Goal: Task Accomplishment & Management: Use online tool/utility

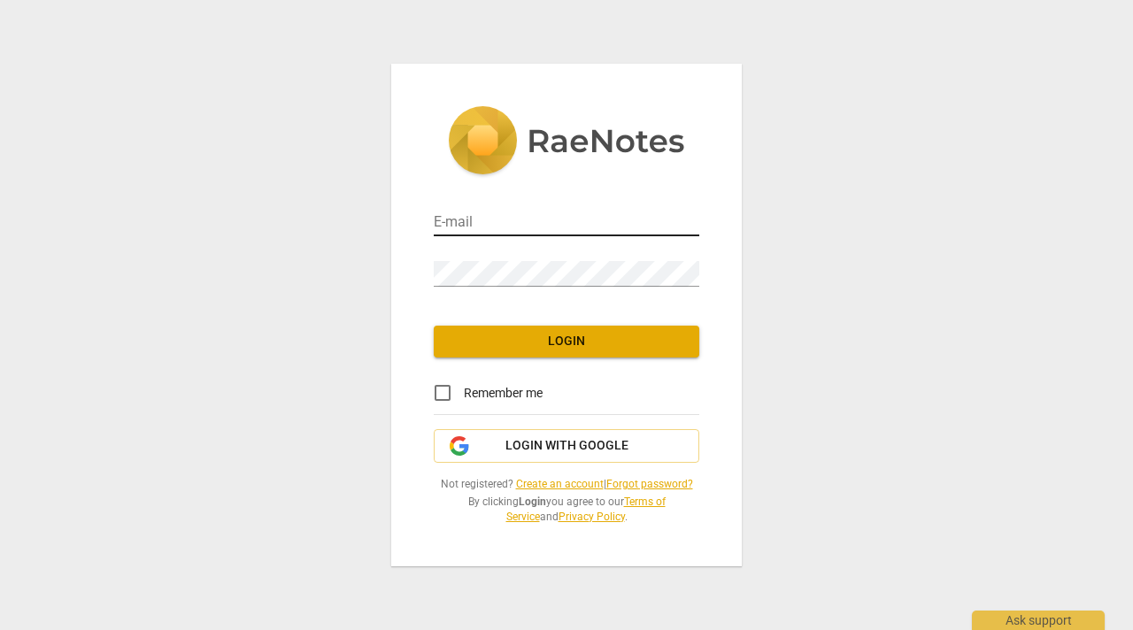
click at [462, 224] on input "email" at bounding box center [567, 224] width 266 height 26
type input "[EMAIL_ADDRESS][DOMAIN_NAME]"
click at [545, 339] on span "Login" at bounding box center [566, 342] width 237 height 18
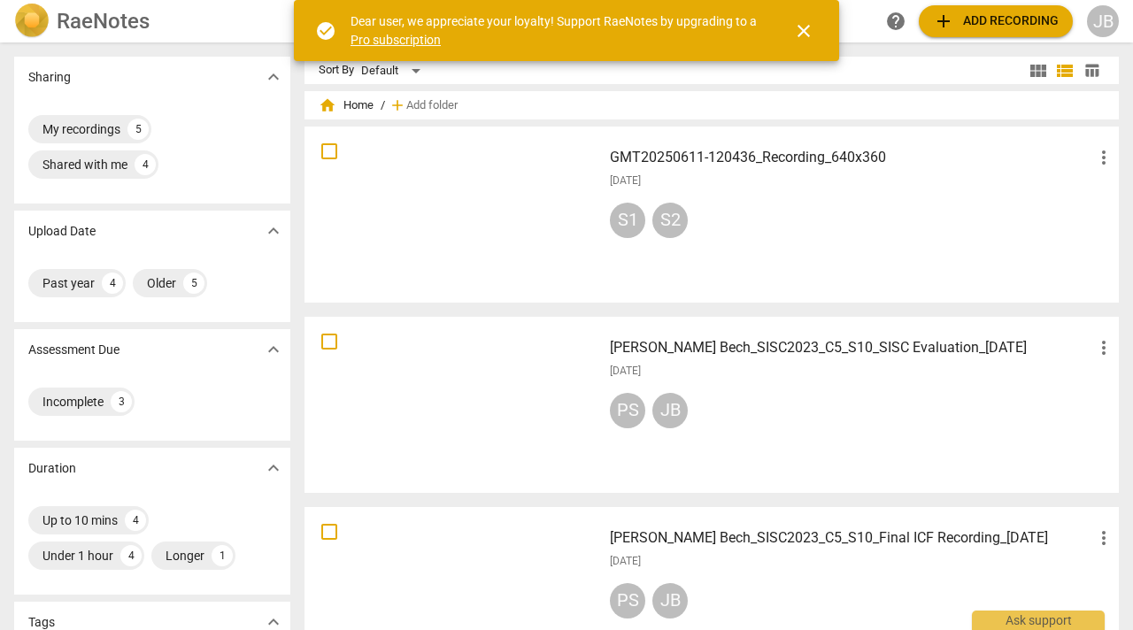
click at [629, 219] on div "S1" at bounding box center [627, 220] width 35 height 35
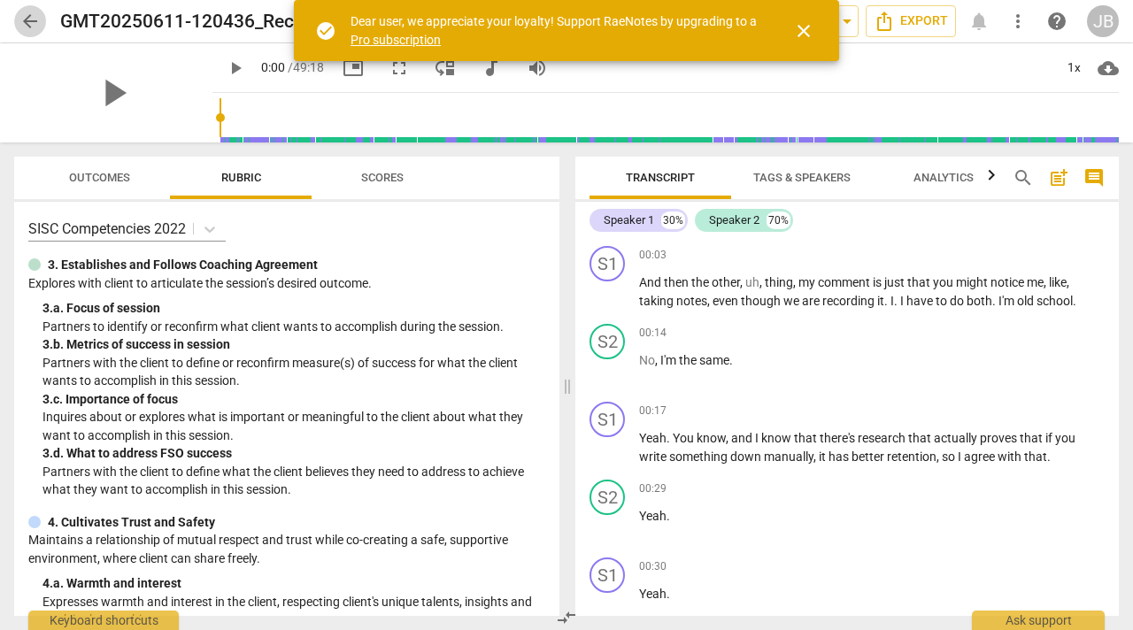
click at [24, 18] on span "arrow_back" at bounding box center [29, 21] width 21 height 21
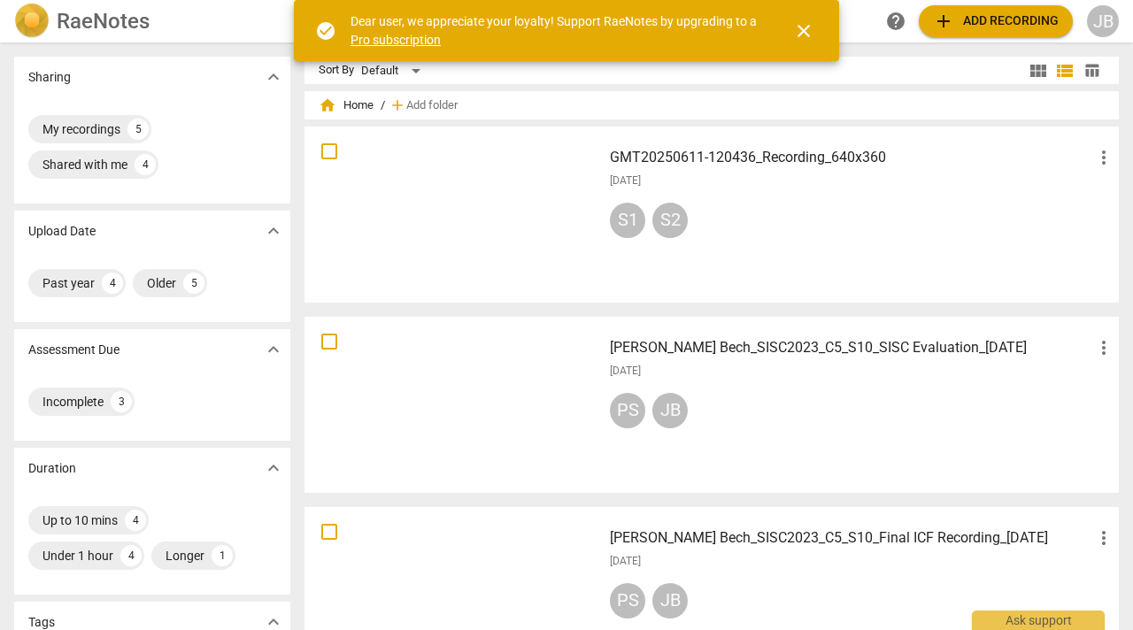
click at [473, 192] on div at bounding box center [453, 215] width 285 height 164
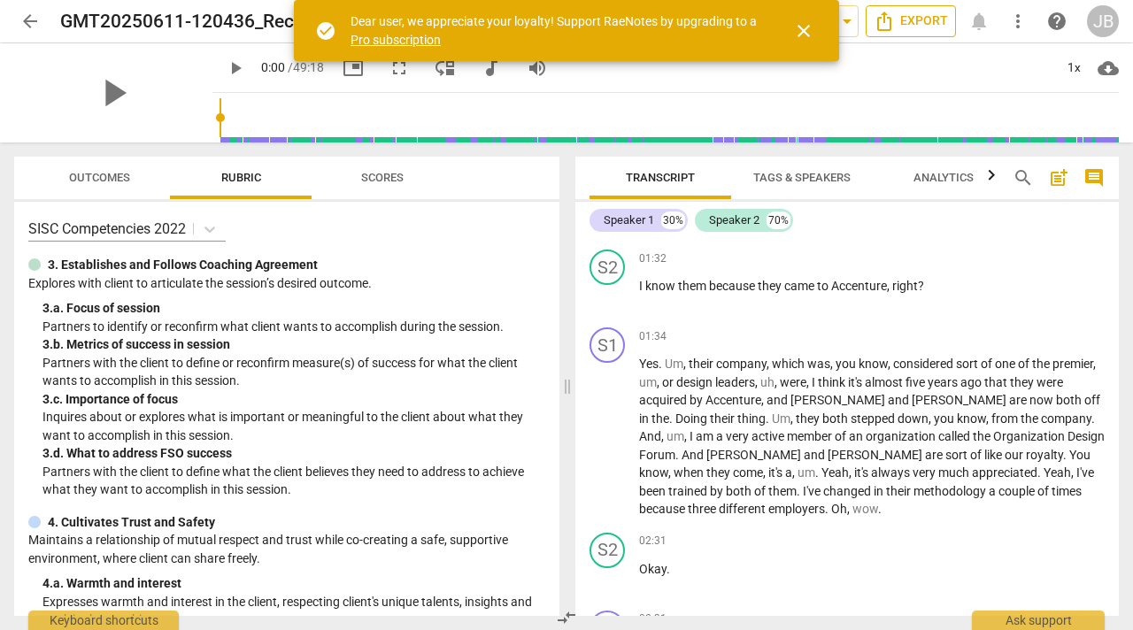
scroll to position [1224, 0]
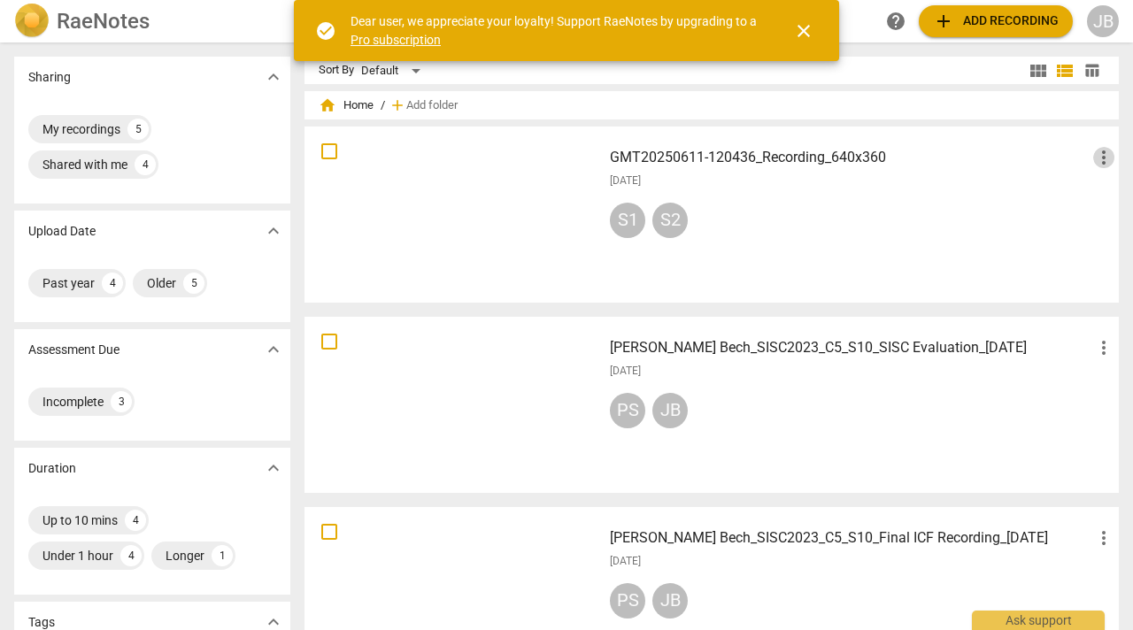
click at [1094, 154] on span "more_vert" at bounding box center [1104, 157] width 21 height 21
click at [1082, 196] on li "Delete" at bounding box center [1084, 200] width 67 height 43
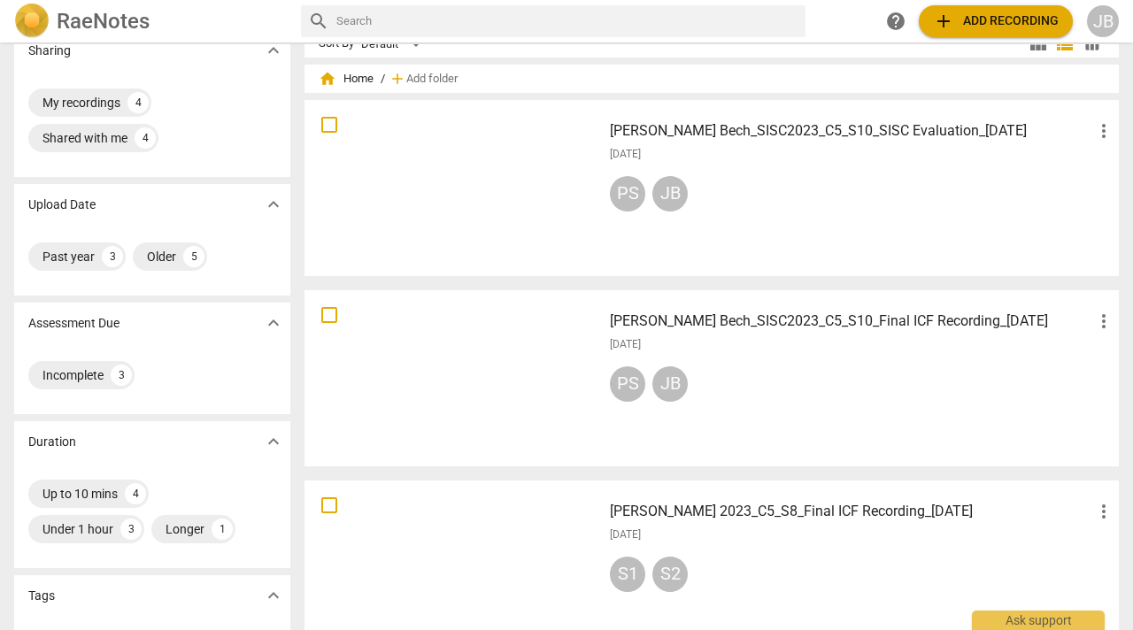
scroll to position [16, 0]
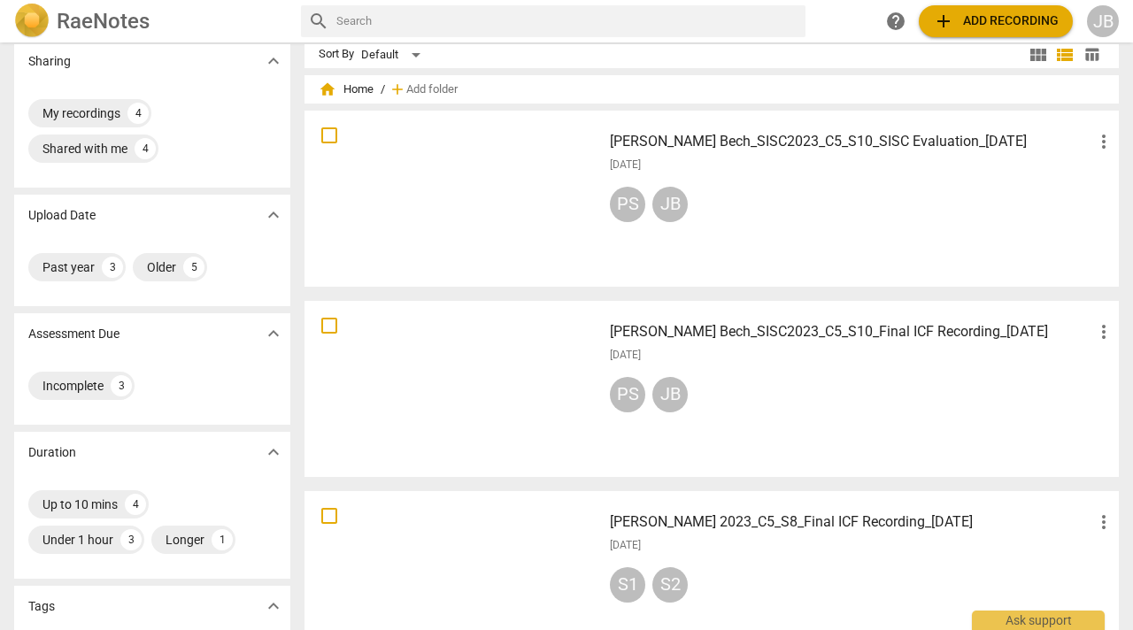
click at [706, 331] on h3 "[PERSON_NAME] Bech_SISC2023_C5_S10_Final ICF Recording_[DATE]" at bounding box center [851, 331] width 483 height 21
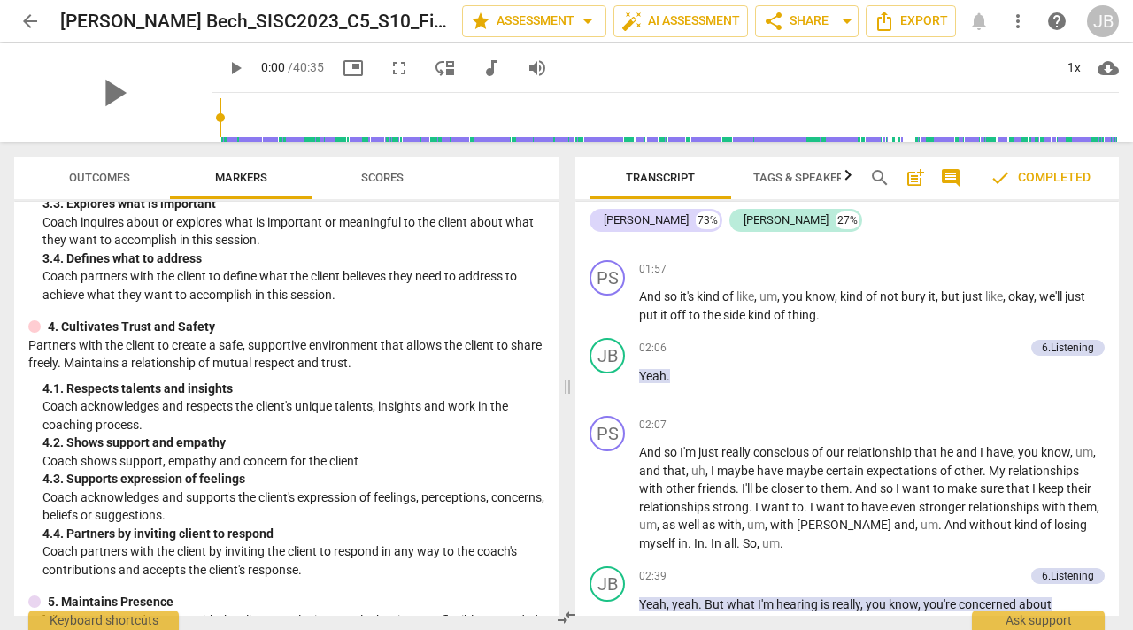
scroll to position [1254, 0]
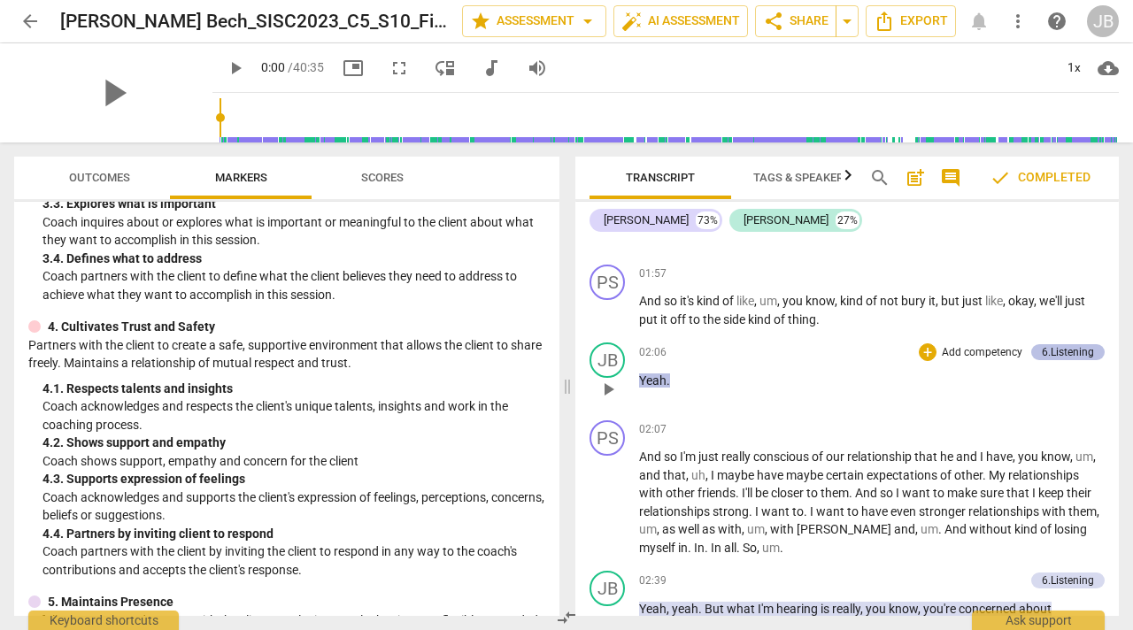
click at [1080, 349] on div "6.Listening" at bounding box center [1068, 352] width 52 height 16
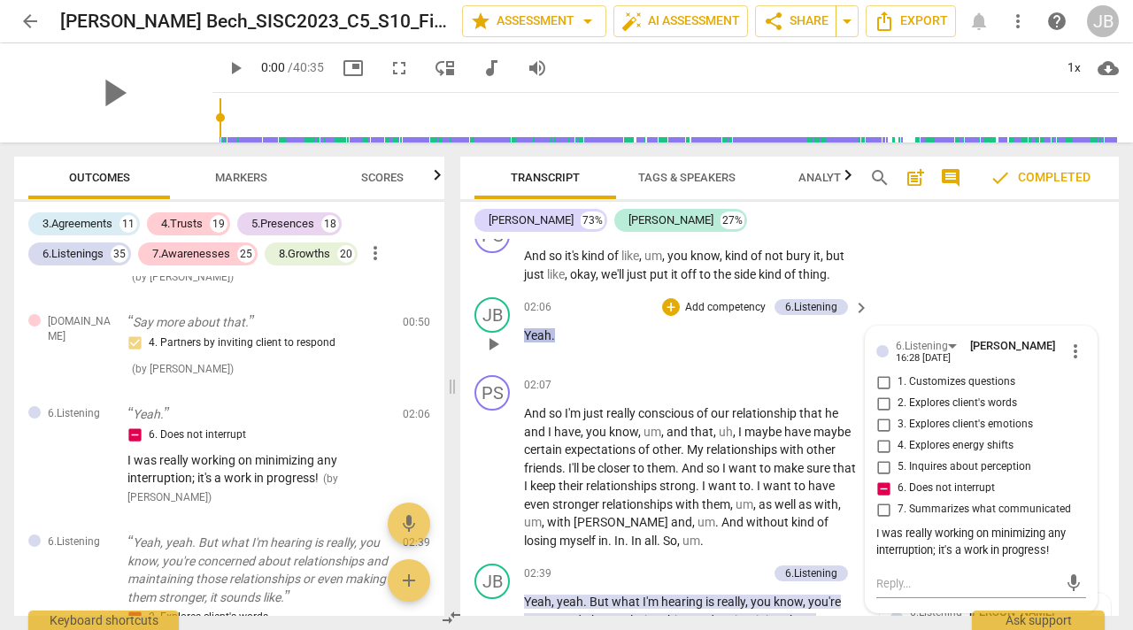
scroll to position [1414, 0]
click at [1071, 350] on span "more_vert" at bounding box center [1075, 353] width 21 height 21
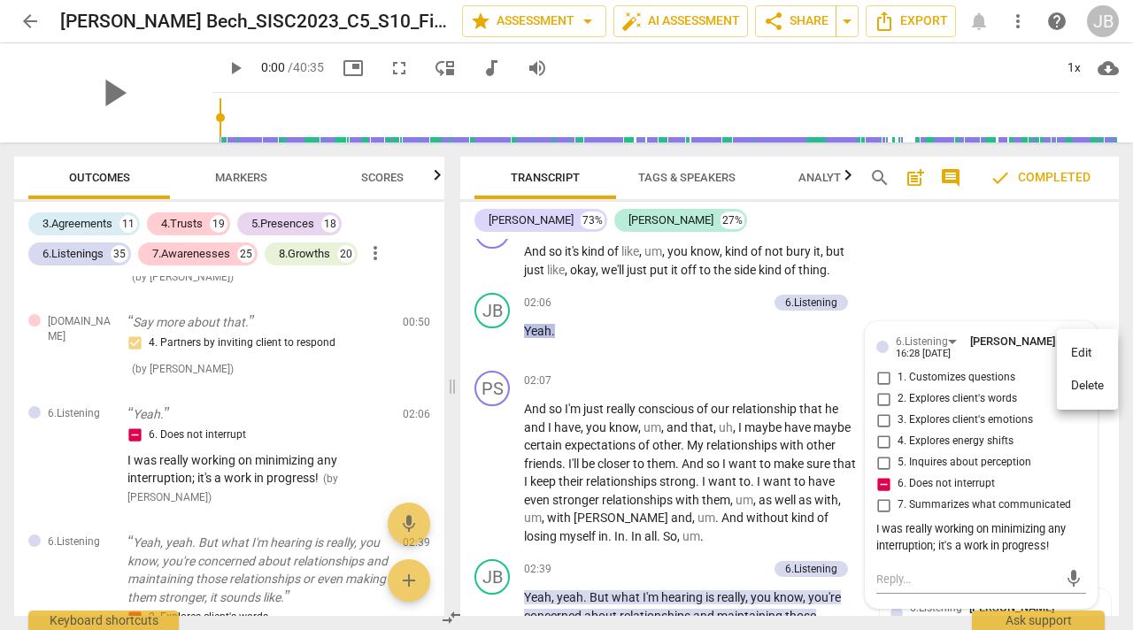
click at [1090, 384] on li "Delete" at bounding box center [1087, 386] width 61 height 34
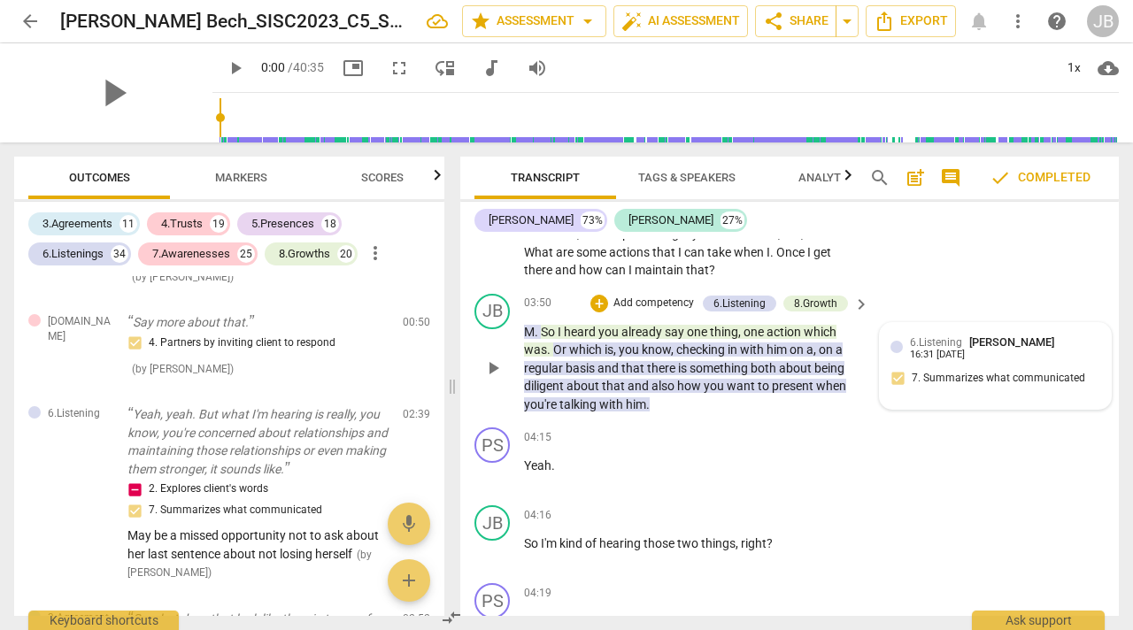
scroll to position [2324, 0]
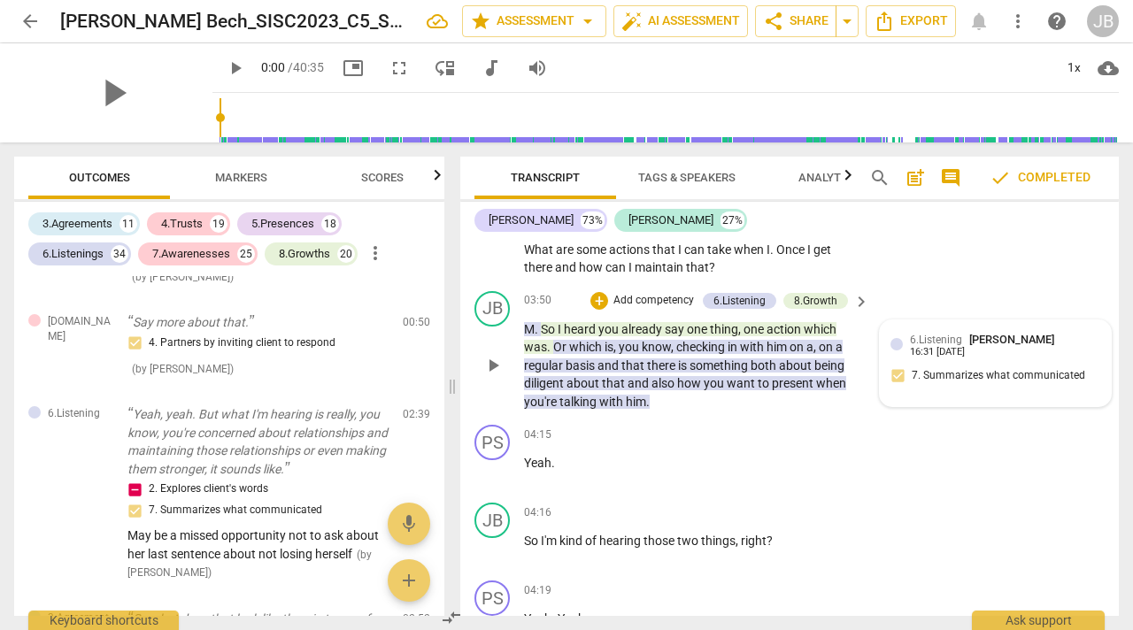
click at [941, 352] on div "16:31 [DATE]" at bounding box center [937, 353] width 55 height 12
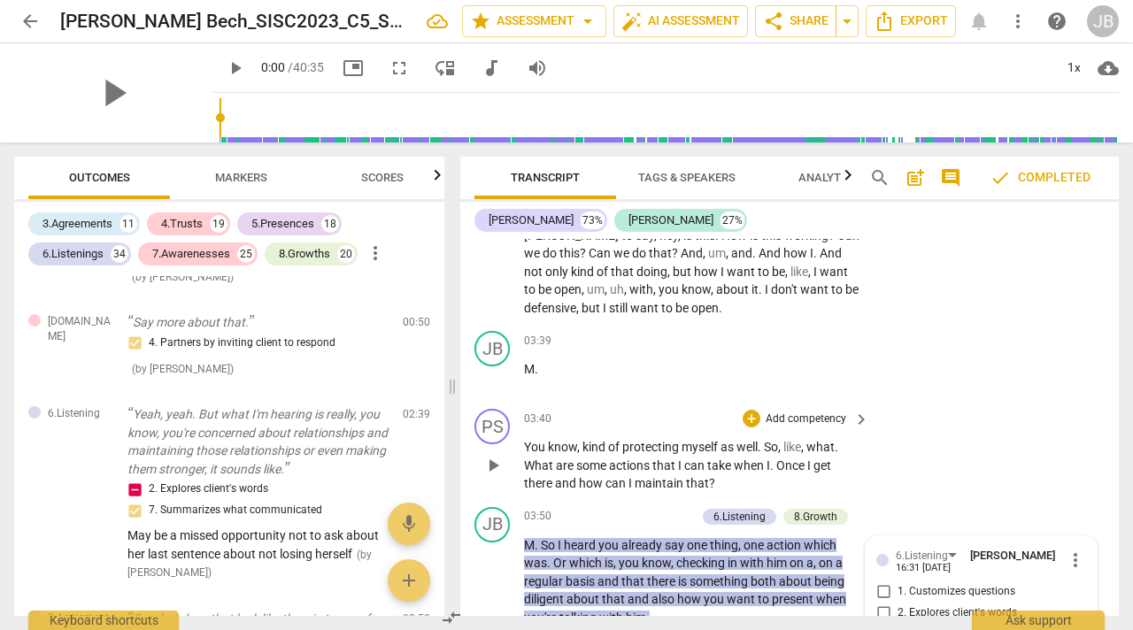
scroll to position [2102, 0]
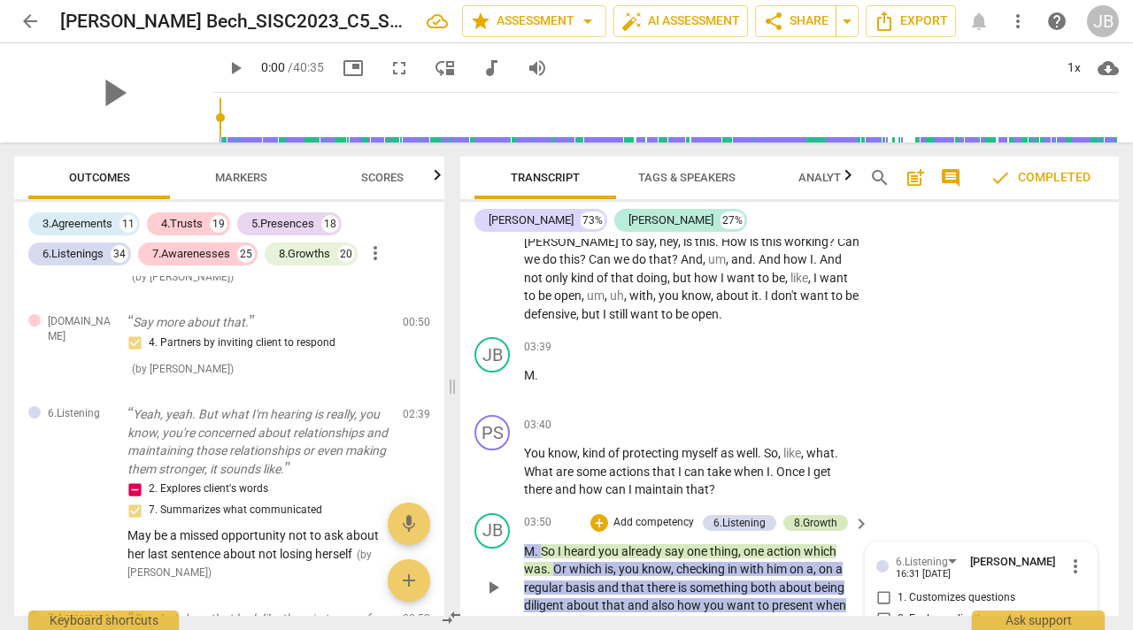
click at [808, 526] on div "8.Growth" at bounding box center [815, 523] width 43 height 16
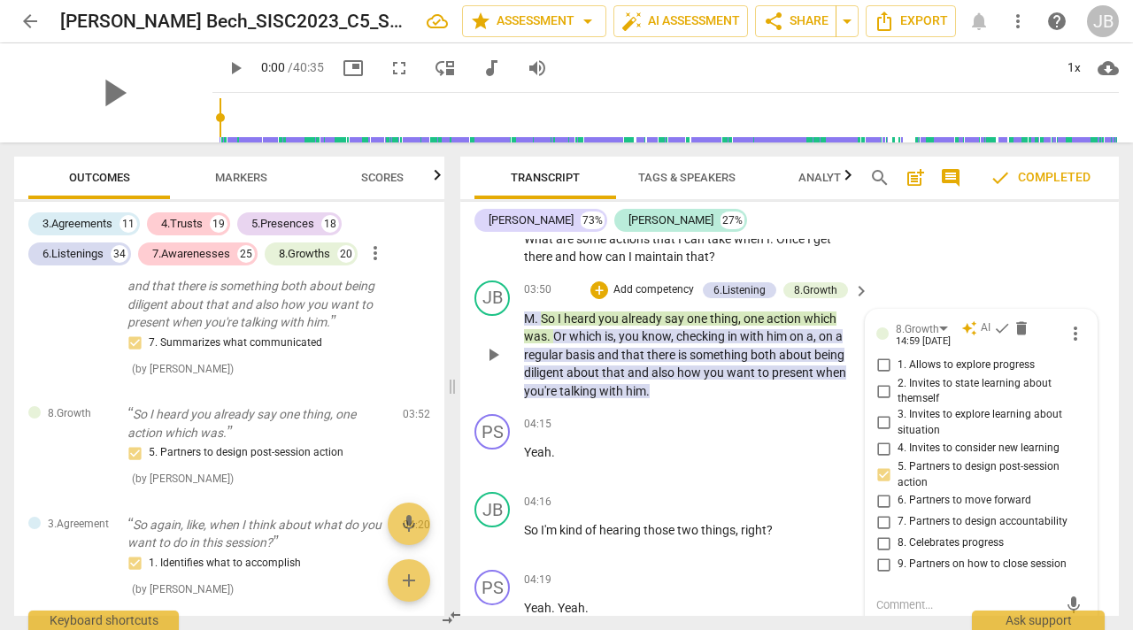
scroll to position [2341, 0]
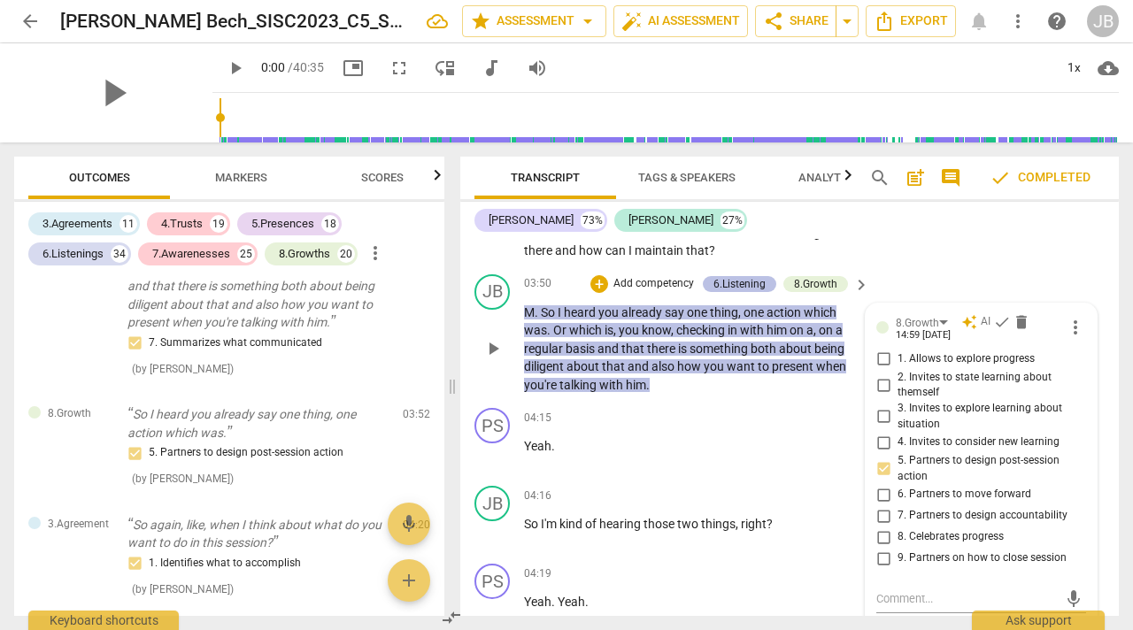
click at [734, 283] on div "6.Listening" at bounding box center [740, 284] width 52 height 16
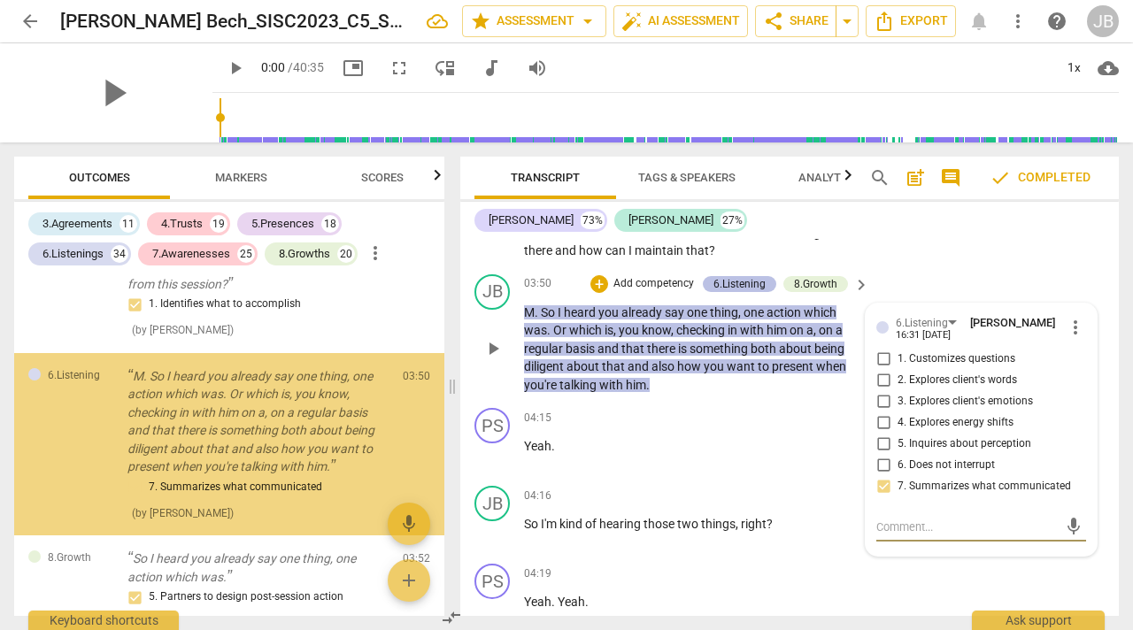
scroll to position [530, 0]
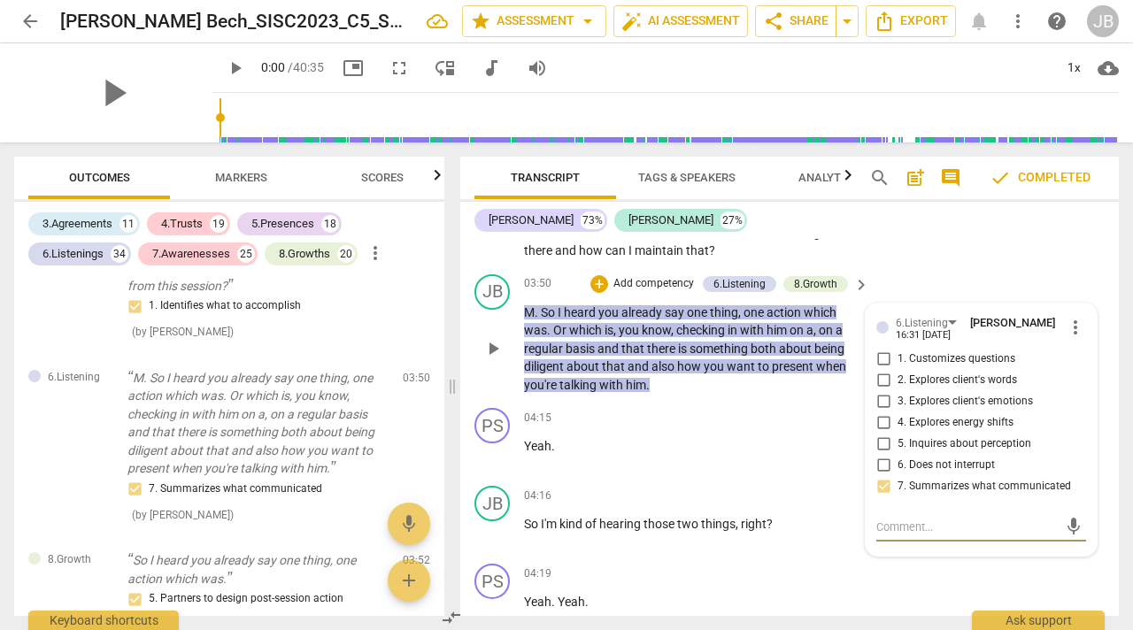
click at [1066, 329] on span "more_vert" at bounding box center [1075, 327] width 21 height 21
click at [1075, 357] on li "Delete" at bounding box center [1087, 361] width 61 height 34
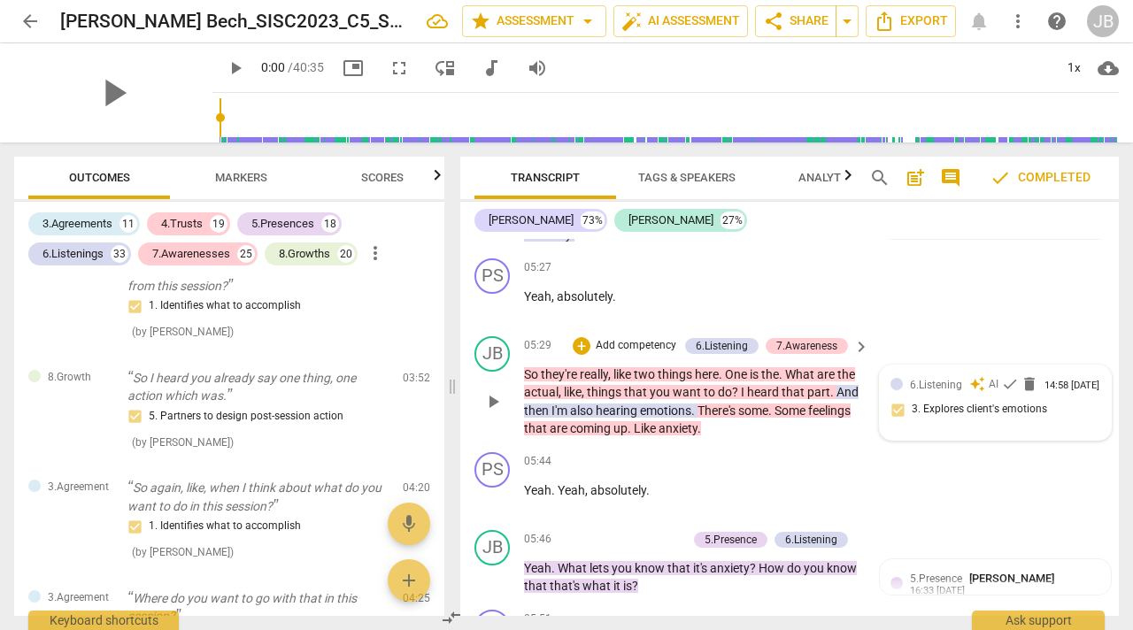
scroll to position [3293, 0]
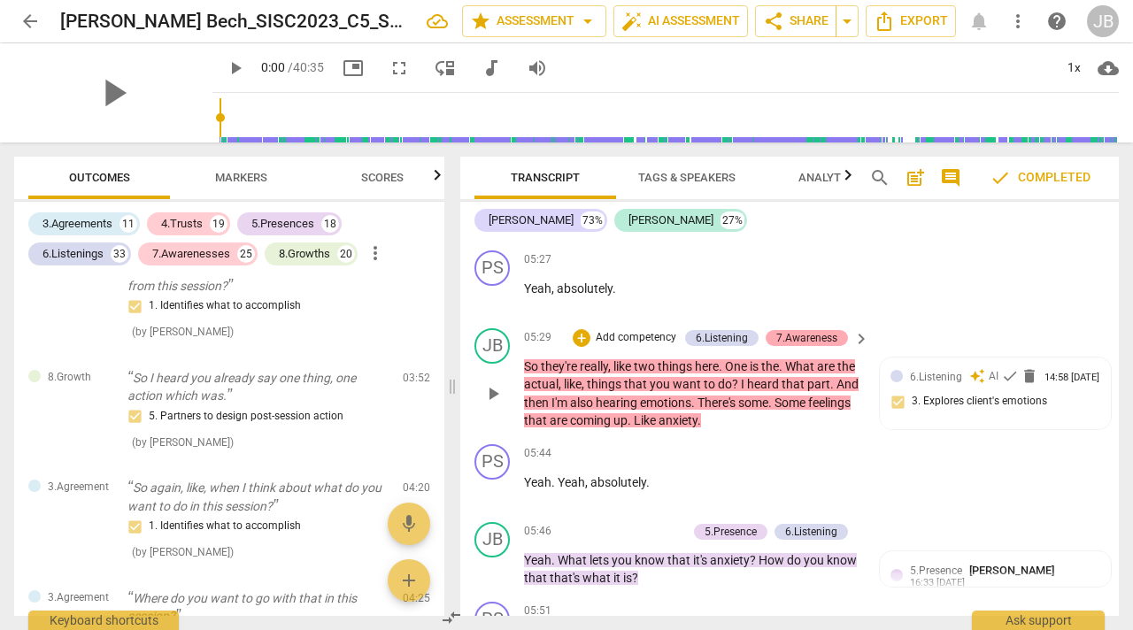
click at [819, 341] on div "7.Awareness" at bounding box center [807, 338] width 61 height 16
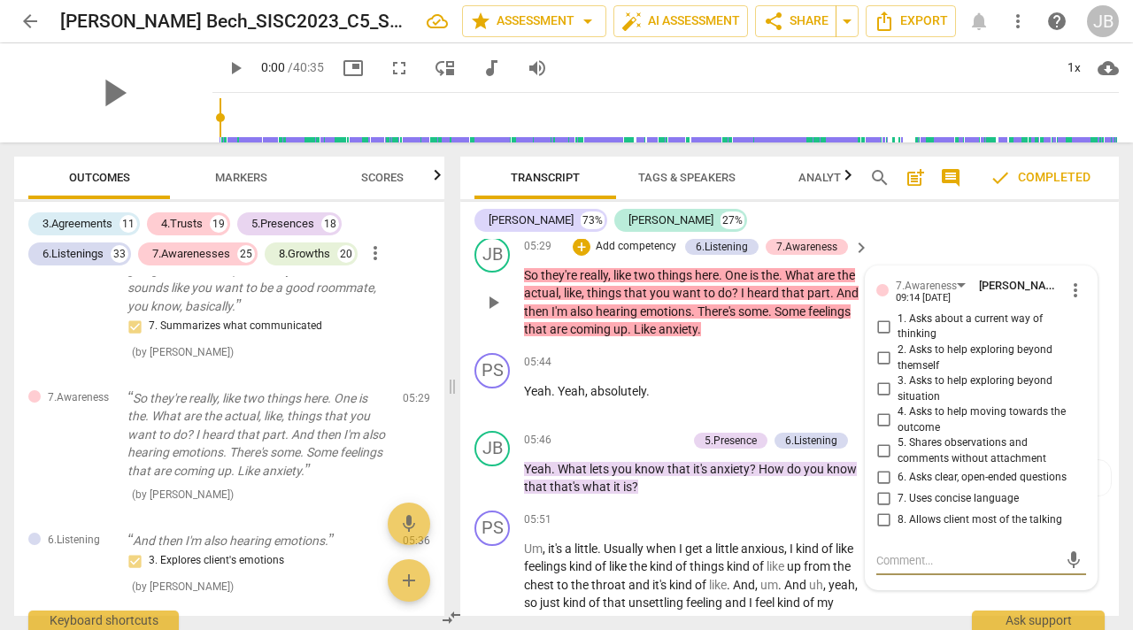
scroll to position [3381, 0]
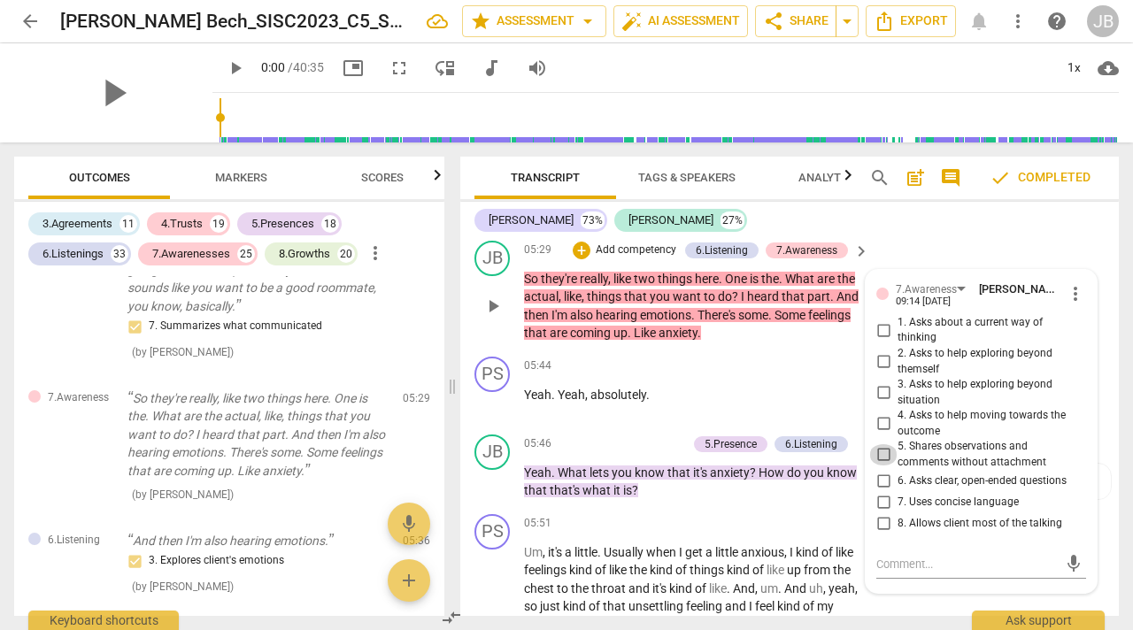
click at [880, 452] on input "5. Shares observations and comments without attachment" at bounding box center [884, 455] width 28 height 21
checkbox input "true"
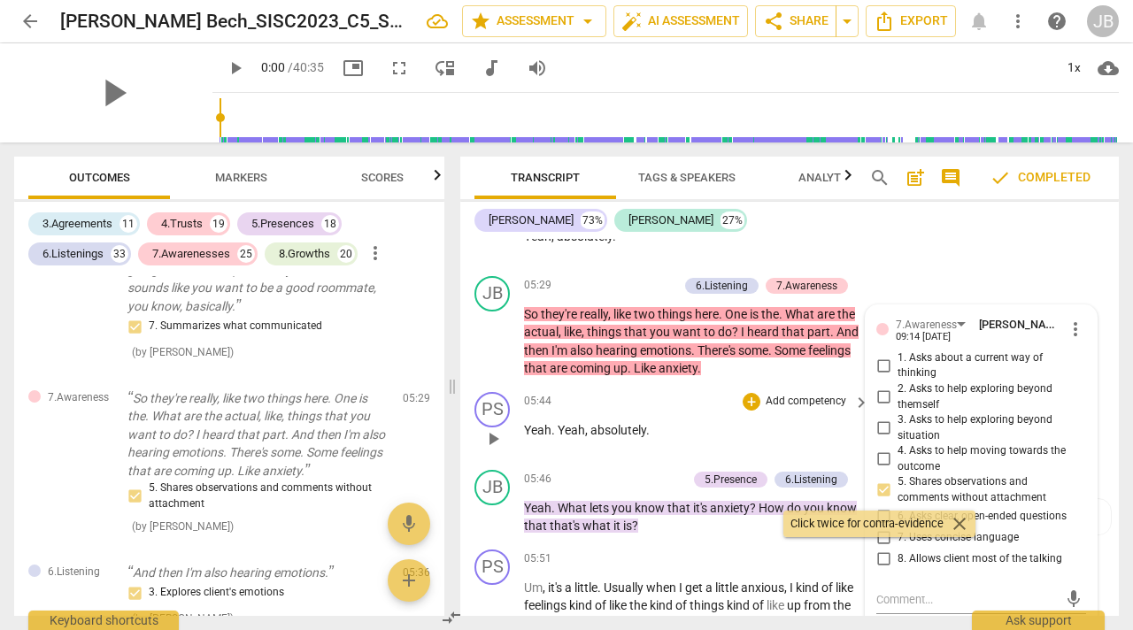
scroll to position [3261, 0]
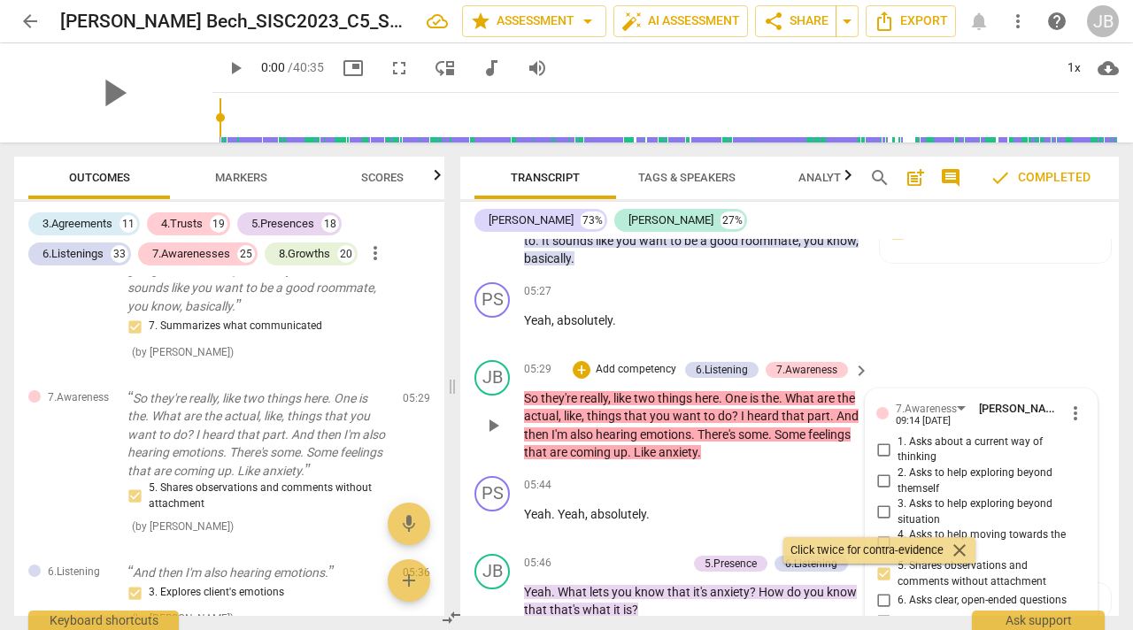
click at [880, 449] on input "1. Asks about a current way of thinking" at bounding box center [884, 449] width 28 height 21
checkbox input "true"
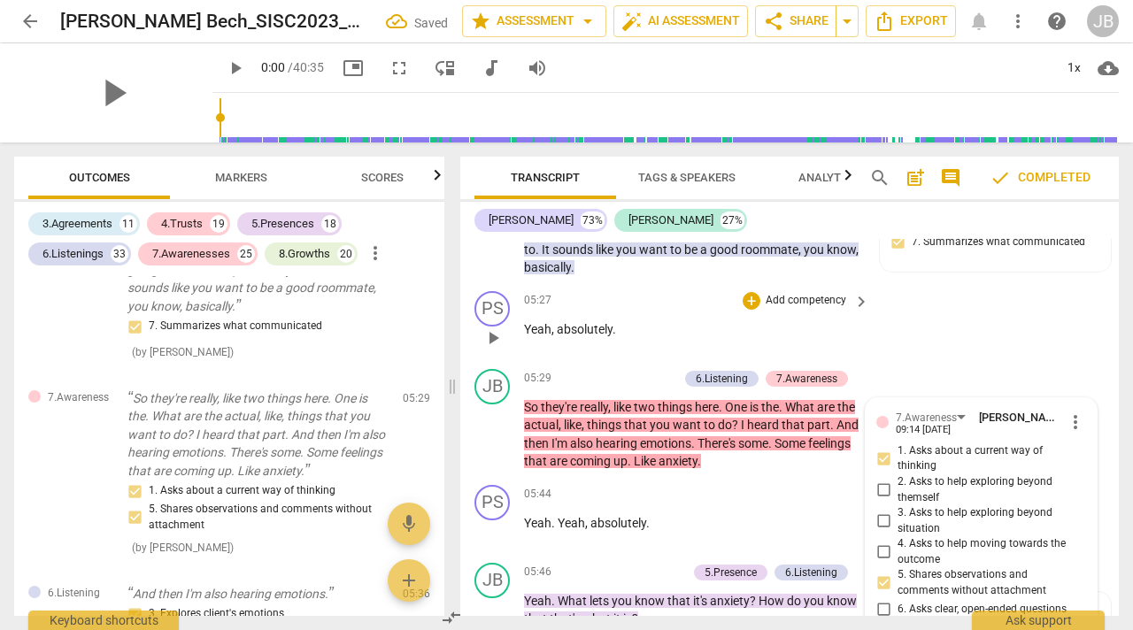
scroll to position [3249, 0]
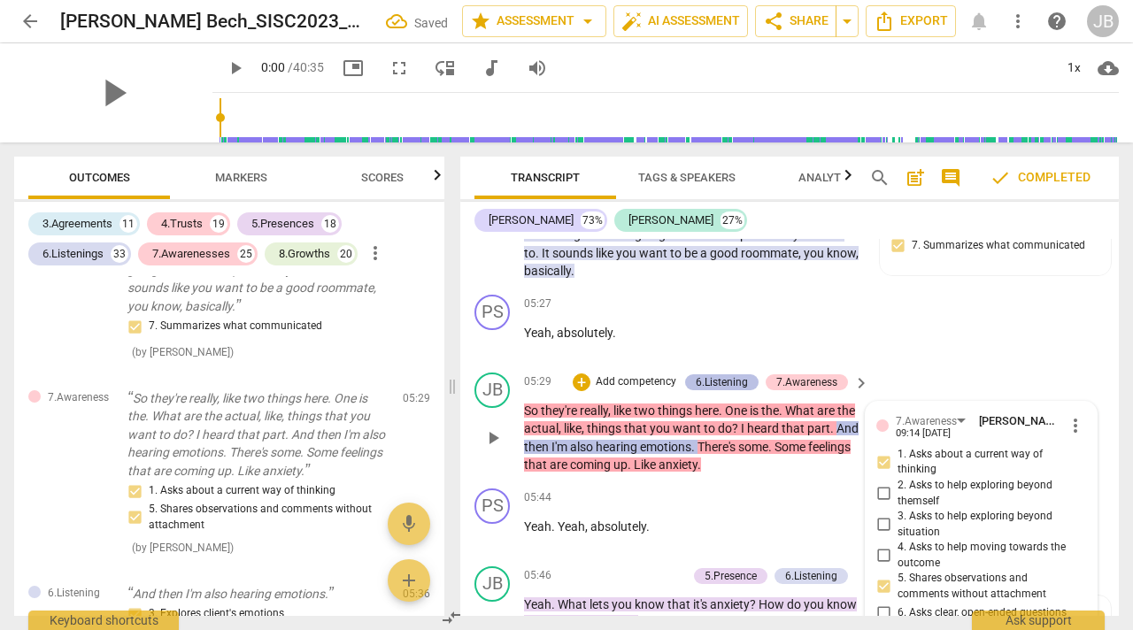
click at [723, 376] on div "6.Listening" at bounding box center [722, 383] width 52 height 16
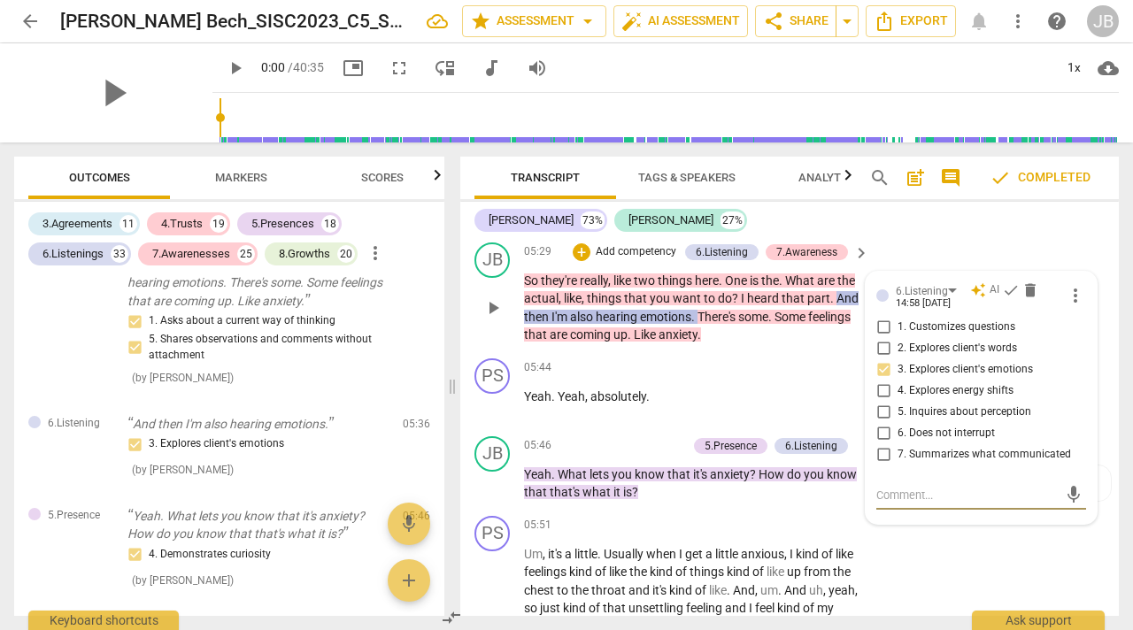
scroll to position [3380, 0]
click at [1024, 286] on span "delete" at bounding box center [1031, 290] width 18 height 18
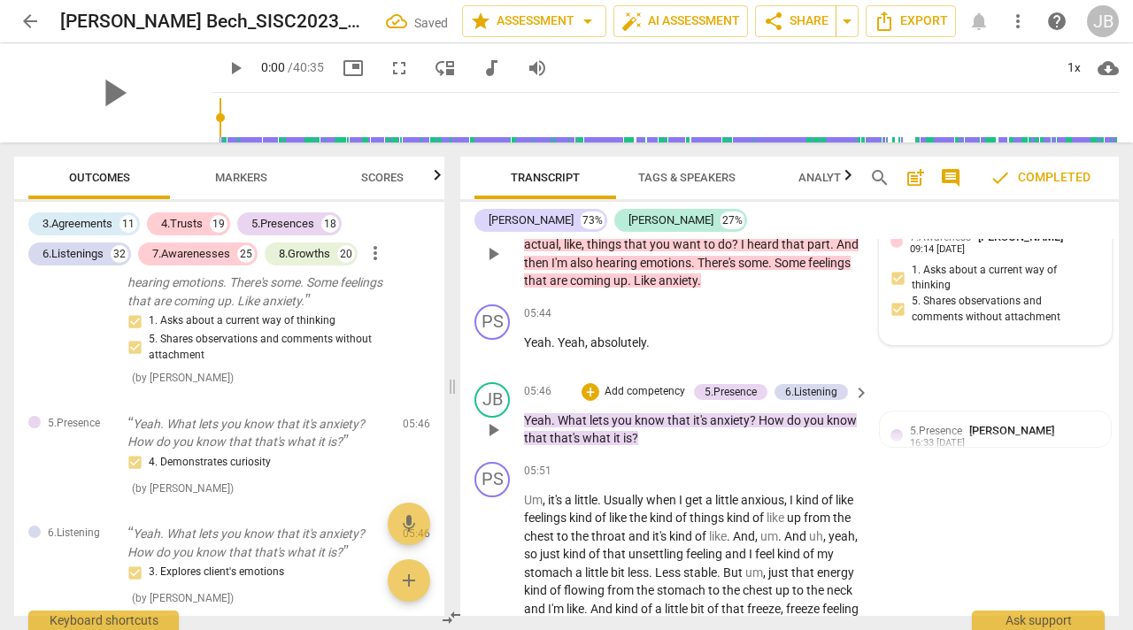
scroll to position [3440, 0]
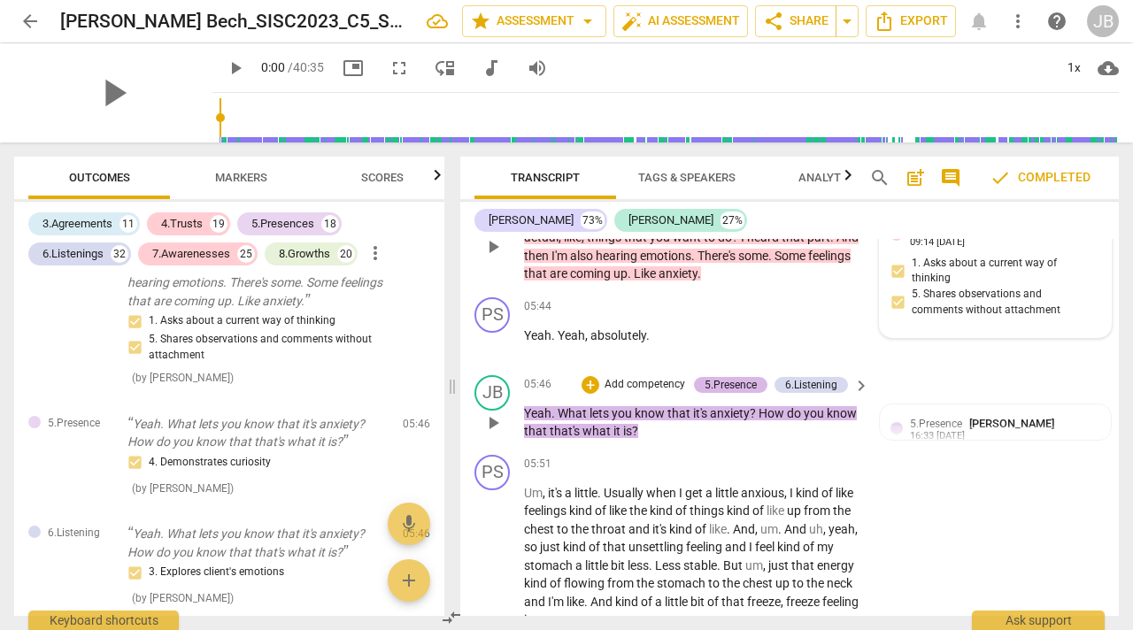
click at [736, 380] on div "5.Presence" at bounding box center [731, 385] width 52 height 16
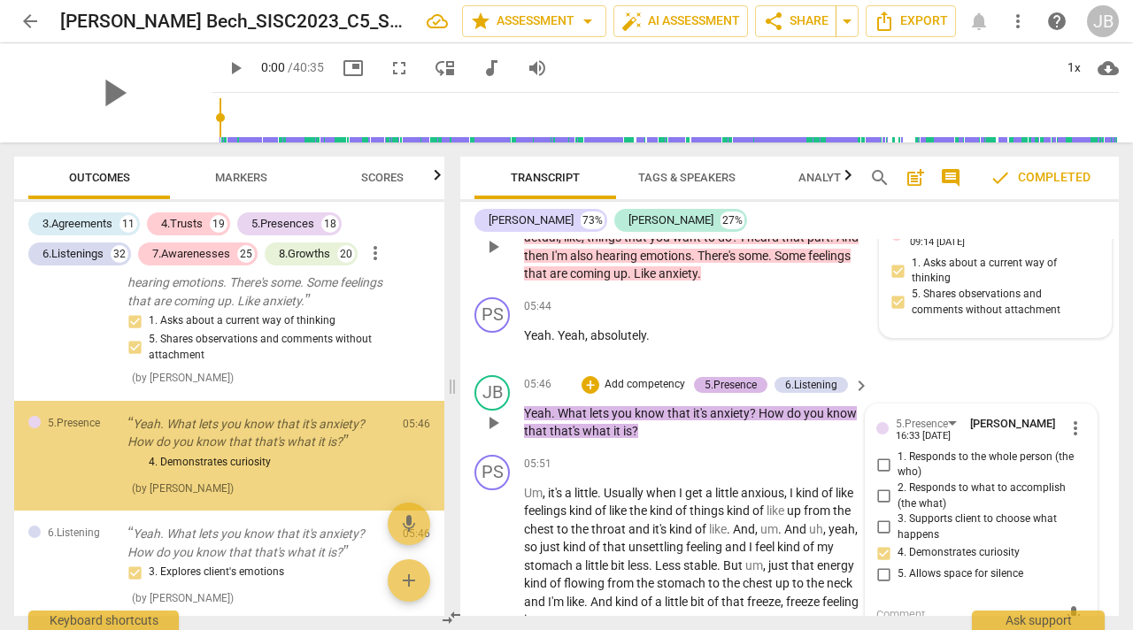
scroll to position [1203, 0]
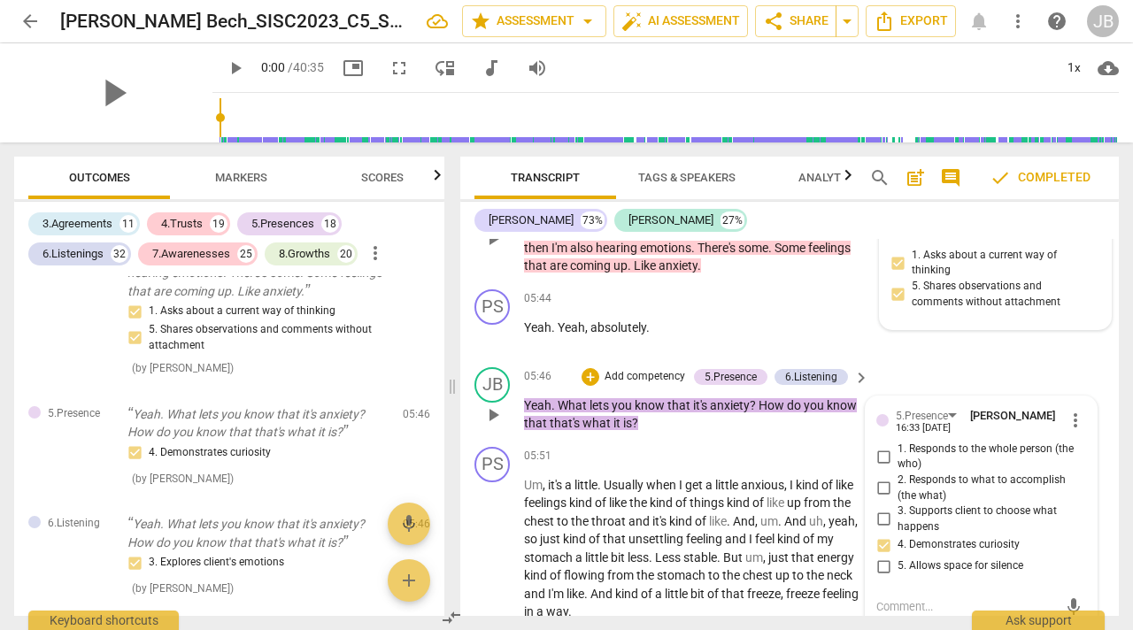
click at [1068, 414] on span "more_vert" at bounding box center [1075, 420] width 21 height 21
click at [1082, 448] on li "Delete" at bounding box center [1087, 454] width 61 height 34
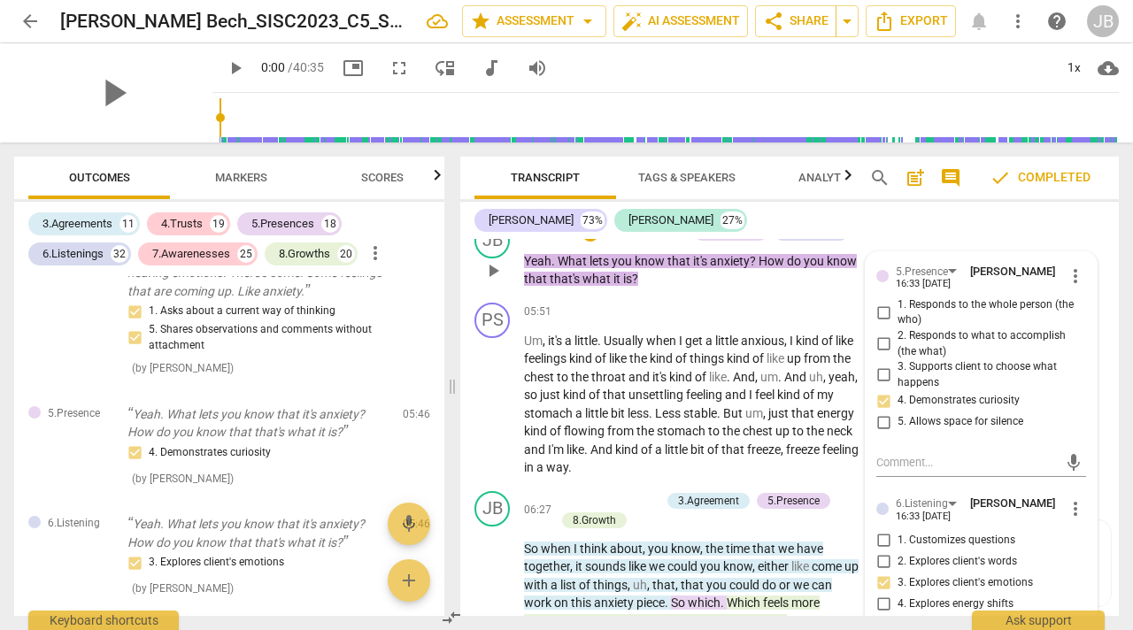
scroll to position [3612, 0]
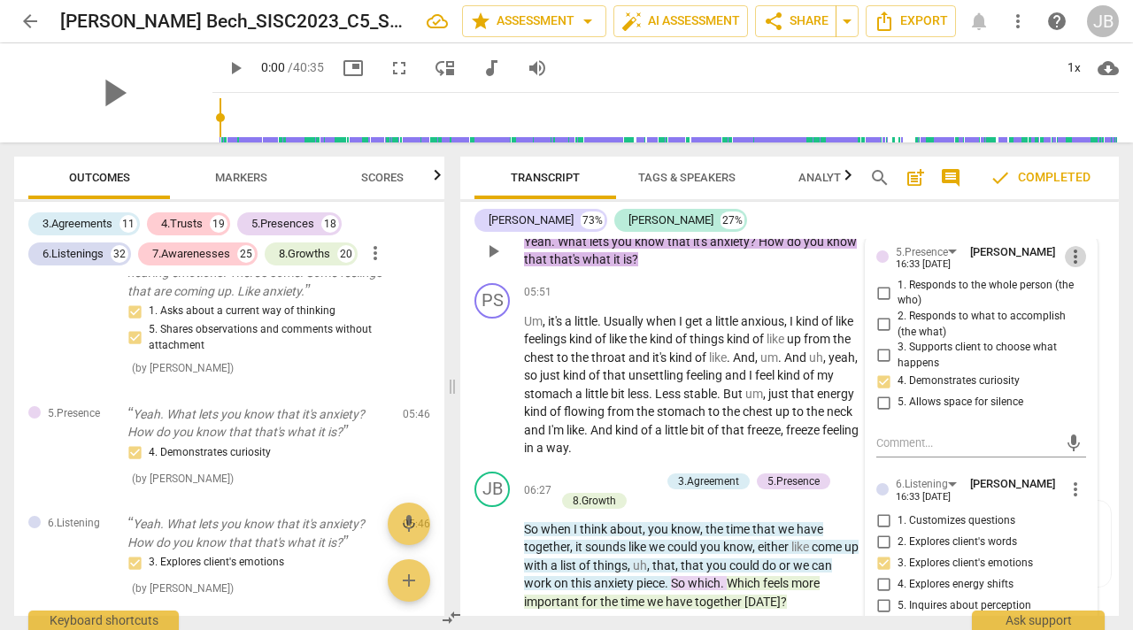
click at [1065, 257] on span "more_vert" at bounding box center [1075, 256] width 21 height 21
click at [1074, 282] on li "Delete" at bounding box center [1087, 290] width 61 height 34
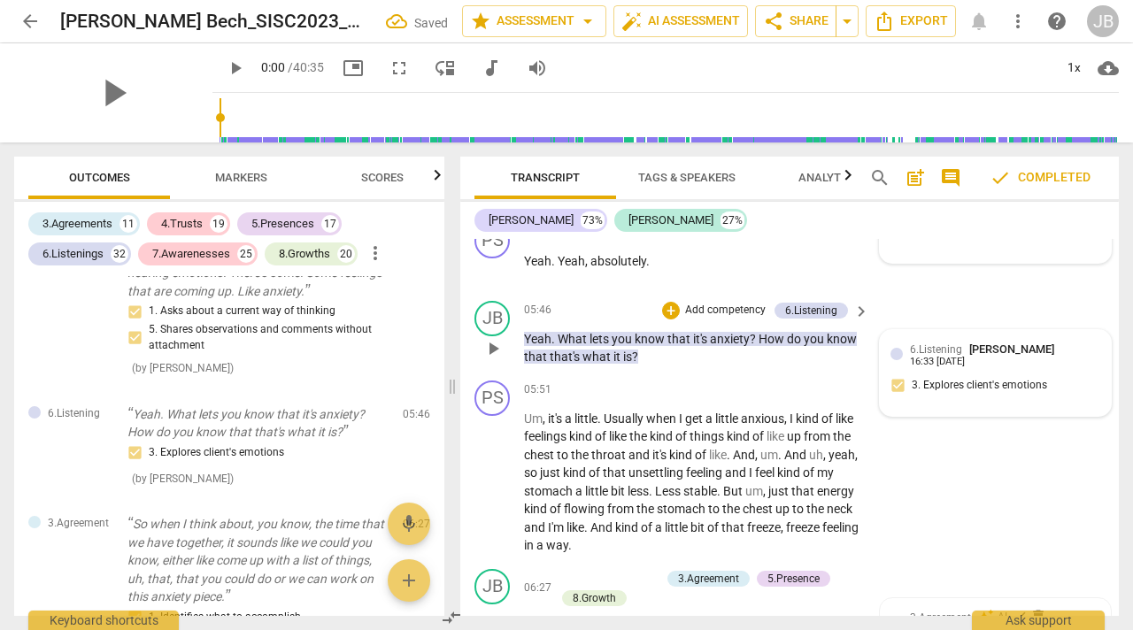
scroll to position [3511, 0]
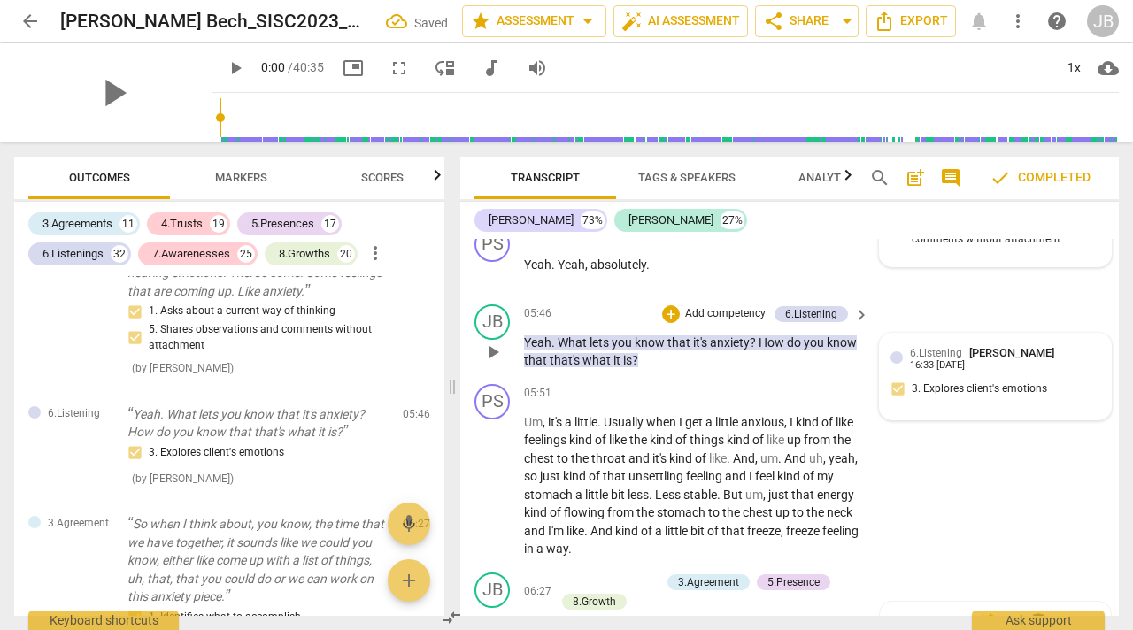
click at [965, 362] on div "16:33 [DATE]" at bounding box center [937, 366] width 55 height 12
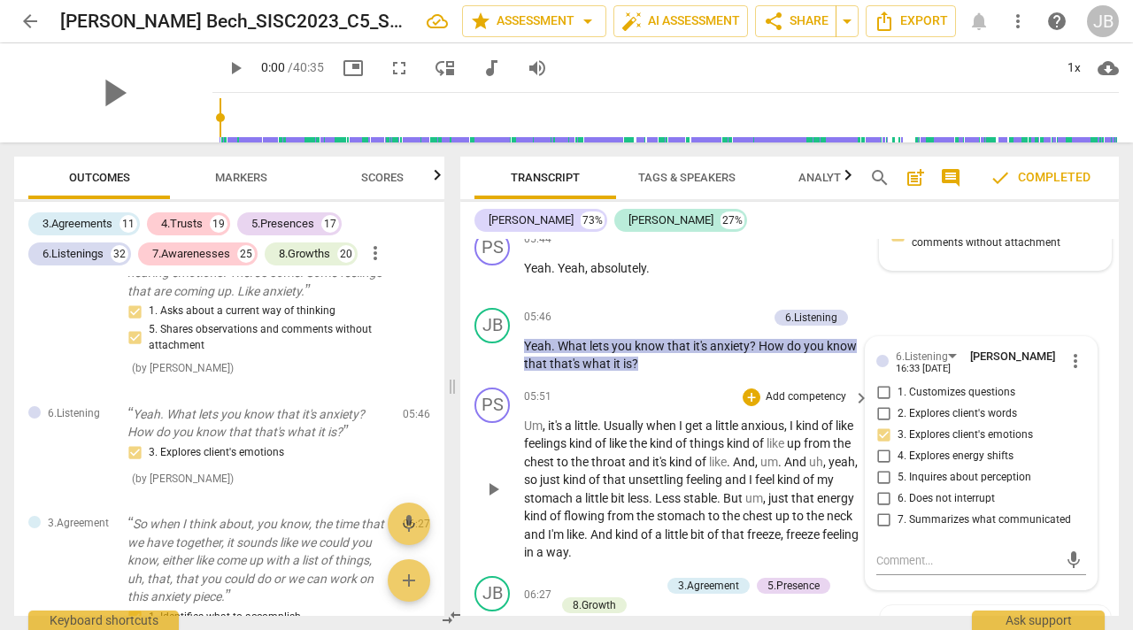
click at [767, 491] on p "Um , it's a little . Usually when I get a little anxious , I kind of like feeli…" at bounding box center [692, 489] width 336 height 145
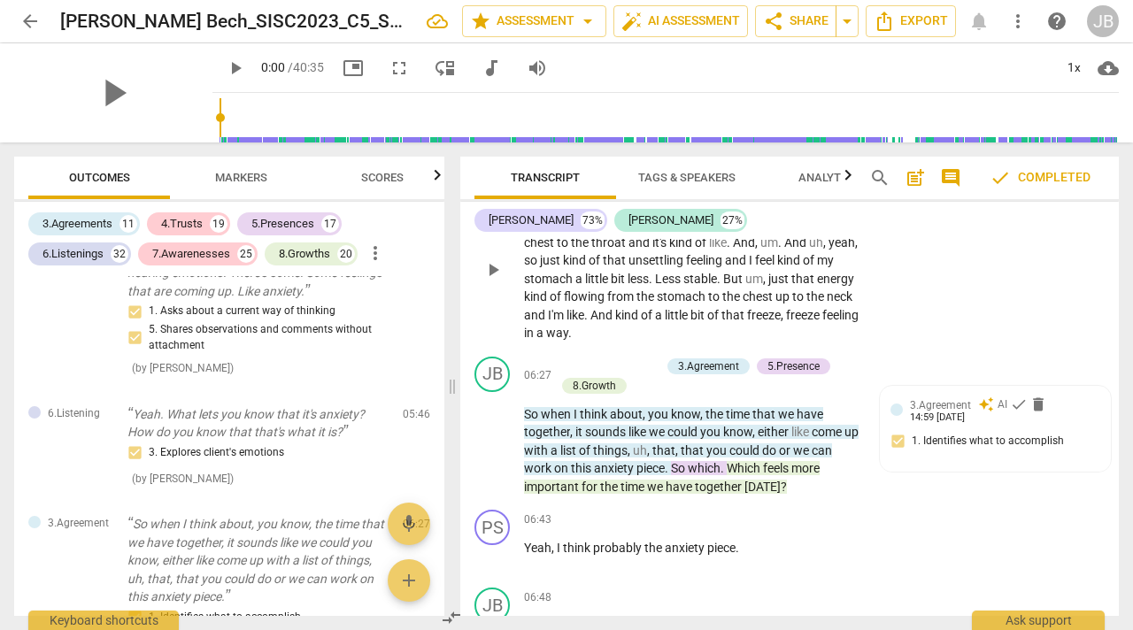
scroll to position [3730, 0]
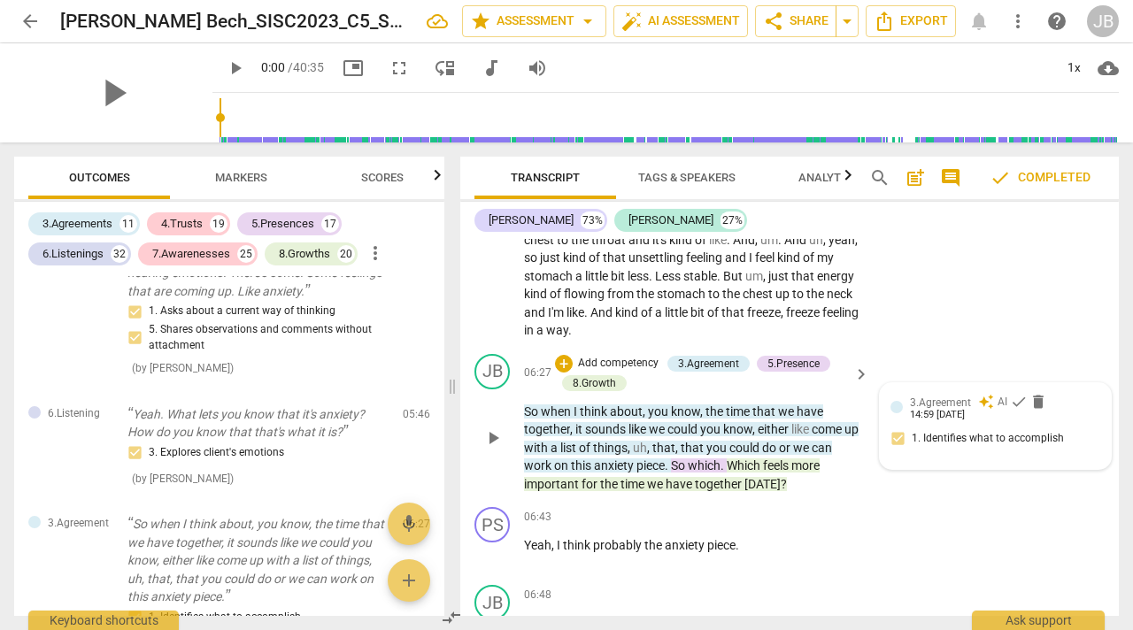
click at [947, 438] on div "3.Agreement auto_awesome AI check delete 14:59 [DATE] 1. Identifies what to acc…" at bounding box center [996, 426] width 210 height 65
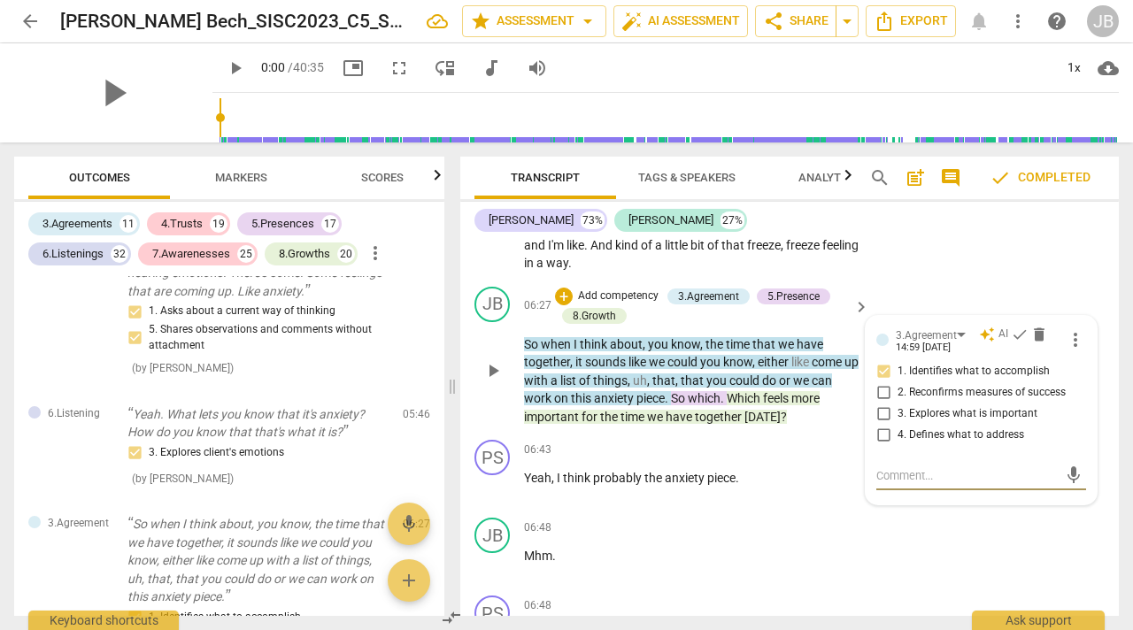
scroll to position [3815, 0]
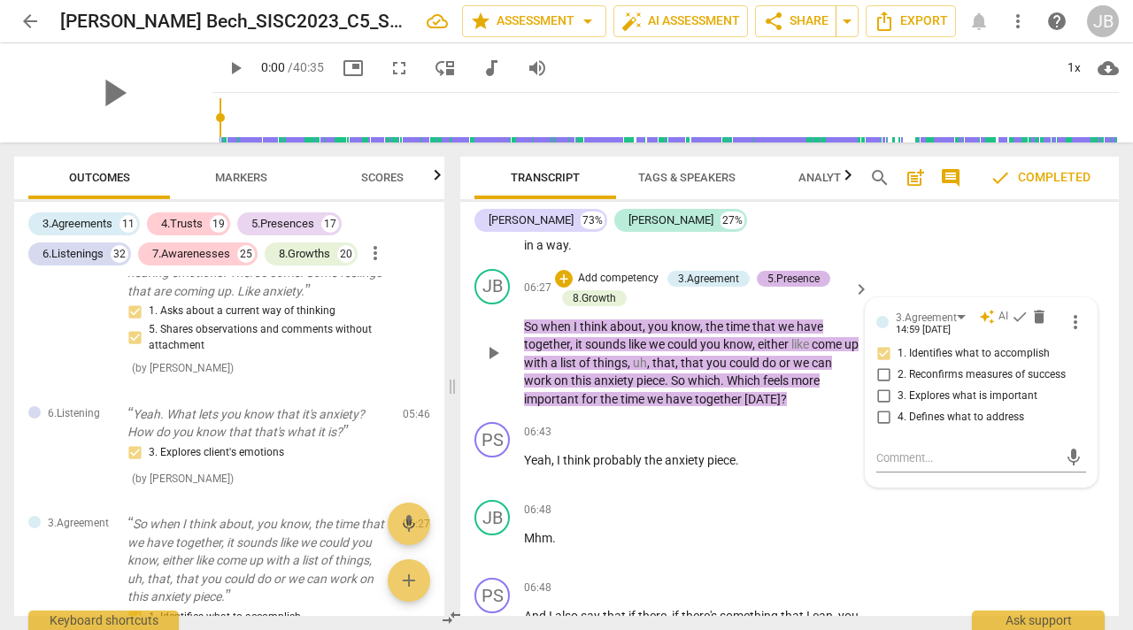
click at [784, 276] on div "5.Presence" at bounding box center [794, 279] width 52 height 16
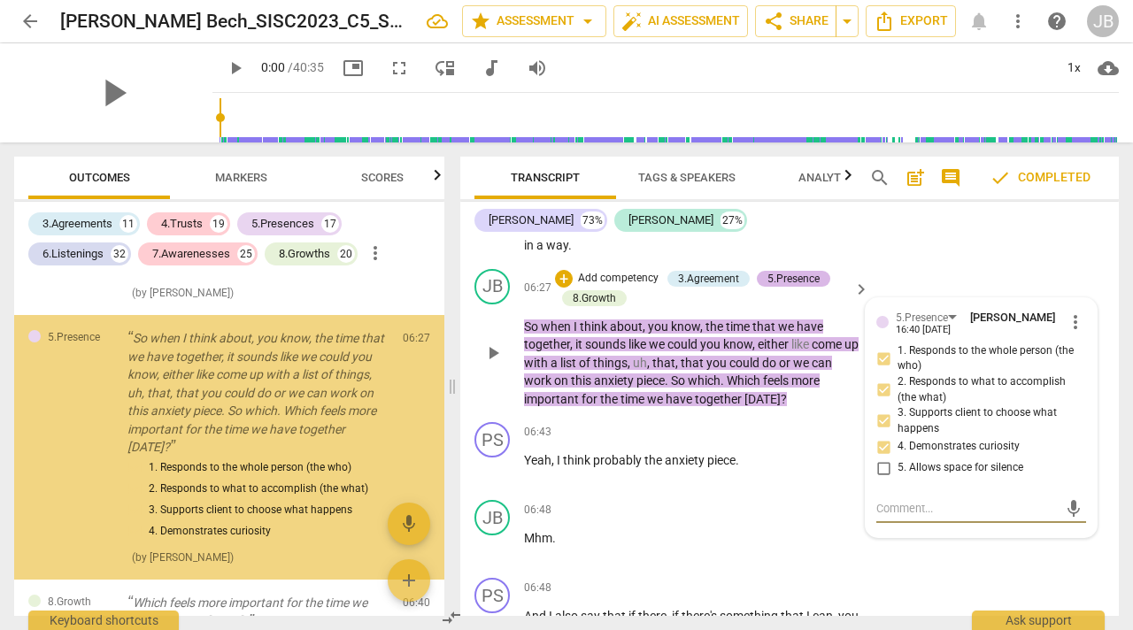
scroll to position [1555, 0]
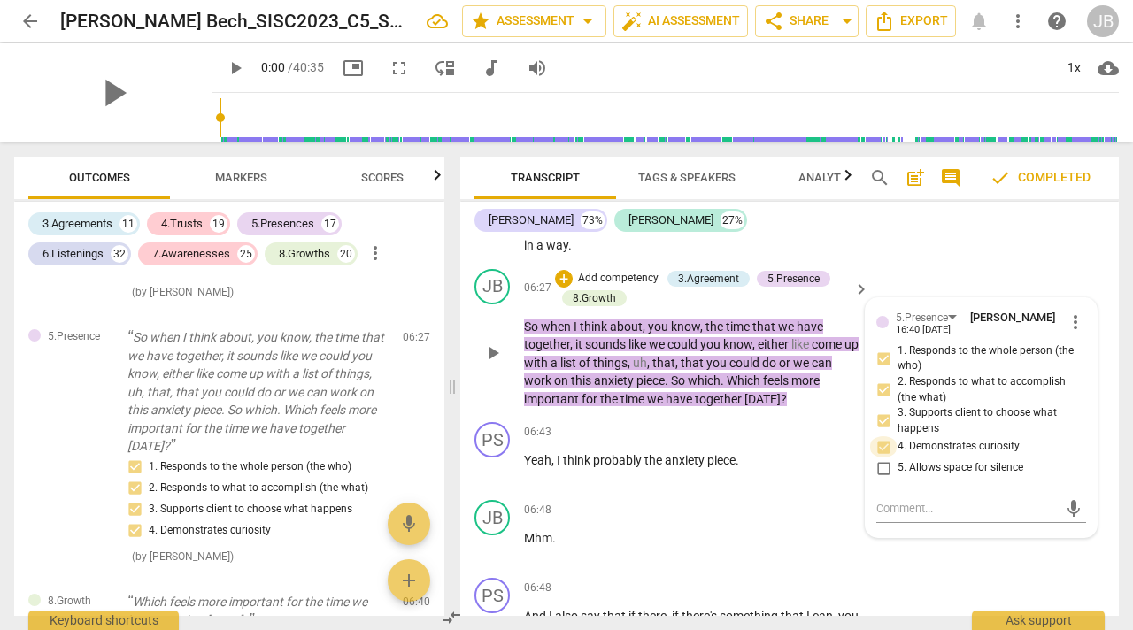
click at [883, 445] on input "4. Demonstrates curiosity" at bounding box center [884, 447] width 28 height 21
click at [882, 447] on input "4. Demonstrates curiosity" at bounding box center [884, 447] width 28 height 21
checkbox input "false"
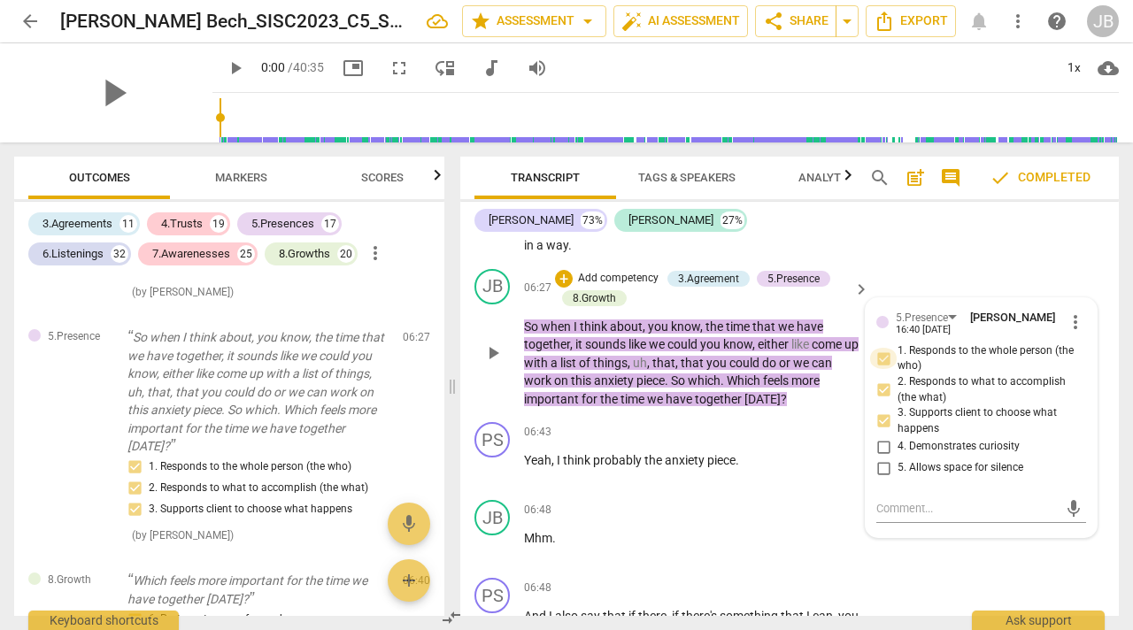
click at [884, 357] on input "1. Responds to the whole person (the who)" at bounding box center [884, 358] width 28 height 21
click at [882, 358] on input "1. Responds to the whole person (the who)" at bounding box center [884, 358] width 28 height 21
checkbox input "false"
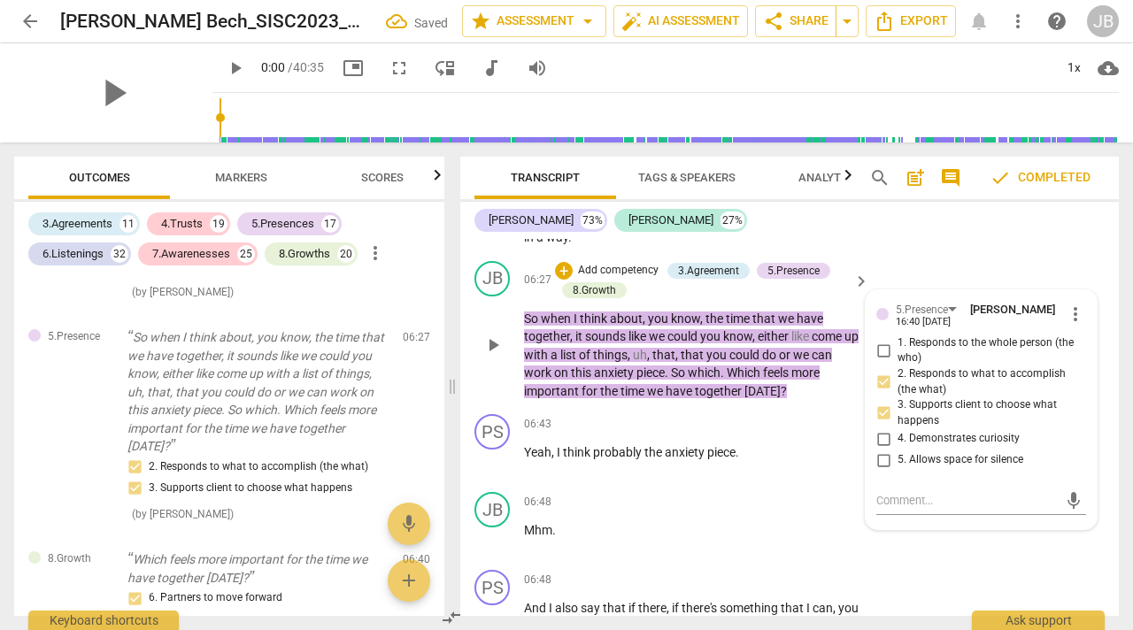
scroll to position [3808, 0]
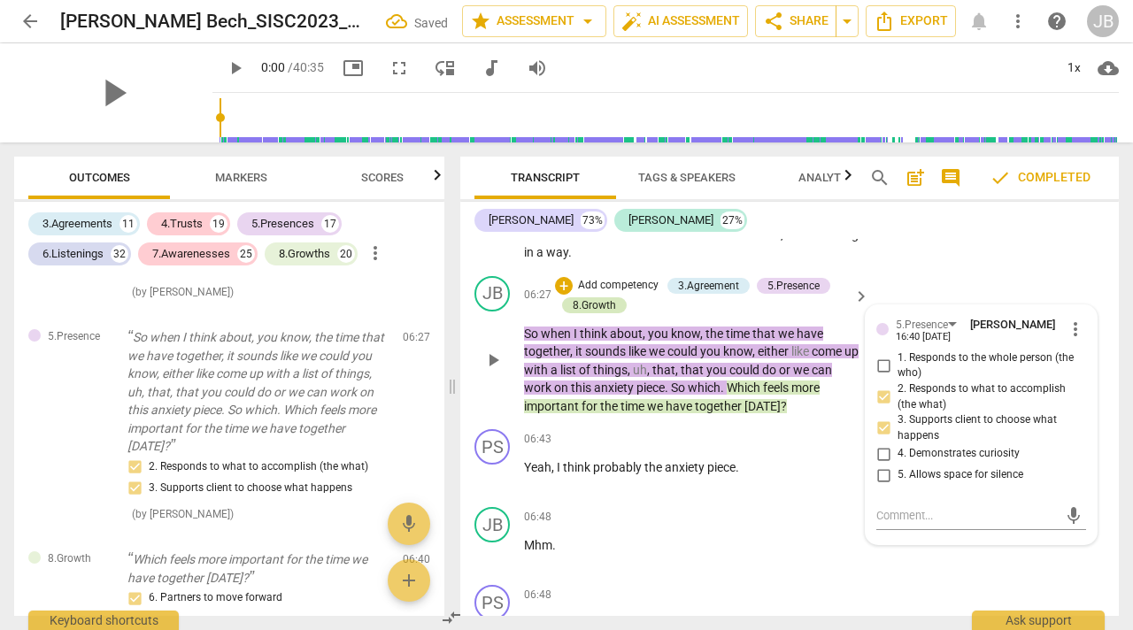
click at [584, 305] on div "8.Growth" at bounding box center [594, 306] width 43 height 16
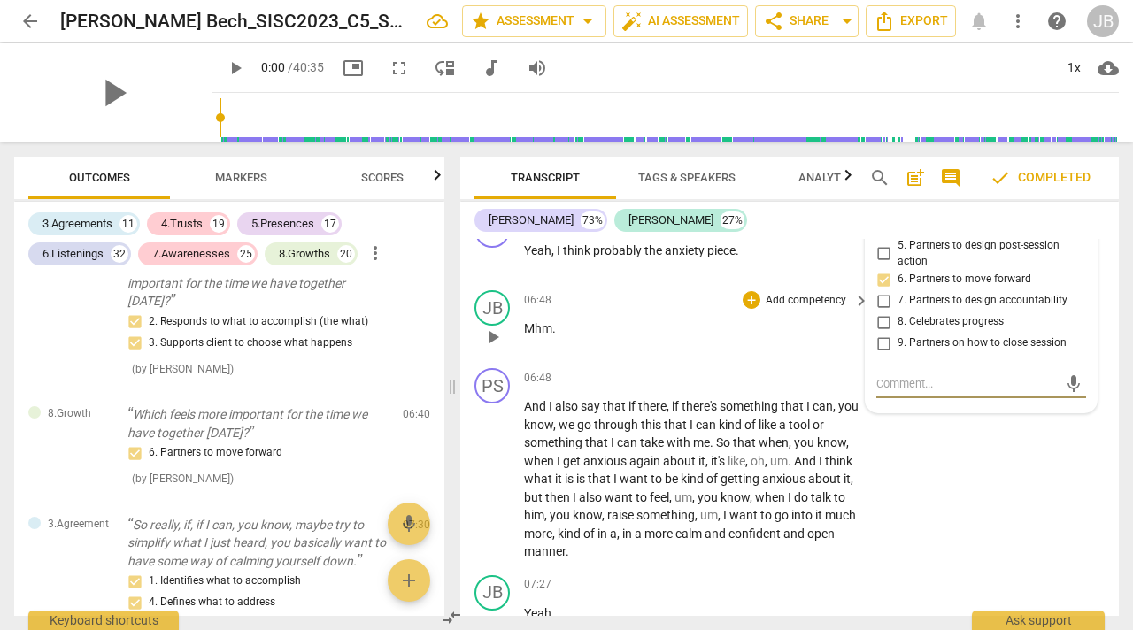
scroll to position [4023, 0]
click at [656, 379] on div "06:48 + Add competency keyboard_arrow_right" at bounding box center [697, 379] width 347 height 19
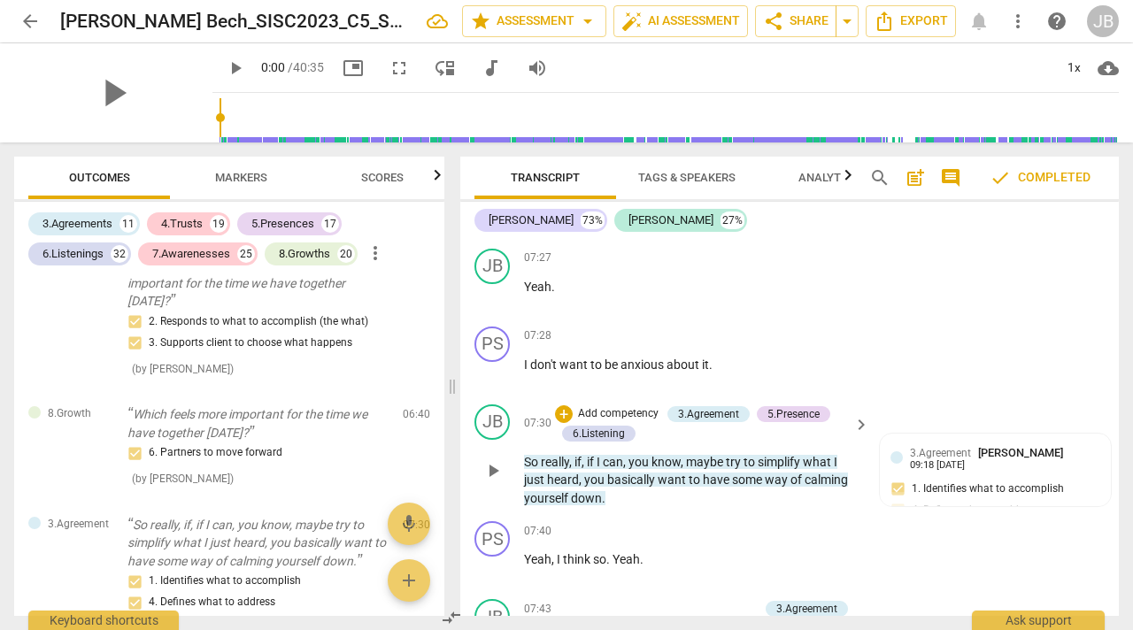
scroll to position [4347, 0]
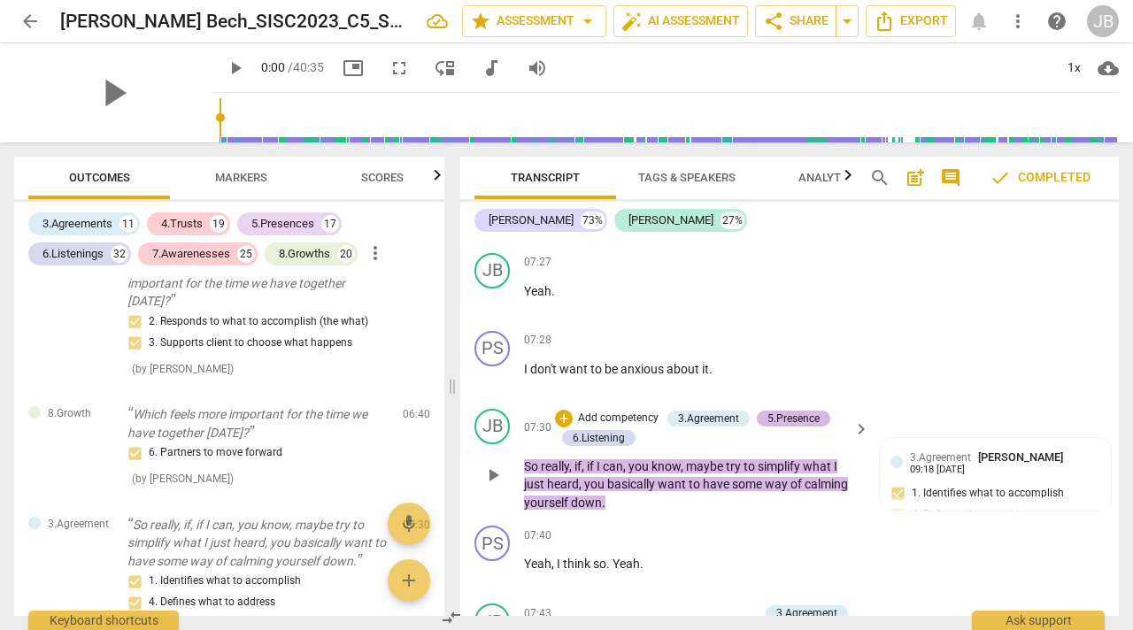
click at [801, 418] on div "5.Presence" at bounding box center [794, 419] width 52 height 16
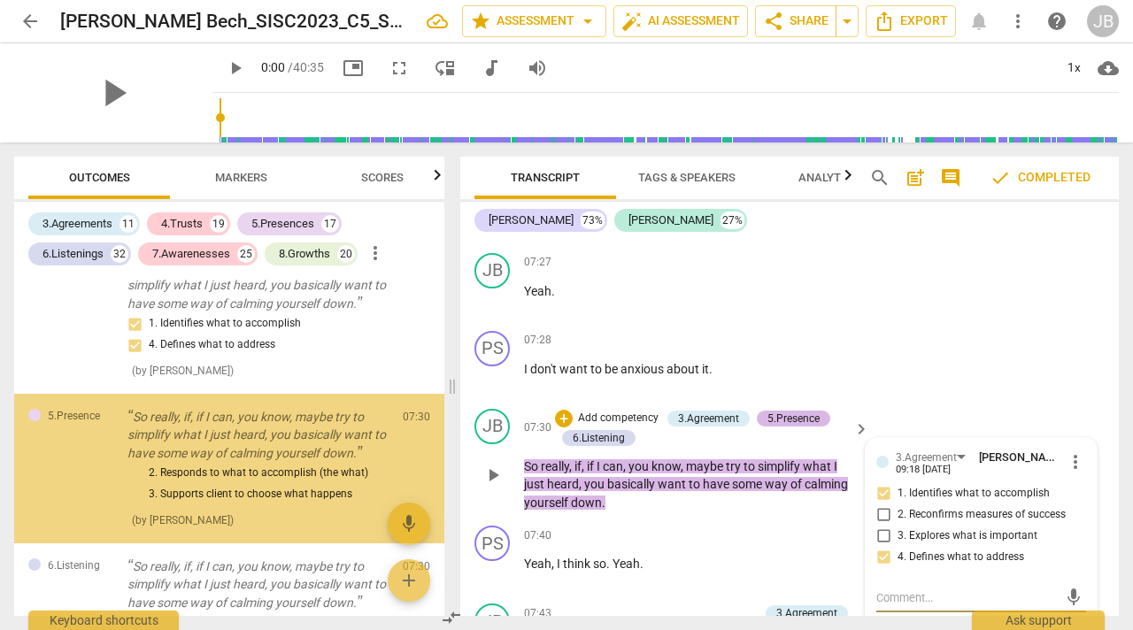
scroll to position [1980, 0]
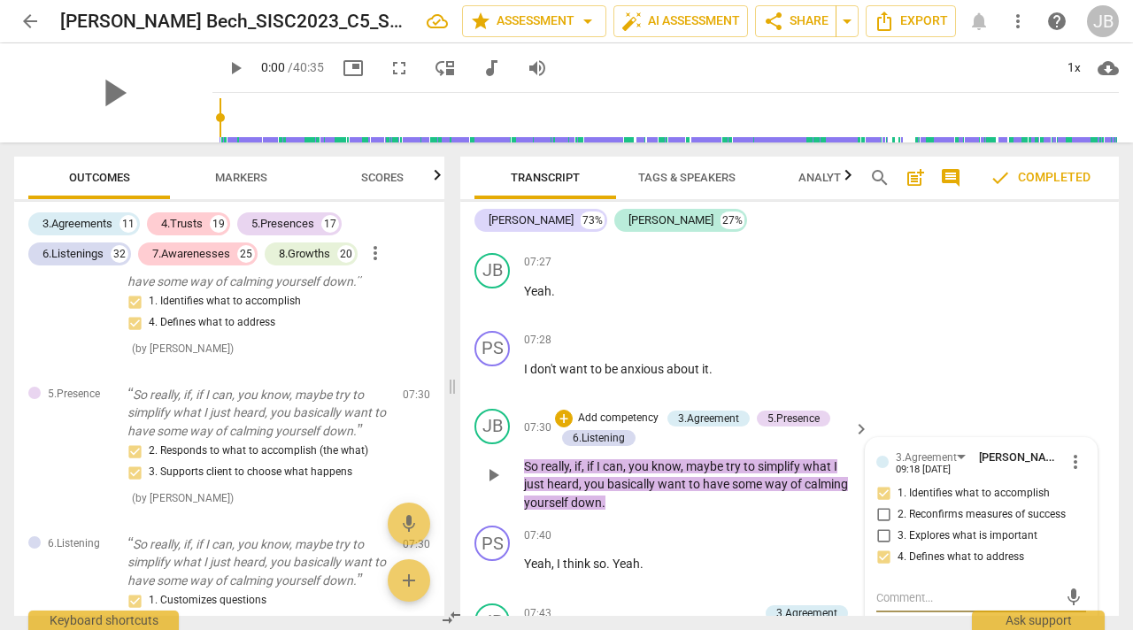
click at [883, 491] on input "1. Identifies what to accomplish" at bounding box center [884, 493] width 28 height 21
click at [882, 491] on input "1. Identifies what to accomplish" at bounding box center [884, 493] width 28 height 21
checkbox input "false"
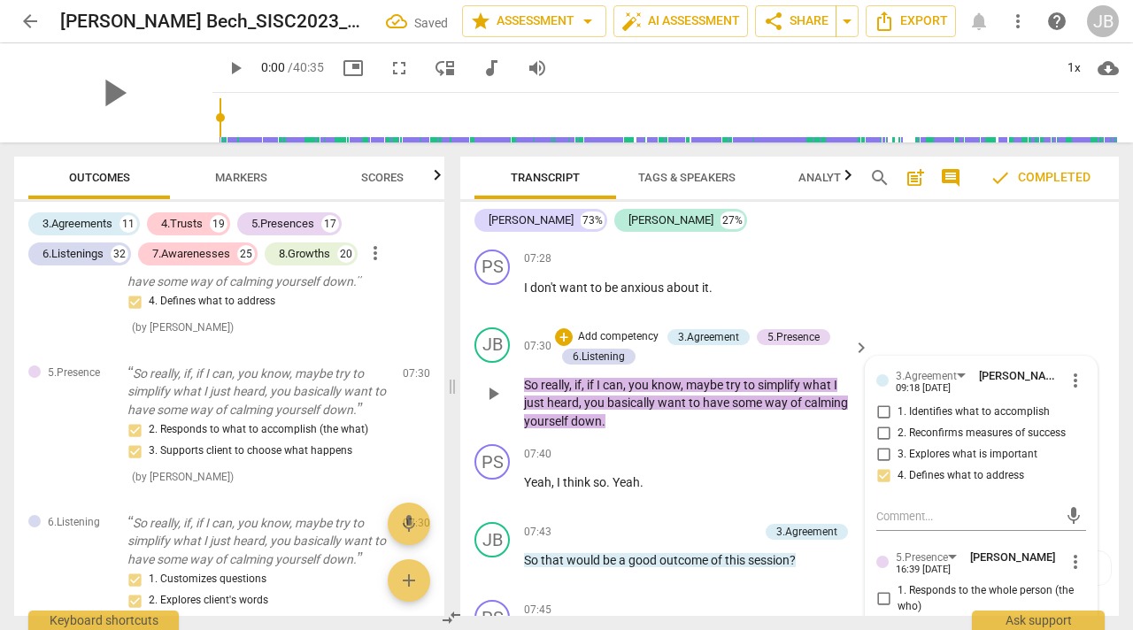
scroll to position [4434, 0]
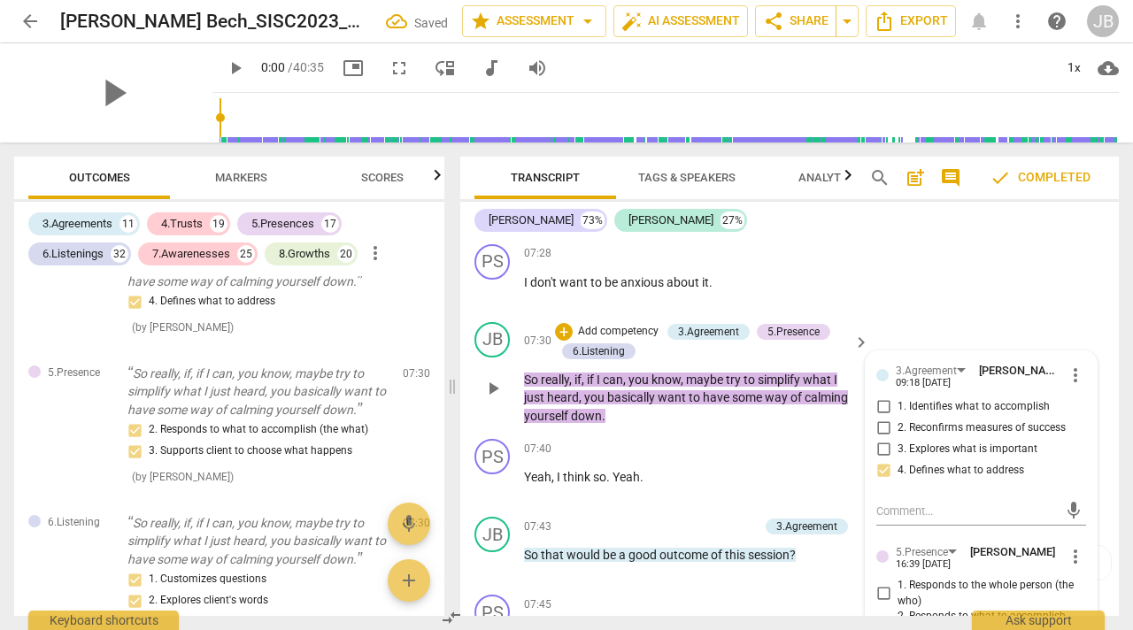
click at [882, 426] on input "2. Reconfirms measures of success" at bounding box center [884, 428] width 28 height 21
checkbox input "true"
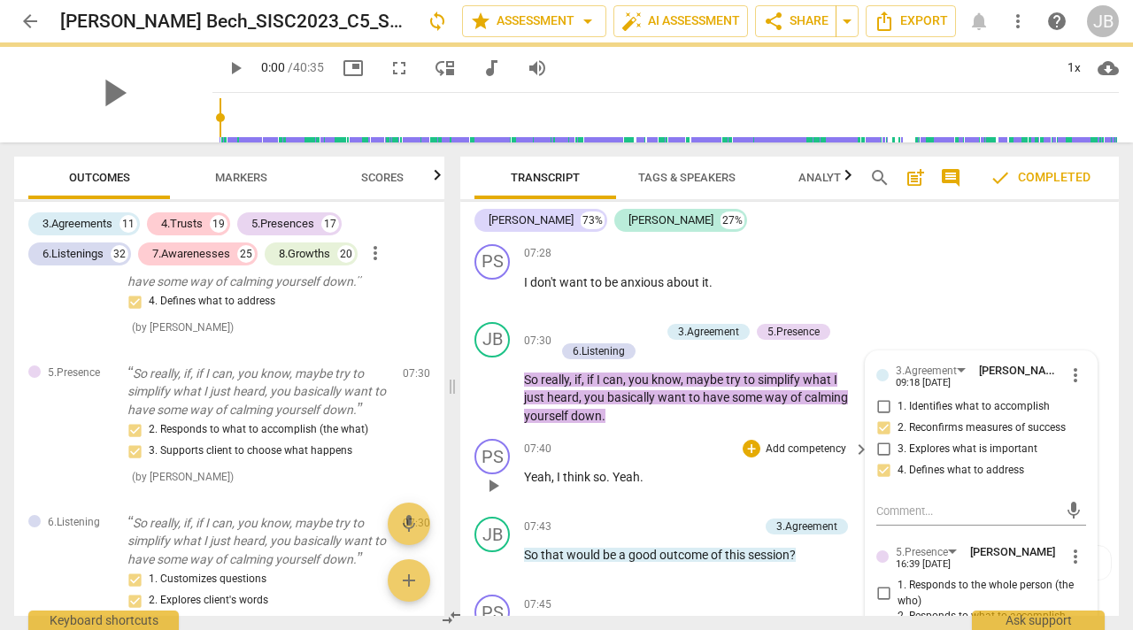
scroll to position [4493, 0]
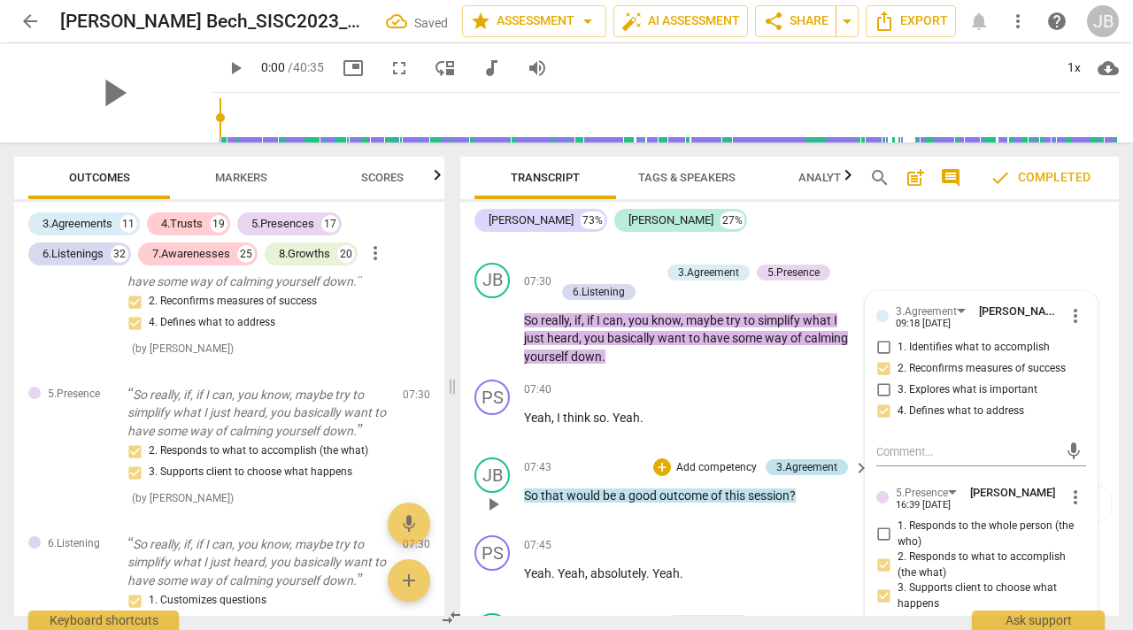
click at [793, 468] on div "3.Agreement" at bounding box center [807, 468] width 61 height 16
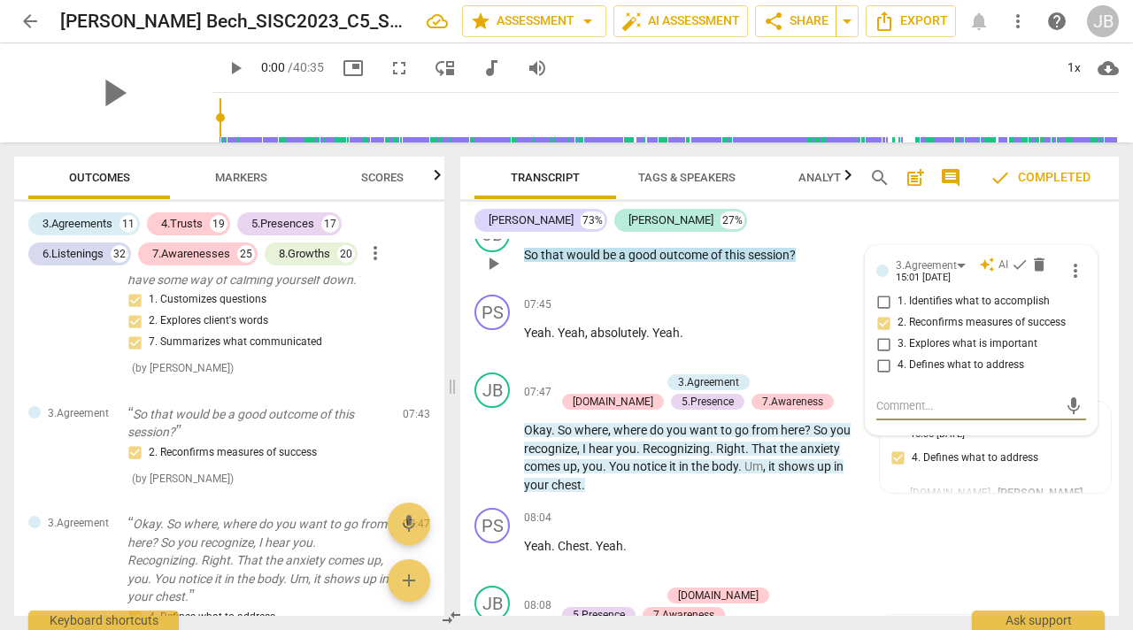
scroll to position [4736, 0]
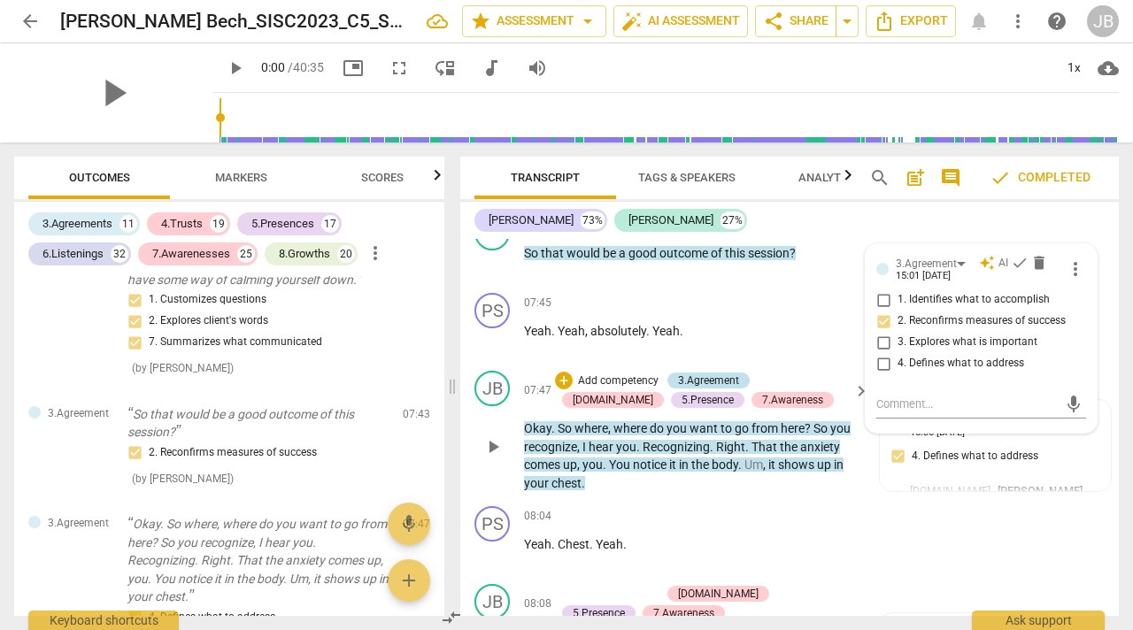
click at [704, 379] on div "3.Agreement" at bounding box center [708, 381] width 61 height 16
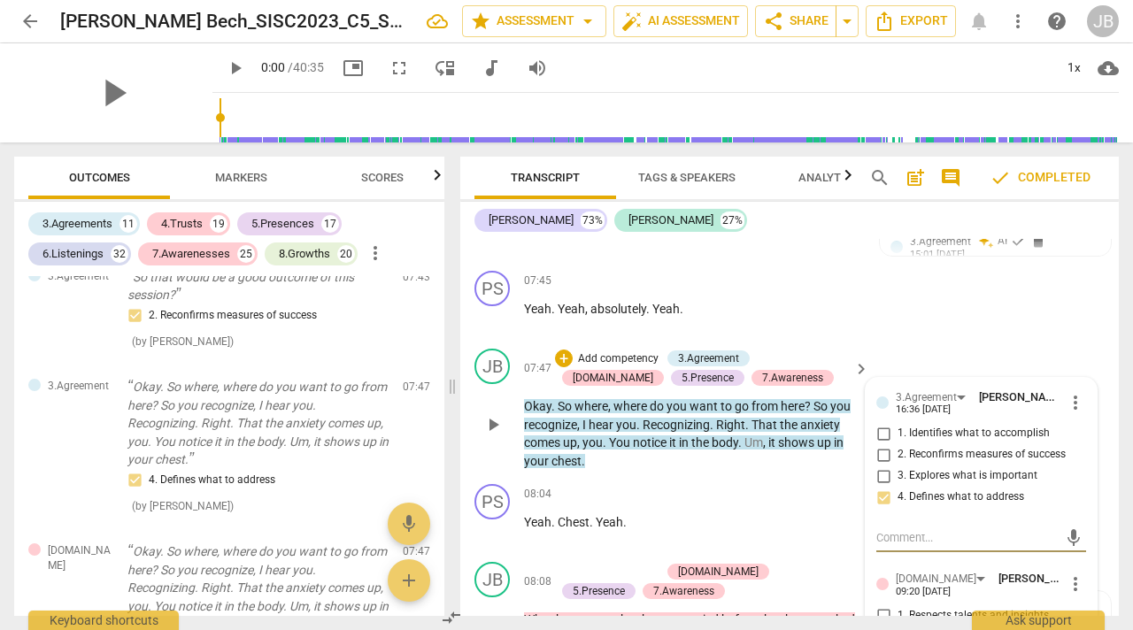
scroll to position [4759, 0]
click at [1067, 398] on span "more_vert" at bounding box center [1075, 401] width 21 height 21
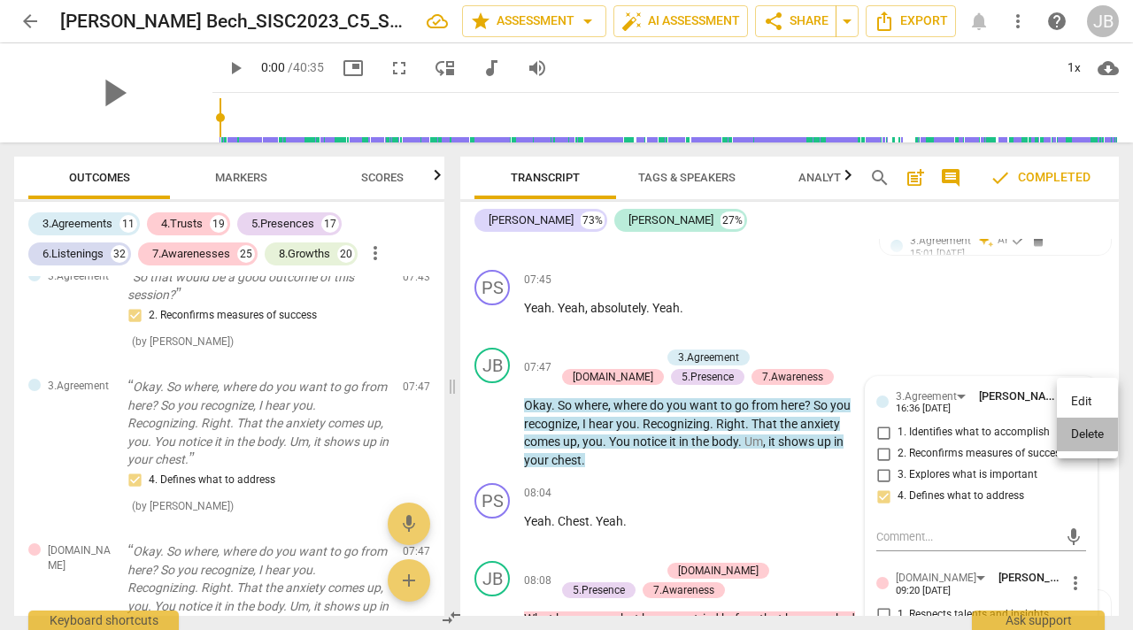
click at [1082, 427] on li "Delete" at bounding box center [1087, 435] width 61 height 34
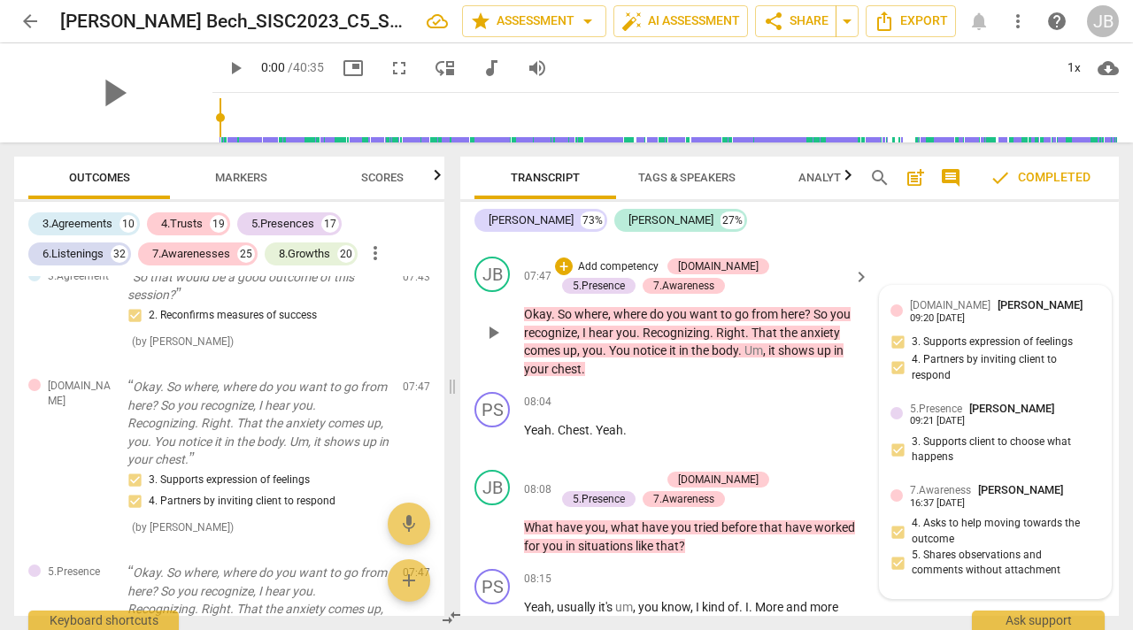
scroll to position [4848, 0]
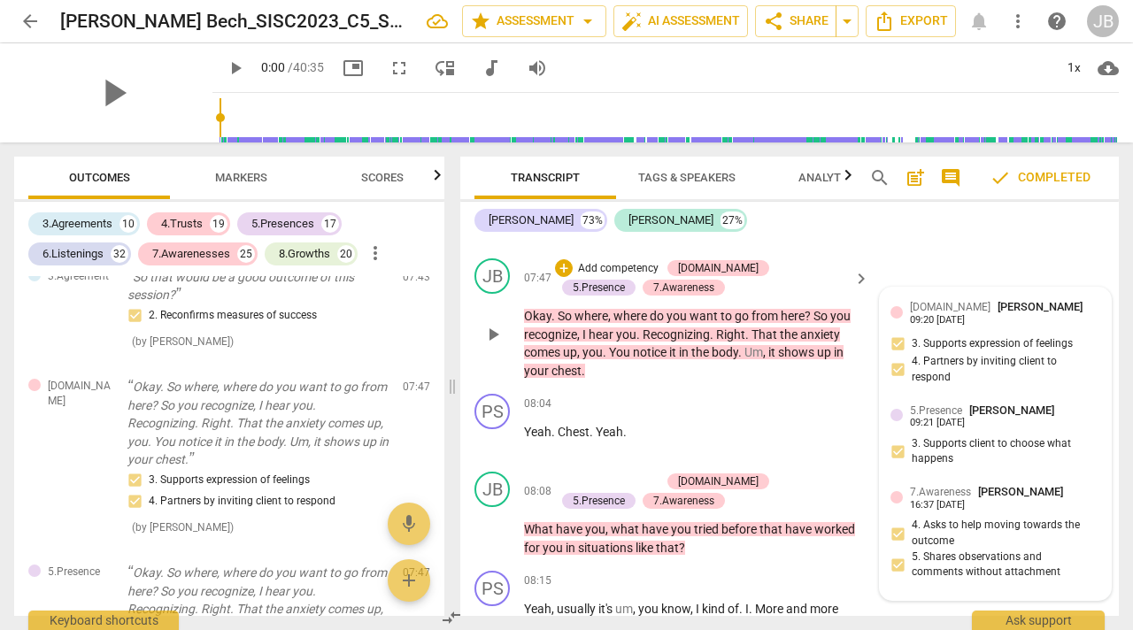
click at [950, 431] on div "5.[PERSON_NAME] 09:21 [DATE] 3. Supports client to choose what happens" at bounding box center [996, 439] width 210 height 75
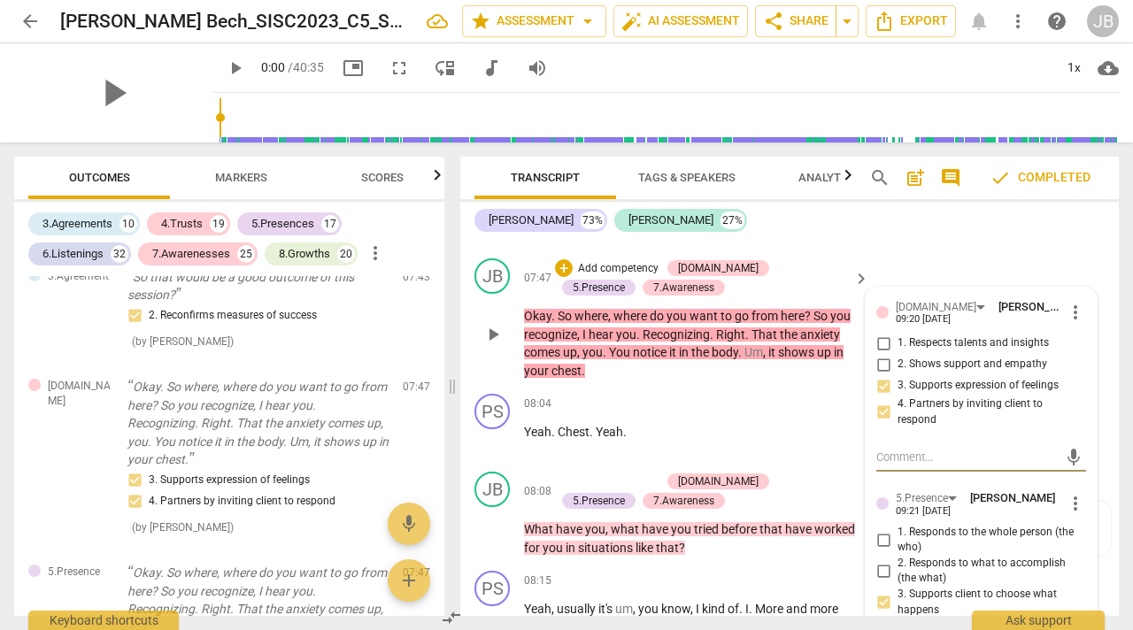
click at [1067, 499] on span "more_vert" at bounding box center [1075, 503] width 21 height 21
click at [1086, 529] on li "Delete" at bounding box center [1087, 538] width 61 height 34
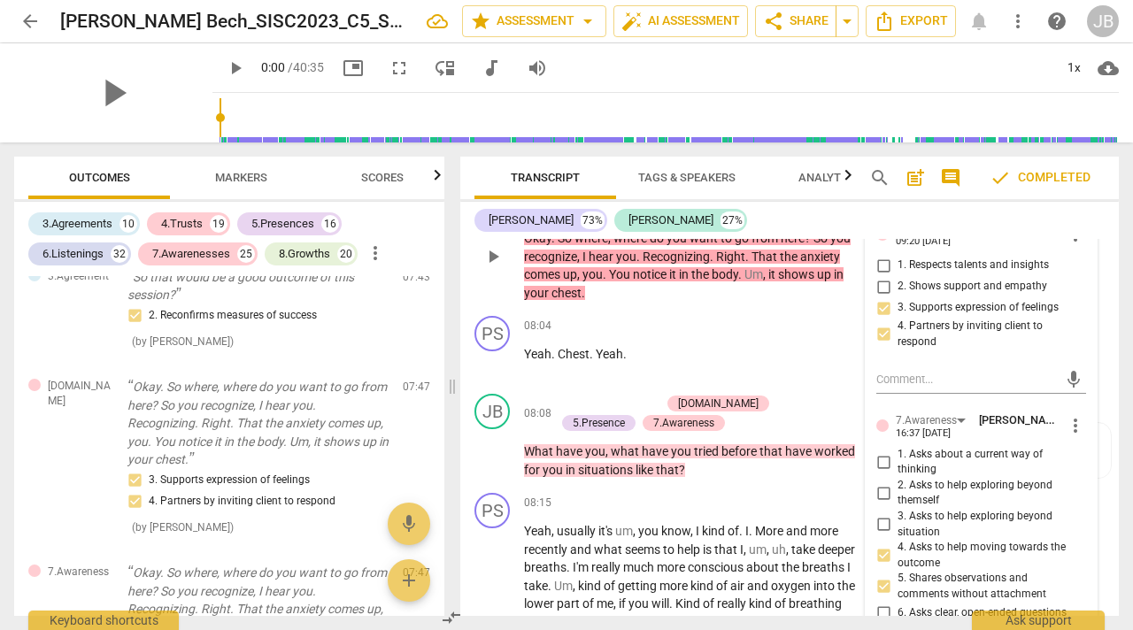
scroll to position [4928, 0]
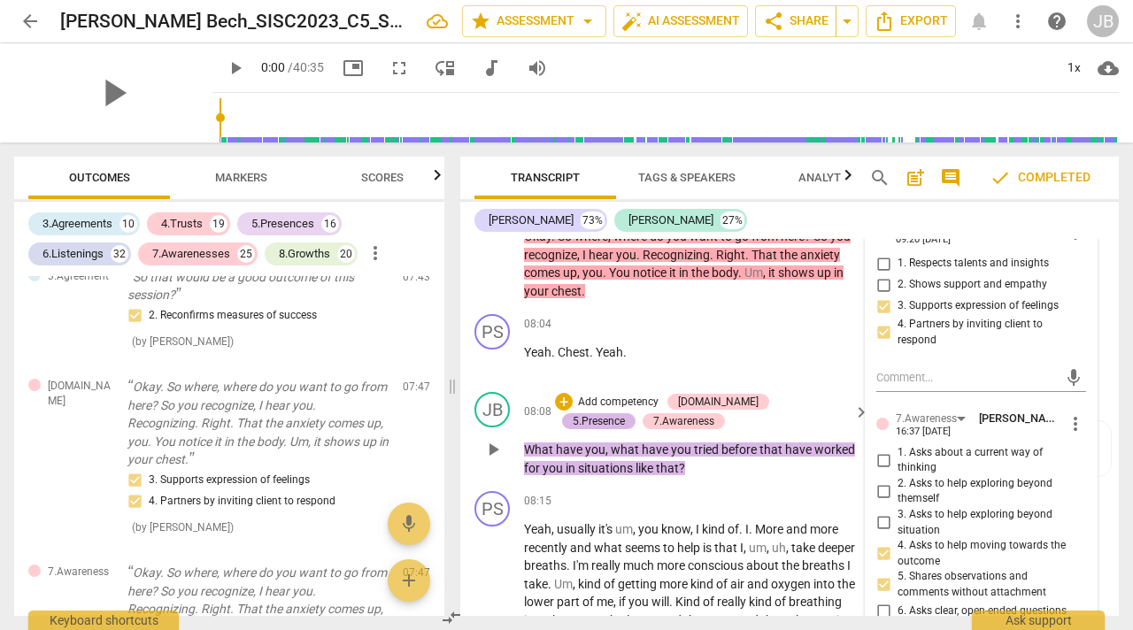
click at [625, 414] on div "5.Presence" at bounding box center [599, 422] width 52 height 16
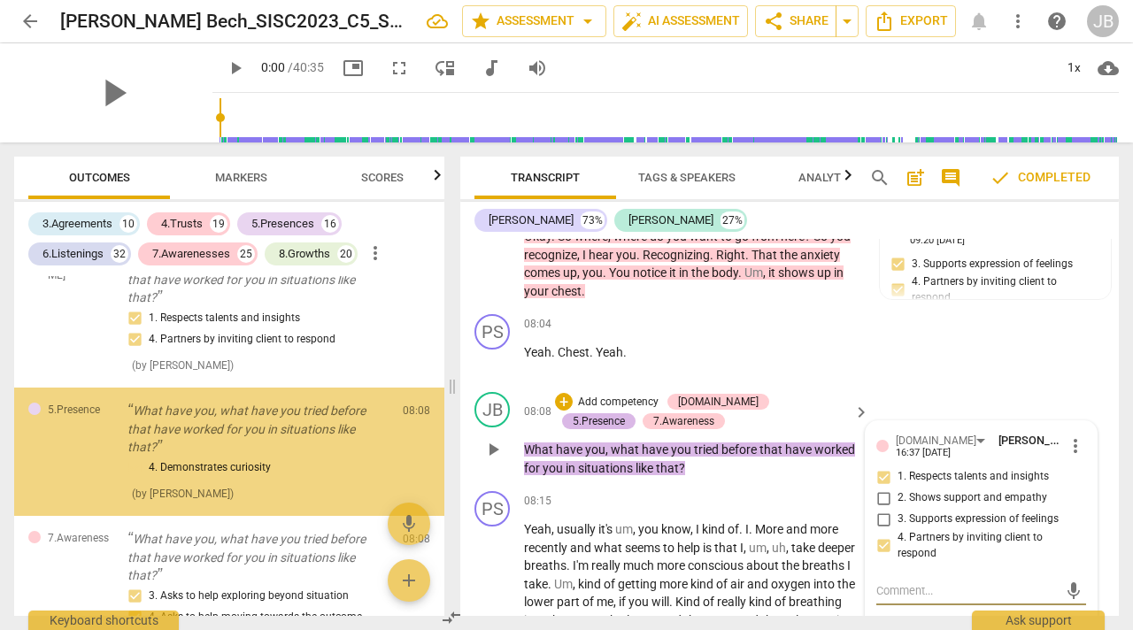
scroll to position [2932, 0]
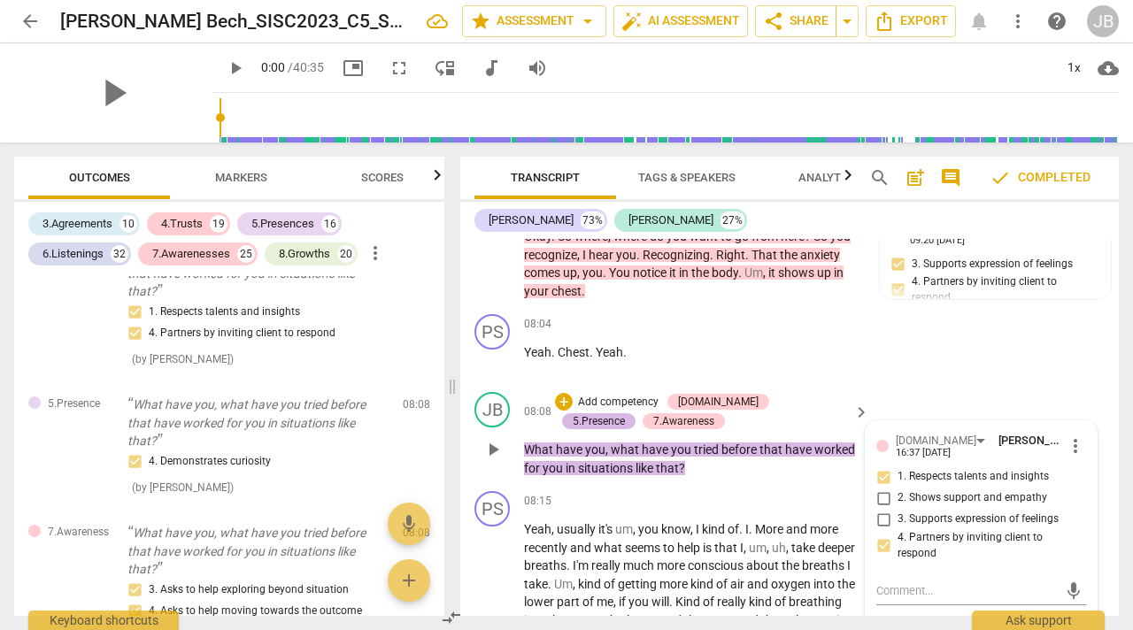
click at [625, 414] on div "5.Presence" at bounding box center [599, 422] width 52 height 16
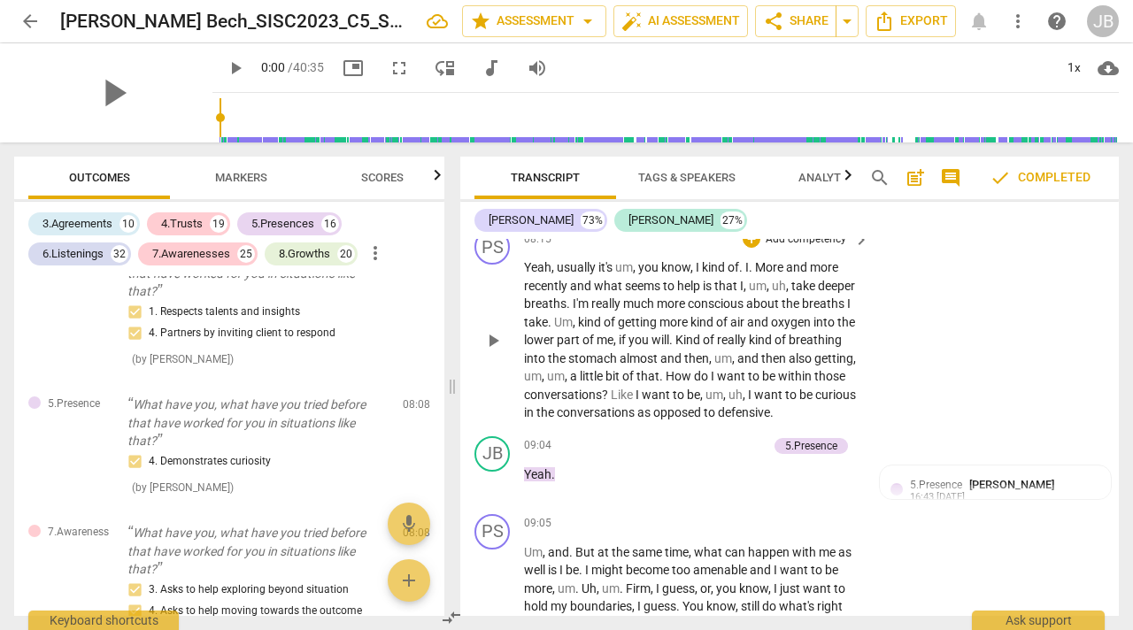
scroll to position [5192, 0]
click at [796, 440] on div "5.Presence" at bounding box center [811, 445] width 52 height 16
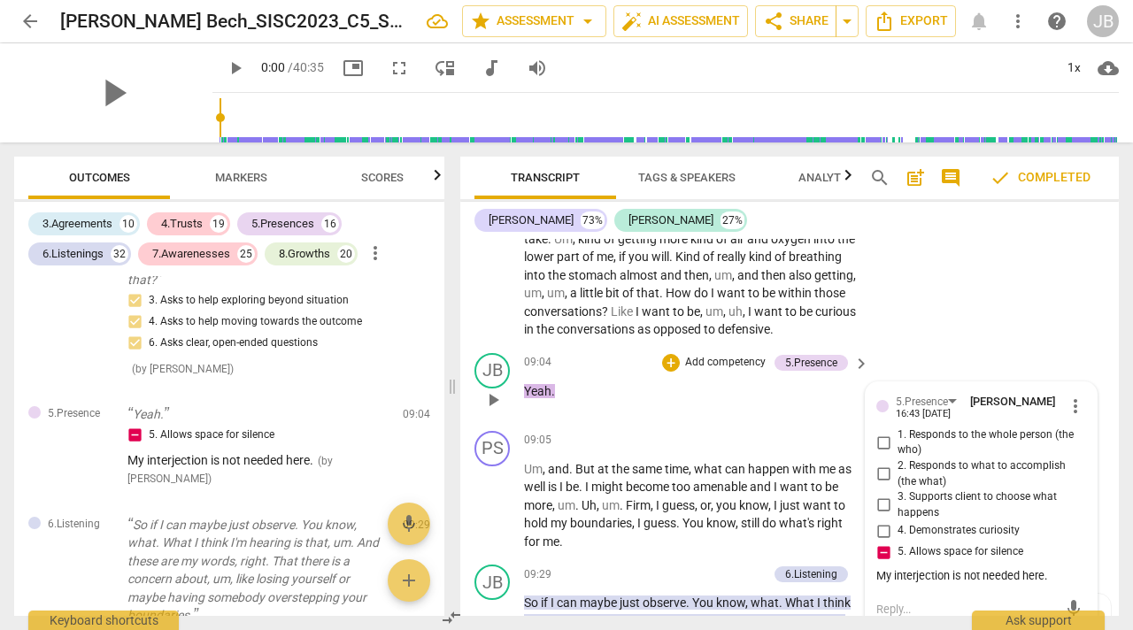
scroll to position [5266, 0]
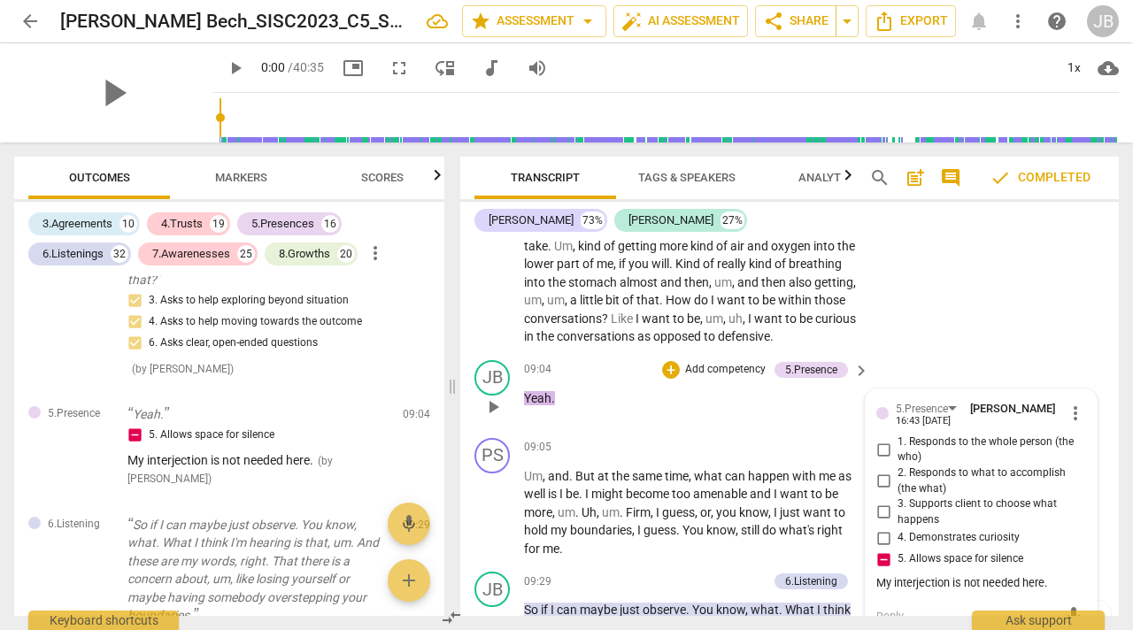
click at [731, 422] on div "JB play_arrow pause 09:04 + Add competency 5.Presence keyboard_arrow_right Yeah…" at bounding box center [789, 392] width 659 height 78
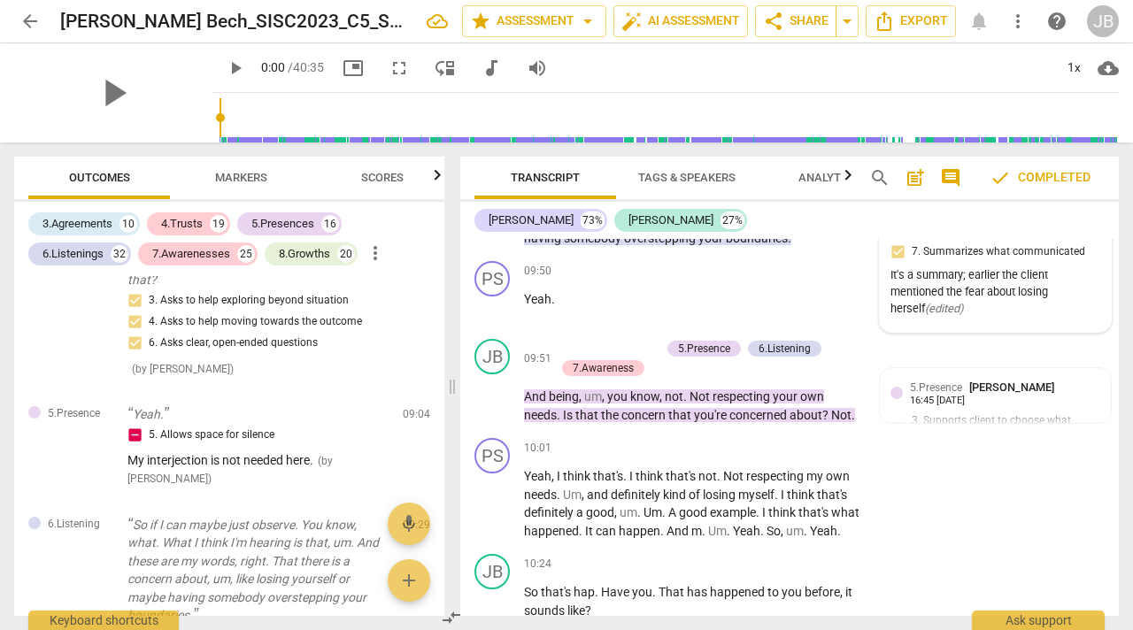
scroll to position [5697, 0]
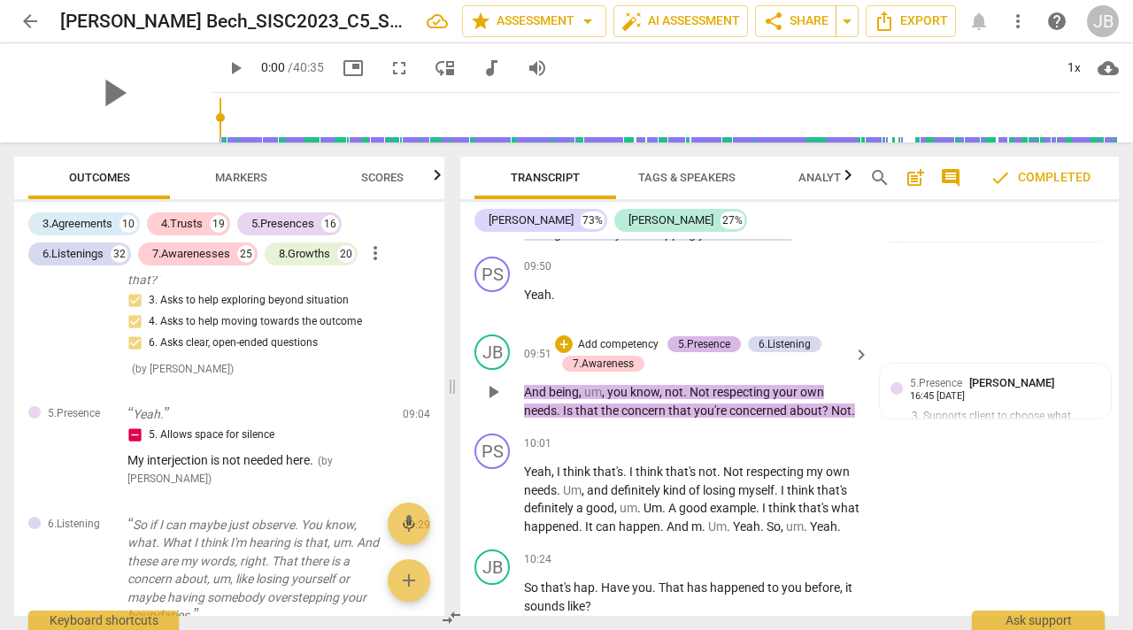
click at [702, 345] on div "5.Presence" at bounding box center [704, 344] width 52 height 16
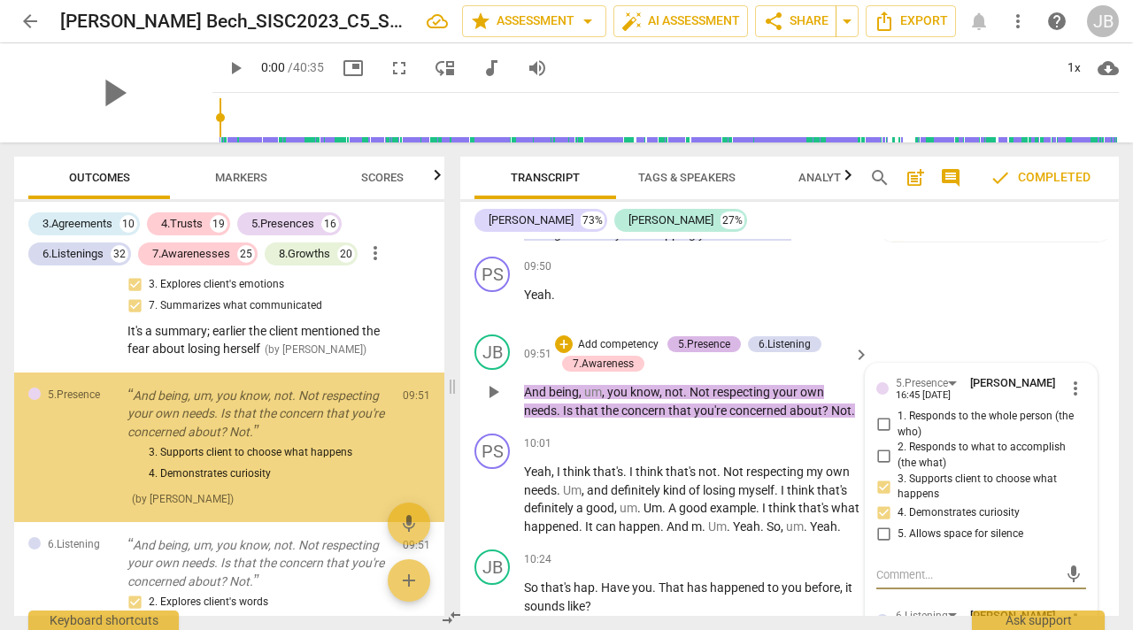
scroll to position [3574, 0]
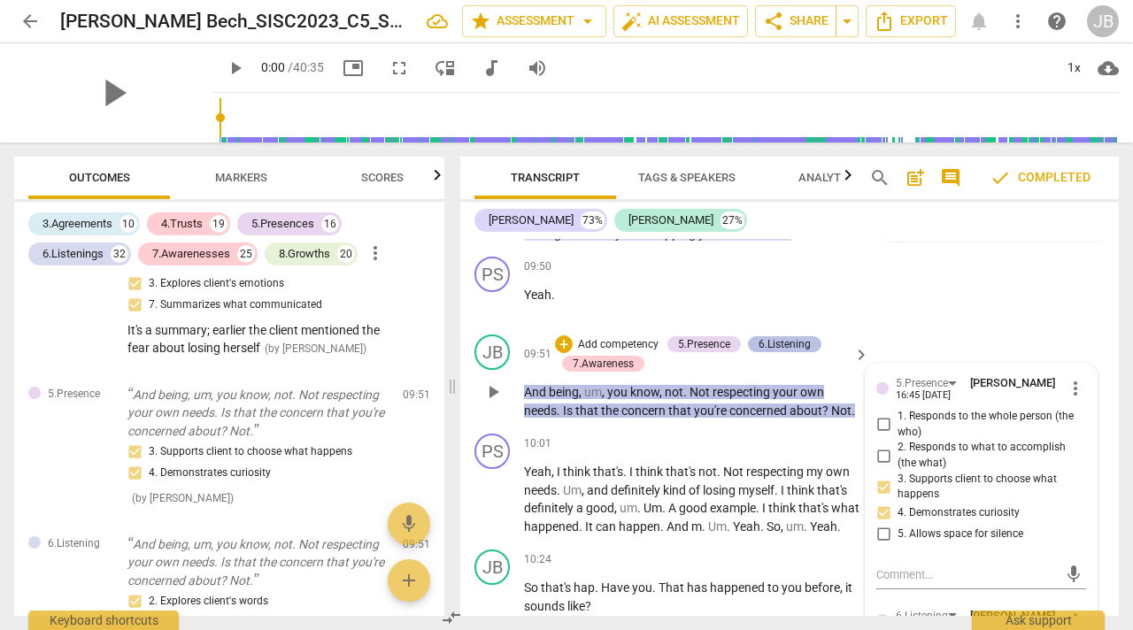
click at [772, 344] on div "6.Listening" at bounding box center [785, 344] width 52 height 16
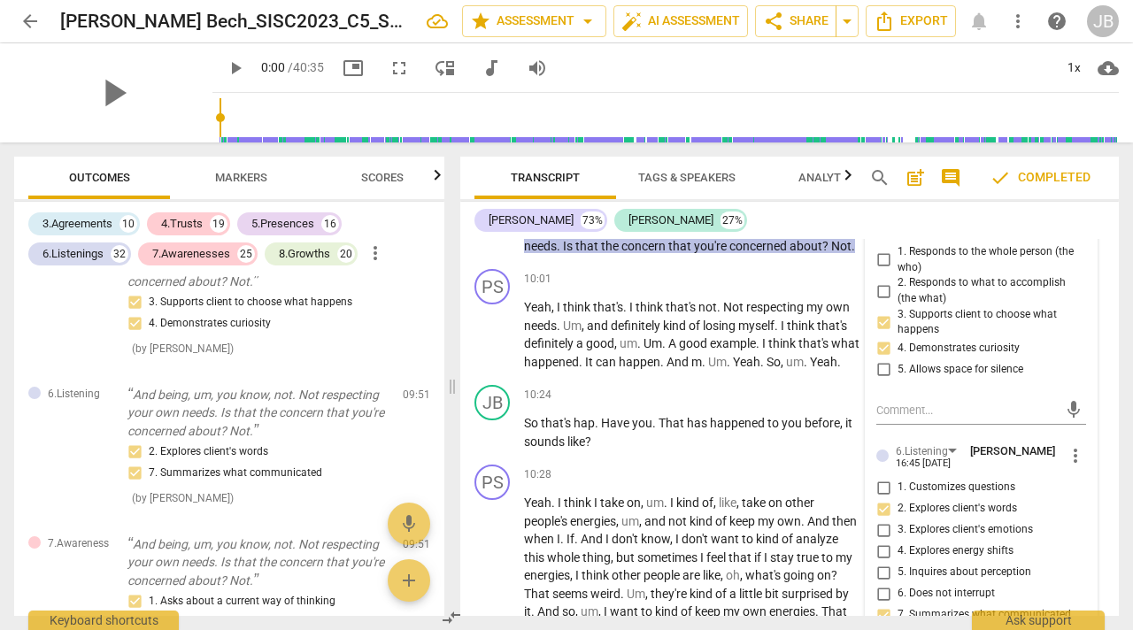
scroll to position [5870, 0]
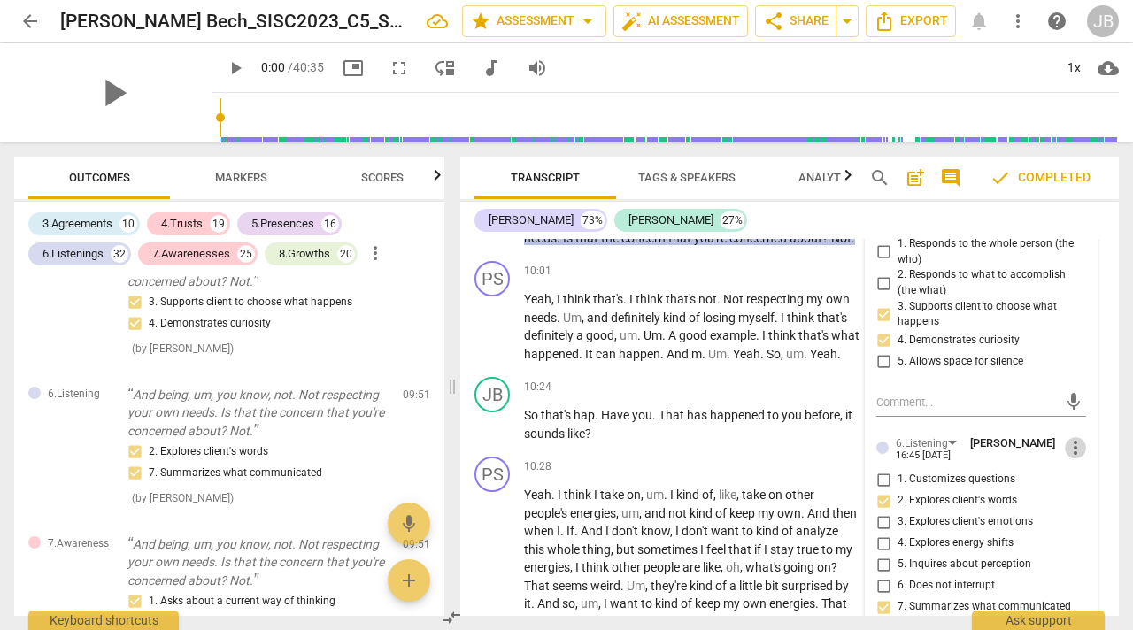
click at [1065, 445] on span "more_vert" at bounding box center [1075, 447] width 21 height 21
click at [1079, 476] on li "Delete" at bounding box center [1087, 480] width 61 height 34
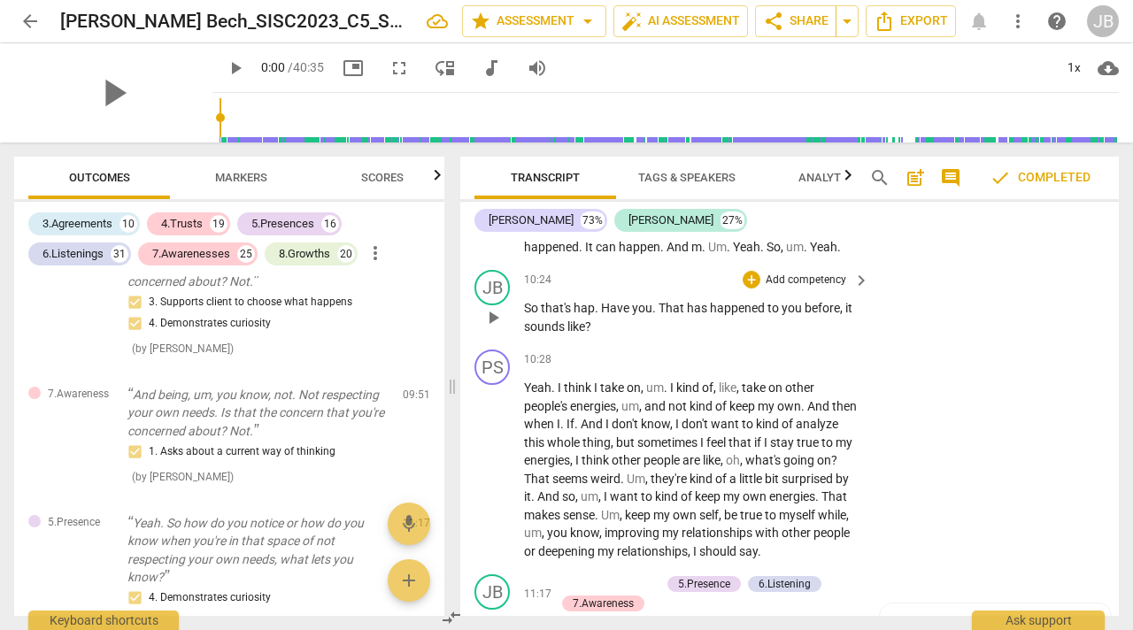
scroll to position [5971, 0]
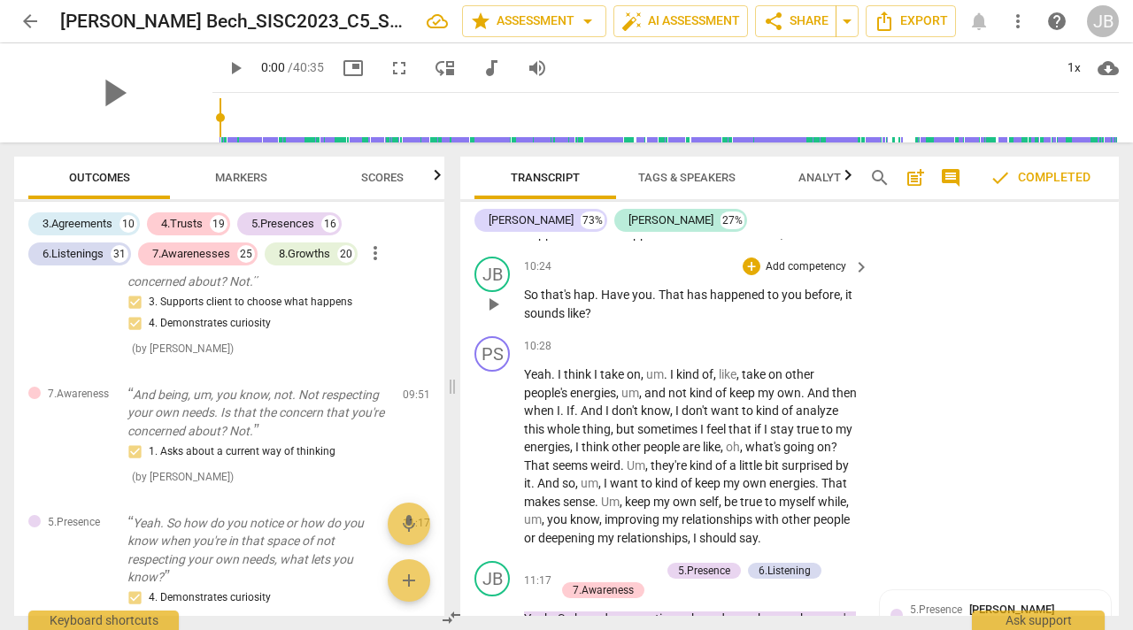
click at [799, 275] on p "Add competency" at bounding box center [806, 267] width 84 height 16
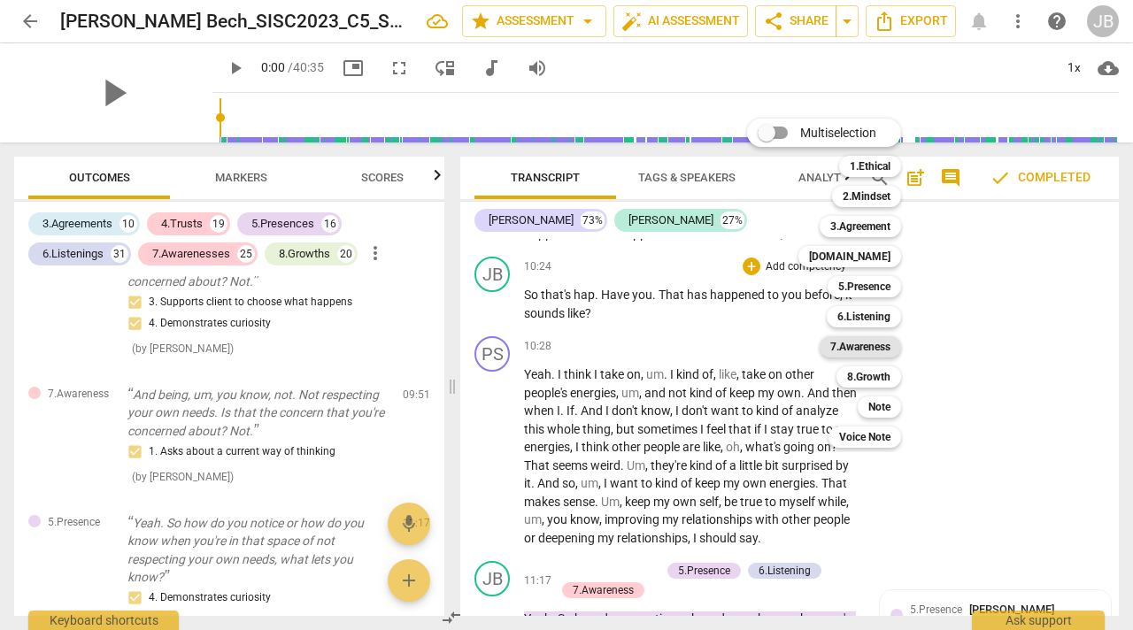
click at [854, 346] on b "7.Awareness" at bounding box center [861, 346] width 60 height 21
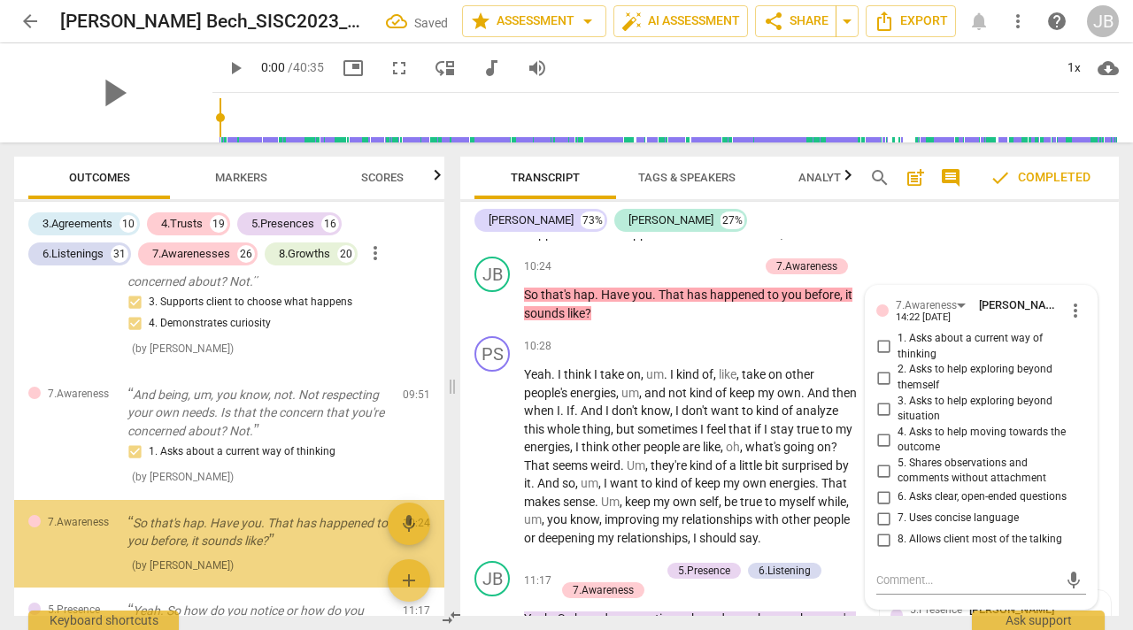
scroll to position [3821, 0]
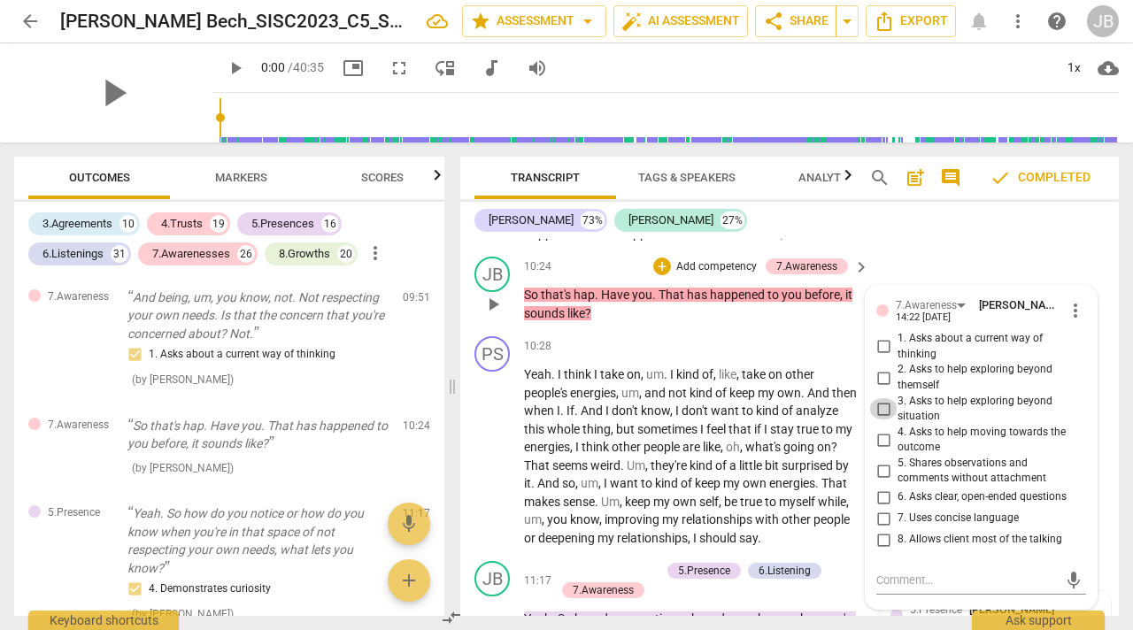
click at [881, 420] on input "3. Asks to help exploring beyond situation" at bounding box center [884, 408] width 28 height 21
checkbox input "true"
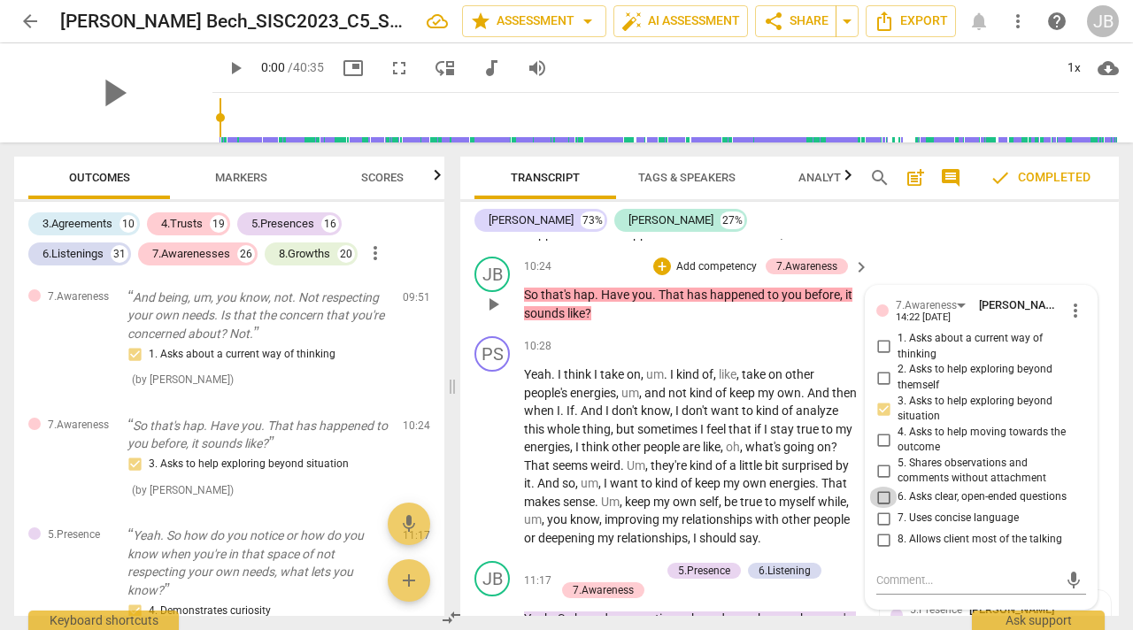
click at [884, 508] on input "6. Asks clear, open-ended questions" at bounding box center [884, 497] width 28 height 21
checkbox input "true"
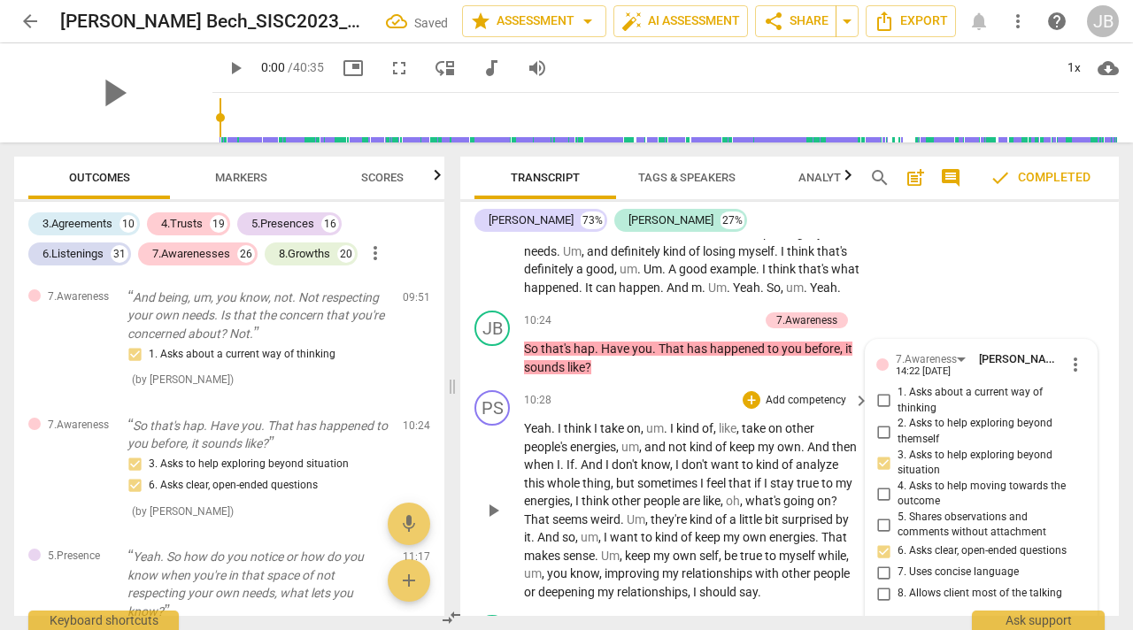
scroll to position [5903, 0]
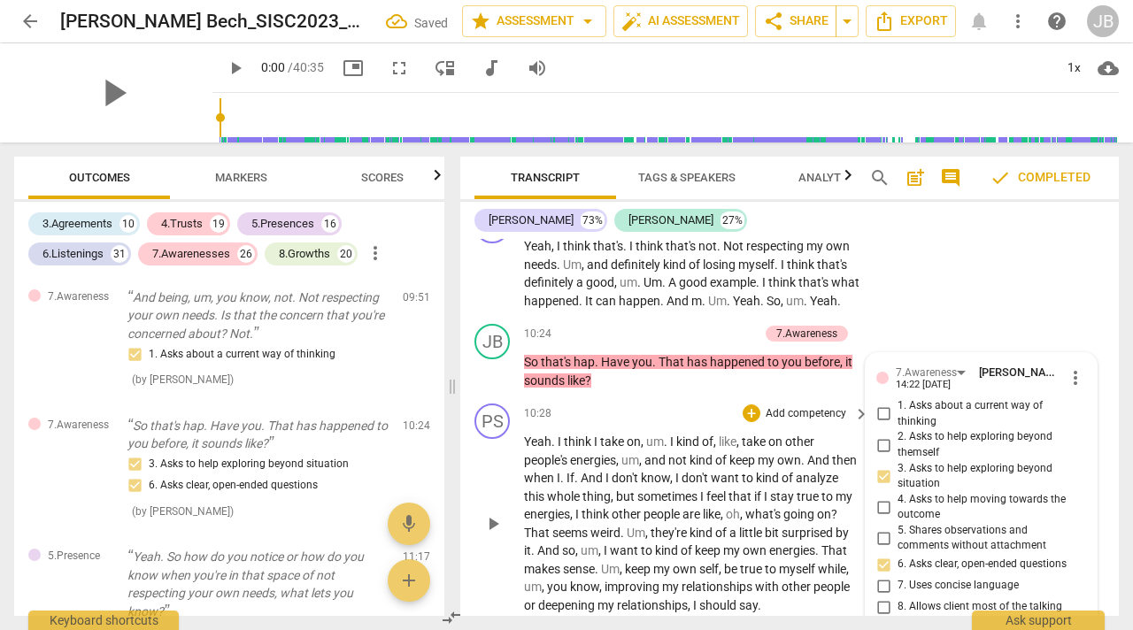
click at [641, 485] on span "don't" at bounding box center [626, 478] width 29 height 14
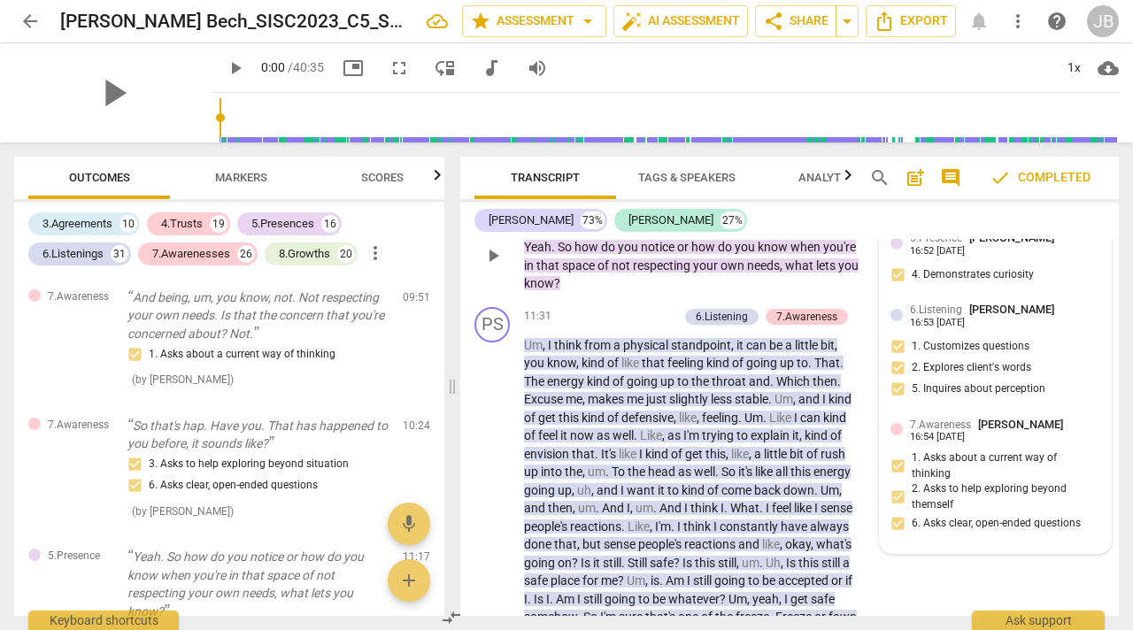
scroll to position [6326, 0]
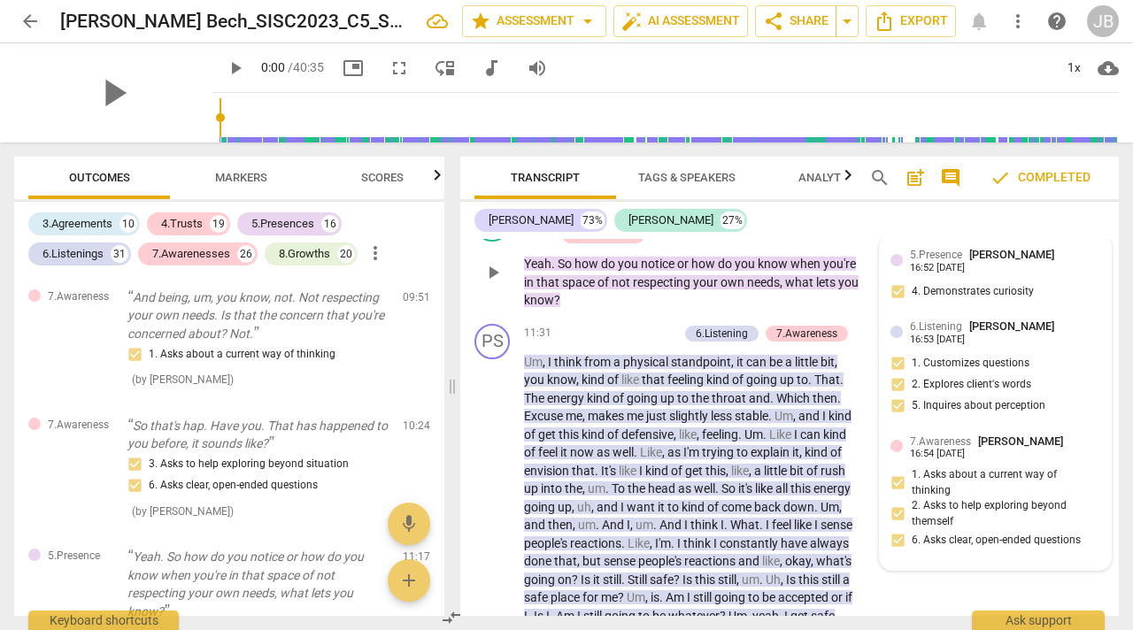
click at [959, 274] on div "16:52 [DATE]" at bounding box center [937, 269] width 55 height 12
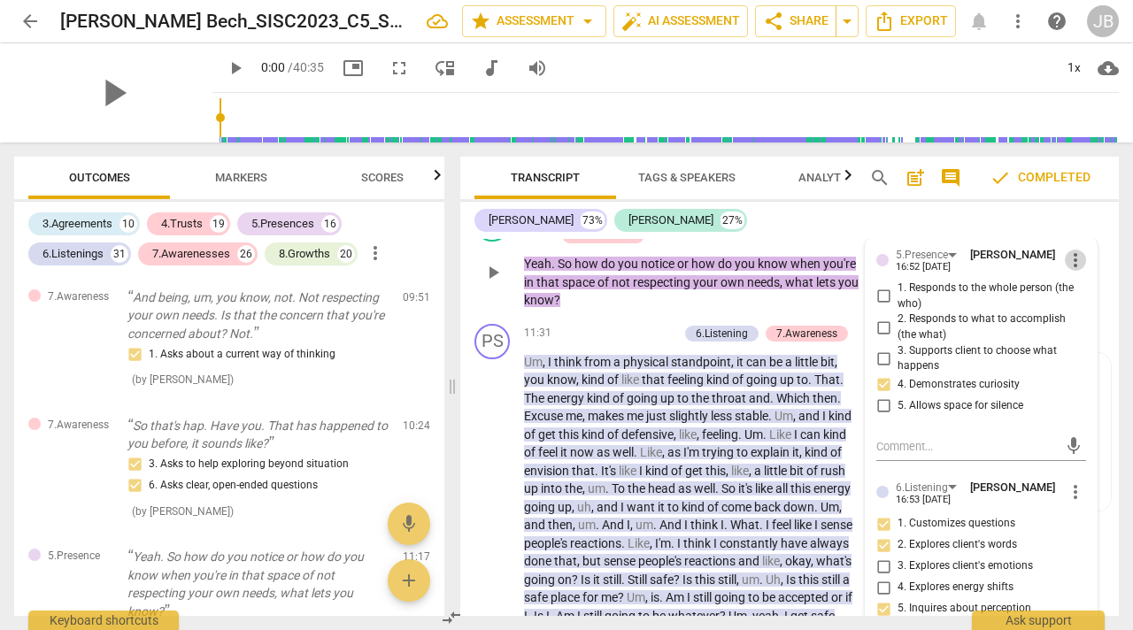
click at [1071, 271] on span "more_vert" at bounding box center [1075, 260] width 21 height 21
click at [1083, 330] on li "Delete" at bounding box center [1087, 329] width 61 height 34
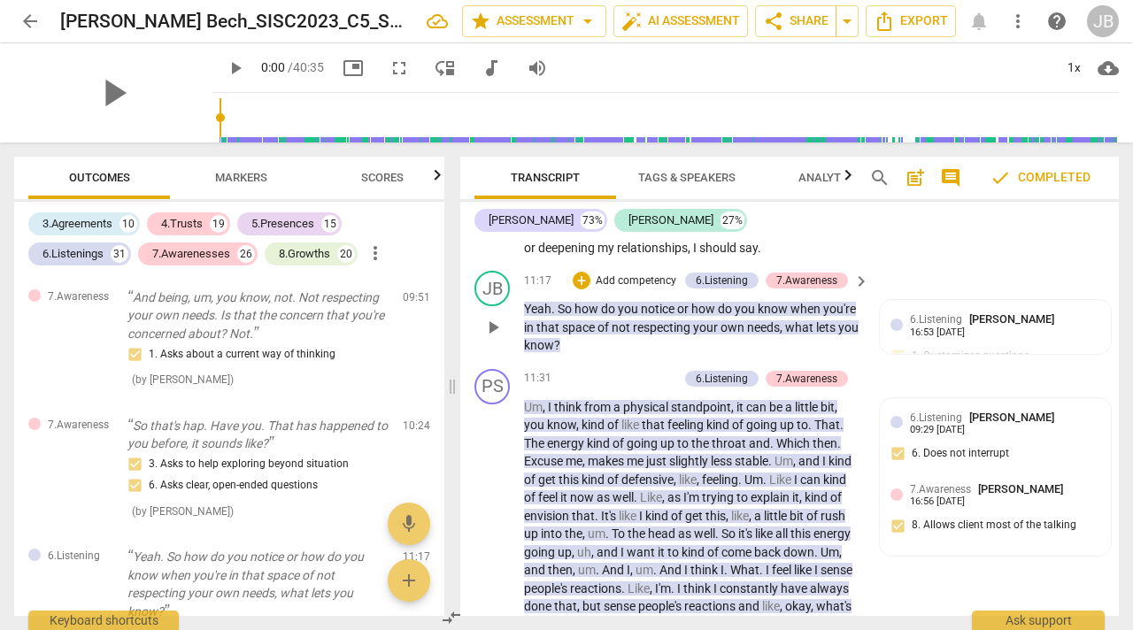
scroll to position [6263, 0]
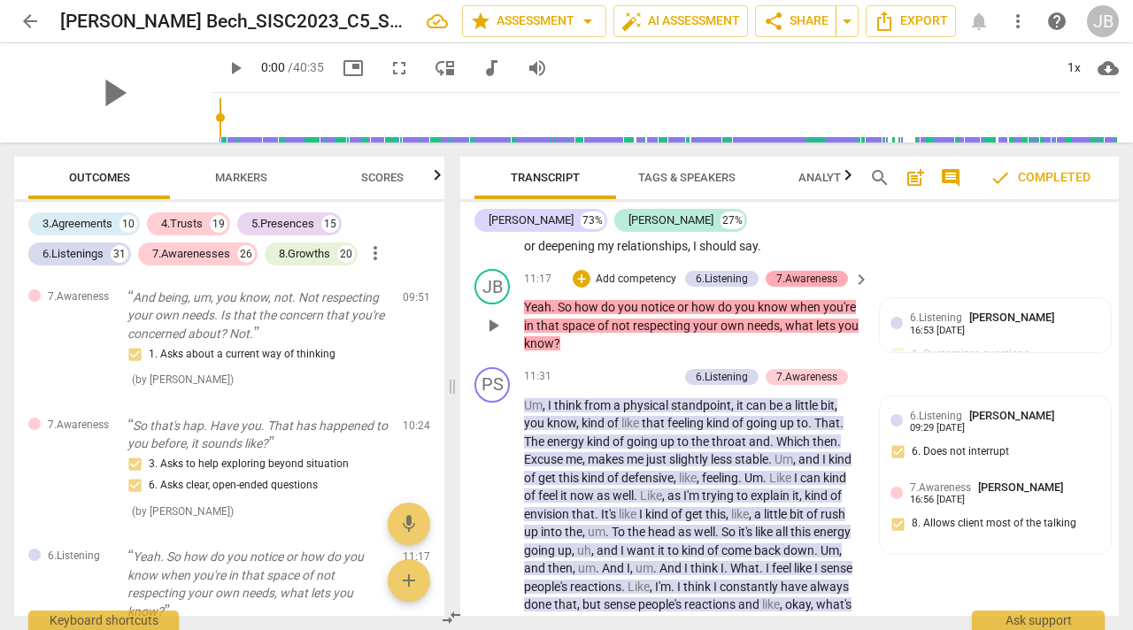
click at [789, 287] on div "7.Awareness" at bounding box center [807, 279] width 61 height 16
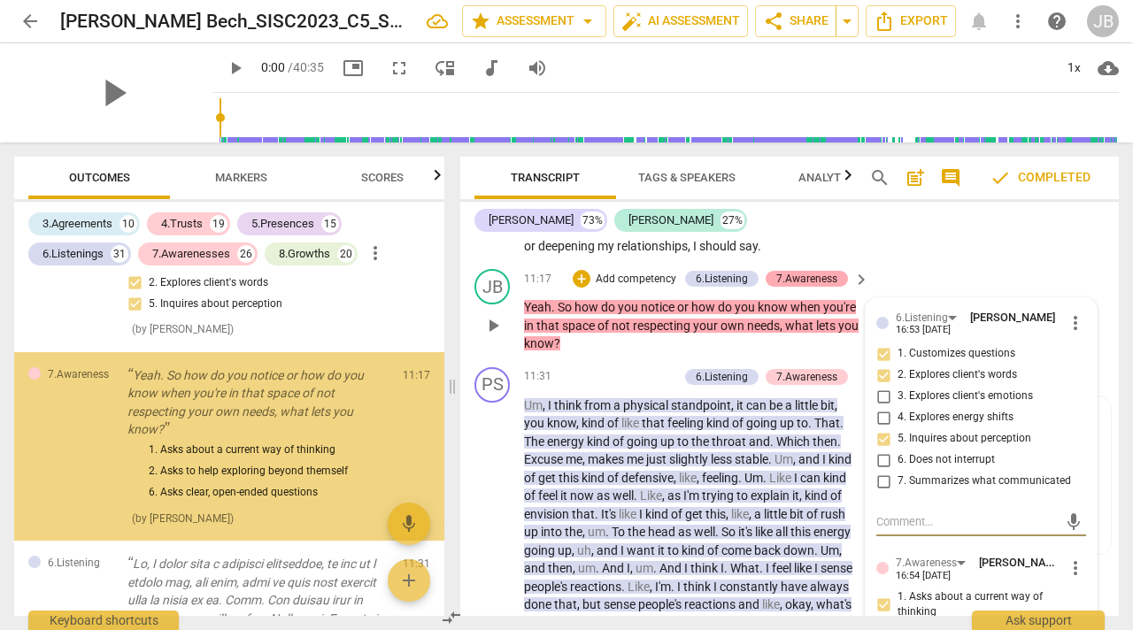
scroll to position [4192, 0]
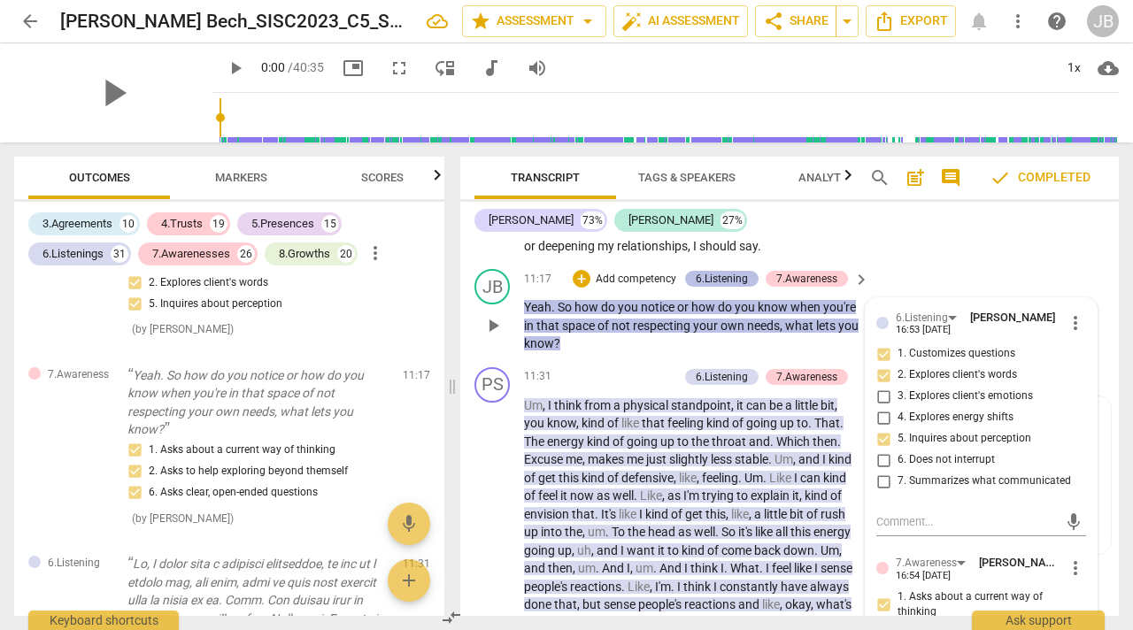
click at [731, 287] on div "6.Listening" at bounding box center [722, 279] width 52 height 16
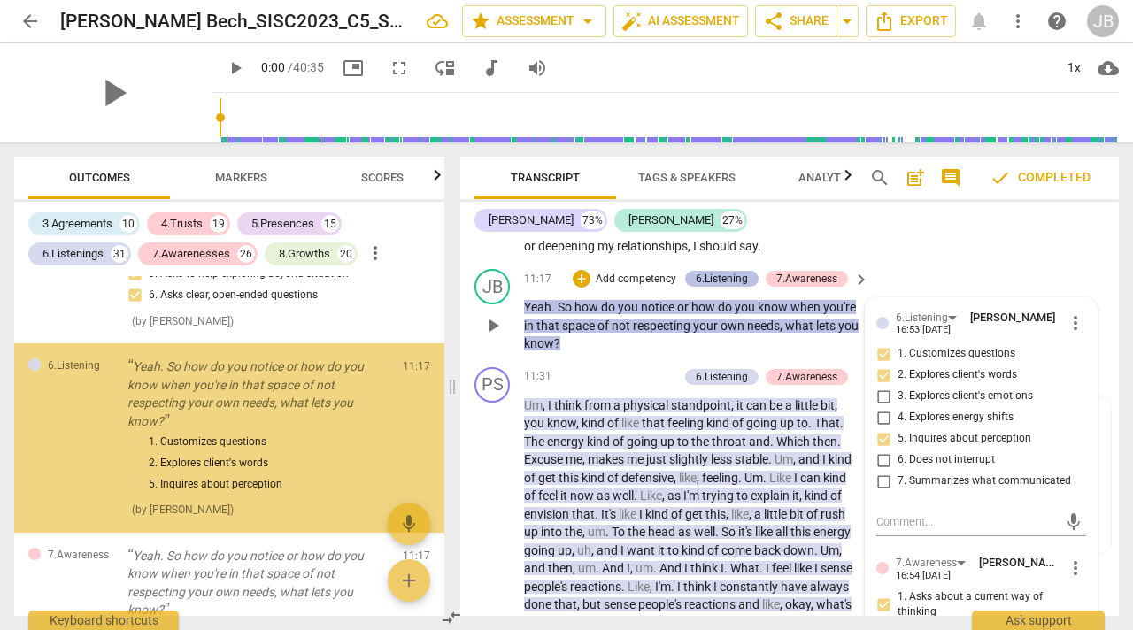
scroll to position [4003, 0]
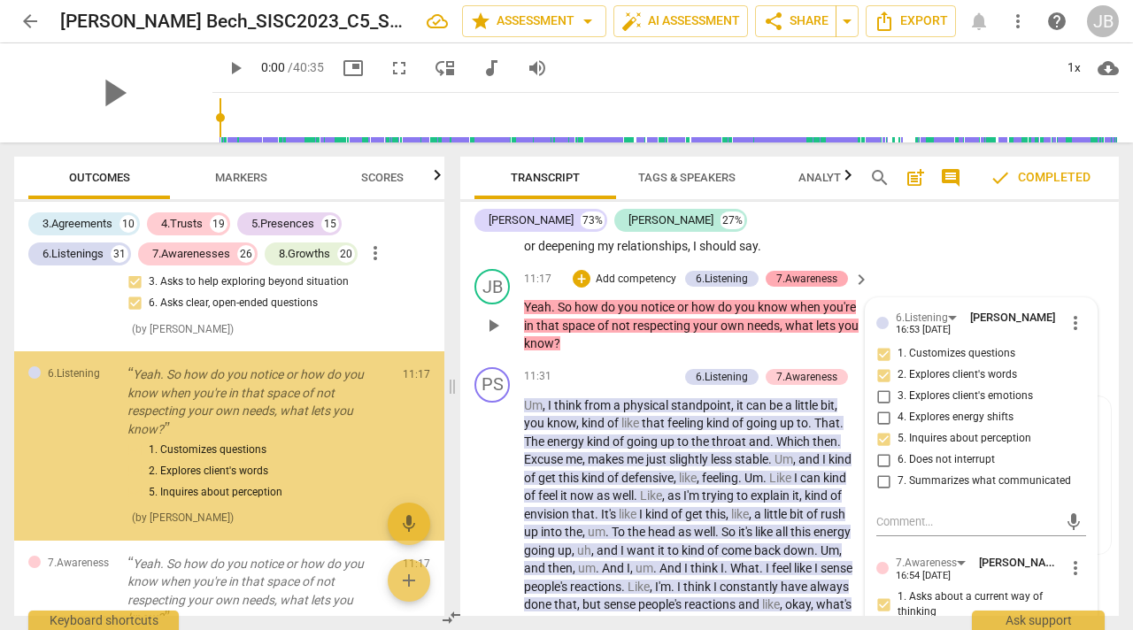
click at [796, 287] on div "7.Awareness" at bounding box center [807, 279] width 61 height 16
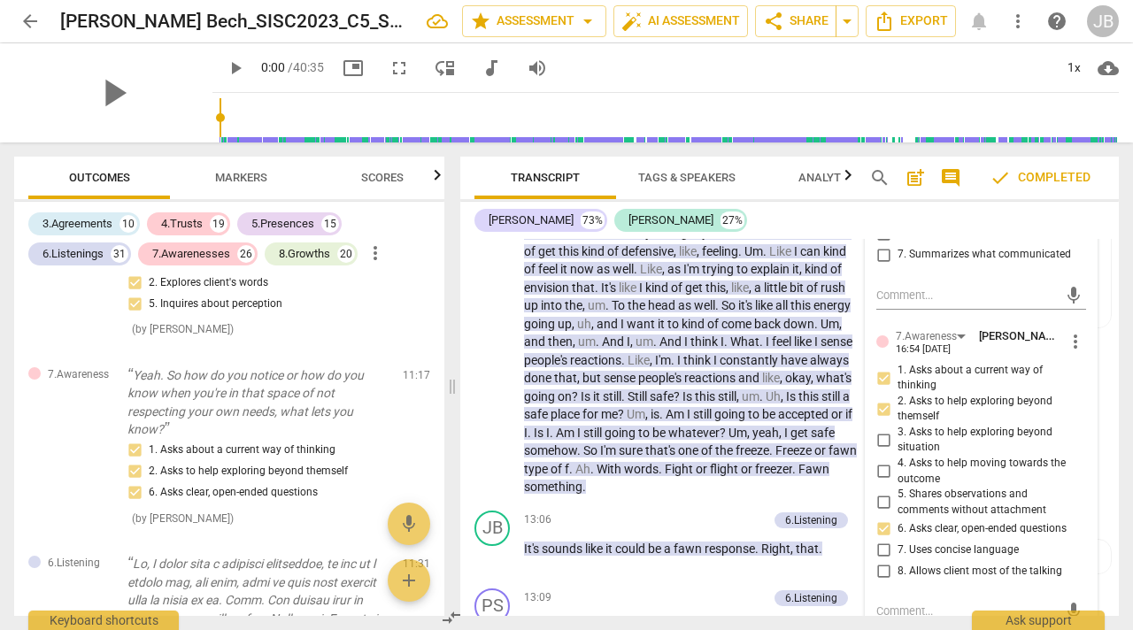
scroll to position [6492, 0]
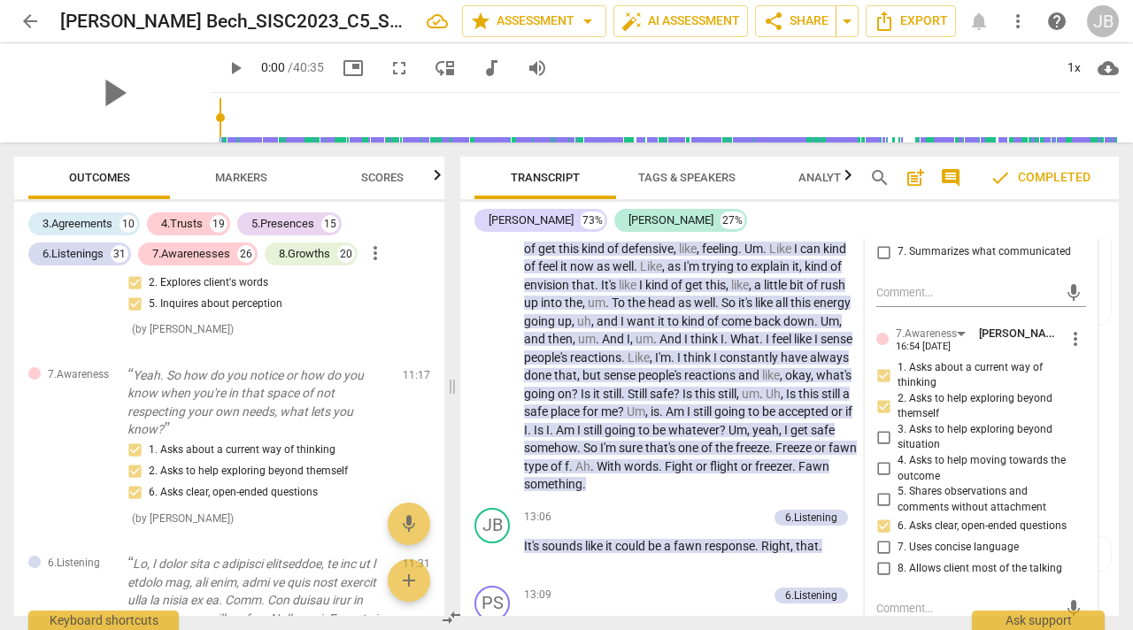
click at [882, 386] on input "1. Asks about a current way of thinking" at bounding box center [884, 375] width 28 height 21
click at [884, 386] on input "1. Asks about a current way of thinking" at bounding box center [884, 375] width 28 height 21
checkbox input "false"
click at [880, 448] on input "3. Asks to help exploring beyond situation" at bounding box center [884, 437] width 28 height 21
checkbox input "true"
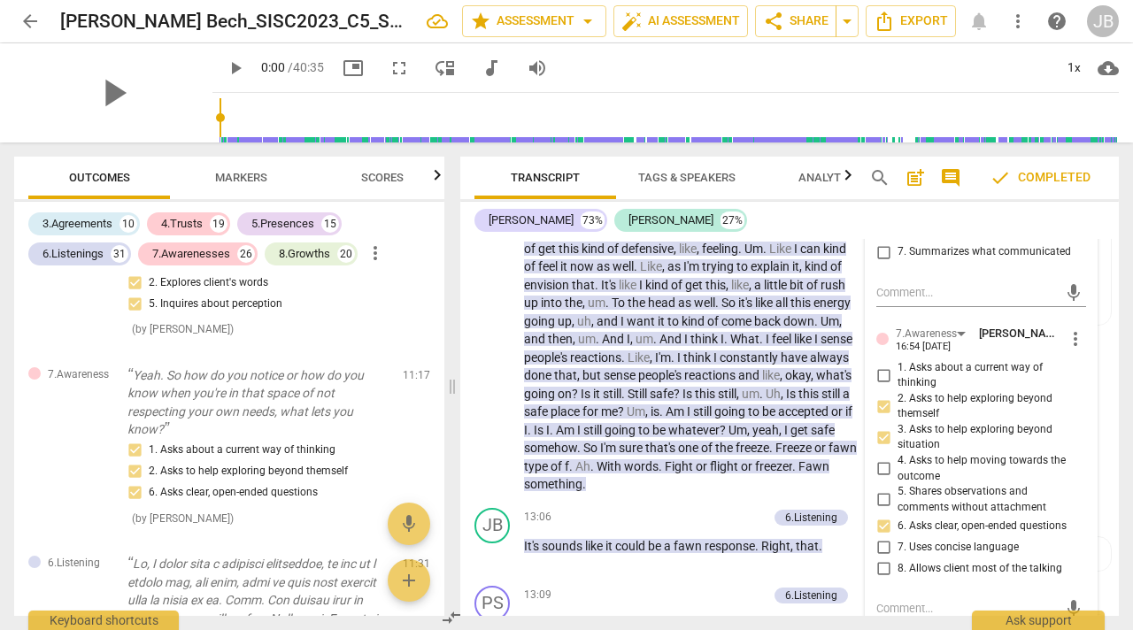
click at [882, 417] on input "2. Asks to help exploring beyond themself" at bounding box center [884, 406] width 28 height 21
checkbox input "false"
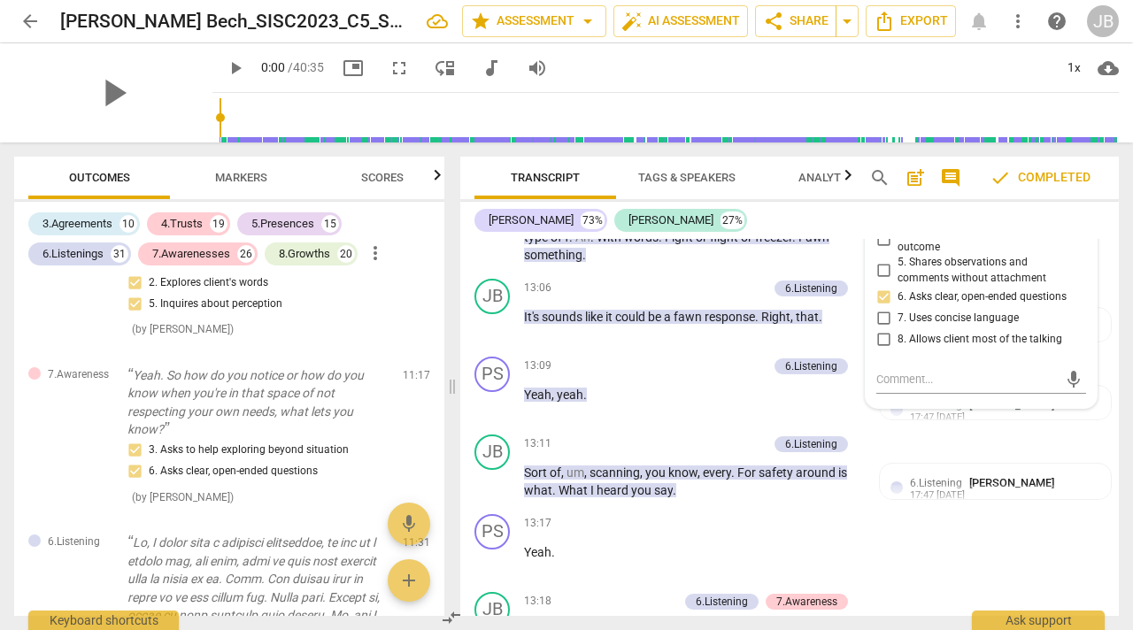
scroll to position [6694, 0]
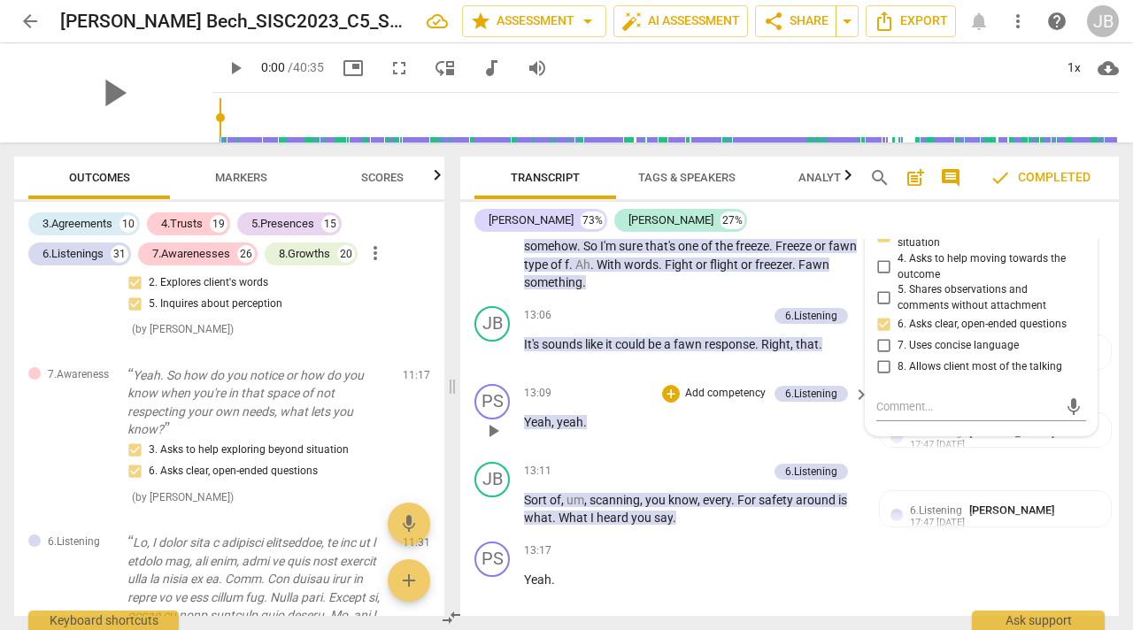
click at [705, 448] on div "13:09 + Add competency 6.Listening keyboard_arrow_right Yeah , yeah ." at bounding box center [697, 416] width 347 height 64
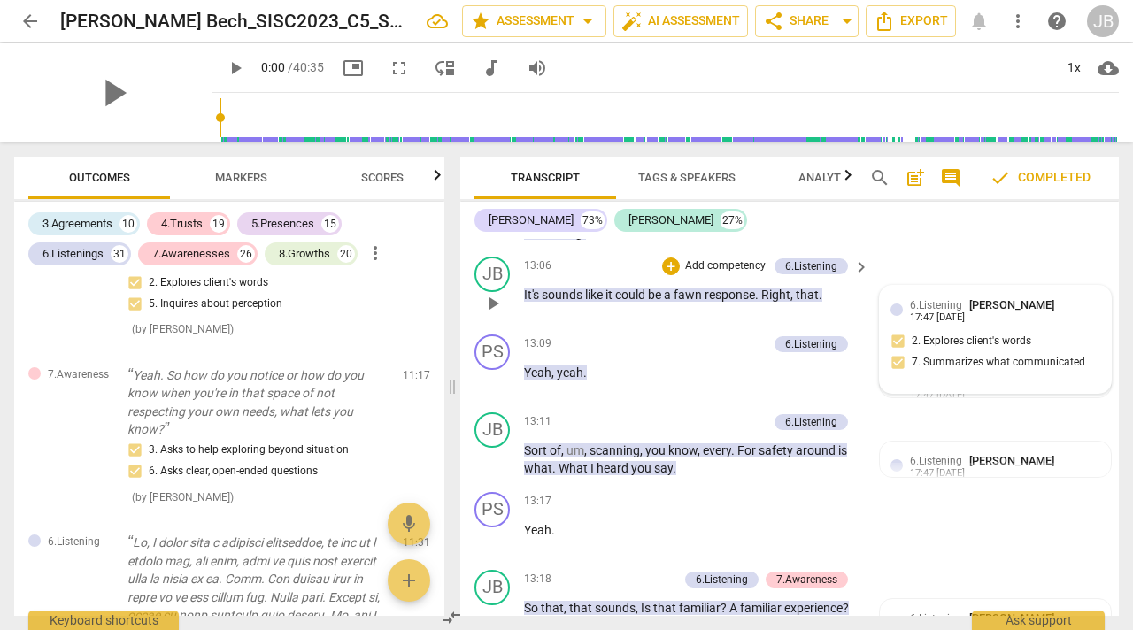
scroll to position [6748, 0]
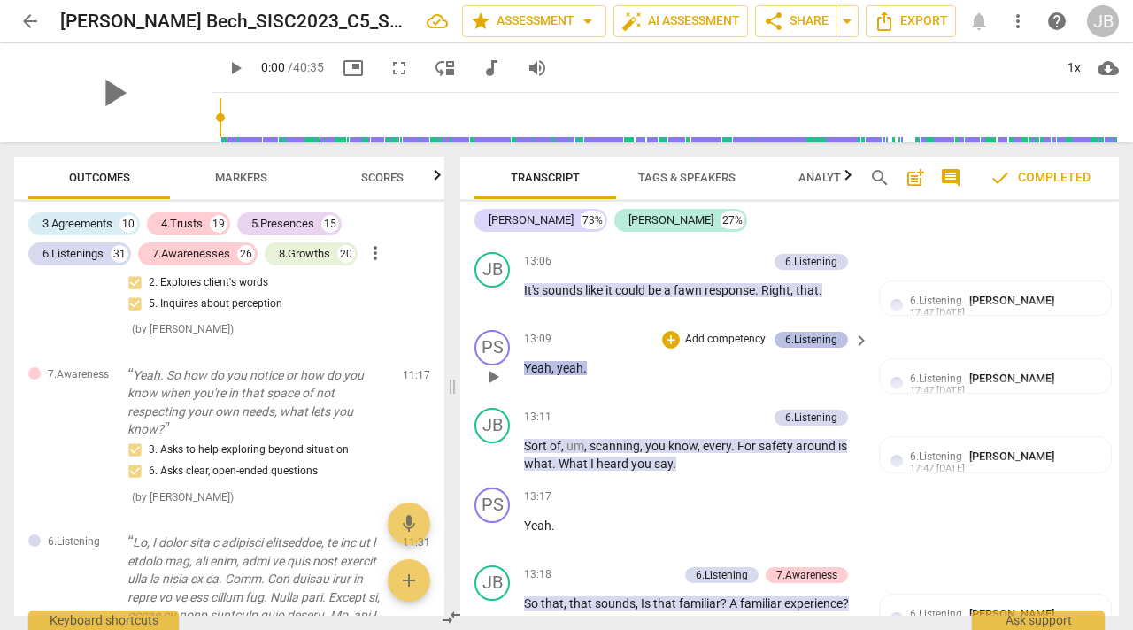
click at [818, 348] on div "6.Listening" at bounding box center [811, 340] width 52 height 16
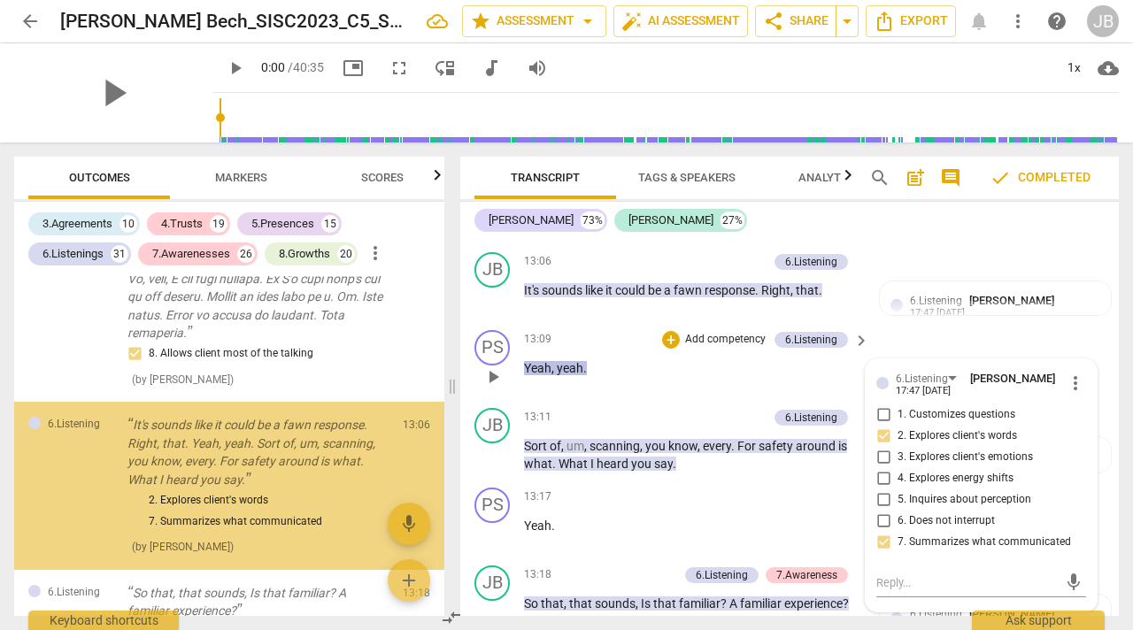
scroll to position [5332, 0]
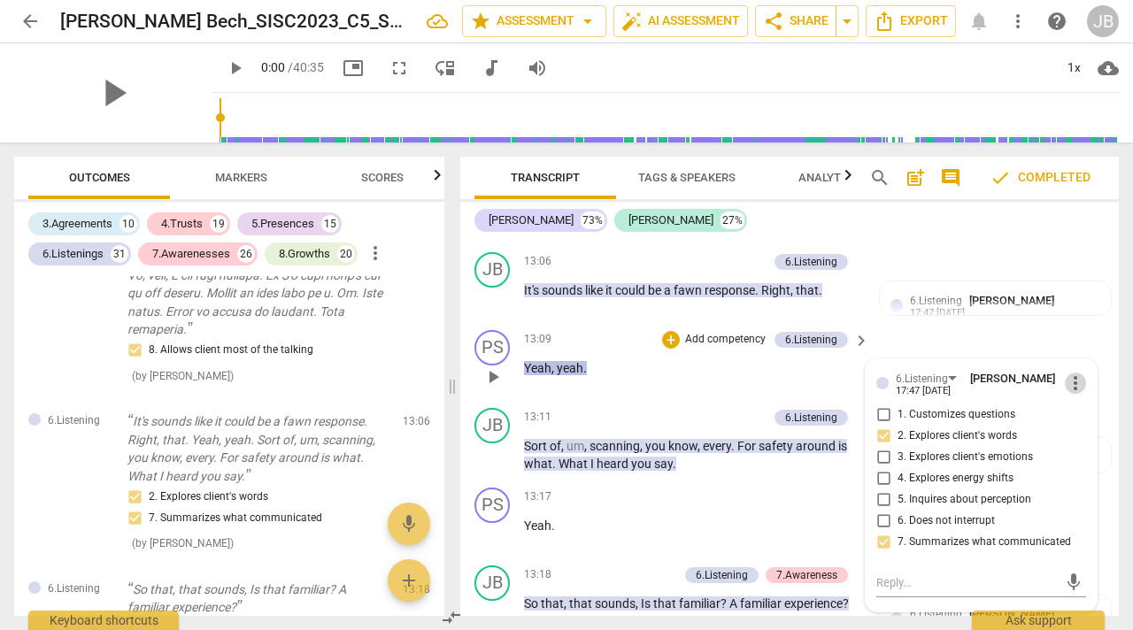
click at [1075, 394] on span "more_vert" at bounding box center [1075, 383] width 21 height 21
click at [1087, 452] on li "Delete" at bounding box center [1087, 452] width 61 height 34
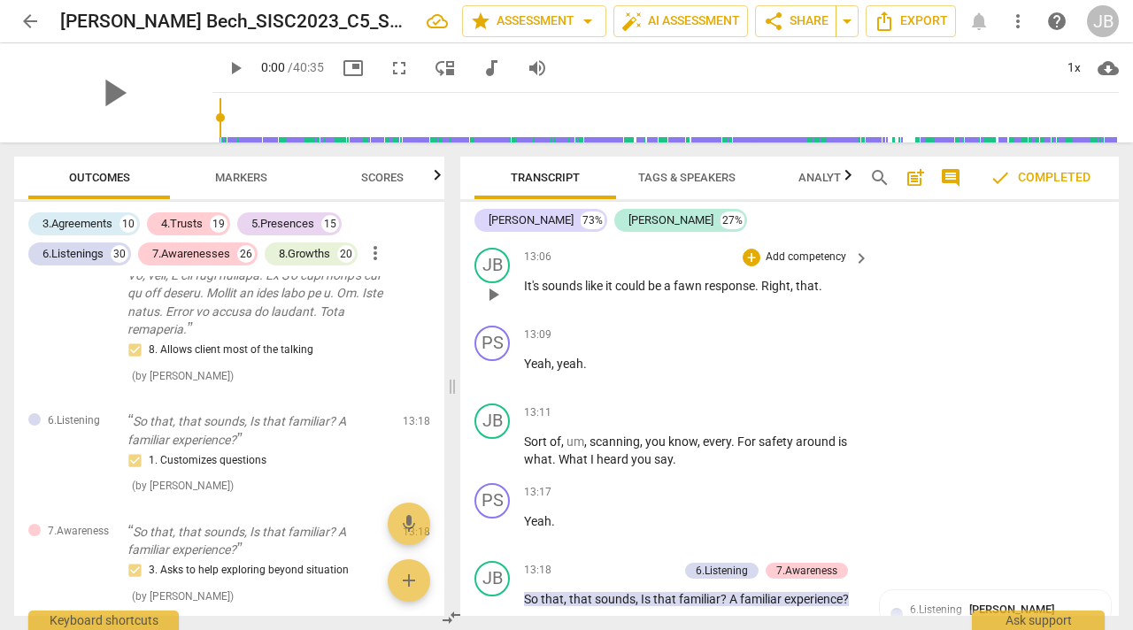
scroll to position [6765, 0]
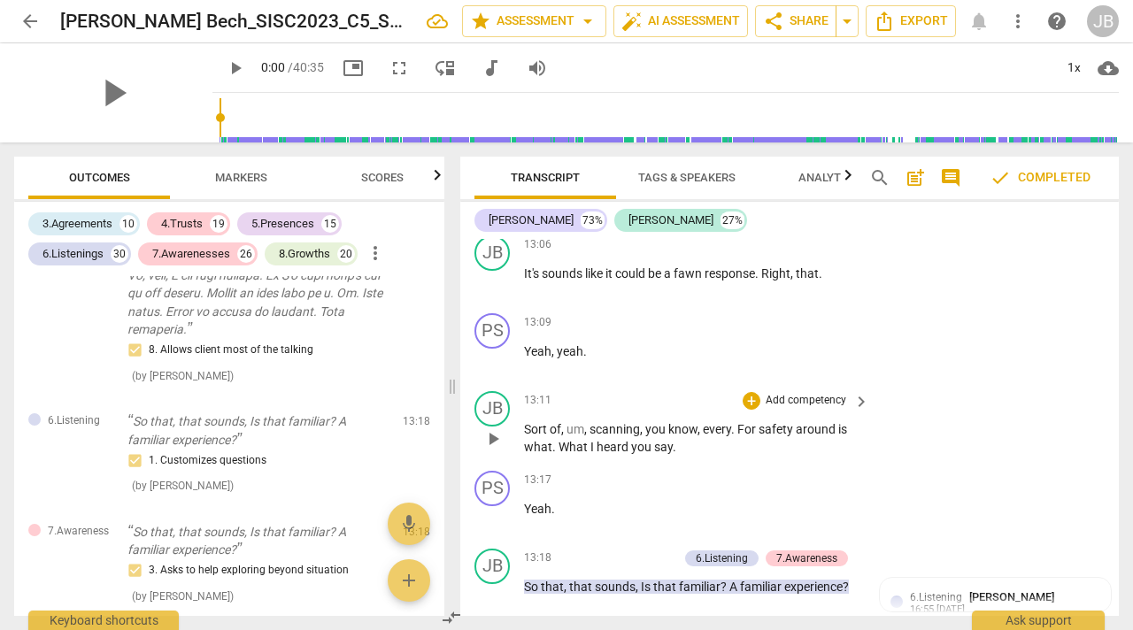
click at [826, 409] on p "Add competency" at bounding box center [806, 401] width 84 height 16
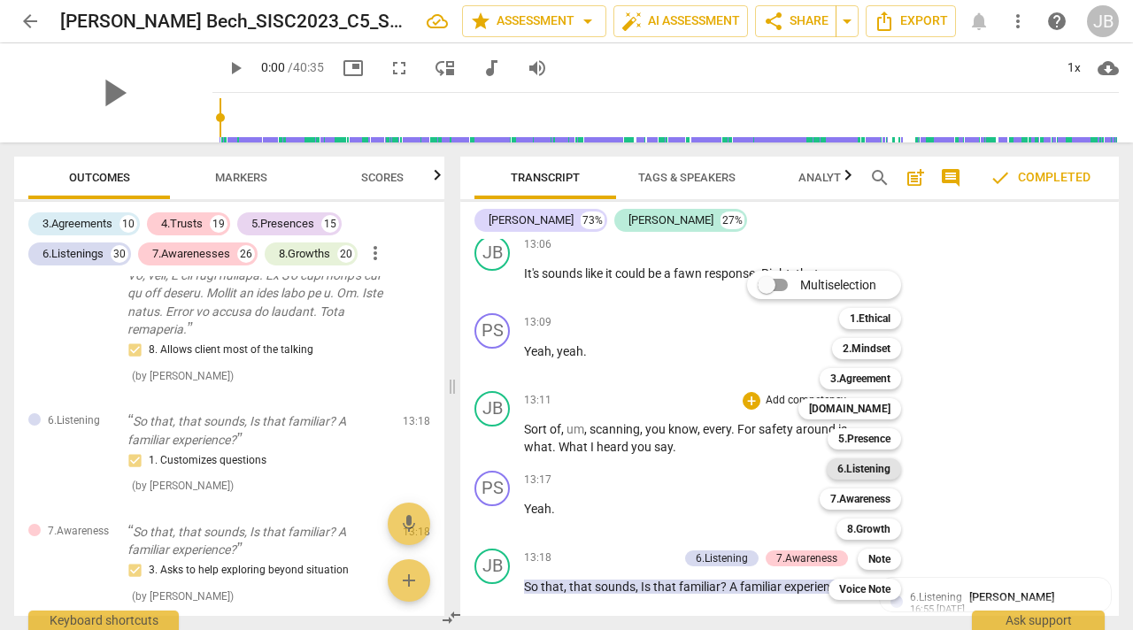
click at [868, 468] on b "6.Listening" at bounding box center [864, 469] width 53 height 21
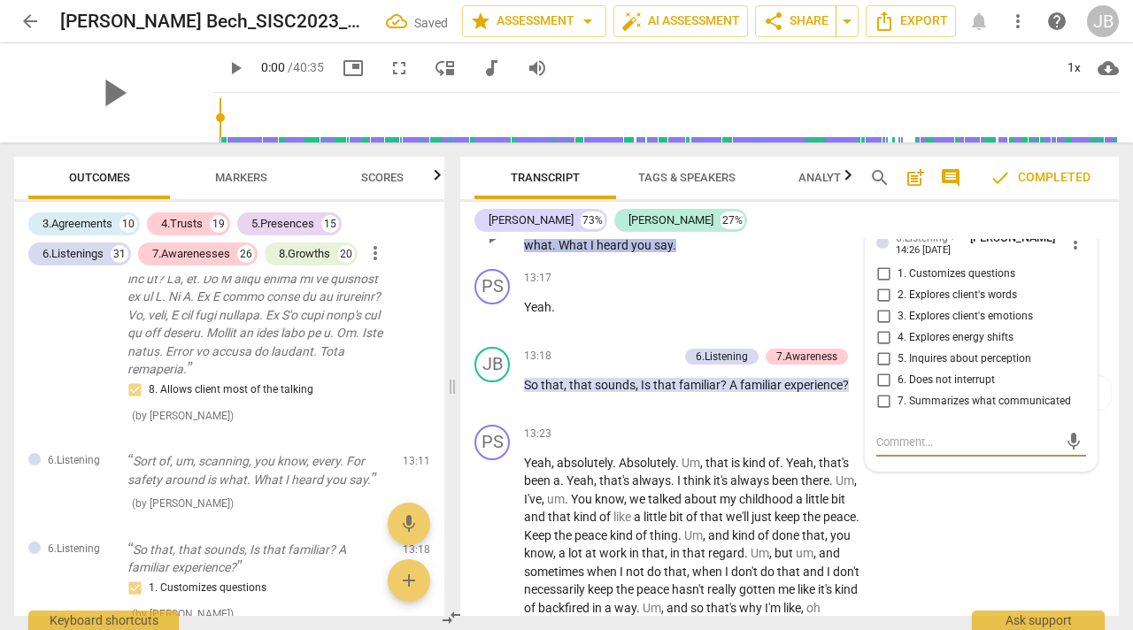
scroll to position [6961, 0]
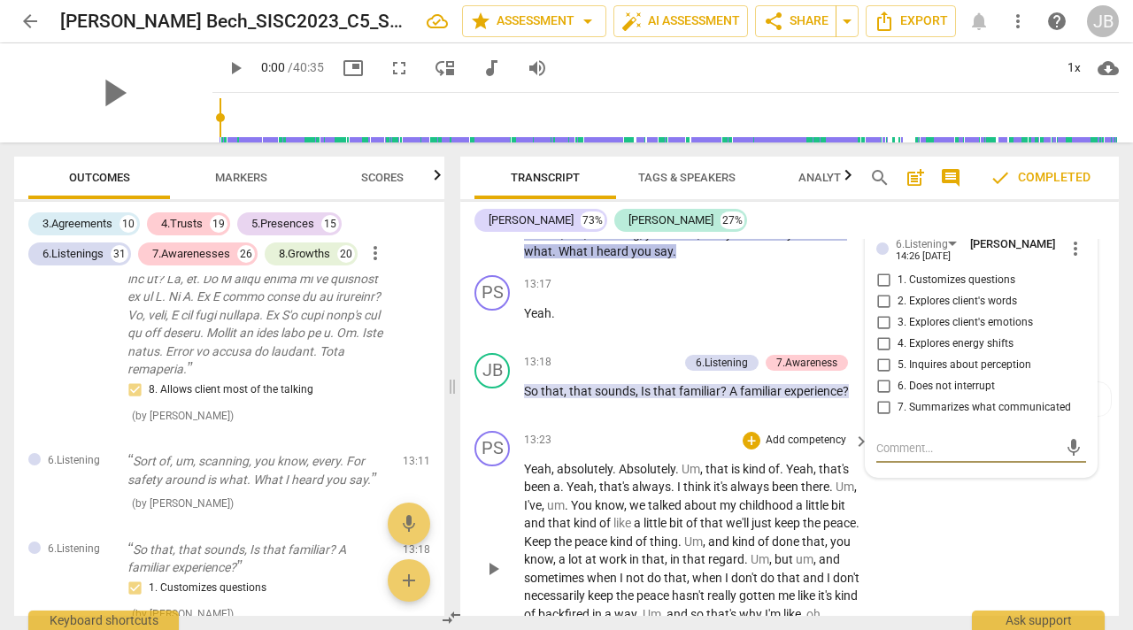
click at [651, 476] on span "Absolutely" at bounding box center [647, 469] width 57 height 14
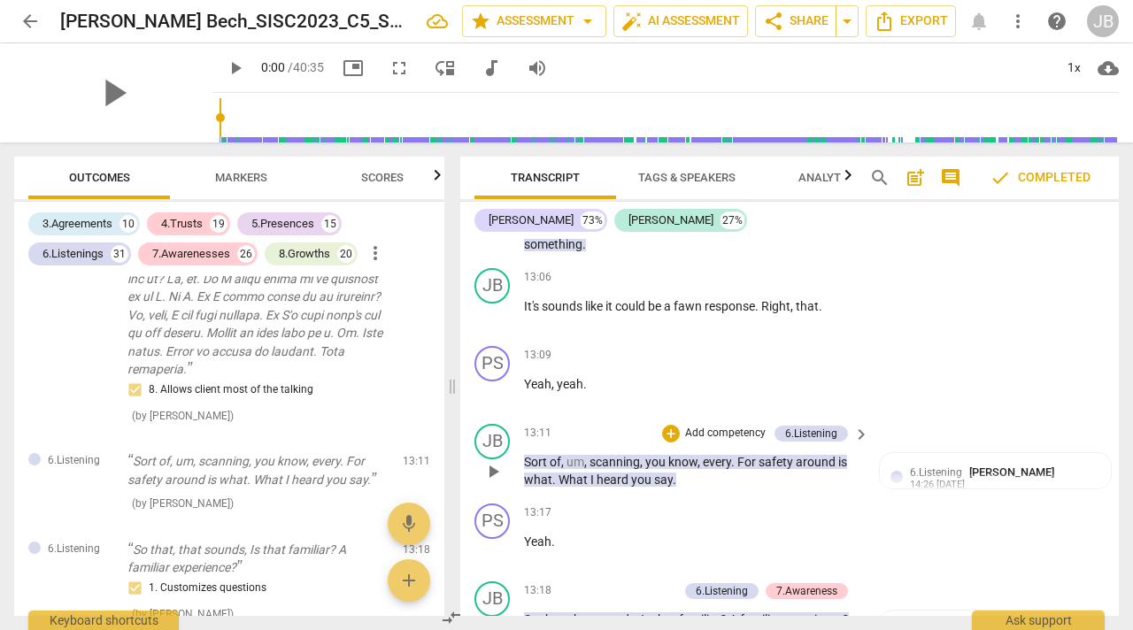
scroll to position [6731, 0]
click at [989, 480] on span "[PERSON_NAME]" at bounding box center [1012, 473] width 85 height 13
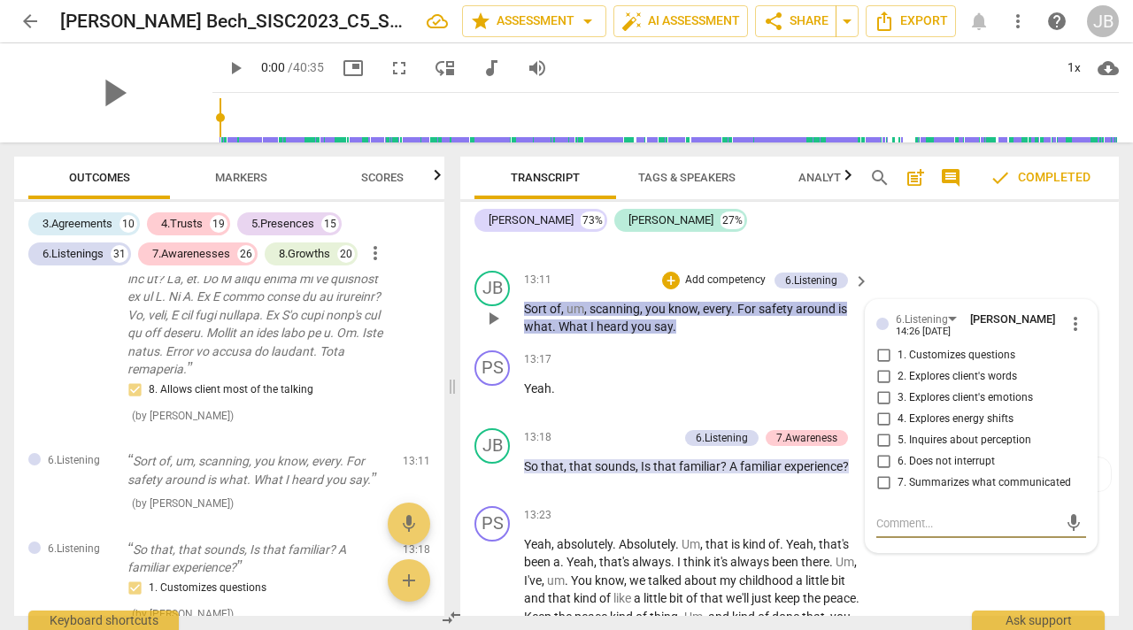
scroll to position [6883, 0]
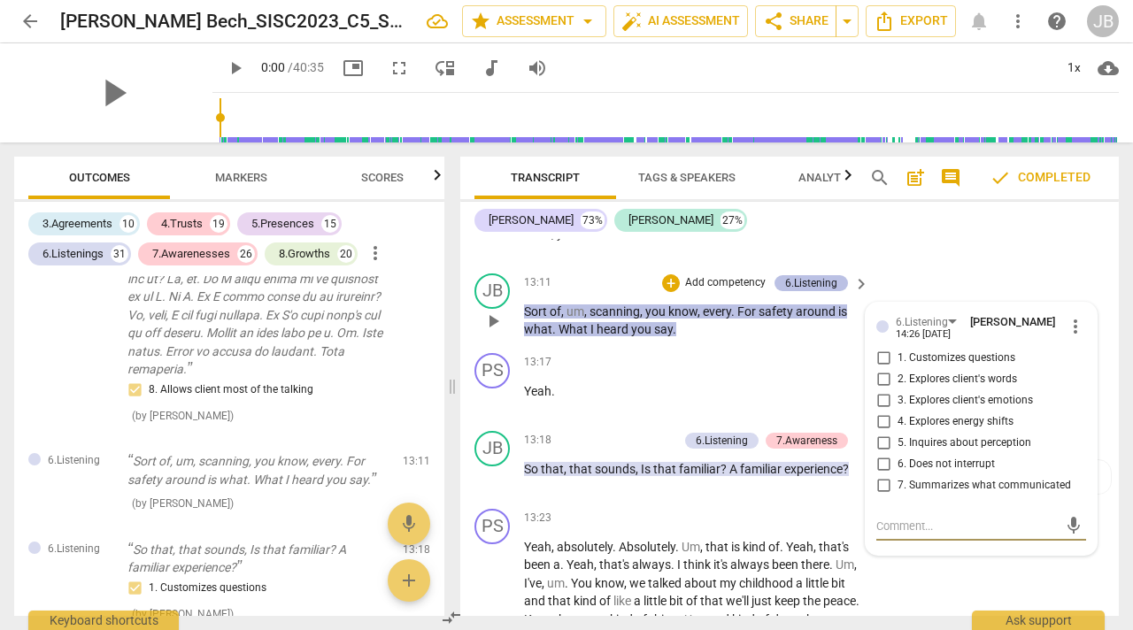
click at [818, 291] on div "6.Listening" at bounding box center [811, 283] width 52 height 16
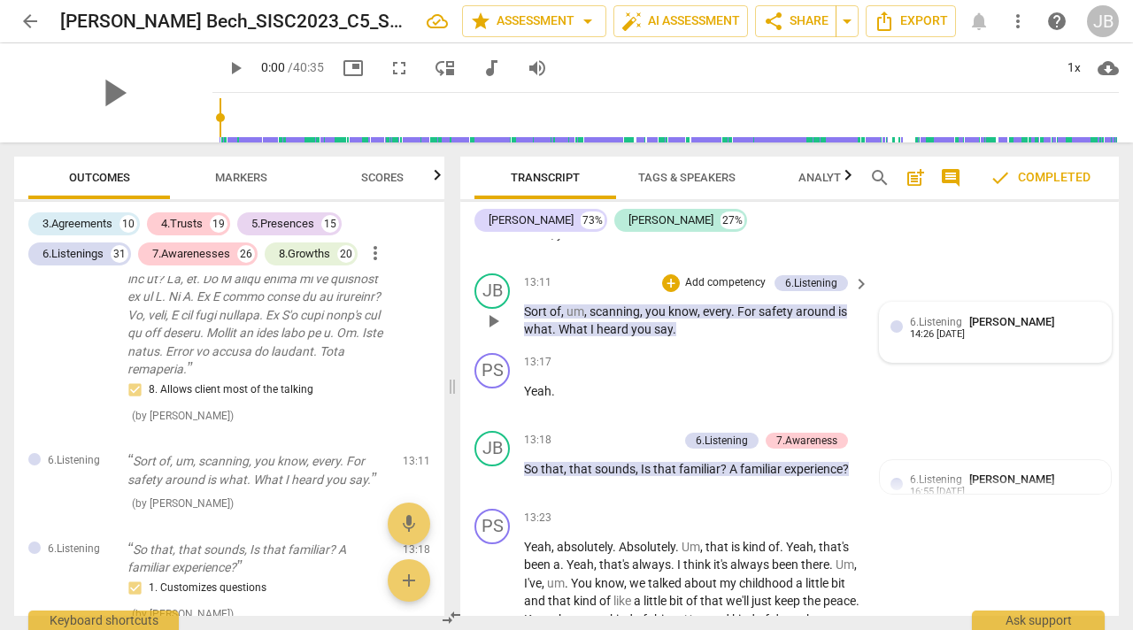
click at [1035, 341] on div "6.Listening [PERSON_NAME] 14:26 [DATE]" at bounding box center [1005, 326] width 190 height 27
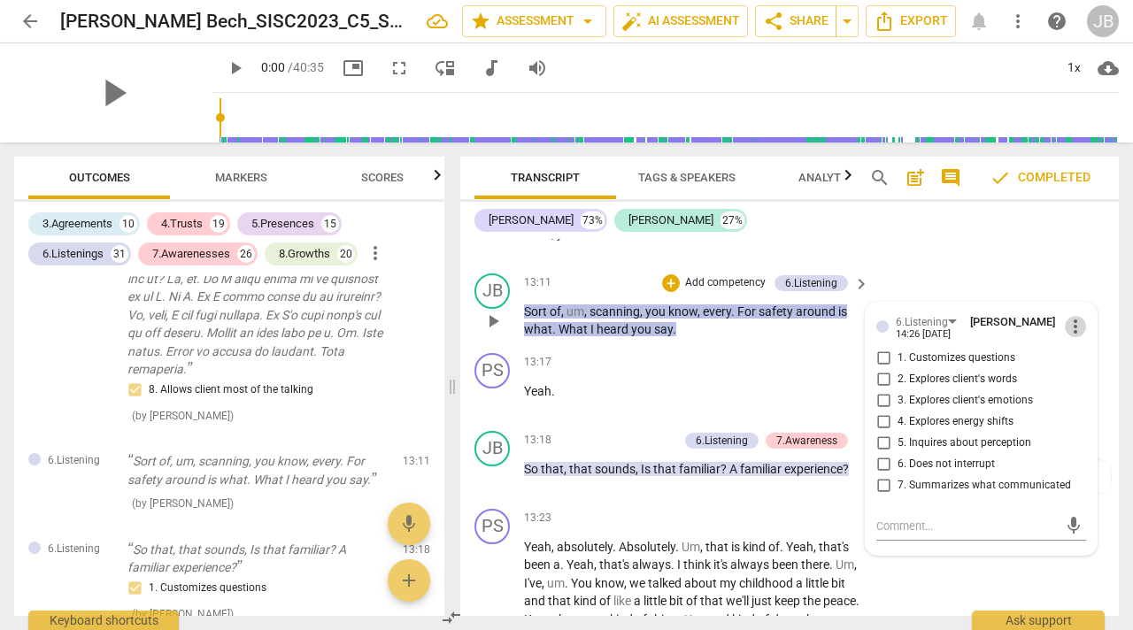
click at [1066, 337] on span "more_vert" at bounding box center [1075, 326] width 21 height 21
click at [1080, 391] on li "Delete" at bounding box center [1087, 395] width 61 height 34
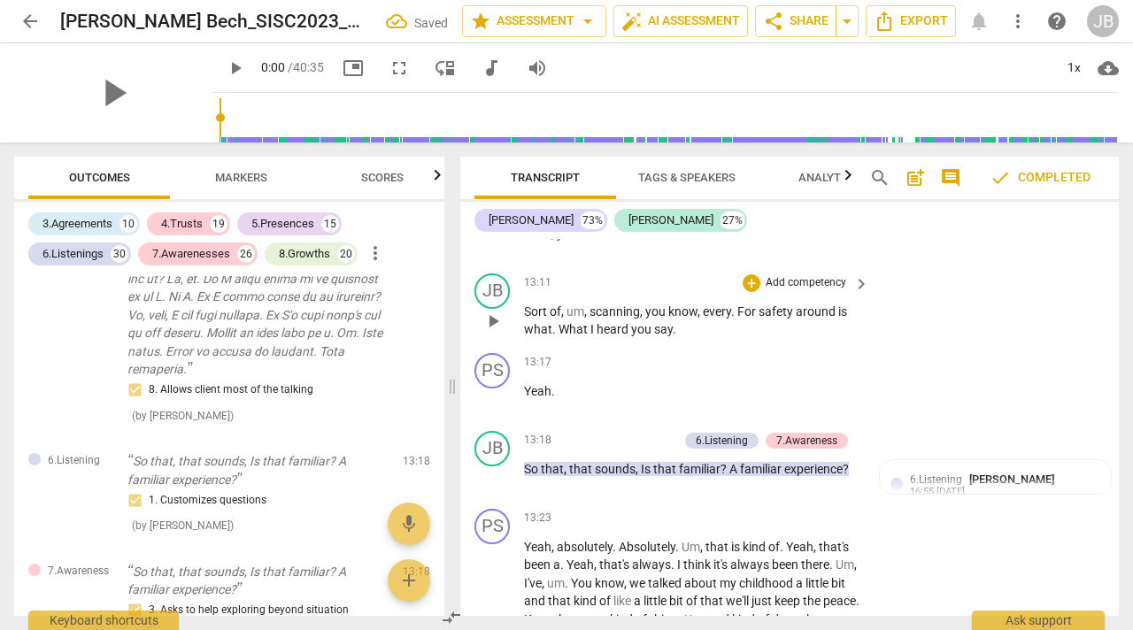
click at [790, 291] on p "Add competency" at bounding box center [806, 283] width 84 height 16
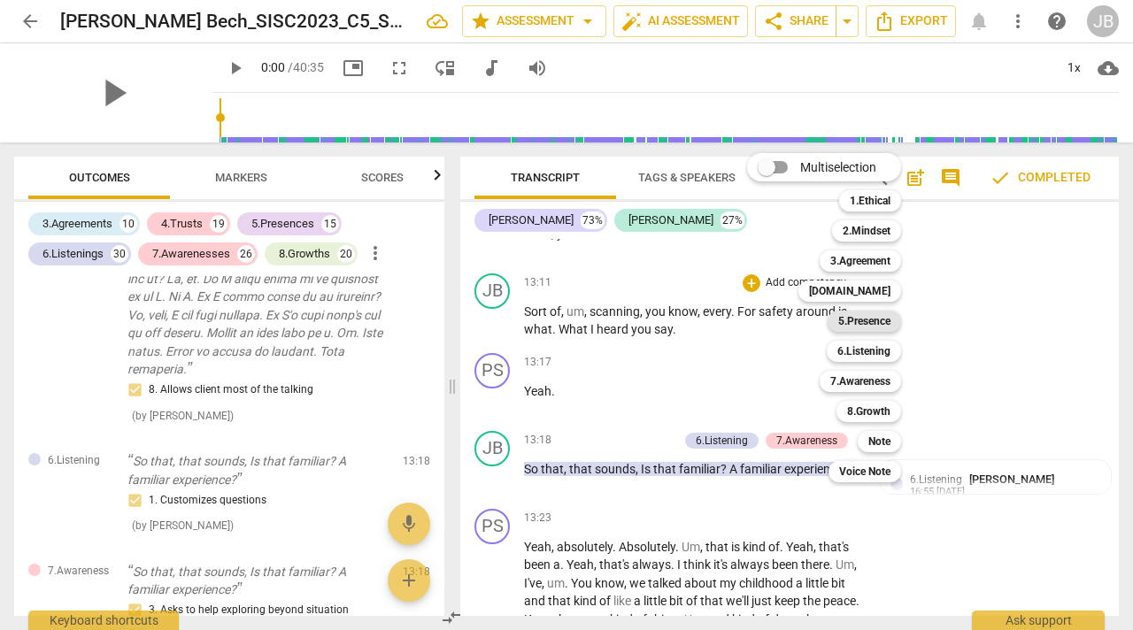
click at [870, 321] on b "5.Presence" at bounding box center [865, 321] width 52 height 21
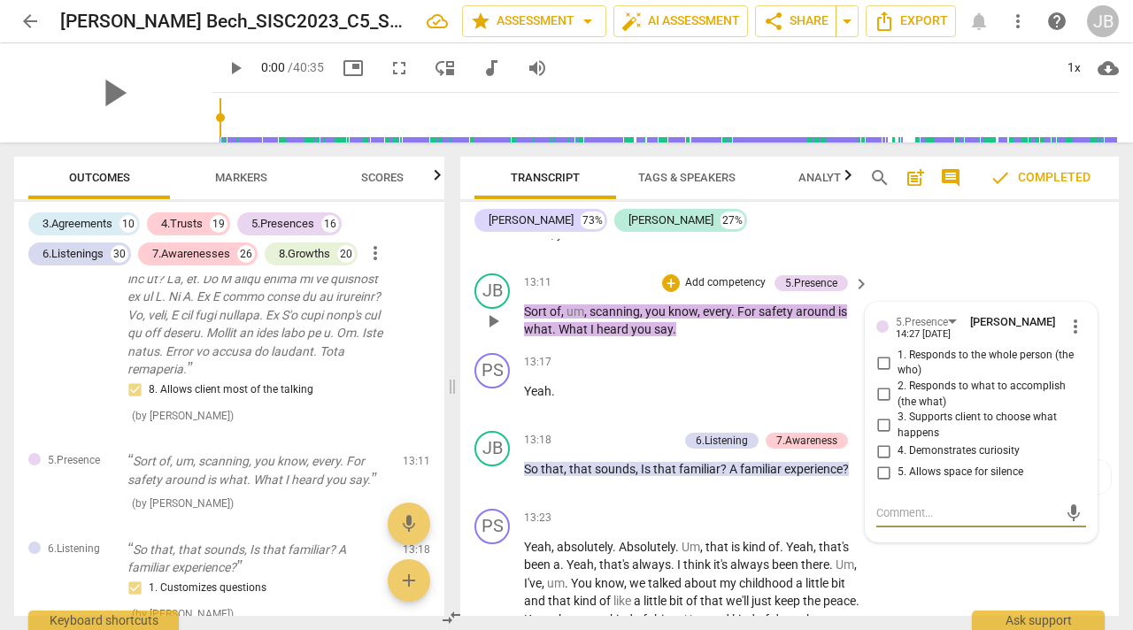
click at [1071, 337] on span "more_vert" at bounding box center [1075, 326] width 21 height 21
click at [1081, 392] on li "Delete" at bounding box center [1087, 395] width 61 height 34
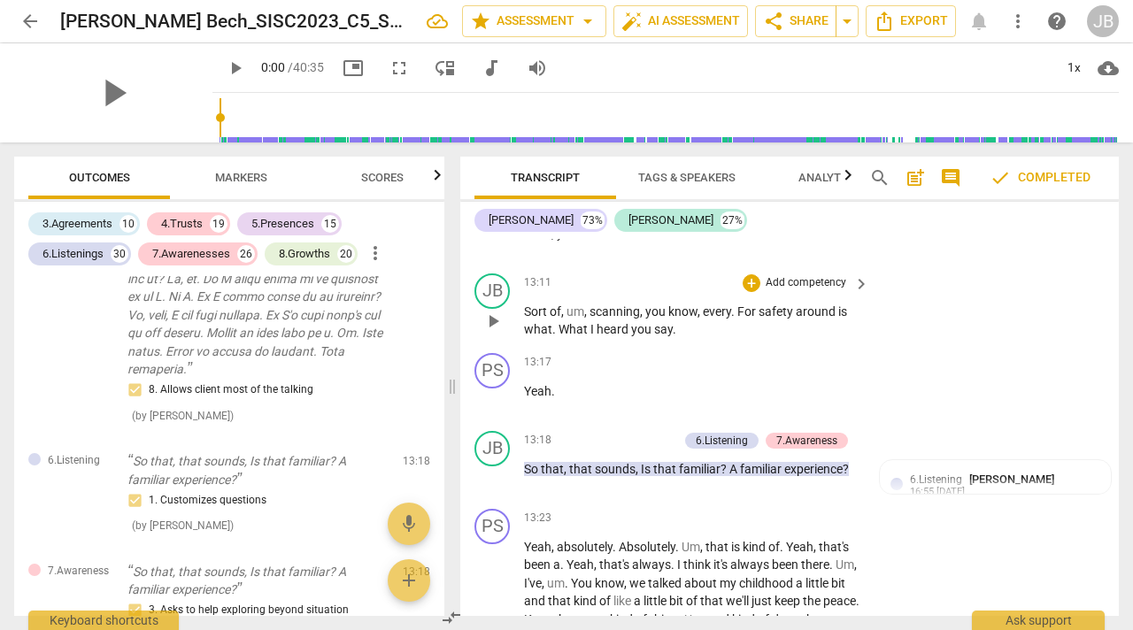
click at [815, 291] on p "Add competency" at bounding box center [806, 283] width 84 height 16
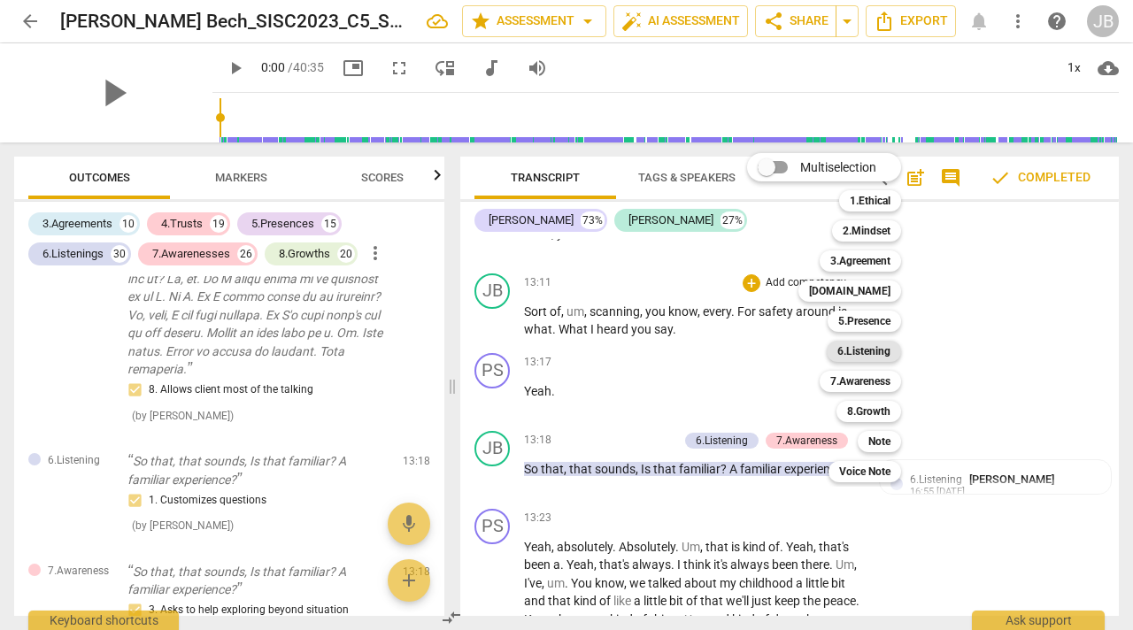
click at [875, 345] on b "6.Listening" at bounding box center [864, 351] width 53 height 21
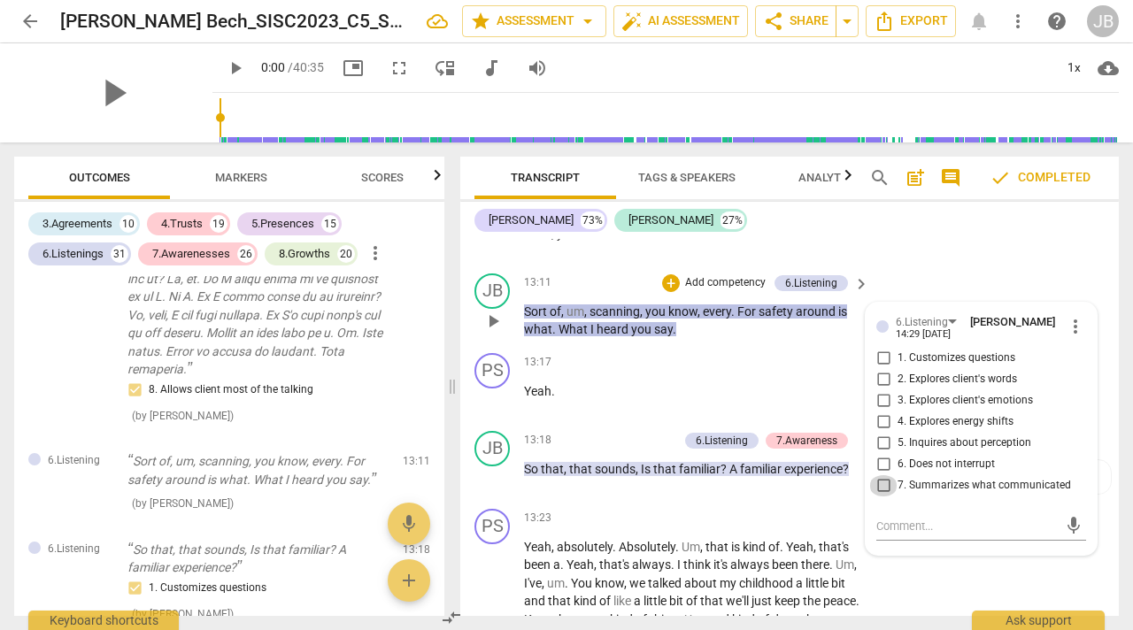
click at [881, 497] on input "7. Summarizes what communicated" at bounding box center [884, 486] width 28 height 21
checkbox input "true"
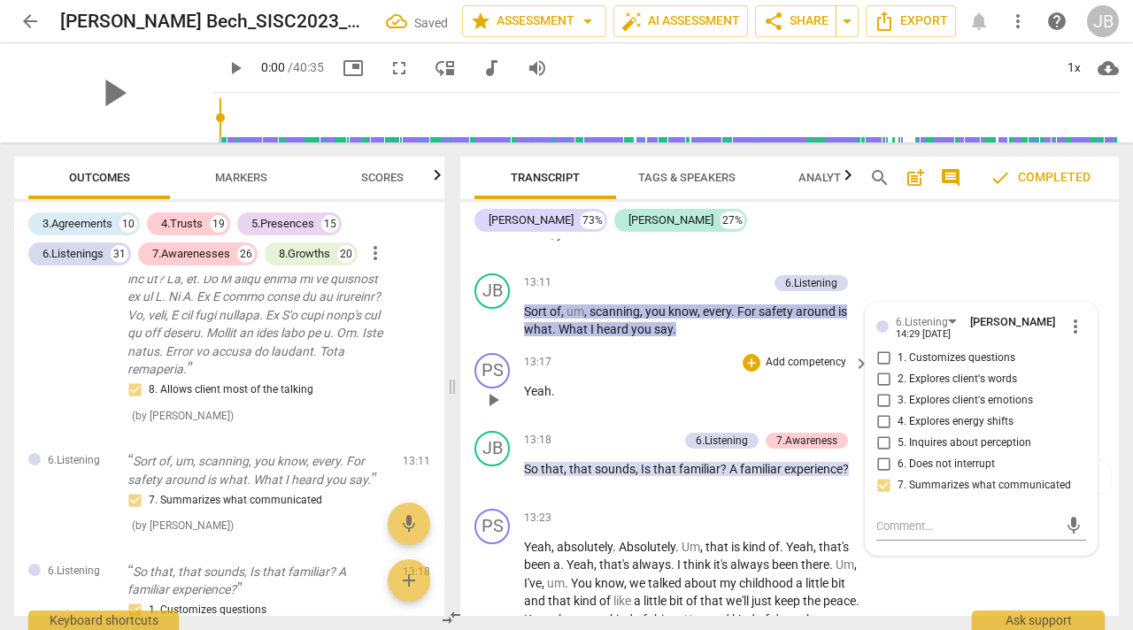
click at [757, 385] on div "PS play_arrow pause 13:17 + Add competency keyboard_arrow_right Yeah ." at bounding box center [789, 385] width 659 height 78
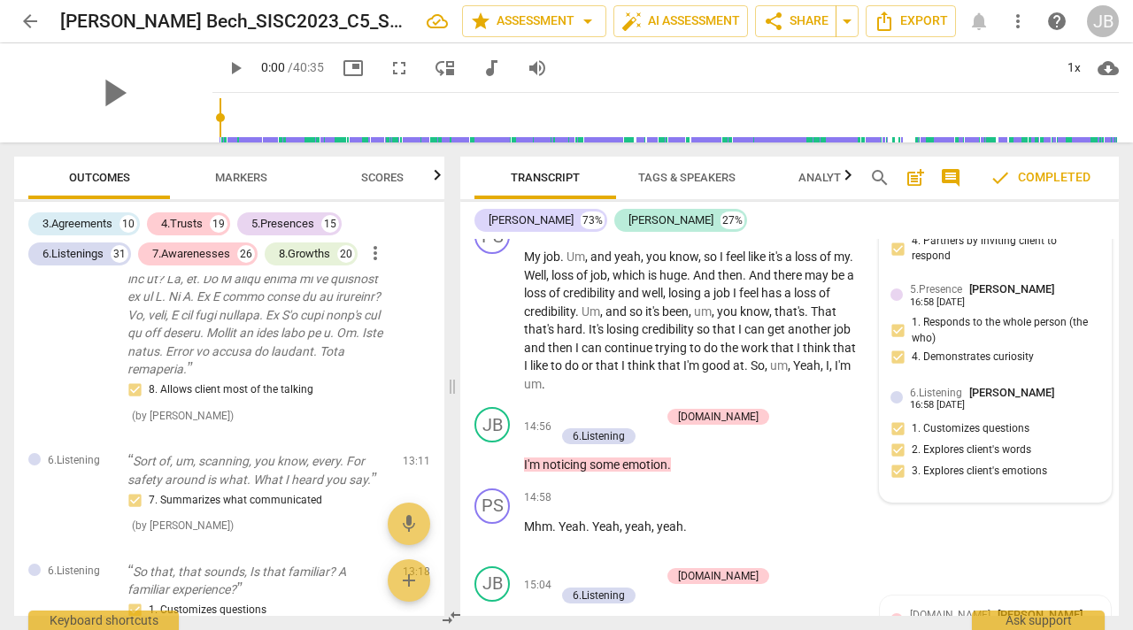
scroll to position [7538, 0]
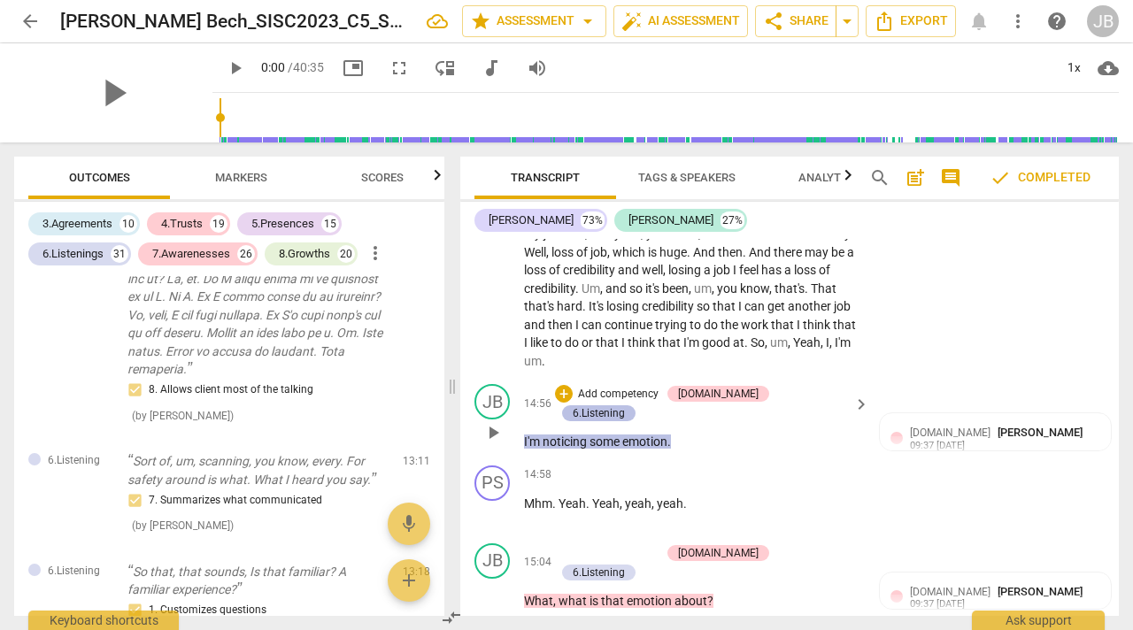
click at [625, 414] on div "6.Listening" at bounding box center [599, 414] width 52 height 16
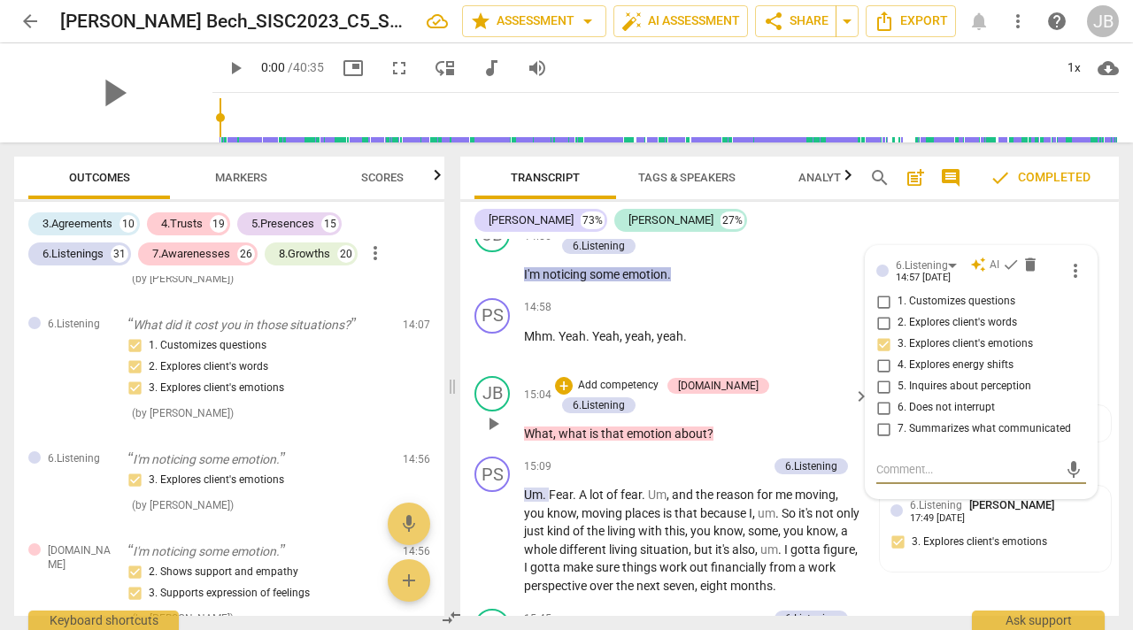
scroll to position [7677, 0]
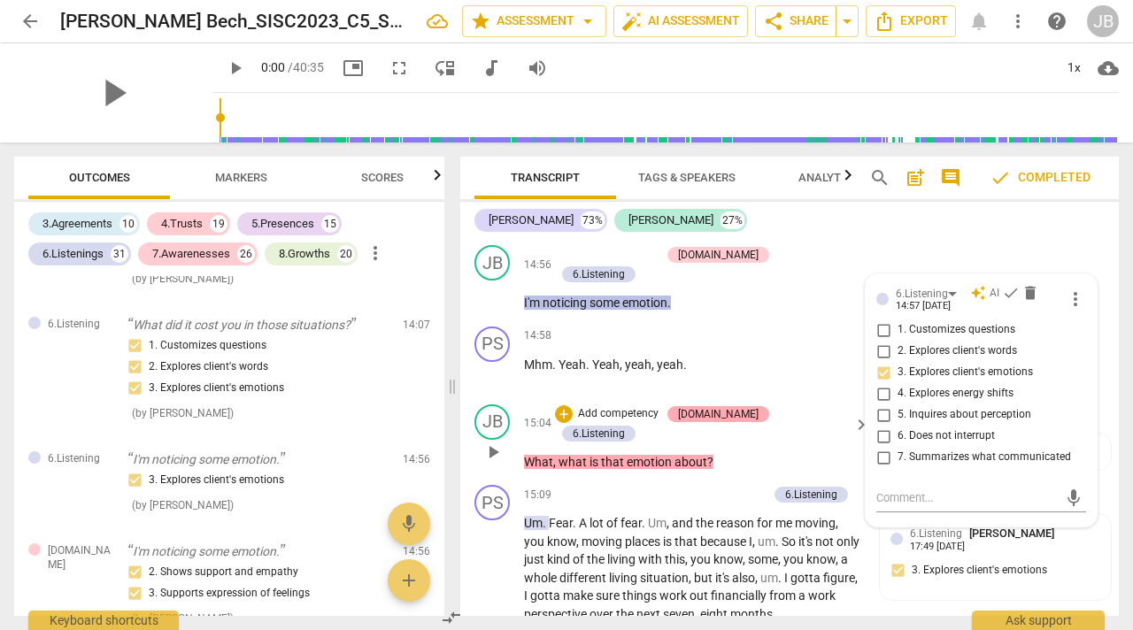
click at [734, 422] on div "[DOMAIN_NAME]" at bounding box center [718, 414] width 81 height 16
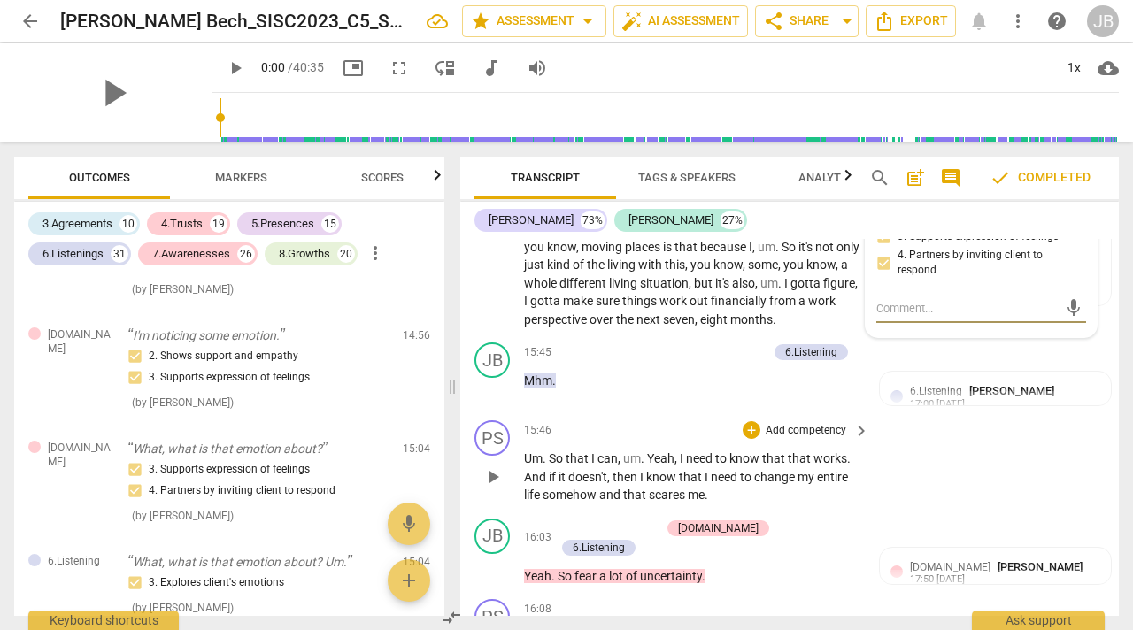
scroll to position [7973, 0]
click at [644, 478] on span "I" at bounding box center [643, 476] width 6 height 14
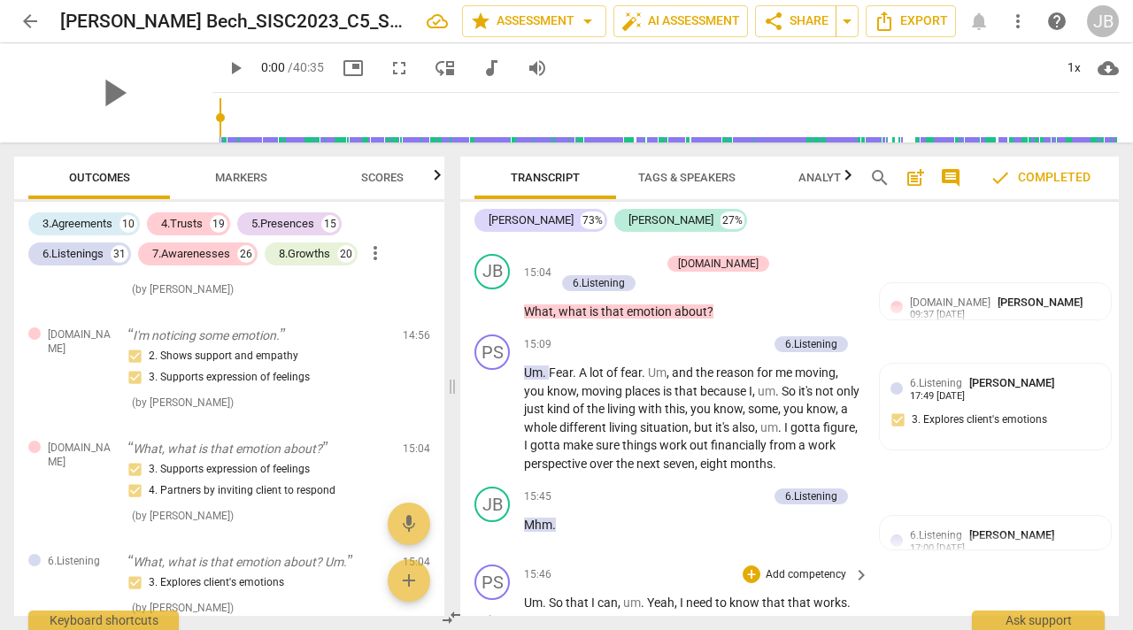
scroll to position [7817, 0]
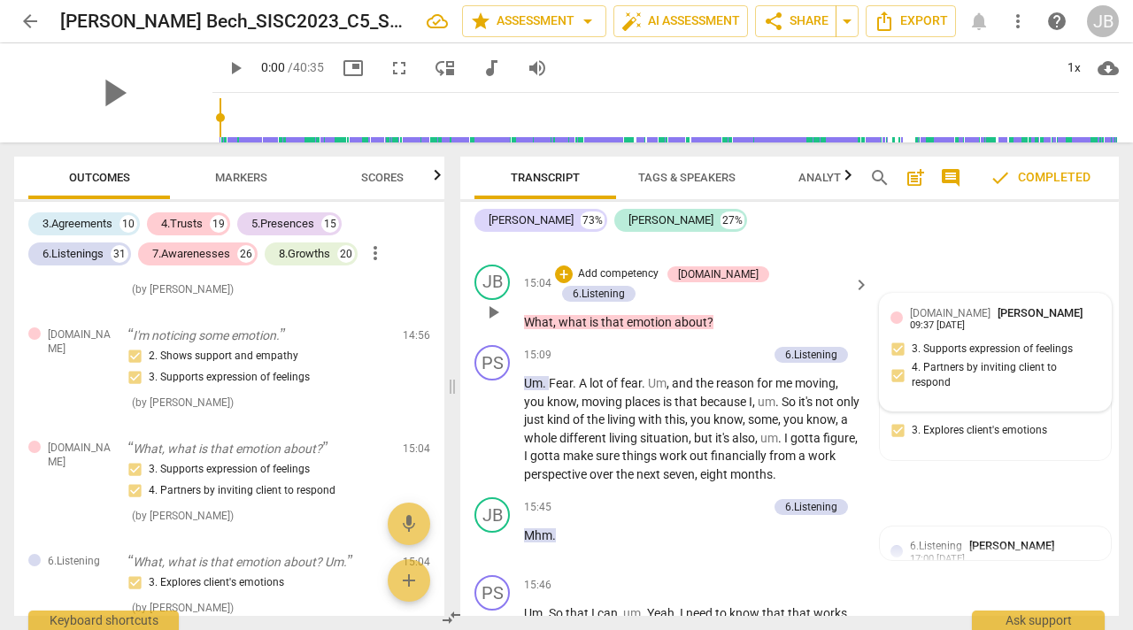
click at [998, 320] on span "[PERSON_NAME]" at bounding box center [1040, 312] width 85 height 13
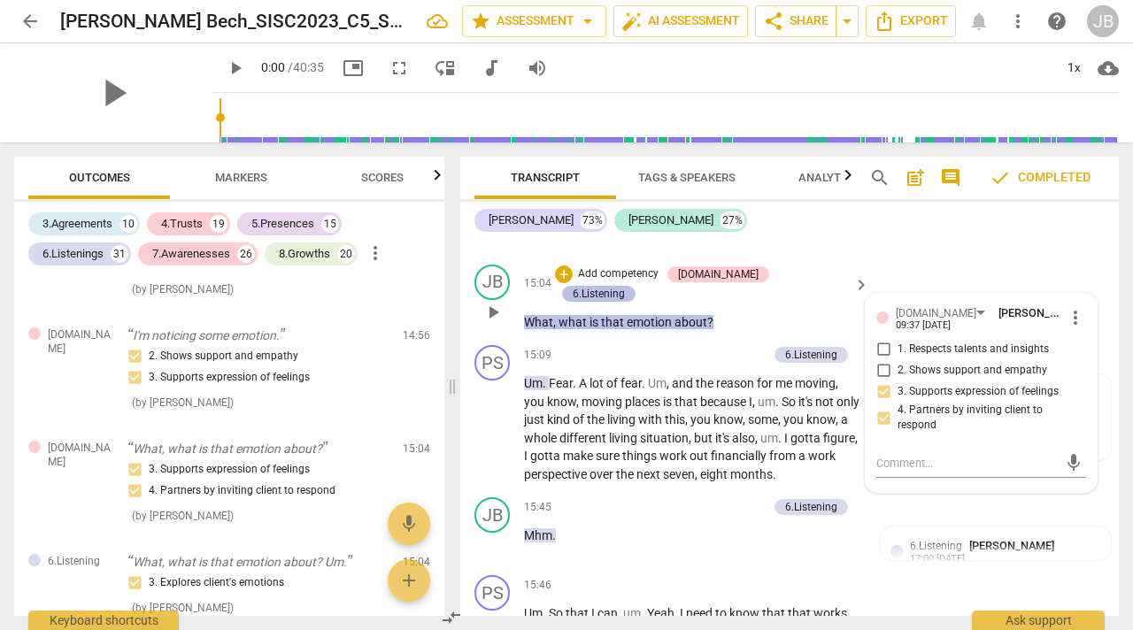
click at [625, 286] on div "6.Listening" at bounding box center [599, 294] width 52 height 16
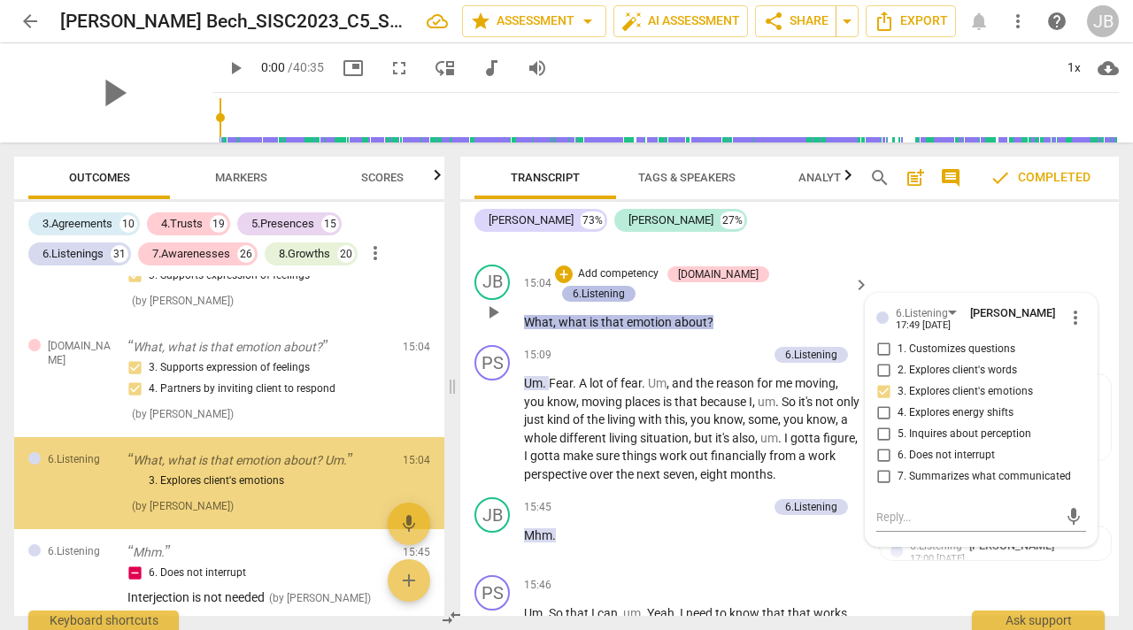
scroll to position [6305, 0]
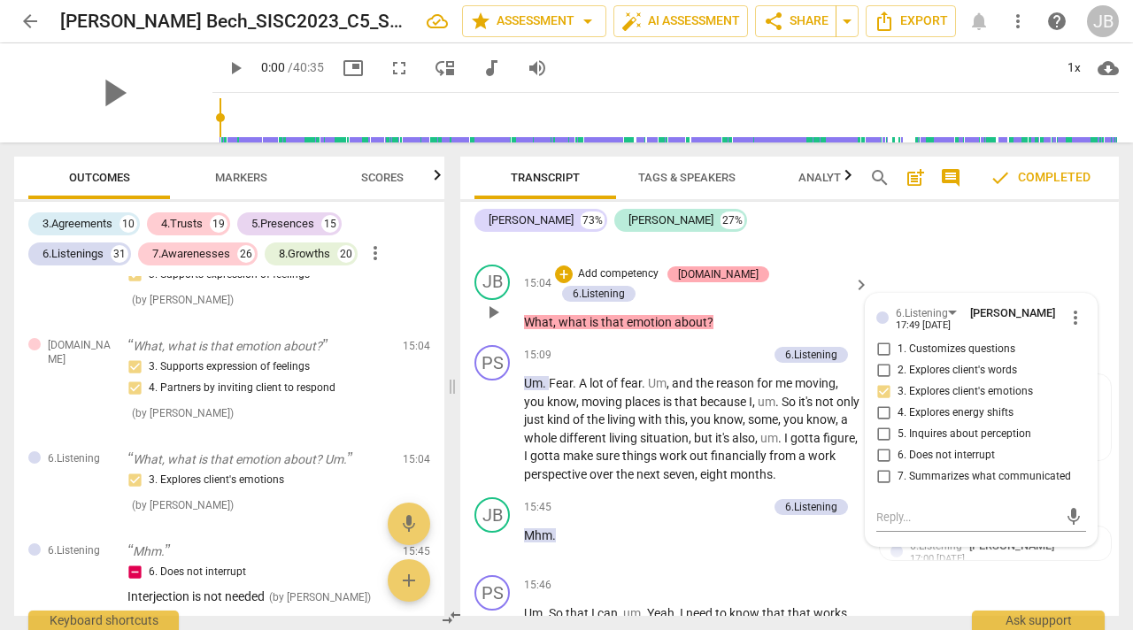
click at [738, 282] on div "[DOMAIN_NAME]" at bounding box center [718, 275] width 81 height 16
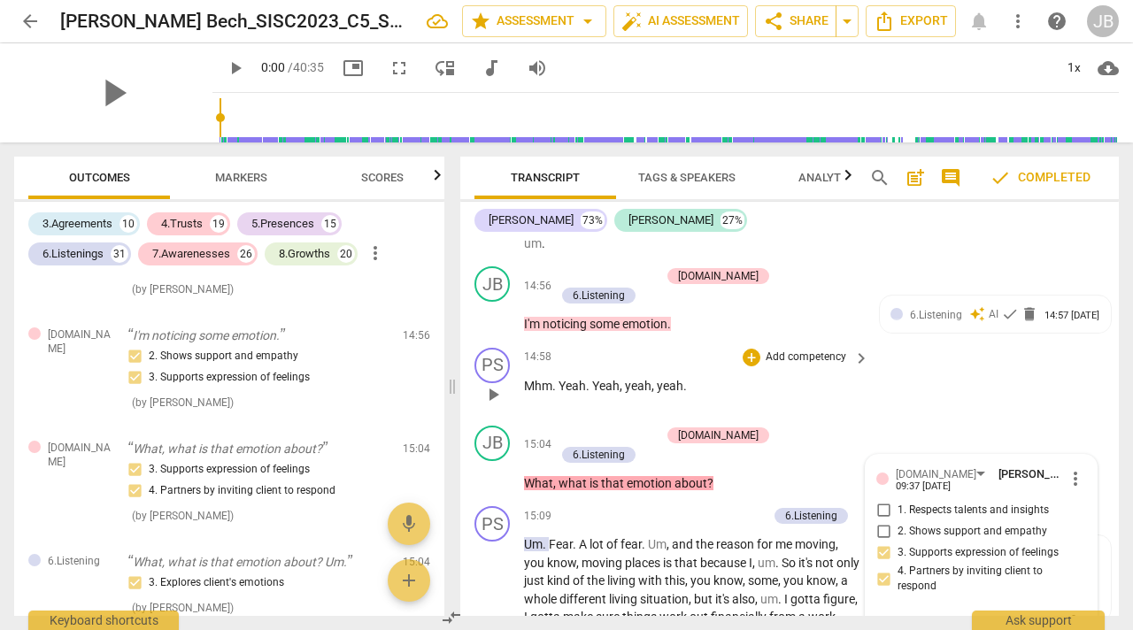
scroll to position [7655, 0]
click at [742, 285] on div "[DOMAIN_NAME]" at bounding box center [718, 277] width 81 height 16
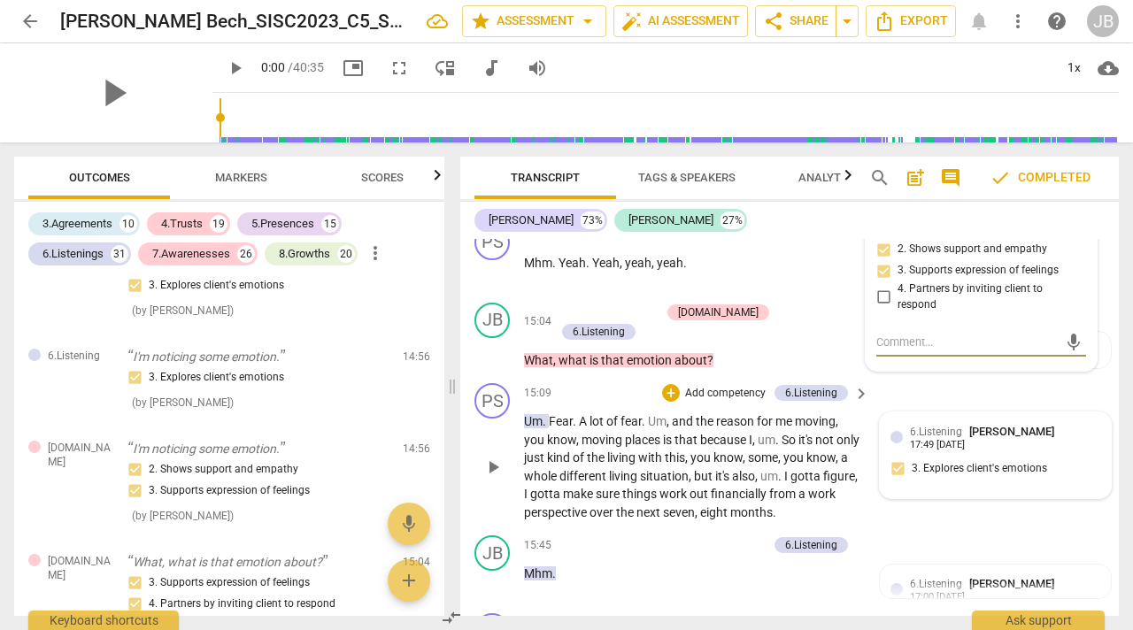
scroll to position [7768, 0]
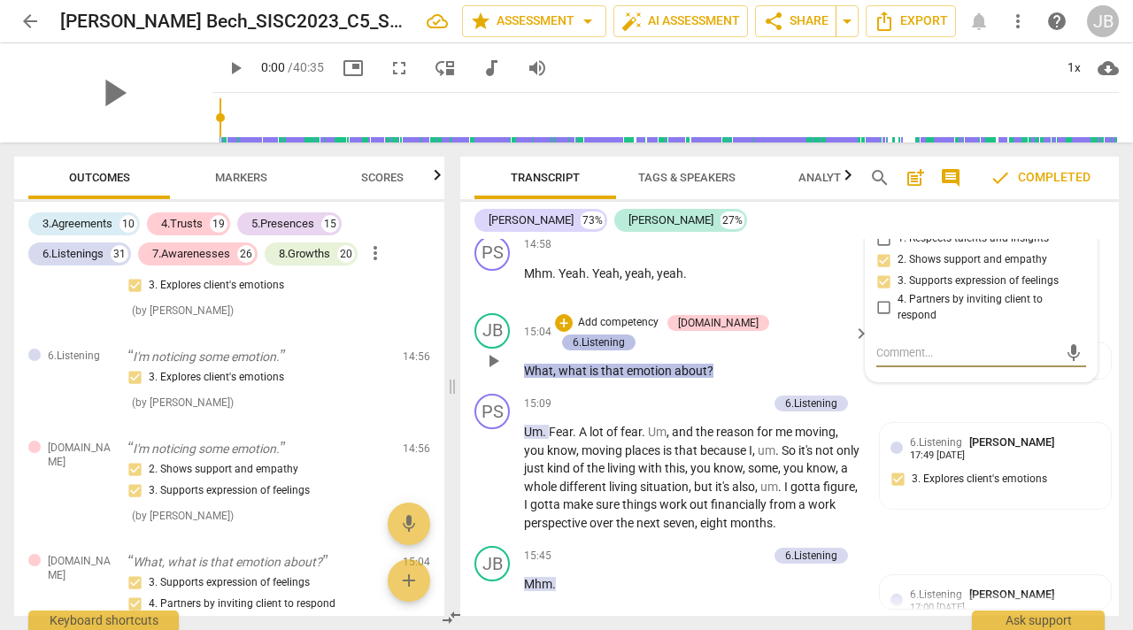
click at [625, 335] on div "6.Listening" at bounding box center [599, 343] width 52 height 16
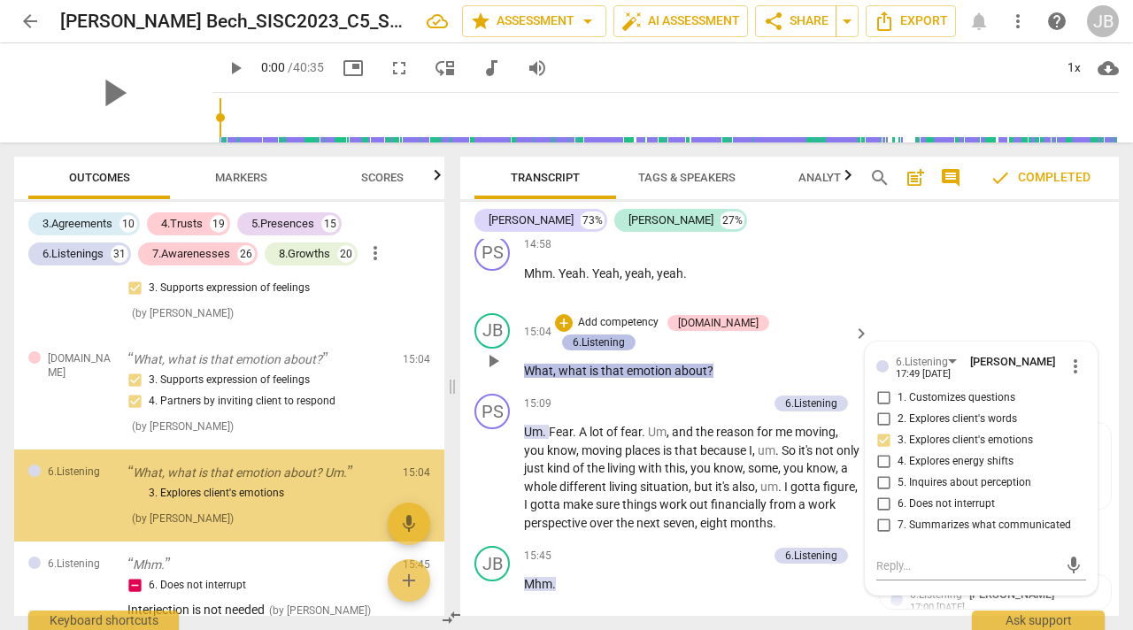
scroll to position [6305, 0]
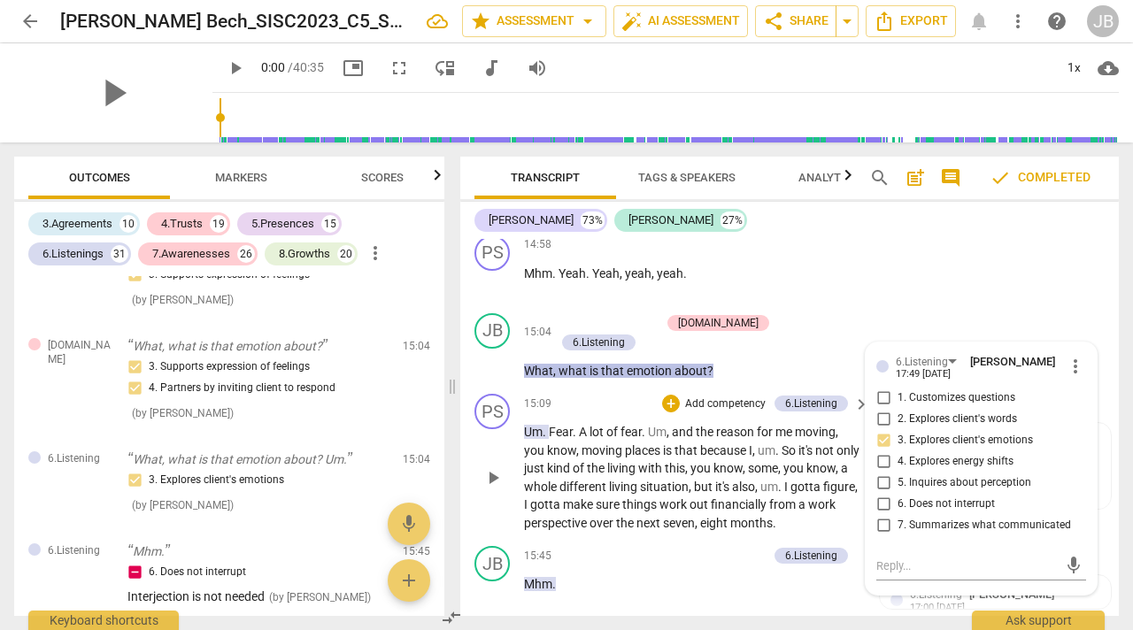
click at [715, 458] on span "because" at bounding box center [724, 451] width 49 height 14
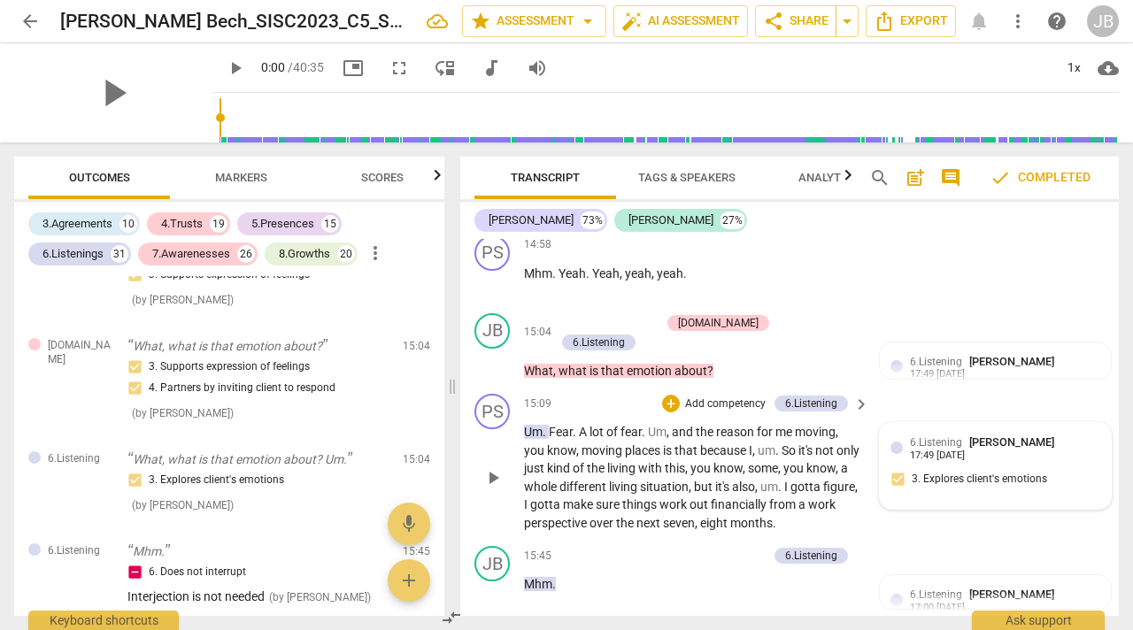
drag, startPoint x: 1035, startPoint y: 463, endPoint x: 1047, endPoint y: 462, distance: 11.5
click at [1035, 461] on div "6.Listening [PERSON_NAME] 17:49 [DATE]" at bounding box center [1005, 447] width 190 height 27
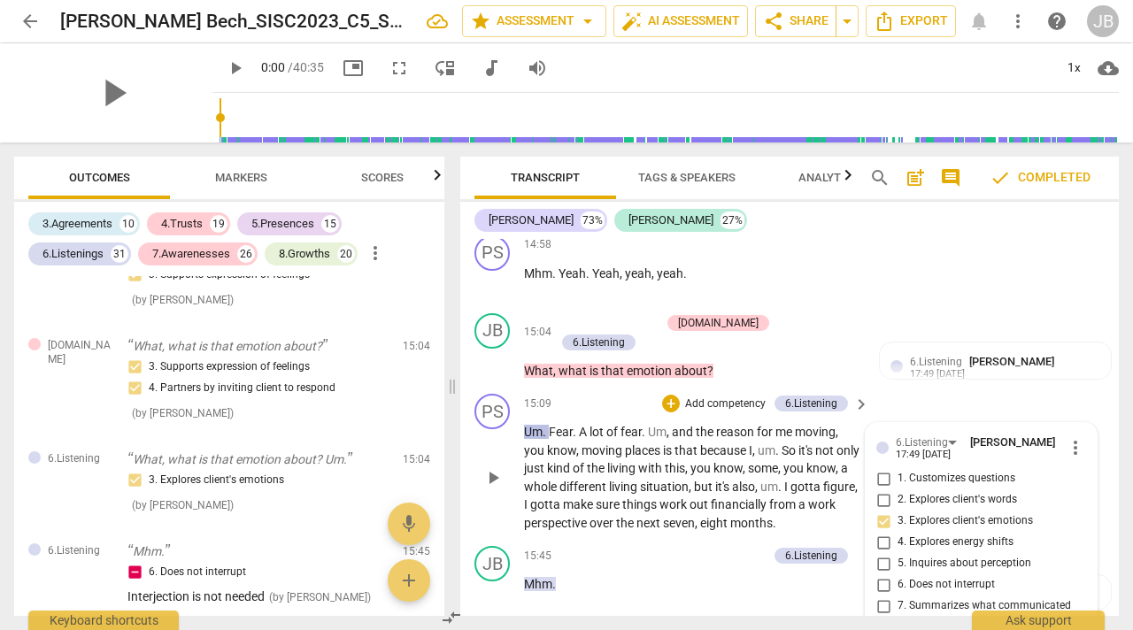
click at [1069, 452] on span "more_vert" at bounding box center [1075, 447] width 21 height 21
click at [1082, 489] on li "Delete" at bounding box center [1087, 492] width 61 height 34
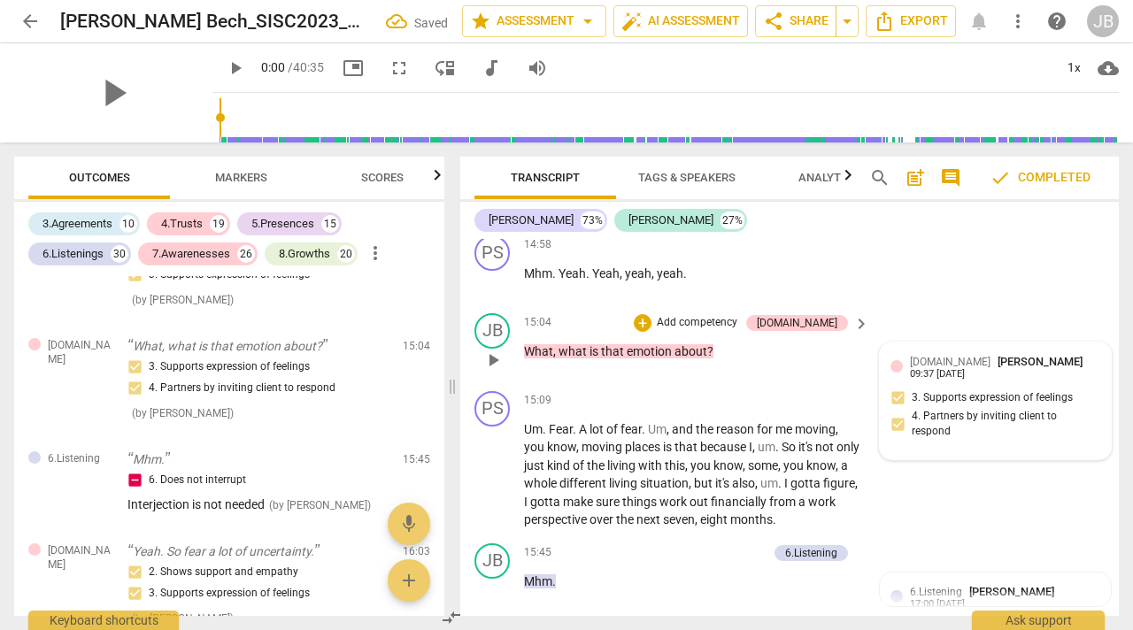
click at [901, 366] on div "[DOMAIN_NAME] [PERSON_NAME] 09:37 [DATE]" at bounding box center [996, 366] width 210 height 27
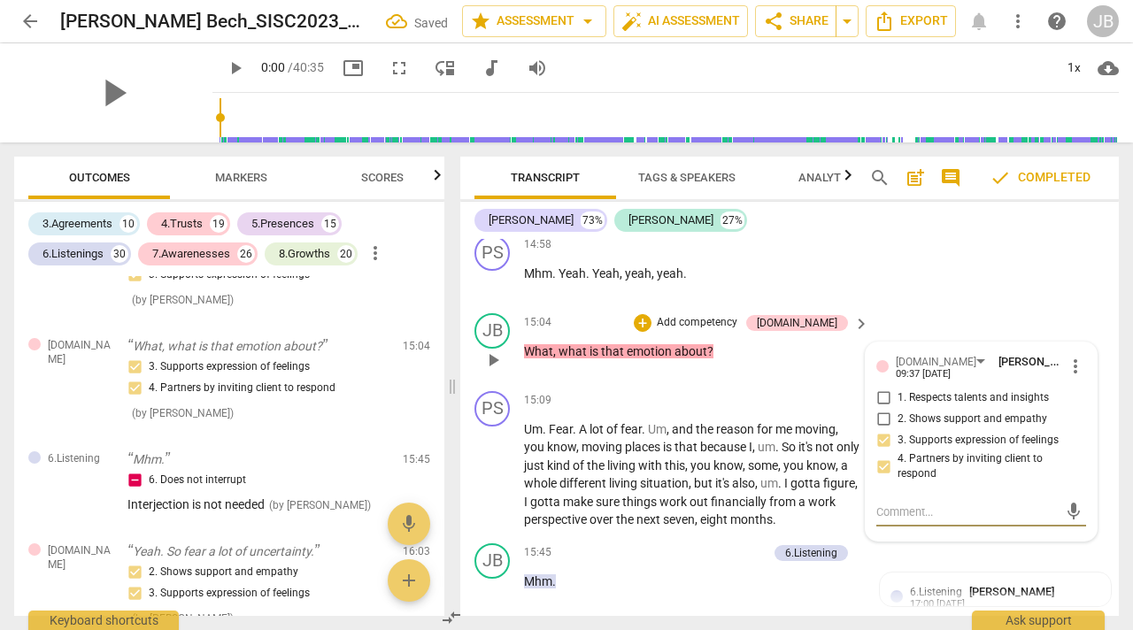
click at [730, 331] on p "Add competency" at bounding box center [697, 323] width 84 height 16
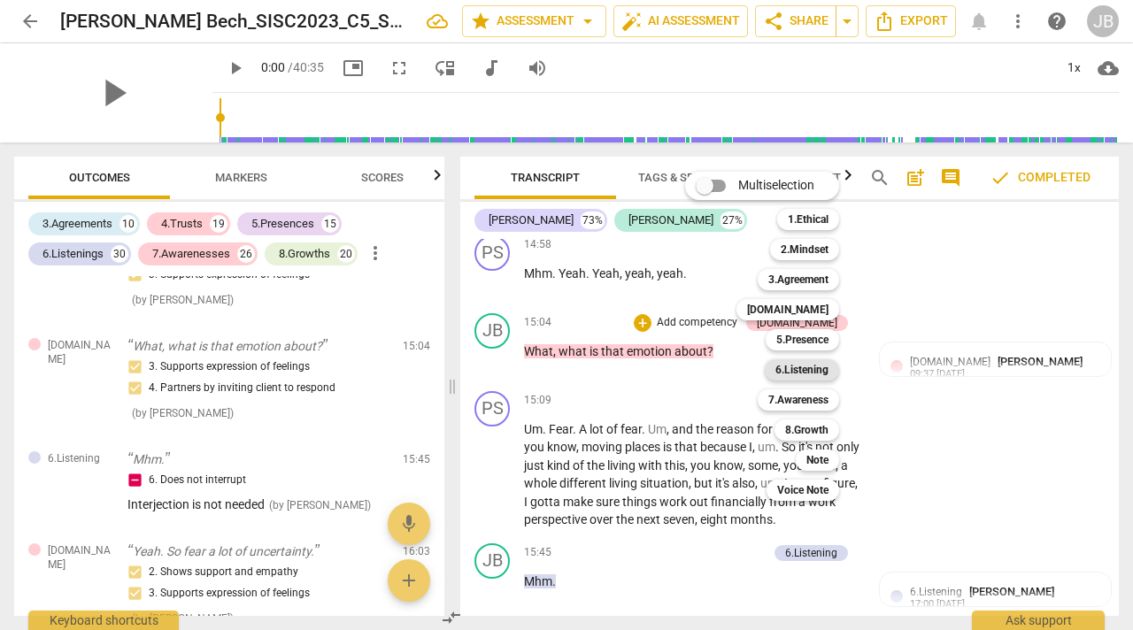
click at [801, 360] on b "6.Listening" at bounding box center [802, 370] width 53 height 21
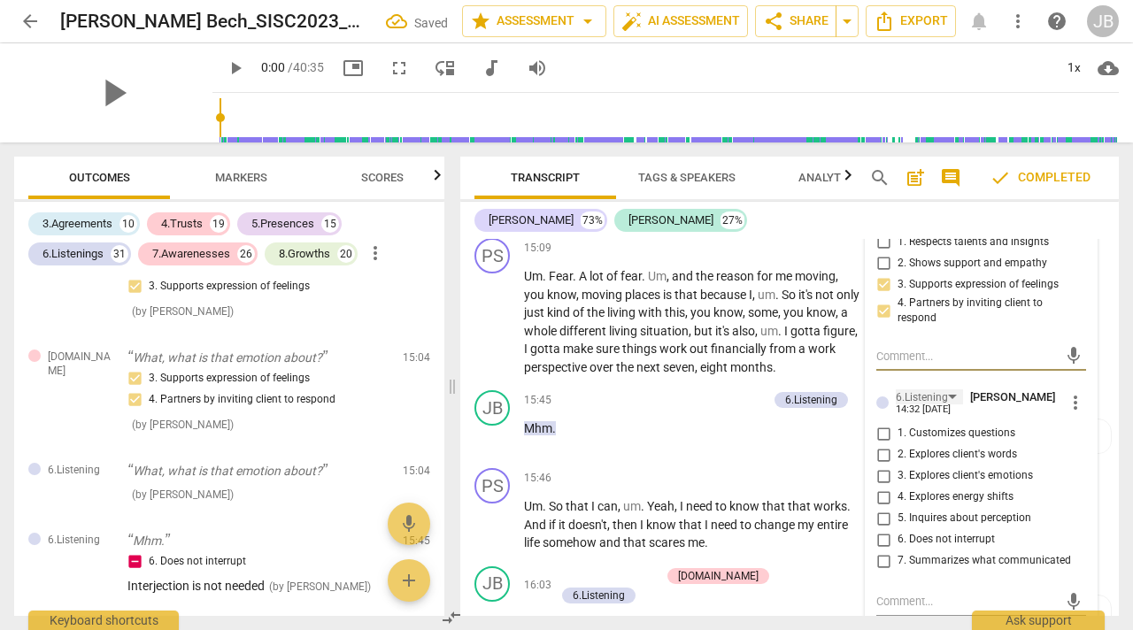
scroll to position [7929, 0]
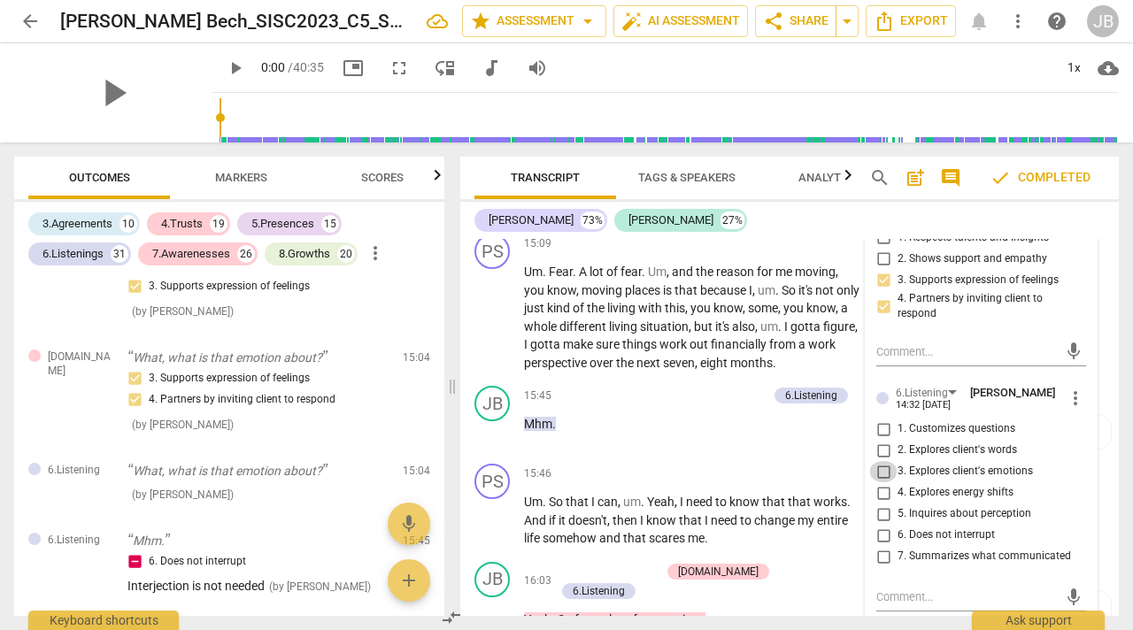
click at [882, 483] on input "3. Explores client's emotions" at bounding box center [884, 471] width 28 height 21
checkbox input "true"
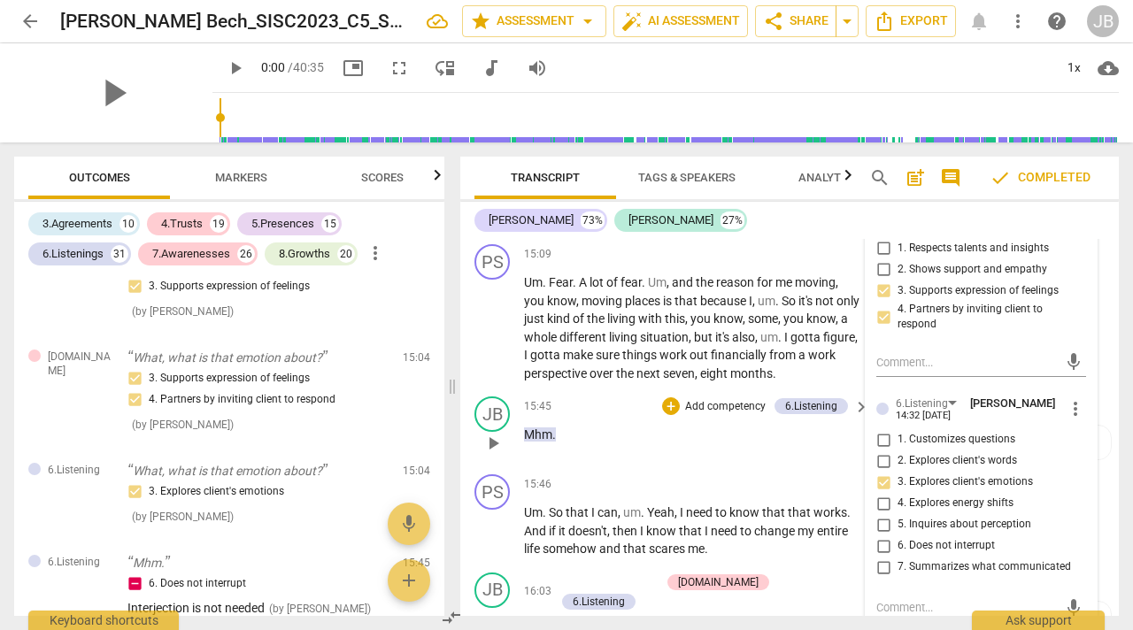
scroll to position [7914, 0]
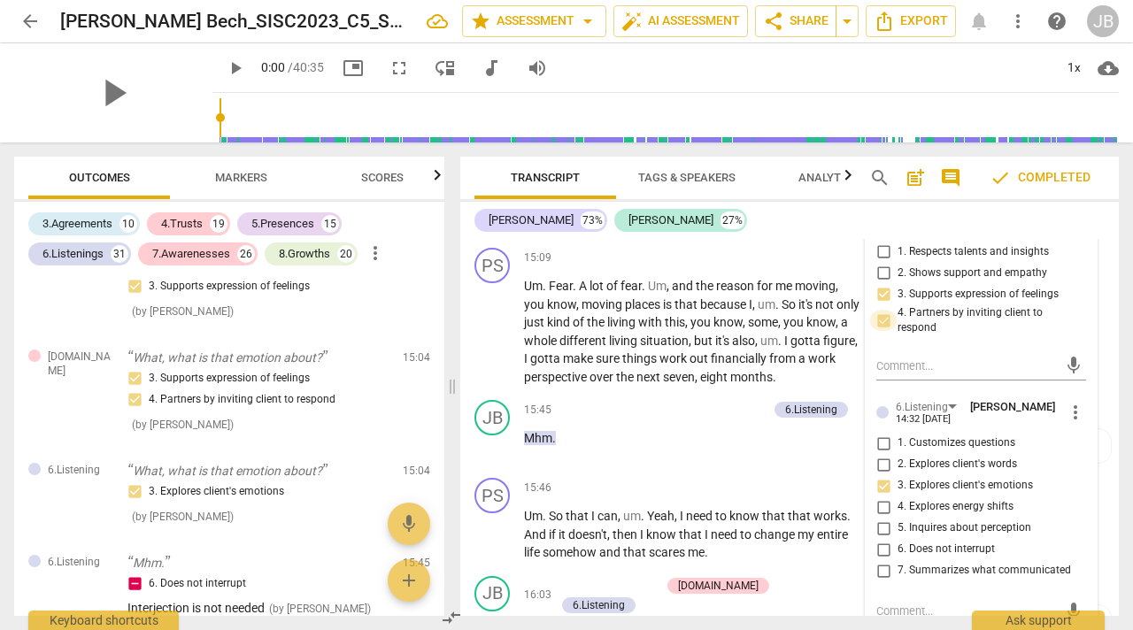
click at [883, 331] on input "4. Partners by inviting client to respond" at bounding box center [884, 320] width 28 height 21
click at [878, 331] on input "4. Partners by inviting client to respond" at bounding box center [884, 320] width 28 height 21
checkbox input "false"
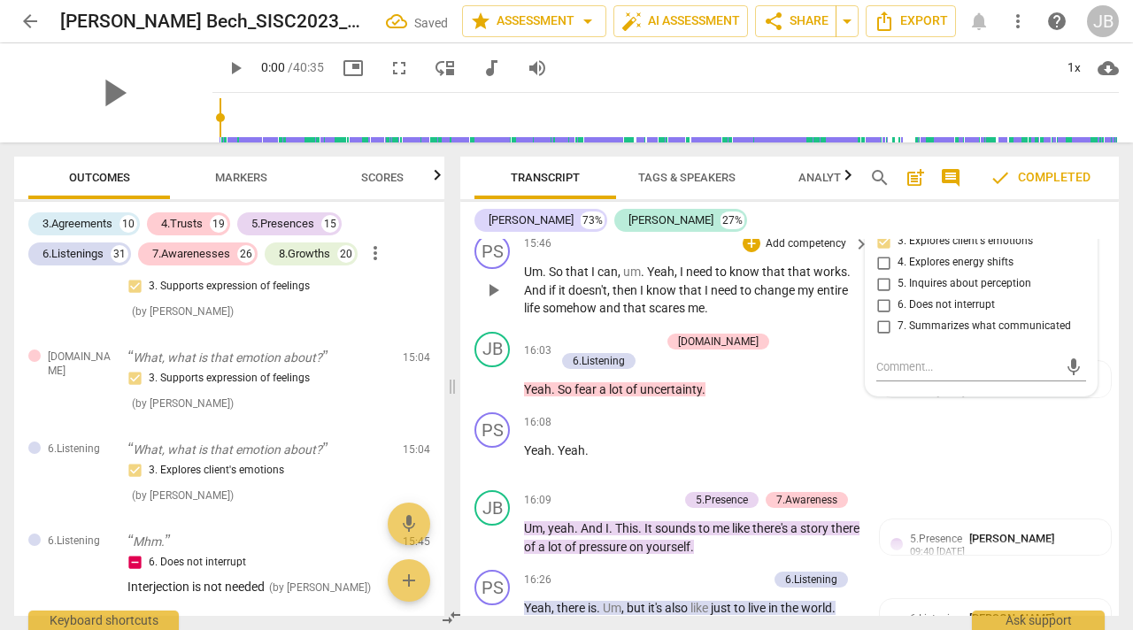
scroll to position [8161, 0]
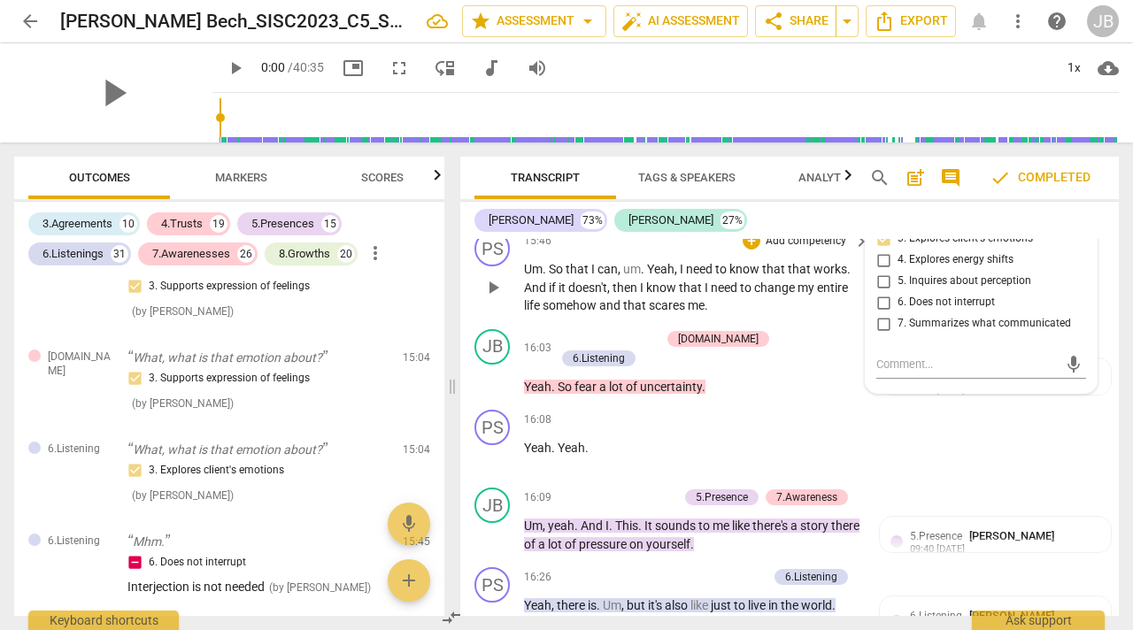
click at [618, 295] on span "then" at bounding box center [626, 288] width 27 height 14
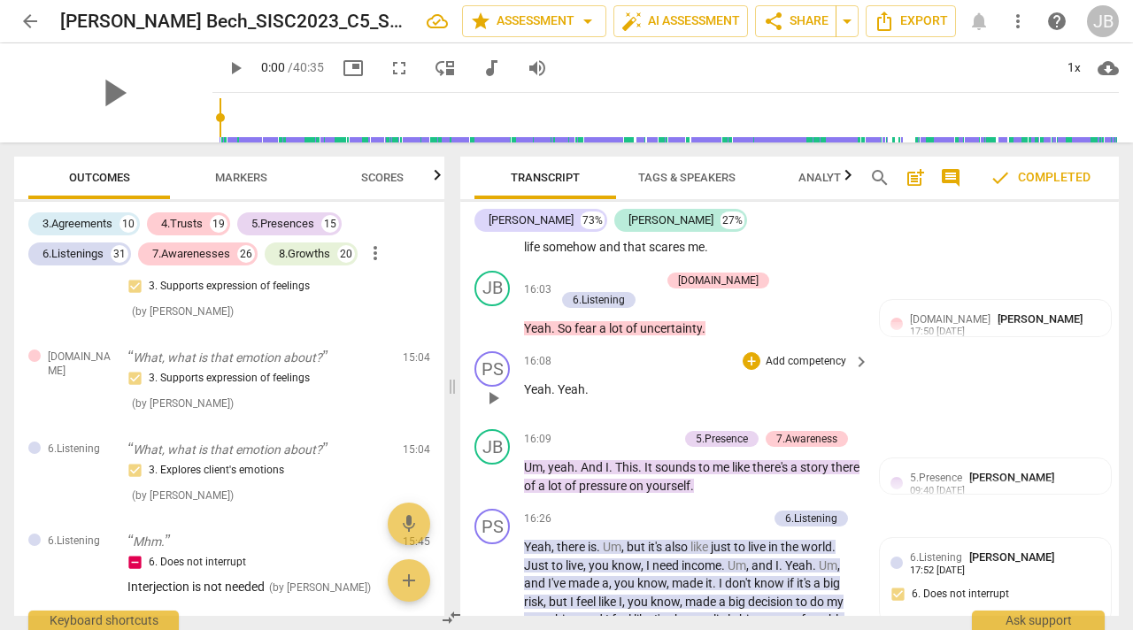
scroll to position [8227, 0]
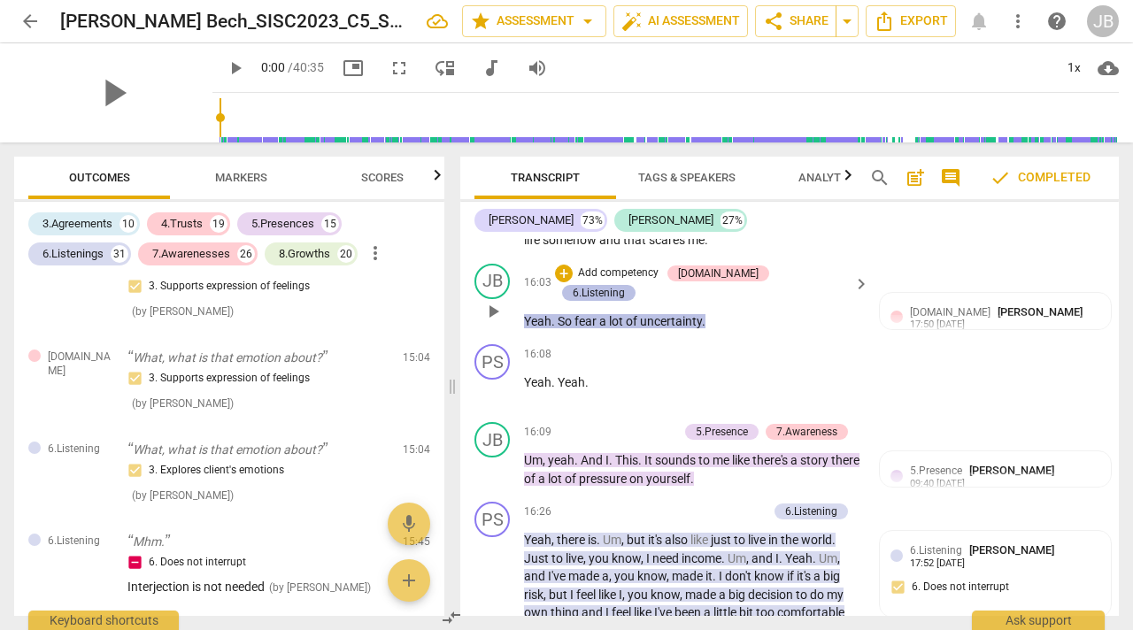
click at [625, 285] on div "6.Listening" at bounding box center [599, 293] width 52 height 16
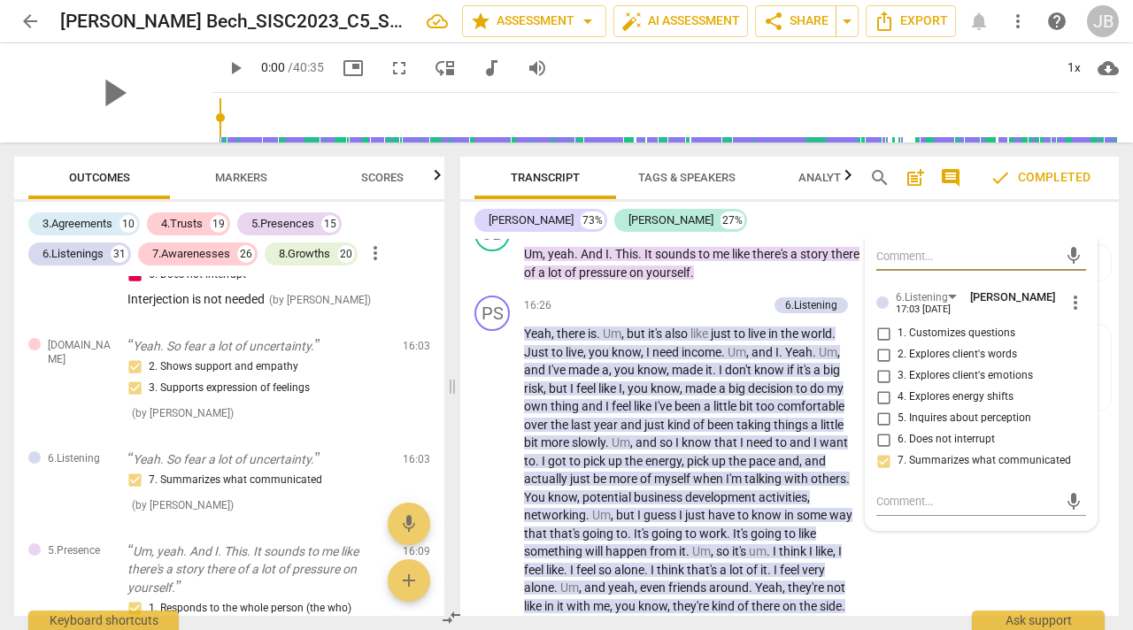
scroll to position [8387, 0]
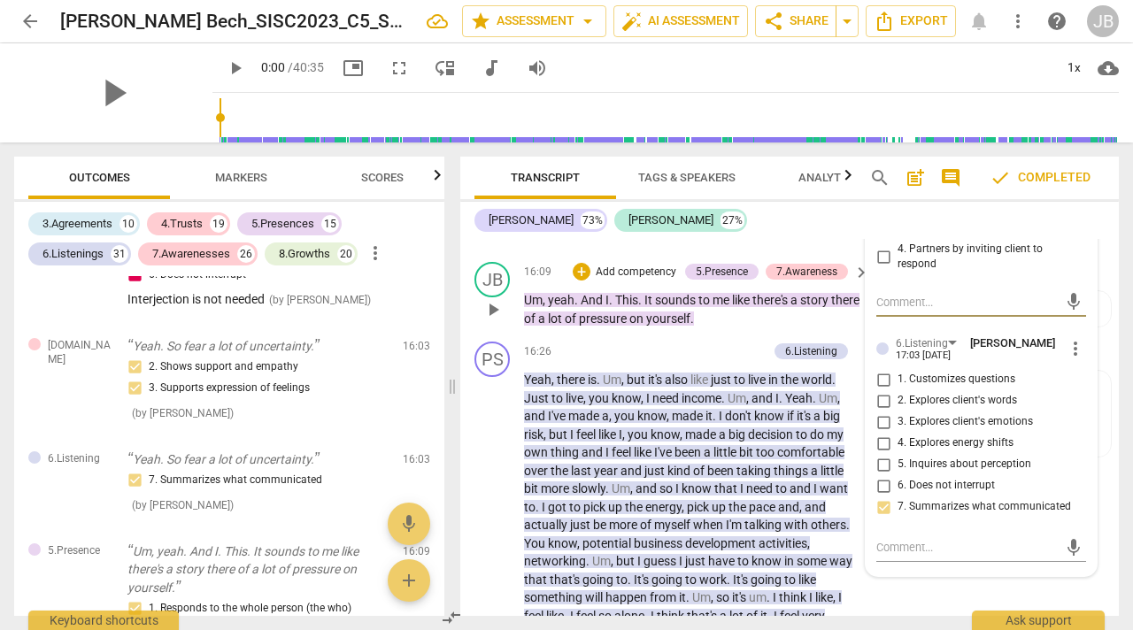
click at [653, 307] on span "It" at bounding box center [650, 300] width 11 height 14
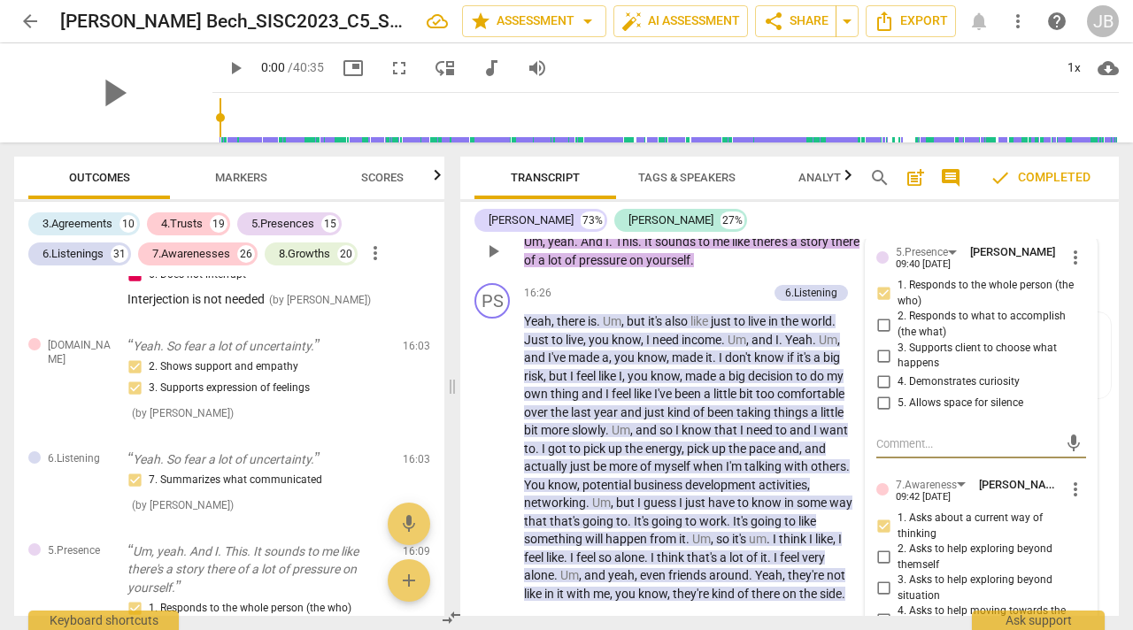
scroll to position [8417, 0]
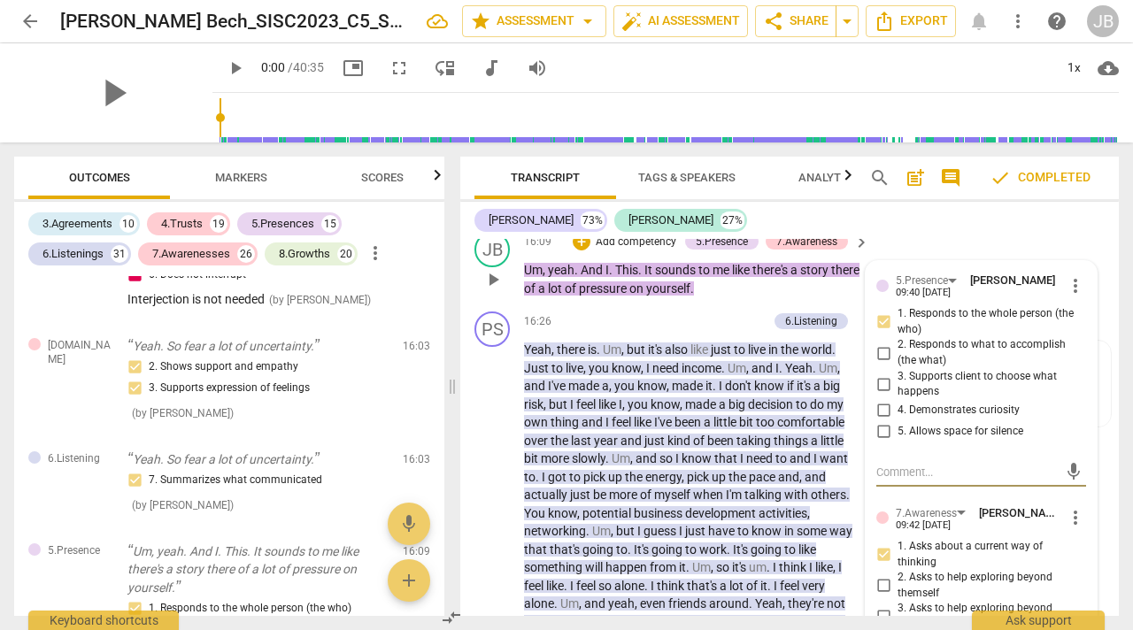
click at [709, 429] on span "a" at bounding box center [709, 422] width 10 height 14
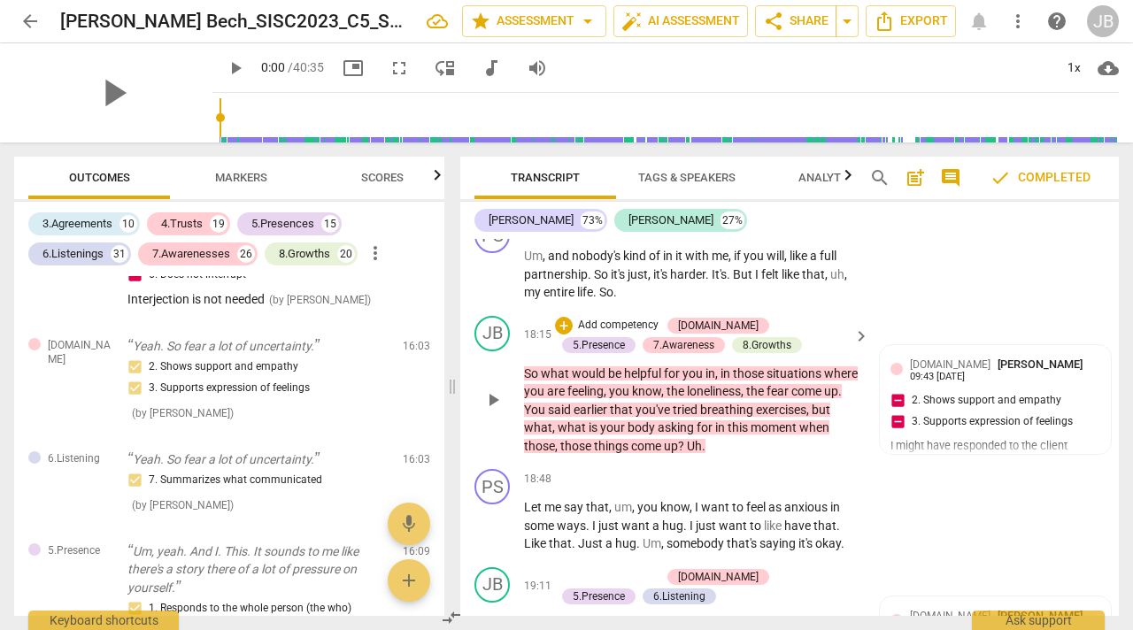
scroll to position [8909, 0]
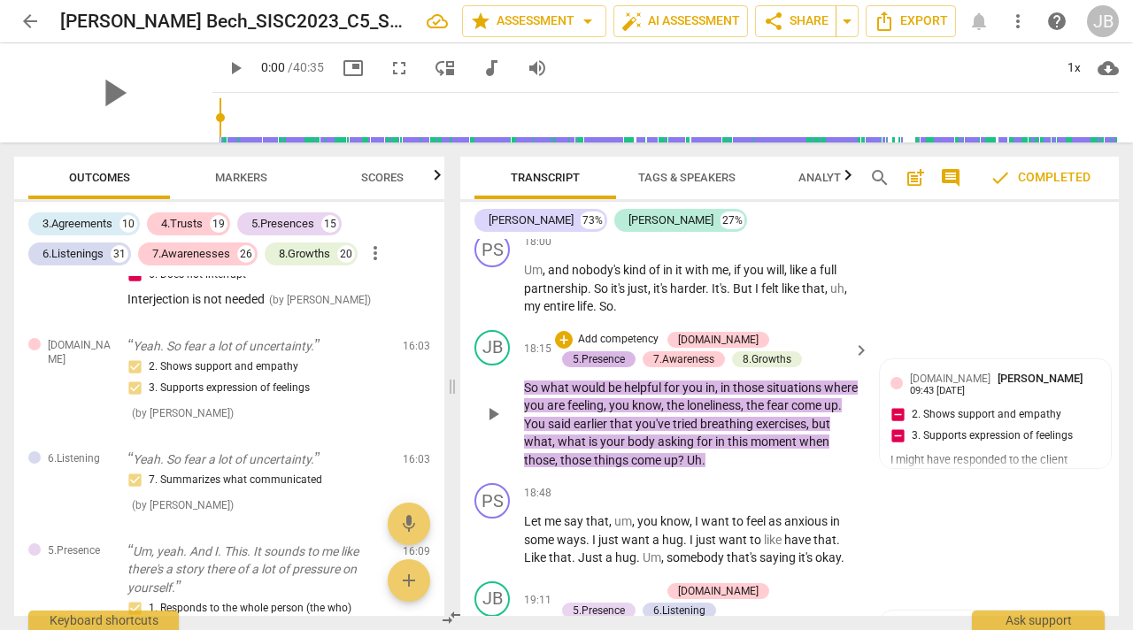
click at [625, 352] on div "5.Presence" at bounding box center [599, 360] width 52 height 16
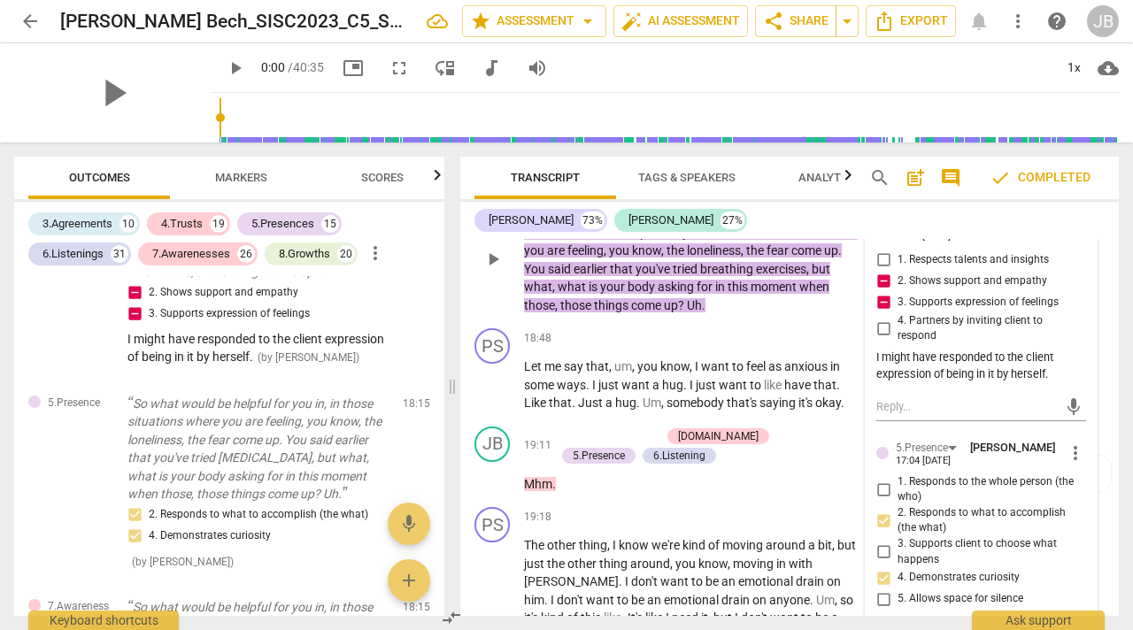
scroll to position [9098, 0]
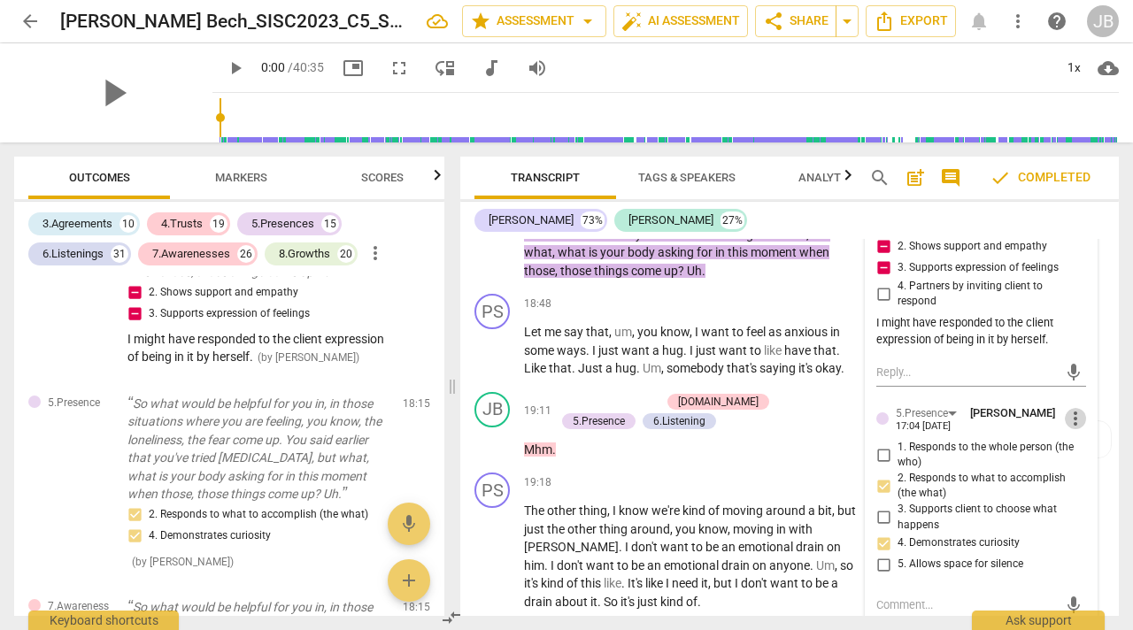
click at [1068, 421] on span "more_vert" at bounding box center [1075, 418] width 21 height 21
click at [1085, 455] on li "Delete" at bounding box center [1087, 460] width 61 height 34
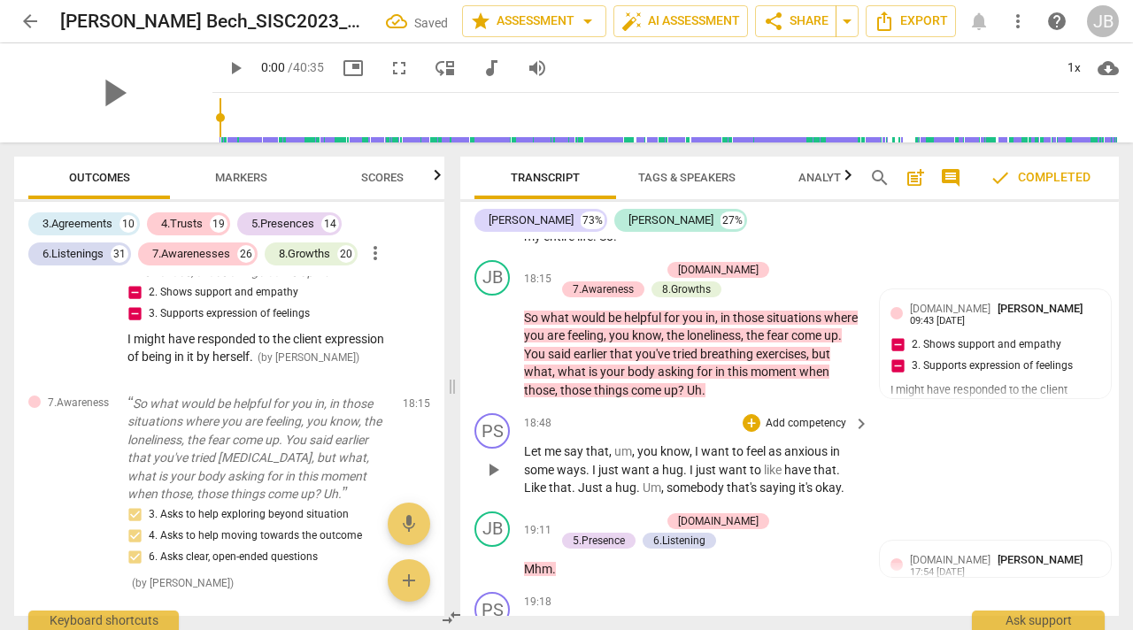
scroll to position [8965, 0]
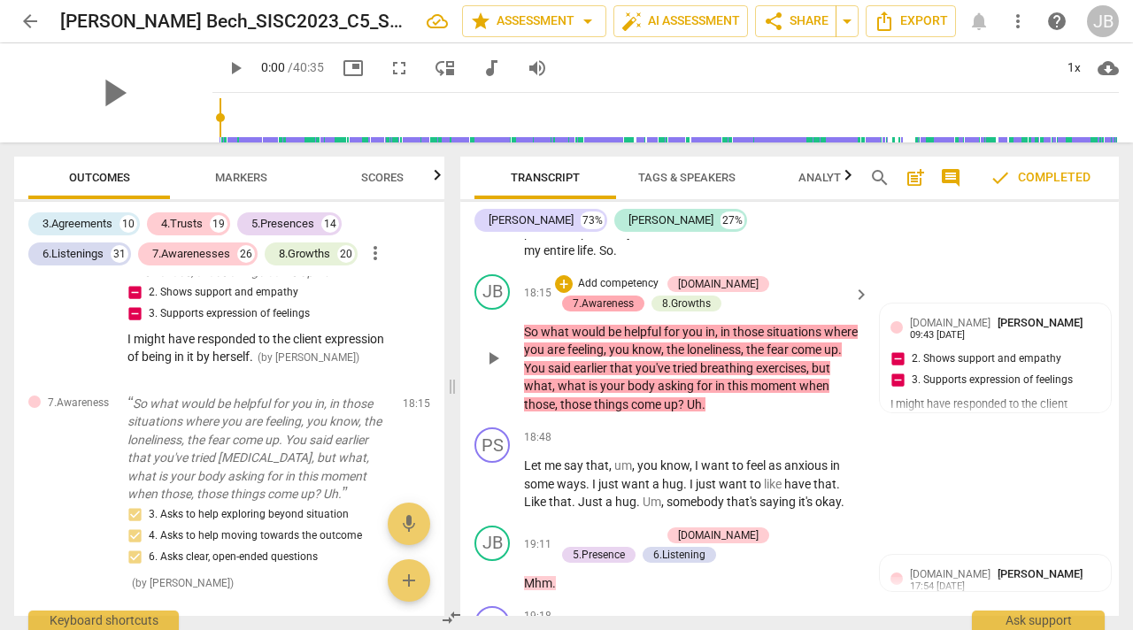
click at [634, 296] on div "7.Awareness" at bounding box center [603, 304] width 61 height 16
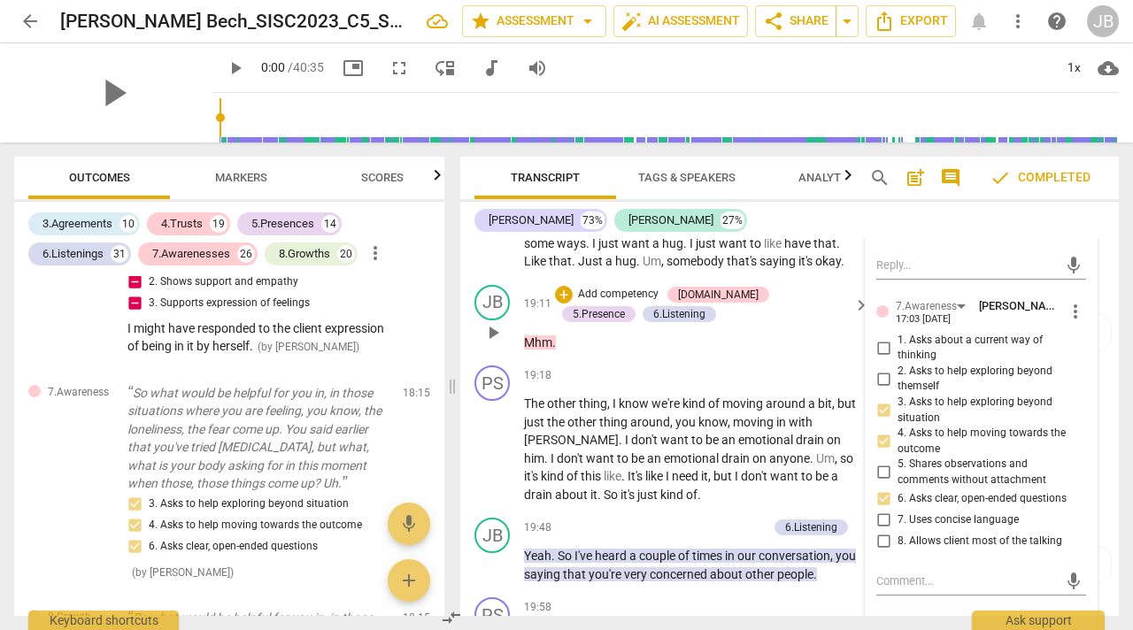
scroll to position [9221, 0]
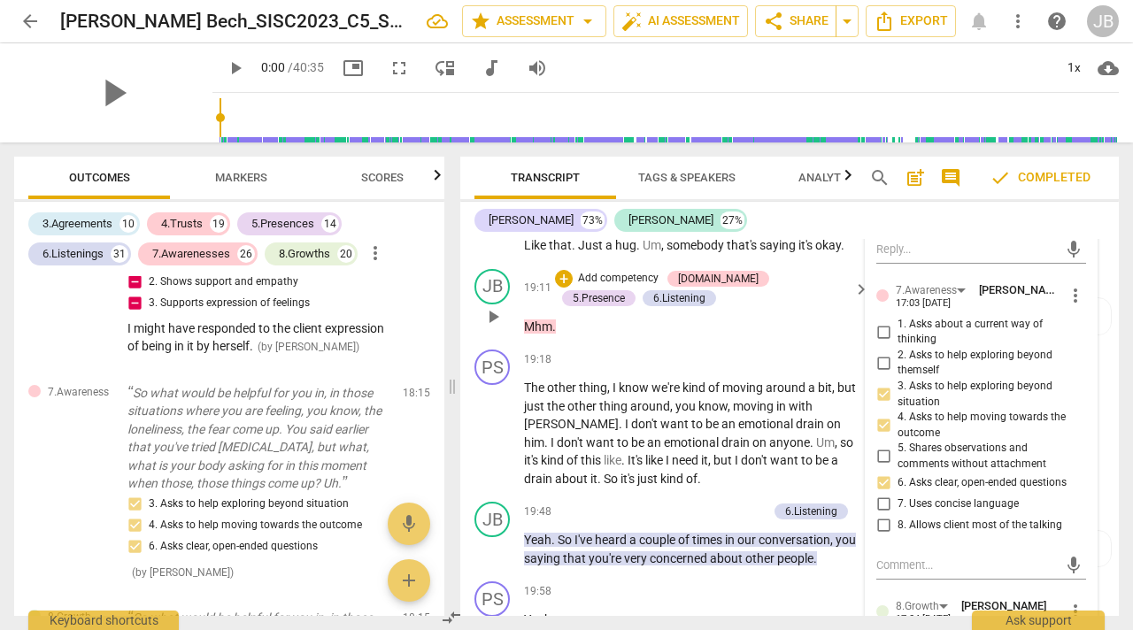
click at [700, 336] on p "Mhm ." at bounding box center [692, 327] width 336 height 19
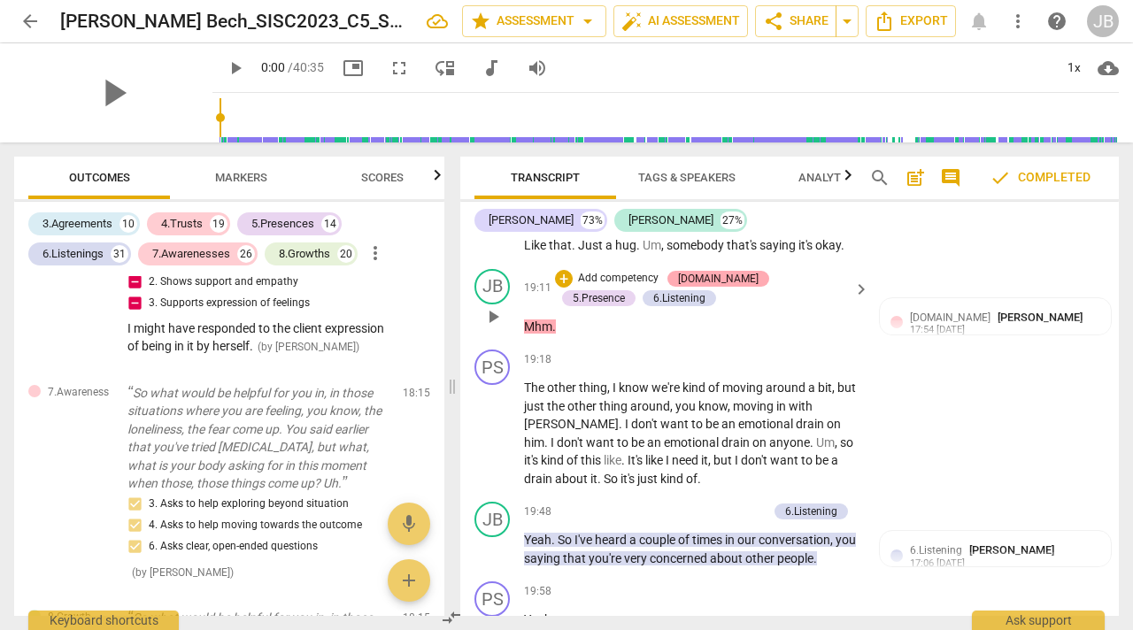
click at [700, 284] on div "[DOMAIN_NAME]" at bounding box center [718, 279] width 81 height 16
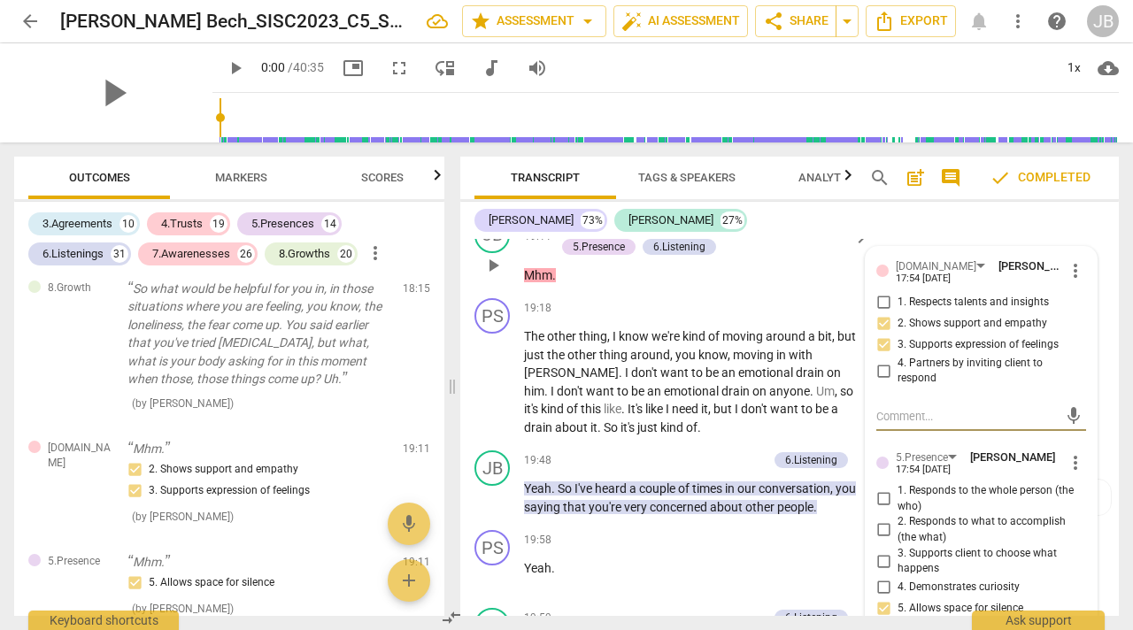
scroll to position [9263, 0]
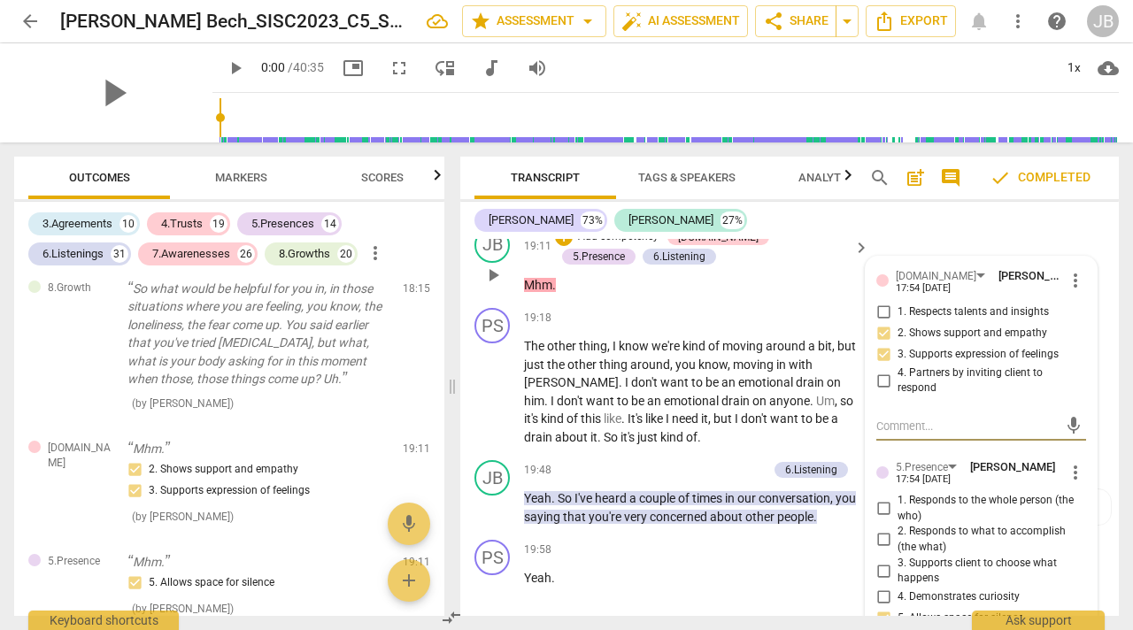
click at [1068, 284] on span "more_vert" at bounding box center [1075, 280] width 21 height 21
click at [1083, 318] on li "Delete" at bounding box center [1087, 322] width 61 height 34
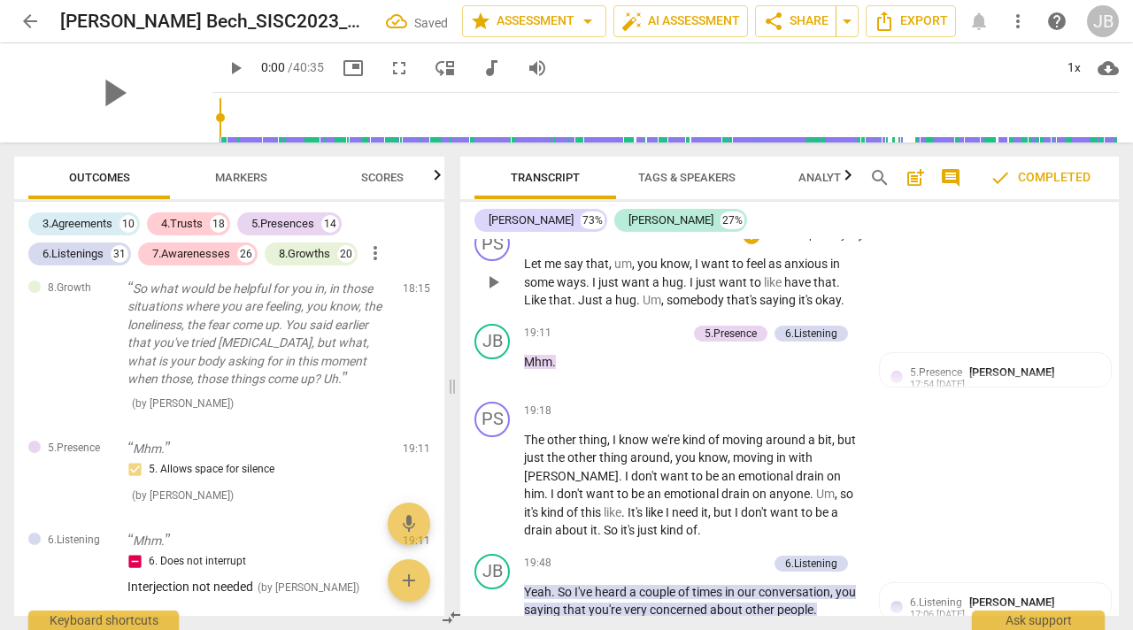
scroll to position [9161, 0]
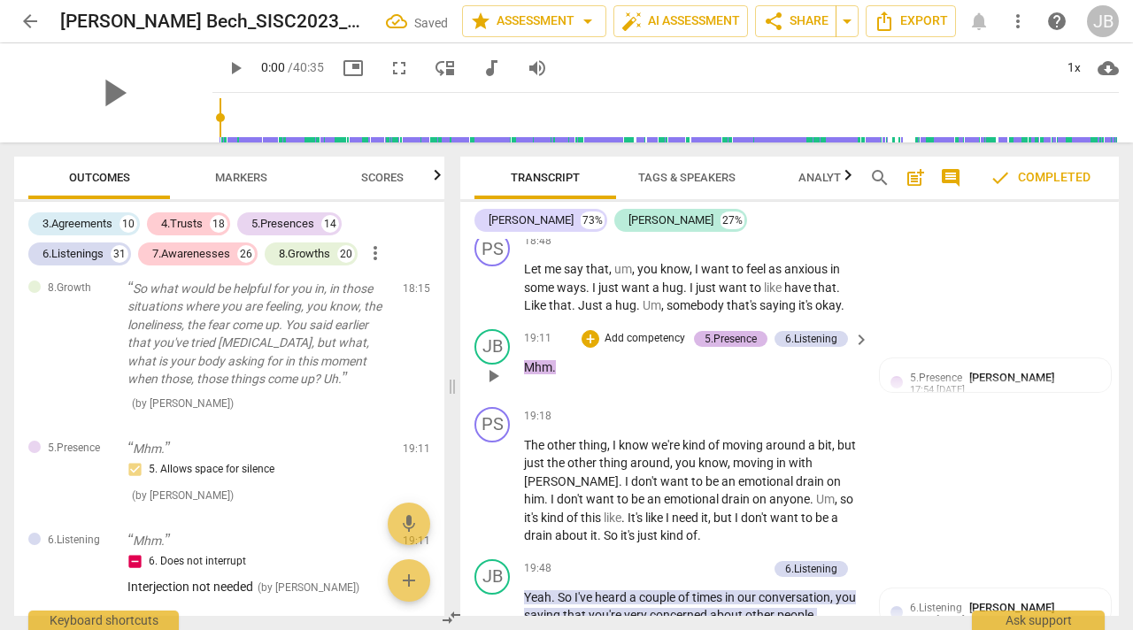
click at [736, 344] on div "5.Presence" at bounding box center [731, 339] width 52 height 16
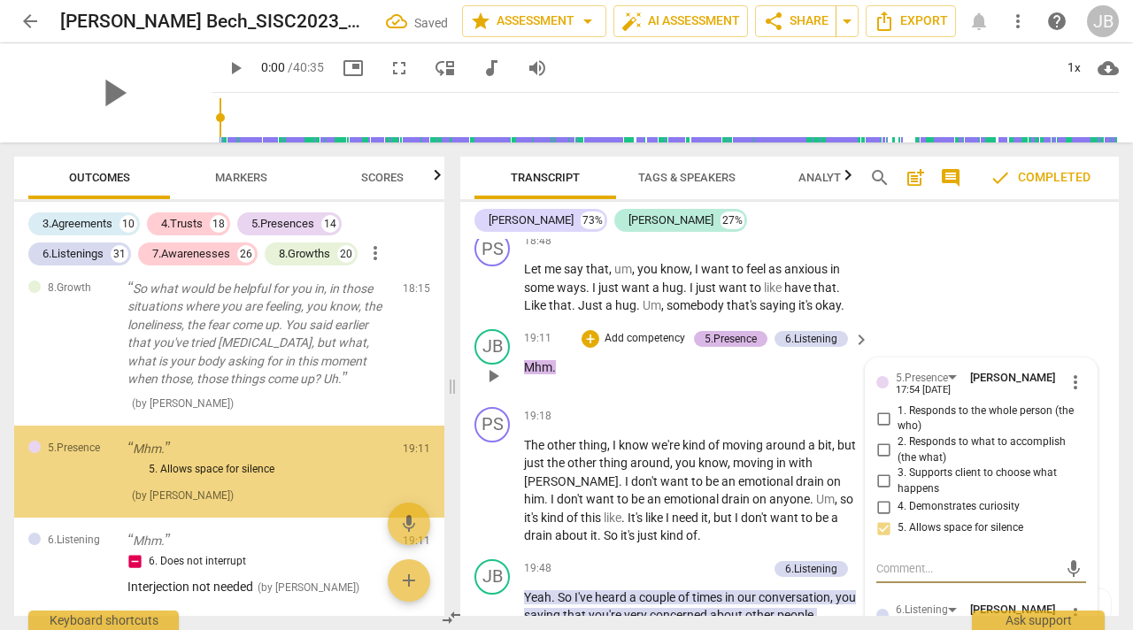
scroll to position [8286, 0]
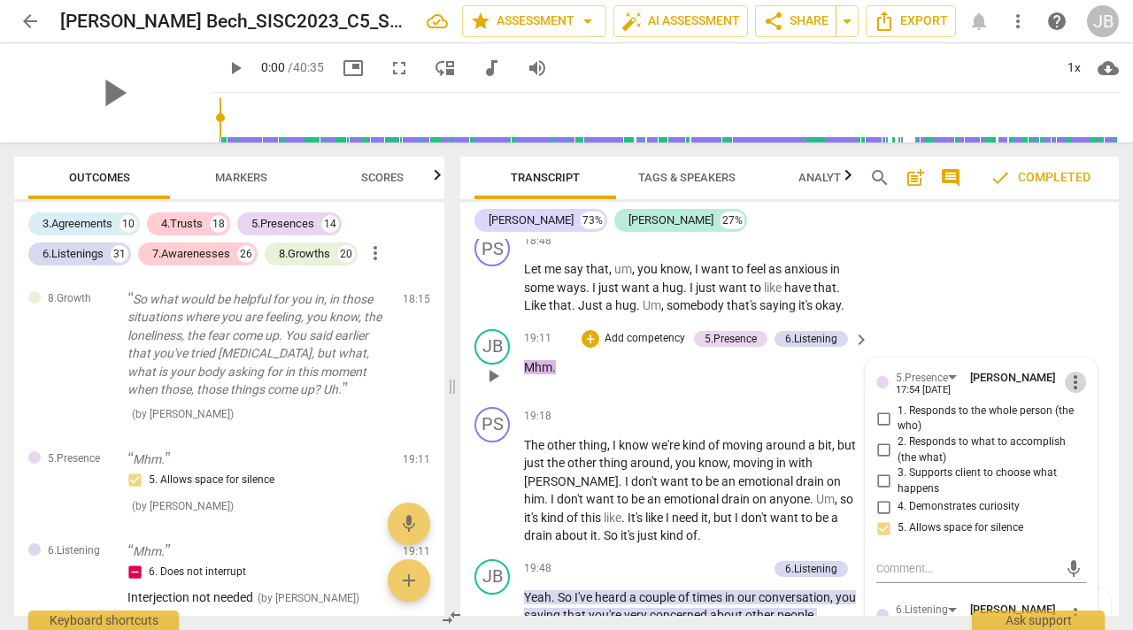
click at [1068, 389] on span "more_vert" at bounding box center [1075, 382] width 21 height 21
click at [801, 347] on div at bounding box center [566, 315] width 1133 height 630
click at [802, 347] on div "6.Listening" at bounding box center [811, 339] width 52 height 16
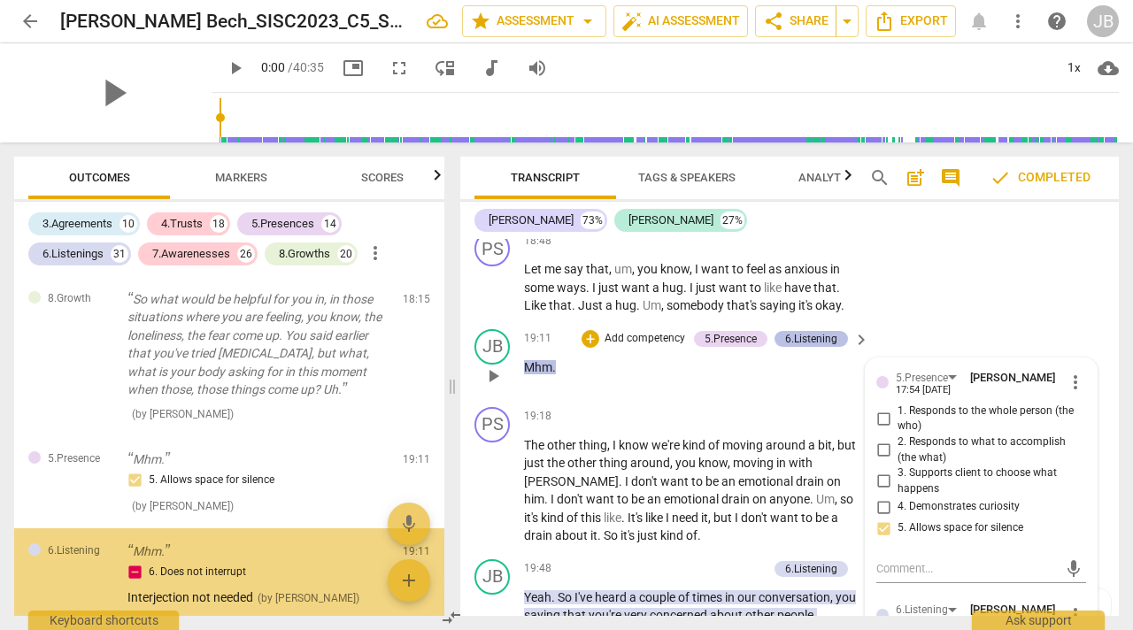
scroll to position [8378, 0]
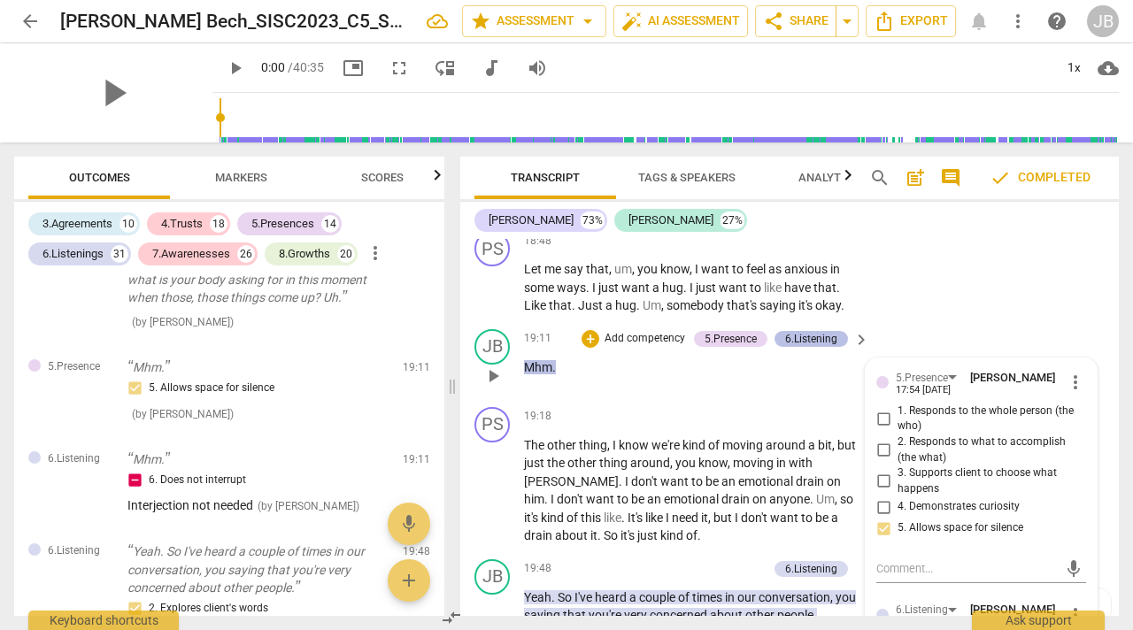
click at [808, 345] on div "6.Listening" at bounding box center [811, 339] width 52 height 16
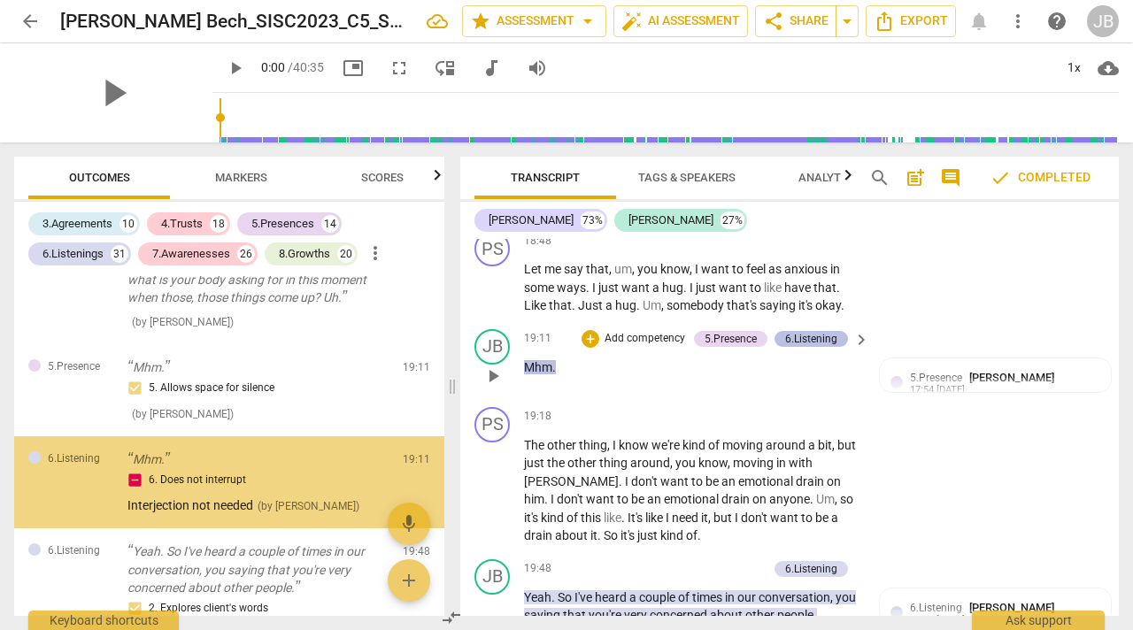
click at [810, 344] on div "6.Listening" at bounding box center [811, 339] width 52 height 16
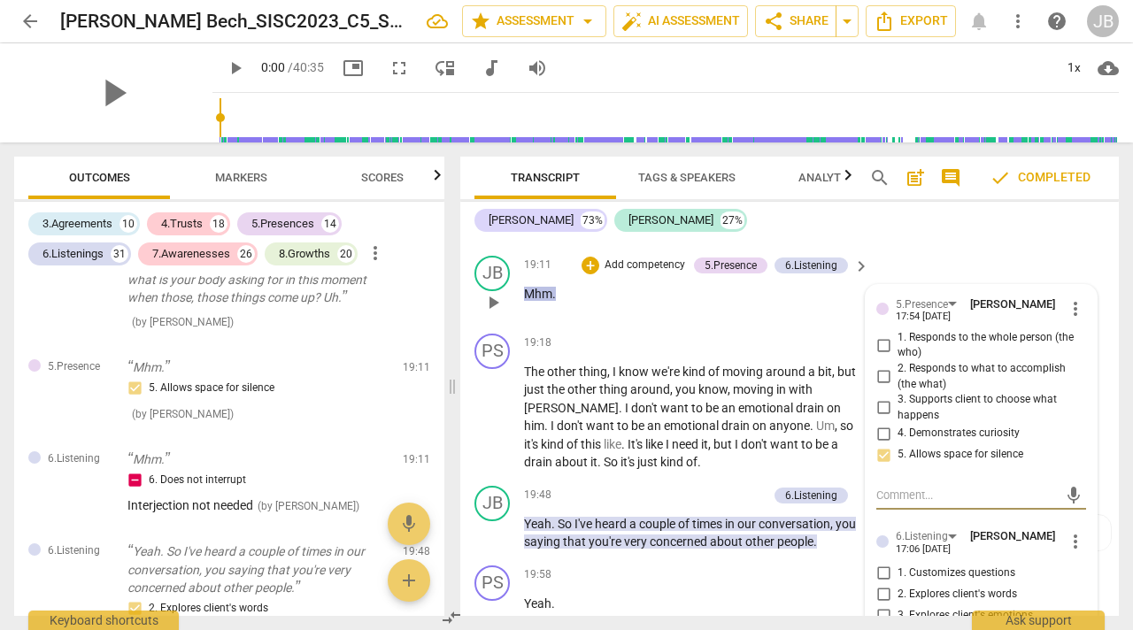
scroll to position [9236, 0]
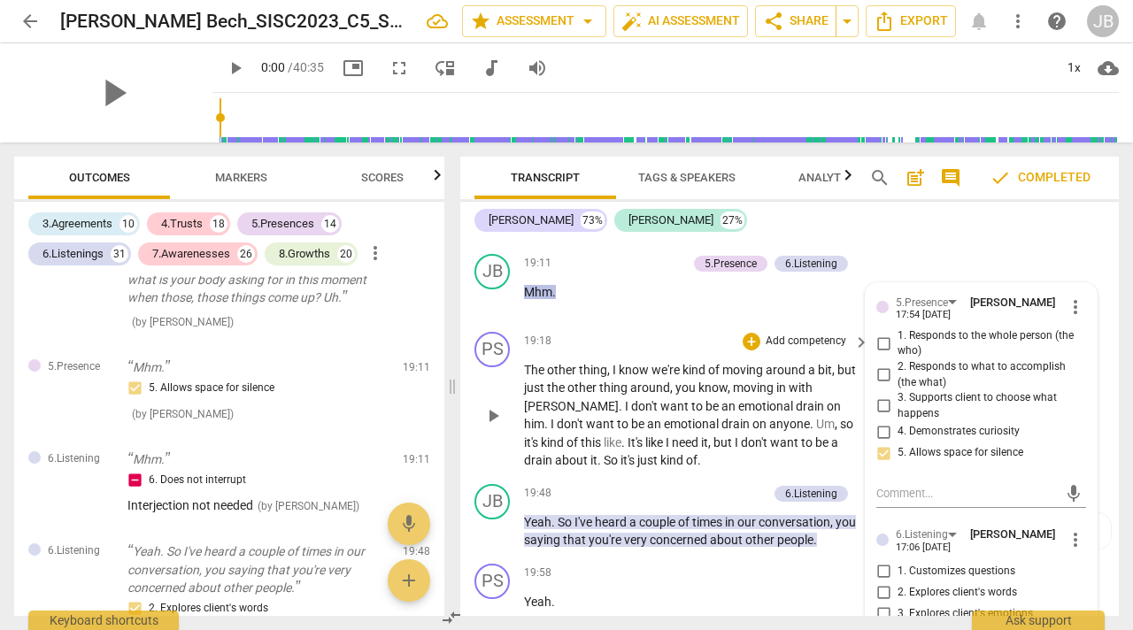
click at [722, 427] on span "drain" at bounding box center [737, 424] width 31 height 14
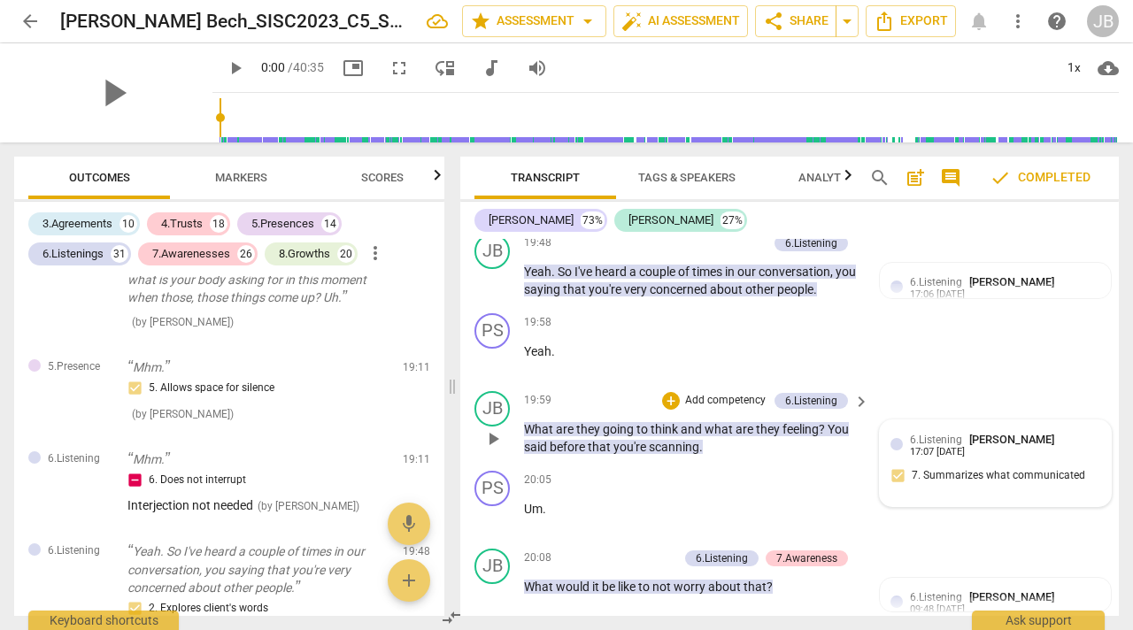
scroll to position [9492, 0]
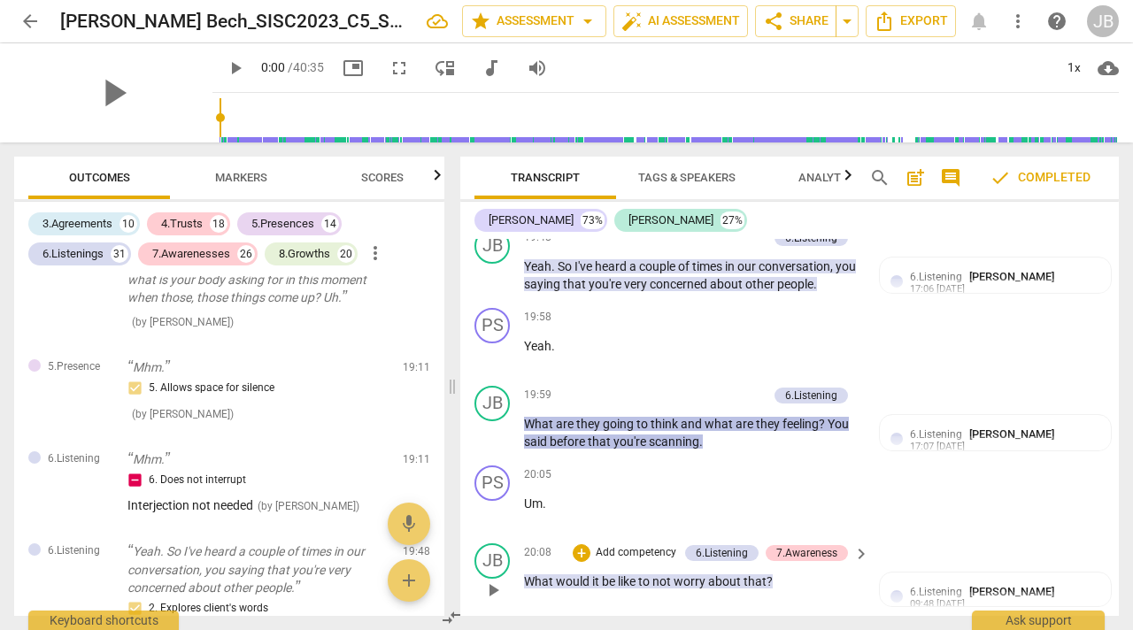
click at [809, 402] on div "6.Listening" at bounding box center [811, 396] width 52 height 16
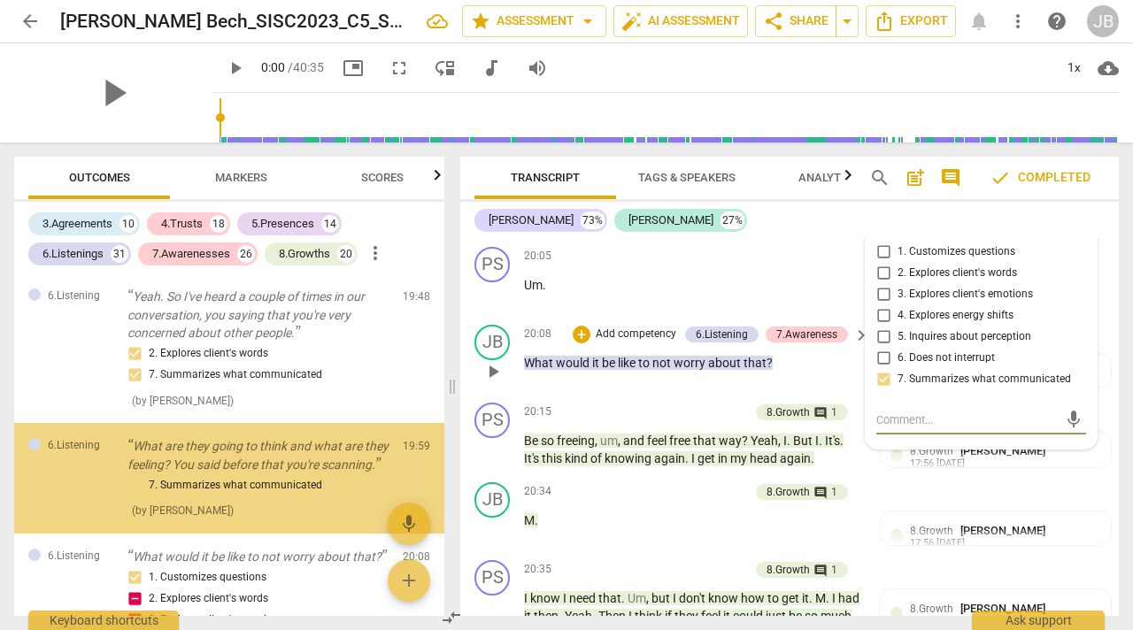
scroll to position [8639, 0]
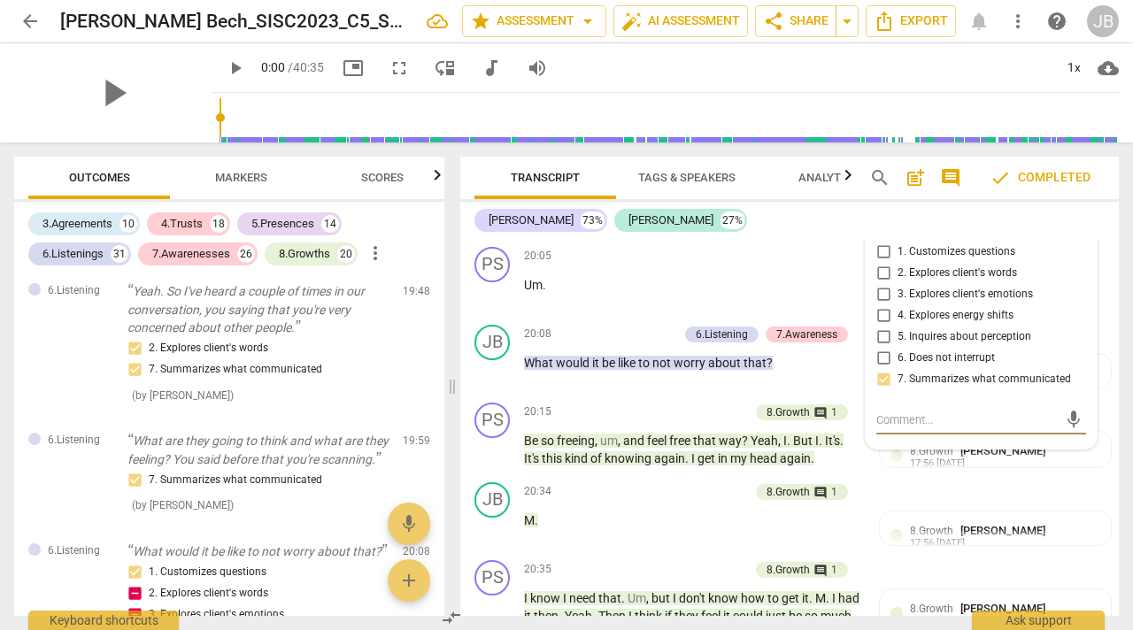
click at [878, 381] on input "7. Summarizes what communicated" at bounding box center [884, 379] width 28 height 21
click at [878, 383] on input "7. Summarizes what communicated" at bounding box center [884, 379] width 28 height 21
checkbox input "false"
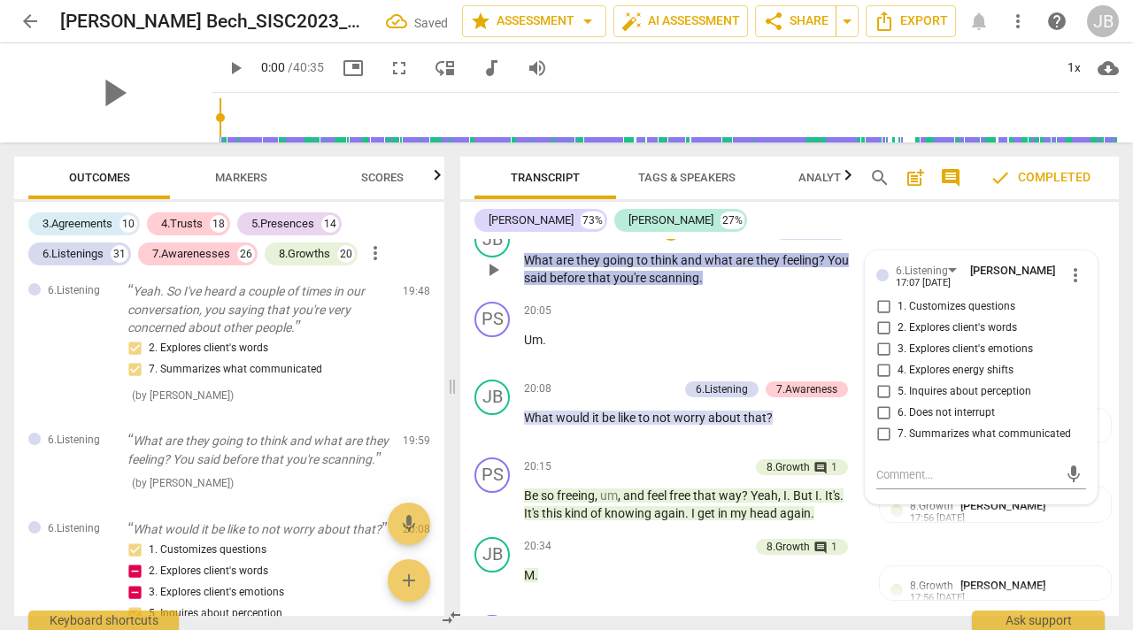
scroll to position [9522, 0]
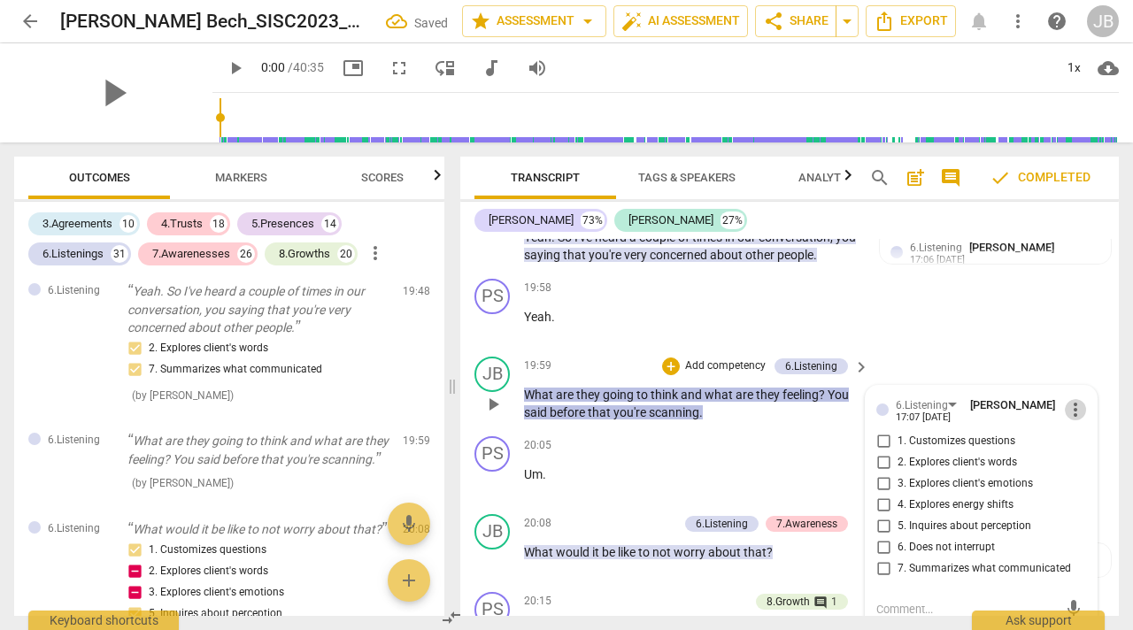
click at [1067, 414] on span "more_vert" at bounding box center [1075, 409] width 21 height 21
click at [1081, 444] on li "Delete" at bounding box center [1087, 451] width 61 height 34
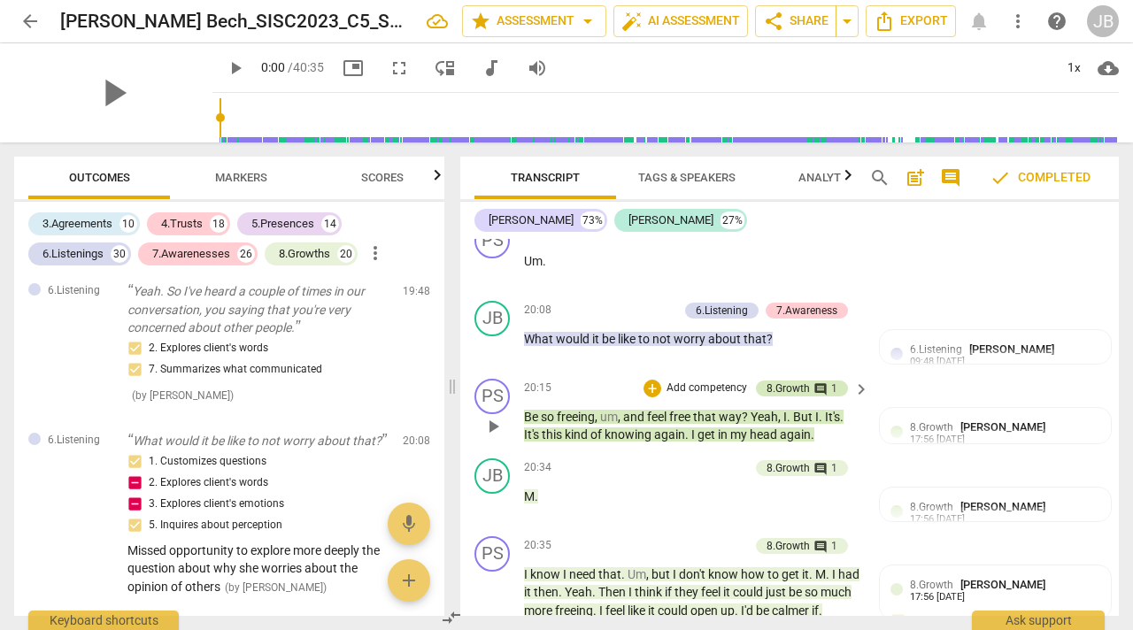
scroll to position [9732, 0]
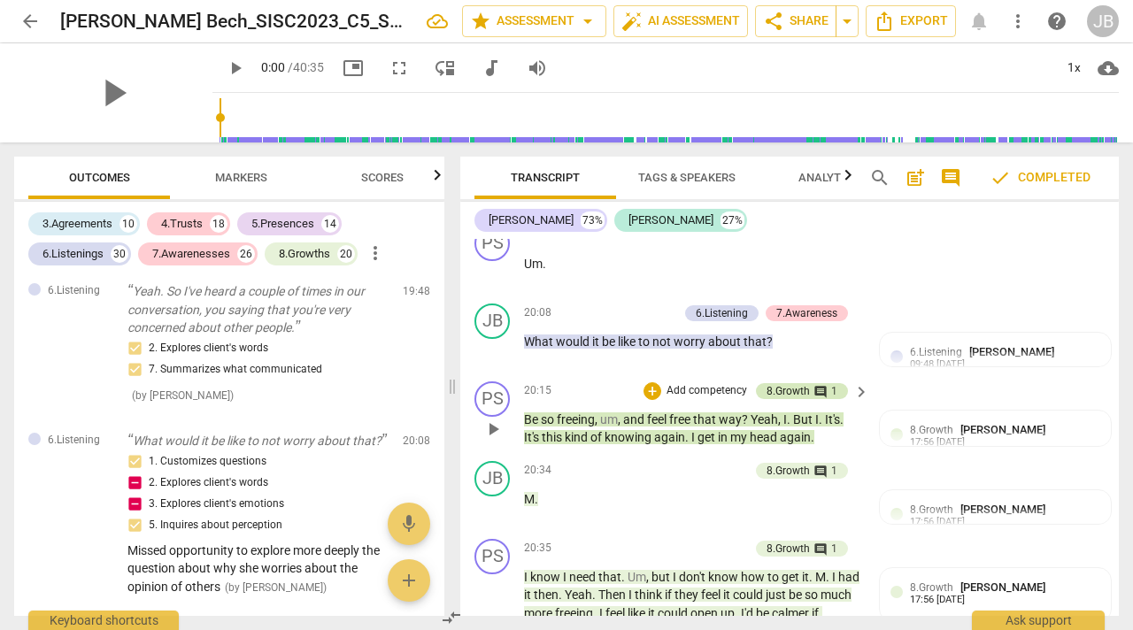
click at [785, 395] on div "8.Growth" at bounding box center [788, 391] width 43 height 16
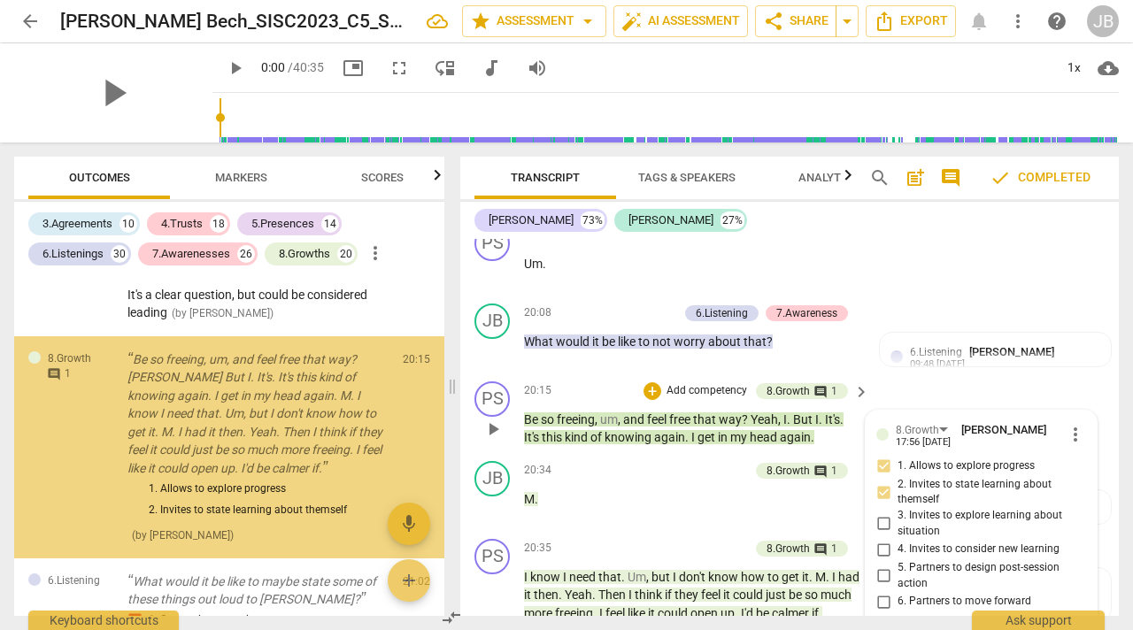
scroll to position [9066, 0]
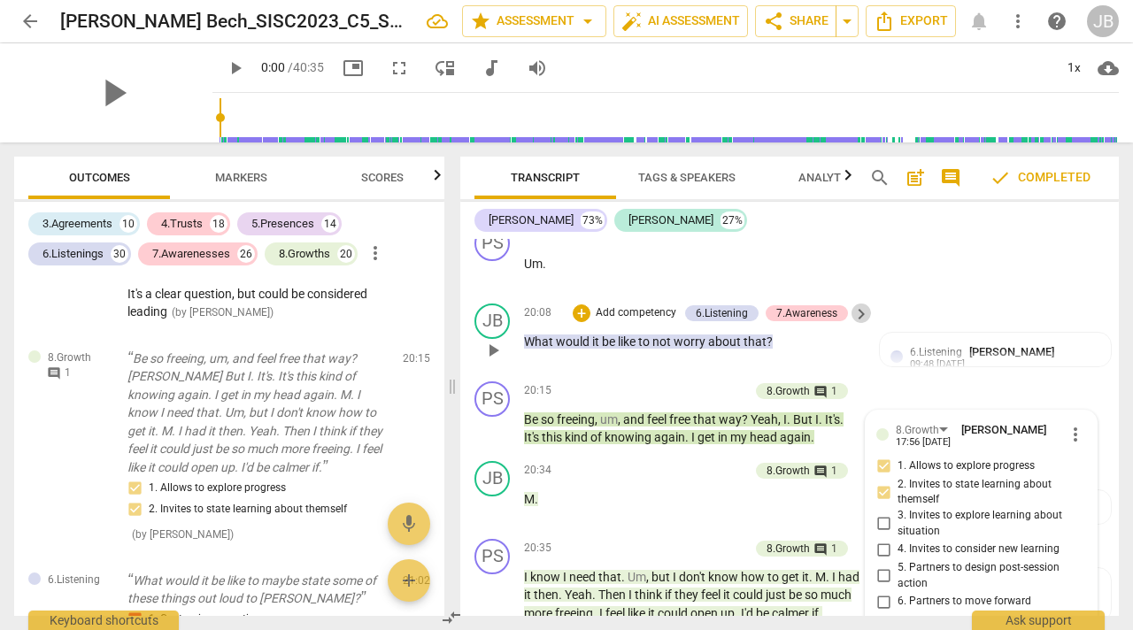
click at [854, 321] on span "keyboard_arrow_right" at bounding box center [861, 314] width 21 height 21
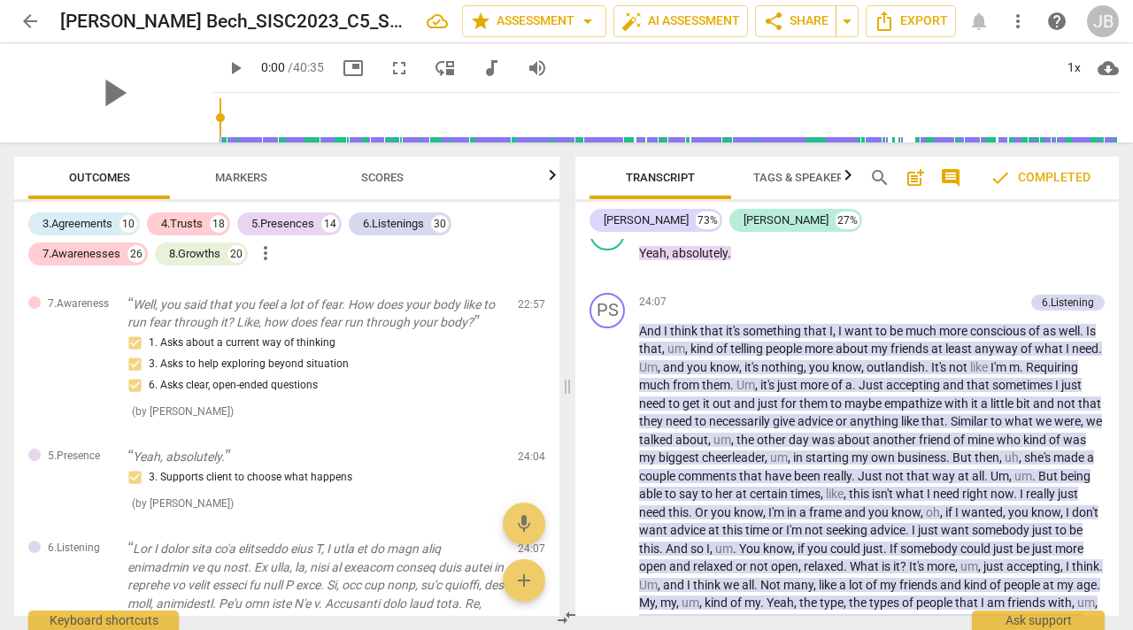
scroll to position [7912, 0]
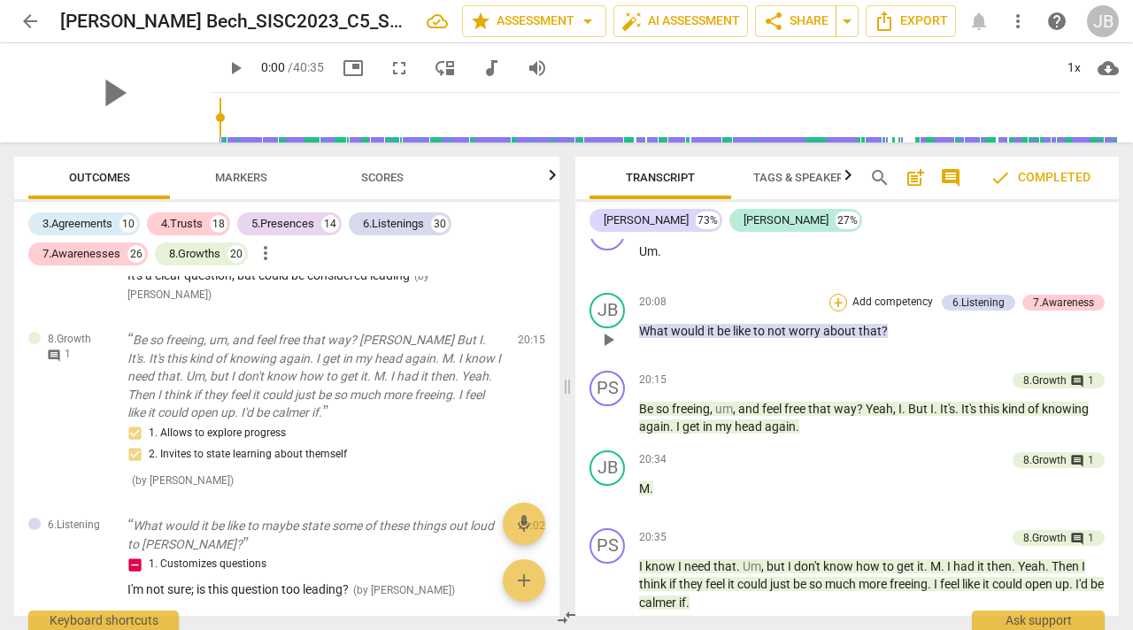
click at [836, 312] on div "+" at bounding box center [839, 303] width 18 height 18
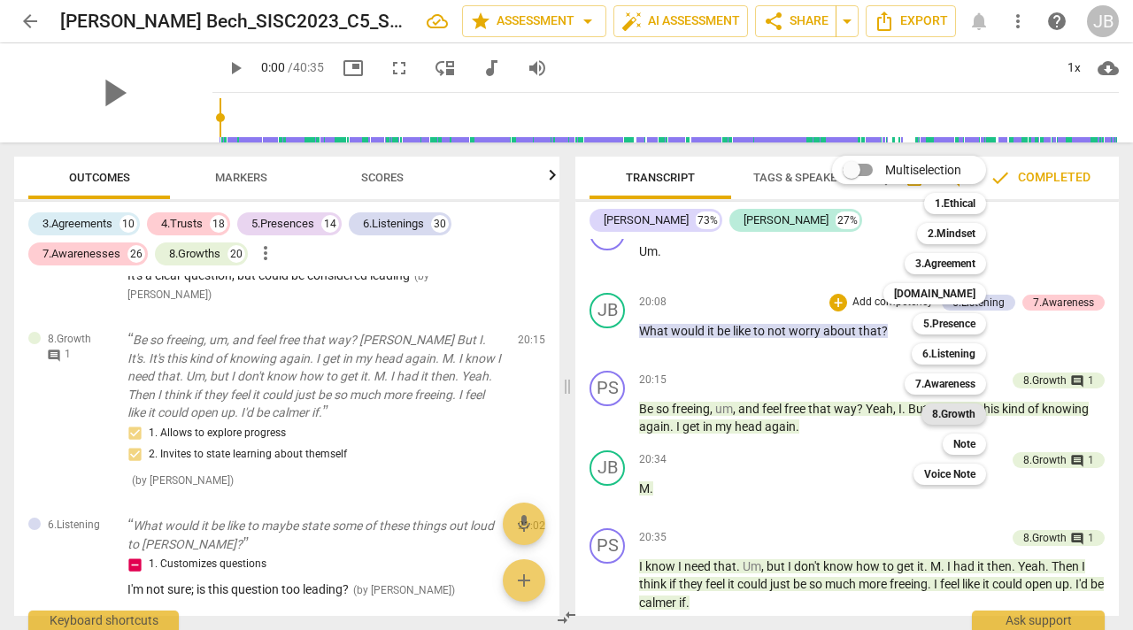
click at [955, 413] on b "8.Growth" at bounding box center [953, 414] width 43 height 21
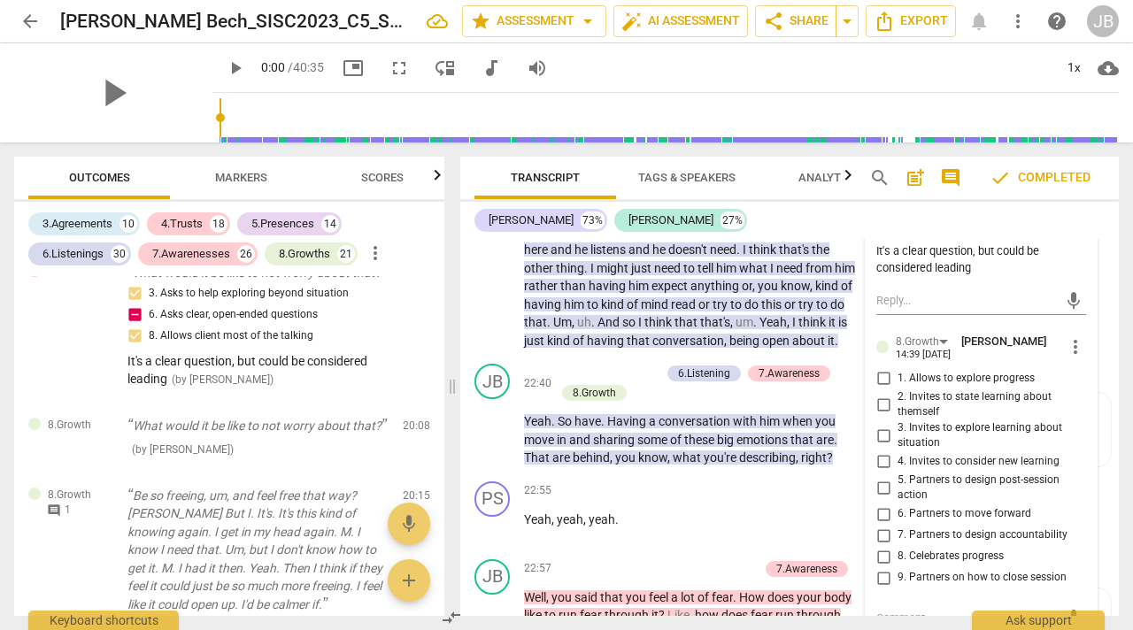
scroll to position [10406, 0]
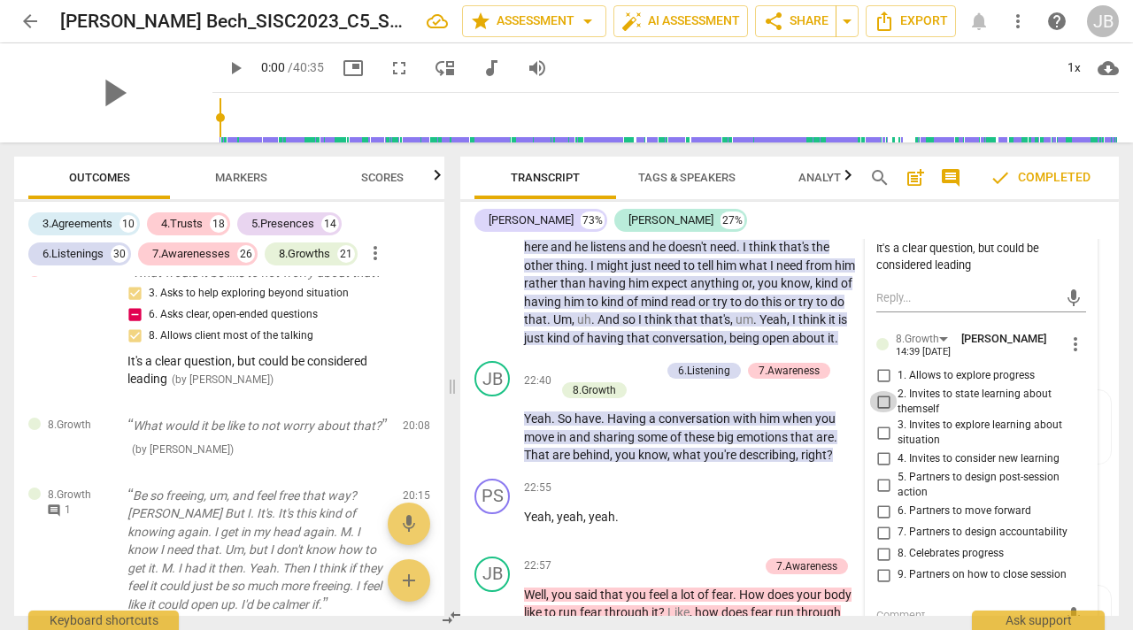
click at [883, 406] on input "2. Invites to state learning about themself" at bounding box center [884, 401] width 28 height 21
checkbox input "true"
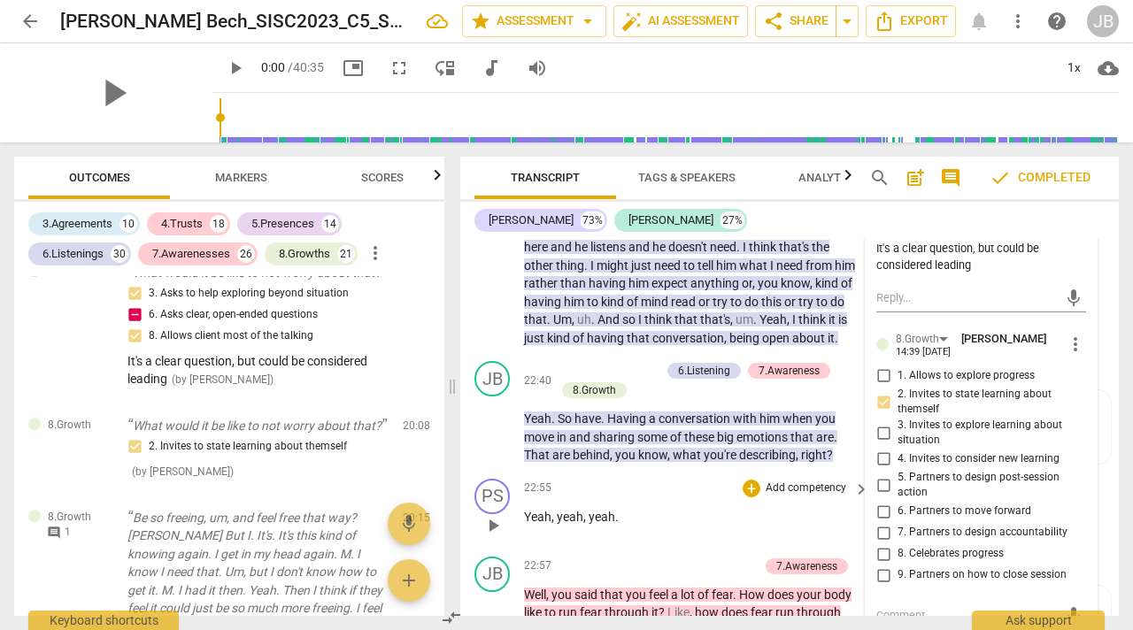
click at [718, 527] on p "Yeah , yeah , yeah ." at bounding box center [692, 517] width 336 height 19
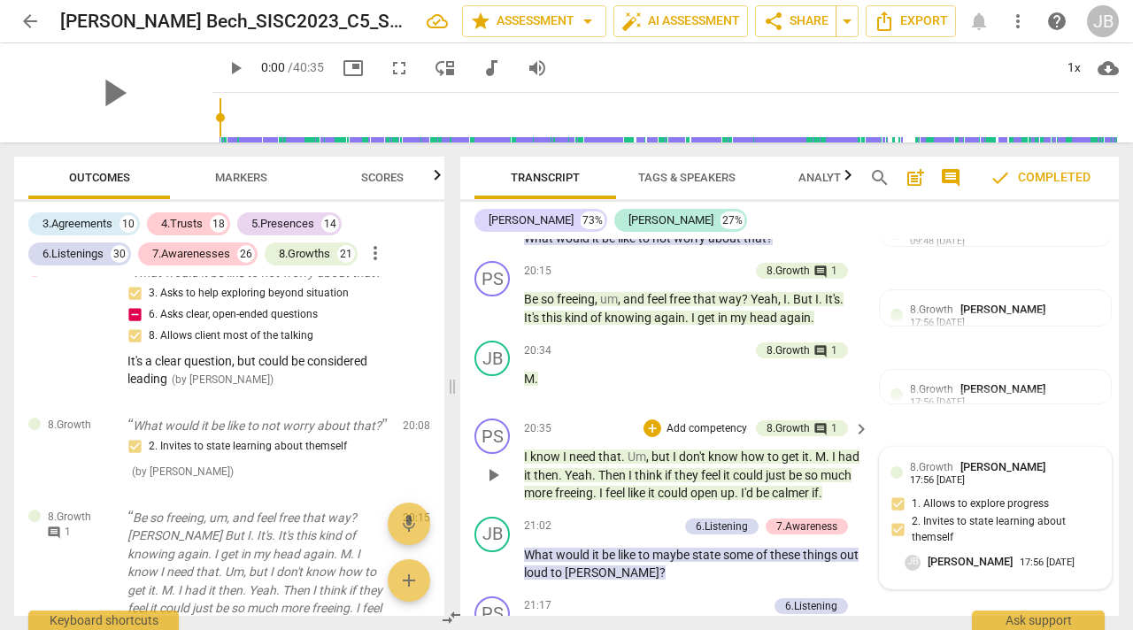
scroll to position [9862, 0]
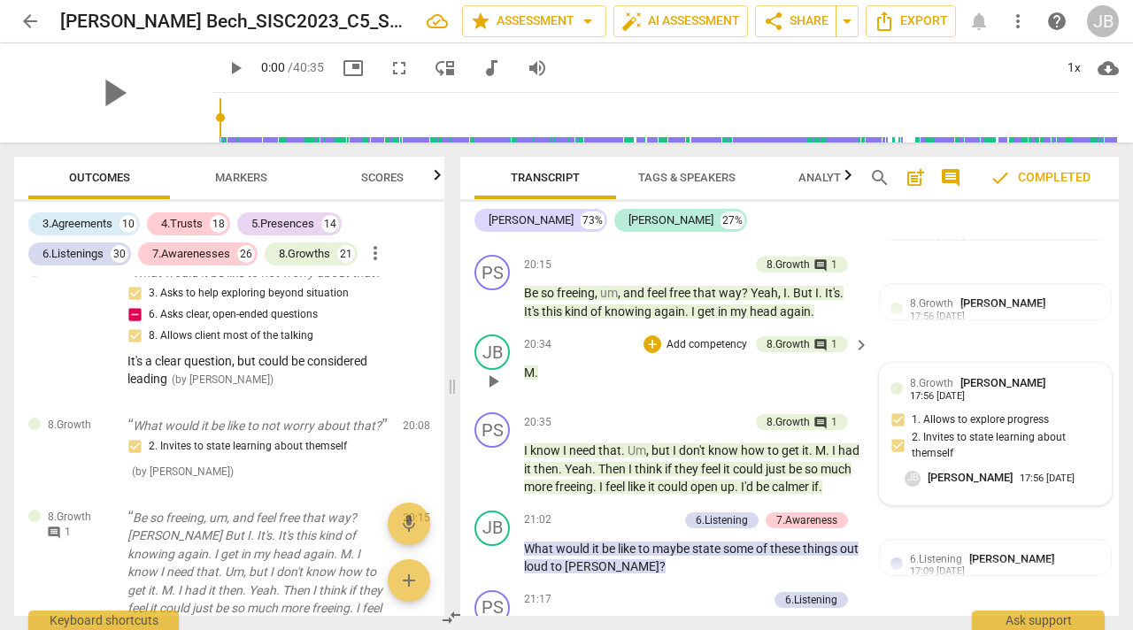
click at [985, 390] on span "[PERSON_NAME]" at bounding box center [1003, 382] width 85 height 13
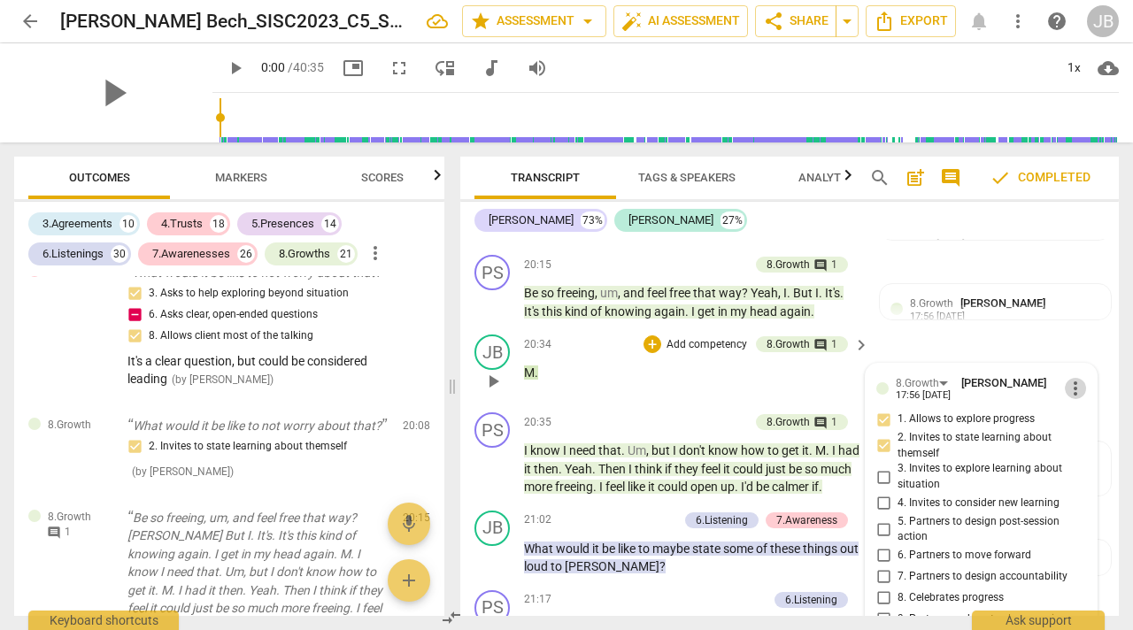
click at [1065, 391] on span "more_vert" at bounding box center [1075, 388] width 21 height 21
click at [1079, 423] on li "Delete" at bounding box center [1087, 430] width 61 height 34
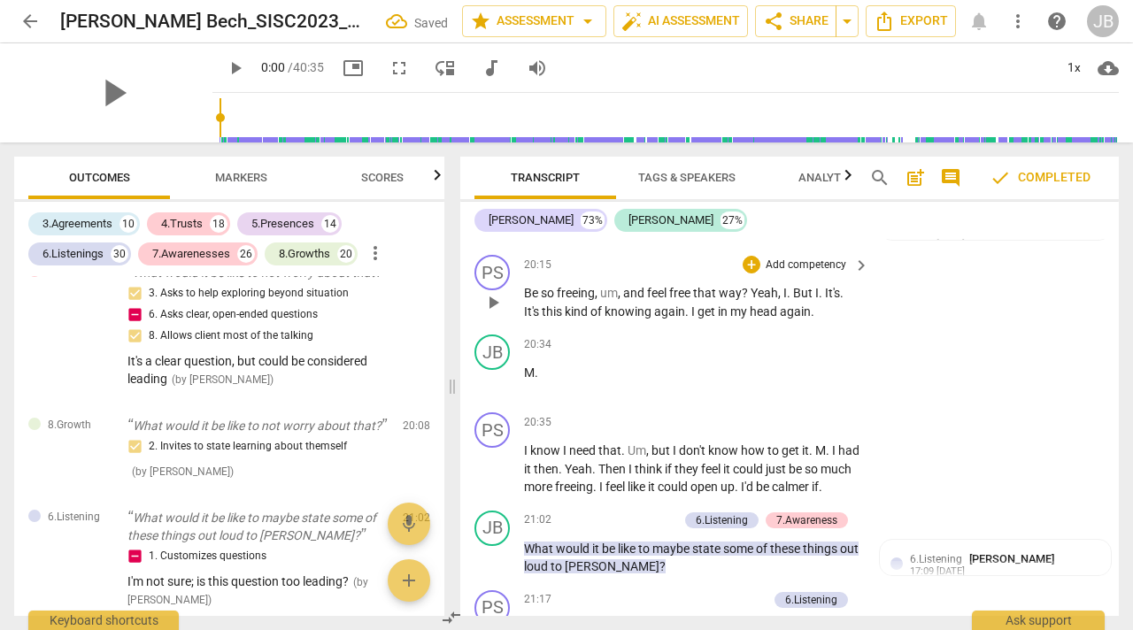
click at [651, 300] on span "feel" at bounding box center [658, 293] width 22 height 14
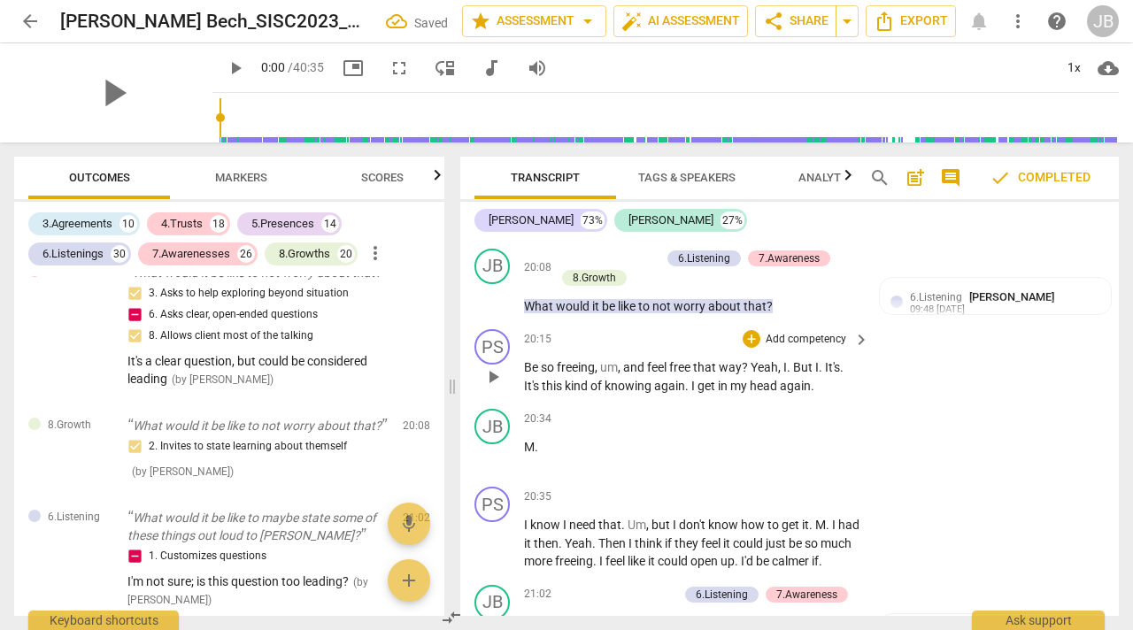
scroll to position [9762, 0]
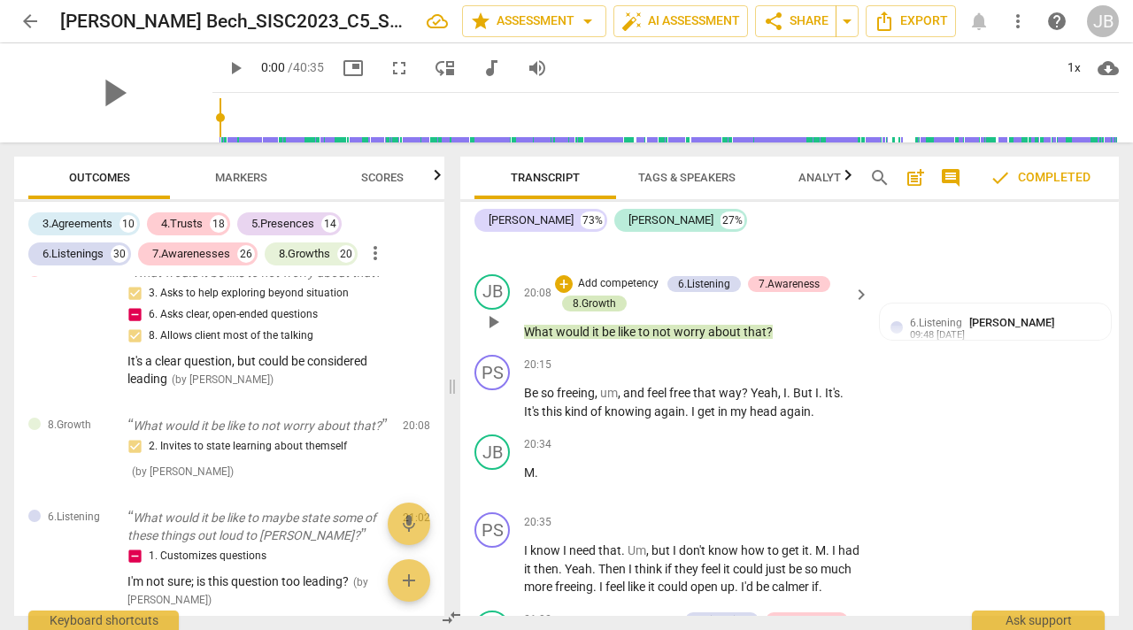
click at [585, 305] on div "8.Growth" at bounding box center [594, 304] width 43 height 16
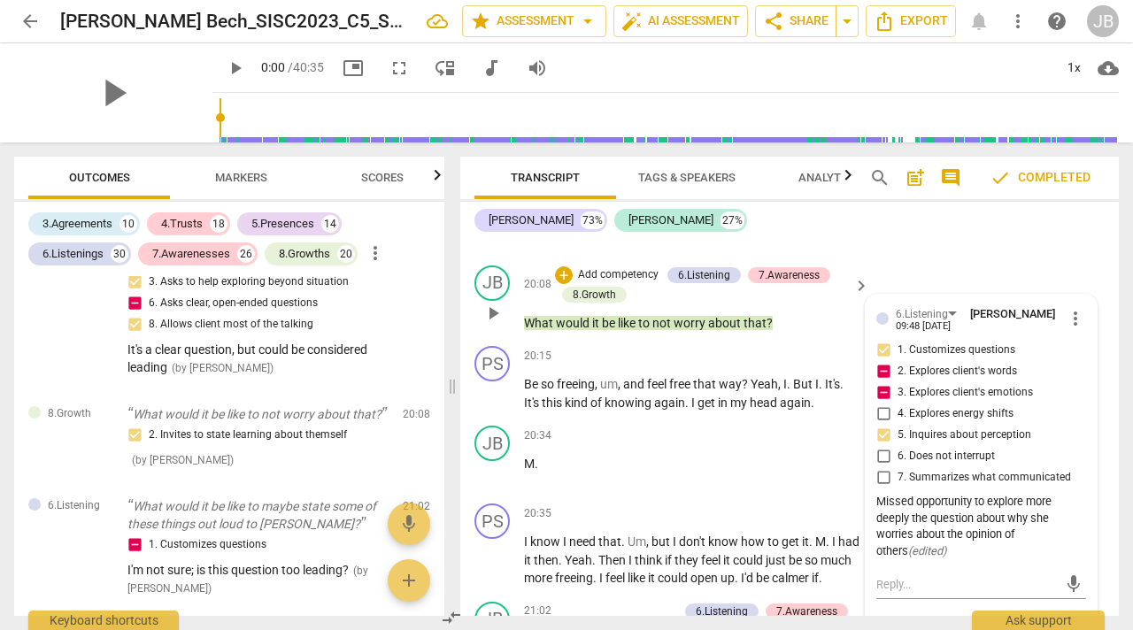
scroll to position [9777, 0]
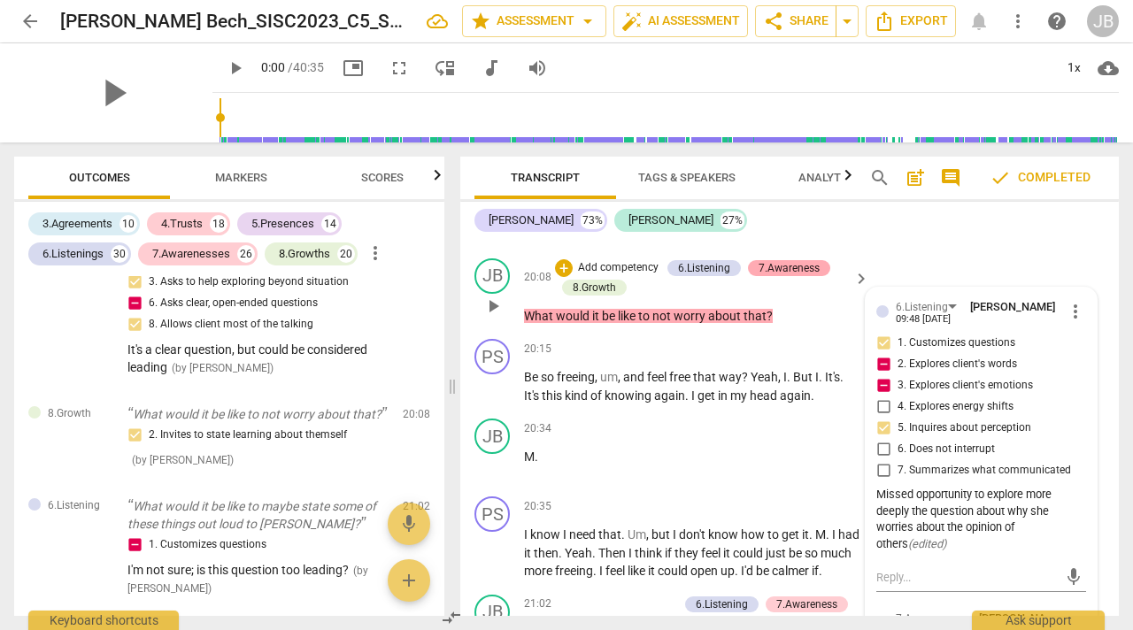
click at [782, 275] on div "7.Awareness" at bounding box center [789, 268] width 61 height 16
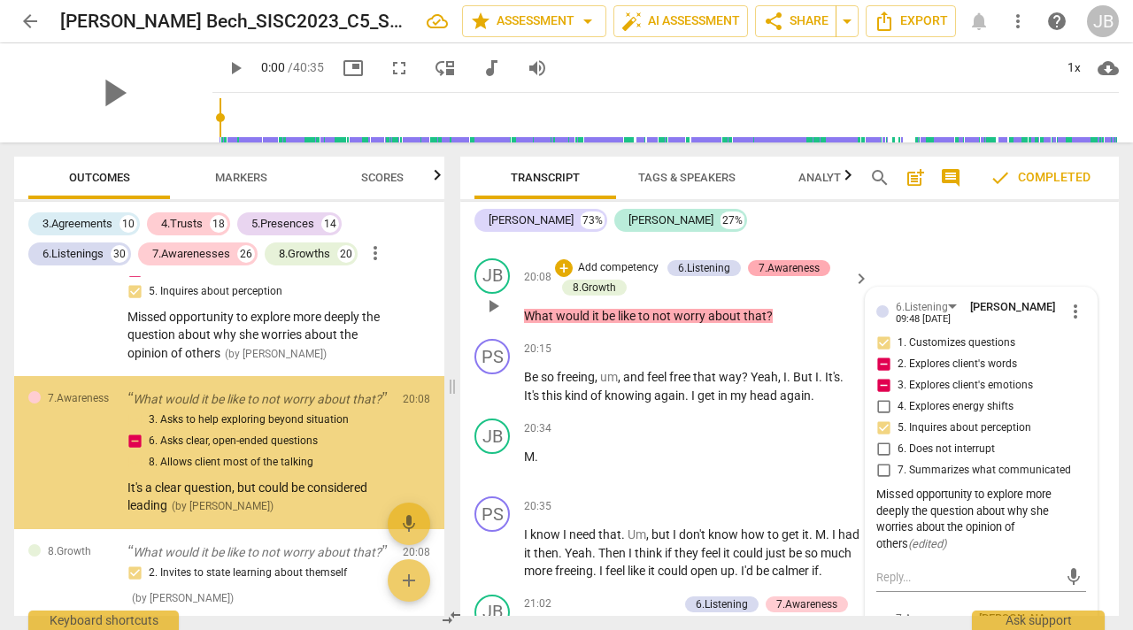
scroll to position [8870, 0]
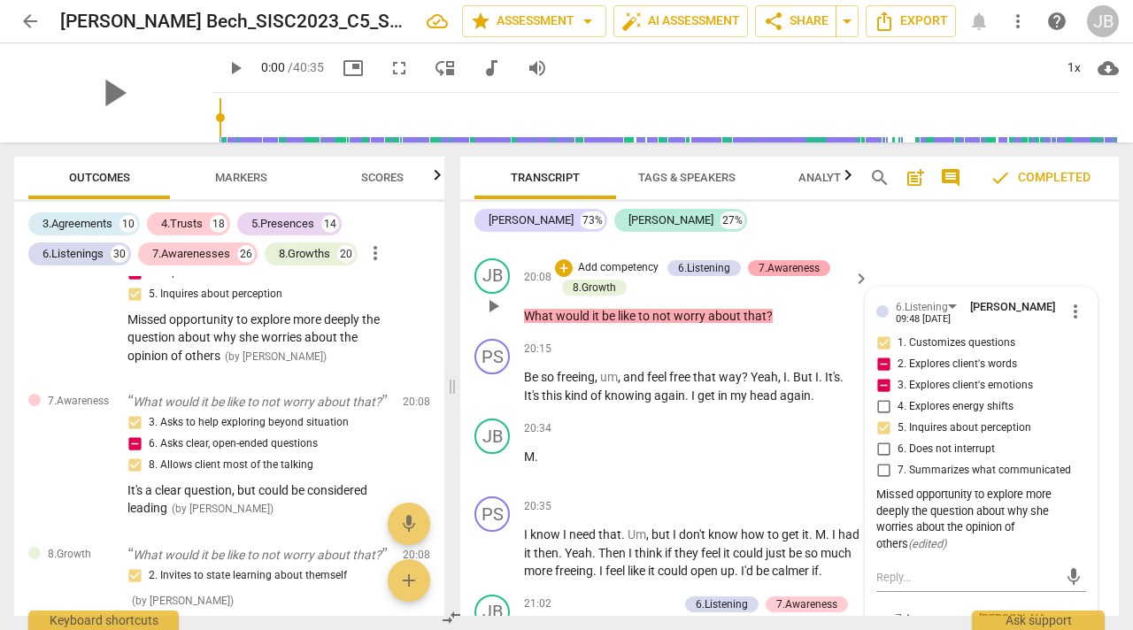
click at [793, 269] on div "7.Awareness" at bounding box center [789, 268] width 61 height 16
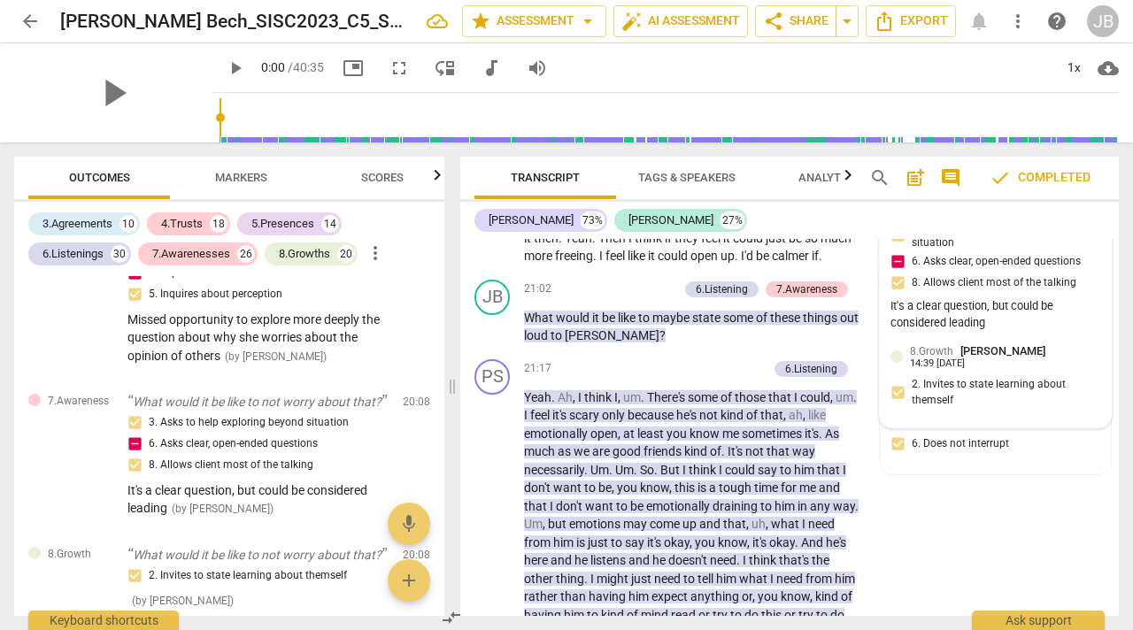
scroll to position [10094, 0]
click at [924, 379] on div "8.Growth [PERSON_NAME] 14:39 [DATE] 2. Invites to state learning about themself" at bounding box center [996, 379] width 210 height 75
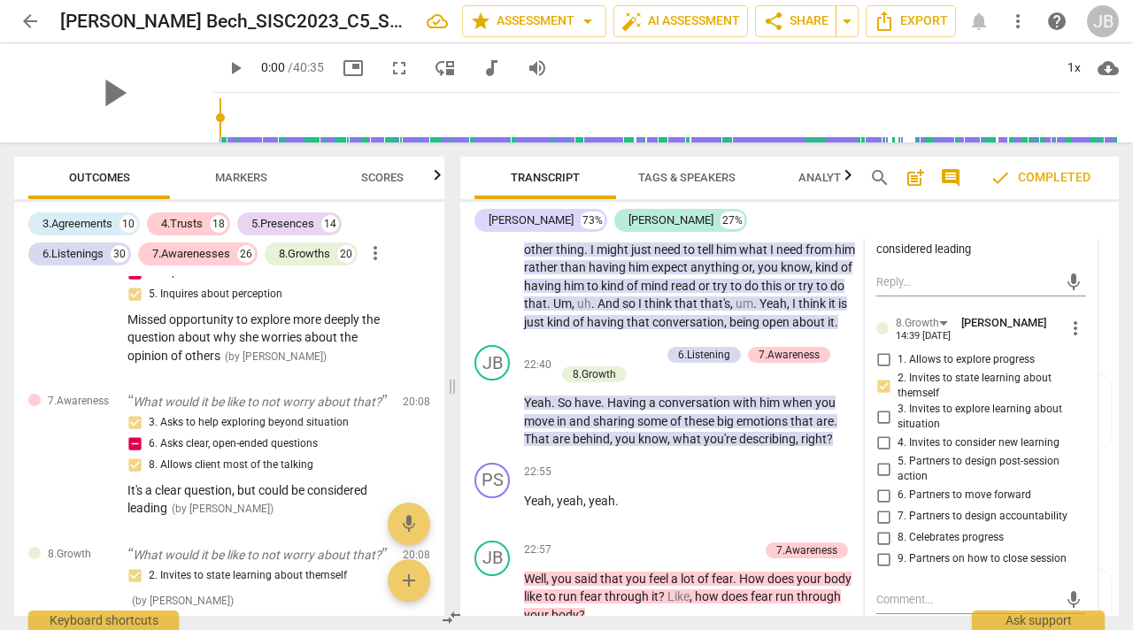
scroll to position [10424, 0]
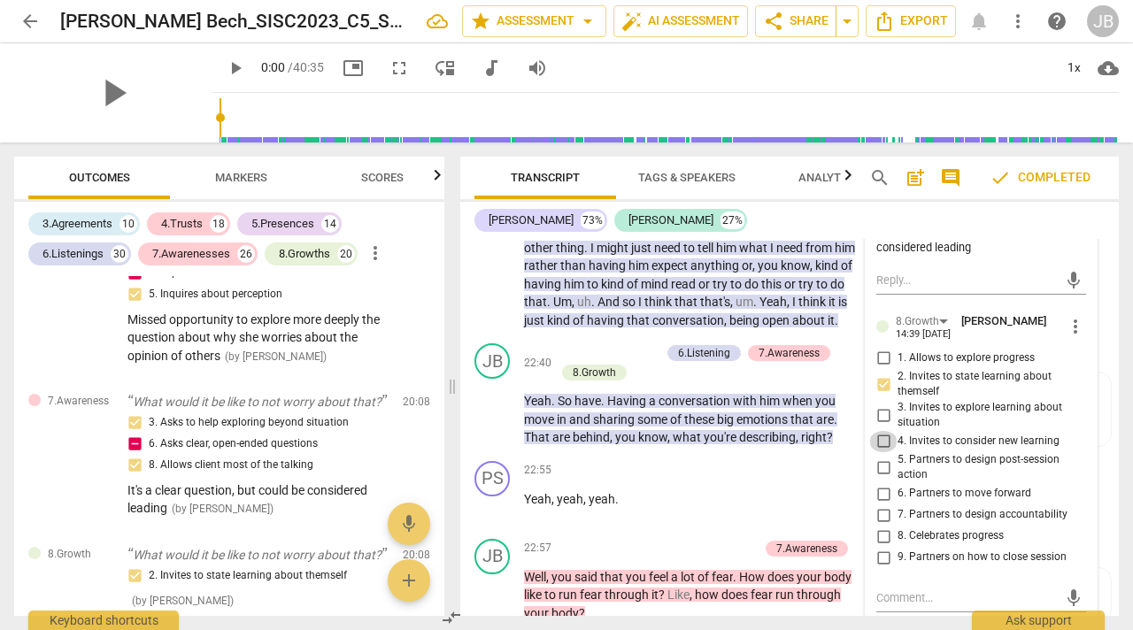
click at [881, 448] on input "4. Invites to consider new learning" at bounding box center [884, 441] width 28 height 21
checkbox input "true"
drag, startPoint x: 715, startPoint y: 536, endPoint x: 724, endPoint y: 529, distance: 11.3
click at [717, 509] on p "Yeah , yeah , yeah ." at bounding box center [692, 500] width 336 height 19
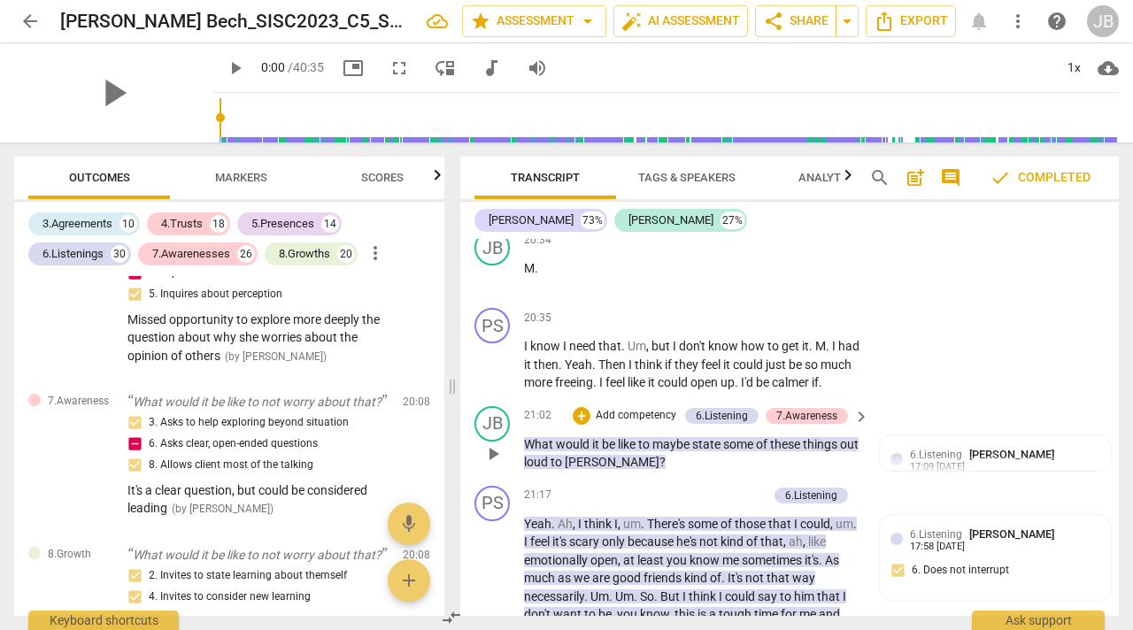
scroll to position [9963, 0]
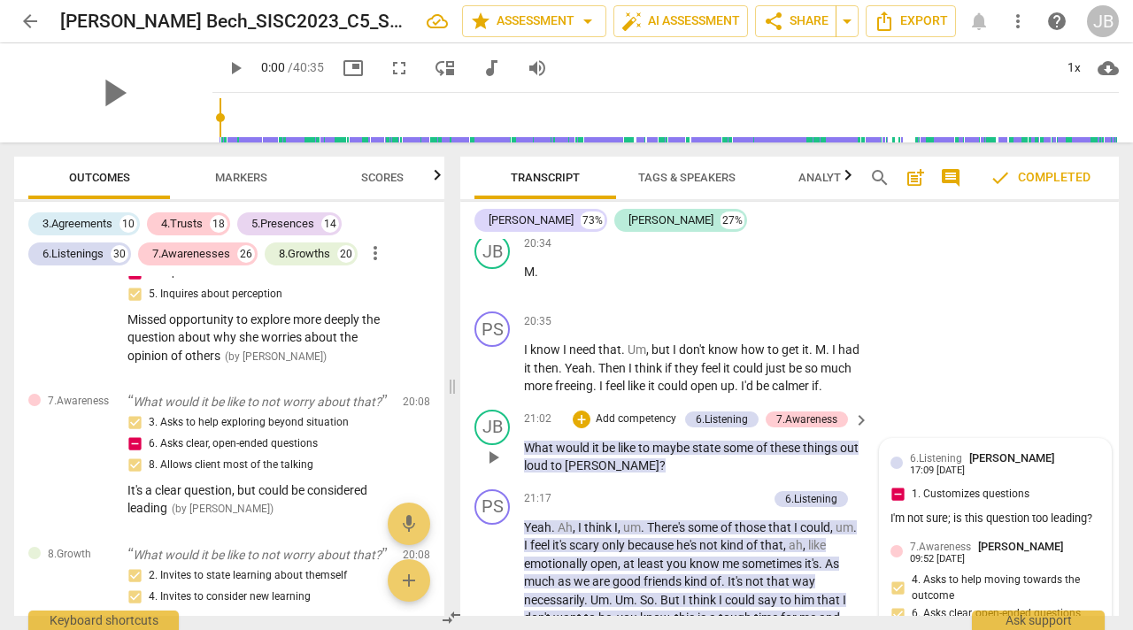
click at [1044, 477] on div "6.Listening [PERSON_NAME] 17:09 [DATE]" at bounding box center [1005, 463] width 190 height 27
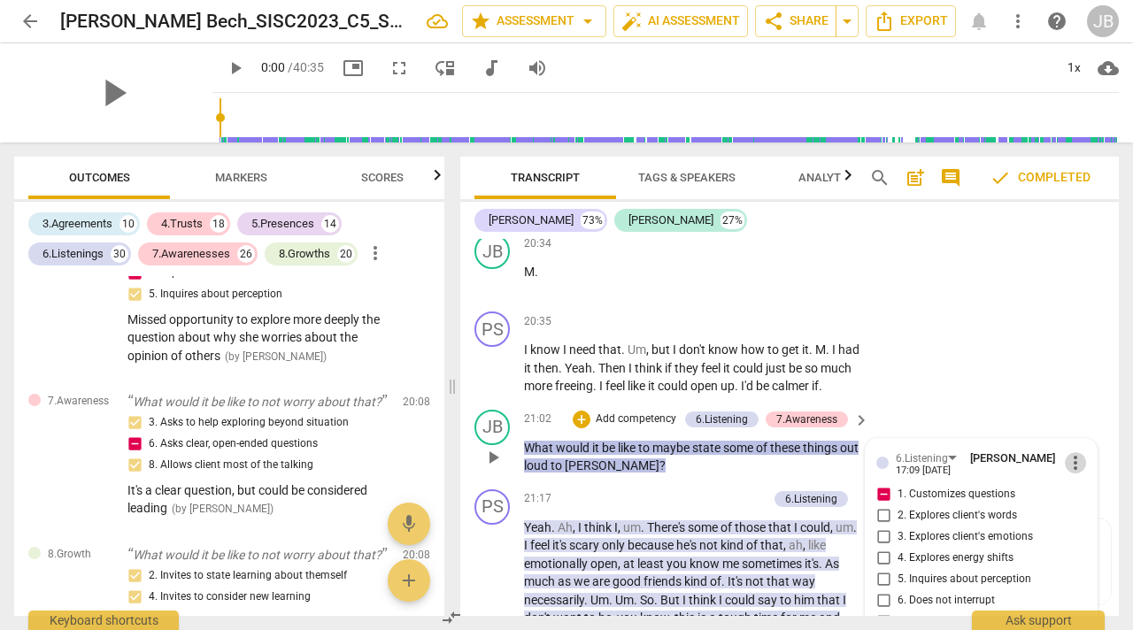
click at [1065, 474] on span "more_vert" at bounding box center [1075, 462] width 21 height 21
click at [1086, 516] on li "Delete" at bounding box center [1087, 523] width 61 height 34
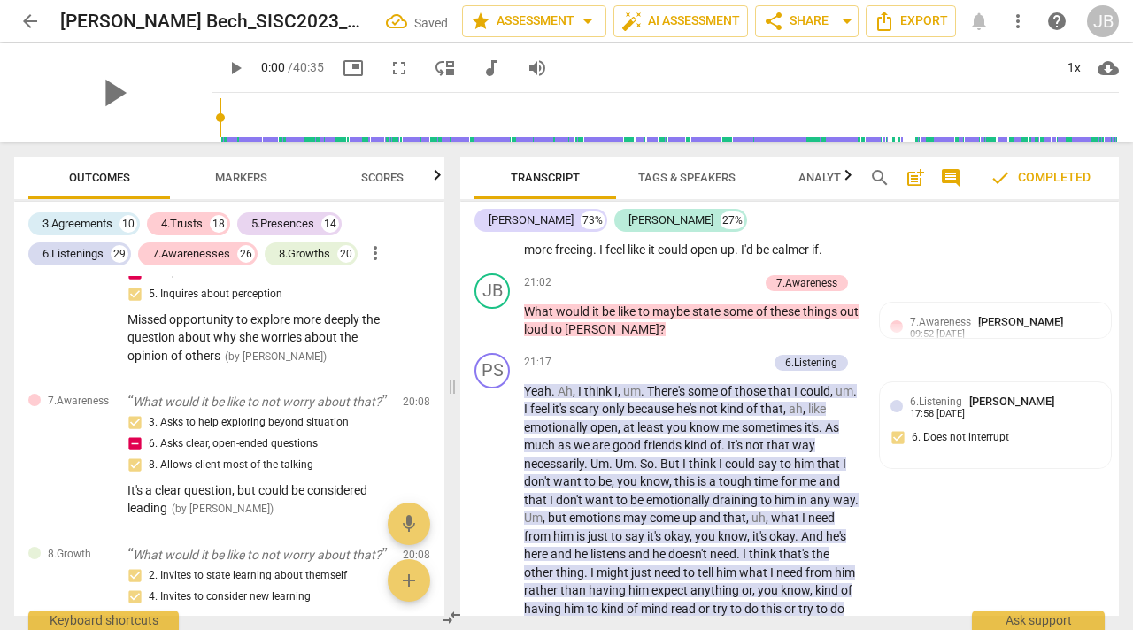
scroll to position [10092, 0]
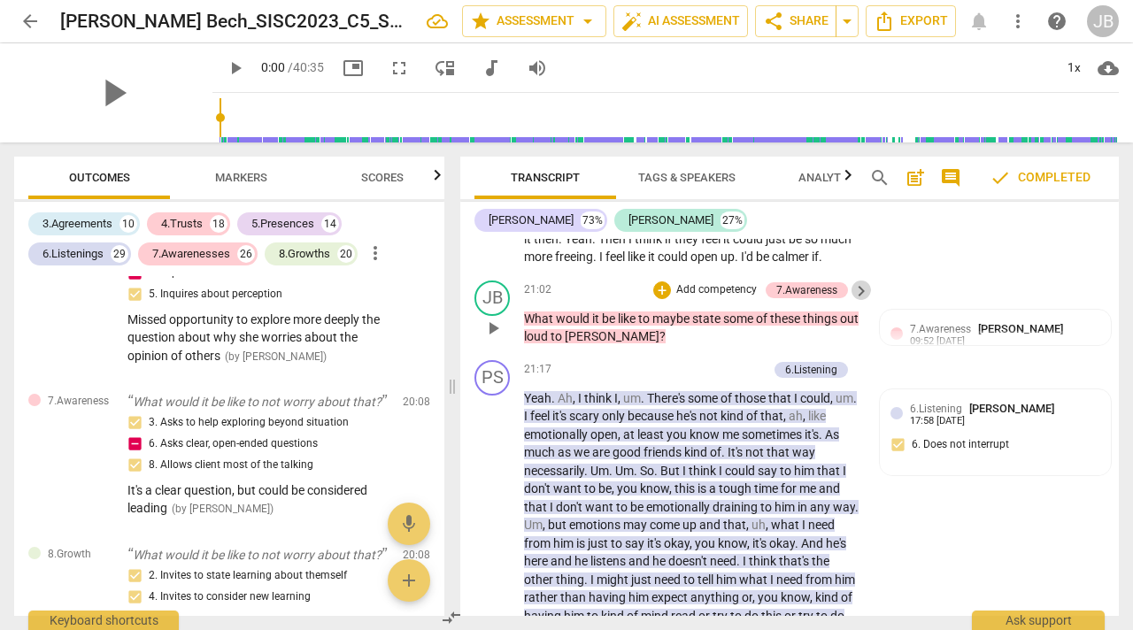
click at [852, 302] on span "keyboard_arrow_right" at bounding box center [861, 291] width 21 height 21
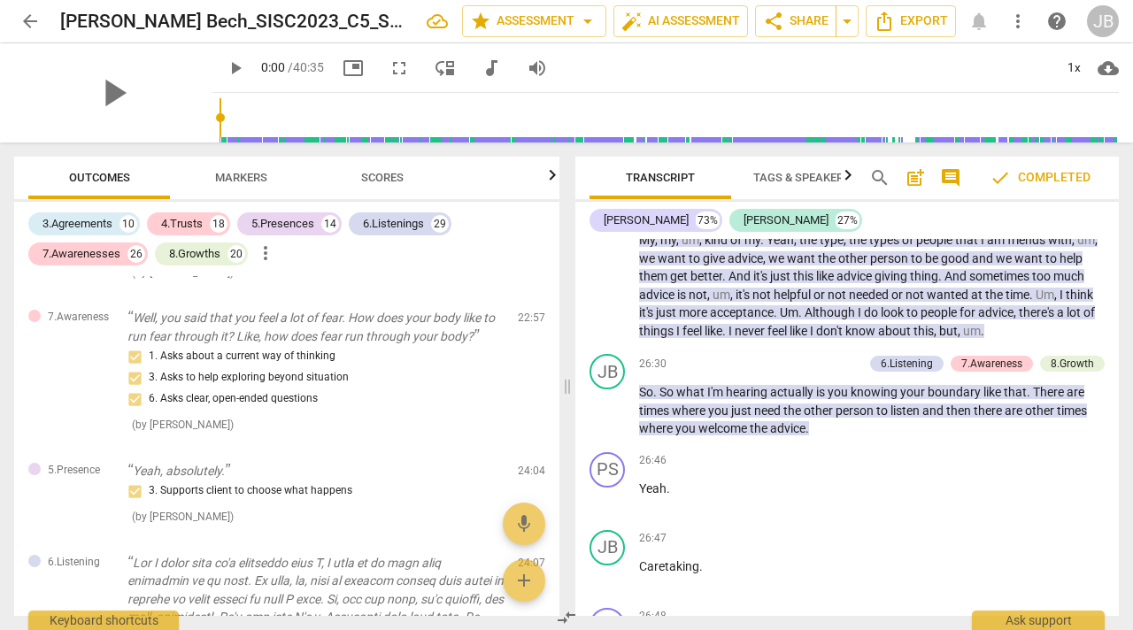
scroll to position [7751, 0]
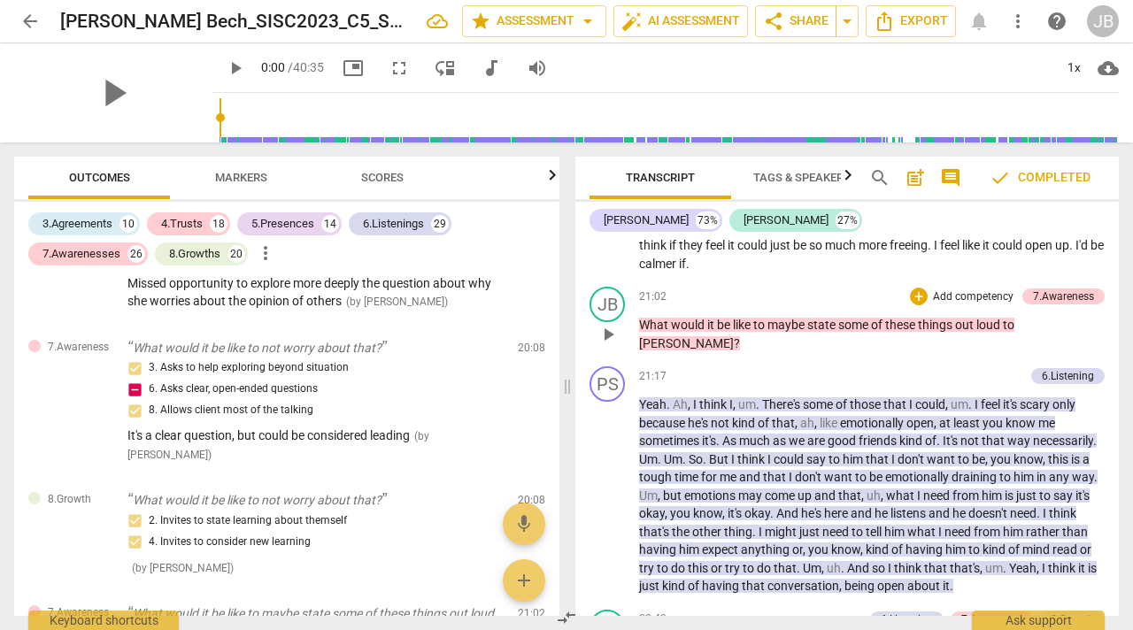
click at [964, 305] on p "Add competency" at bounding box center [974, 298] width 84 height 16
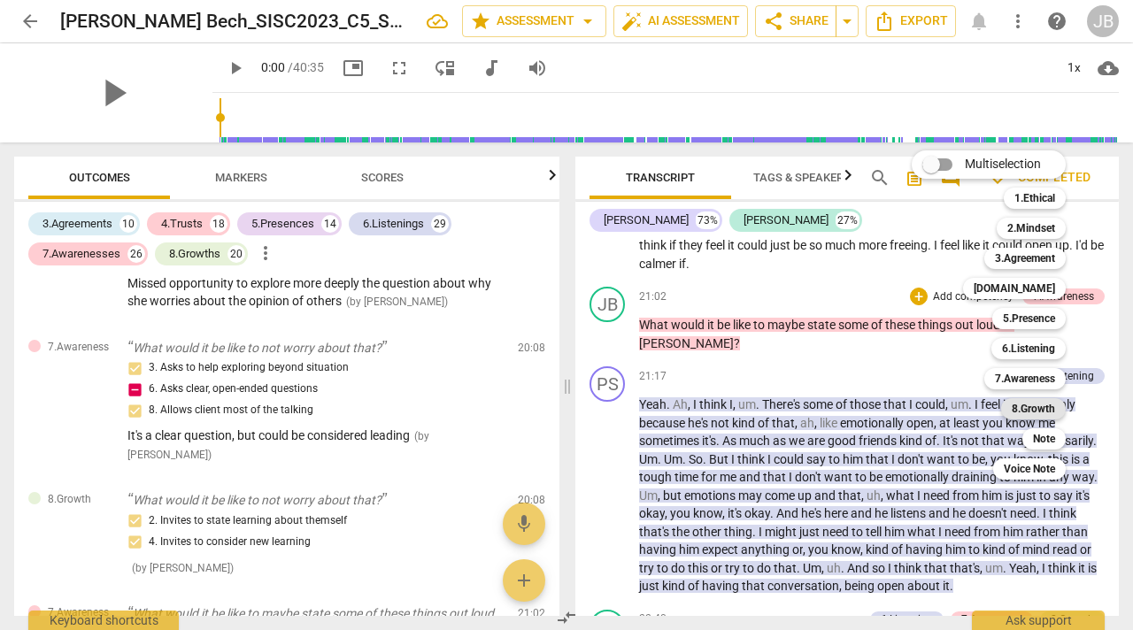
click at [1023, 412] on b "8.Growth" at bounding box center [1033, 408] width 43 height 21
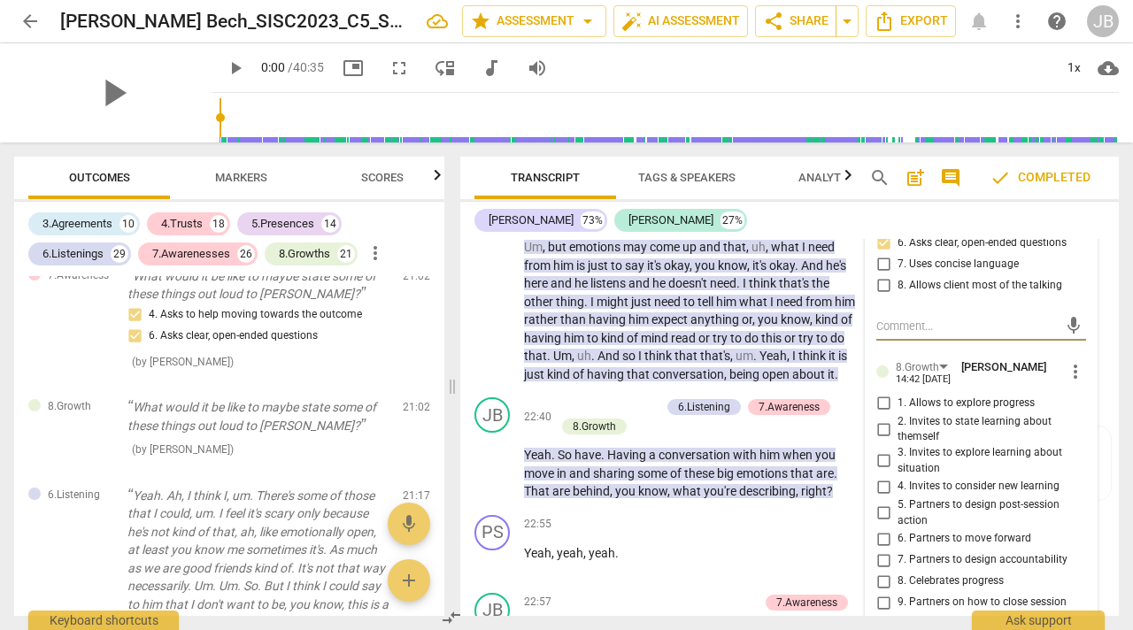
scroll to position [10373, 0]
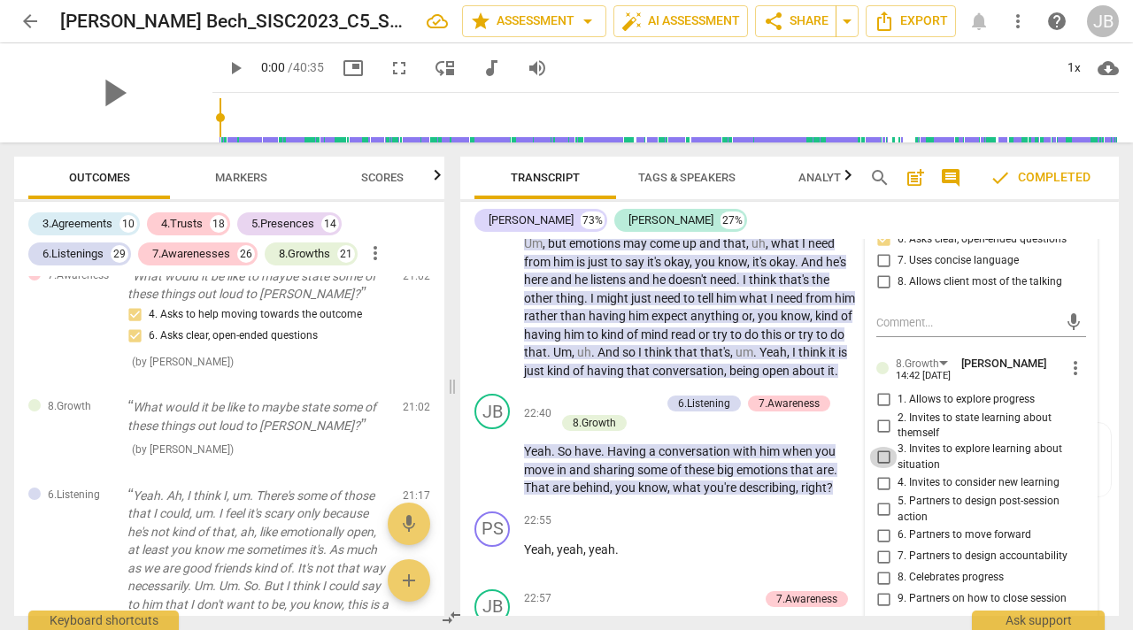
click at [881, 468] on input "3. Invites to explore learning about situation" at bounding box center [884, 457] width 28 height 21
checkbox input "true"
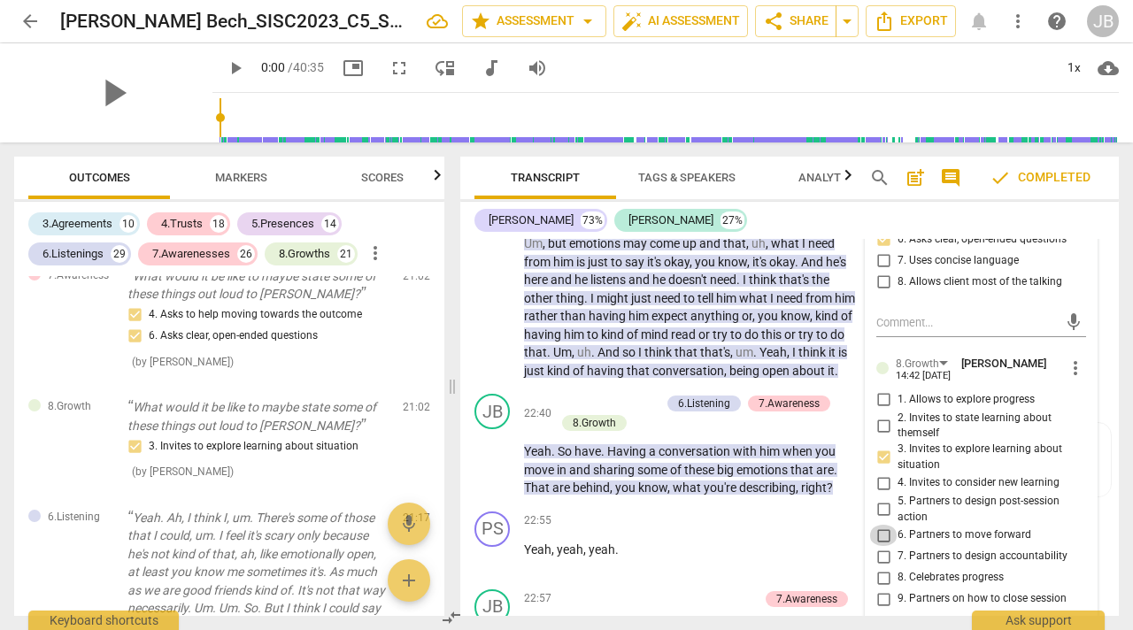
click at [883, 546] on input "6. Partners to move forward" at bounding box center [884, 535] width 28 height 21
checkbox input "true"
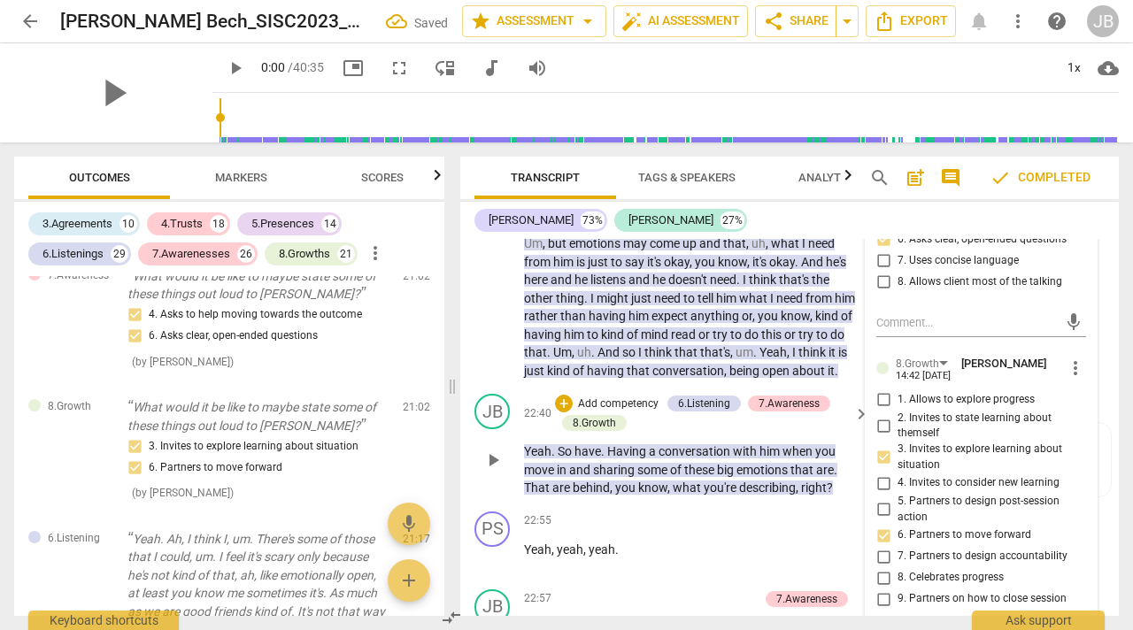
click at [699, 479] on div "22:40 + Add competency 6.Listening 7.Awareness 8.Growth keyboard_arrow_right Ye…" at bounding box center [697, 446] width 347 height 104
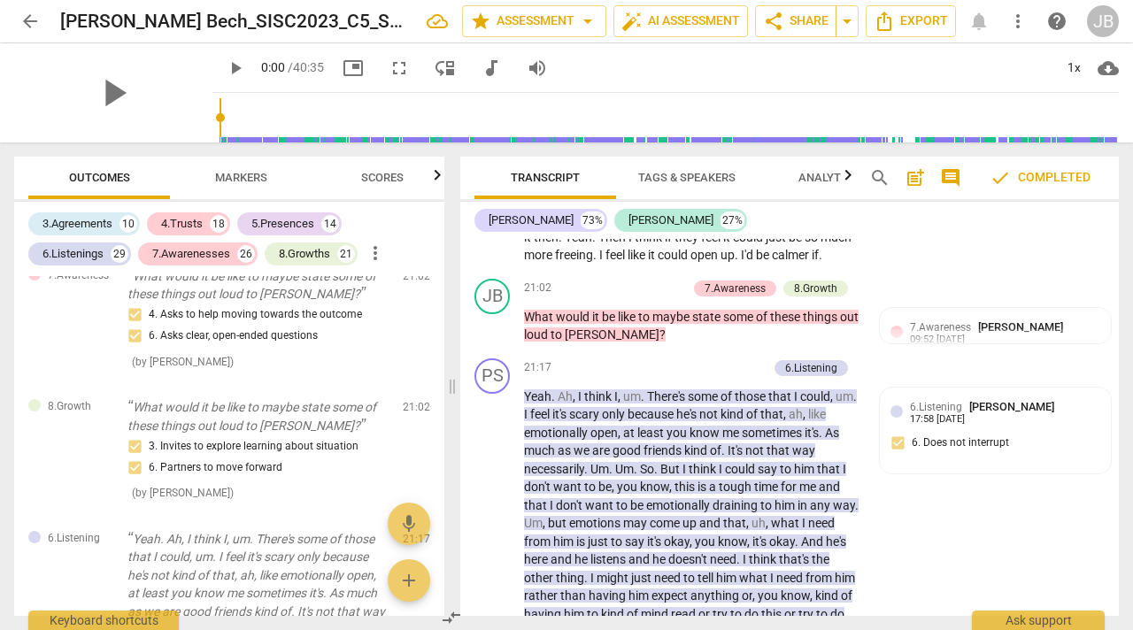
scroll to position [10137, 0]
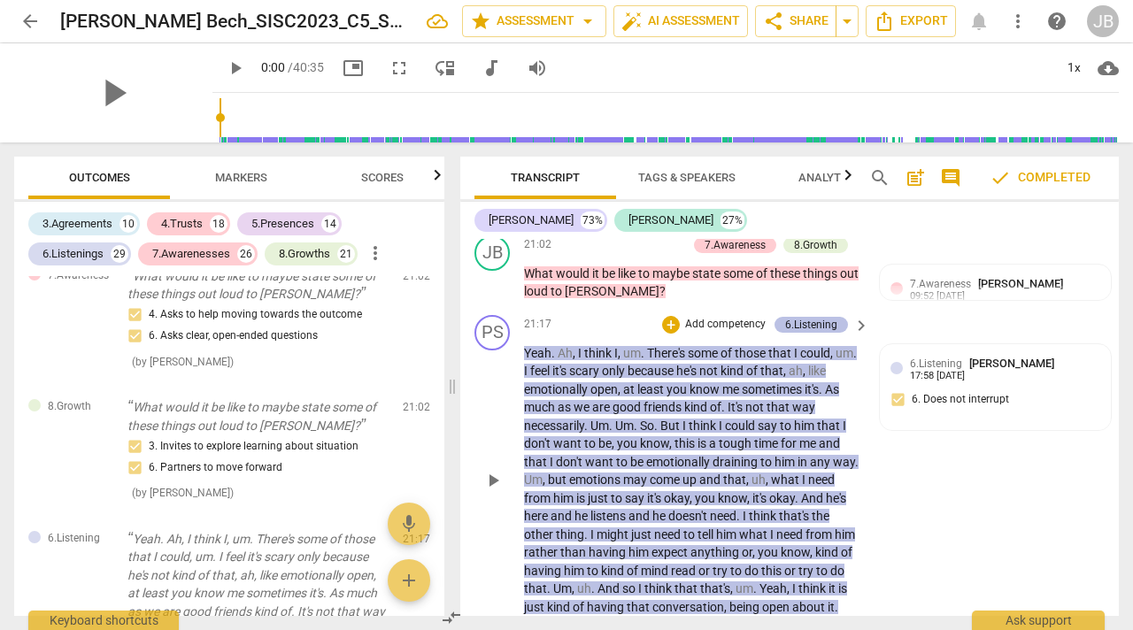
click at [819, 333] on div "6.Listening" at bounding box center [811, 325] width 52 height 16
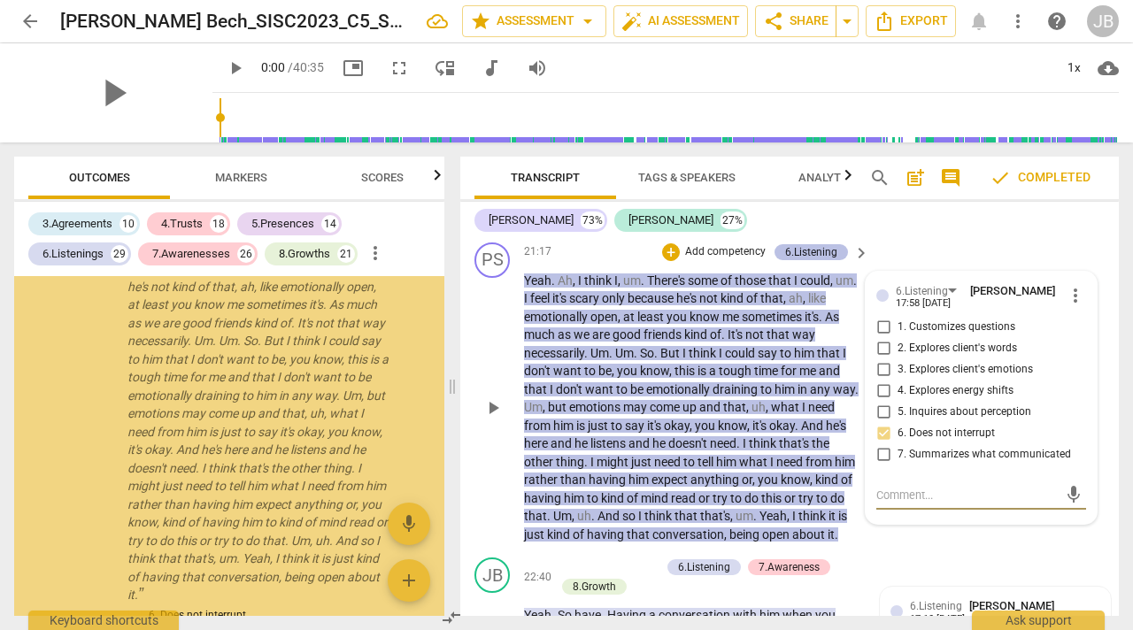
scroll to position [9568, 0]
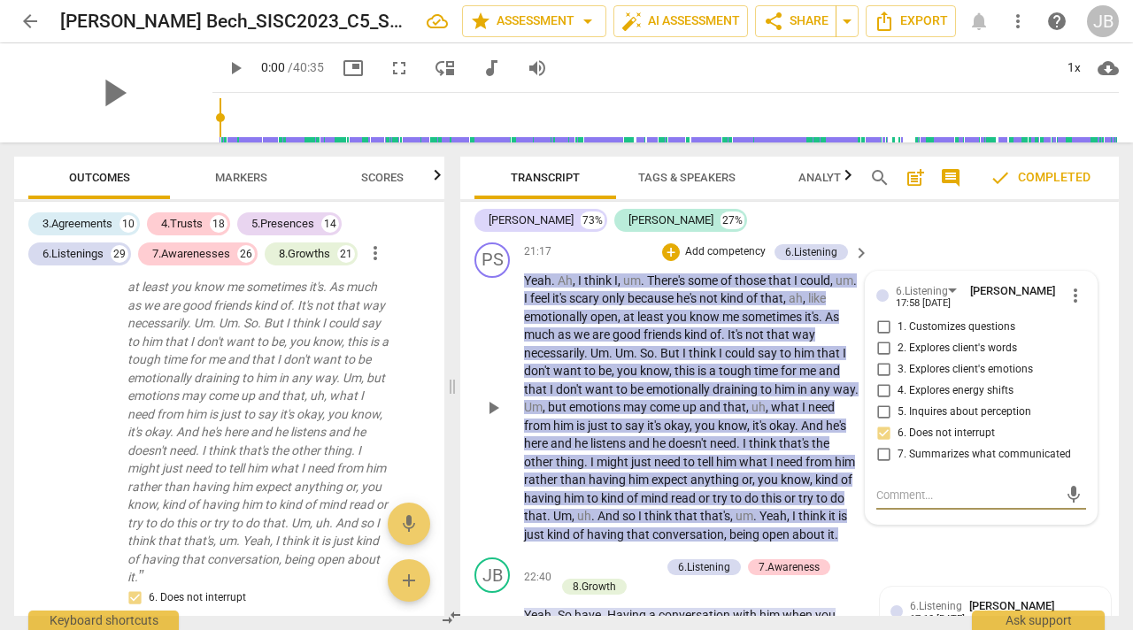
click at [1067, 306] on span "more_vert" at bounding box center [1075, 295] width 21 height 21
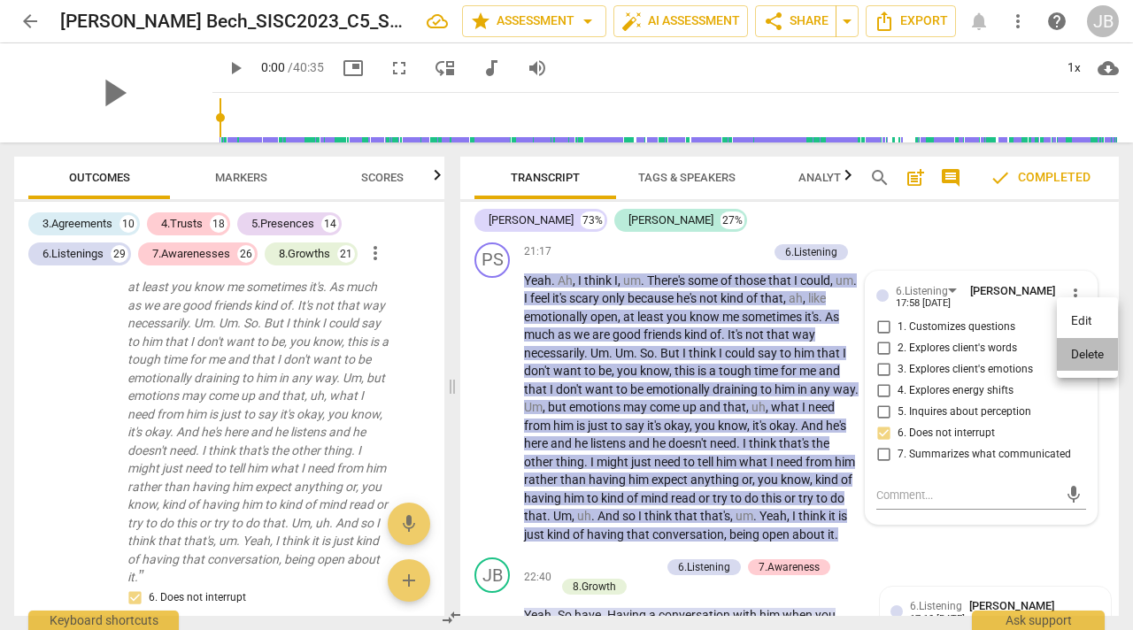
click at [1075, 350] on li "Delete" at bounding box center [1087, 355] width 61 height 34
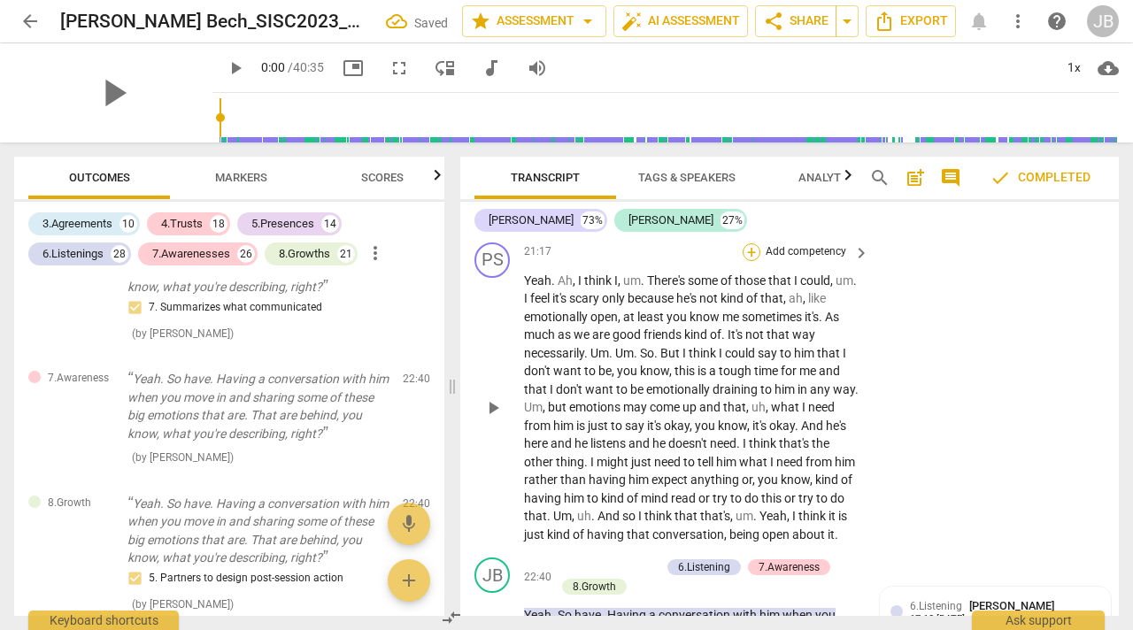
click at [753, 261] on div "+" at bounding box center [752, 253] width 18 height 18
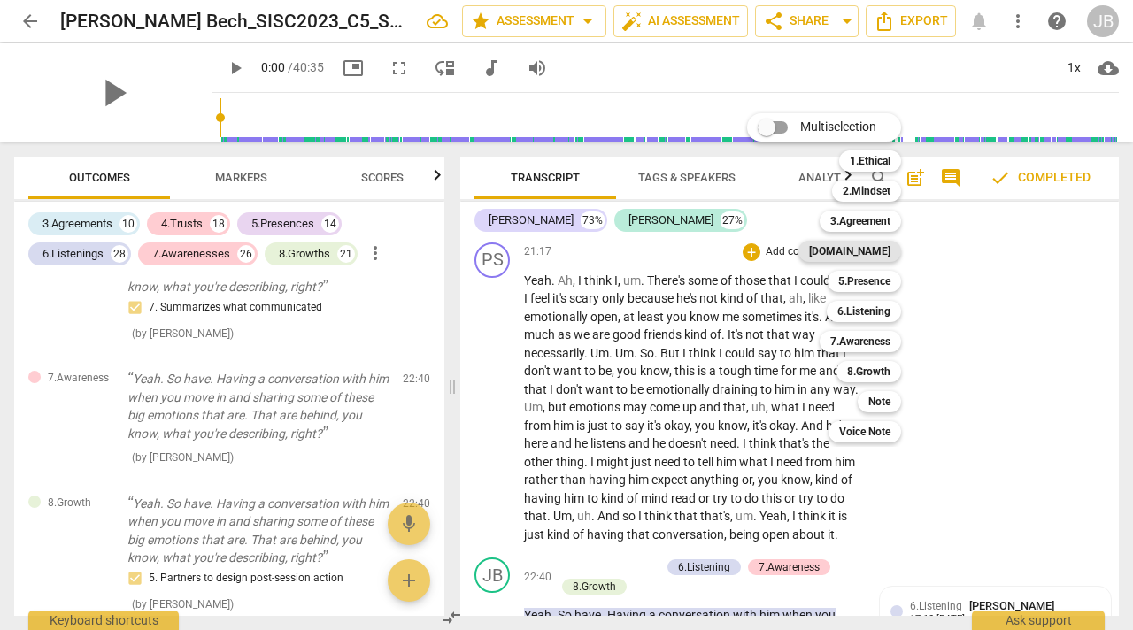
click at [870, 243] on b "[DOMAIN_NAME]" at bounding box center [849, 251] width 81 height 21
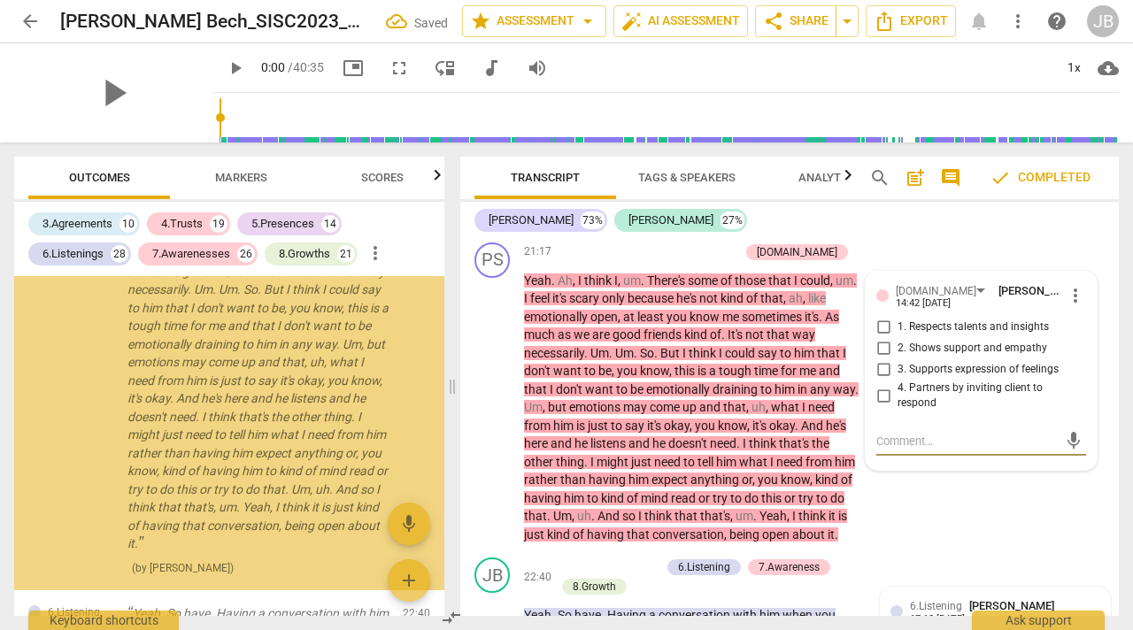
scroll to position [9557, 0]
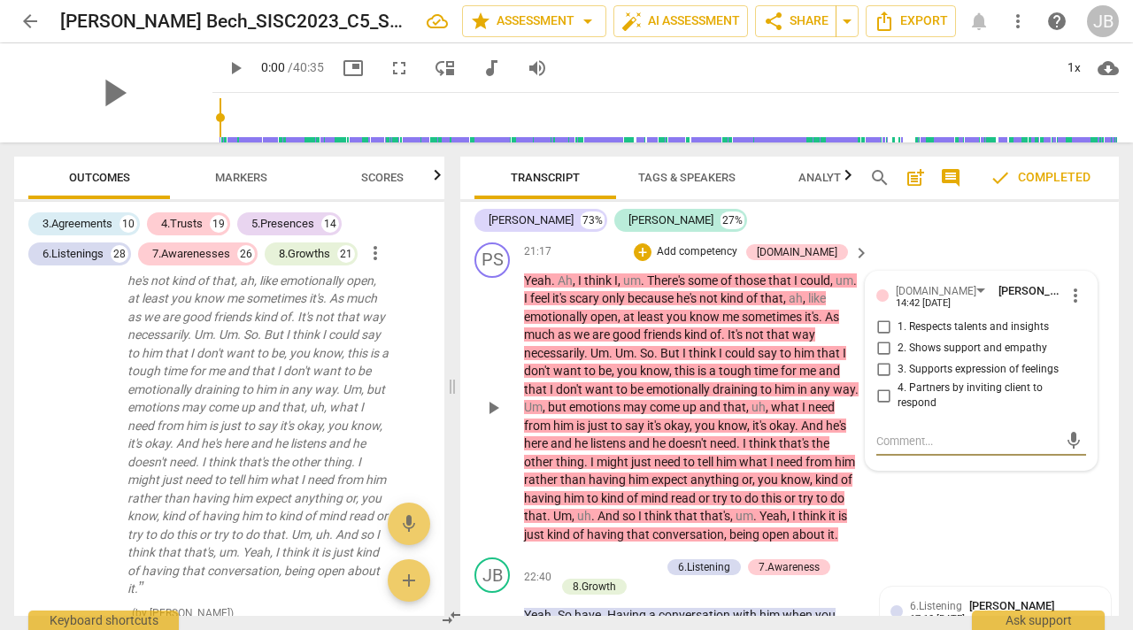
click at [1071, 306] on span "more_vert" at bounding box center [1075, 295] width 21 height 21
click at [1079, 350] on li "Delete" at bounding box center [1087, 355] width 61 height 34
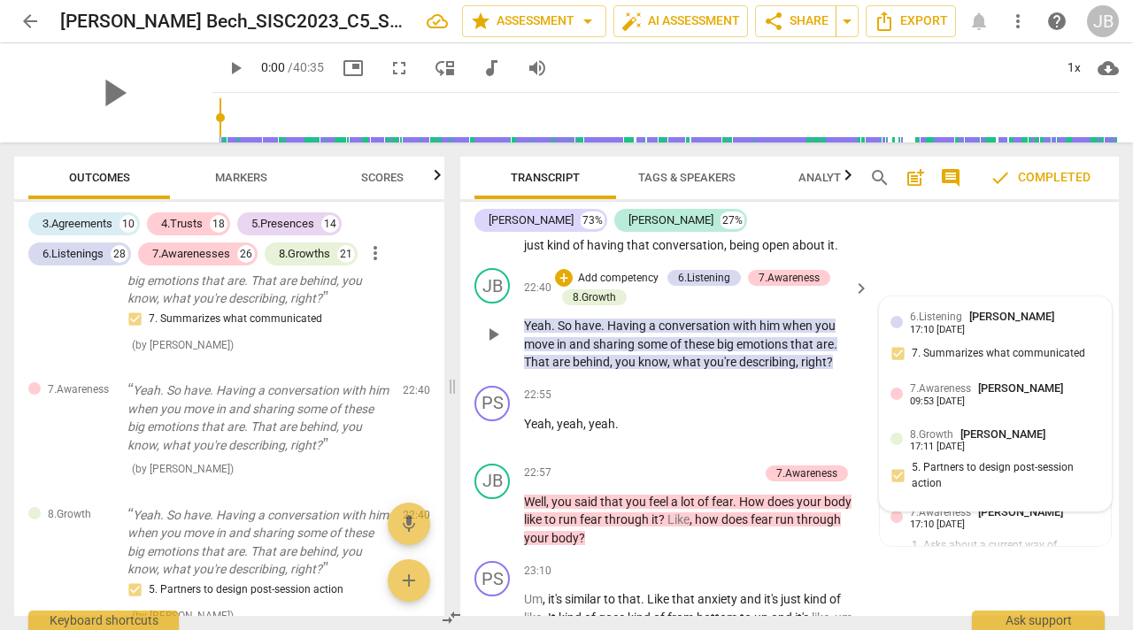
scroll to position [10500, 0]
click at [961, 407] on div "09:53 [DATE]" at bounding box center [937, 402] width 55 height 12
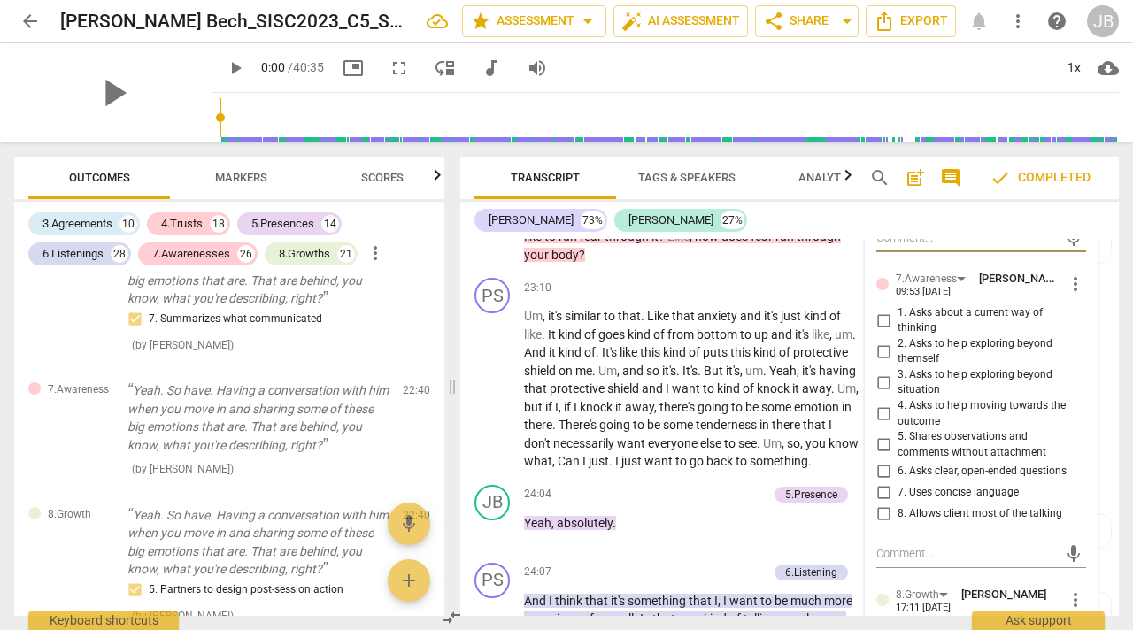
scroll to position [10798, 0]
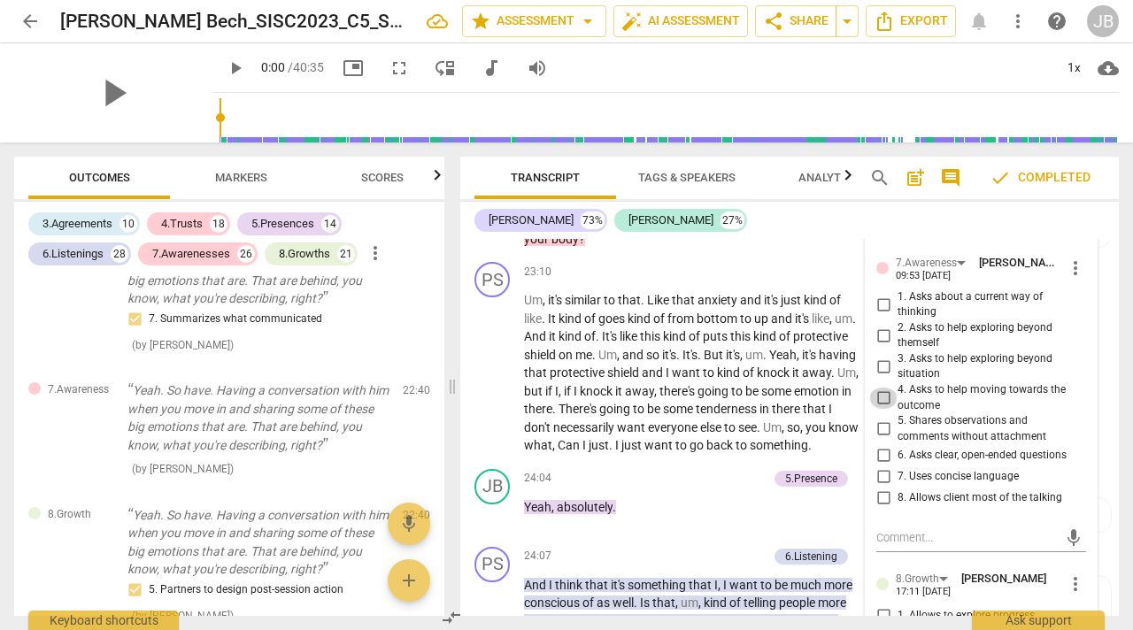
click at [883, 409] on input "4. Asks to help moving towards the outcome" at bounding box center [884, 398] width 28 height 21
checkbox input "true"
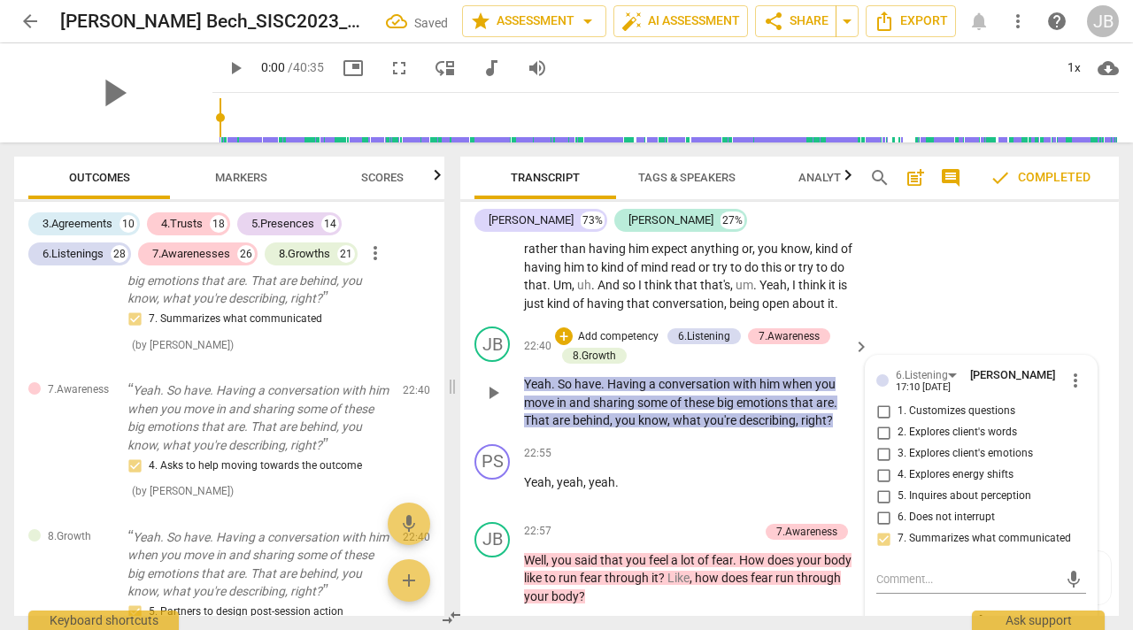
scroll to position [10427, 0]
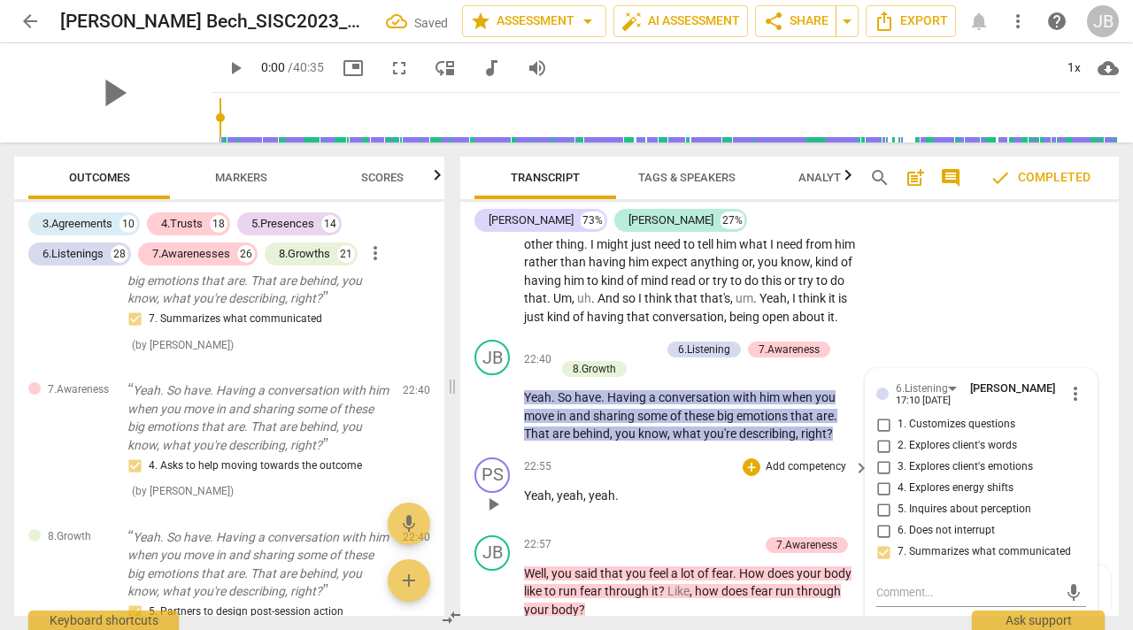
click at [661, 494] on div "PS play_arrow pause 22:55 + Add competency keyboard_arrow_right Yeah , yeah , y…" at bounding box center [789, 490] width 659 height 78
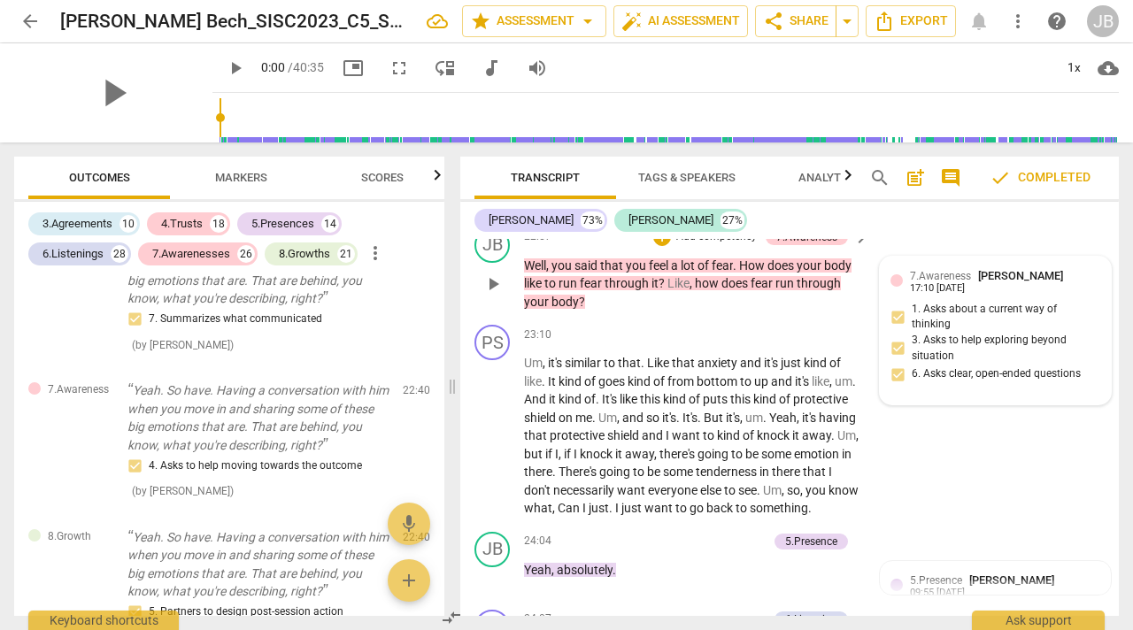
scroll to position [10736, 0]
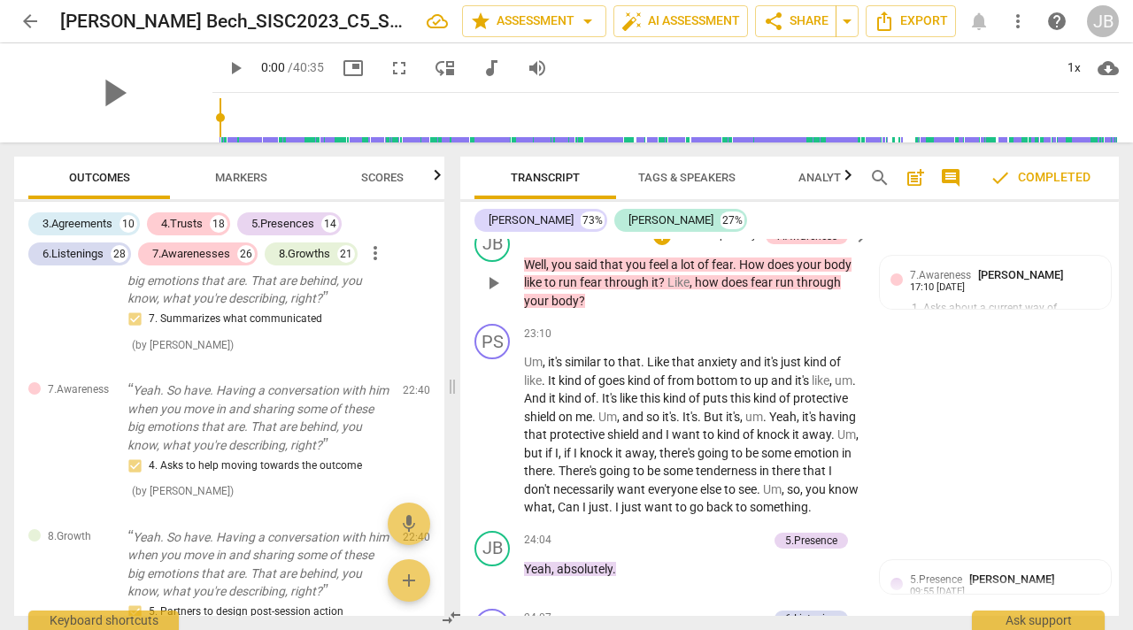
click at [711, 244] on p "Add competency" at bounding box center [717, 236] width 84 height 16
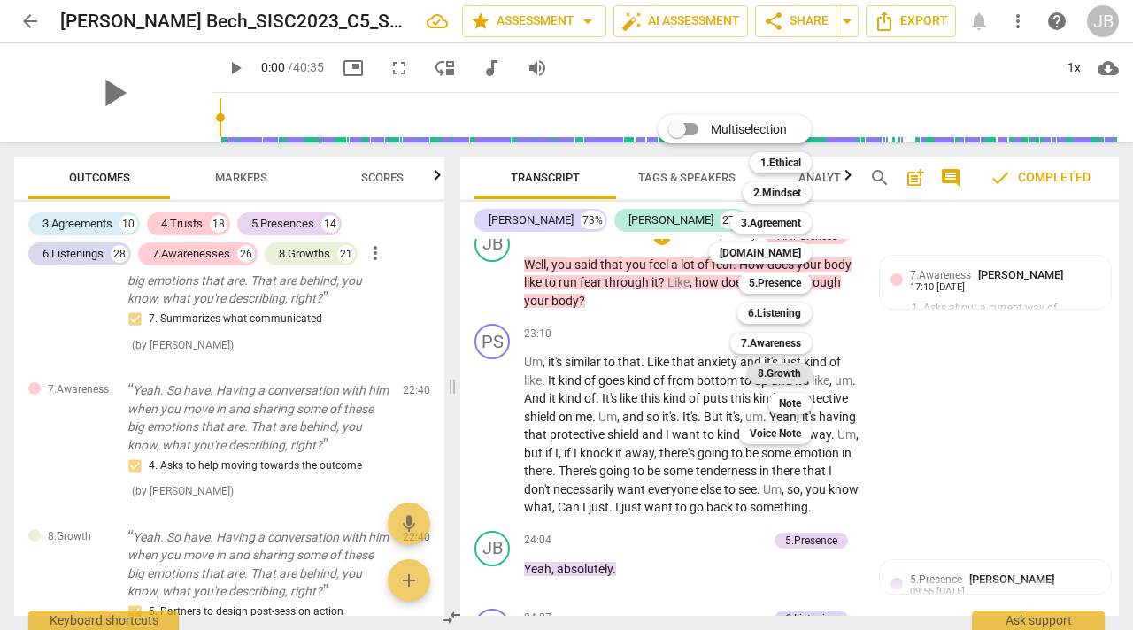
click at [782, 371] on b "8.Growth" at bounding box center [779, 373] width 43 height 21
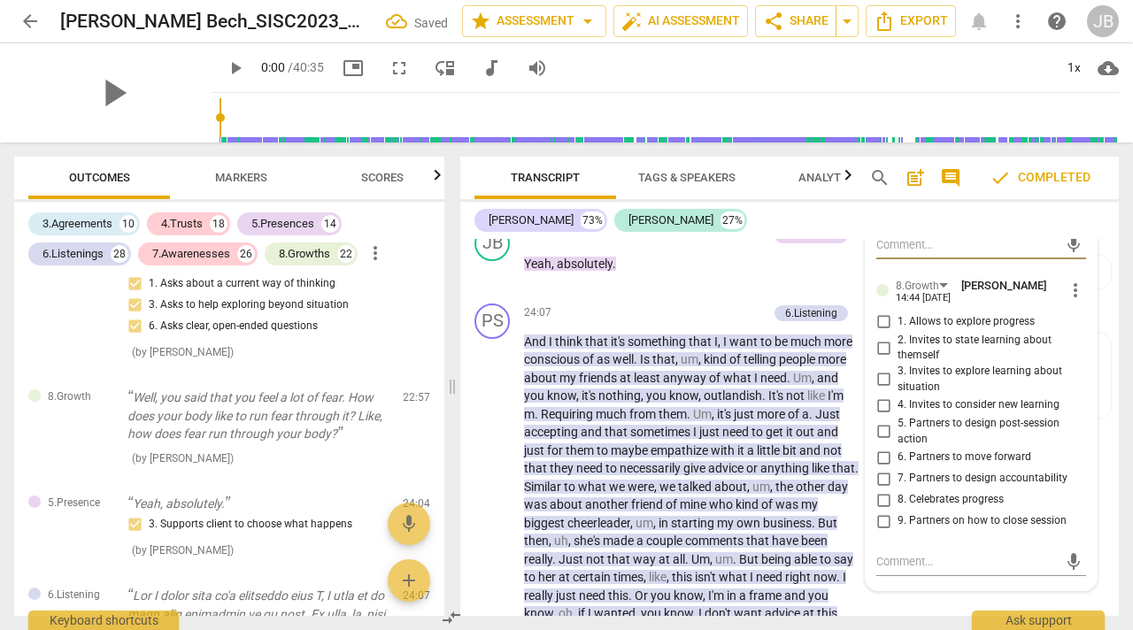
scroll to position [11043, 0]
click at [1071, 300] on span "more_vert" at bounding box center [1075, 289] width 21 height 21
click at [1078, 367] on li "Delete" at bounding box center [1087, 367] width 61 height 34
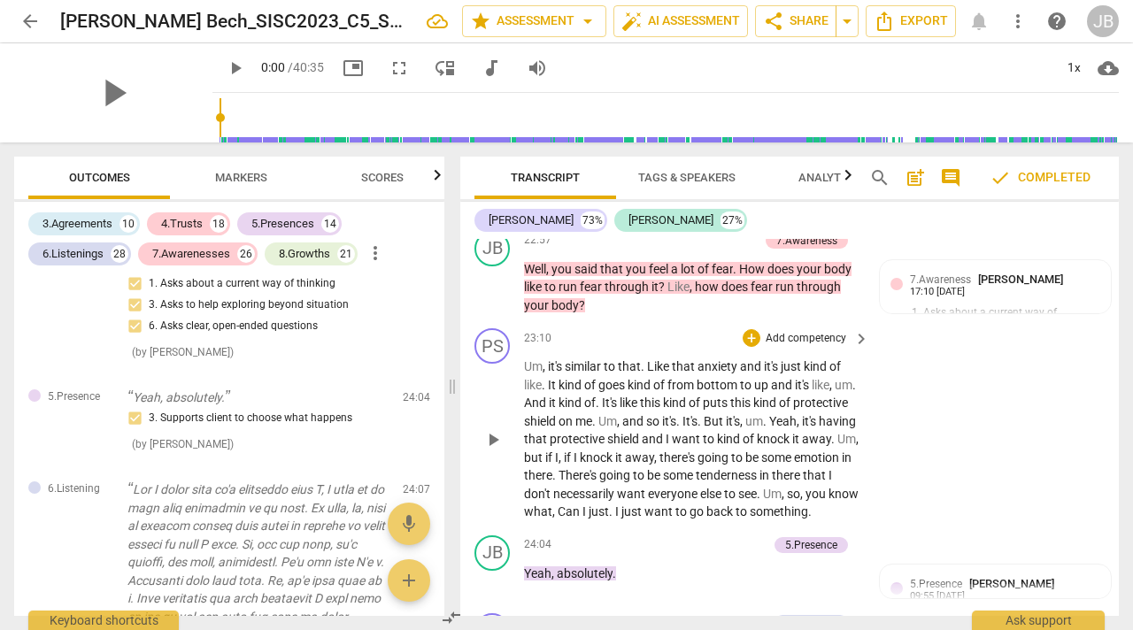
scroll to position [10728, 0]
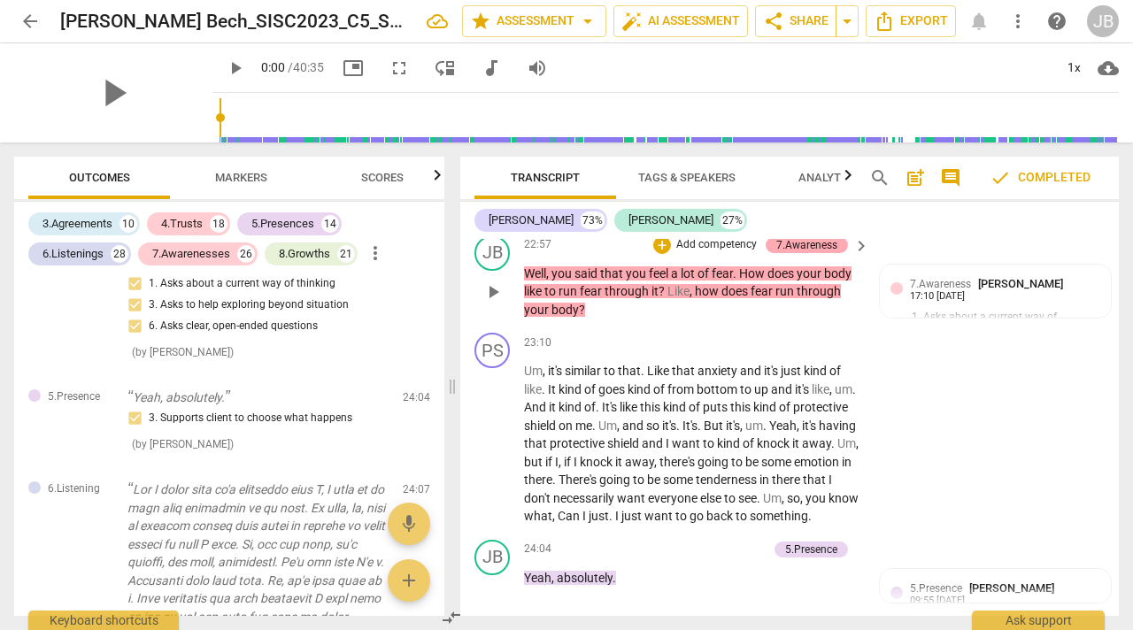
click at [810, 253] on div "7.Awareness" at bounding box center [807, 245] width 61 height 16
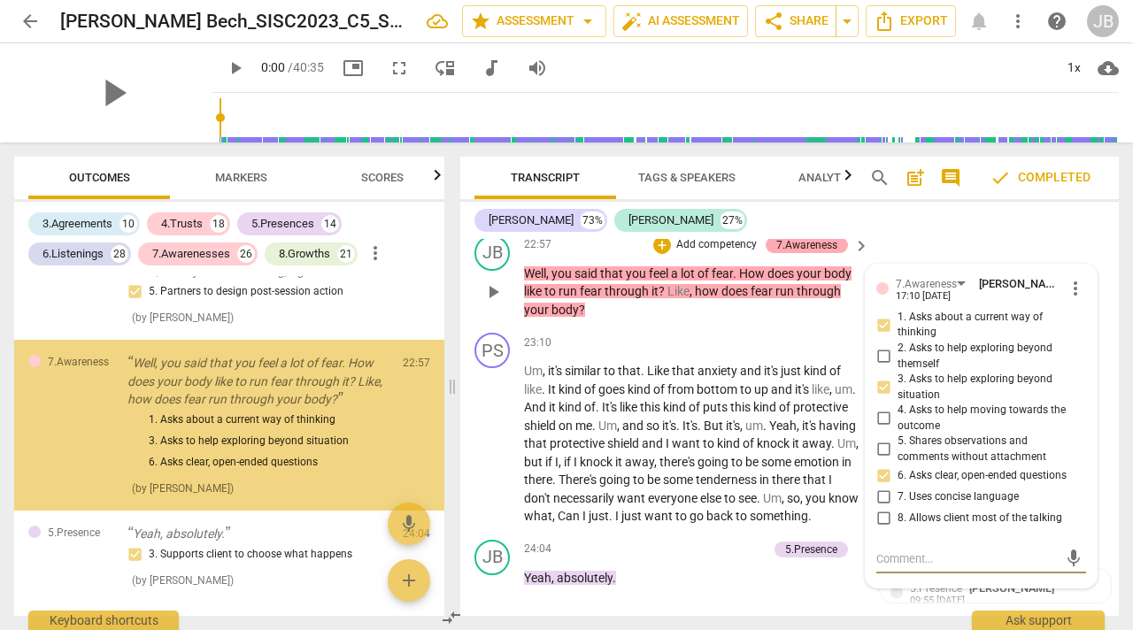
scroll to position [9875, 0]
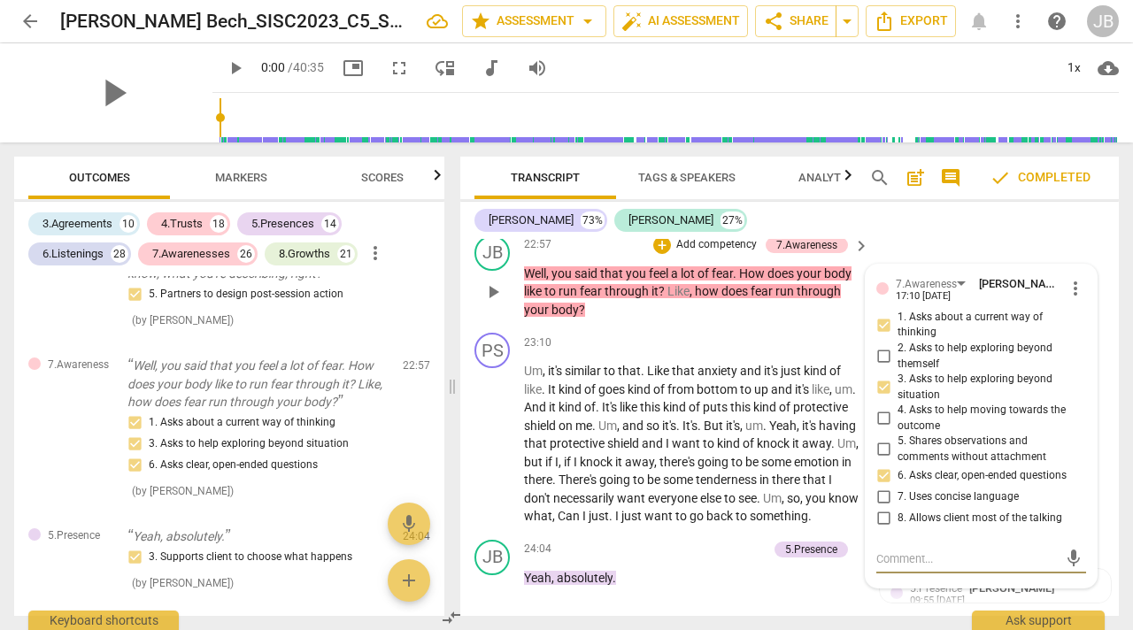
click at [713, 253] on p "Add competency" at bounding box center [717, 245] width 84 height 16
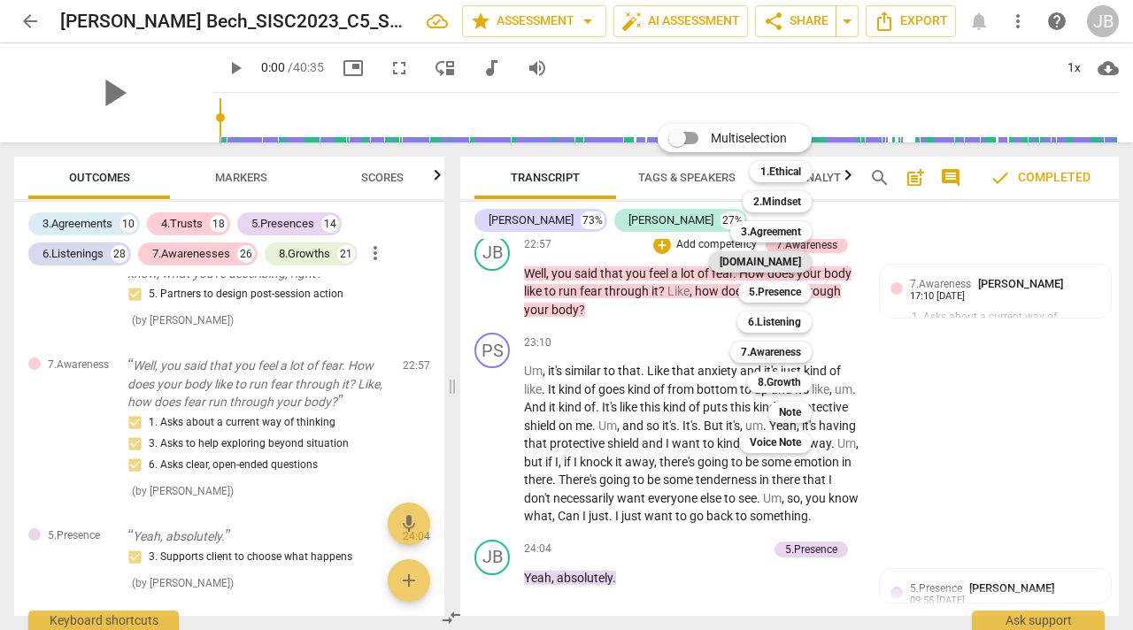
click at [783, 264] on b "[DOMAIN_NAME]" at bounding box center [760, 261] width 81 height 21
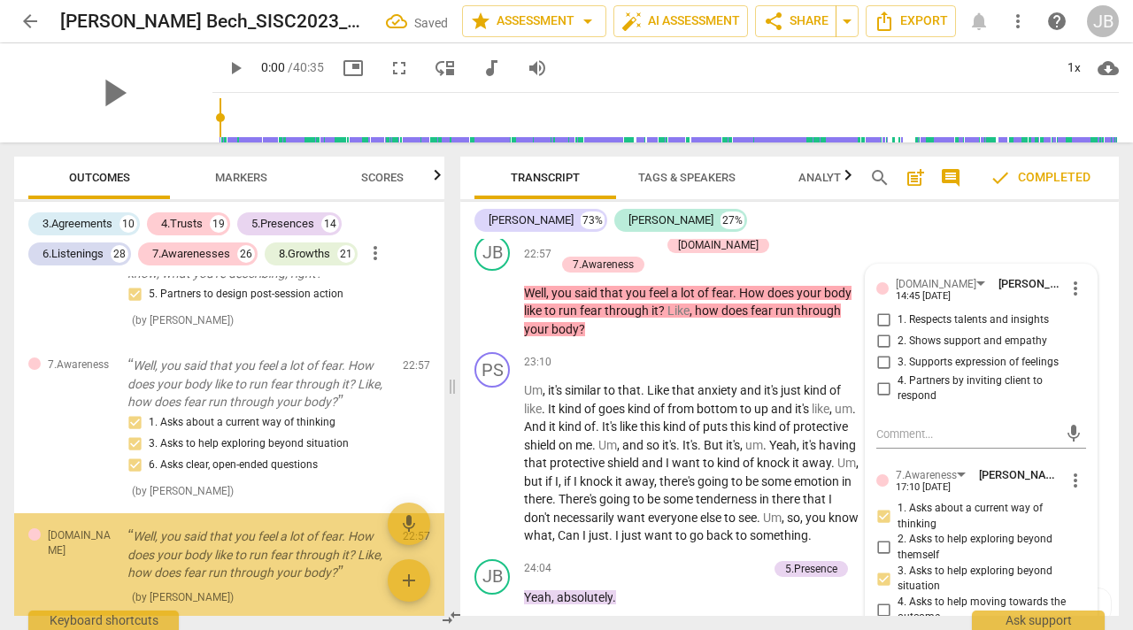
scroll to position [10014, 0]
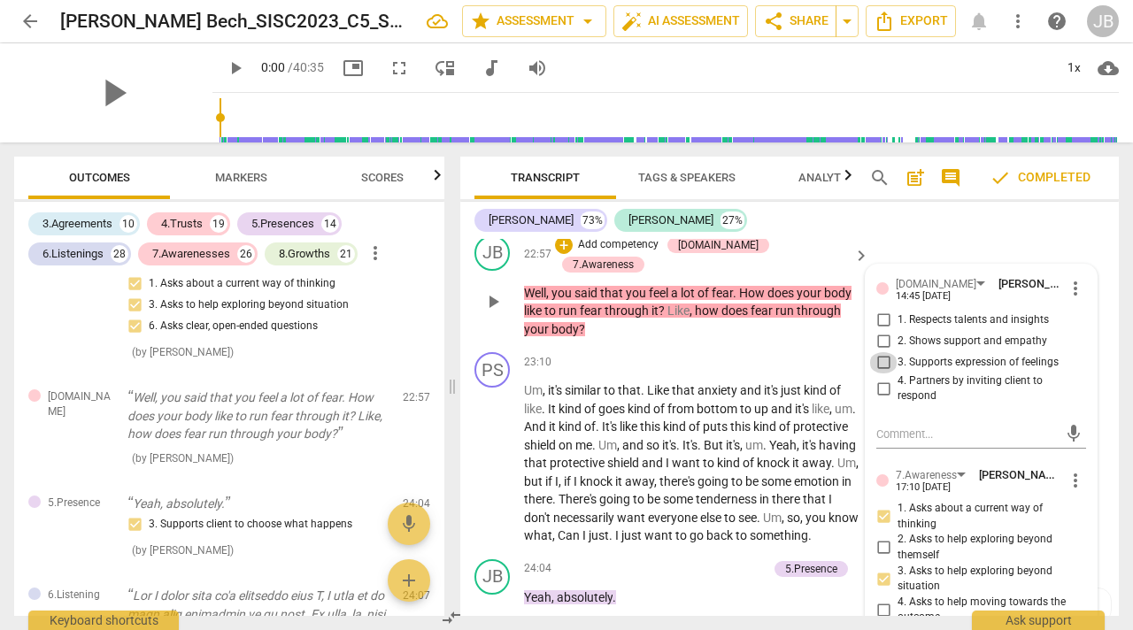
click at [882, 374] on input "3. Supports expression of feelings" at bounding box center [884, 362] width 28 height 21
checkbox input "true"
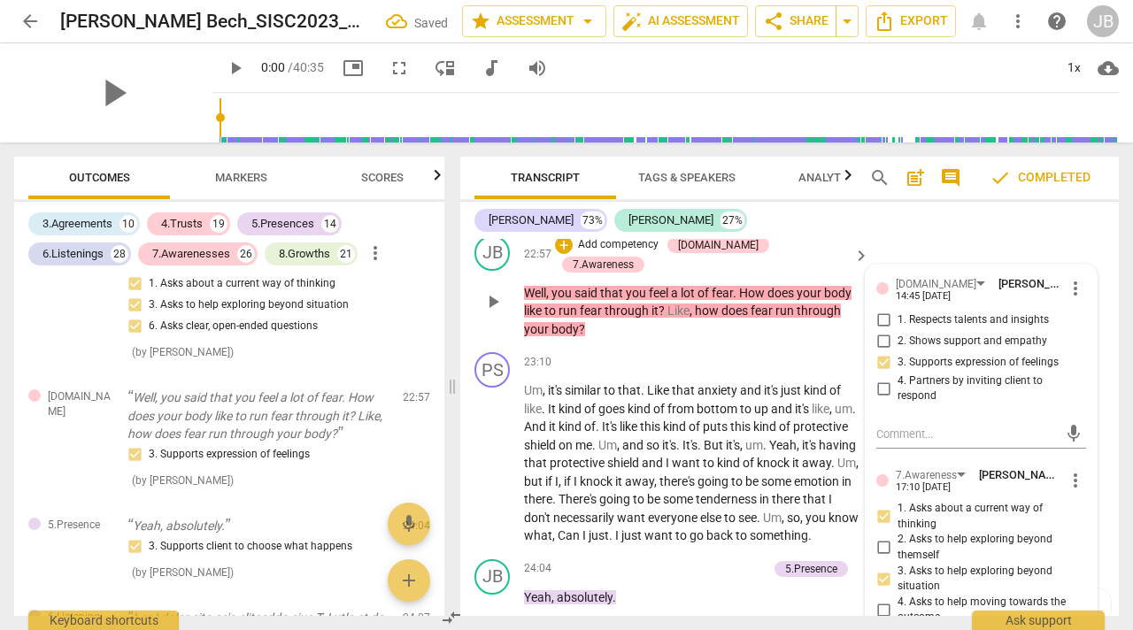
click at [880, 399] on input "4. Partners by inviting client to respond" at bounding box center [884, 388] width 28 height 21
checkbox input "true"
click at [689, 434] on span "kind" at bounding box center [676, 427] width 26 height 14
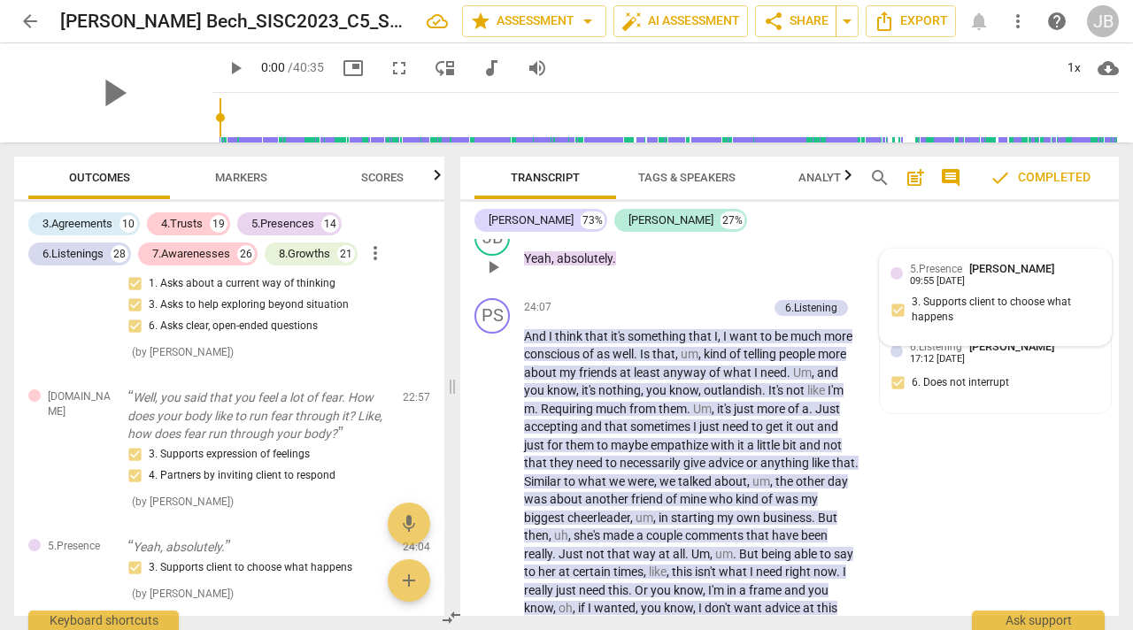
scroll to position [11069, 0]
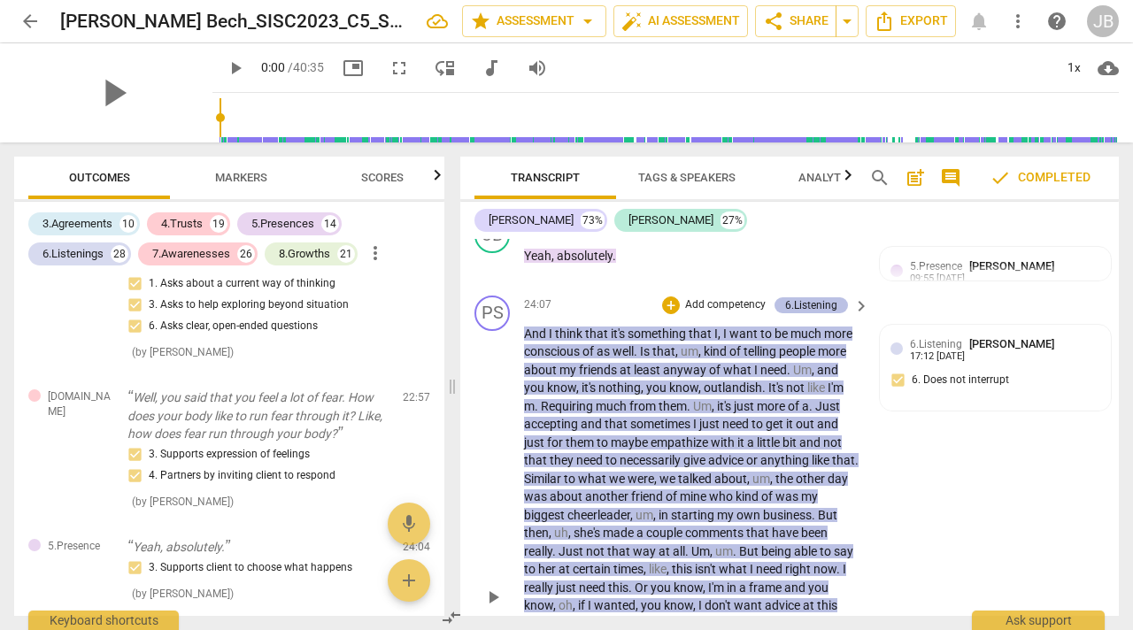
click at [802, 313] on div "6.Listening" at bounding box center [811, 306] width 52 height 16
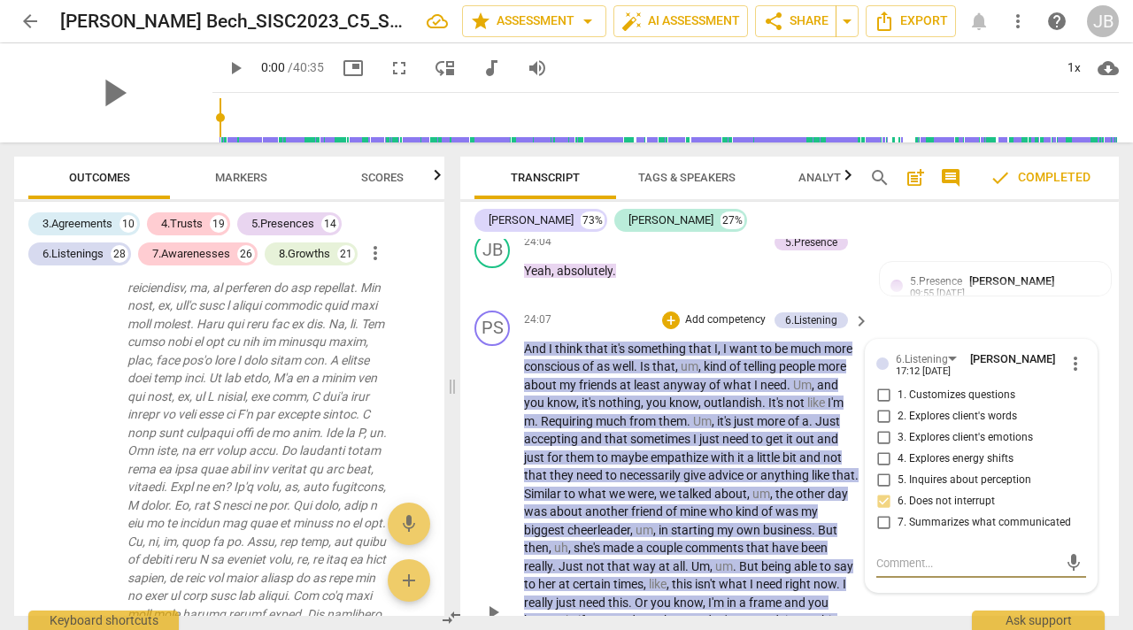
scroll to position [11053, 0]
click at [1071, 375] on span "more_vert" at bounding box center [1075, 364] width 21 height 21
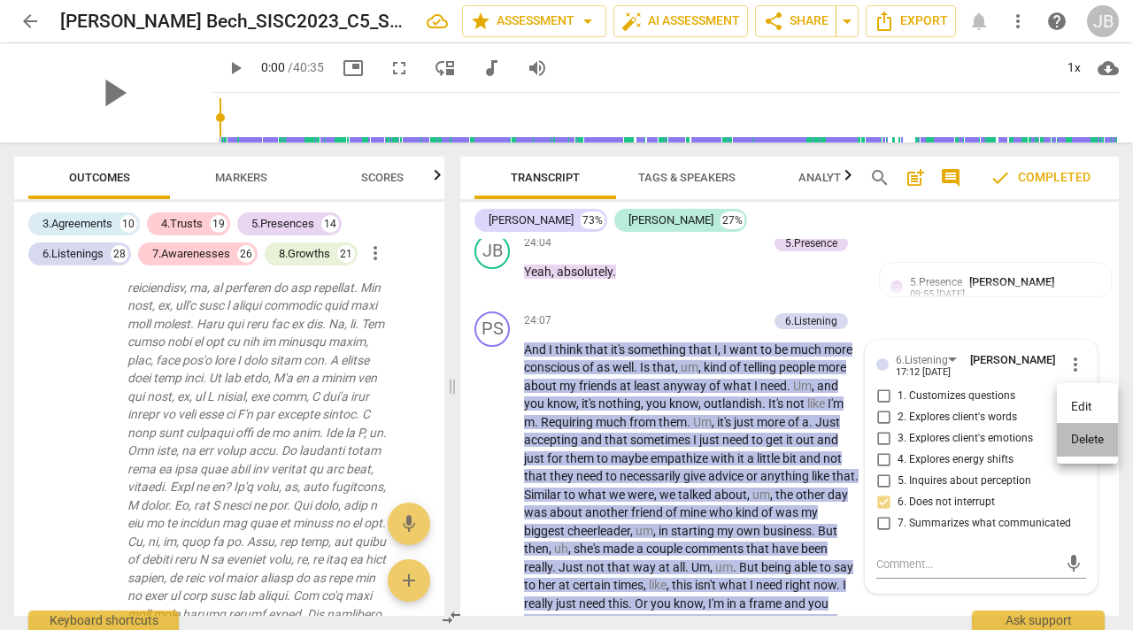
click at [1080, 437] on li "Delete" at bounding box center [1087, 440] width 61 height 34
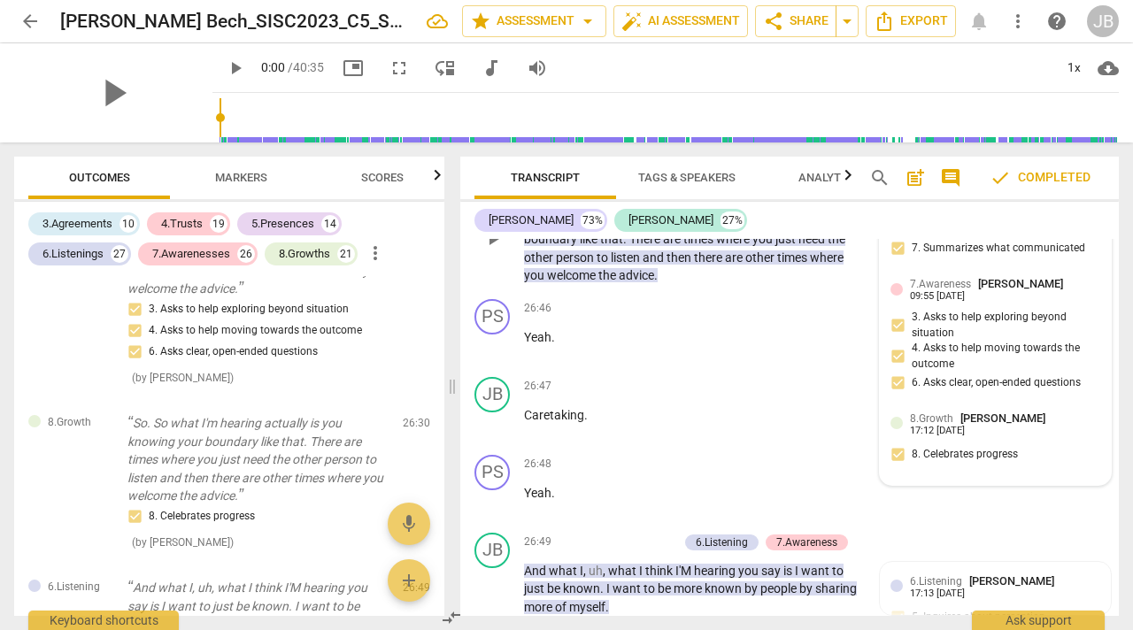
scroll to position [11790, 0]
click at [943, 424] on span "8.Growth" at bounding box center [931, 418] width 43 height 12
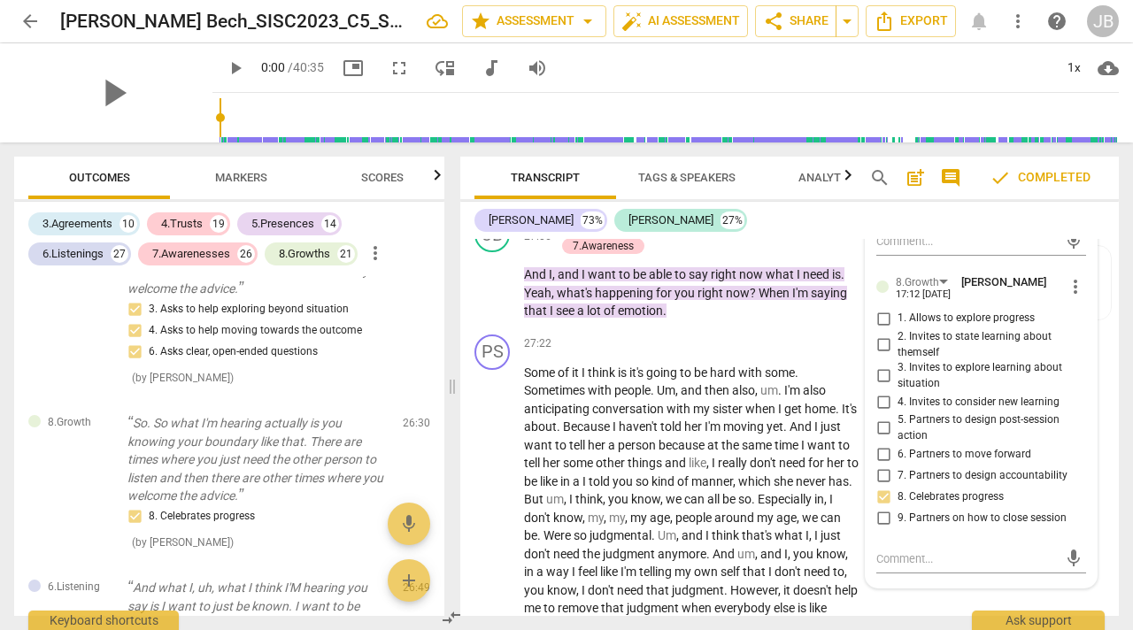
scroll to position [12283, 0]
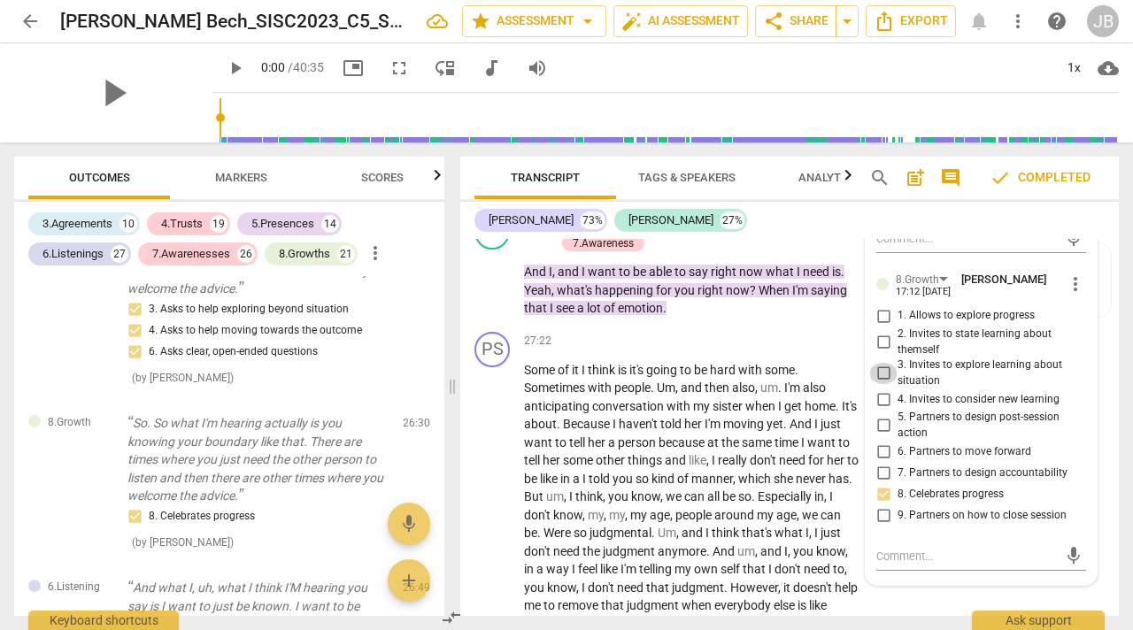
click at [882, 384] on input "3. Invites to explore learning about situation" at bounding box center [884, 373] width 28 height 21
checkbox input "true"
click at [879, 353] on input "2. Invites to state learning about themself" at bounding box center [884, 342] width 28 height 21
click at [881, 353] on input "2. Invites to state learning about themself" at bounding box center [884, 342] width 28 height 21
checkbox input "true"
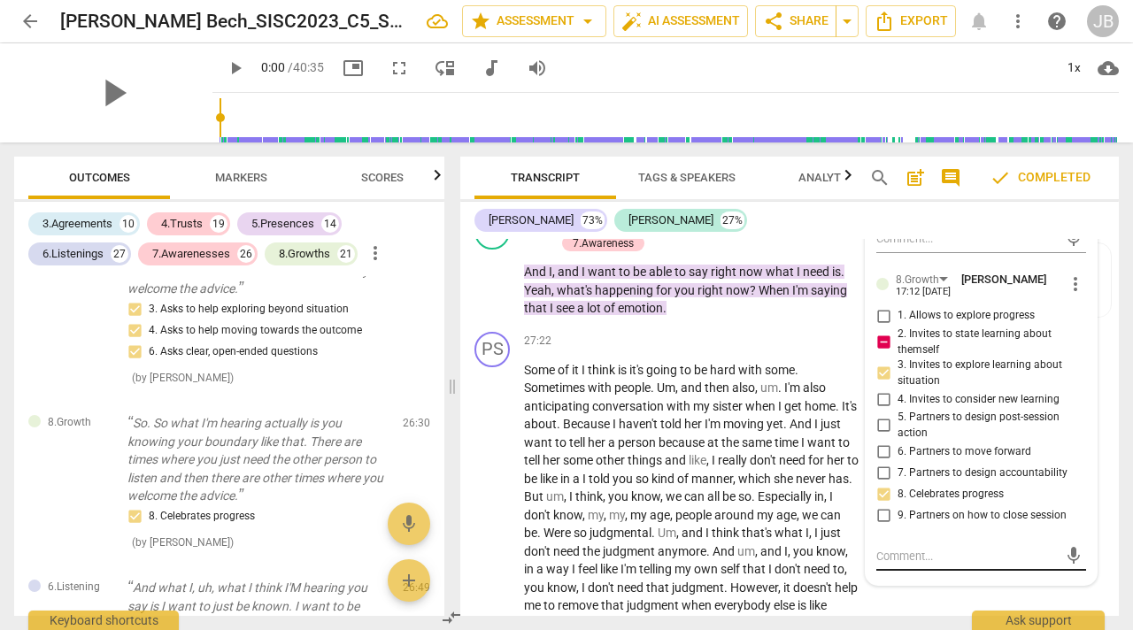
drag, startPoint x: 925, startPoint y: 595, endPoint x: 938, endPoint y: 590, distance: 13.5
click at [925, 565] on textarea at bounding box center [968, 556] width 182 height 17
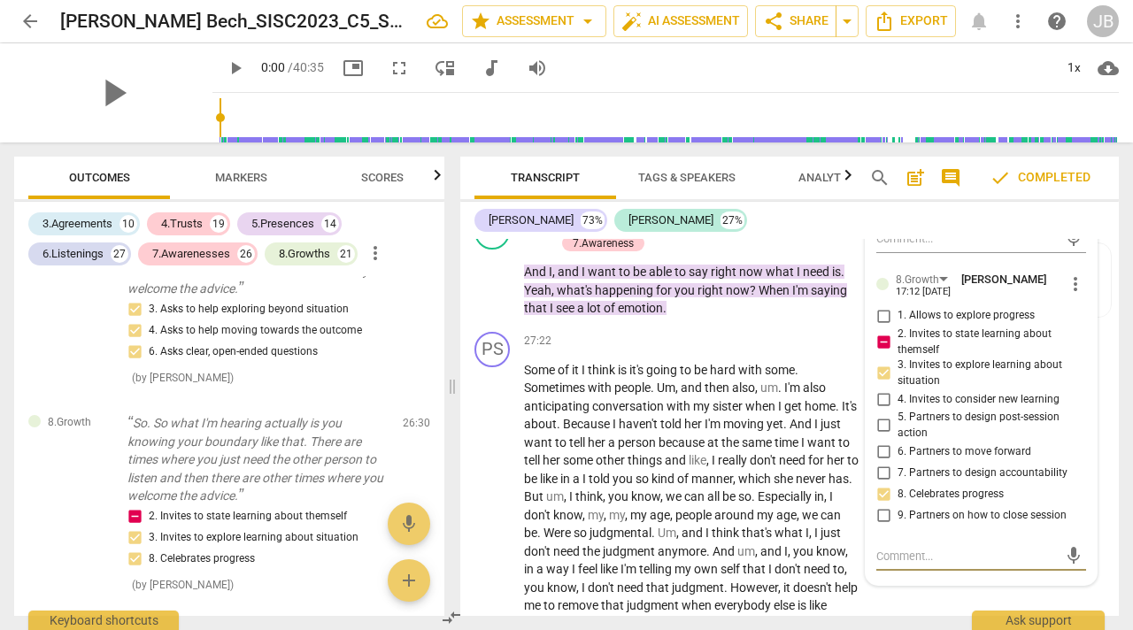
type textarea """
type textarea ""w"
type textarea ""wh"
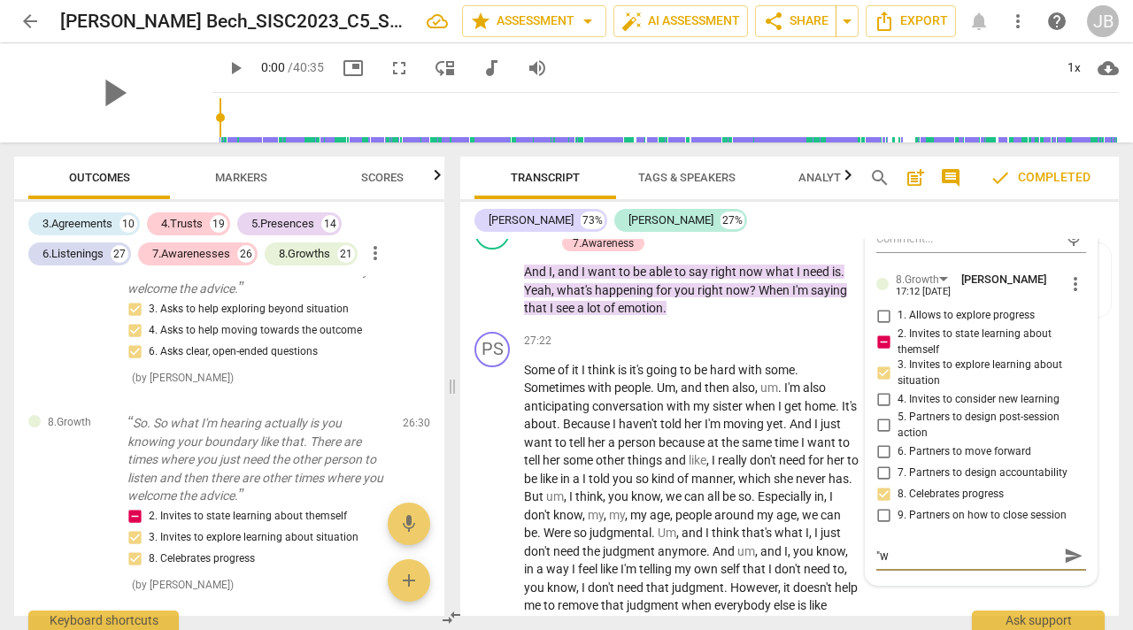
type textarea ""wh"
type textarea ""wha"
type textarea ""what"
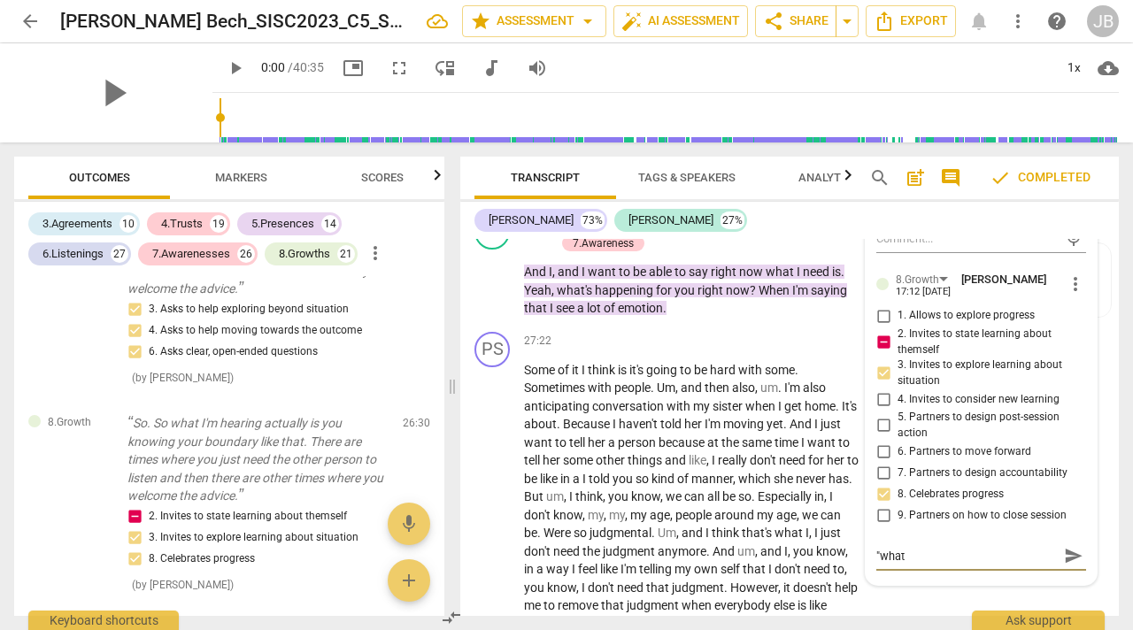
type textarea ""what"
type textarea ""what a"
type textarea ""what ar"
type textarea ""what are"
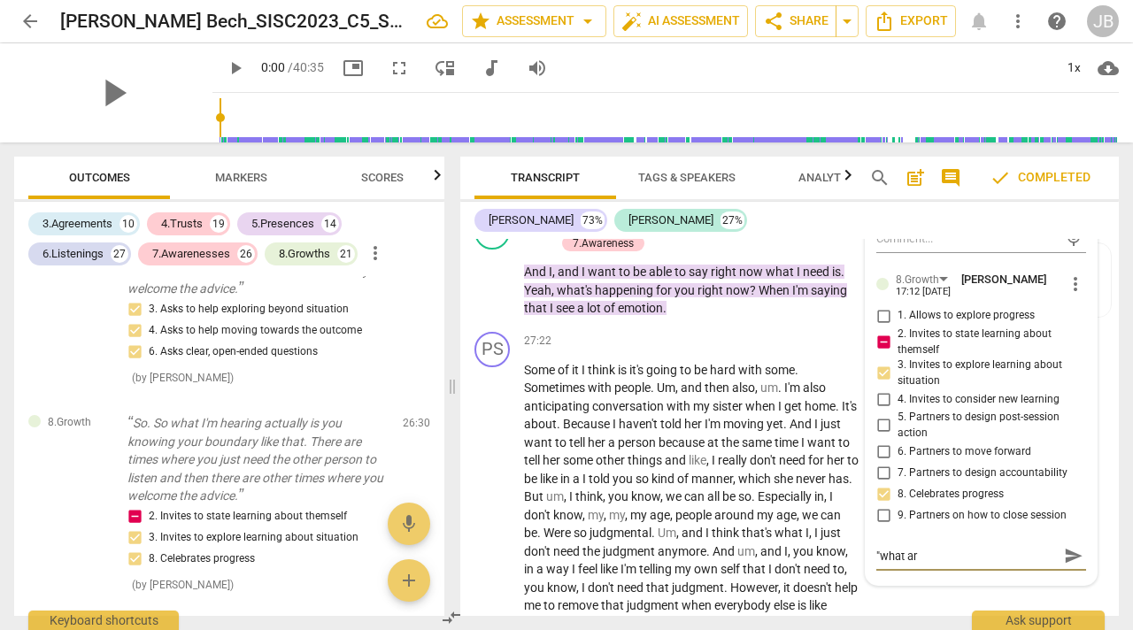
type textarea ""what are"
type textarea ""what are o"
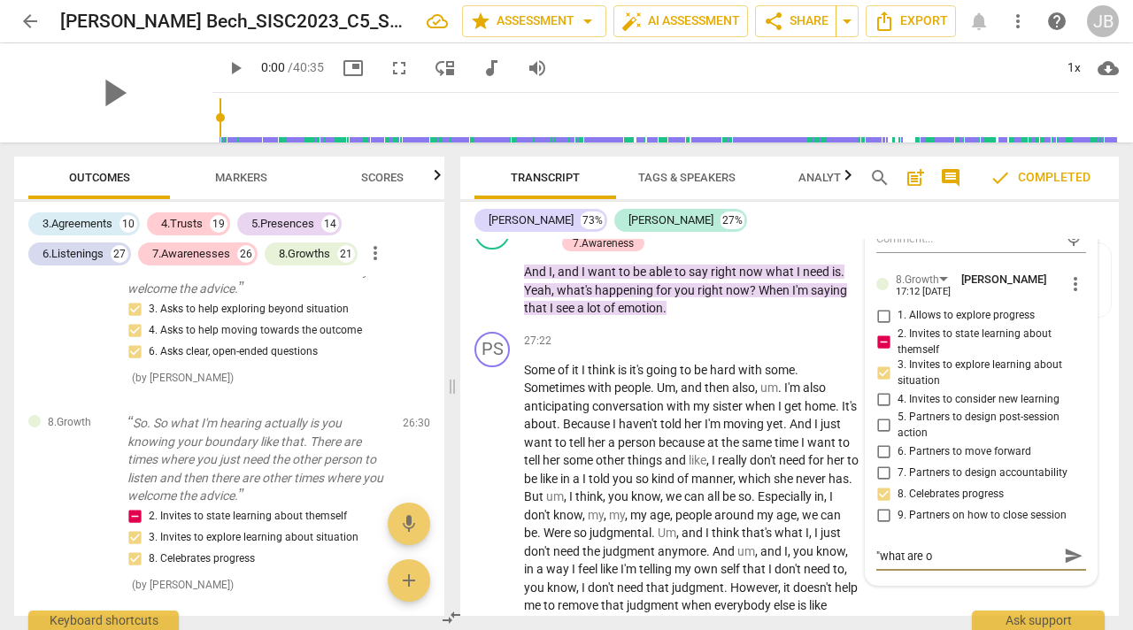
type textarea ""what are"
type textarea ""what are y"
type textarea ""what are yo"
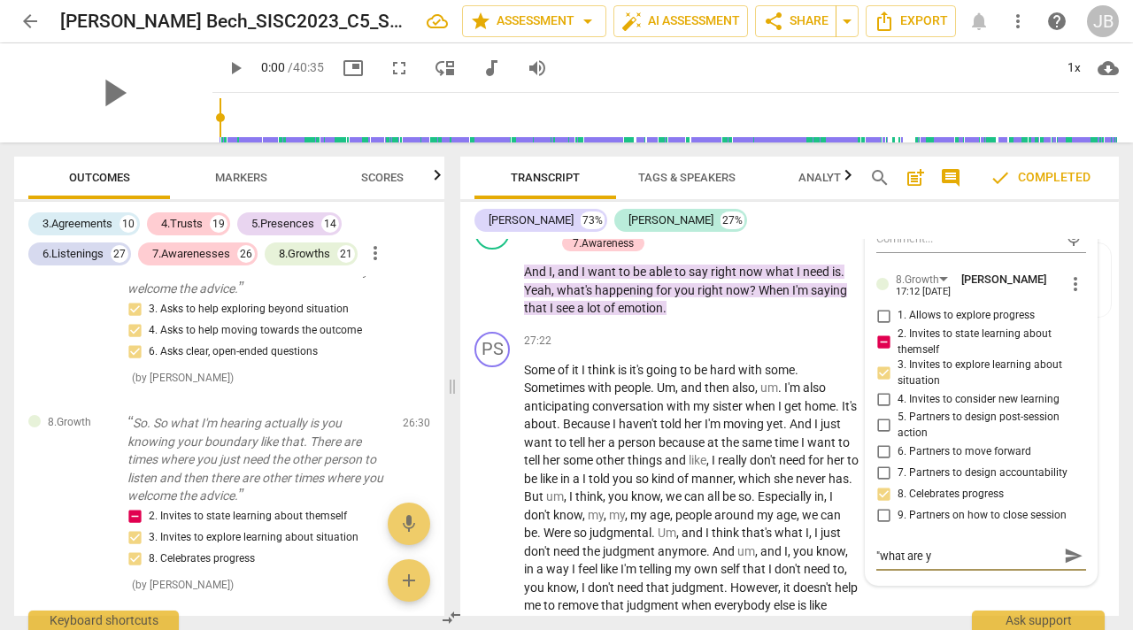
type textarea ""what are yo"
type textarea ""what are you"
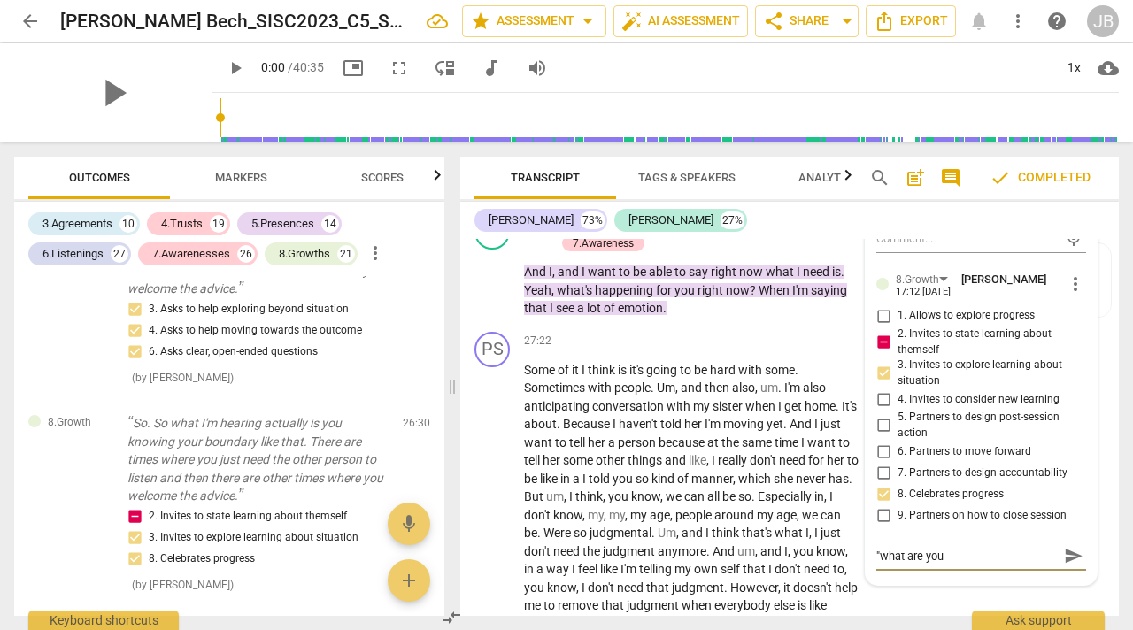
type textarea ""what are you l"
type textarea ""what are you le"
type textarea ""what are you lea"
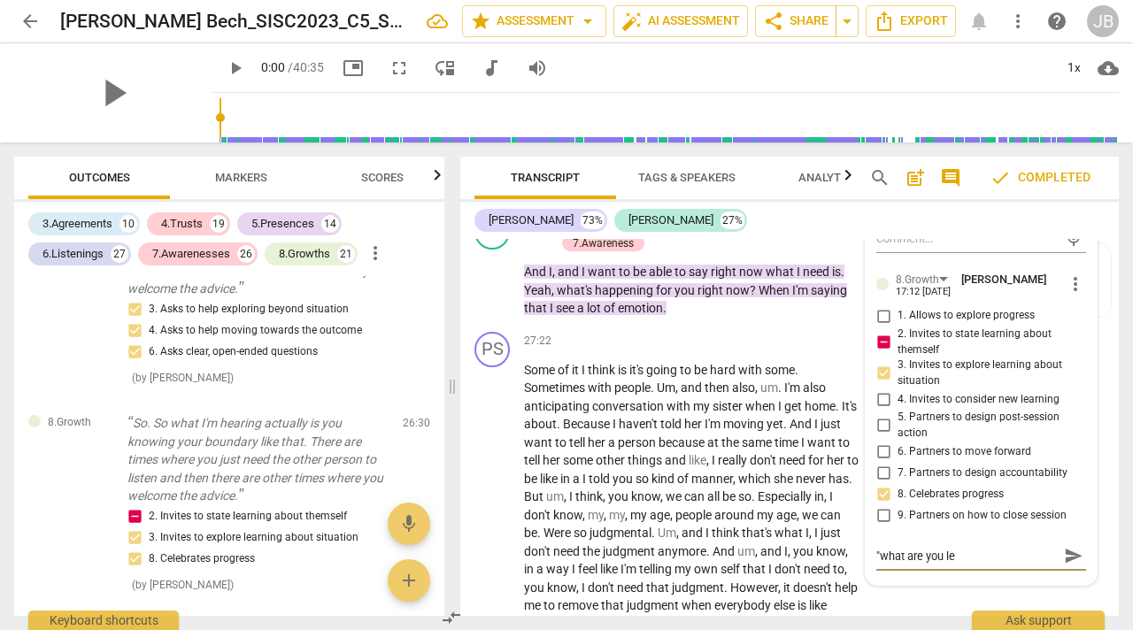
type textarea ""what are you lea"
type textarea ""what are you [PERSON_NAME]"
type textarea ""what are you learn"
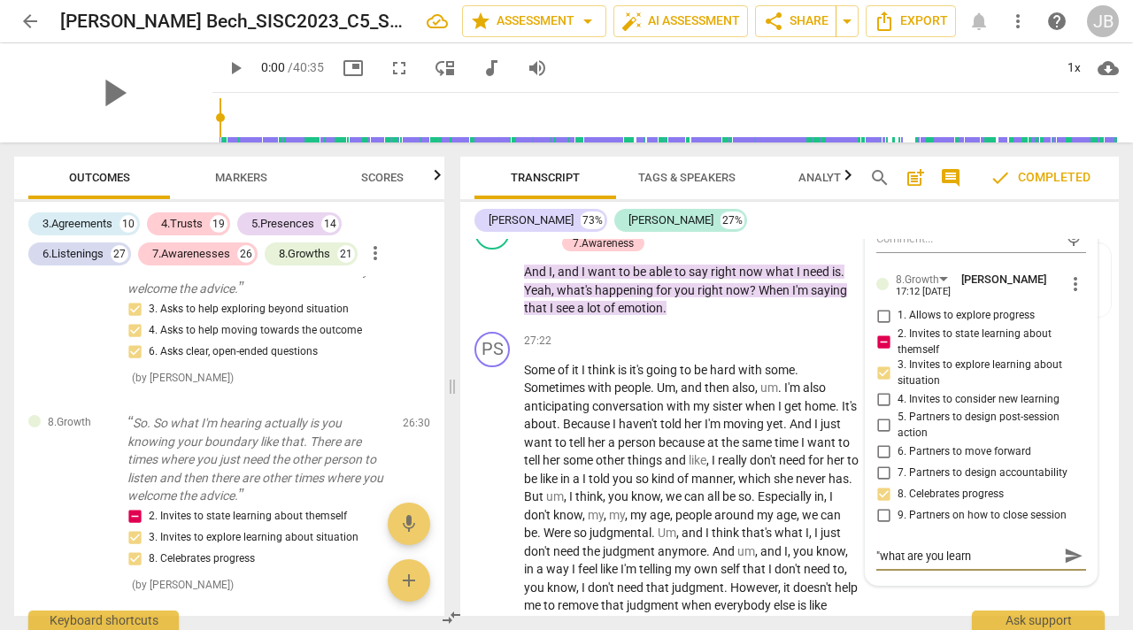
type textarea ""what are you learni"
type textarea ""what are you learnin"
type textarea ""what are you learning"
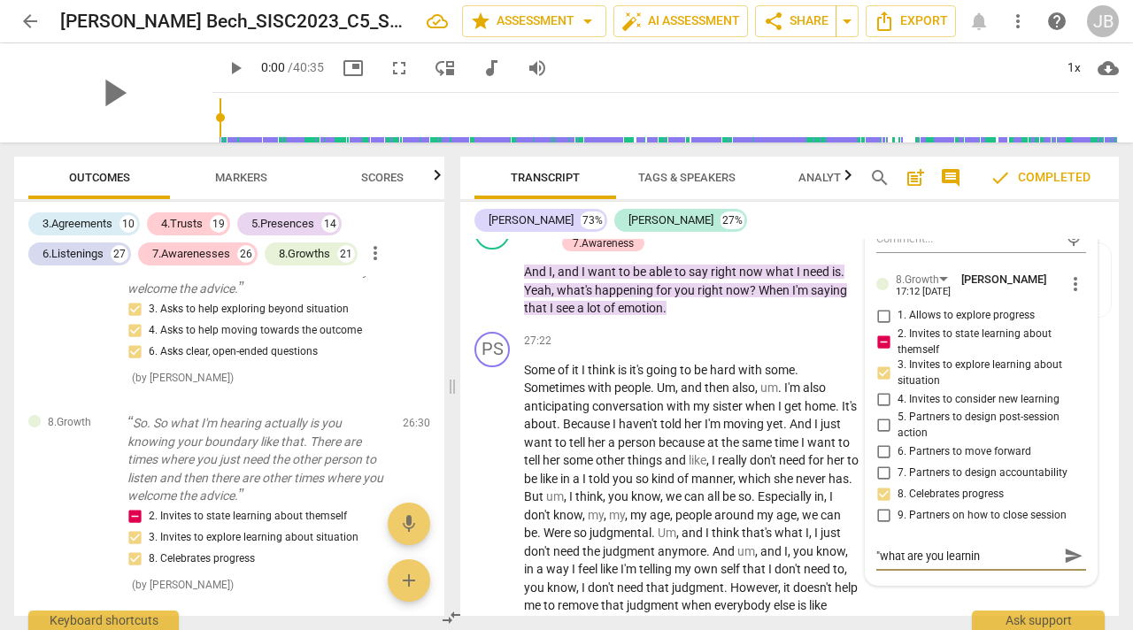
type textarea ""what are you learning"
type textarea ""what are you learning a"
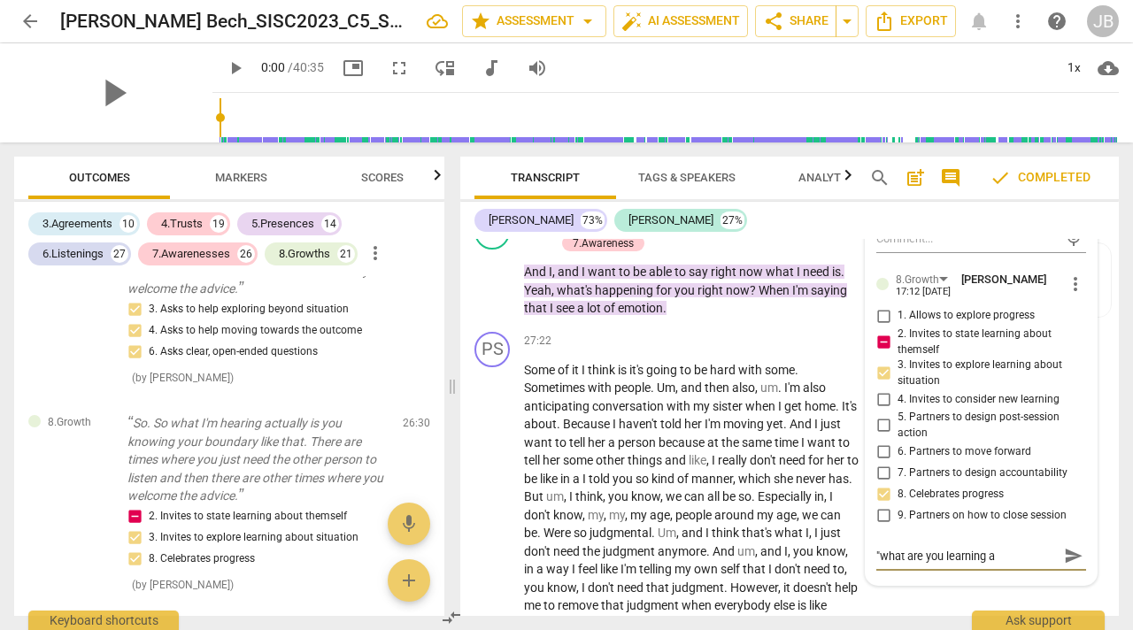
type textarea ""what are you learning ab"
type textarea ""what are you learning abo"
type textarea ""what are you learning abou"
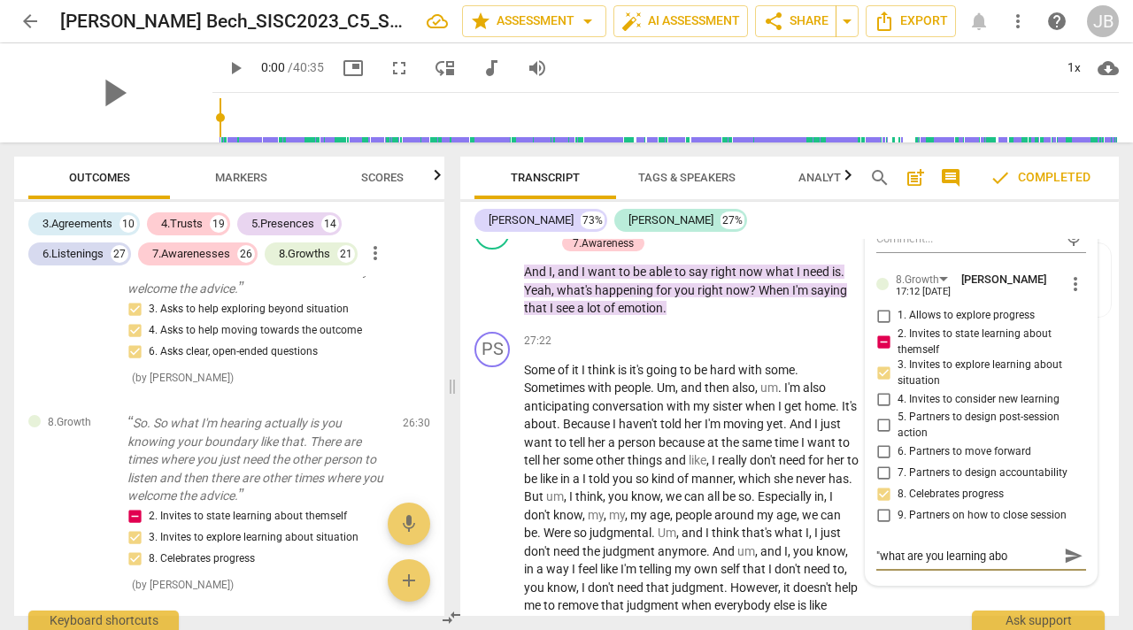
type textarea ""what are you learning abou"
type textarea ""what are you learning about"
type textarea ""what are you learning about y"
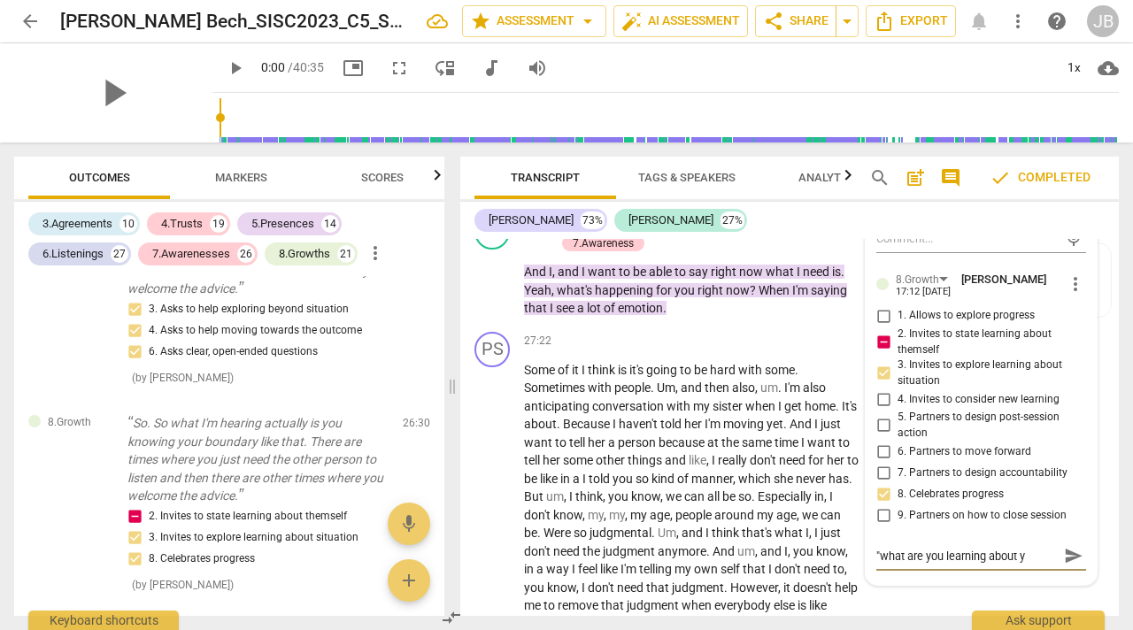
type textarea ""what are you learning about yo"
type textarea ""what are you learning about you"
type textarea ""what are you learning about your"
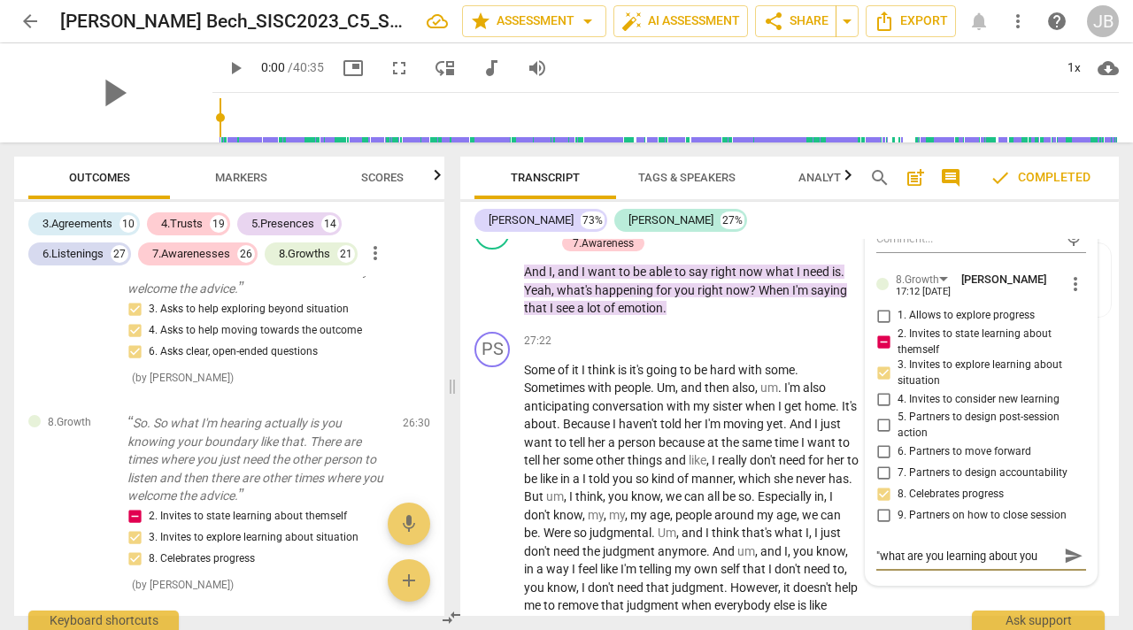
type textarea ""what are you learning about your"
type textarea ""what are you learning about yours"
type textarea ""what are you learning about yourse"
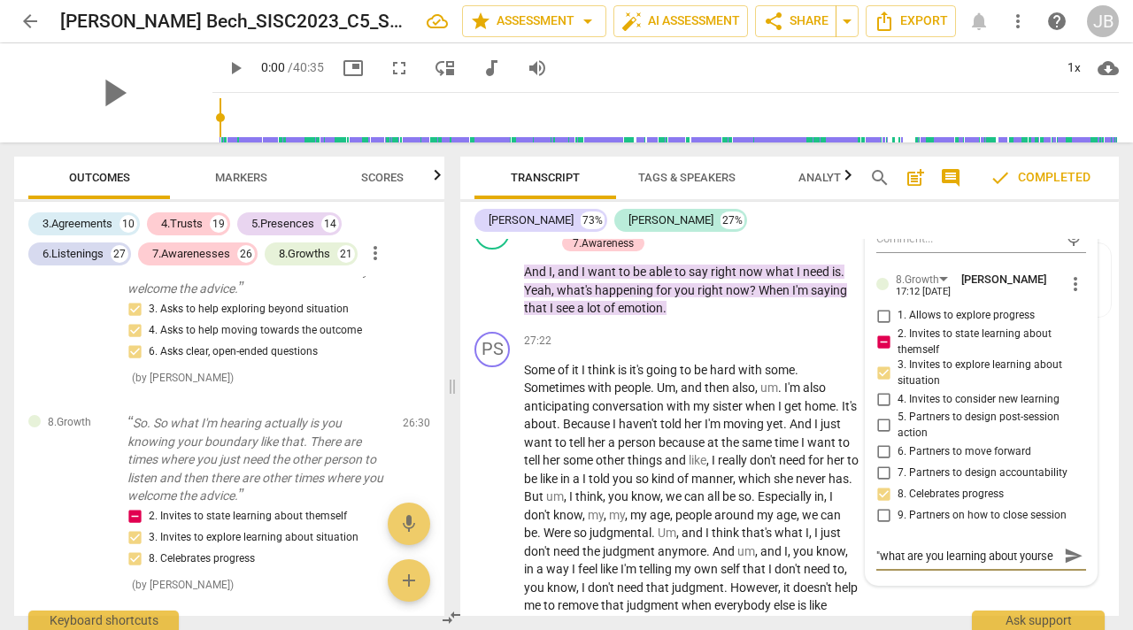
scroll to position [15, 0]
type textarea ""what are you learning about yoursel"
type textarea ""what are you learning about yourself"
type textarea ""what are you learning about yourself""
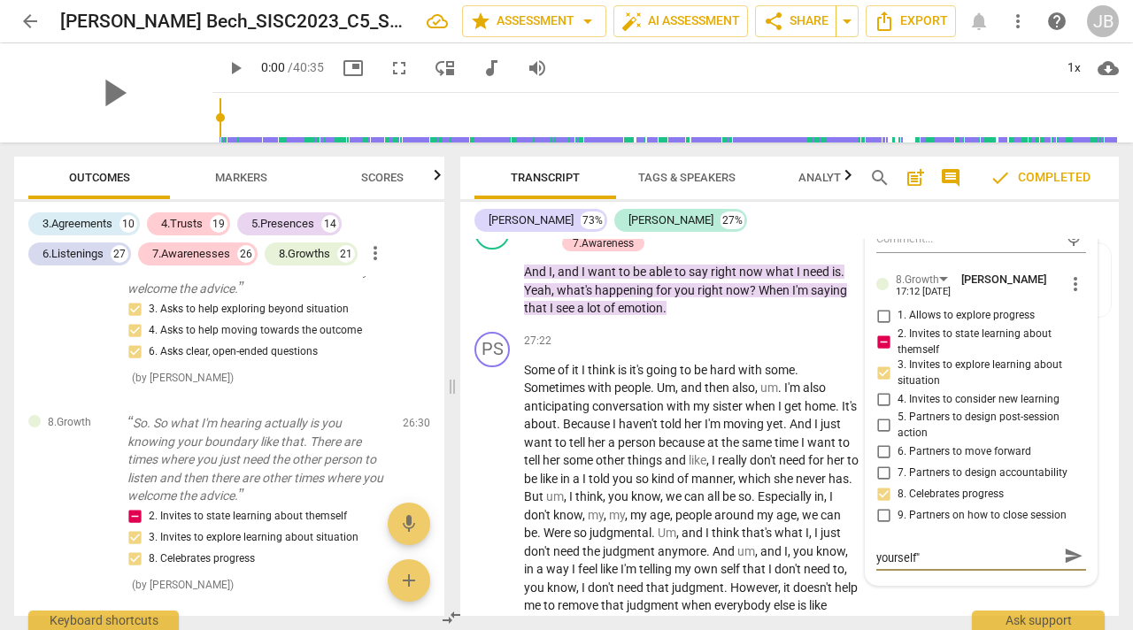
type textarea ""what are you learning about yourself""
type textarea ""what are you learning about yourself" m"
type textarea ""what are you learning about yourself" mi"
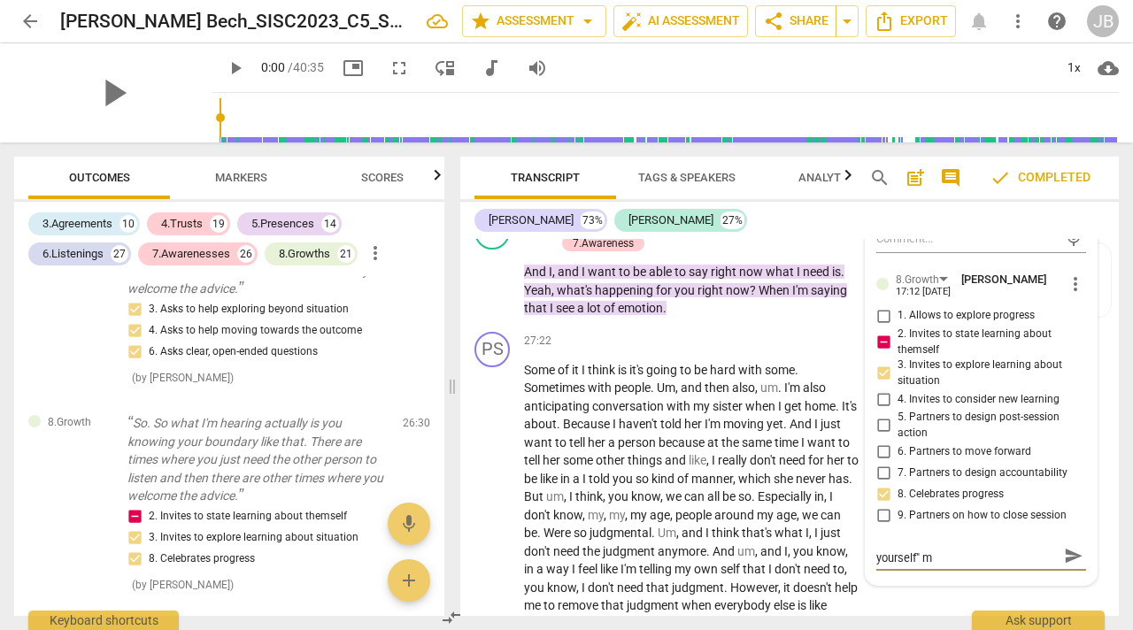
type textarea ""what are you learning about yourself" mi"
type textarea ""what are you learning about yourself" mig"
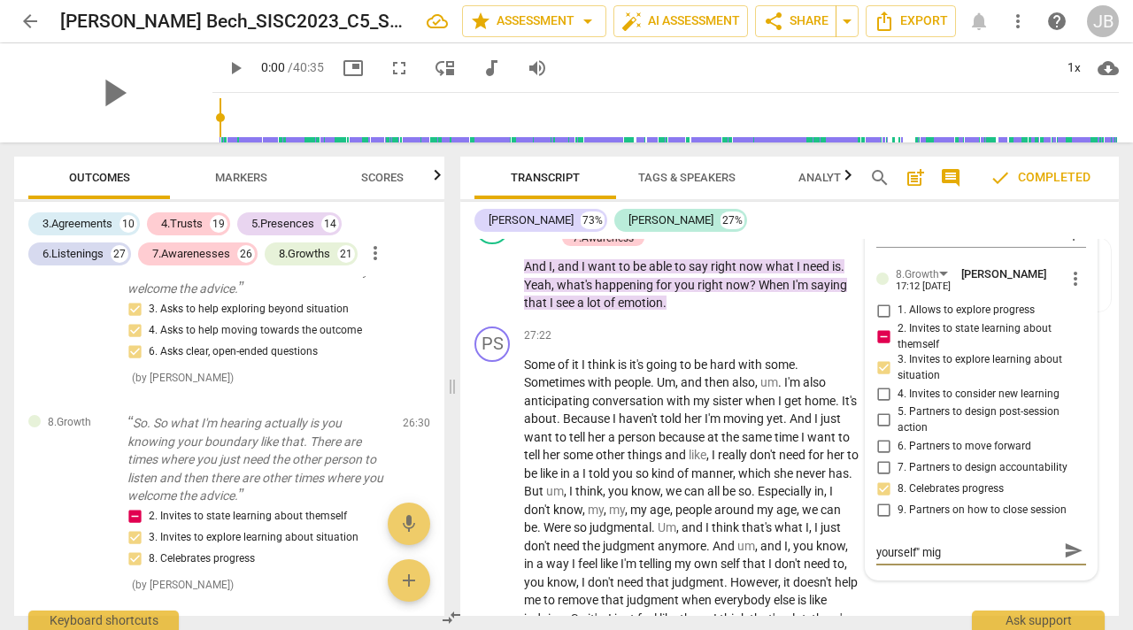
scroll to position [0, 0]
type textarea ""what are you learning about yourself" migh"
type textarea ""what are you learning about yourself" might"
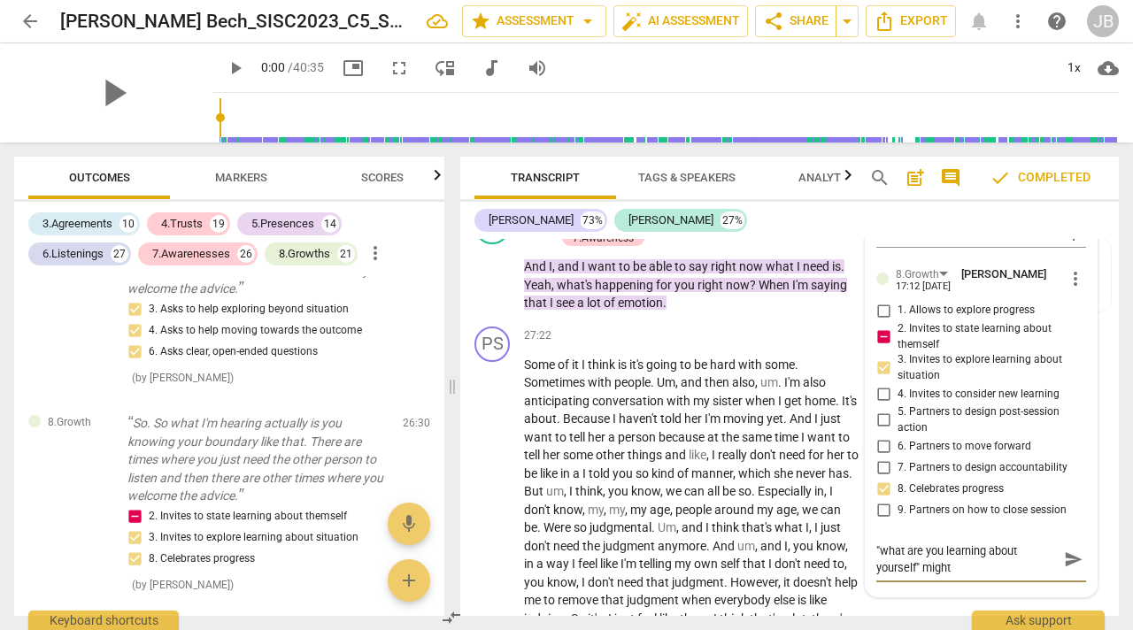
type textarea ""what are you learning about yourself" might"
type textarea ""what are you learning about yourself" might b"
type textarea ""what are you learning about yourself" might be"
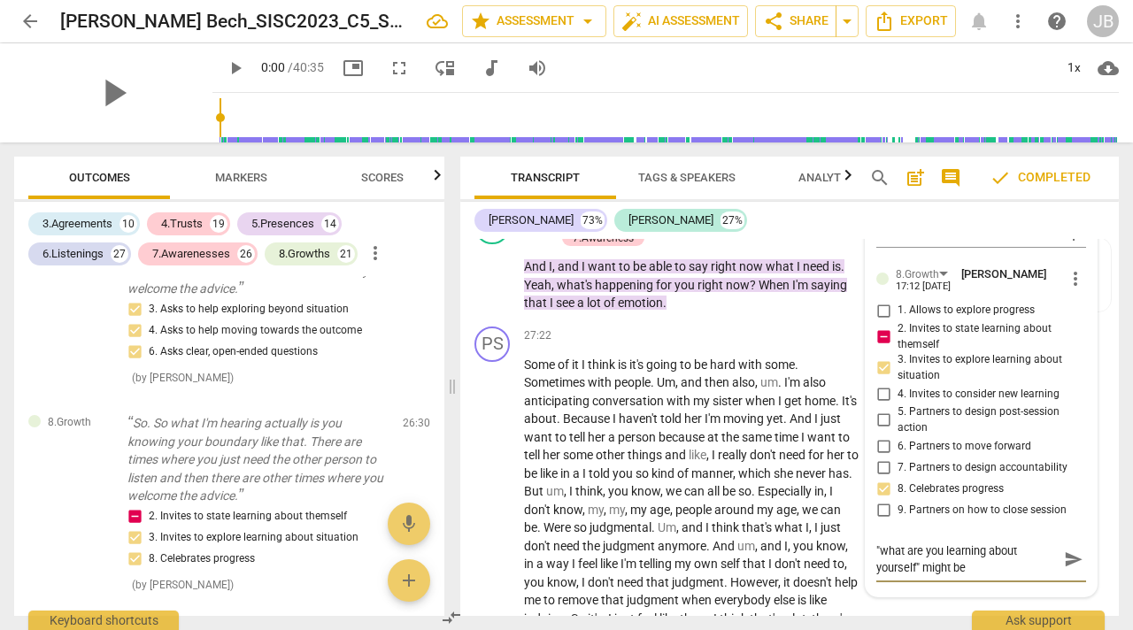
type textarea ""what are you learning about yourself" might be"
type textarea ""what are you learning about yourself" might b"
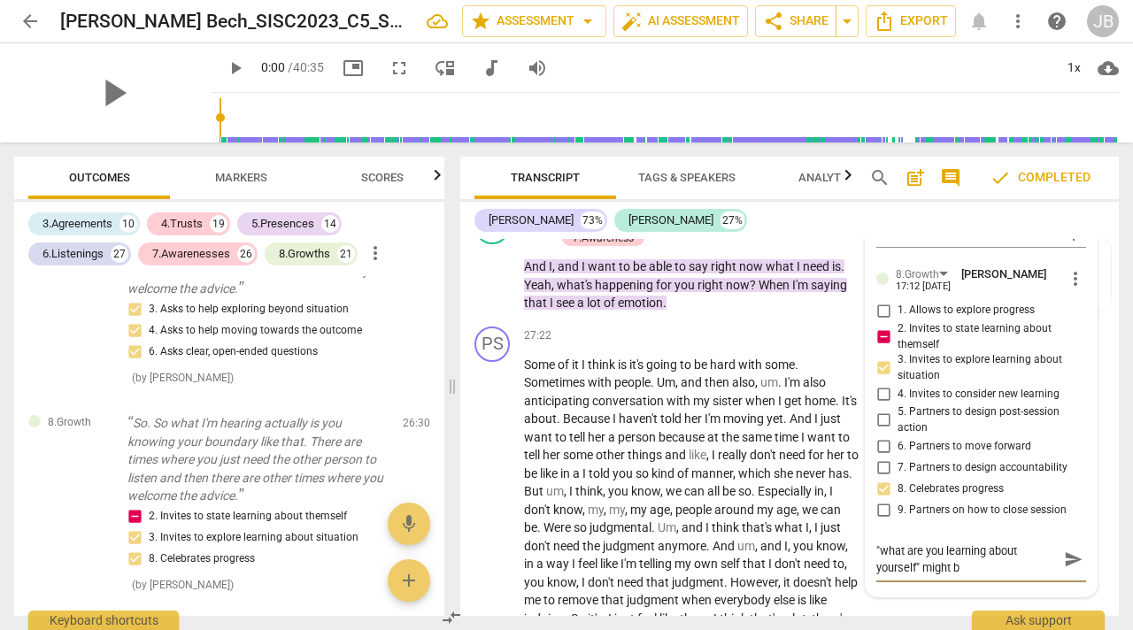
type textarea ""what are you learning about yourself" might"
type textarea ""what are you learning about yourself" might h"
type textarea ""what are you learning about yourself" might ha"
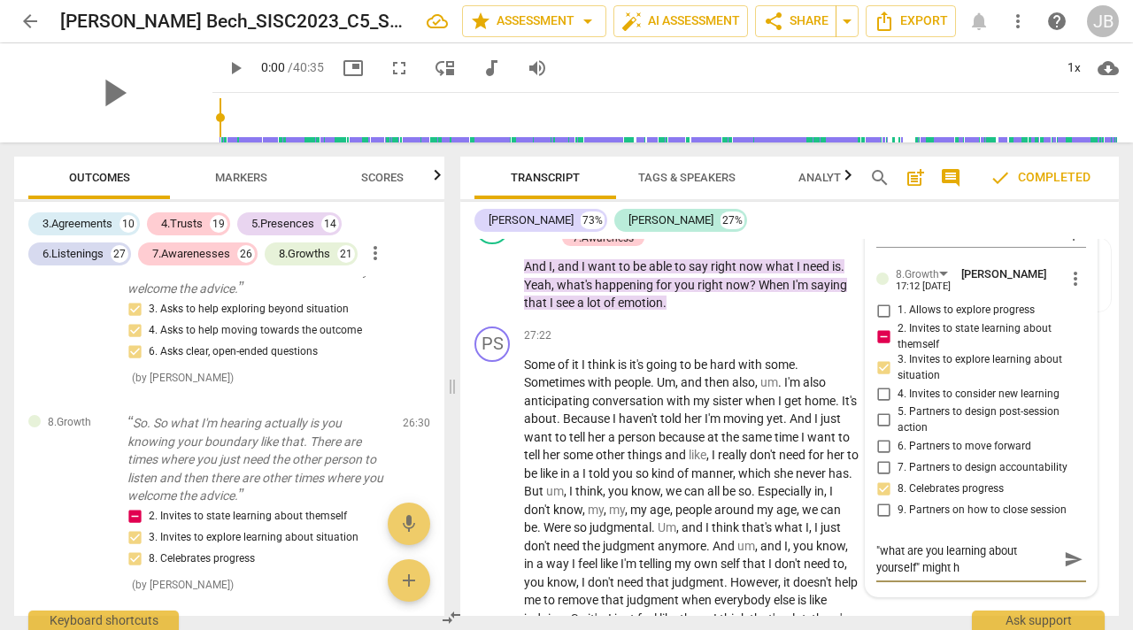
type textarea ""what are you learning about yourself" might ha"
type textarea ""what are you learning about yourself" might hav"
type textarea ""what are you learning about yourself" might have"
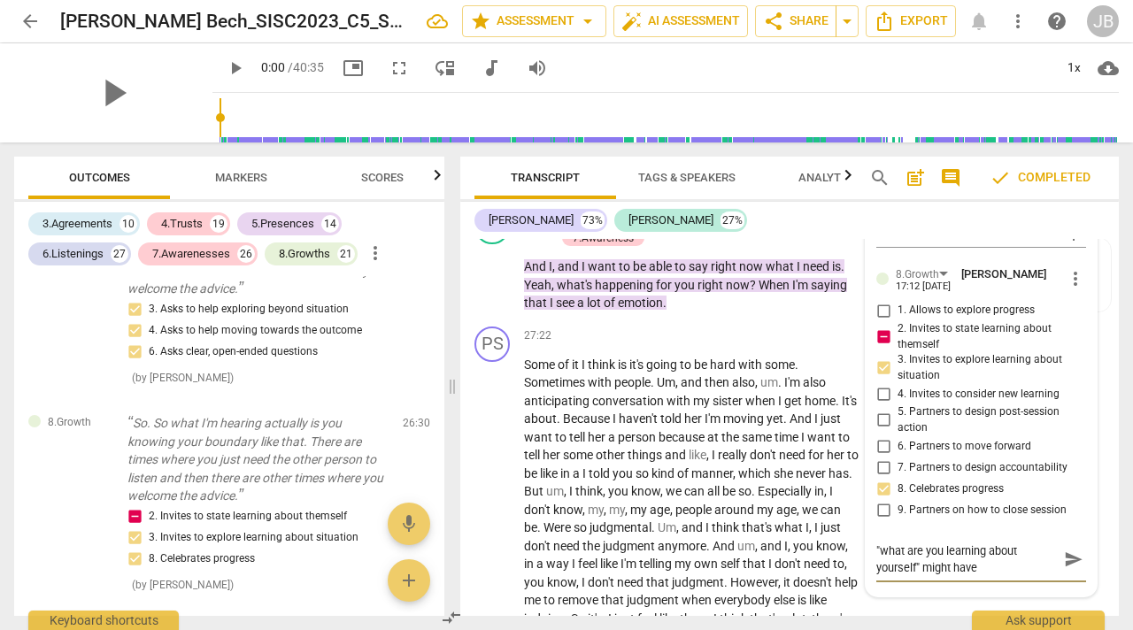
type textarea ""what are you learning about yourself" might have b"
type textarea ""what are you learning about yourself" might have be"
type textarea ""what are you learning about yourself" might have bee"
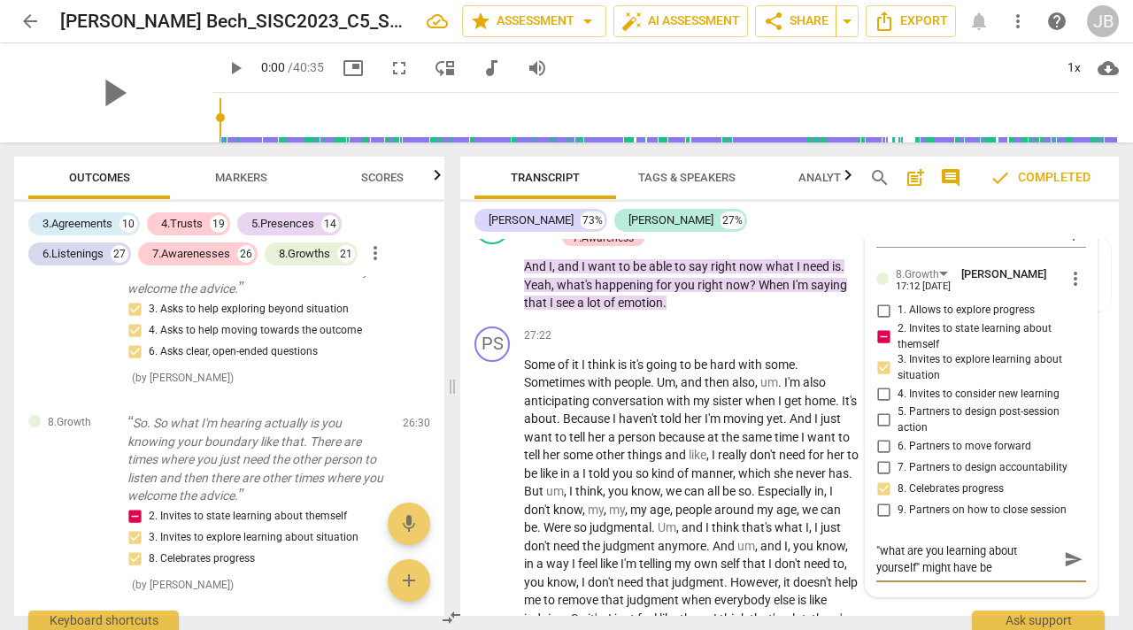
type textarea ""what are you learning about yourself" might have bee"
type textarea ""what are you learning about yourself" might have been"
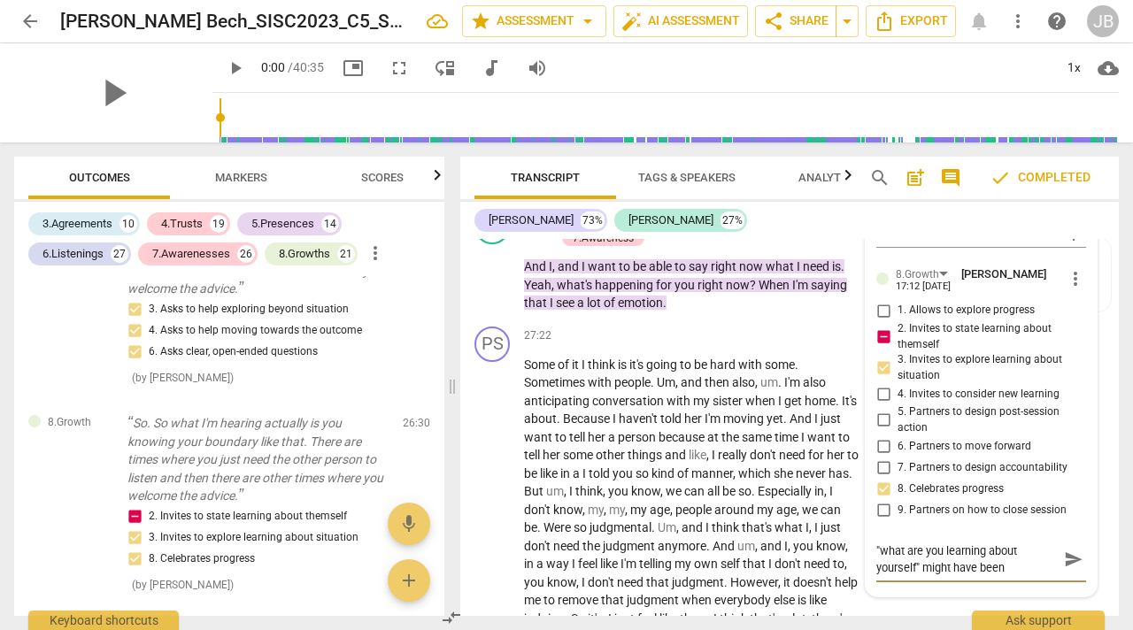
type textarea ""what are you learning about yourself" might have been a"
type textarea ""what are you learning about yourself" might have been a m"
type textarea ""what are you learning about yourself" might have been a mo"
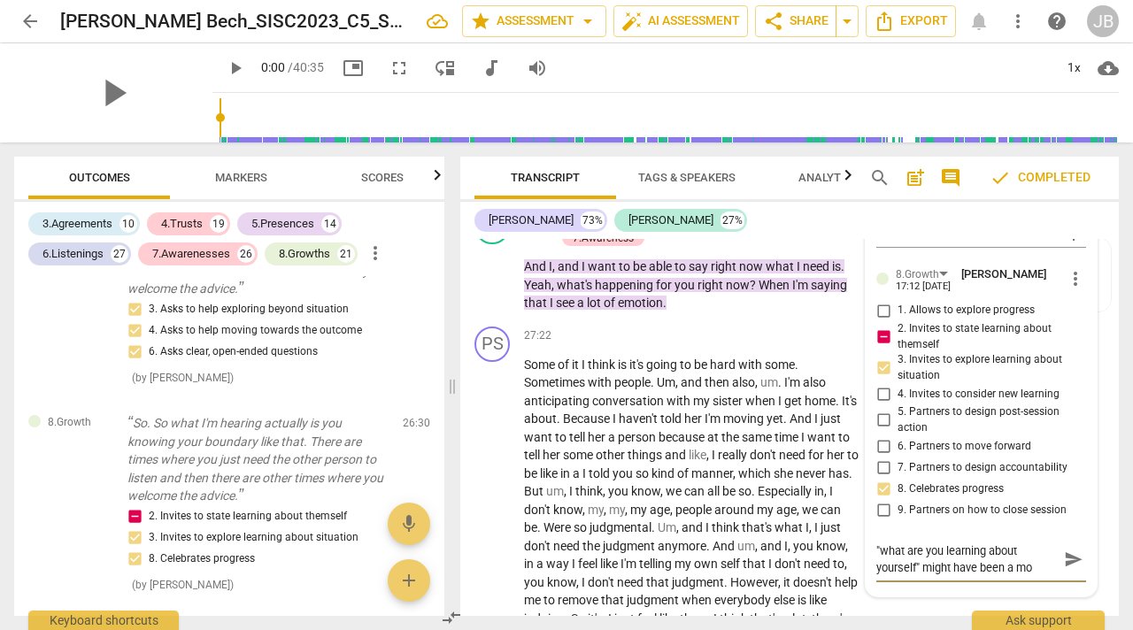
type textarea ""what are you learning about yourself" might have been a mor"
type textarea ""what are you learning about yourself" might have been a more"
type textarea ""what are you learning about yourself" might have been a more a"
type textarea ""what are you learning about yourself" might have been a more ap"
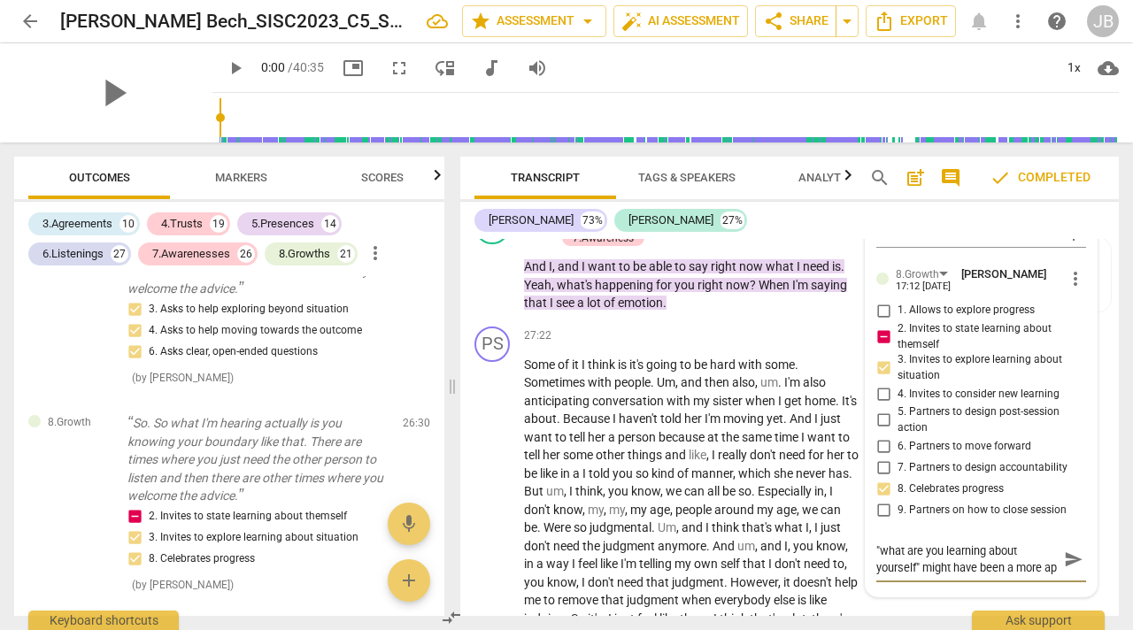
scroll to position [12290, 0]
type textarea ""what are you learning about yourself" might have been a more app"
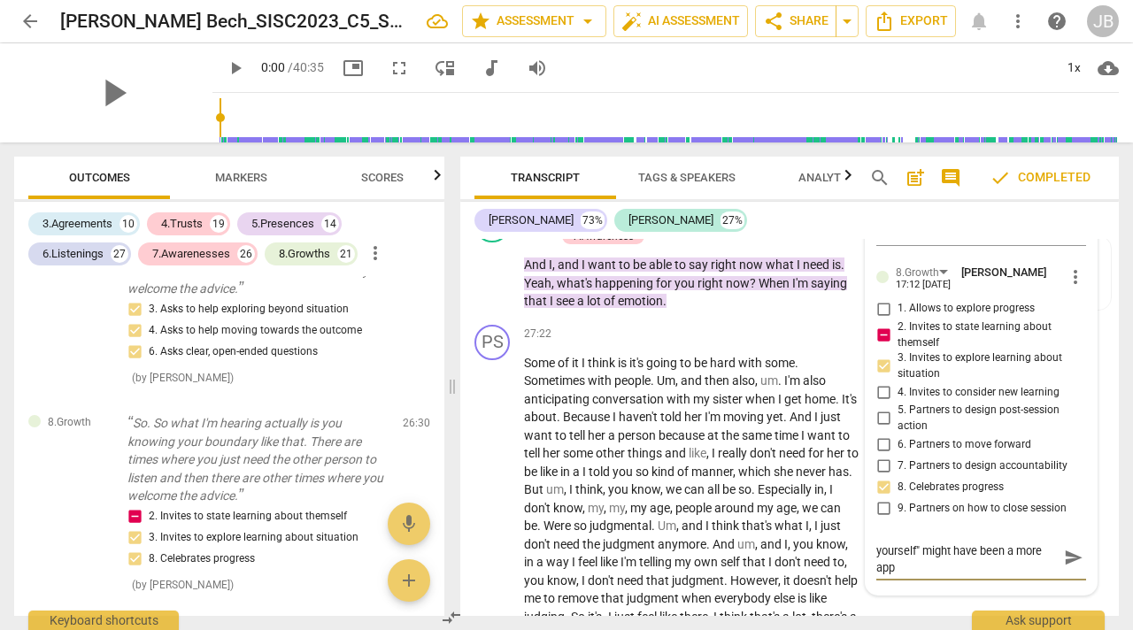
type textarea ""what are you learning about yourself" might have been a more appr"
type textarea ""what are you learning about yourself" might have been a more appro"
type textarea ""what are you learning about yourself" might have been a more approp"
type textarea ""what are you learning about yourself" might have been a more appropr"
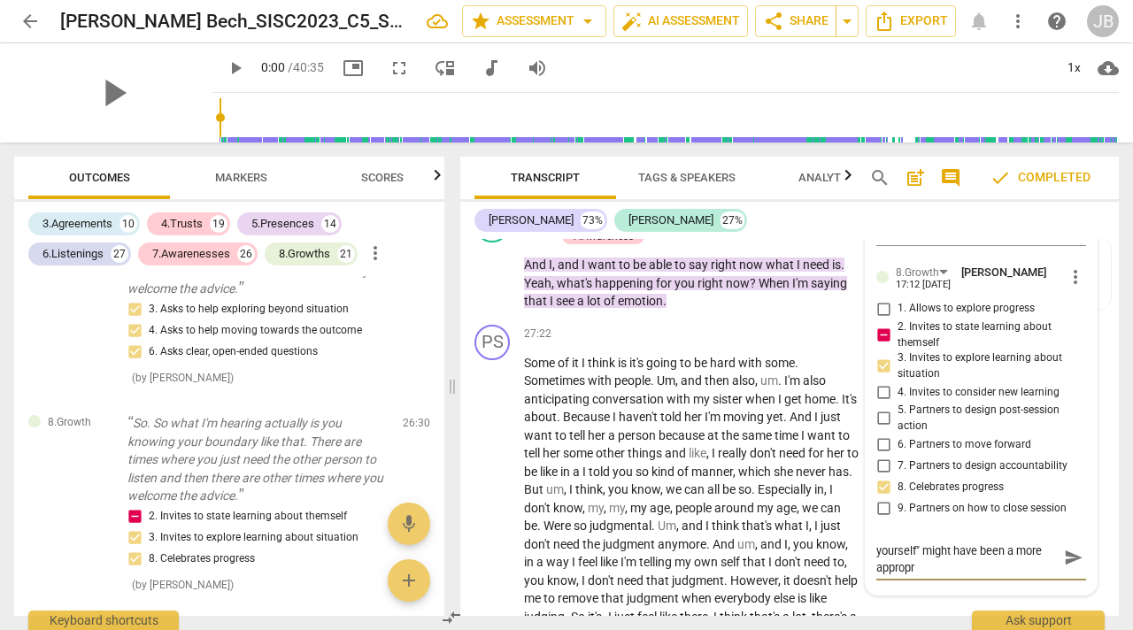
type textarea ""what are you learning about yourself" might have been a more appropri"
type textarea ""what are you learning about yourself" might have been a more appropria"
type textarea ""what are you learning about yourself" might have been a more appropriat"
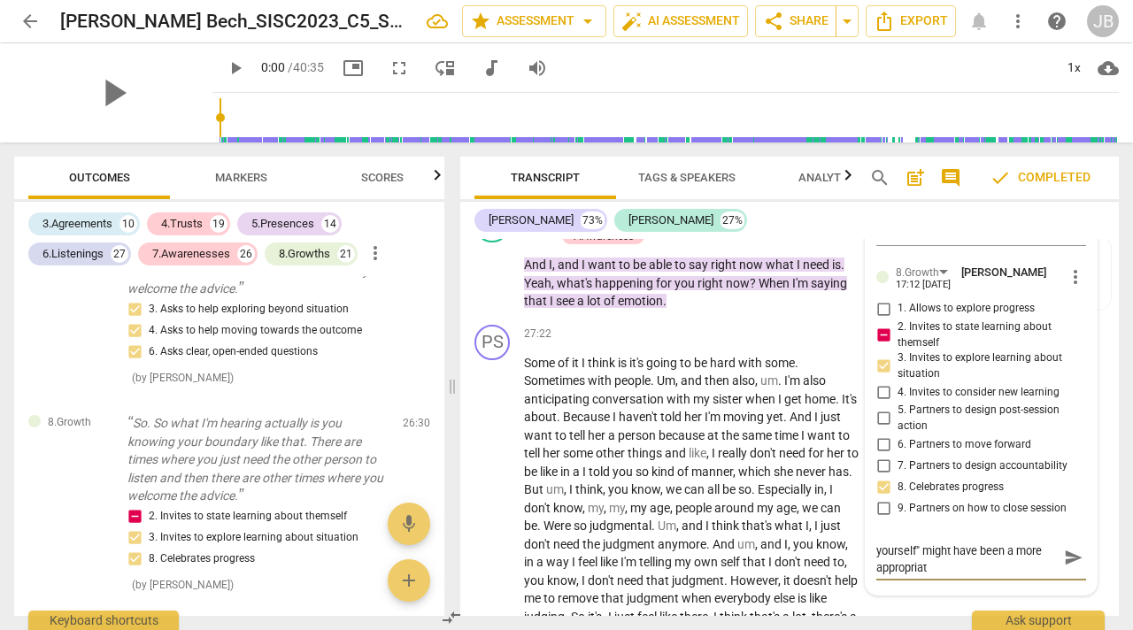
type textarea ""what are you learning about yourself" might have been a more appropriate"
type textarea ""what are you learning about yourself" might have been a more appropriate q"
type textarea ""what are you learning about yourself" might have been a more appropriate qu"
type textarea ""what are you learning about yourself" might have been a more appropriate que"
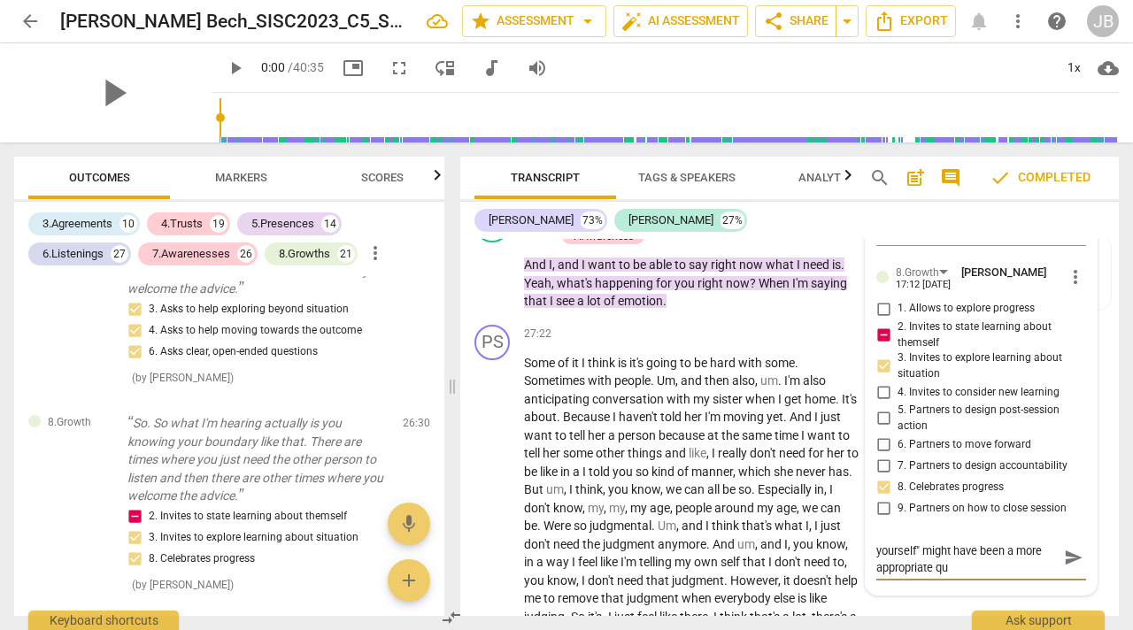
type textarea ""what are you learning about yourself" might have been a more appropriate que"
type textarea ""what are you learning about yourself" might have been a more appropriate ques"
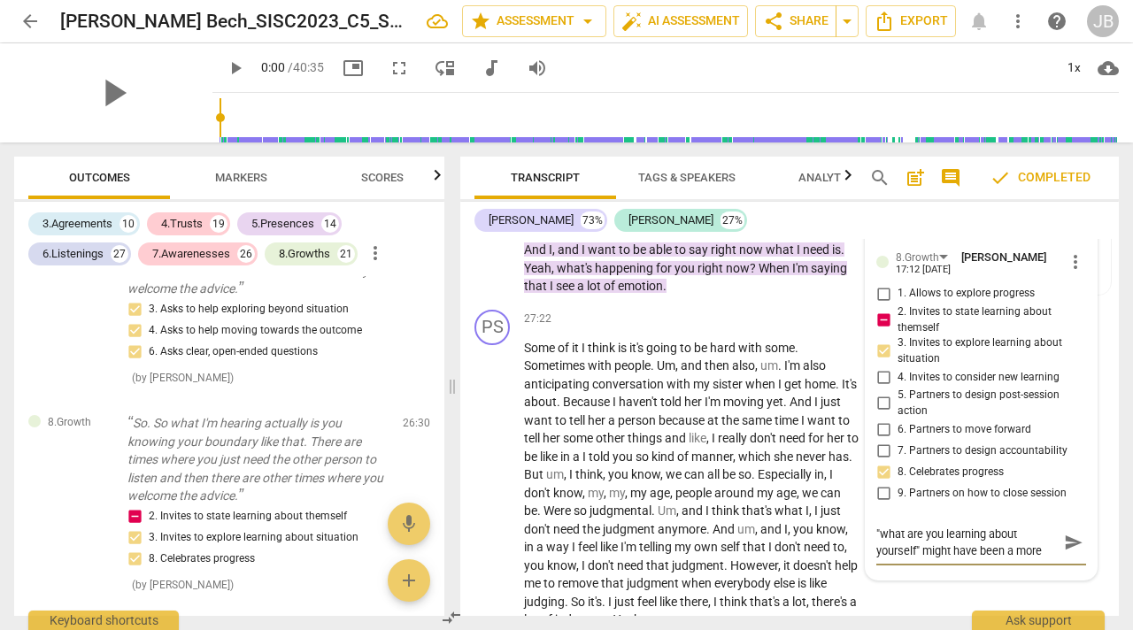
type textarea ""what are you learning about yourself" might have been a more appropriate quest"
type textarea ""what are you learning about yourself" might have been a more appropriate questi"
type textarea ""what are you learning about yourself" might have been a more appropriate quest…"
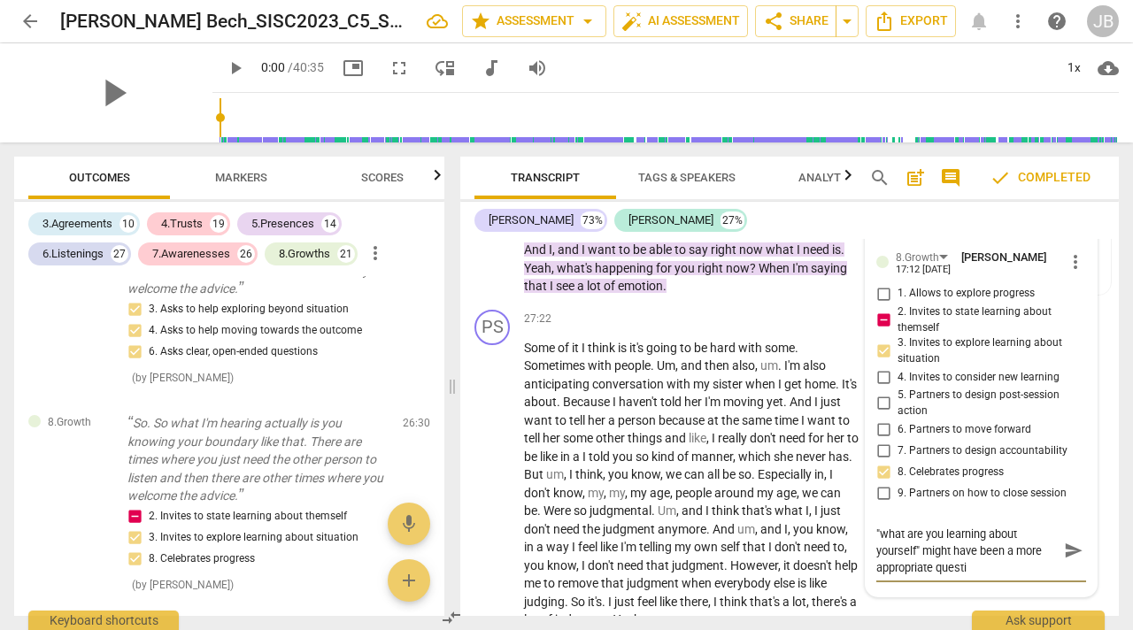
type textarea ""what are you learning about yourself" might have been a more appropriate quest…"
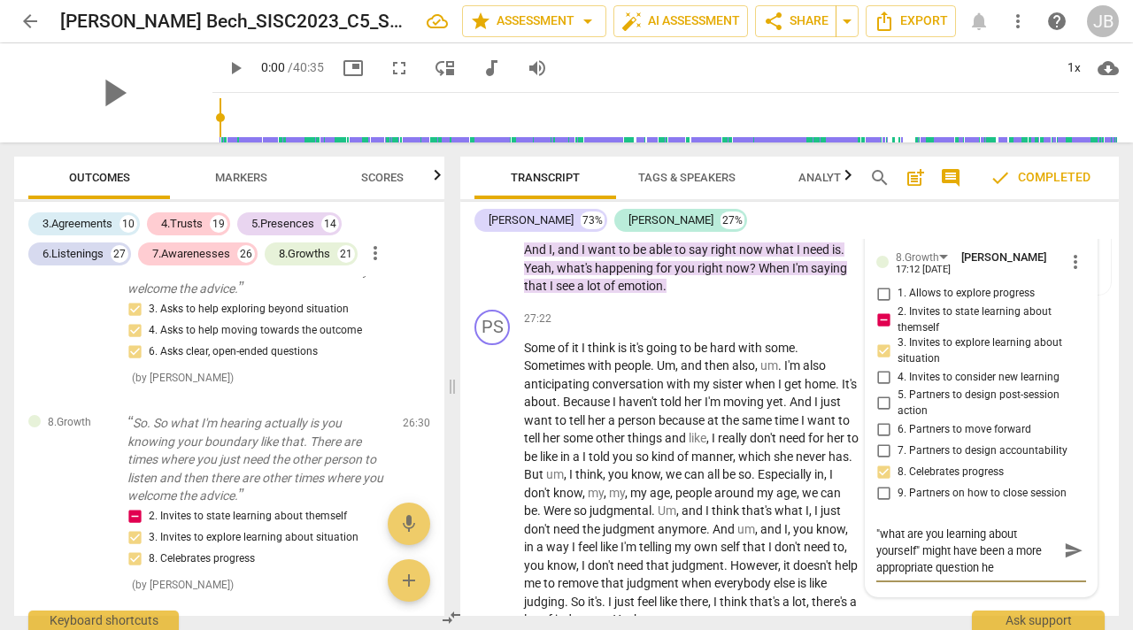
type textarea ""what are you learning about yourself" might have been a more appropriate quest…"
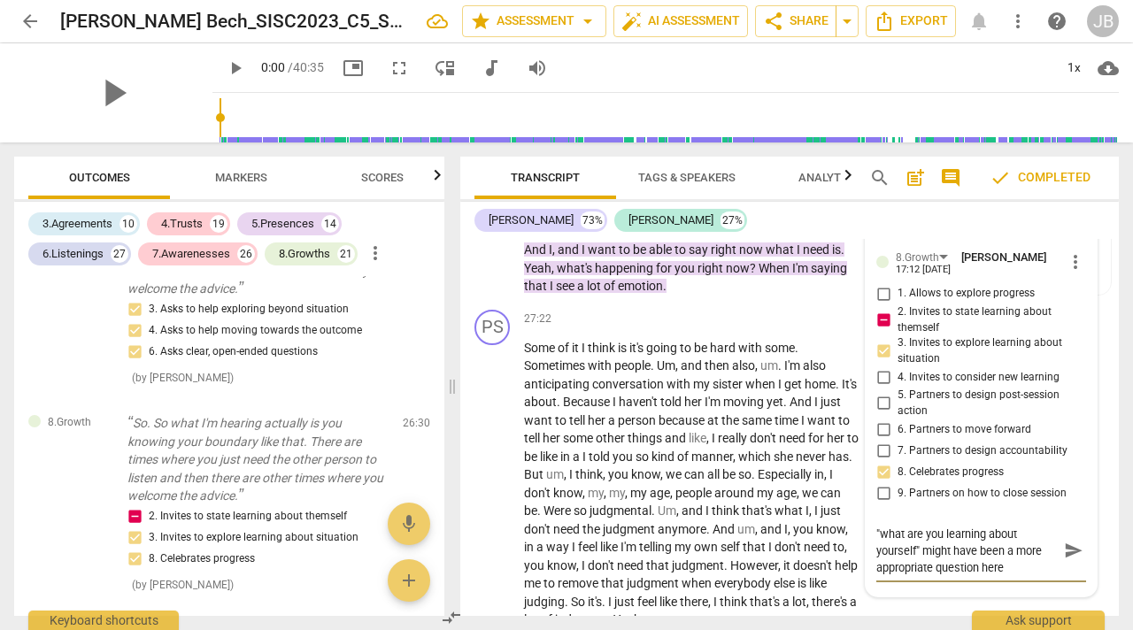
type textarea ""what are you learning about yourself" might have been a more appropriate quest…"
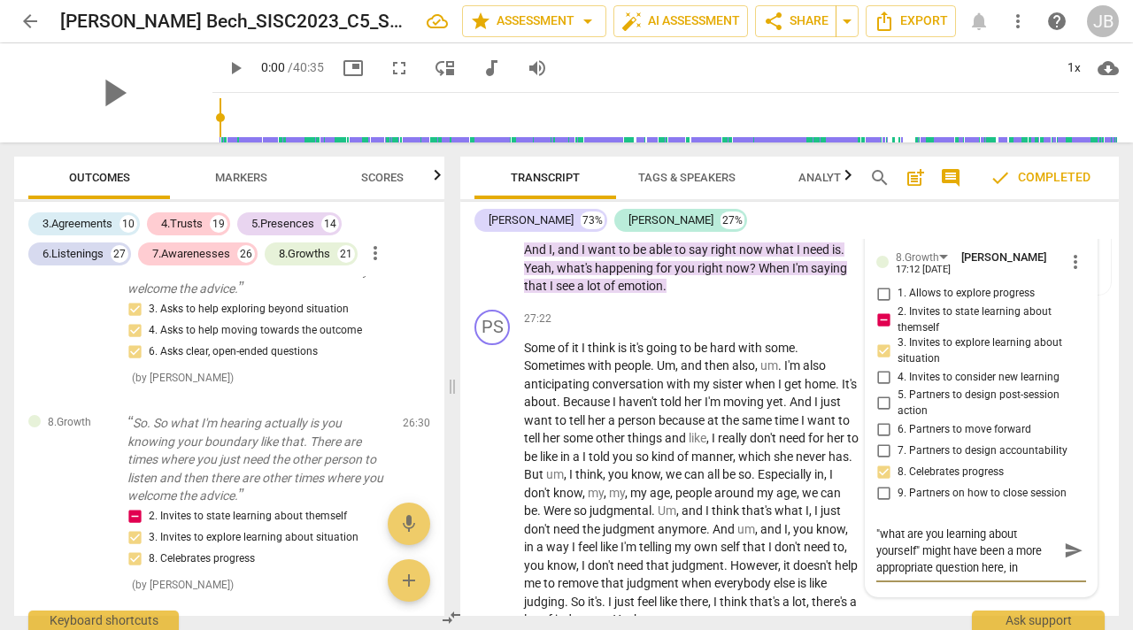
type textarea ""what are you learning about yourself" might have been a more appropriate quest…"
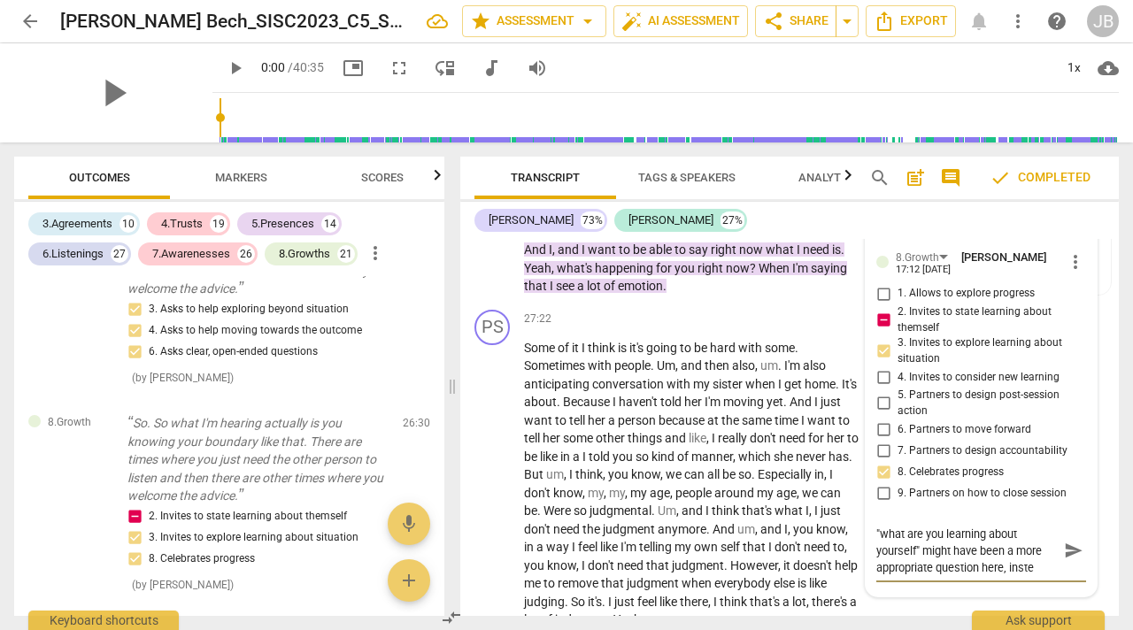
type textarea ""what are you learning about yourself" might have been a more appropriate quest…"
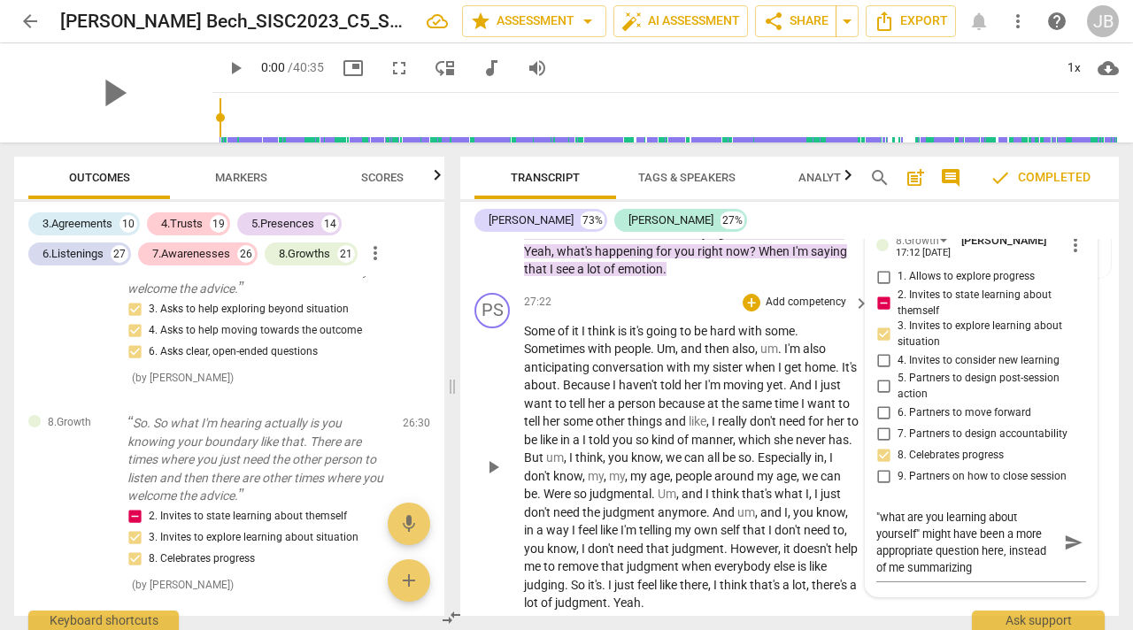
drag, startPoint x: 684, startPoint y: 447, endPoint x: 656, endPoint y: 398, distance: 55.9
click at [684, 411] on span "because" at bounding box center [683, 404] width 49 height 14
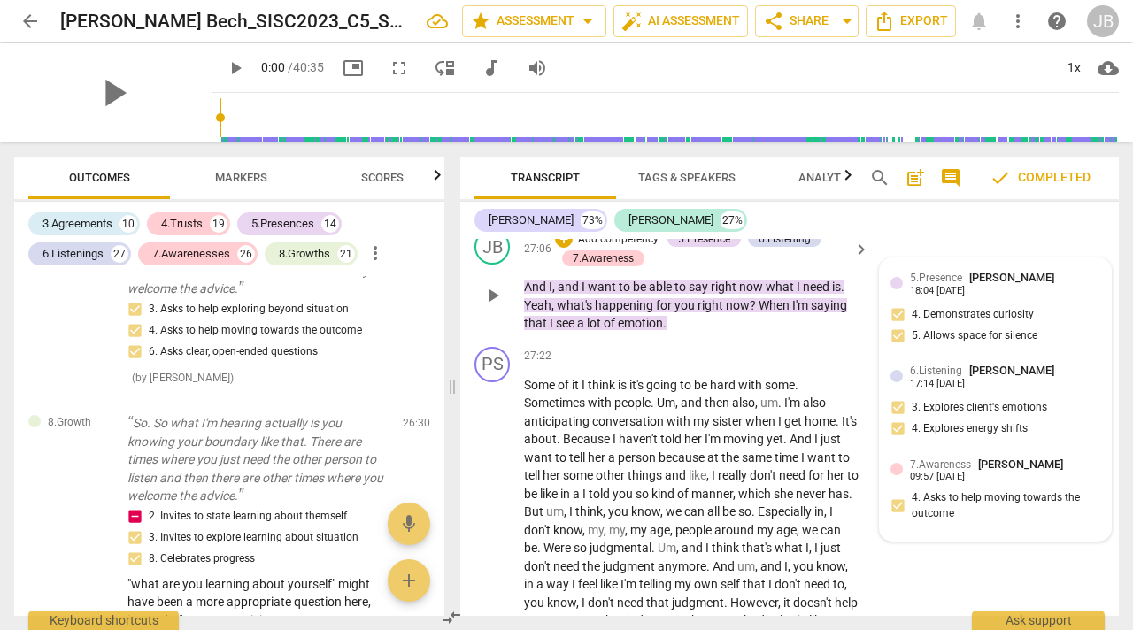
scroll to position [12259, 0]
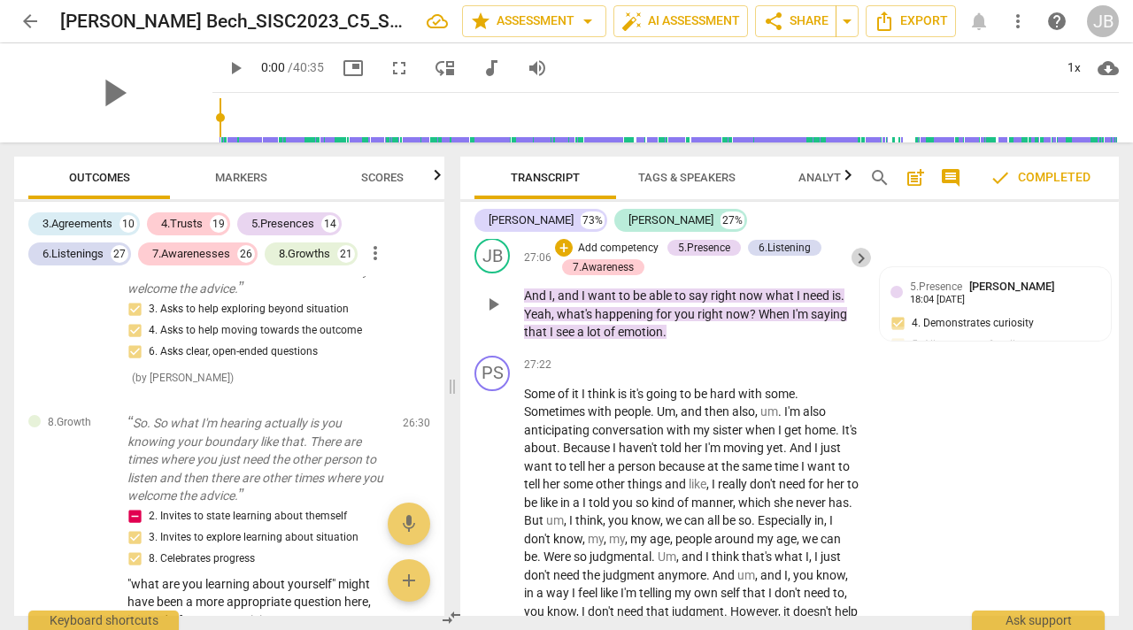
click at [857, 269] on span "keyboard_arrow_right" at bounding box center [861, 258] width 21 height 21
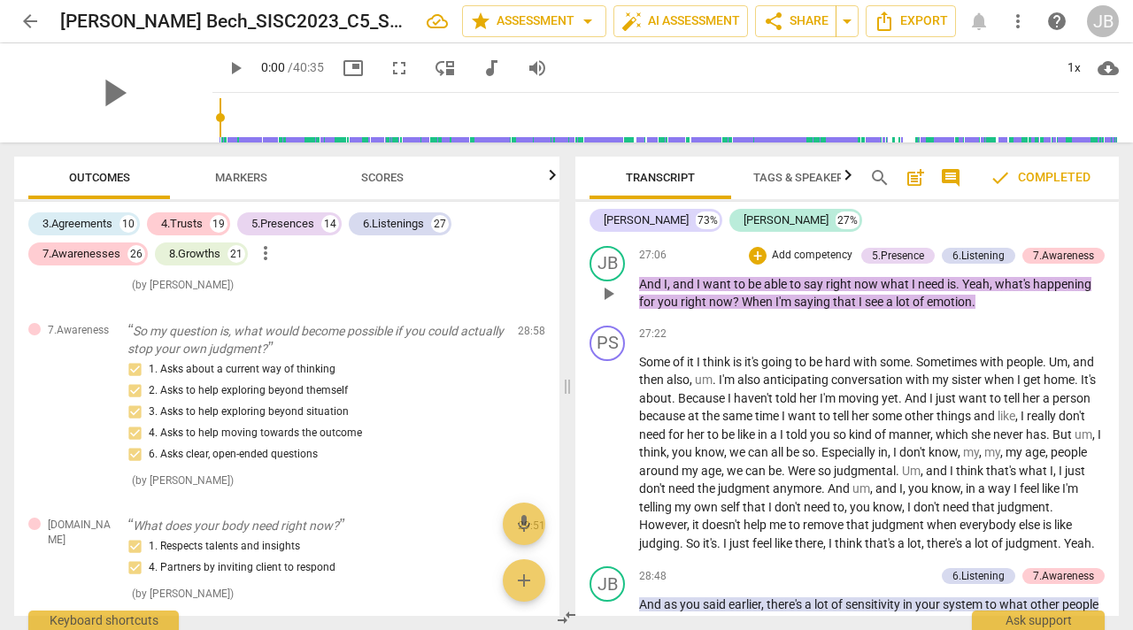
scroll to position [9283, 0]
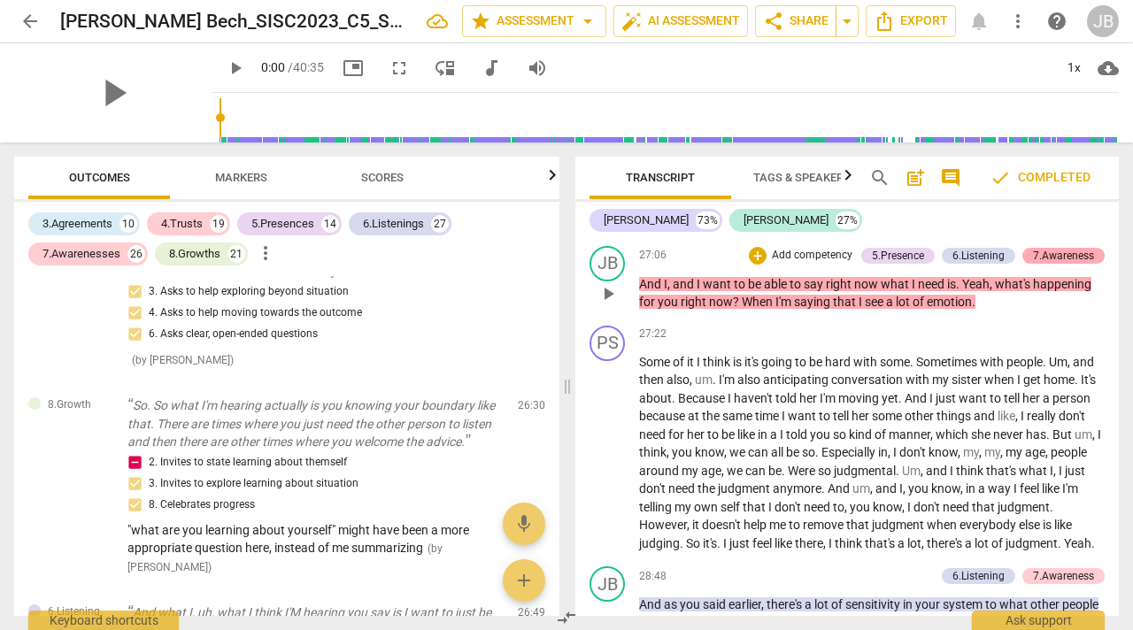
click at [1071, 264] on div "7.Awareness" at bounding box center [1063, 256] width 61 height 16
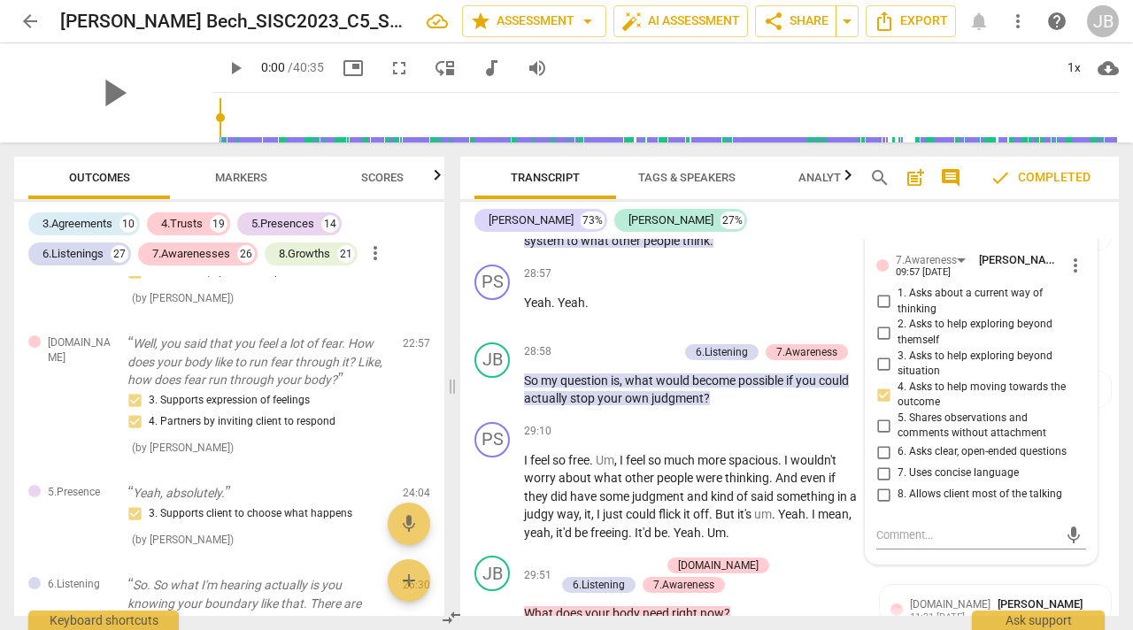
scroll to position [12759, 0]
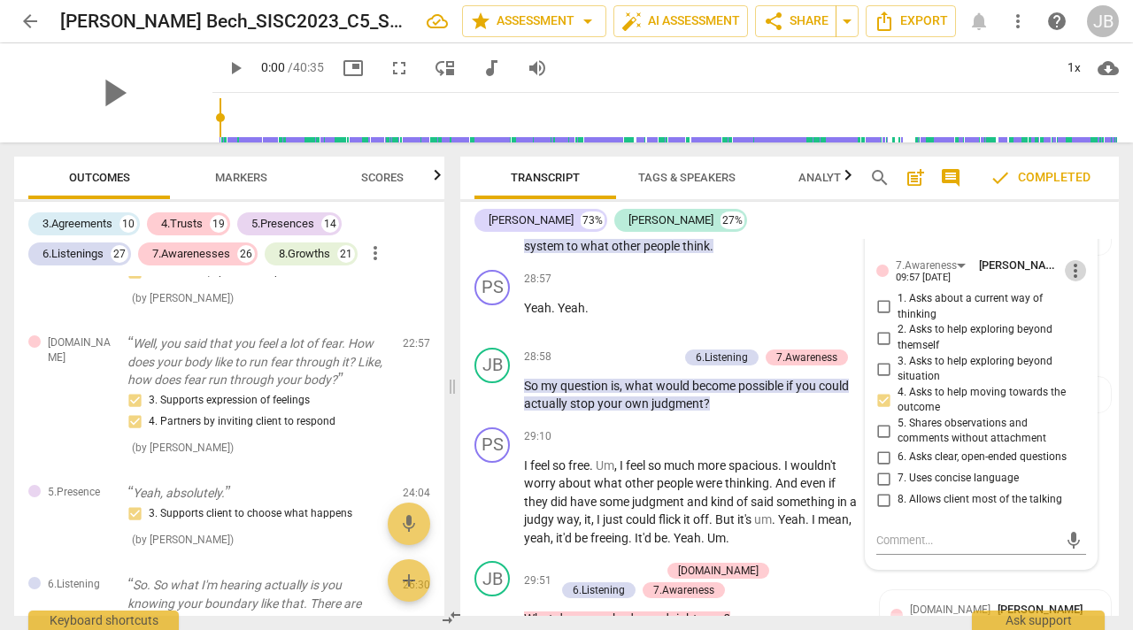
click at [1068, 282] on span "more_vert" at bounding box center [1075, 270] width 21 height 21
click at [1081, 342] on li "Delete" at bounding box center [1087, 346] width 61 height 34
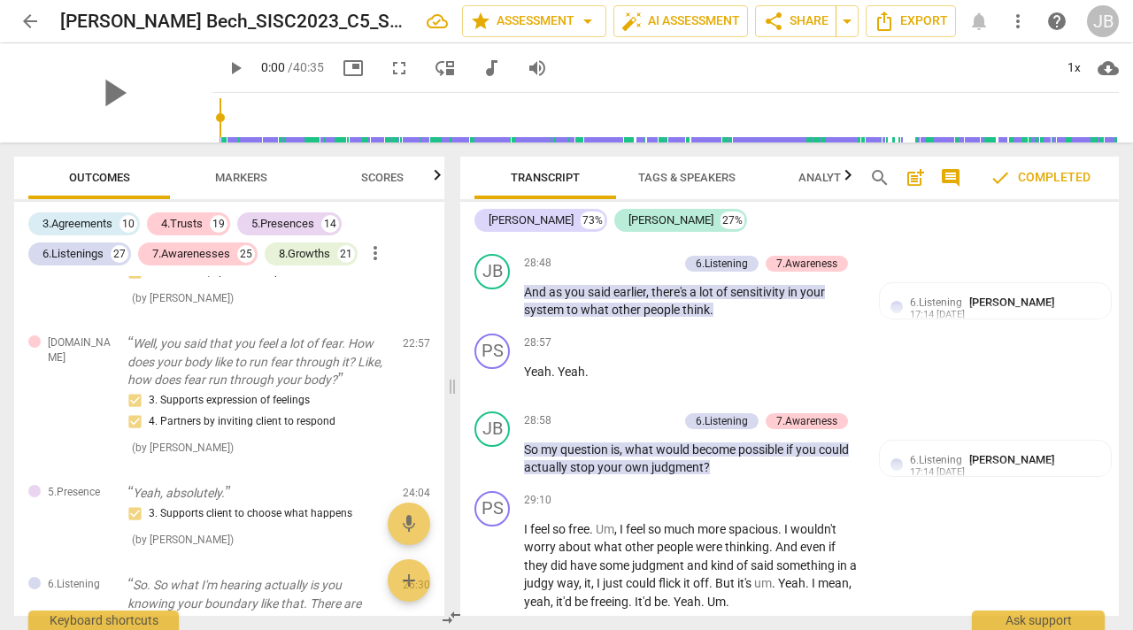
scroll to position [12677, 0]
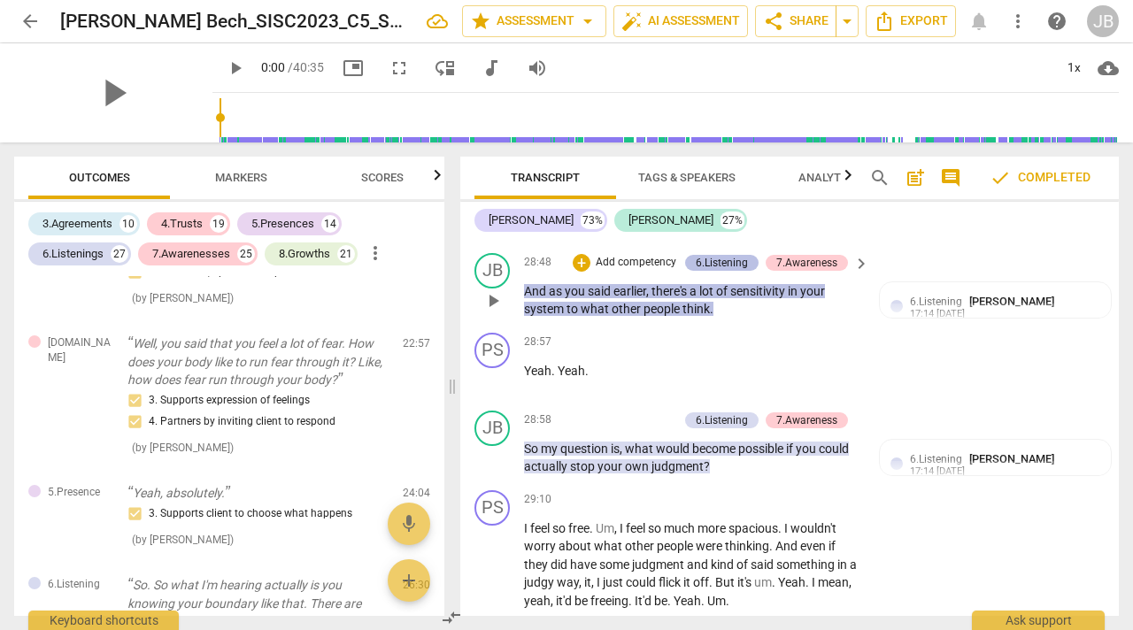
click at [731, 271] on div "6.Listening" at bounding box center [722, 263] width 52 height 16
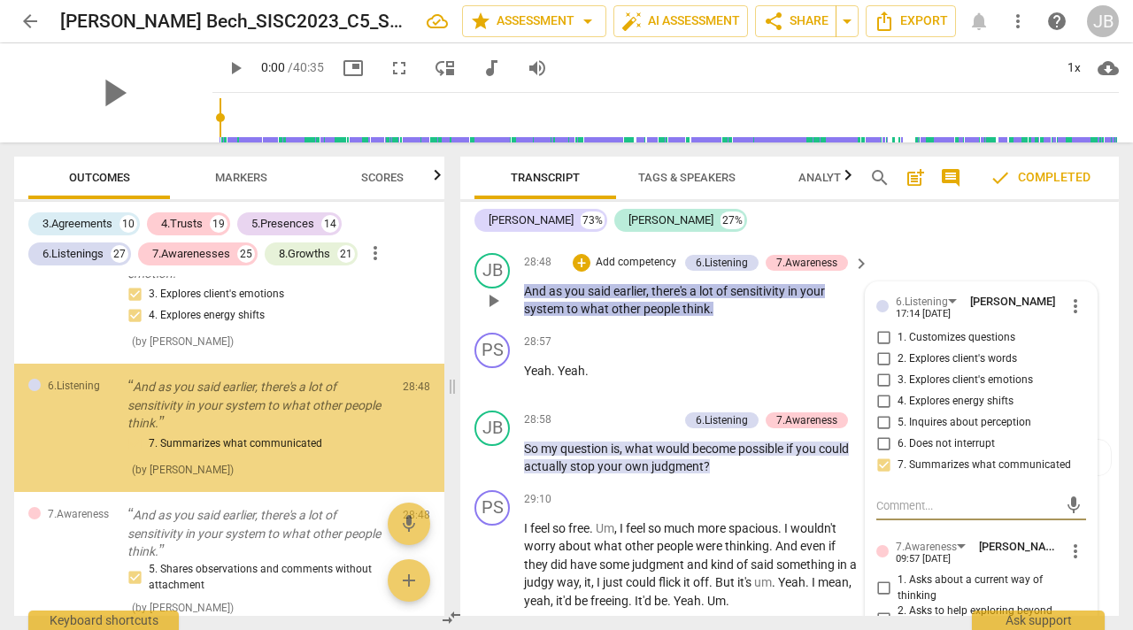
scroll to position [11532, 0]
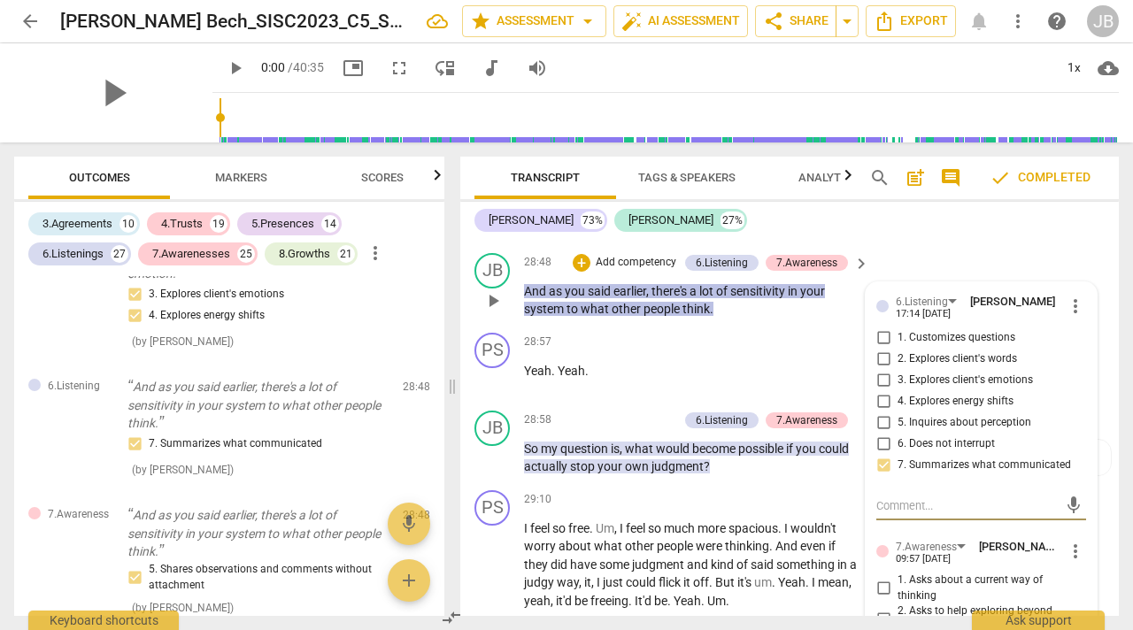
click at [1065, 317] on span "more_vert" at bounding box center [1075, 306] width 21 height 21
click at [1077, 382] on li "Delete" at bounding box center [1087, 382] width 61 height 34
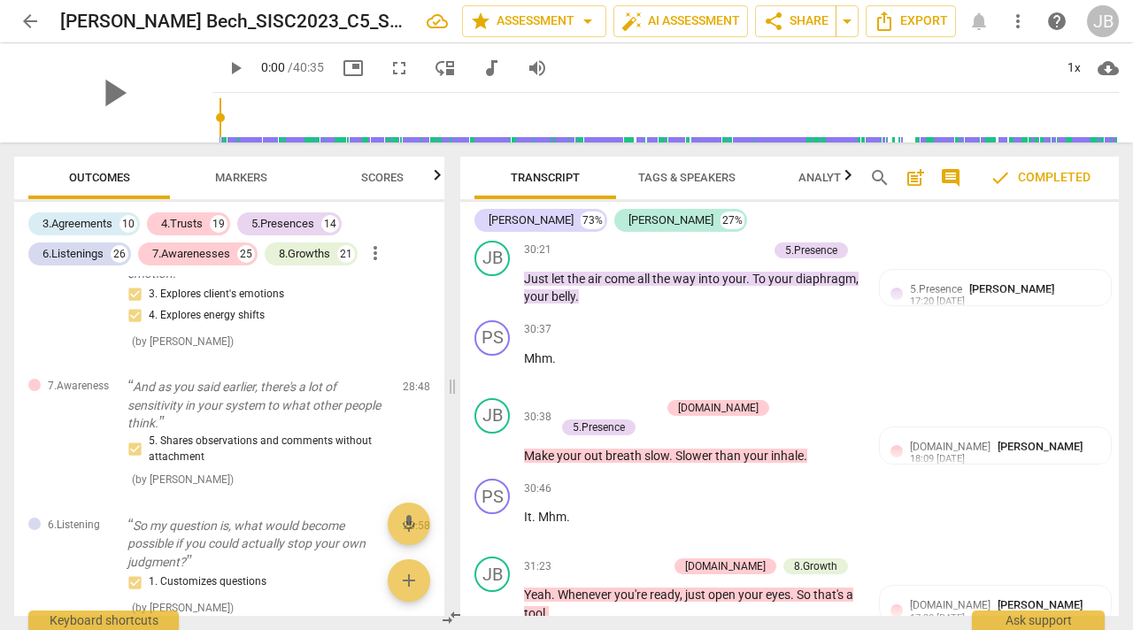
scroll to position [13380, 0]
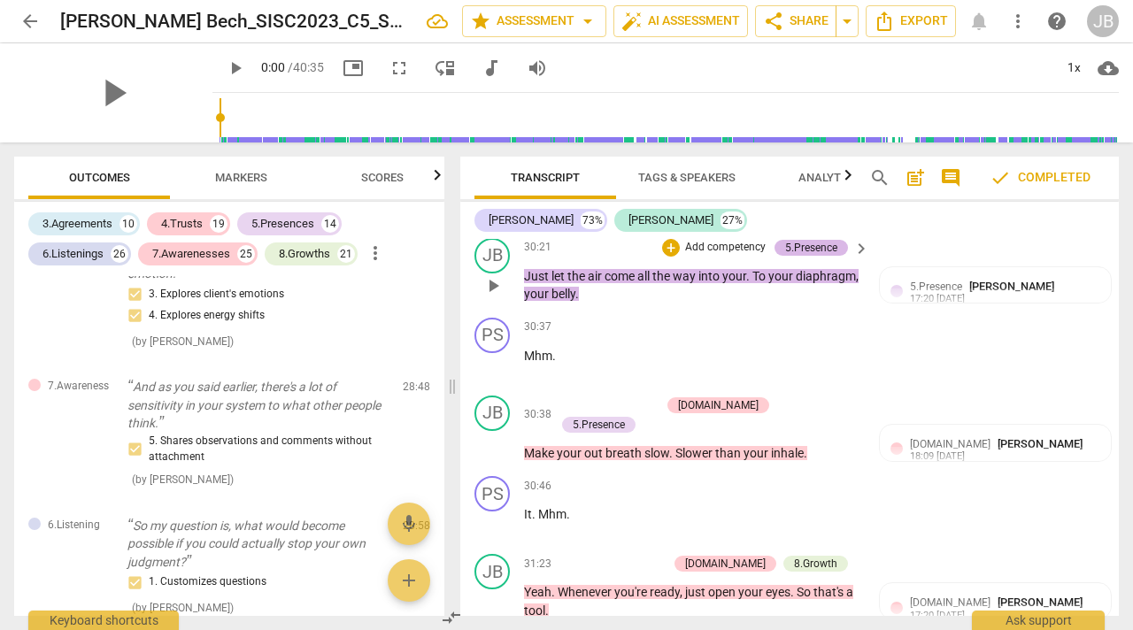
click at [829, 256] on div "5.Presence" at bounding box center [811, 248] width 52 height 16
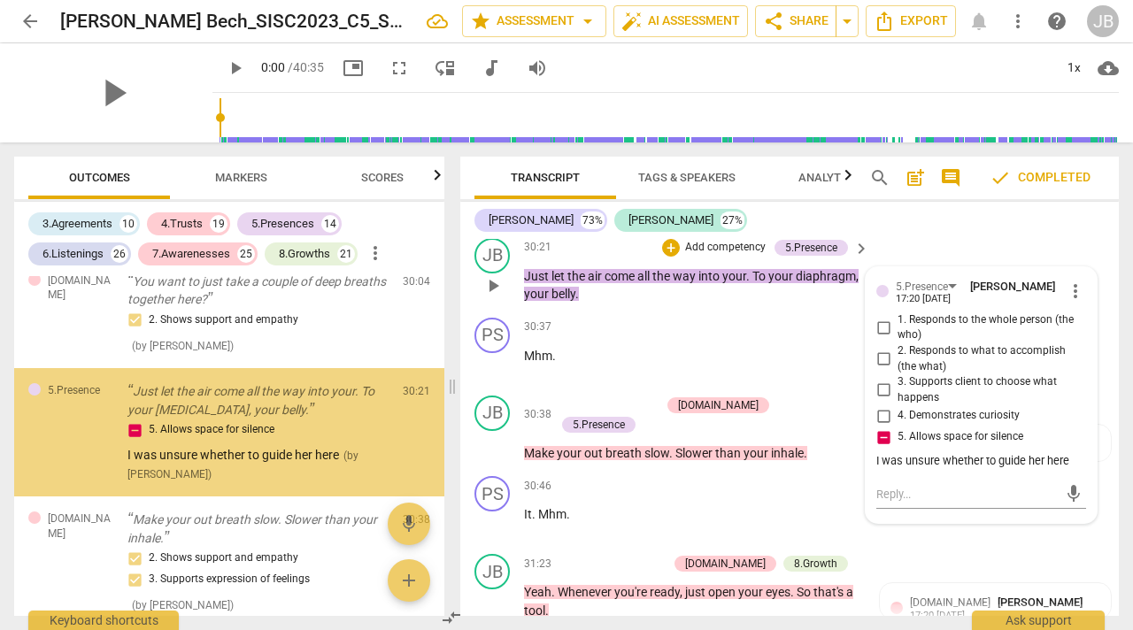
scroll to position [12462, 0]
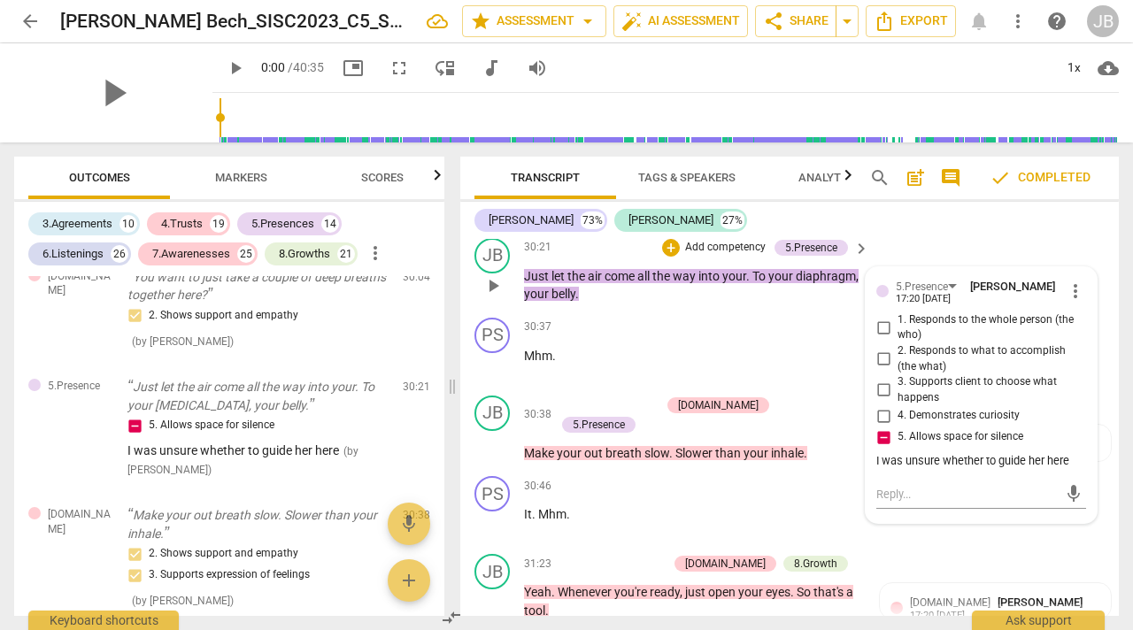
click at [1073, 302] on span "more_vert" at bounding box center [1075, 291] width 21 height 21
click at [1079, 360] on li "Delete" at bounding box center [1087, 369] width 61 height 34
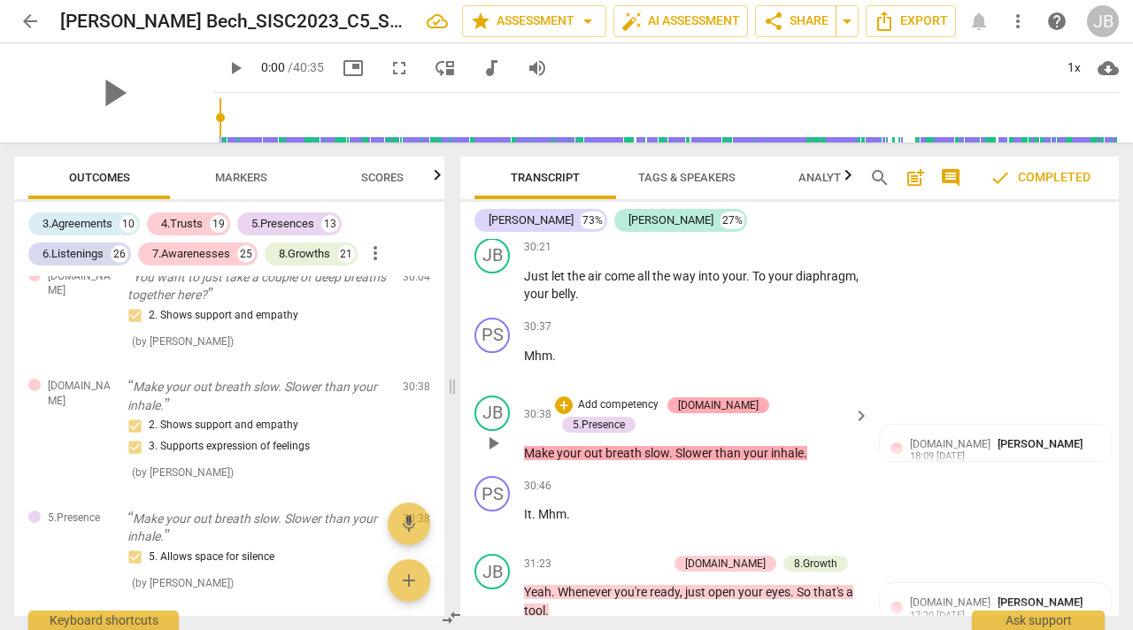
click at [737, 414] on div "[DOMAIN_NAME]" at bounding box center [718, 406] width 81 height 16
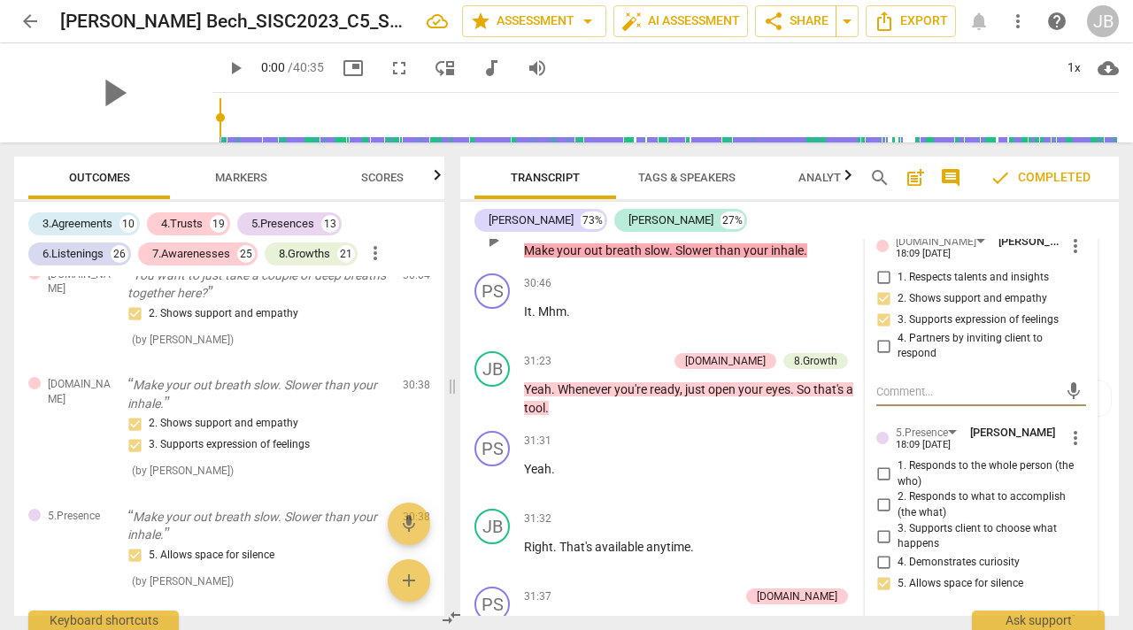
scroll to position [13530, 0]
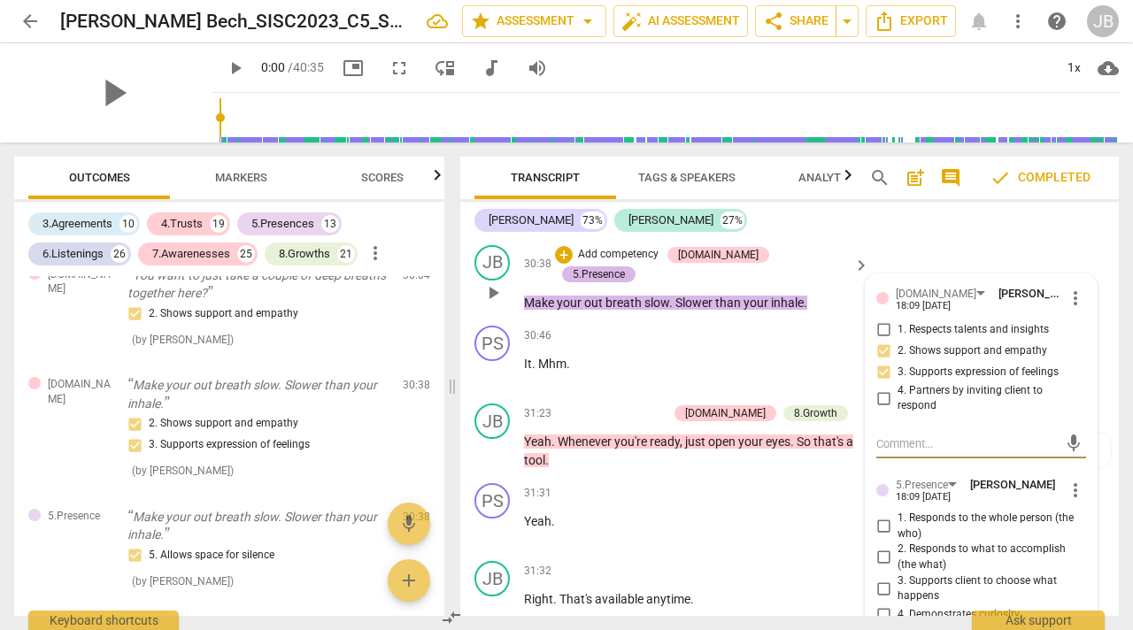
click at [625, 282] on div "5.Presence" at bounding box center [599, 275] width 52 height 16
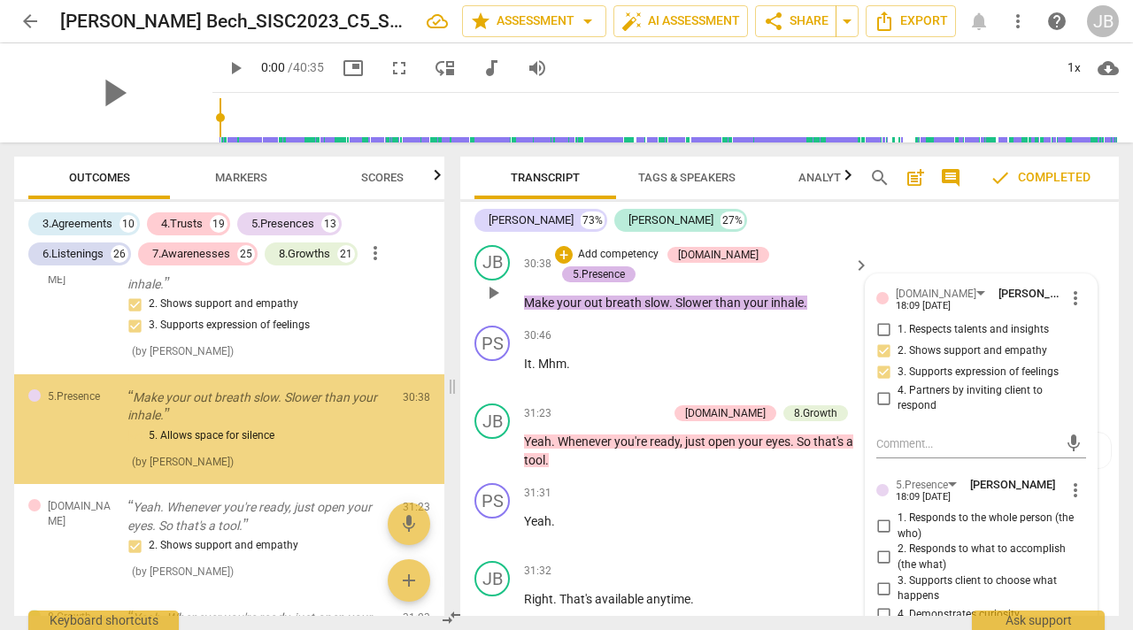
scroll to position [12584, 0]
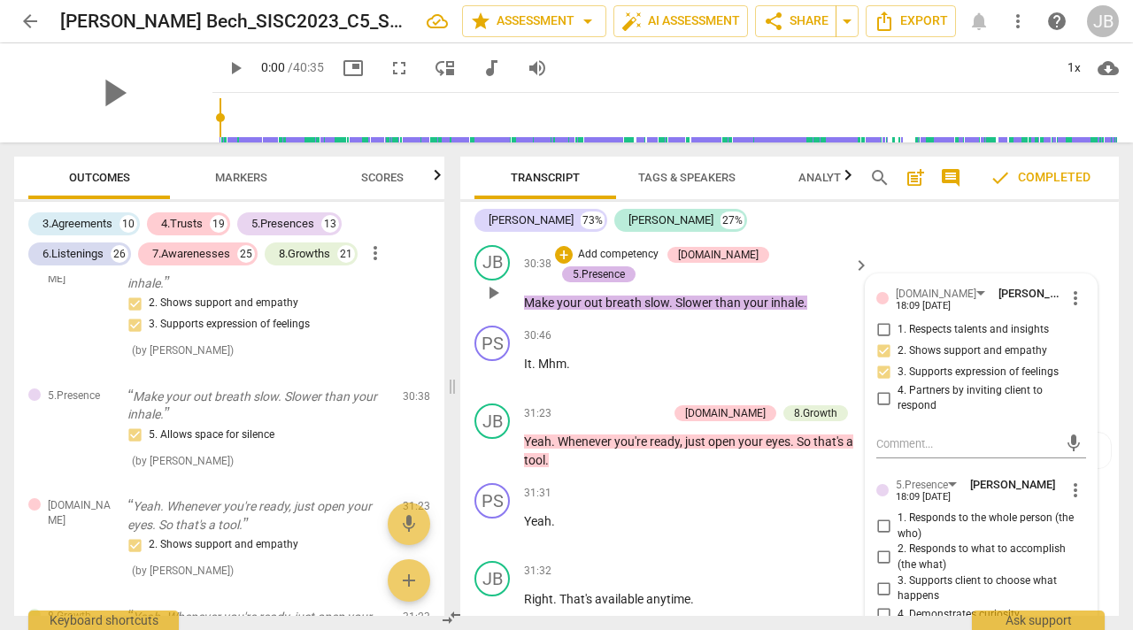
click at [625, 282] on div "5.Presence" at bounding box center [599, 275] width 52 height 16
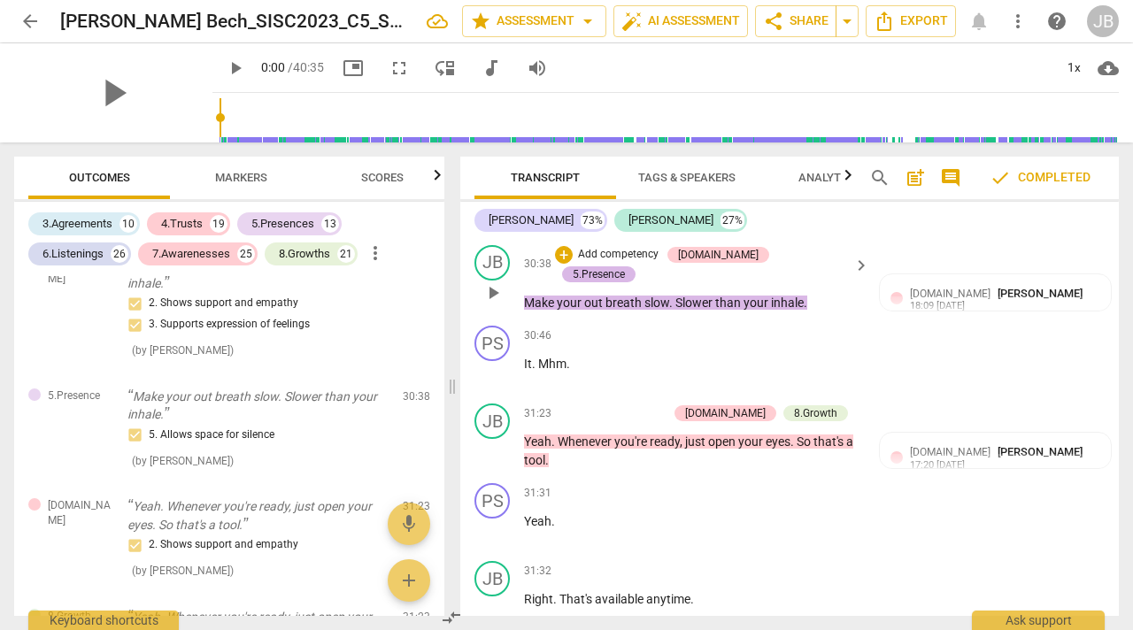
click at [625, 282] on div "5.Presence" at bounding box center [599, 275] width 52 height 16
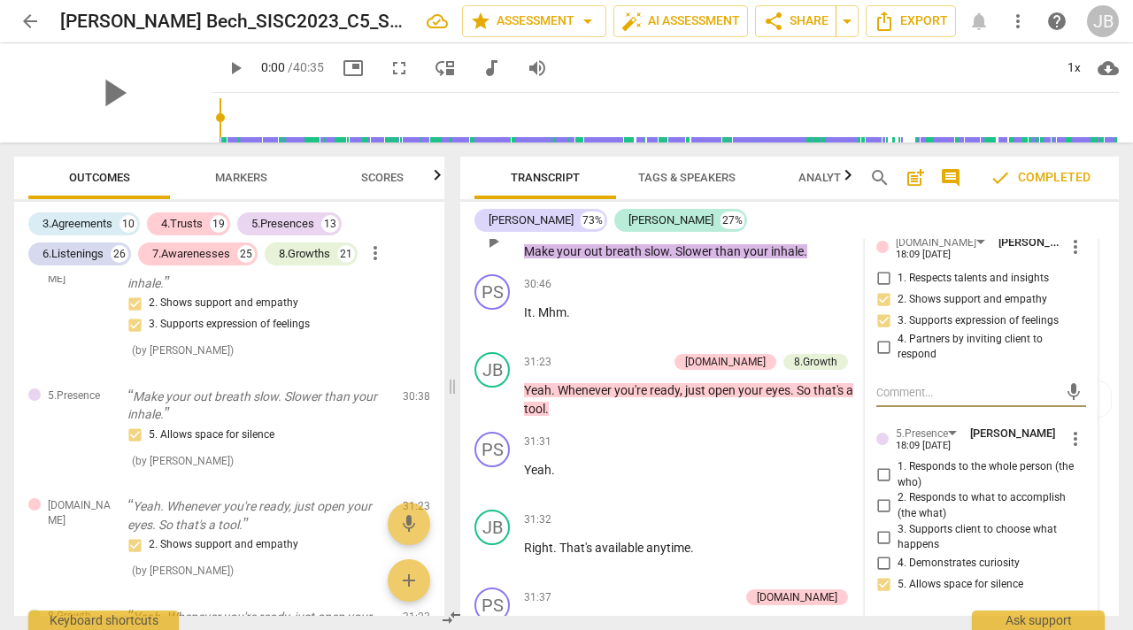
scroll to position [13583, 0]
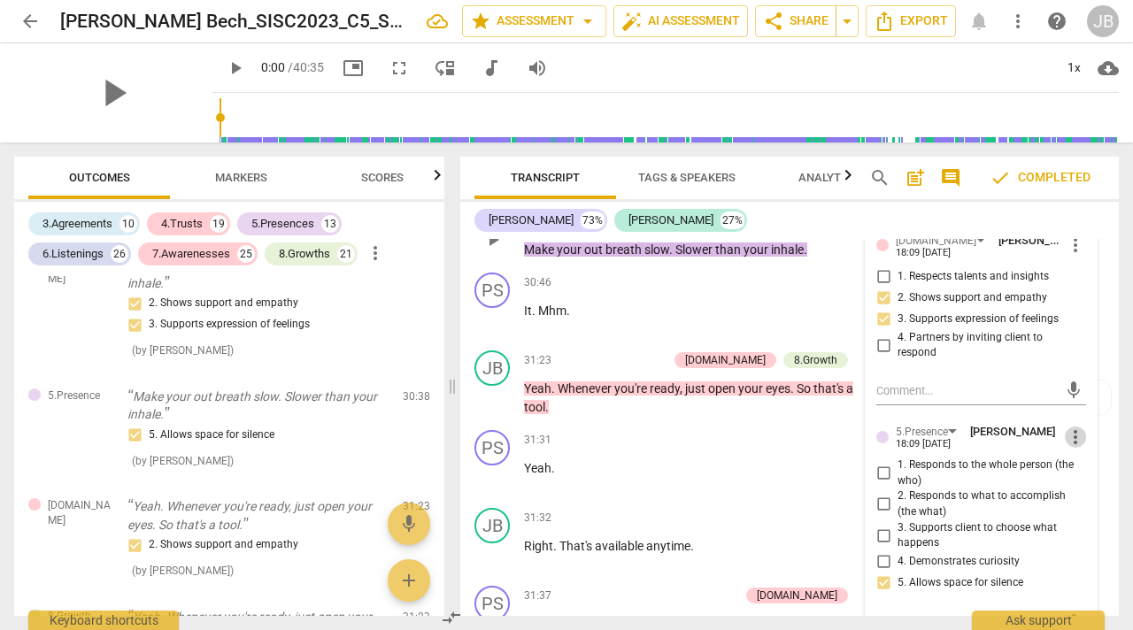
click at [1065, 448] on span "more_vert" at bounding box center [1075, 437] width 21 height 21
click at [1078, 505] on li "Delete" at bounding box center [1087, 515] width 61 height 34
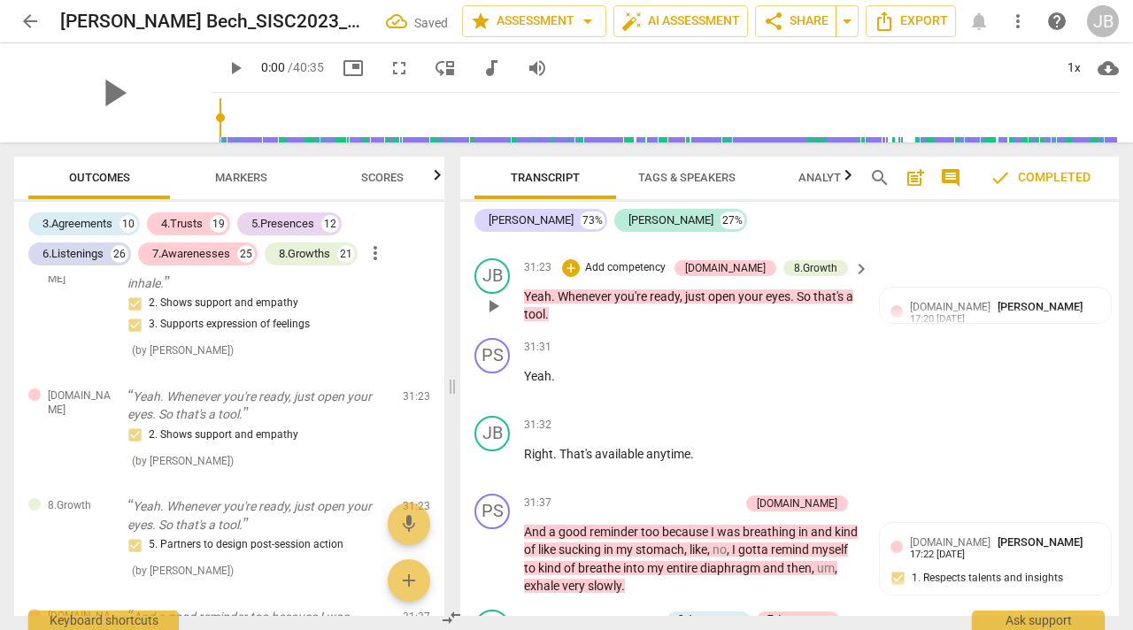
scroll to position [13679, 0]
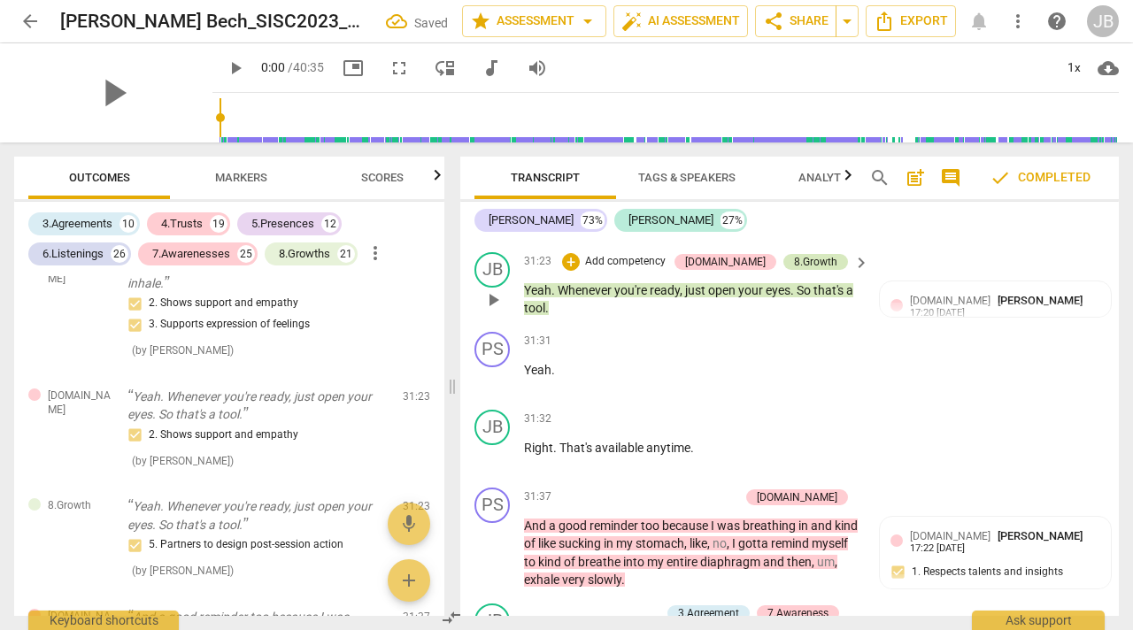
click at [822, 270] on div "8.Growth" at bounding box center [815, 262] width 43 height 16
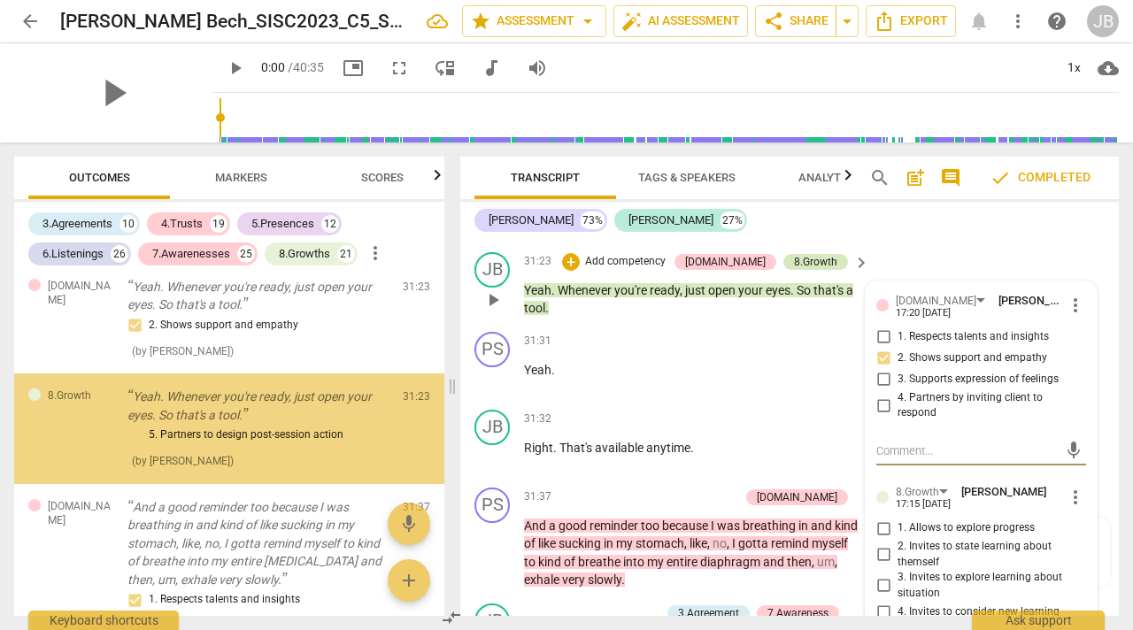
scroll to position [12695, 0]
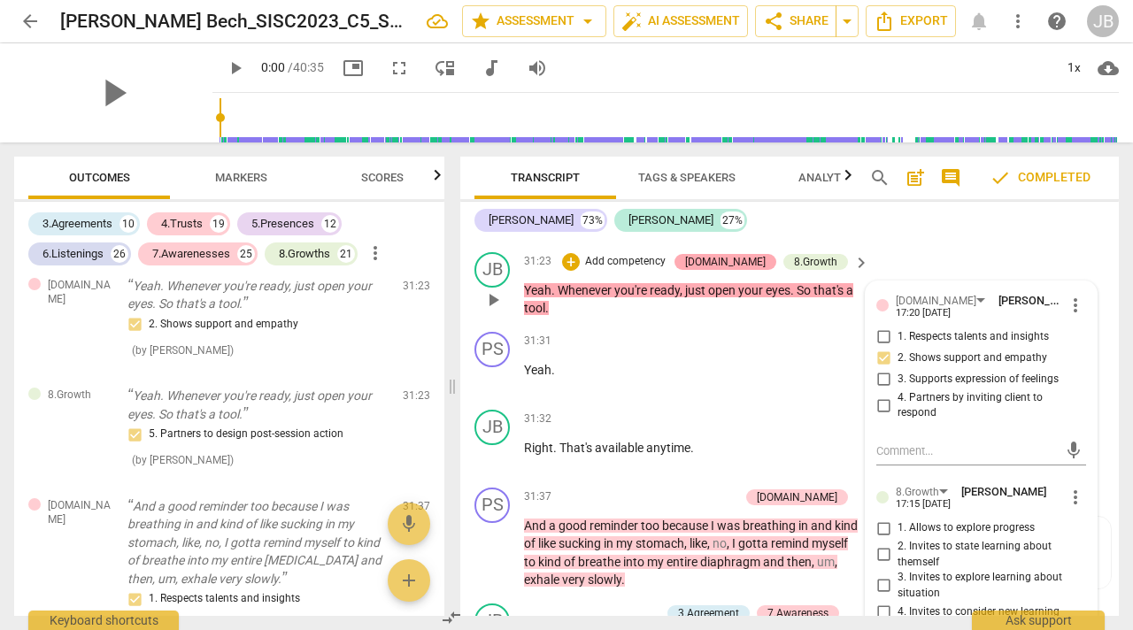
click at [746, 270] on div "[DOMAIN_NAME]" at bounding box center [725, 262] width 81 height 16
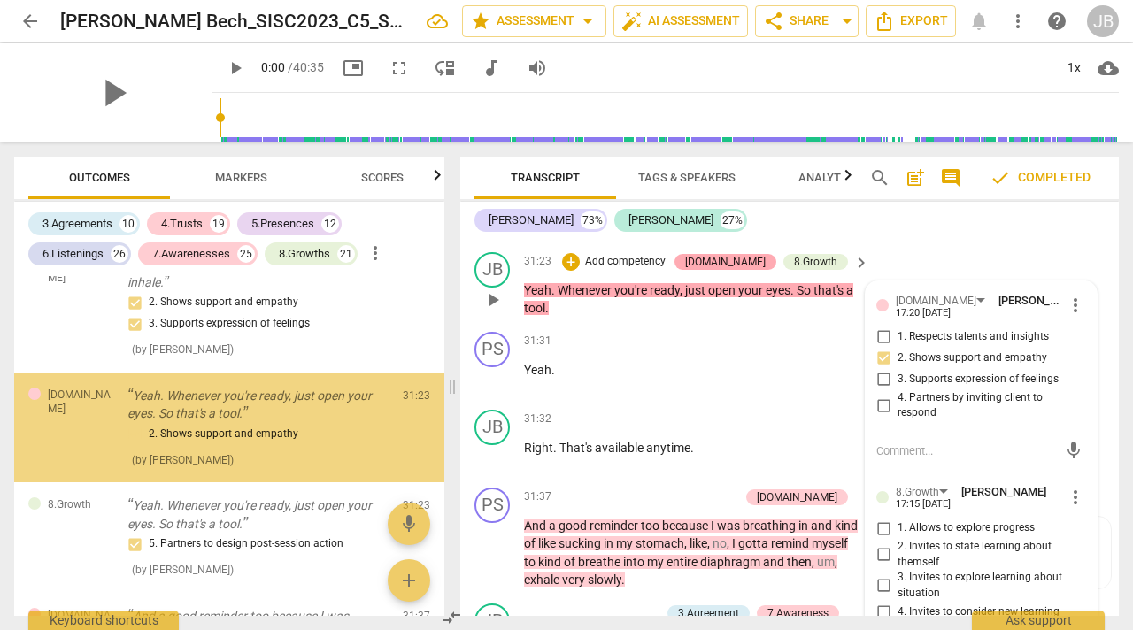
scroll to position [12584, 0]
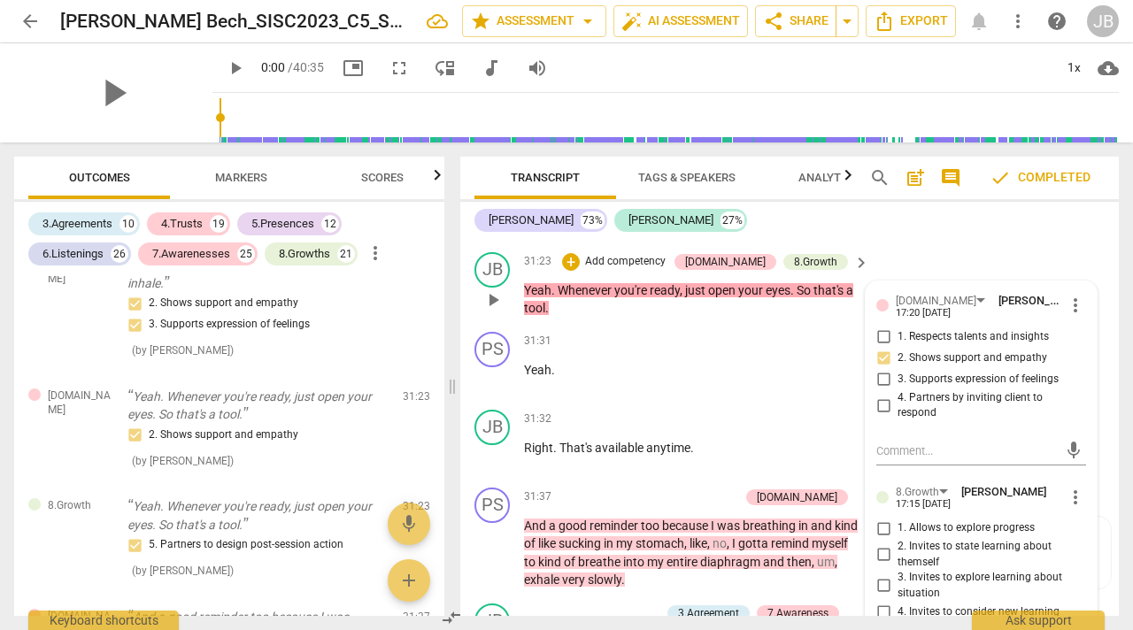
click at [1069, 316] on span "more_vert" at bounding box center [1075, 305] width 21 height 21
click at [1079, 382] on li "Delete" at bounding box center [1087, 383] width 61 height 34
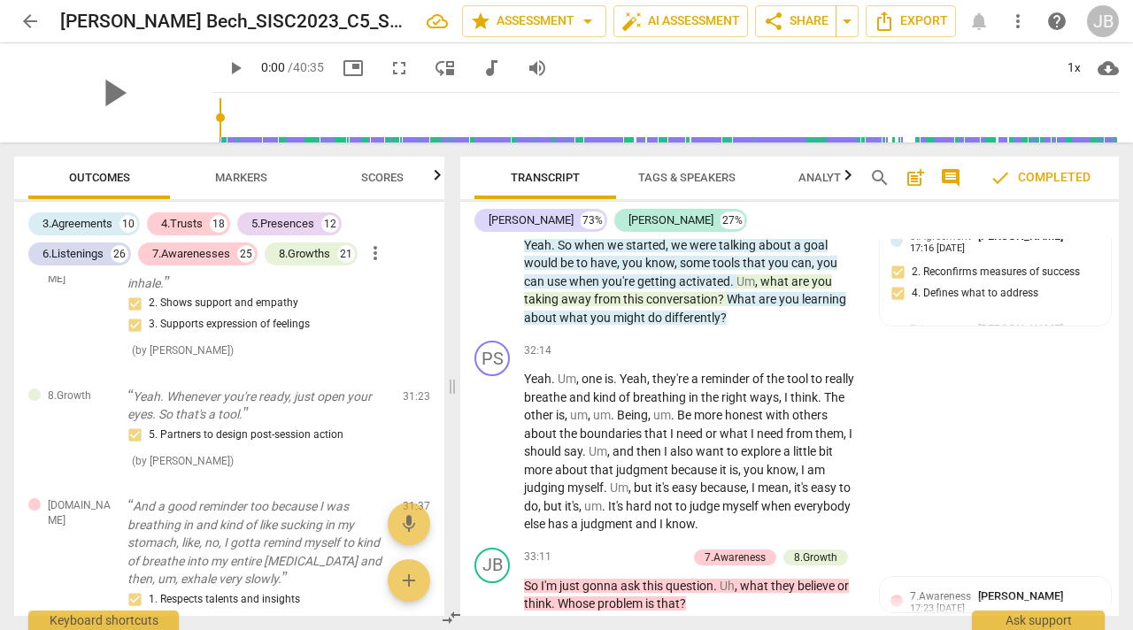
scroll to position [14124, 0]
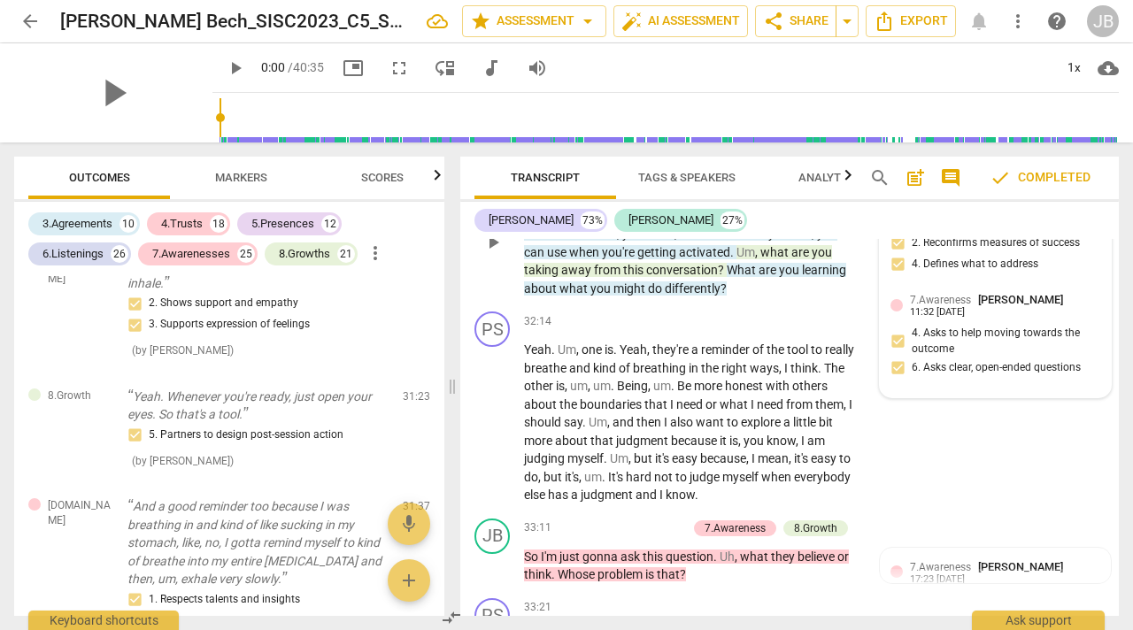
click at [975, 383] on div "7.Awareness [PERSON_NAME] 11:32 [DATE] 4. Asks to help moving towards the outco…" at bounding box center [996, 339] width 210 height 97
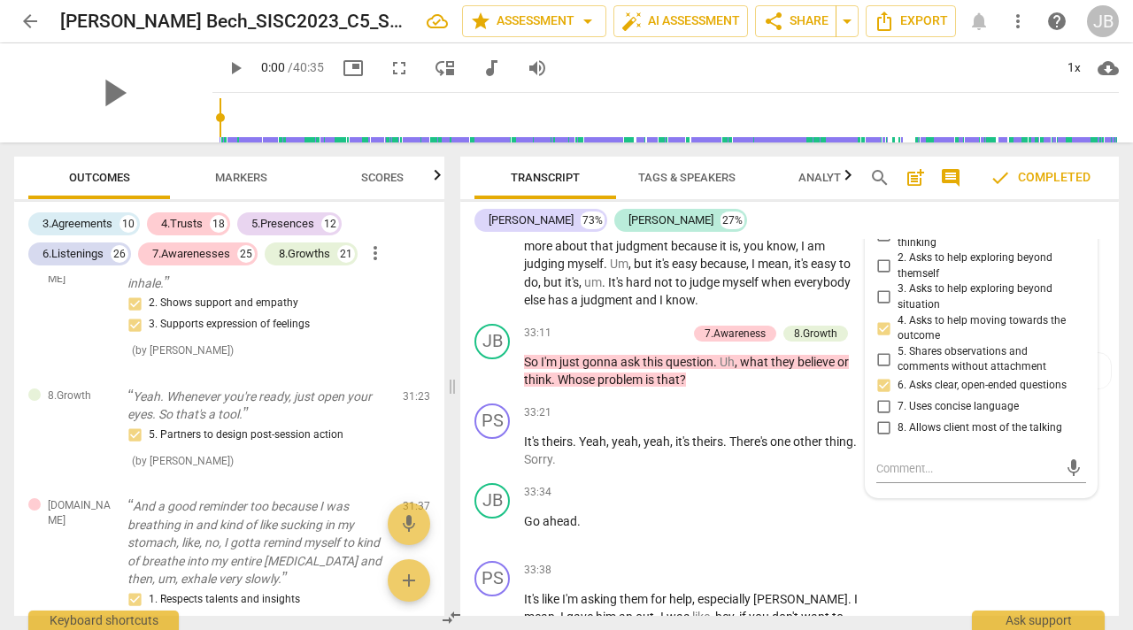
scroll to position [14330, 0]
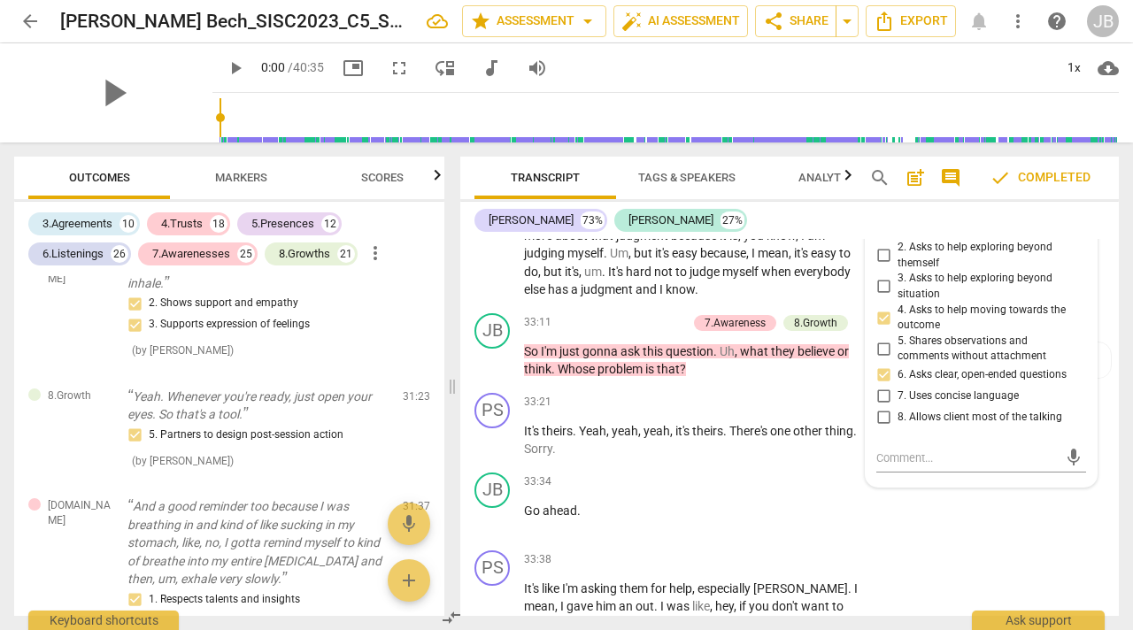
click at [654, 260] on span "but" at bounding box center [644, 253] width 21 height 14
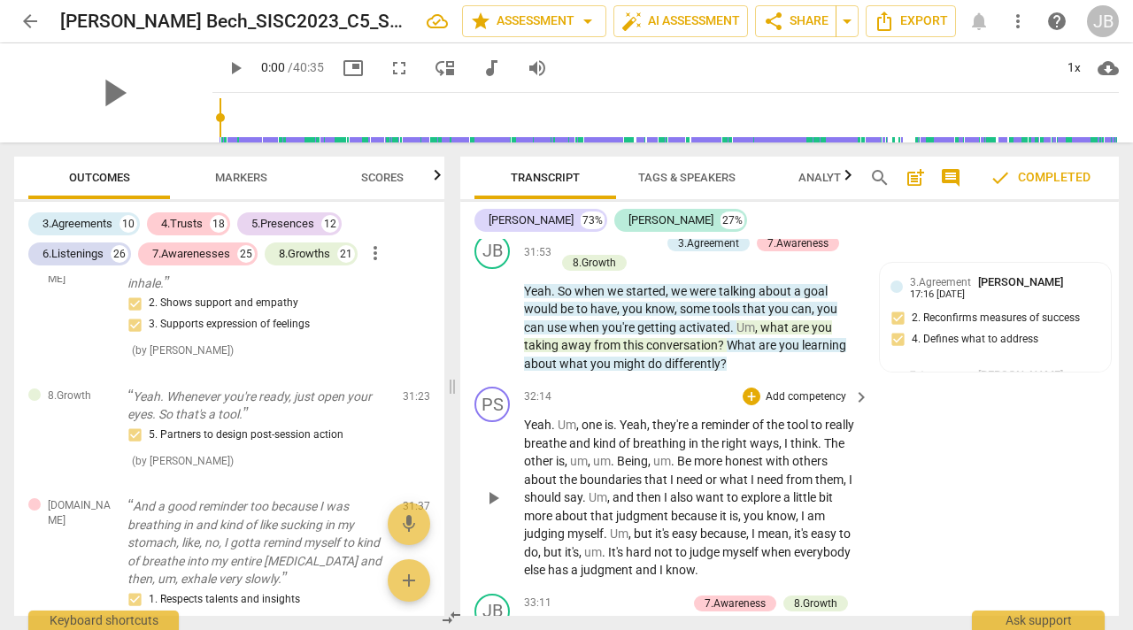
scroll to position [14038, 0]
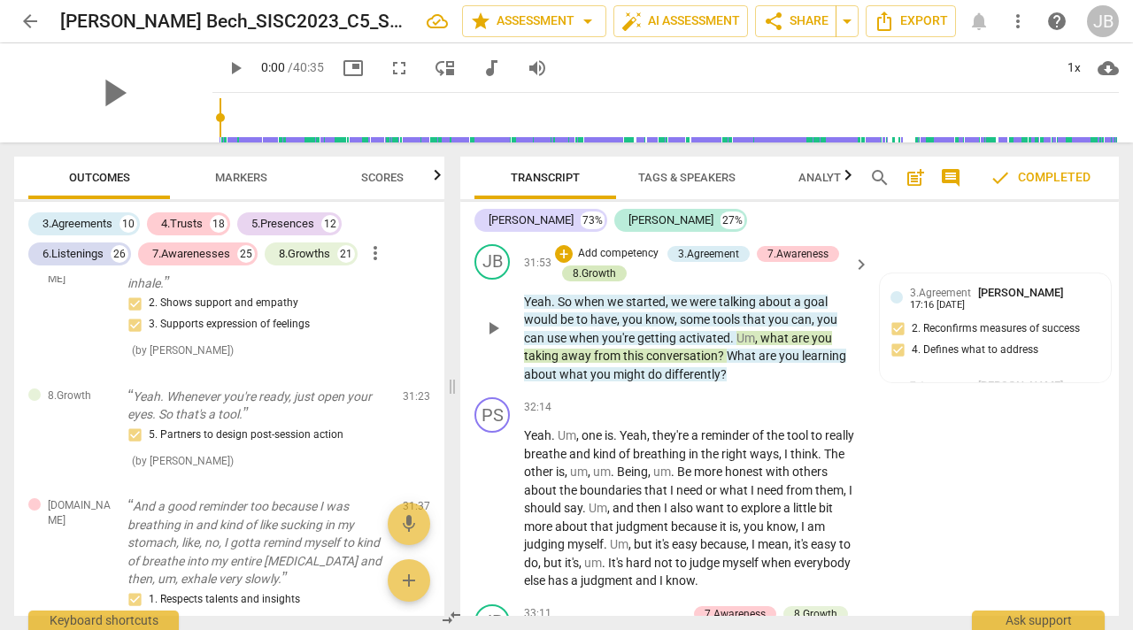
click at [593, 282] on div "8.Growth" at bounding box center [594, 274] width 43 height 16
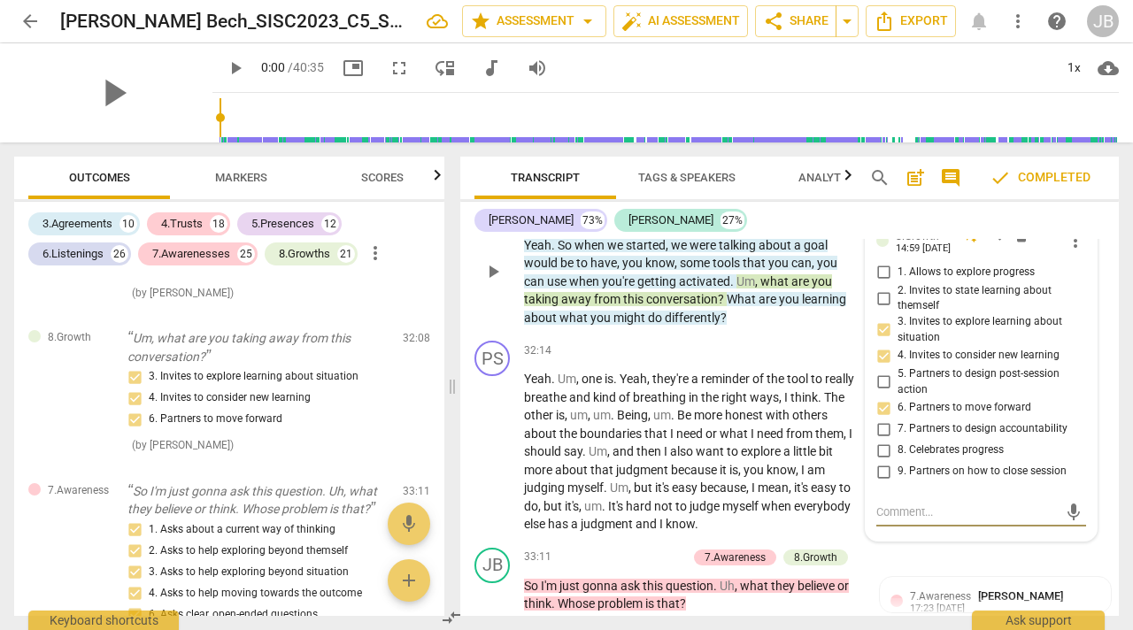
scroll to position [14096, 0]
click at [878, 392] on input "5. Partners to design post-session action" at bounding box center [884, 381] width 28 height 21
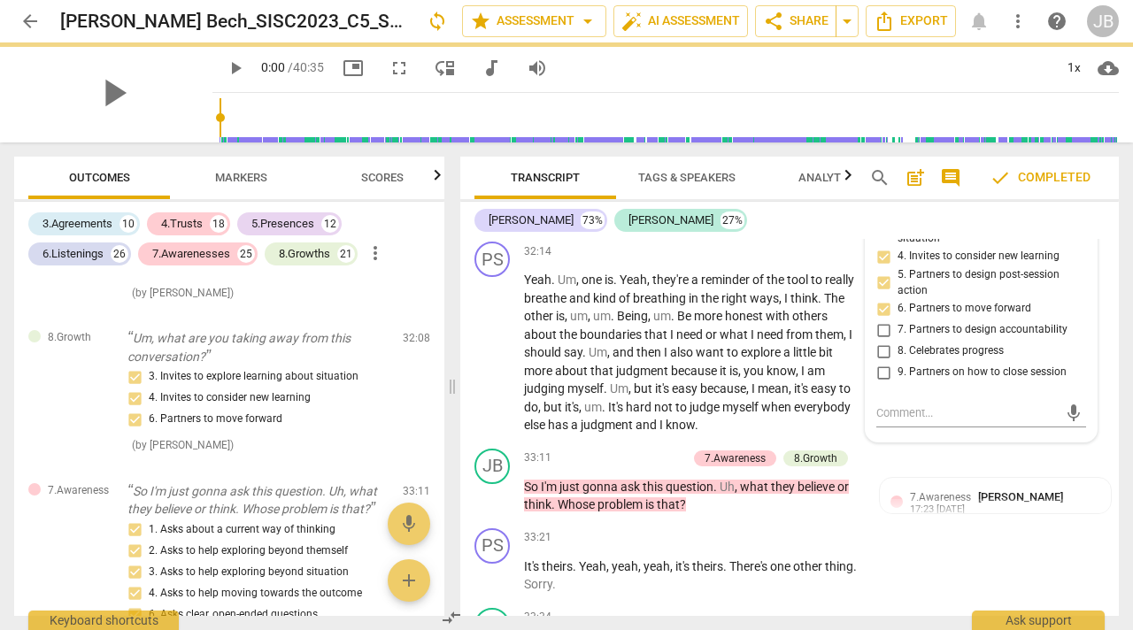
scroll to position [14192, 0]
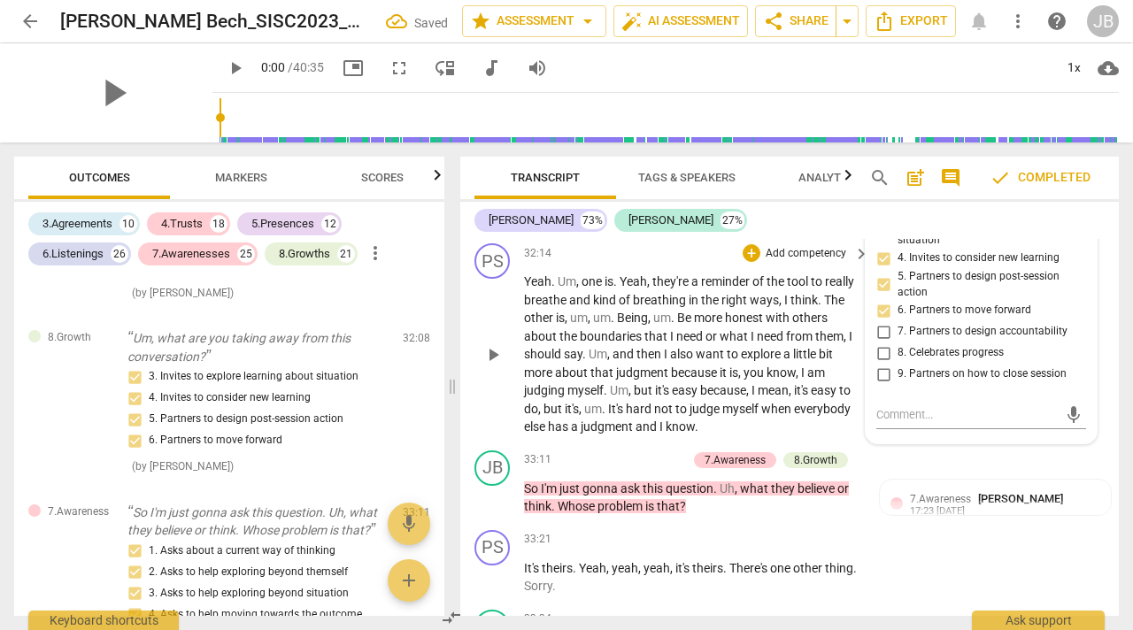
click at [794, 416] on span "when" at bounding box center [778, 409] width 33 height 14
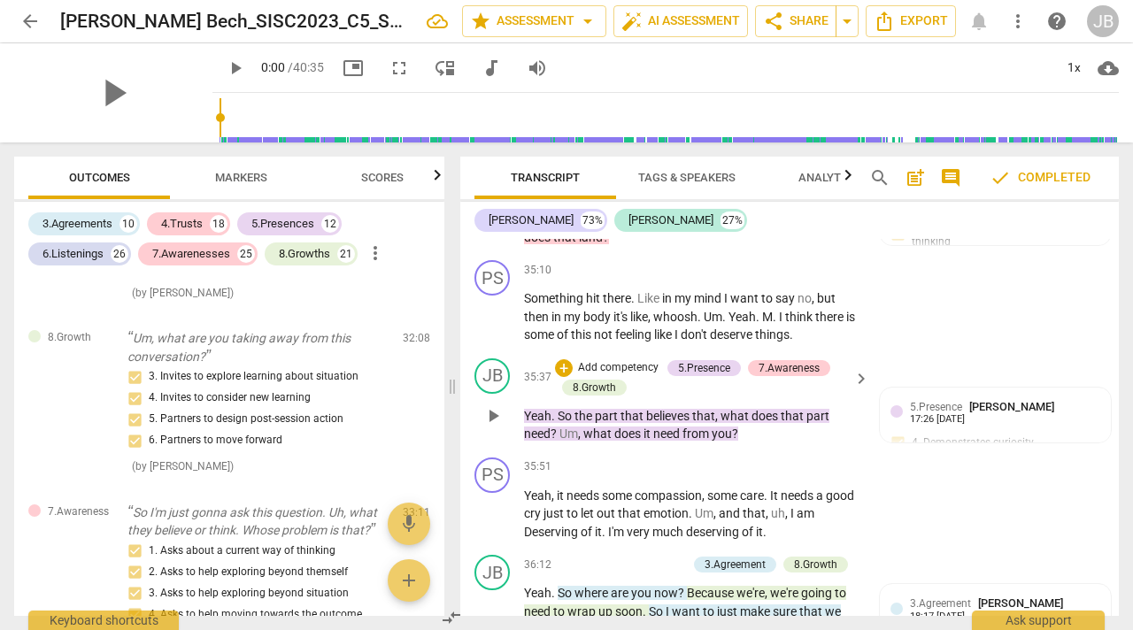
scroll to position [15217, 0]
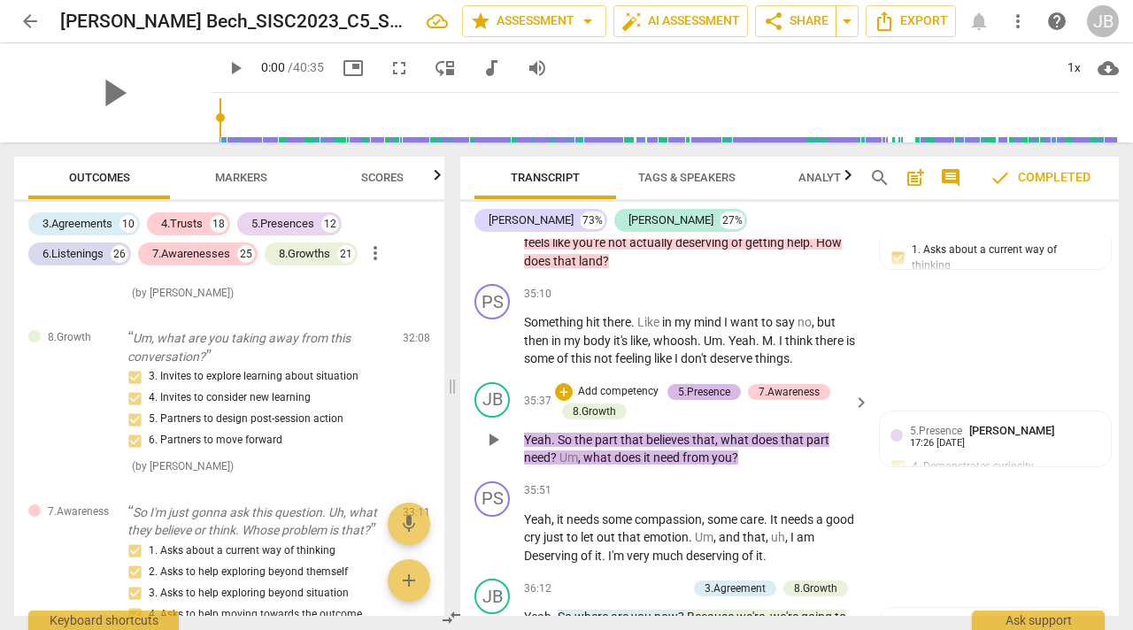
click at [700, 400] on div "5.Presence" at bounding box center [704, 392] width 52 height 16
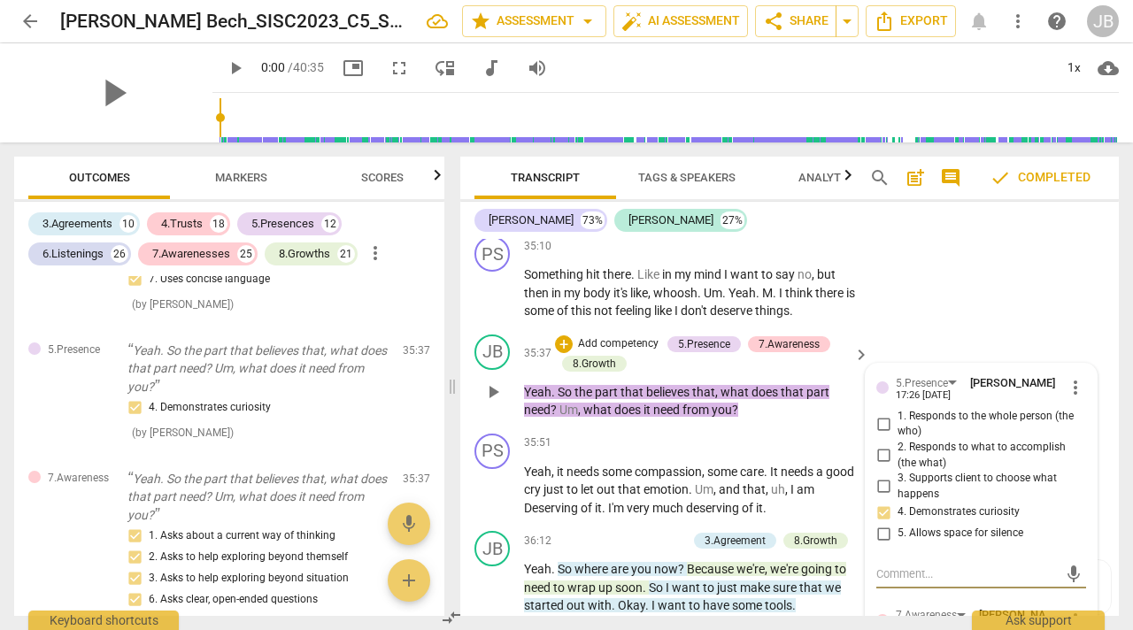
scroll to position [15261, 0]
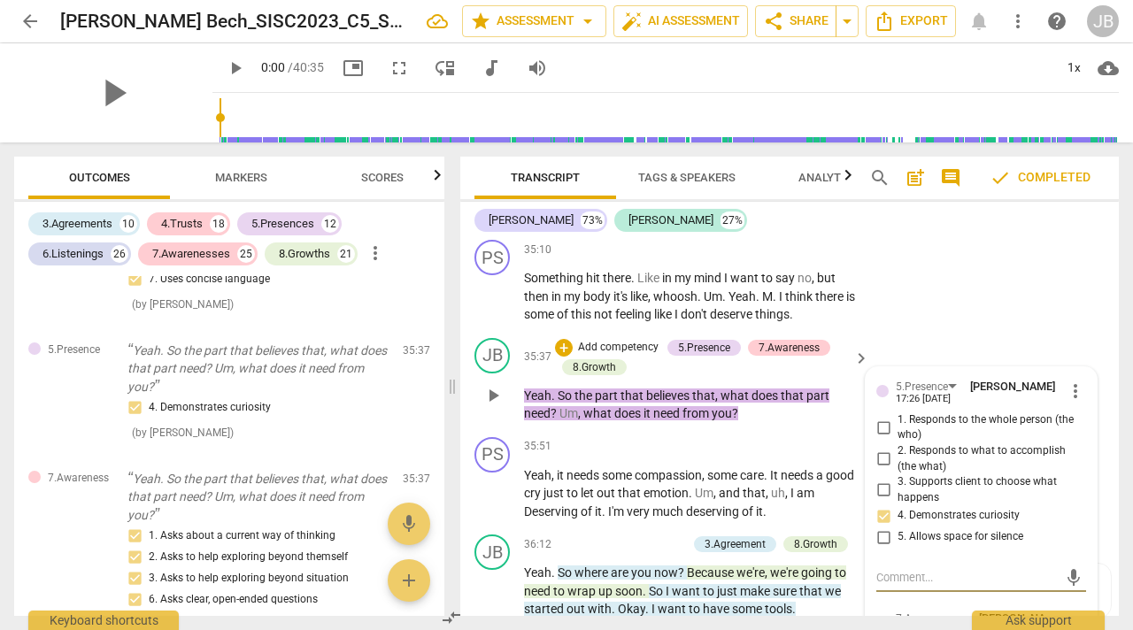
click at [1069, 402] on span "more_vert" at bounding box center [1075, 391] width 21 height 21
click at [1074, 460] on li "Delete" at bounding box center [1087, 466] width 61 height 34
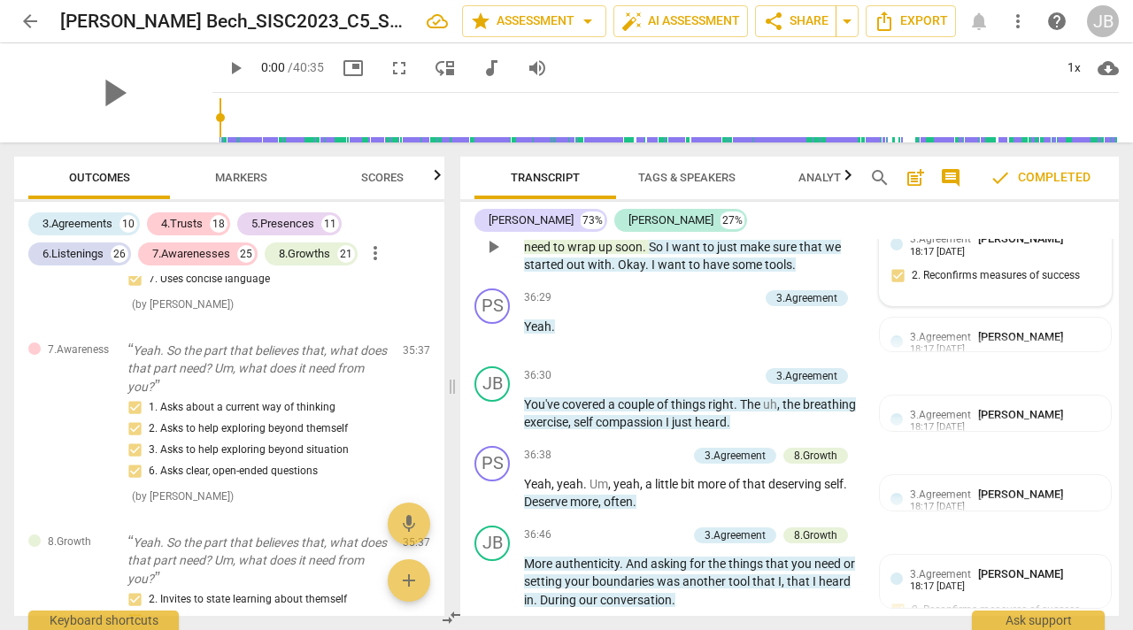
scroll to position [15593, 0]
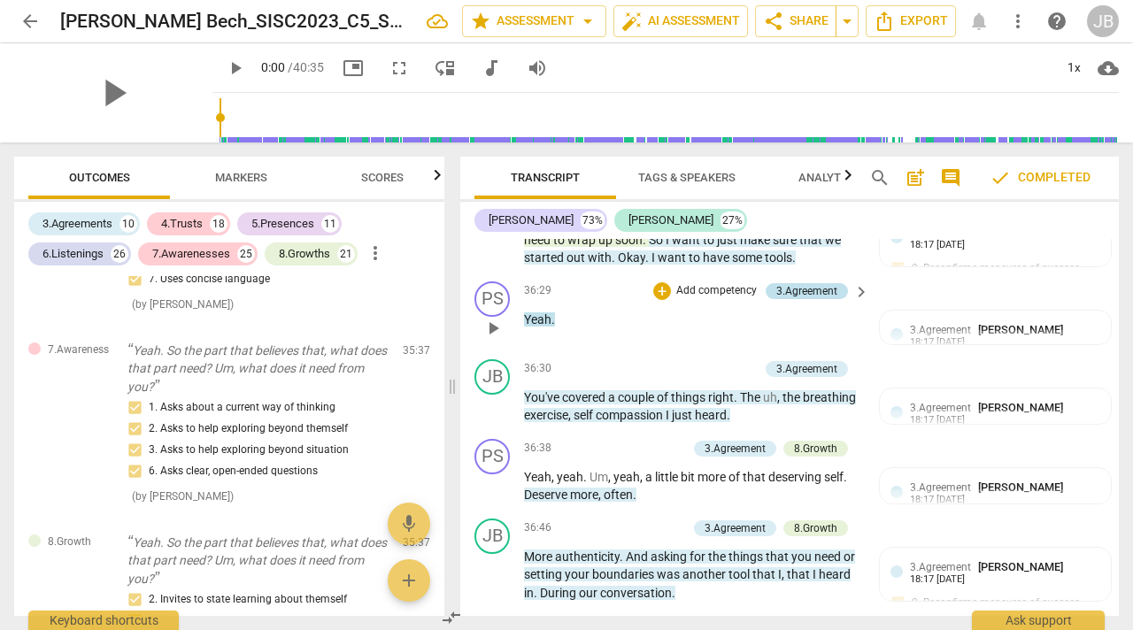
click at [798, 299] on div "3.Agreement" at bounding box center [807, 291] width 61 height 16
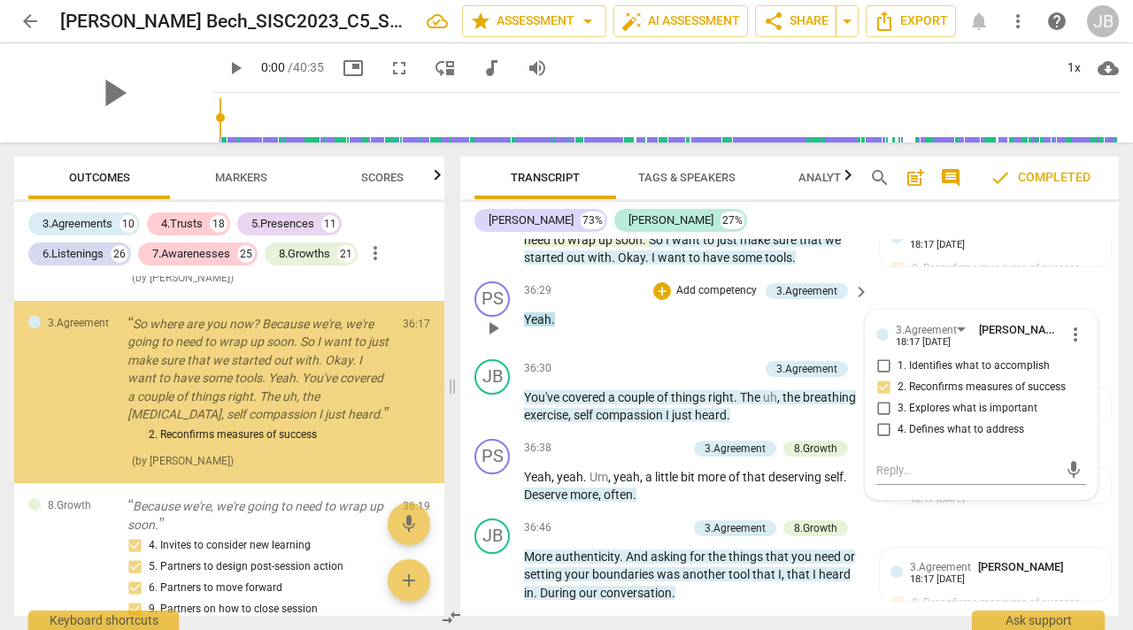
scroll to position [14717, 0]
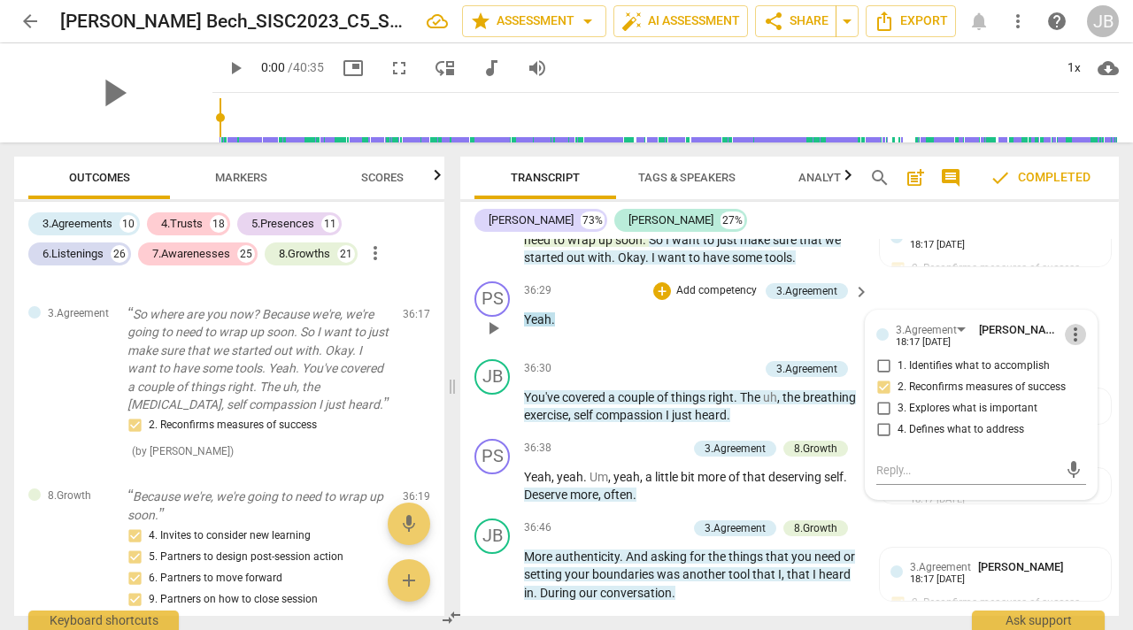
click at [1065, 345] on span "more_vert" at bounding box center [1075, 334] width 21 height 21
click at [1072, 405] on li "Delete" at bounding box center [1087, 409] width 61 height 34
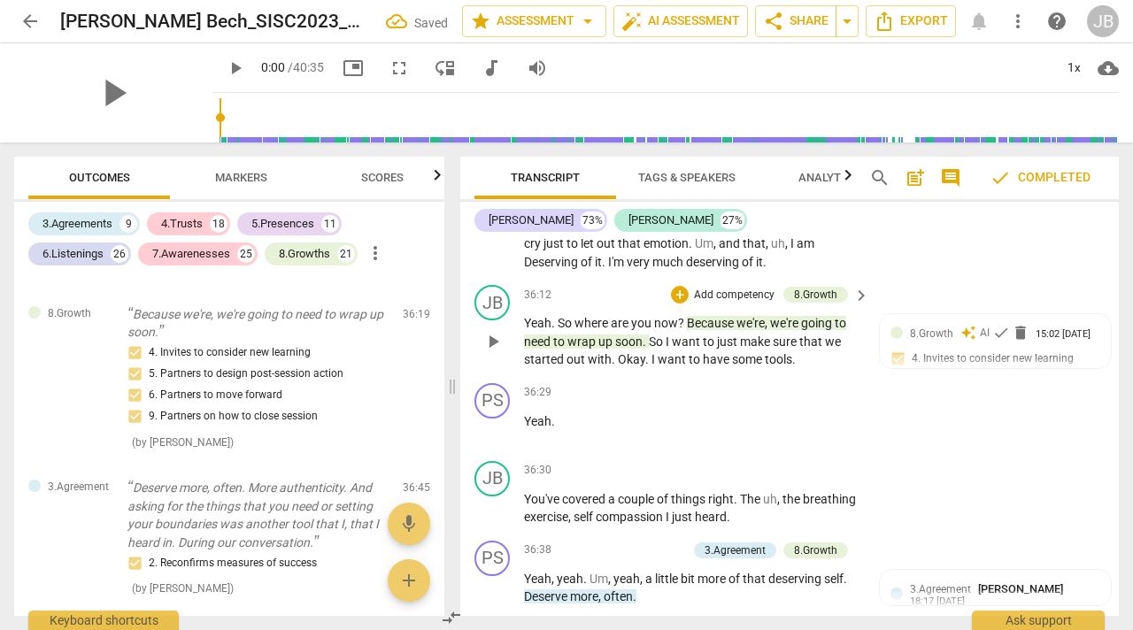
scroll to position [15491, 0]
click at [706, 305] on p "Add competency" at bounding box center [734, 297] width 84 height 16
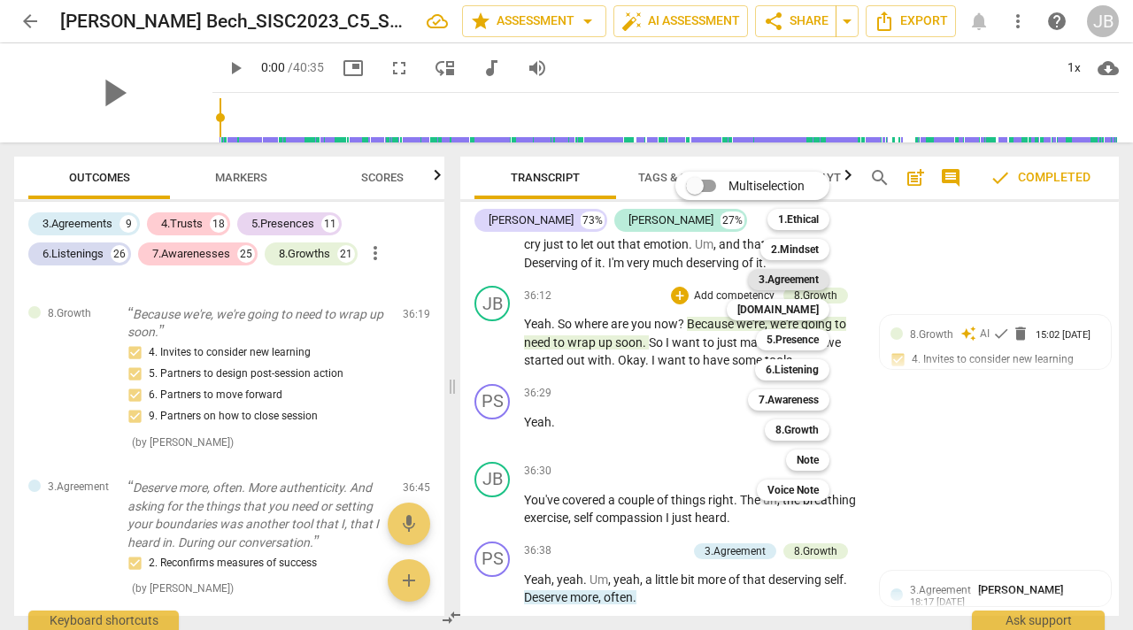
click at [776, 275] on b "3.Agreement" at bounding box center [789, 279] width 60 height 21
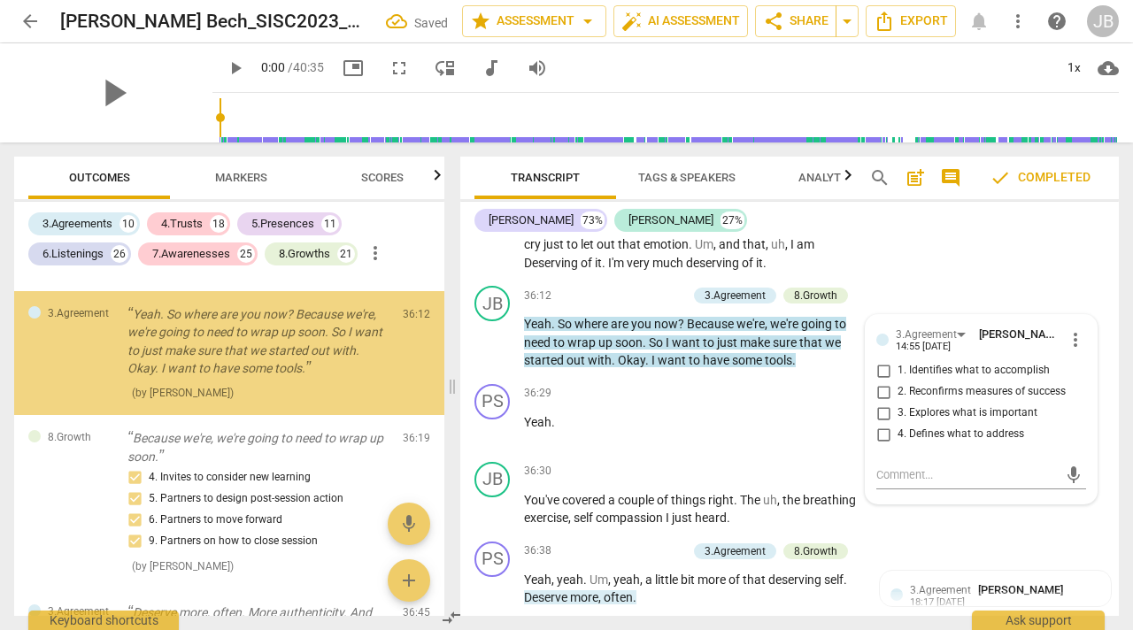
scroll to position [14678, 0]
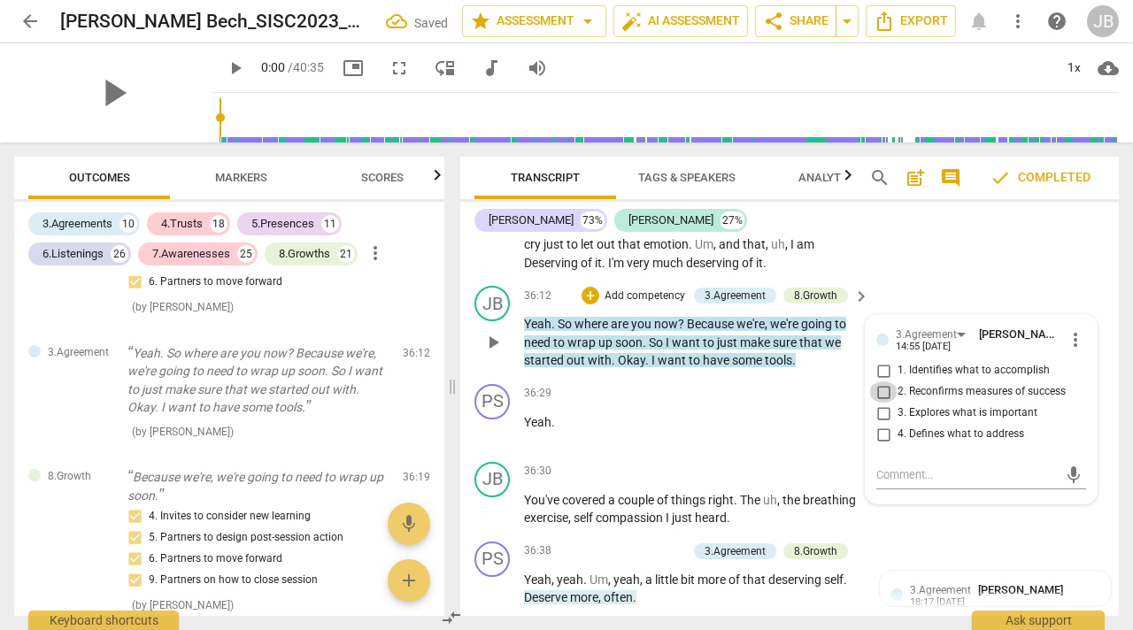
click at [883, 403] on input "2. Reconfirms measures of success" at bounding box center [884, 392] width 28 height 21
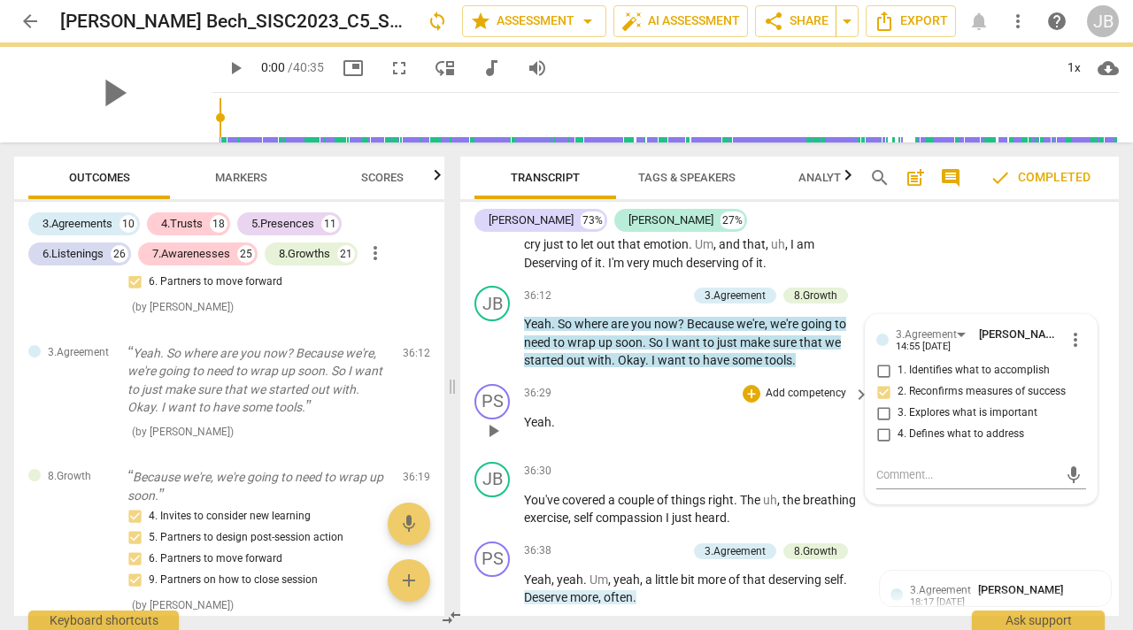
click at [708, 432] on p "Yeah ." at bounding box center [692, 423] width 336 height 19
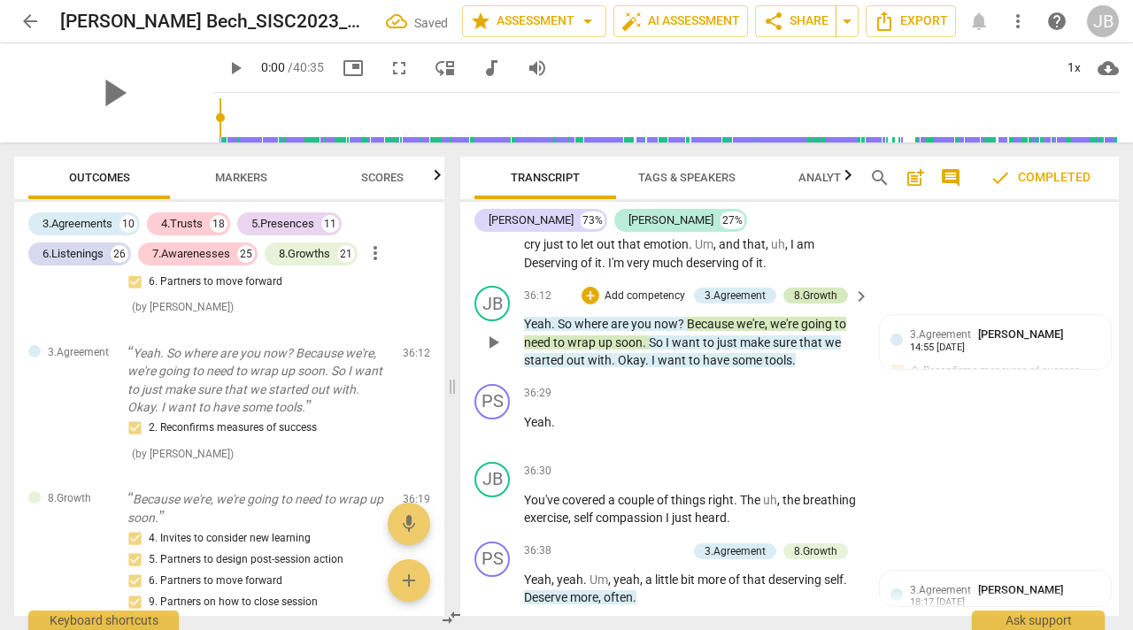
click at [808, 304] on div "8.Growth" at bounding box center [815, 296] width 43 height 16
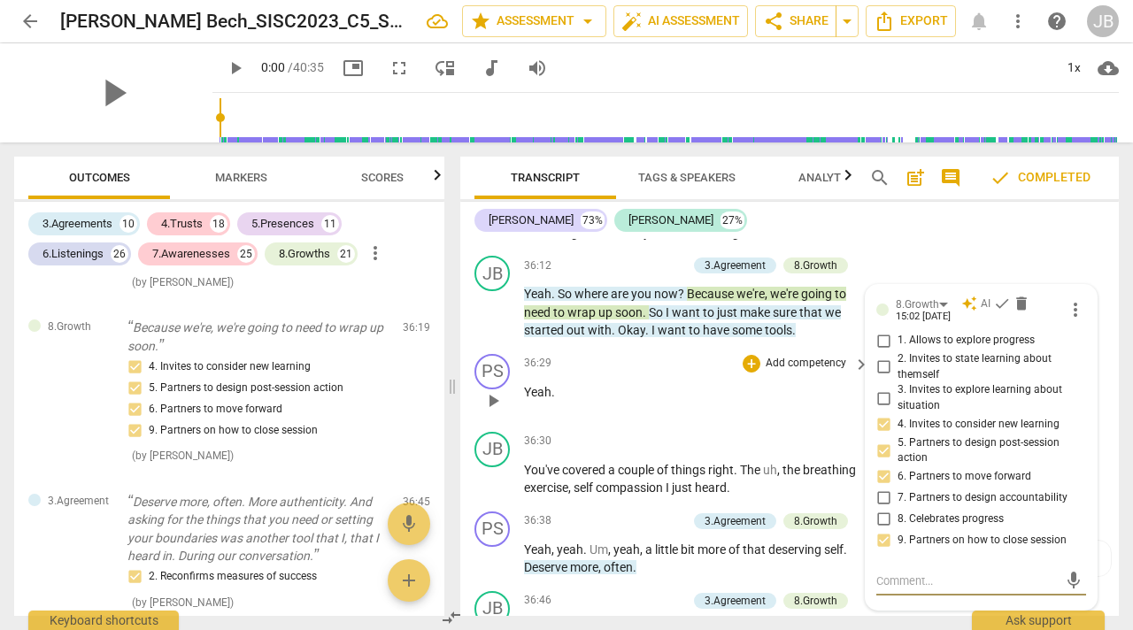
scroll to position [15519, 0]
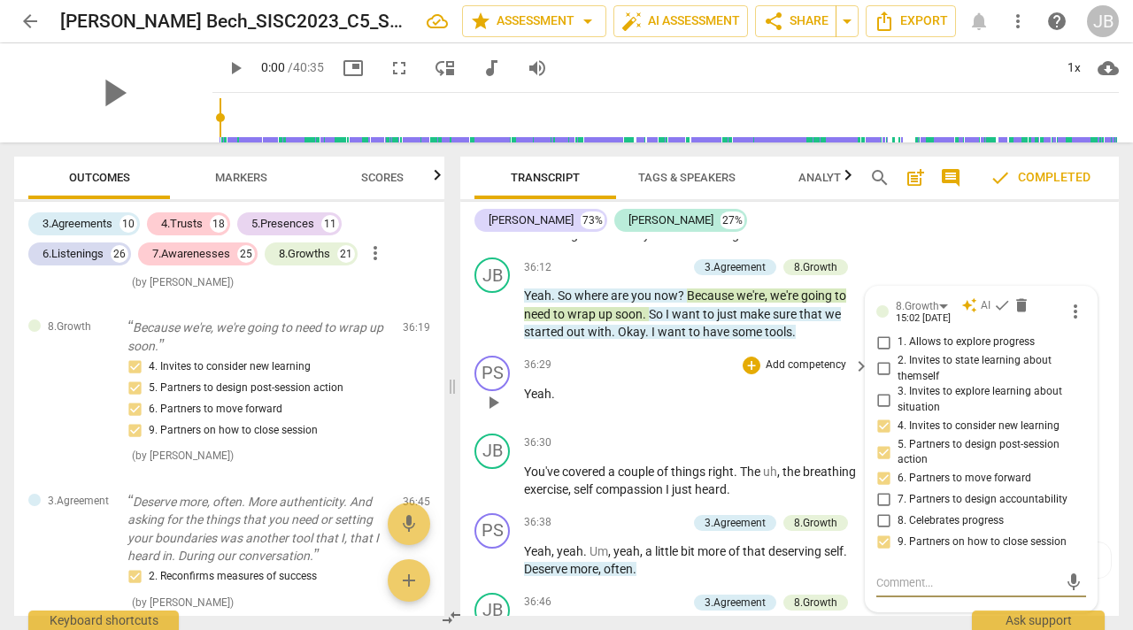
click at [674, 392] on div "PS play_arrow pause 36:29 + Add competency keyboard_arrow_right Yeah ." at bounding box center [789, 388] width 659 height 78
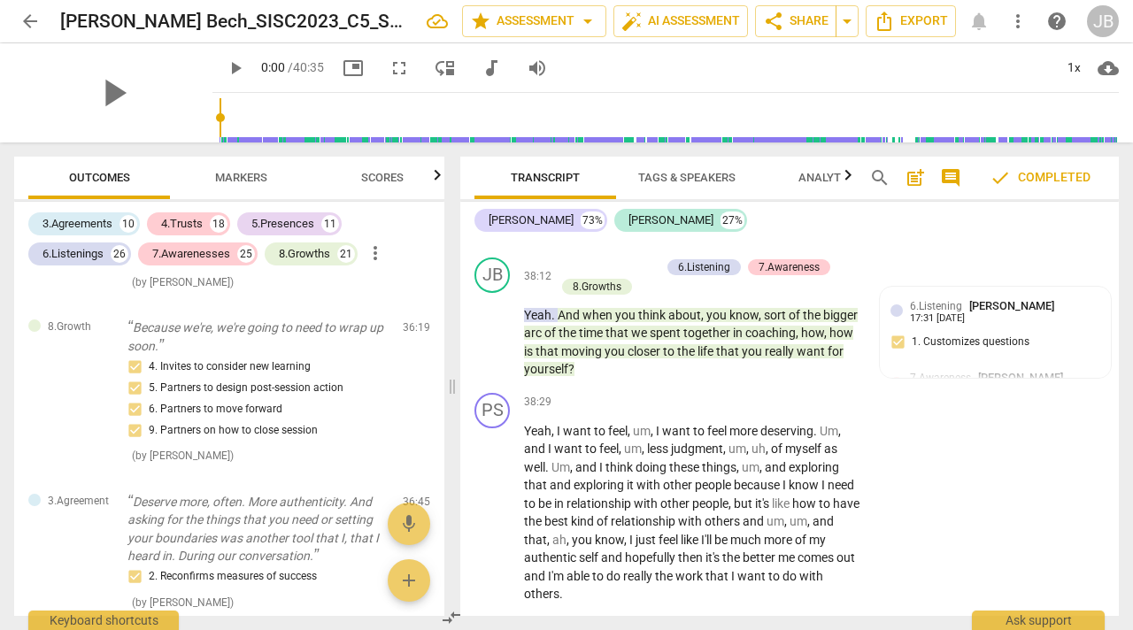
scroll to position [16598, 0]
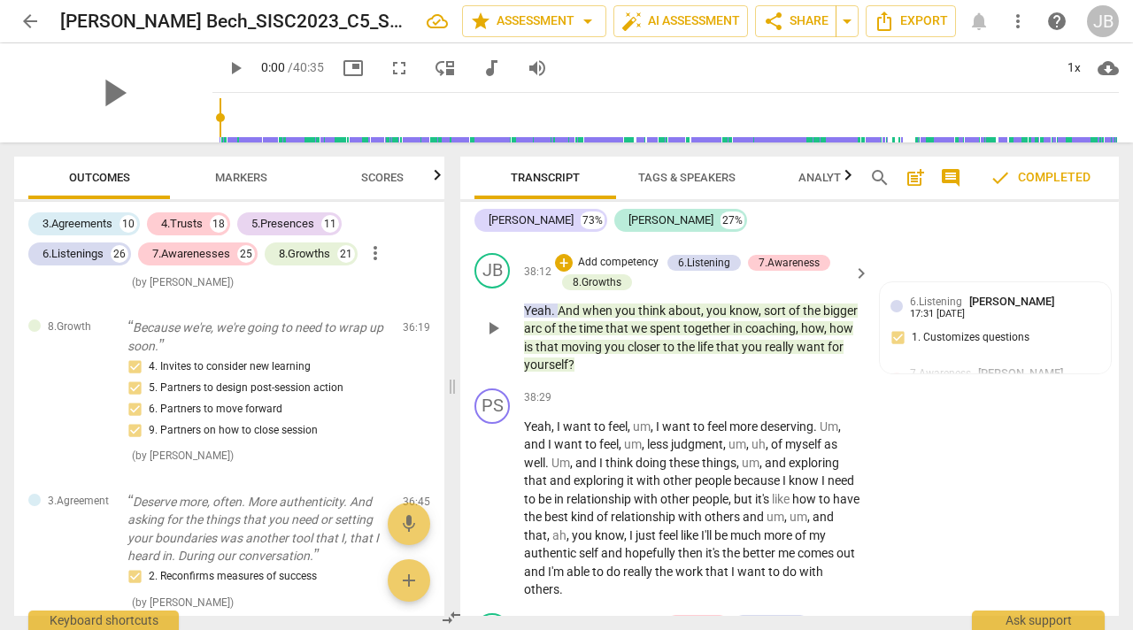
click at [671, 375] on p "Yeah . And when you think about , you know , sort of the bigger arc of the time…" at bounding box center [692, 338] width 336 height 73
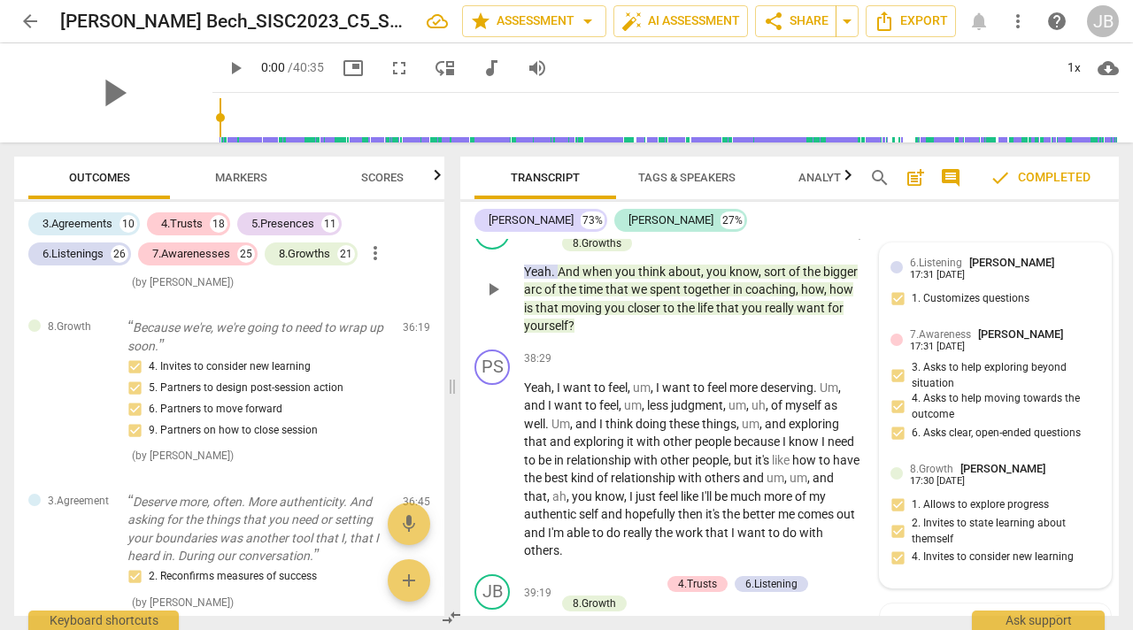
scroll to position [16646, 0]
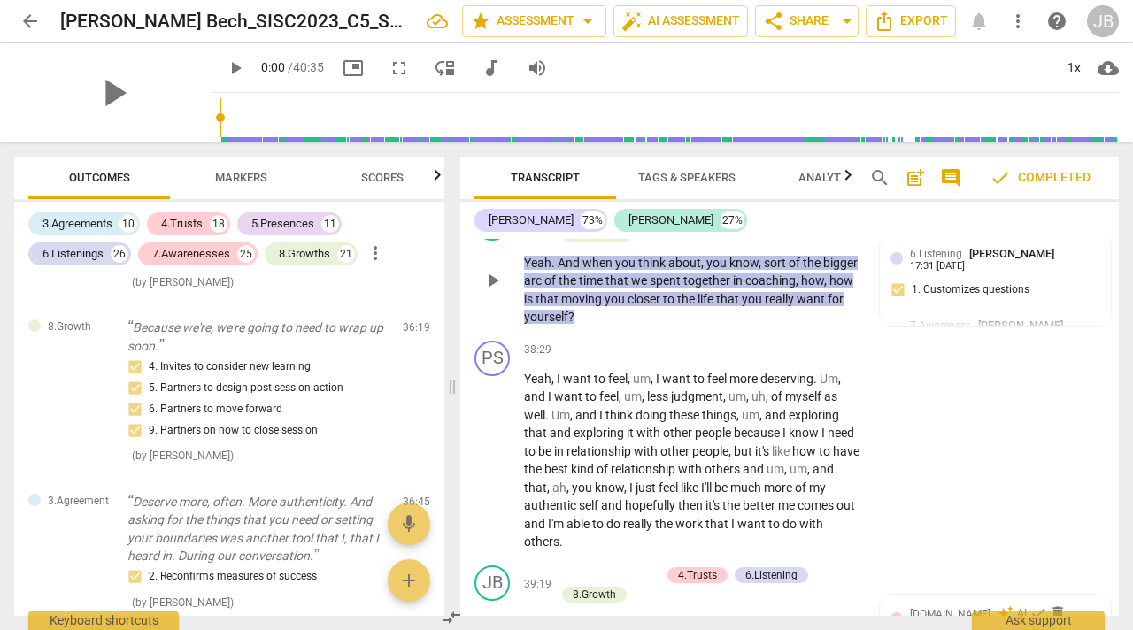
click at [689, 223] on div "6.Listening" at bounding box center [704, 215] width 52 height 16
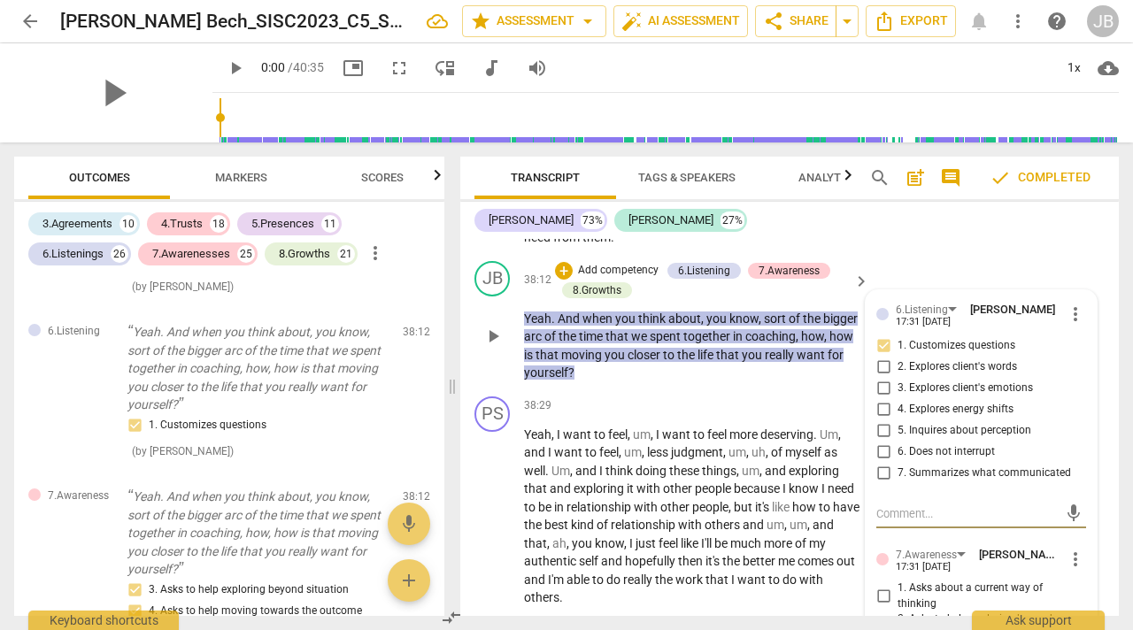
scroll to position [16584, 0]
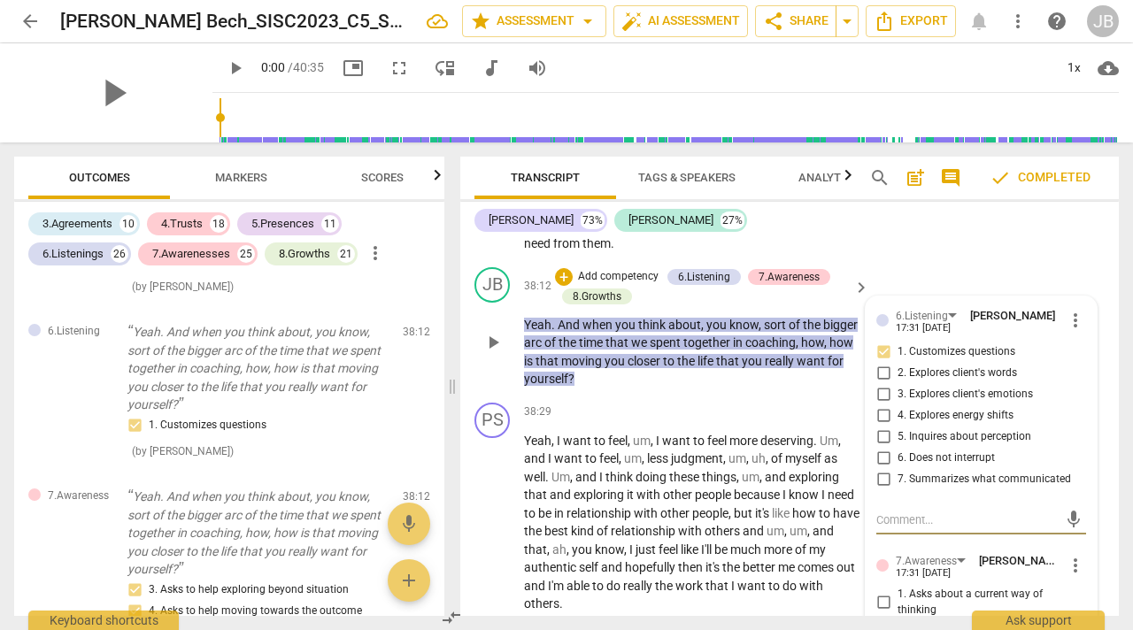
click at [1066, 331] on span "more_vert" at bounding box center [1075, 320] width 21 height 21
click at [1076, 390] on li "Delete" at bounding box center [1087, 397] width 61 height 34
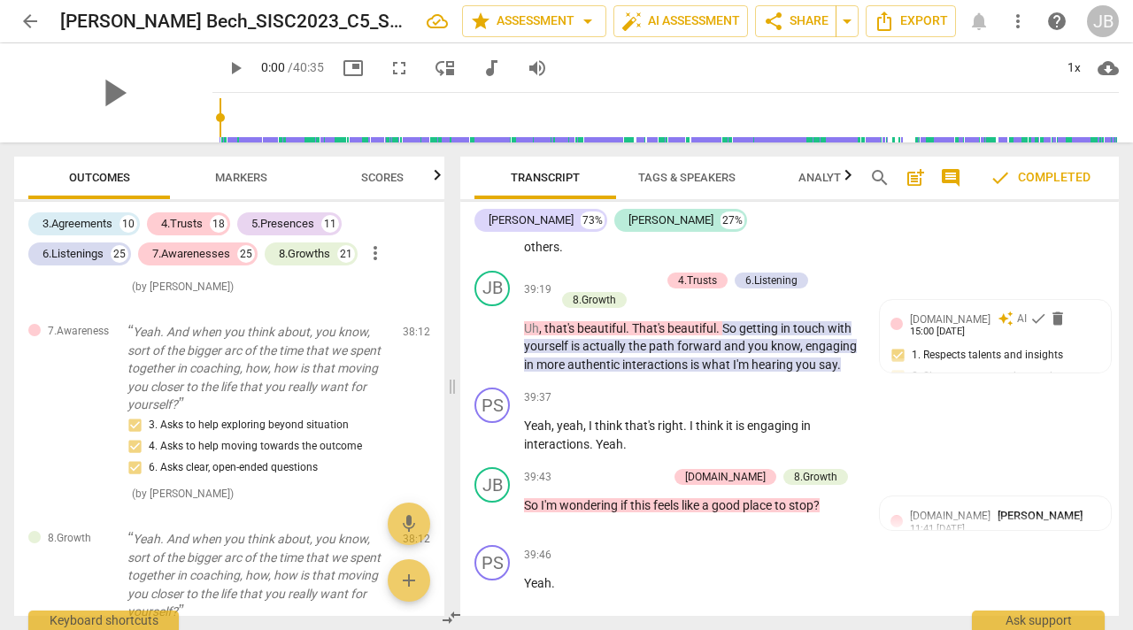
scroll to position [16924, 0]
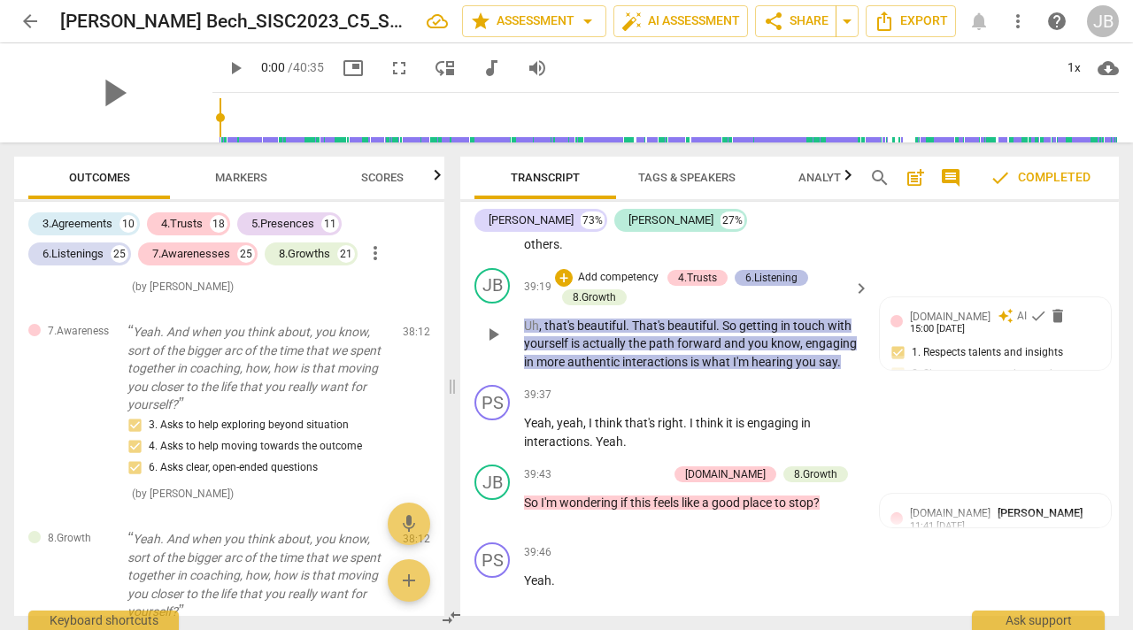
click at [769, 286] on div "6.Listening" at bounding box center [772, 278] width 52 height 16
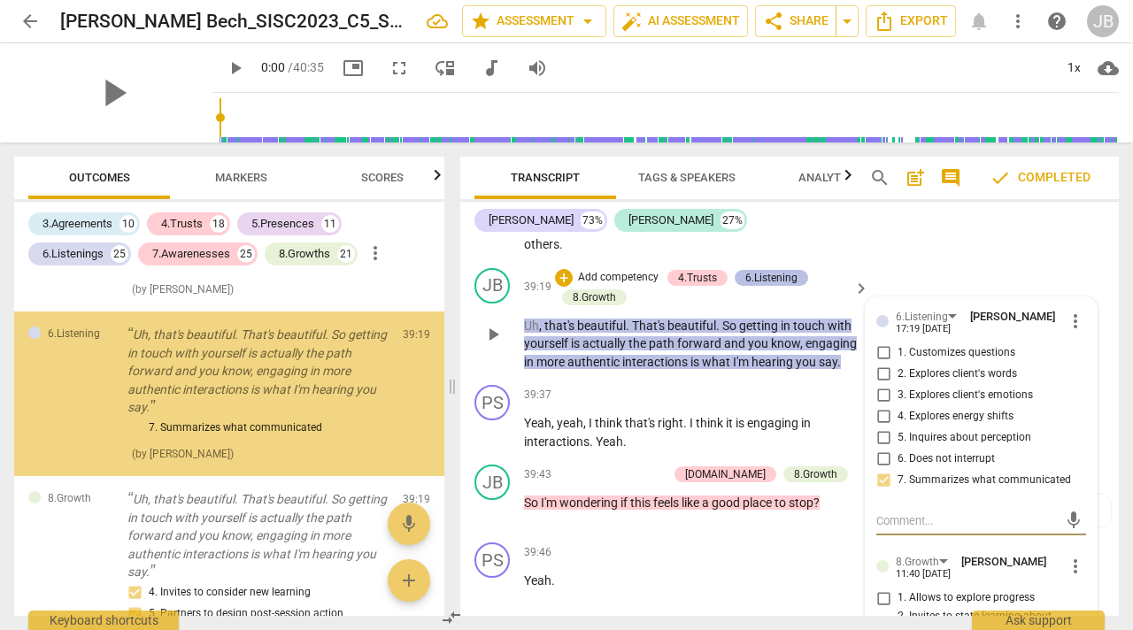
scroll to position [16157, 0]
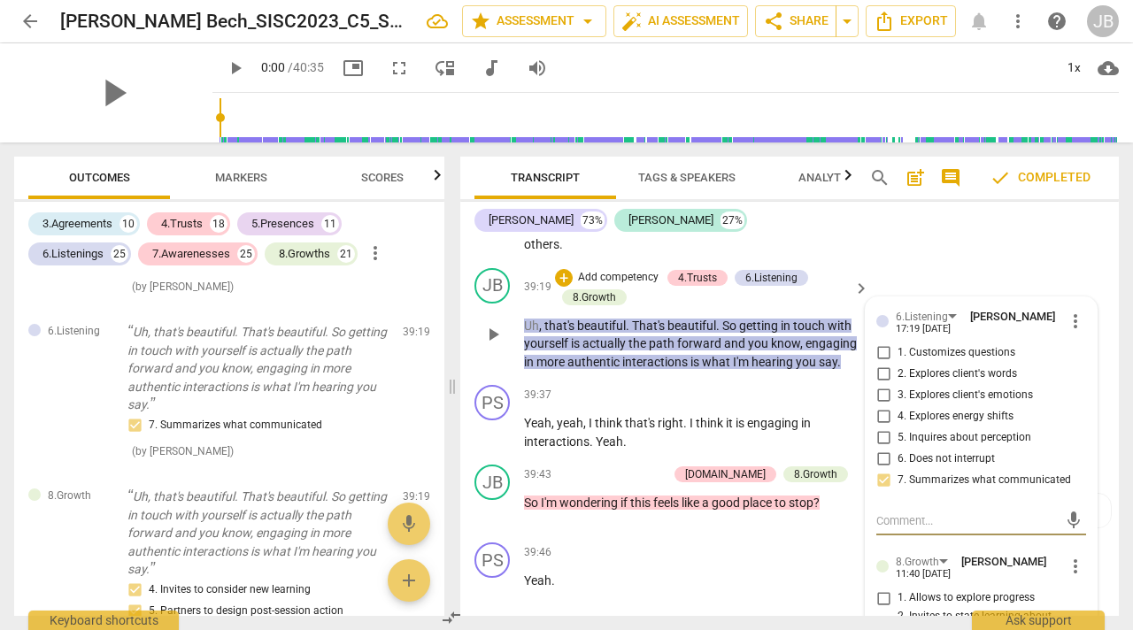
click at [1068, 332] on span "more_vert" at bounding box center [1075, 321] width 21 height 21
click at [1071, 390] on li "Delete" at bounding box center [1087, 398] width 61 height 34
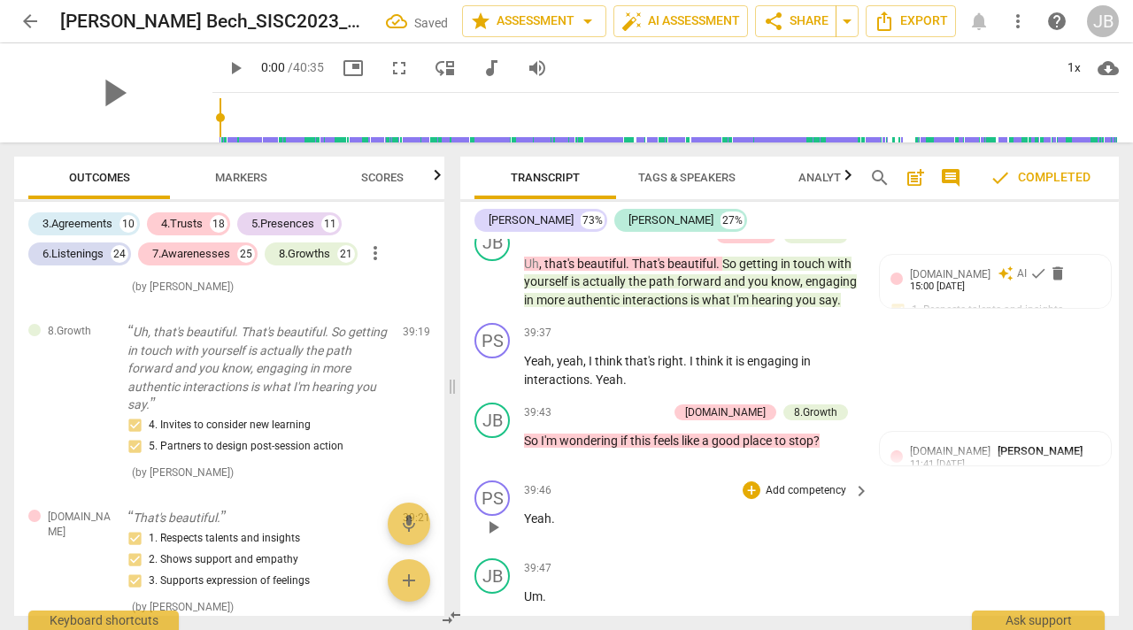
scroll to position [16976, 0]
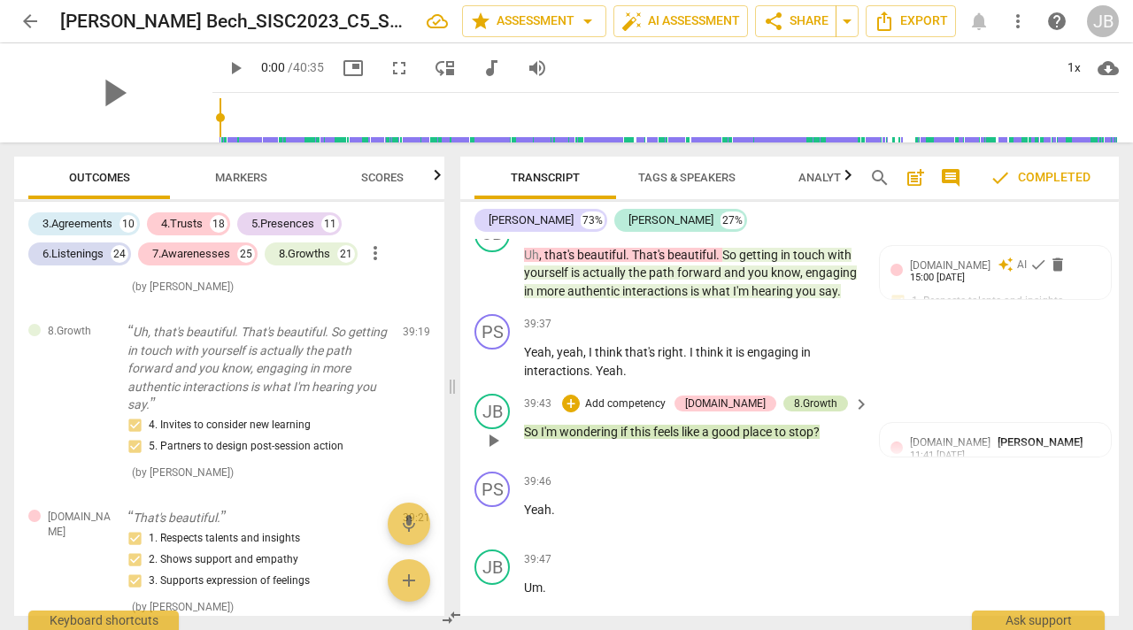
click at [822, 412] on div "8.Growth" at bounding box center [815, 404] width 43 height 16
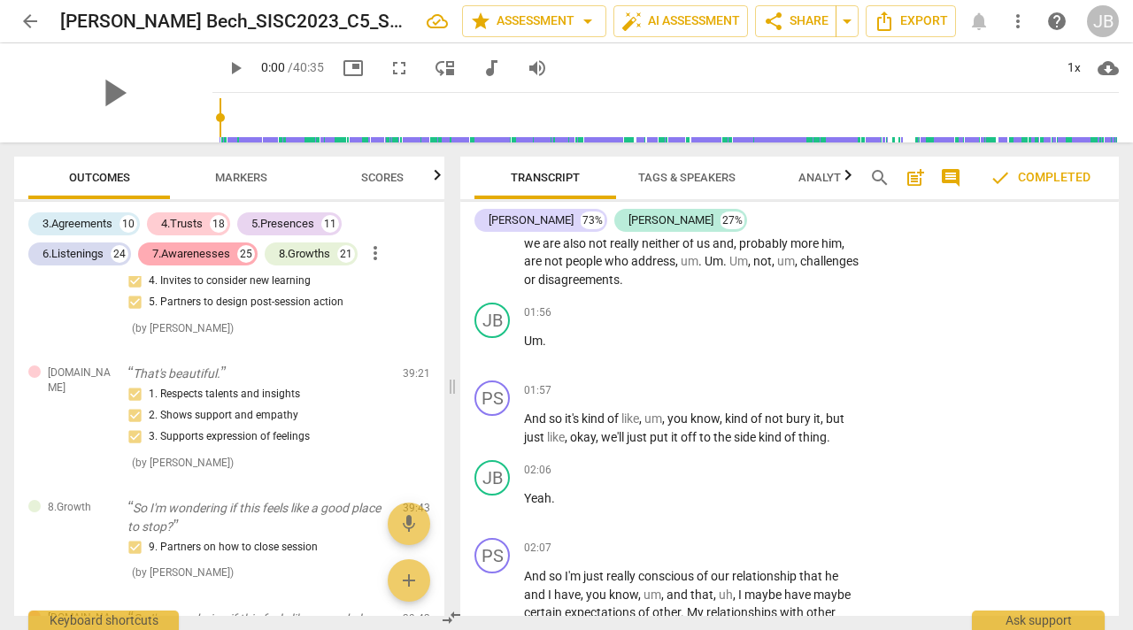
scroll to position [16287, 0]
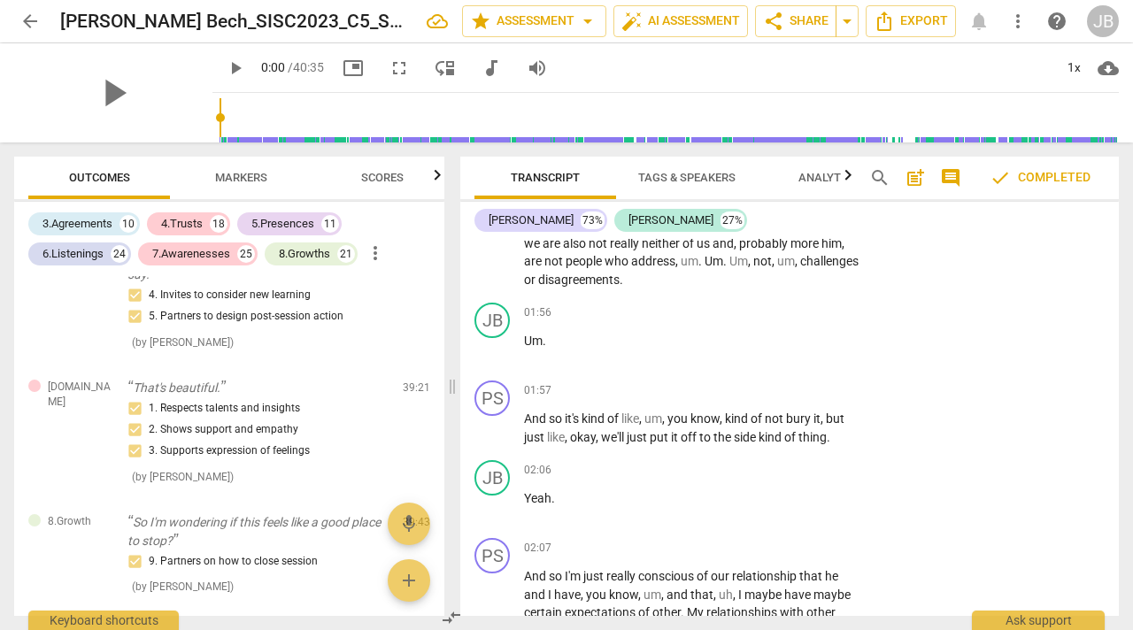
click at [248, 173] on span "Markers" at bounding box center [241, 177] width 52 height 13
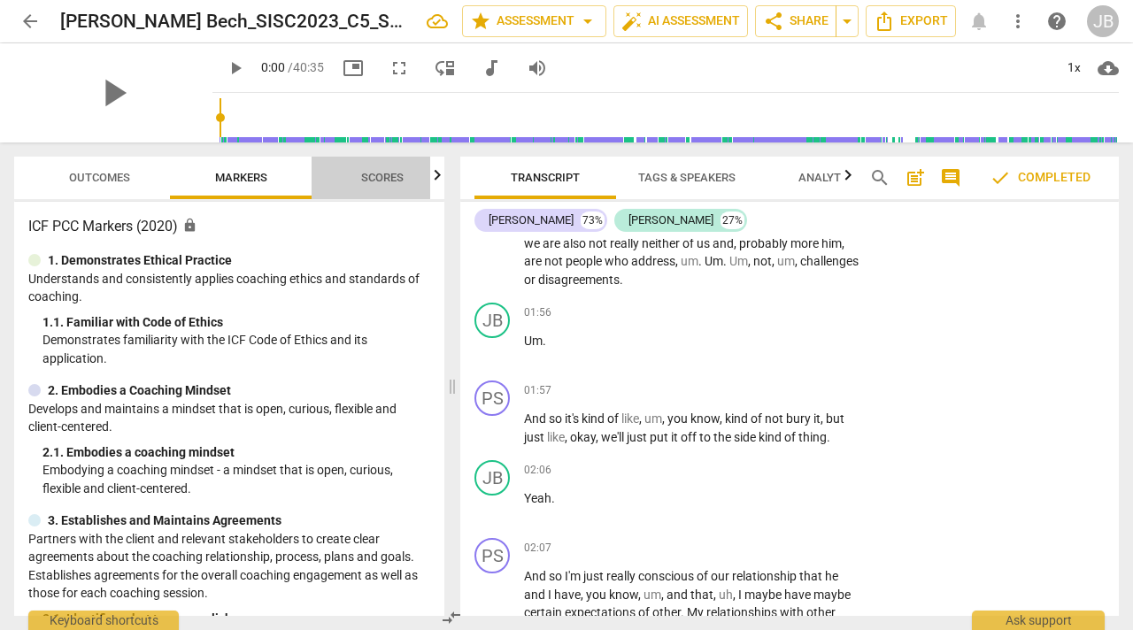
click at [378, 171] on span "Scores" at bounding box center [382, 177] width 43 height 13
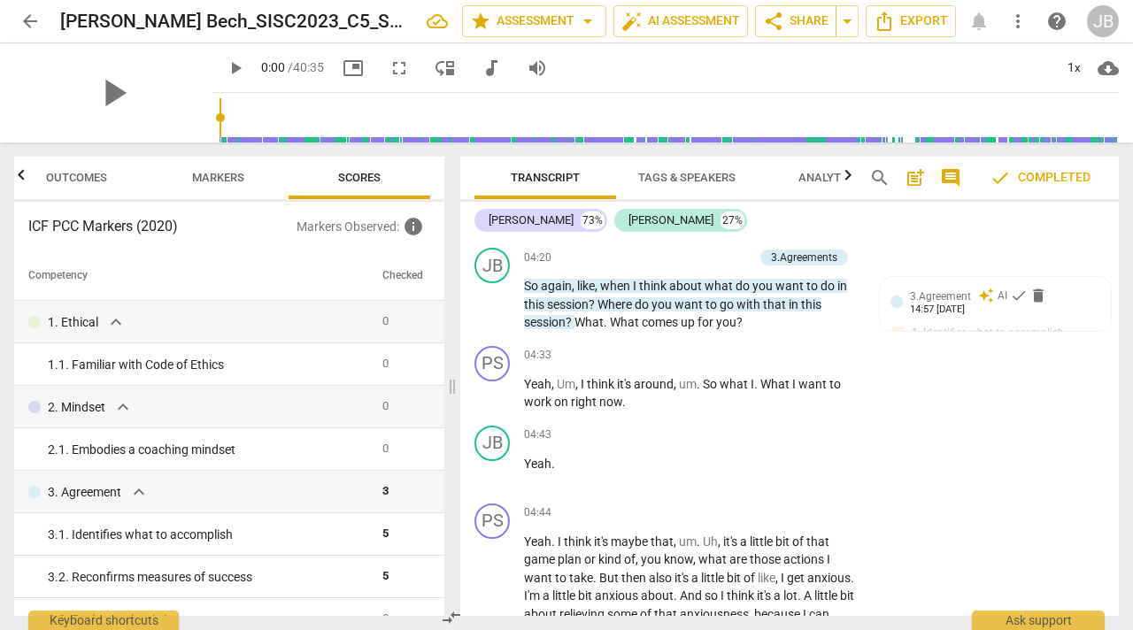
scroll to position [2736, 0]
click at [979, 318] on div "3.Agreement auto_awesome AI check delete 14:57 [DATE] 1. Identifies what to acc…" at bounding box center [996, 319] width 210 height 65
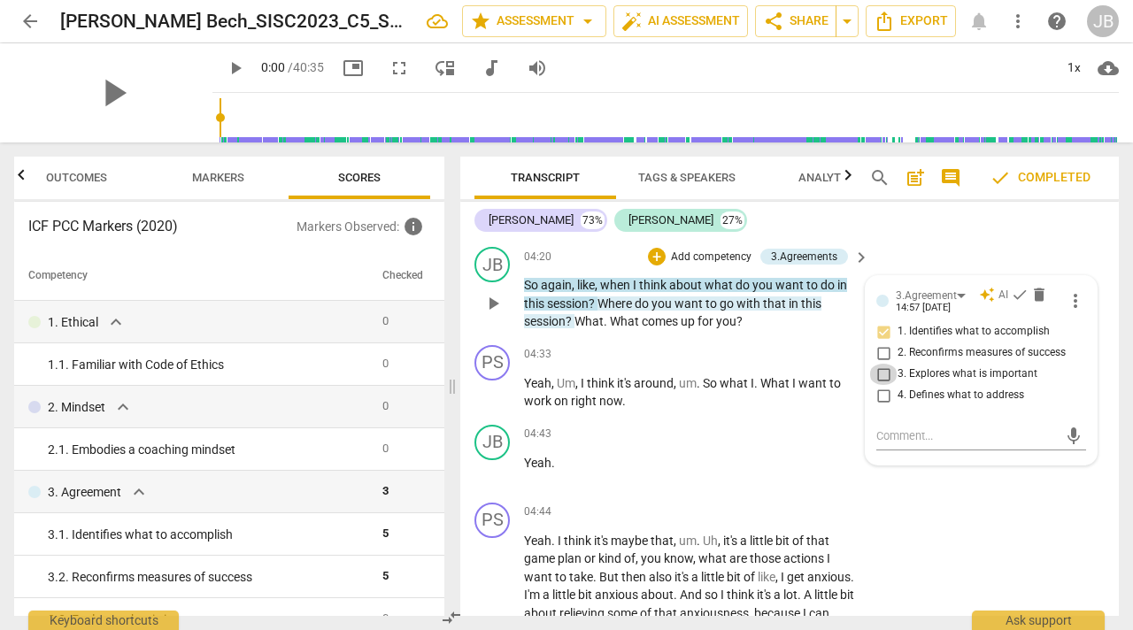
click at [883, 375] on input "3. Explores what is important" at bounding box center [884, 374] width 28 height 21
click at [678, 426] on div "04:43 + Add competency keyboard_arrow_right" at bounding box center [697, 434] width 347 height 19
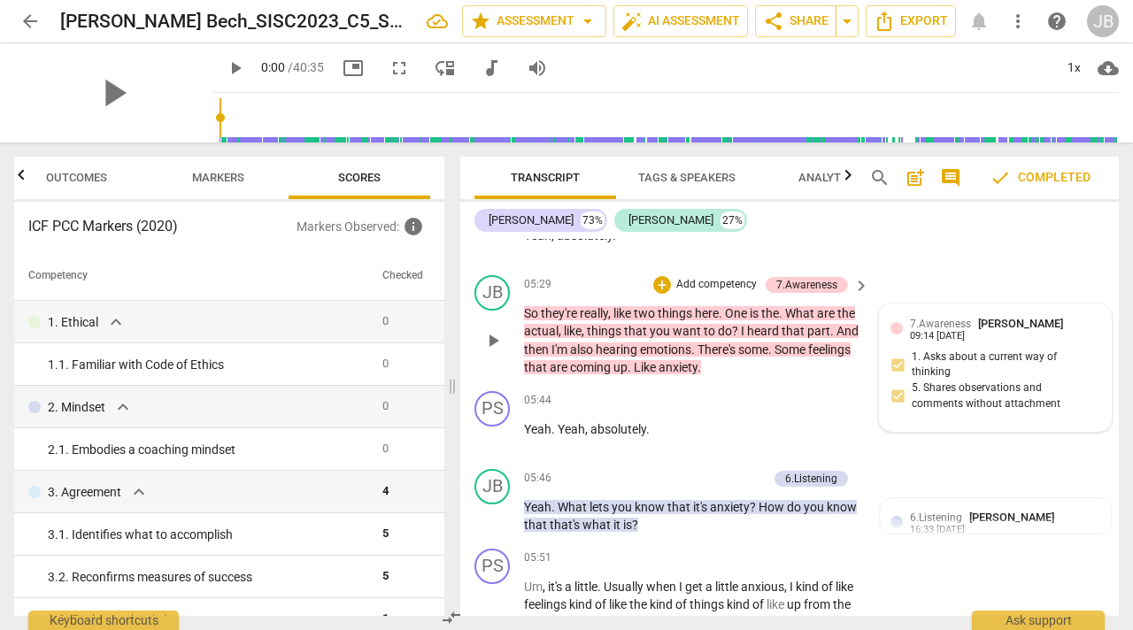
scroll to position [3354, 0]
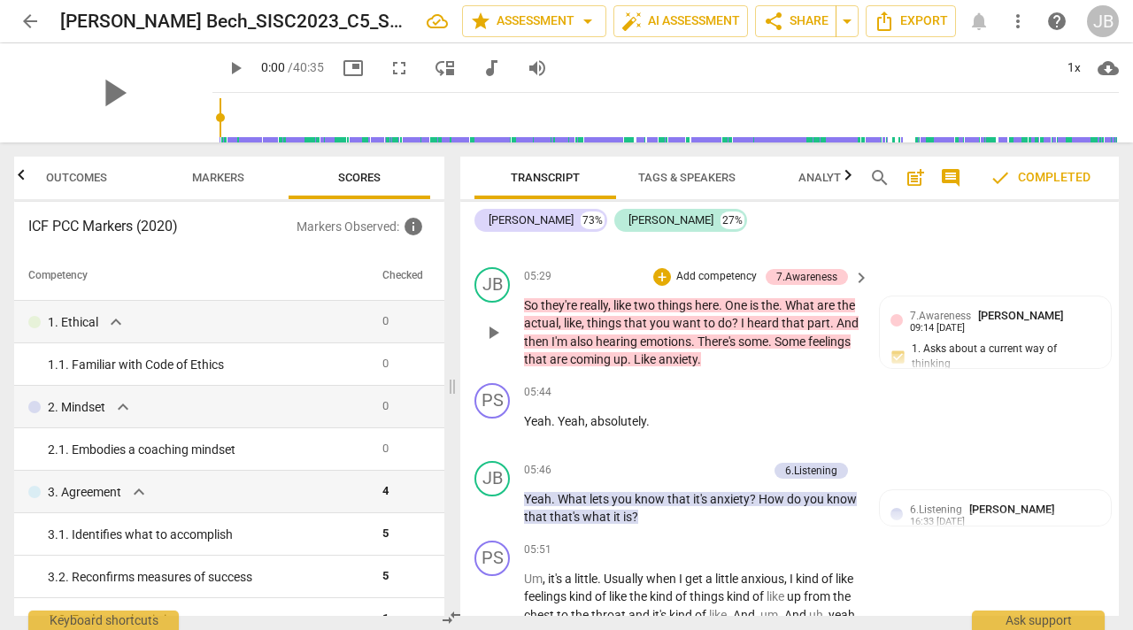
click at [717, 276] on p "Add competency" at bounding box center [717, 277] width 84 height 16
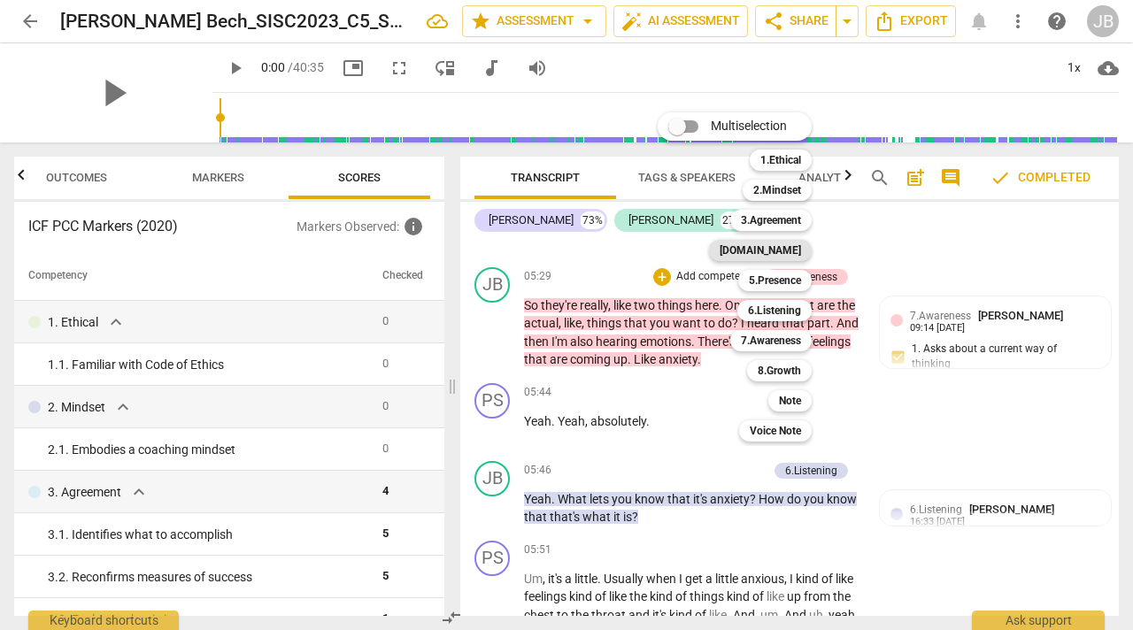
click at [787, 250] on b "[DOMAIN_NAME]" at bounding box center [760, 250] width 81 height 21
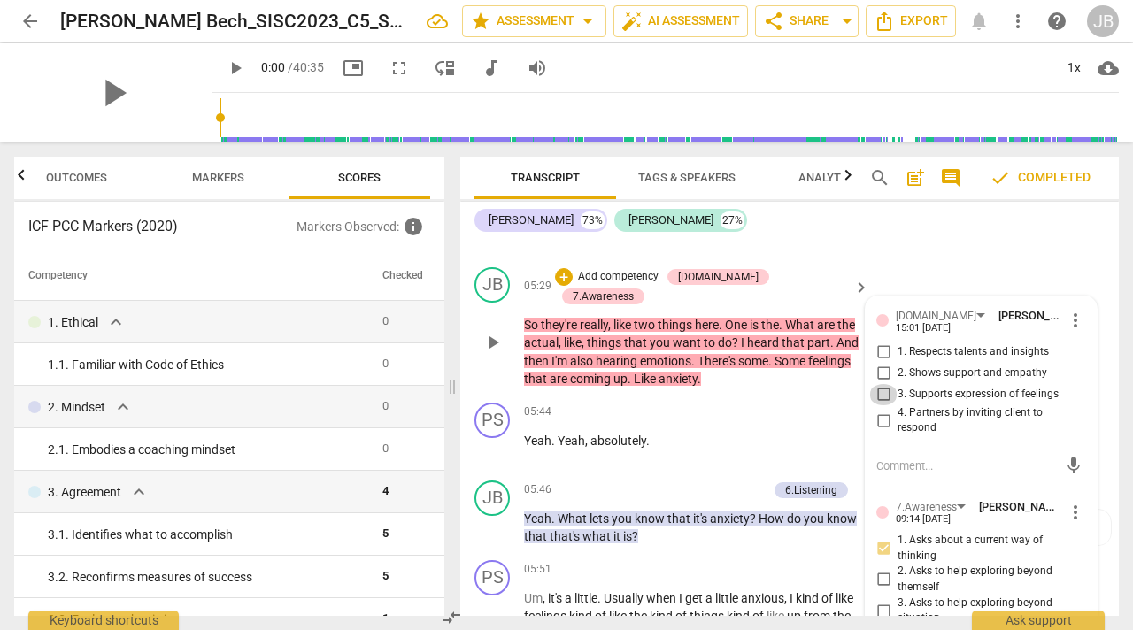
click at [883, 393] on input "3. Supports expression of feelings" at bounding box center [884, 394] width 28 height 21
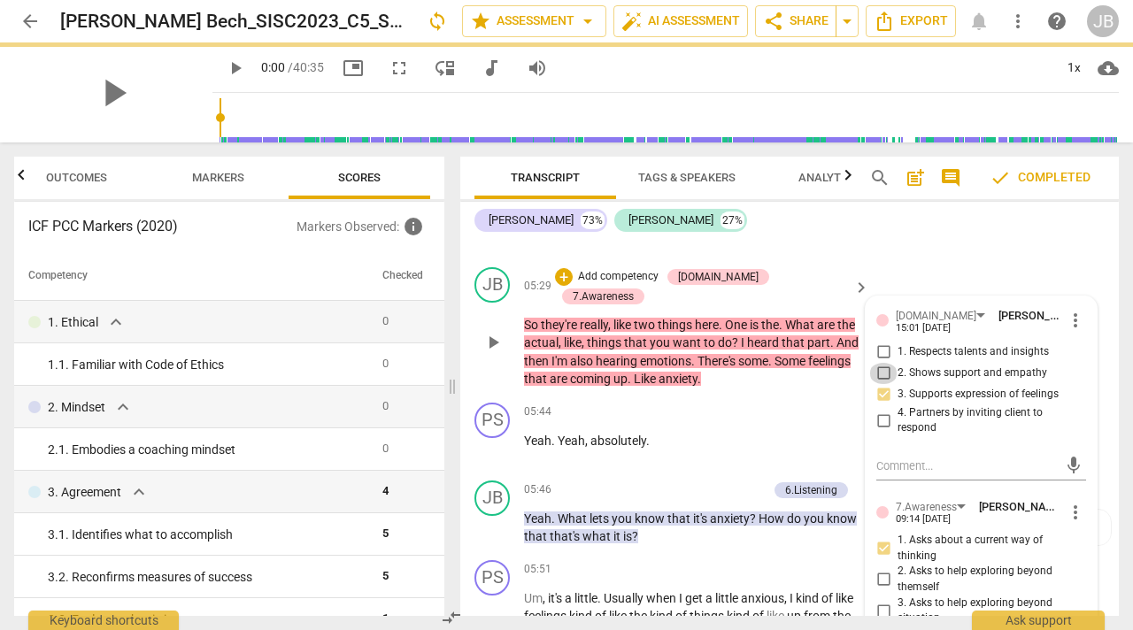
click at [881, 374] on input "2. Shows support and empathy" at bounding box center [884, 373] width 28 height 21
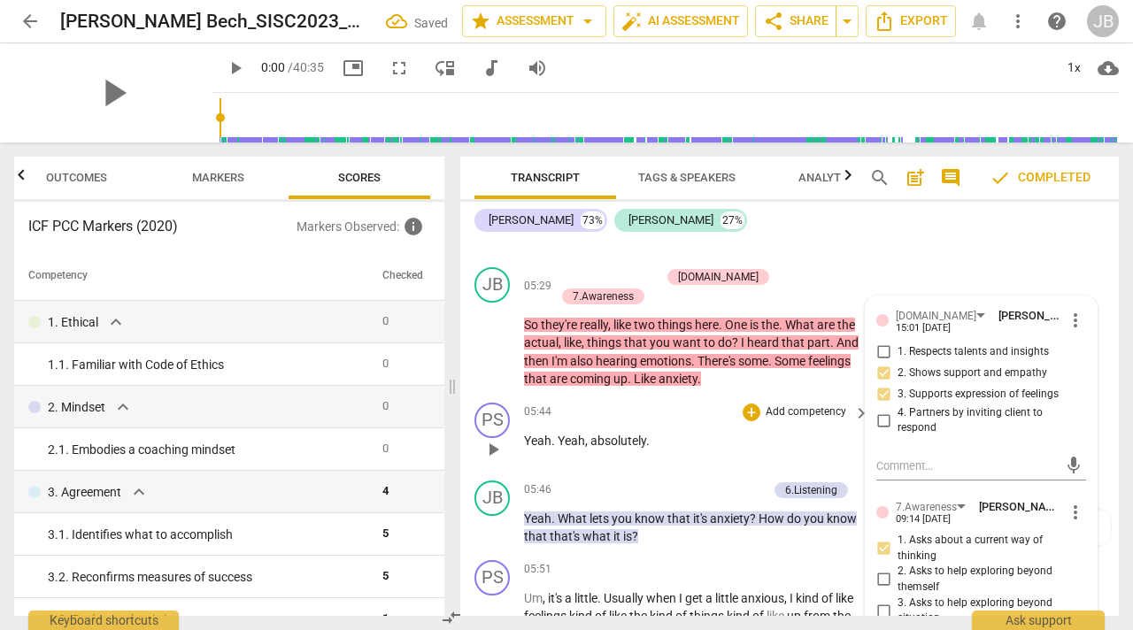
click at [647, 404] on div "05:44 + Add competency keyboard_arrow_right Yeah . Yeah , absolutely ." at bounding box center [697, 435] width 347 height 64
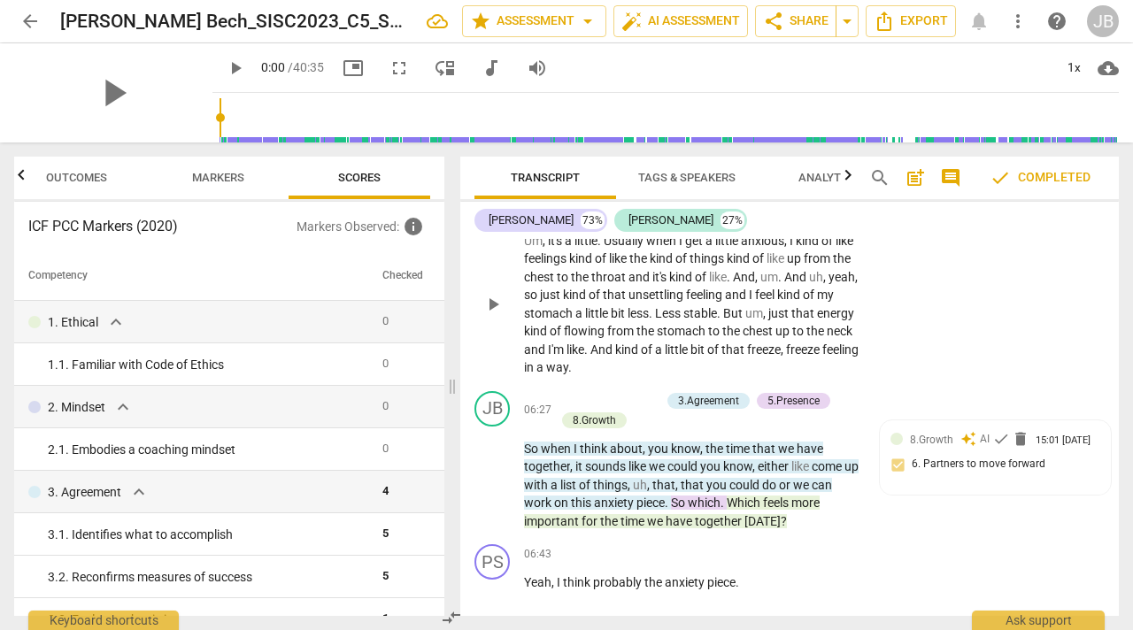
scroll to position [3721, 0]
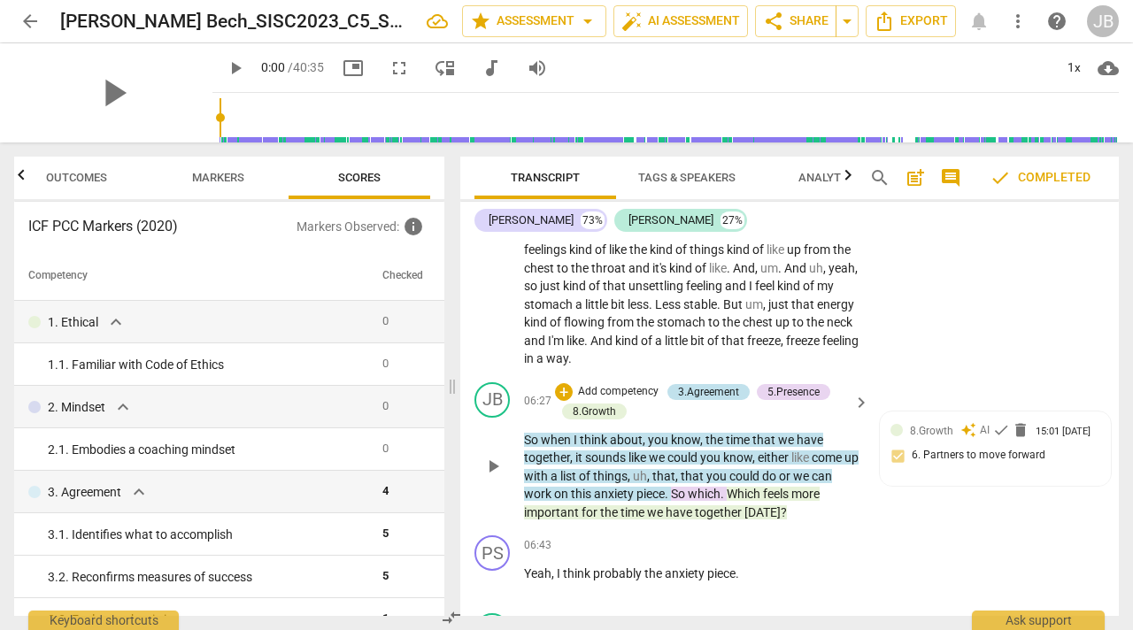
click at [689, 384] on div "3.Agreement" at bounding box center [708, 392] width 61 height 16
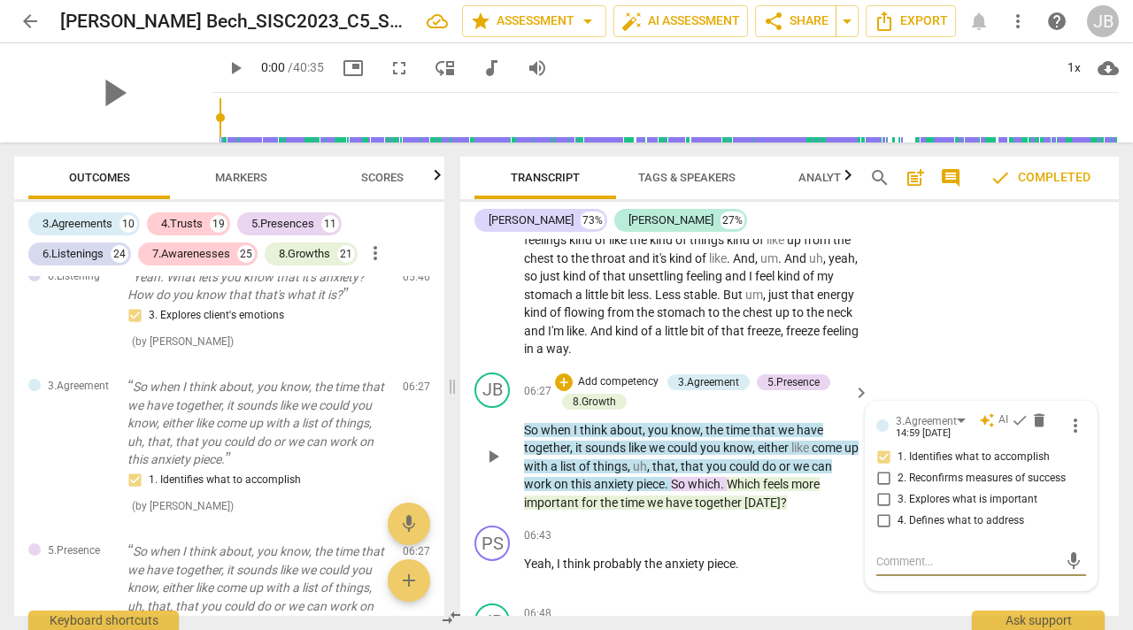
scroll to position [3732, 0]
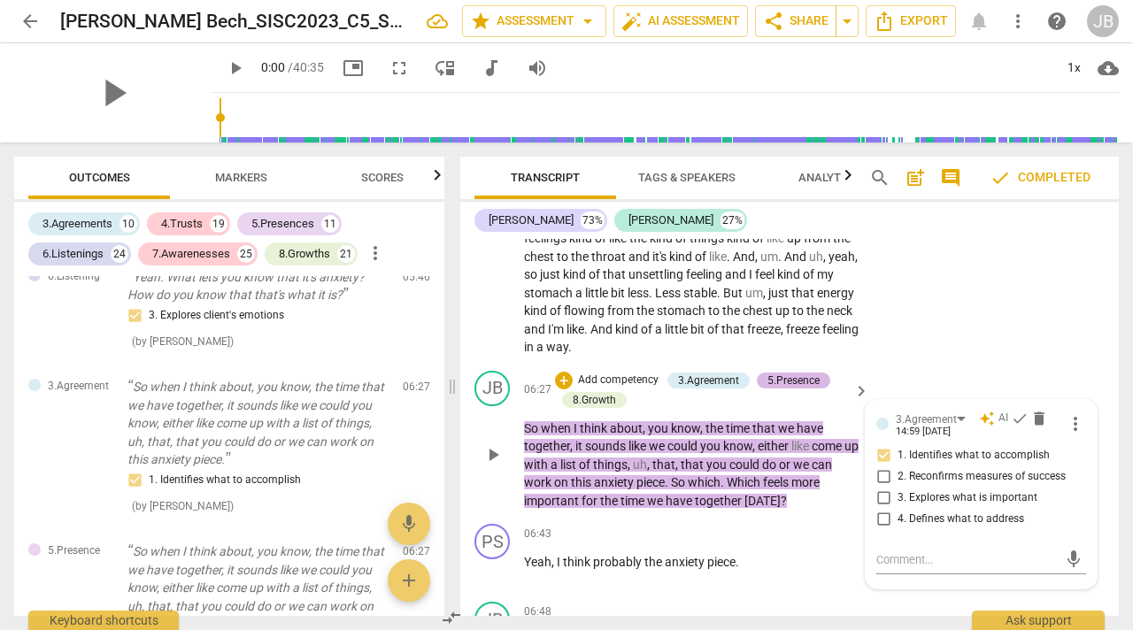
click at [810, 373] on div "5.Presence" at bounding box center [794, 381] width 52 height 16
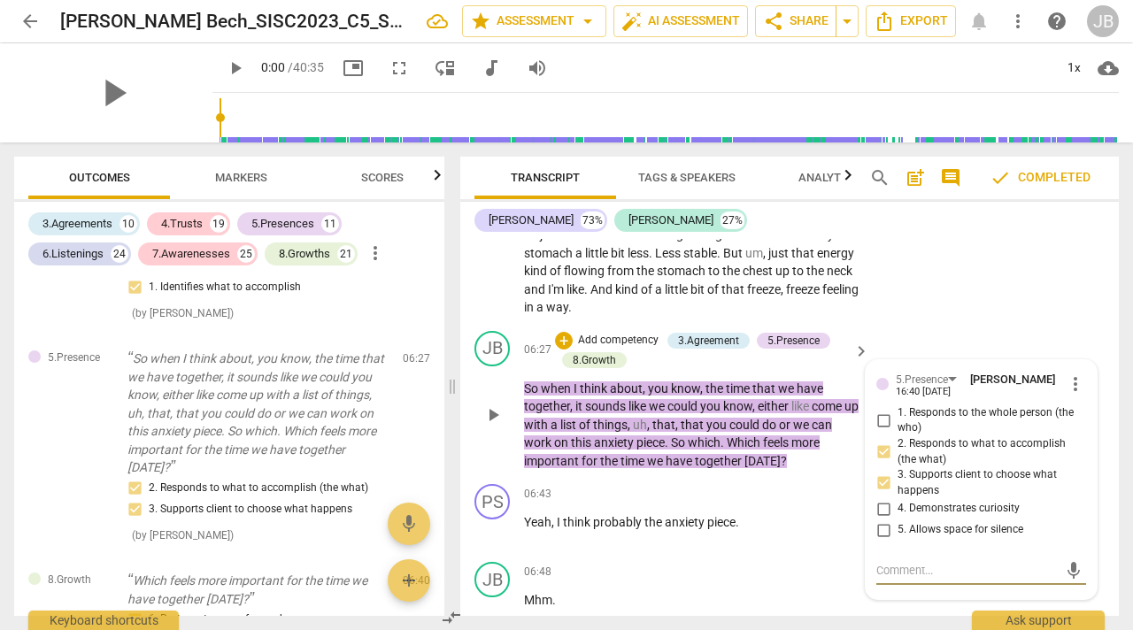
scroll to position [3773, 0]
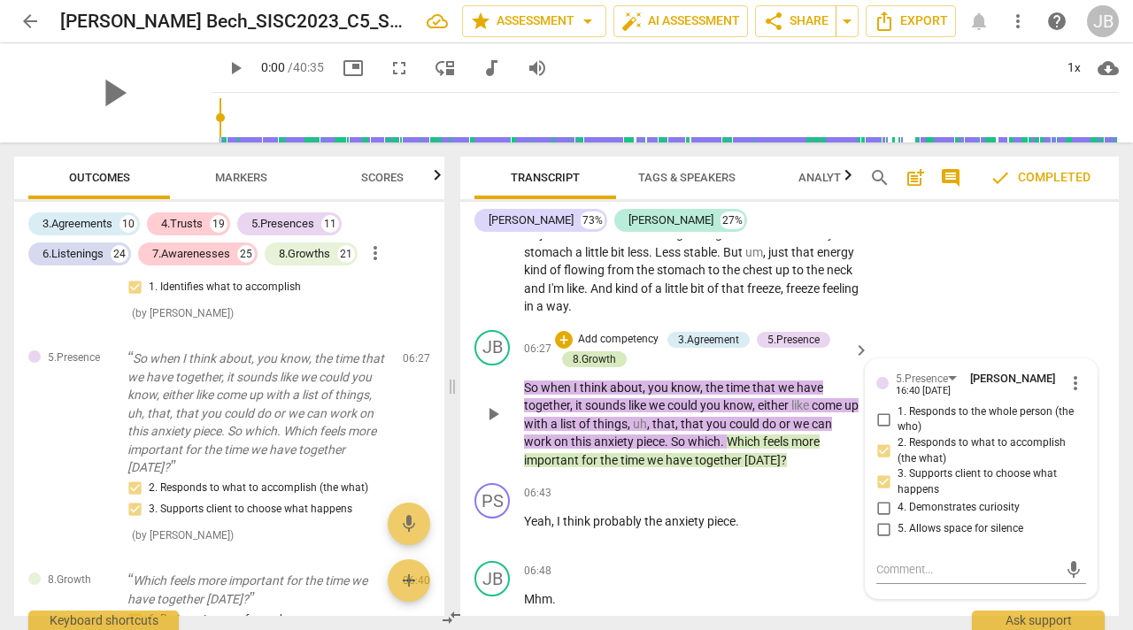
click at [612, 352] on div "8.Growth" at bounding box center [594, 360] width 43 height 16
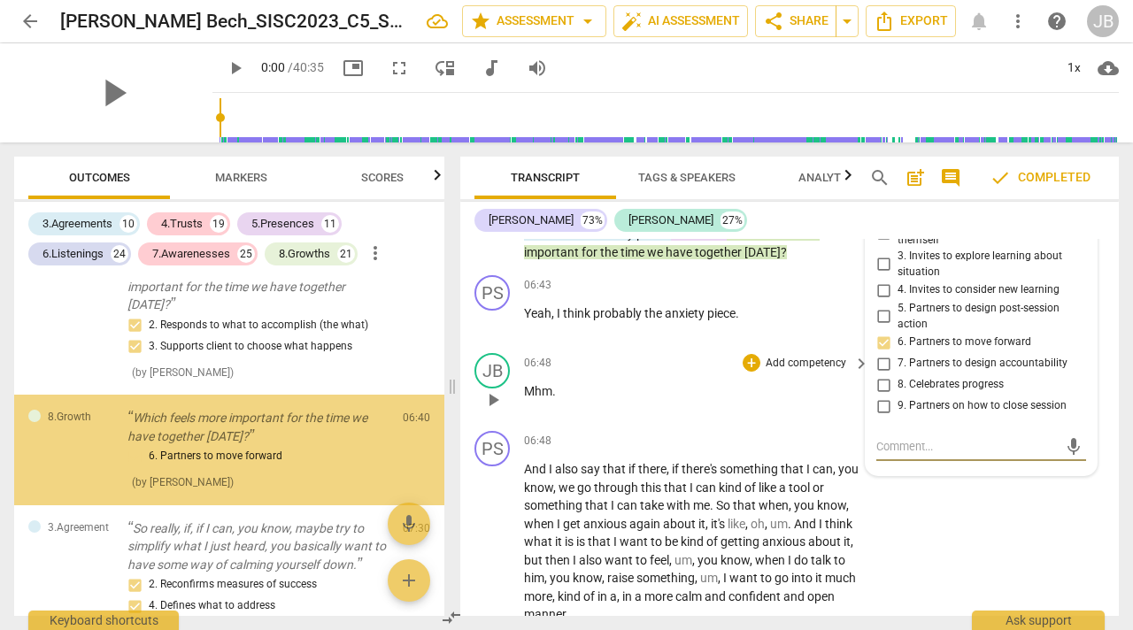
scroll to position [1907, 0]
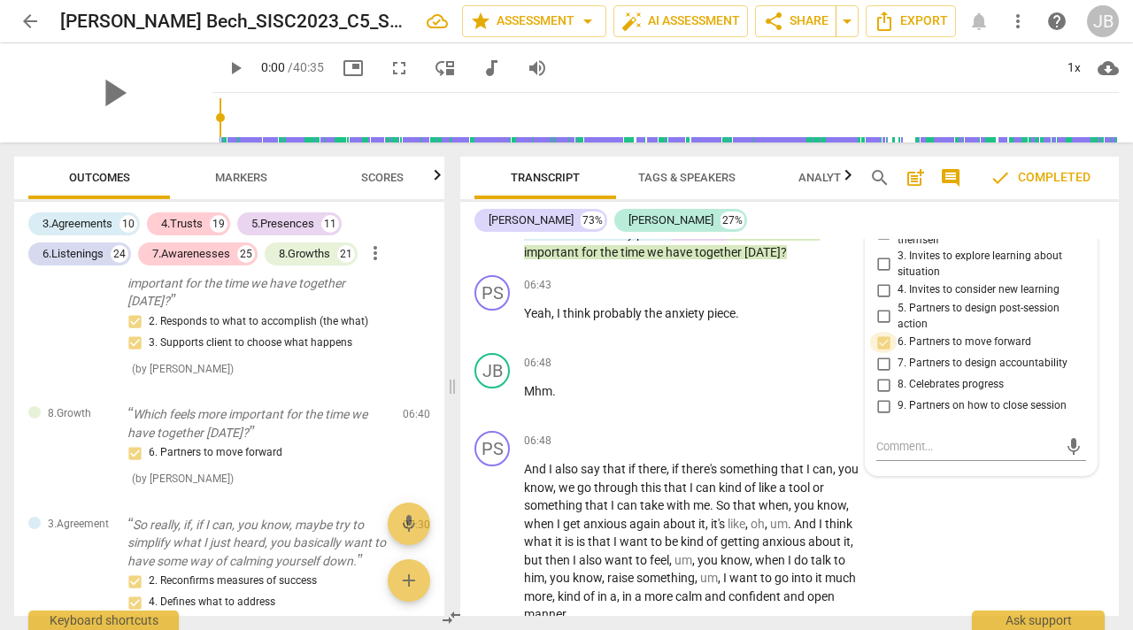
click at [881, 332] on input "6. Partners to move forward" at bounding box center [884, 342] width 28 height 21
click at [884, 332] on input "6. Partners to move forward" at bounding box center [884, 342] width 28 height 21
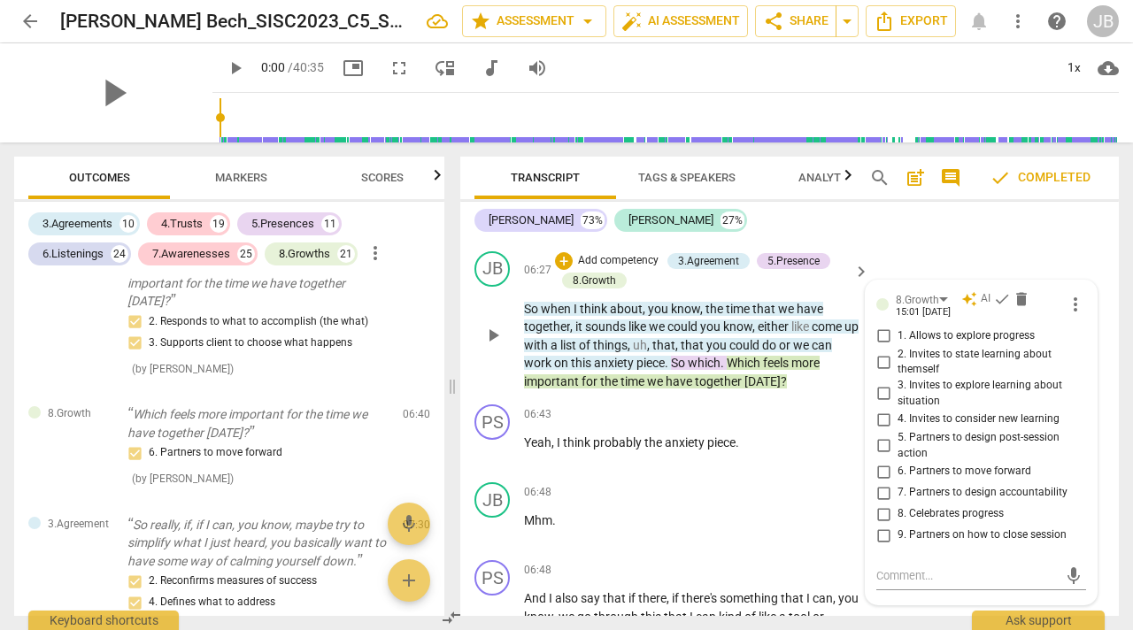
scroll to position [3850, 0]
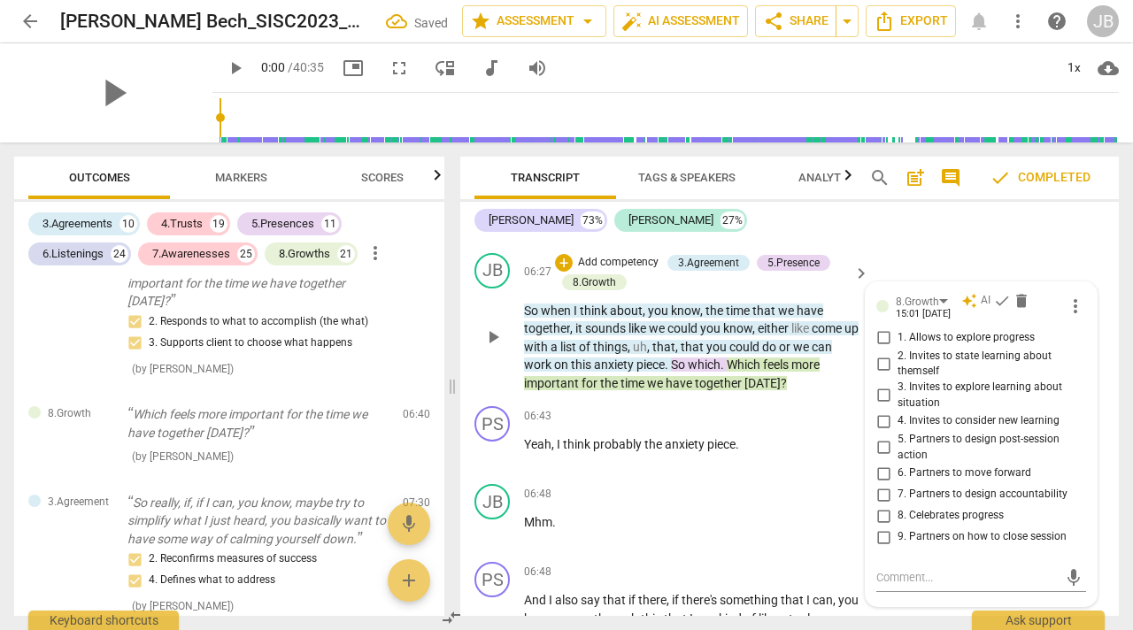
click at [880, 463] on input "6. Partners to move forward" at bounding box center [884, 473] width 28 height 21
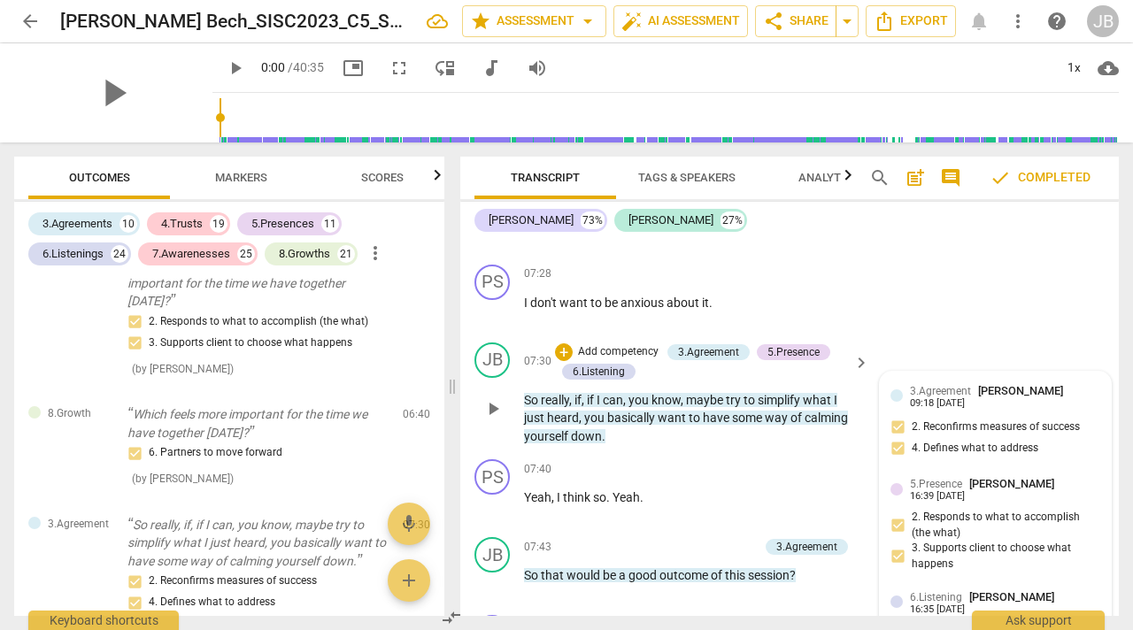
scroll to position [4427, 0]
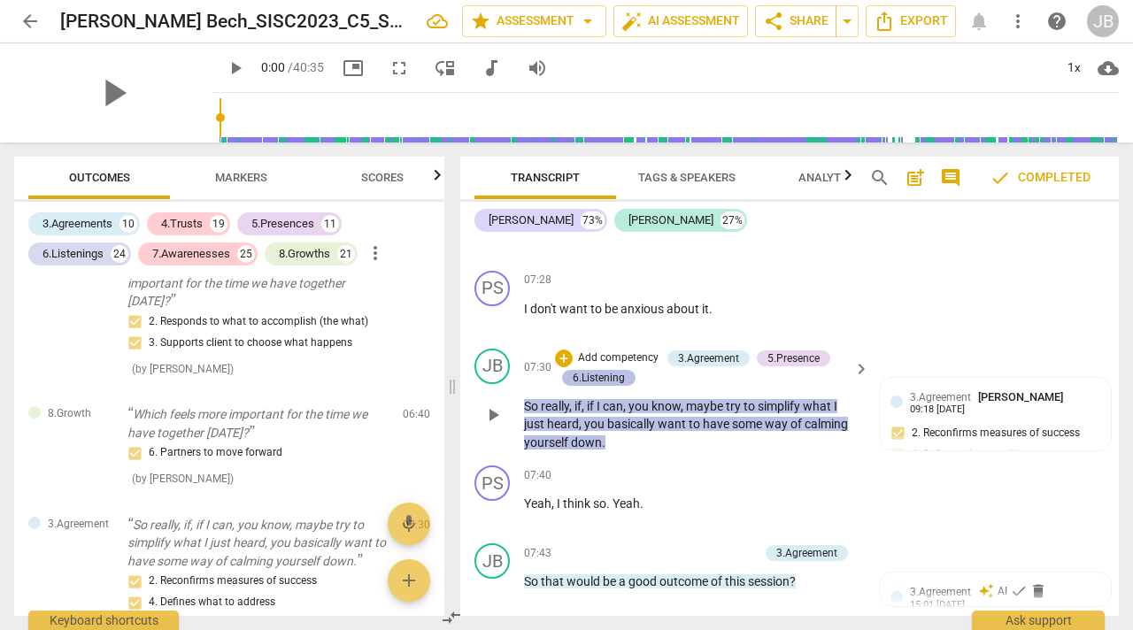
click at [600, 370] on div "6.Listening" at bounding box center [599, 378] width 52 height 16
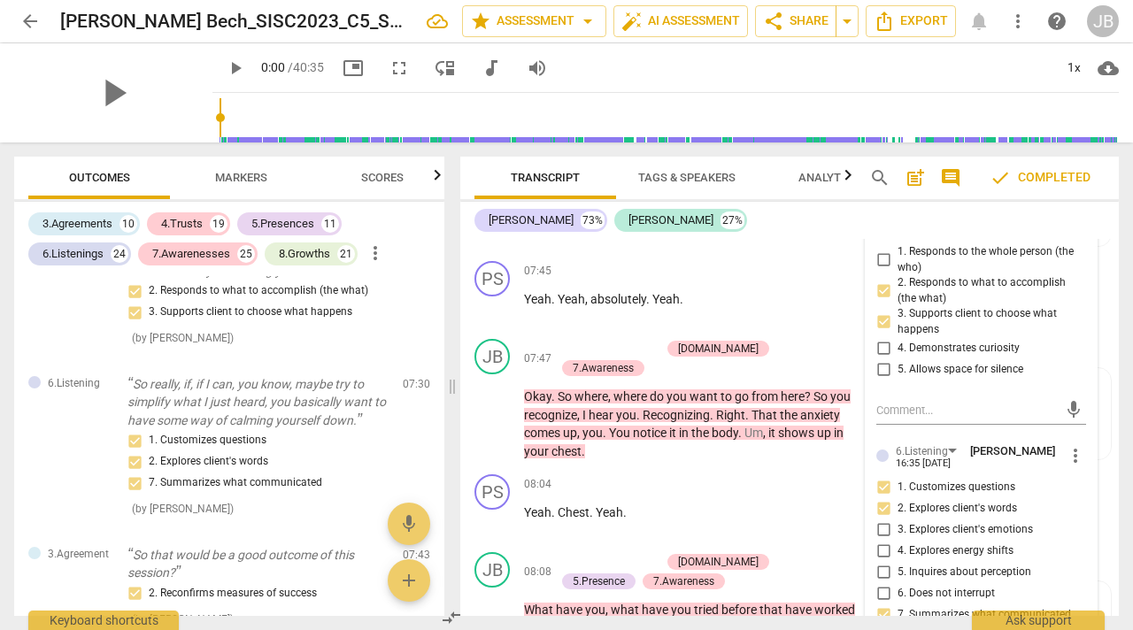
scroll to position [4807, 0]
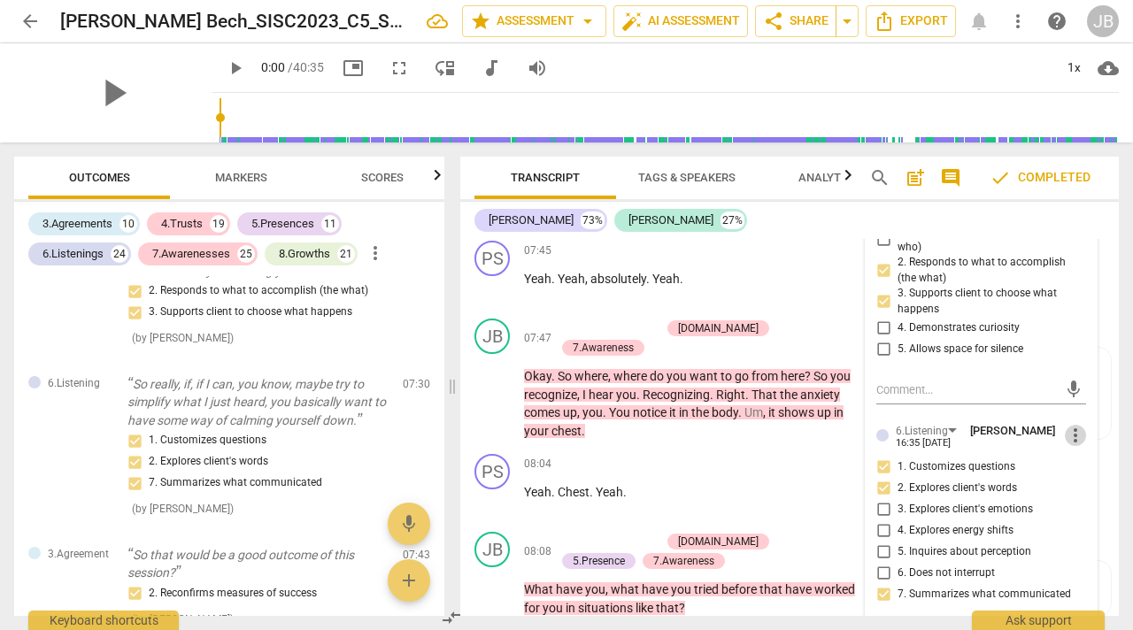
click at [1070, 425] on span "more_vert" at bounding box center [1075, 435] width 21 height 21
click at [1079, 440] on li "Delete" at bounding box center [1087, 450] width 61 height 34
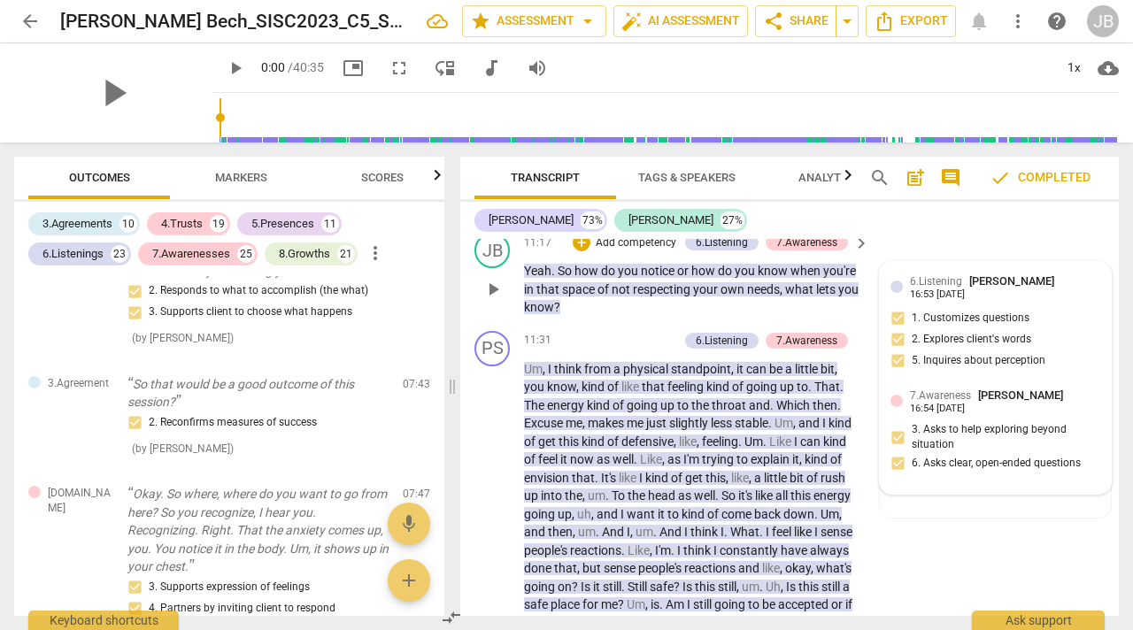
scroll to position [6300, 0]
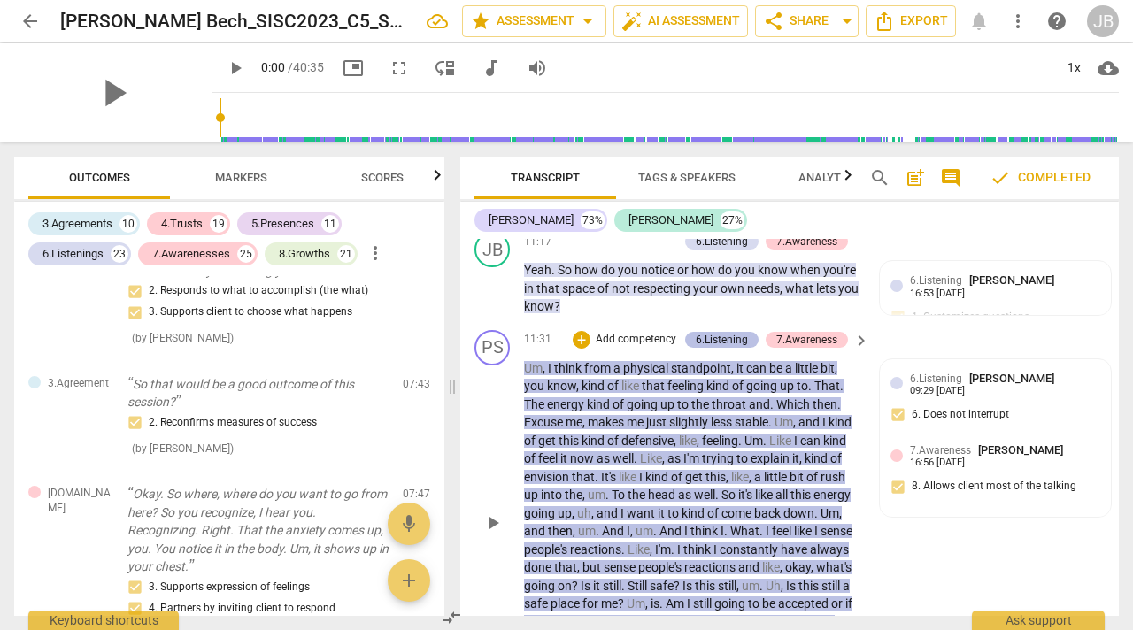
click at [715, 348] on div "6.Listening" at bounding box center [722, 340] width 52 height 16
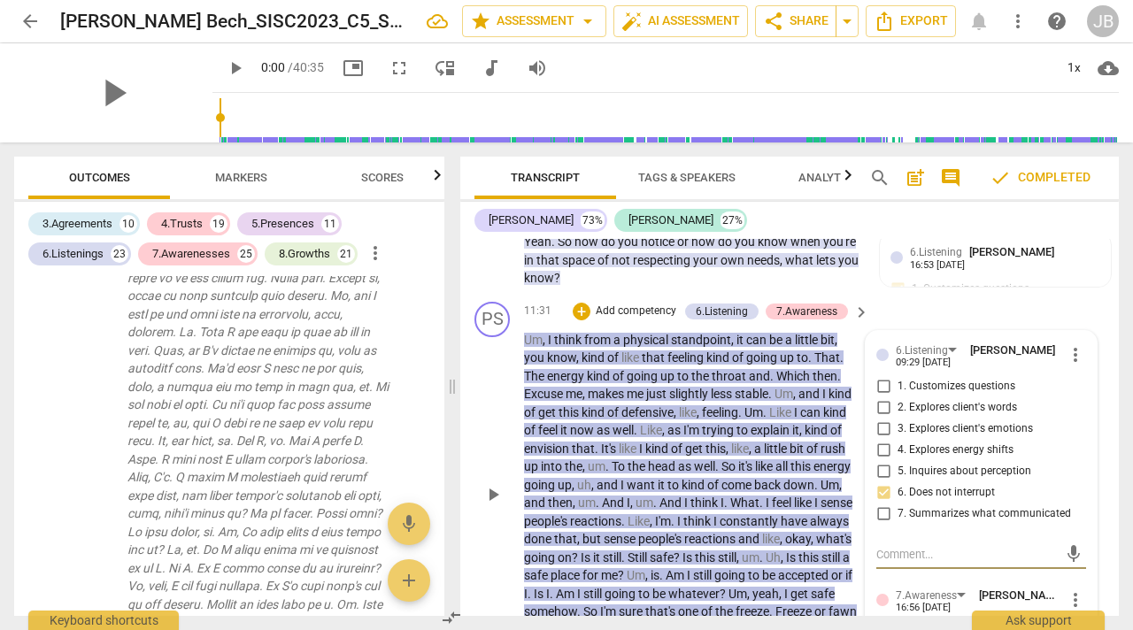
scroll to position [6309, 0]
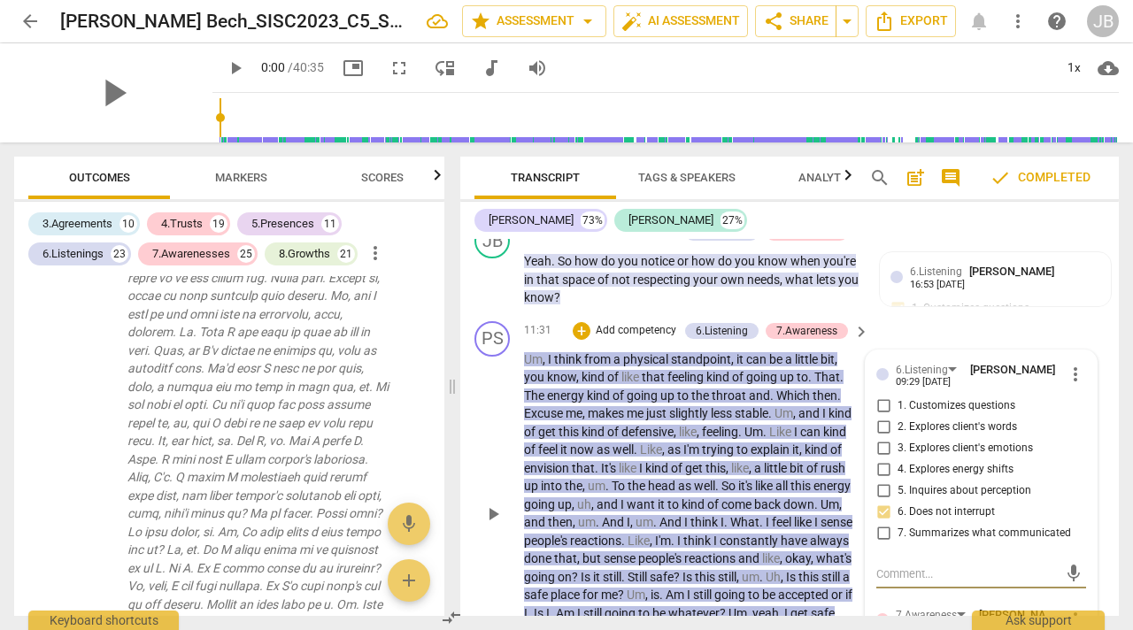
click at [656, 437] on p "Um , I think from a physical standpoint , it can be a little bit , you know , k…" at bounding box center [692, 514] width 336 height 327
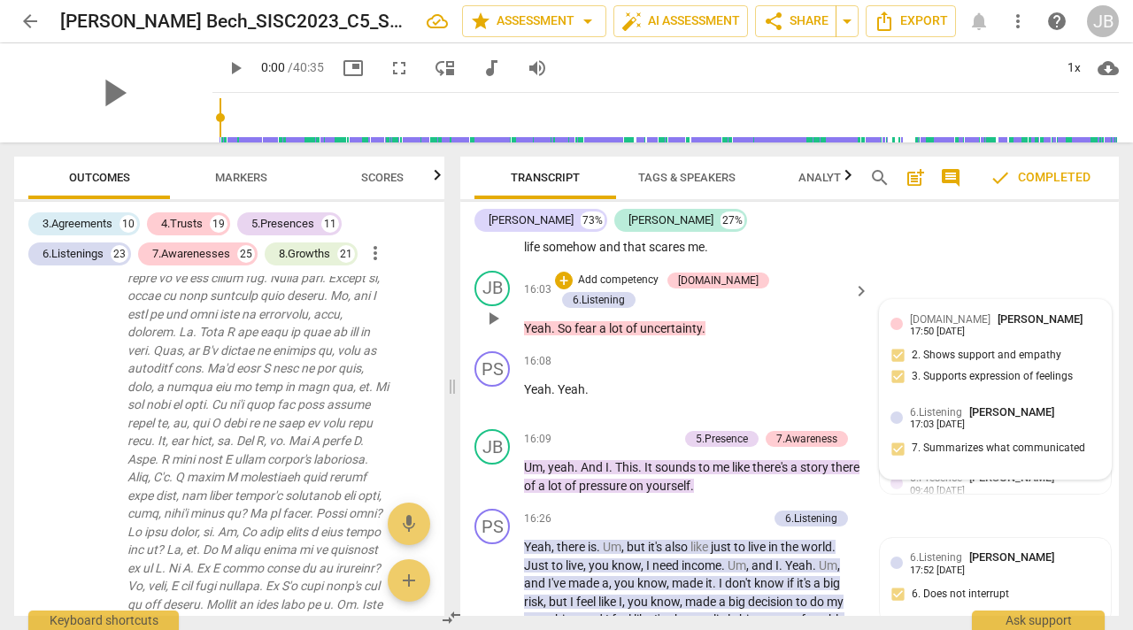
scroll to position [8223, 0]
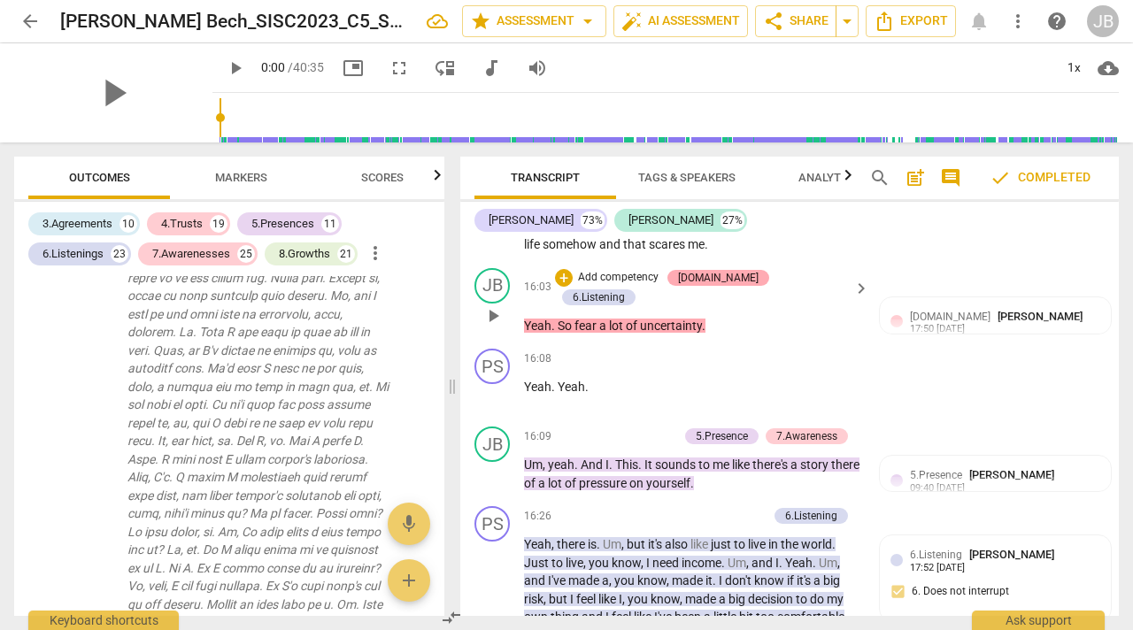
click at [746, 270] on div "[DOMAIN_NAME]" at bounding box center [718, 278] width 81 height 16
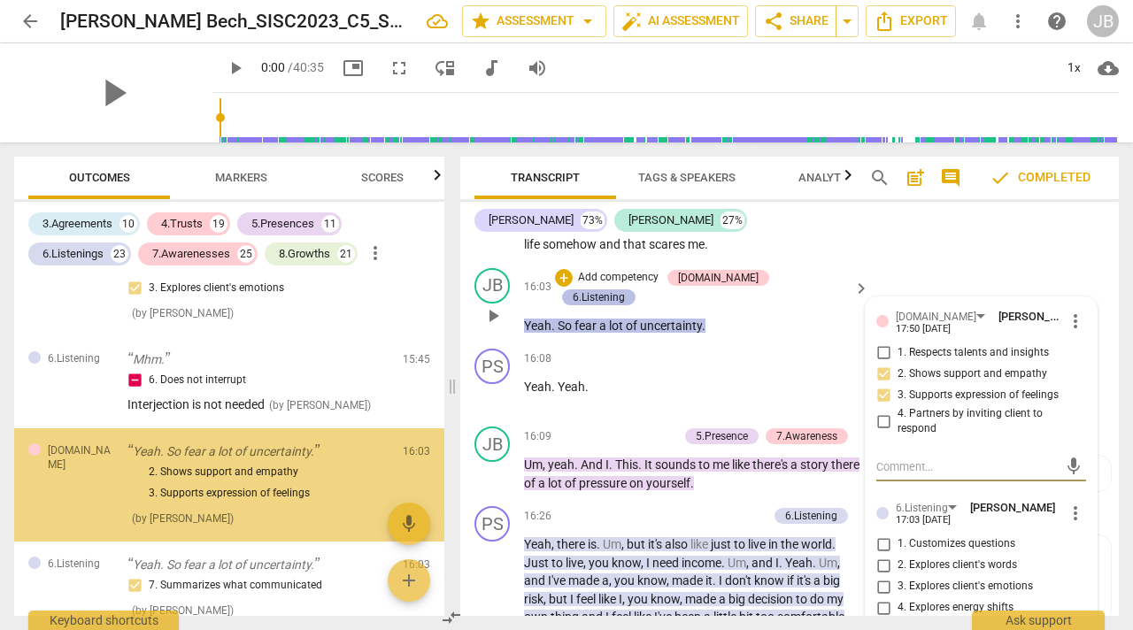
scroll to position [6515, 0]
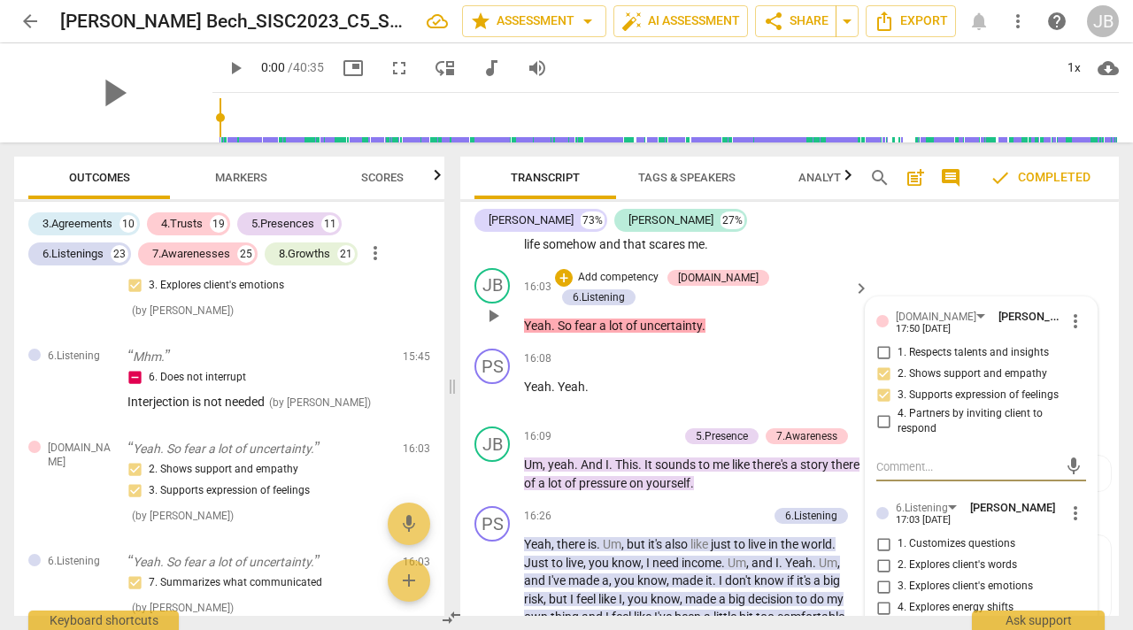
click at [1071, 313] on span "more_vert" at bounding box center [1075, 321] width 21 height 21
click at [1075, 339] on li "Delete" at bounding box center [1087, 346] width 61 height 34
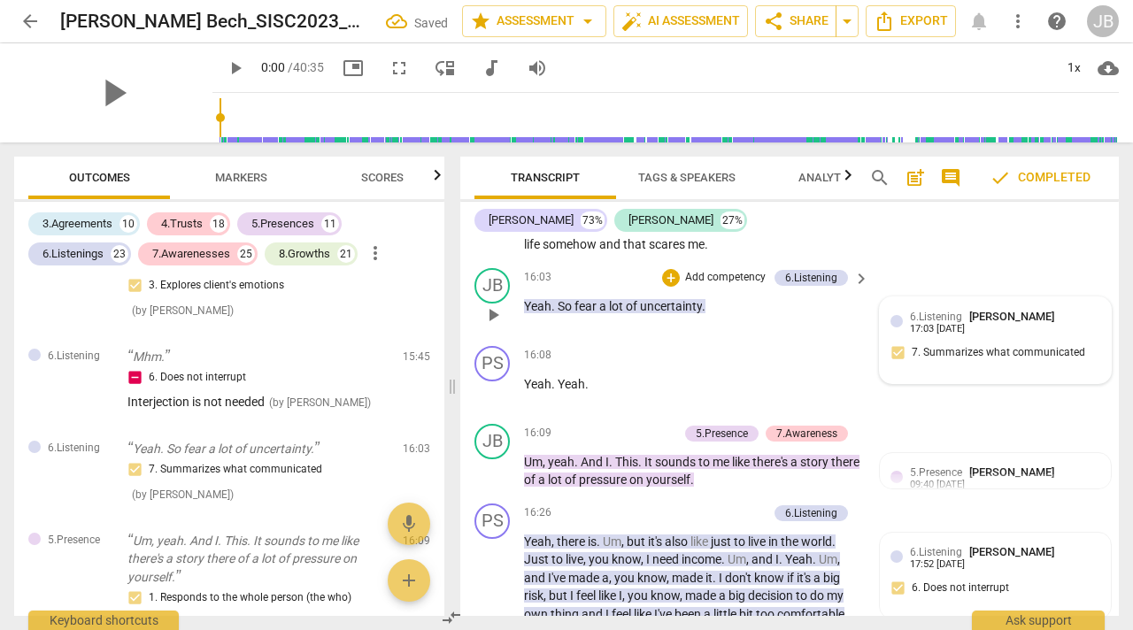
click at [1070, 313] on div "6.Listening [PERSON_NAME] 17:03 [DATE]" at bounding box center [1005, 321] width 190 height 27
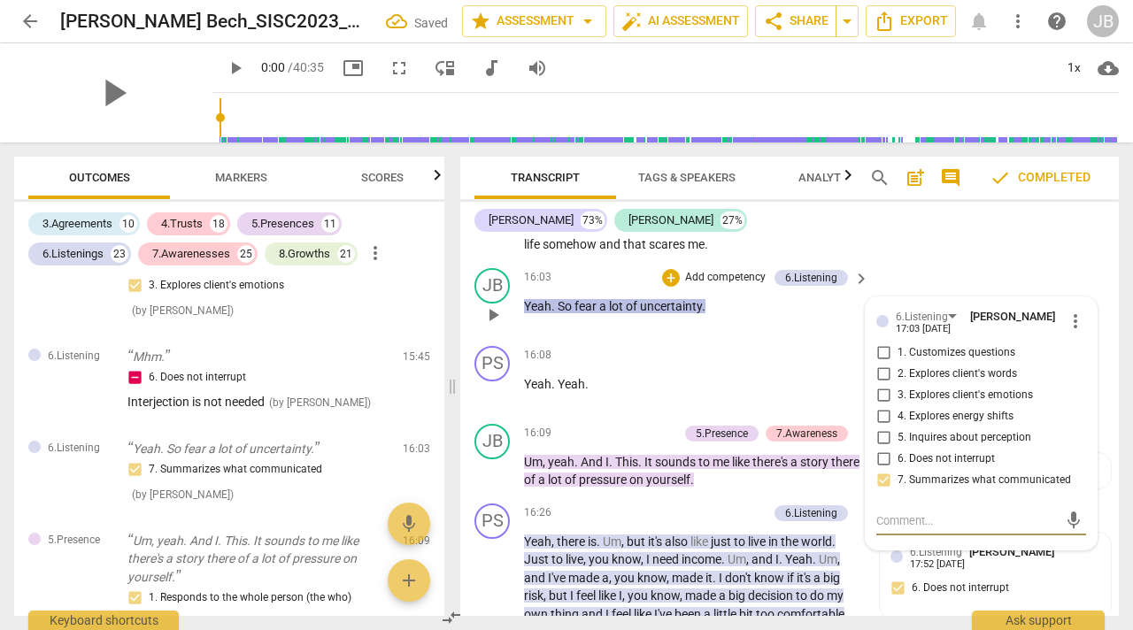
click at [1067, 311] on span "more_vert" at bounding box center [1075, 321] width 21 height 21
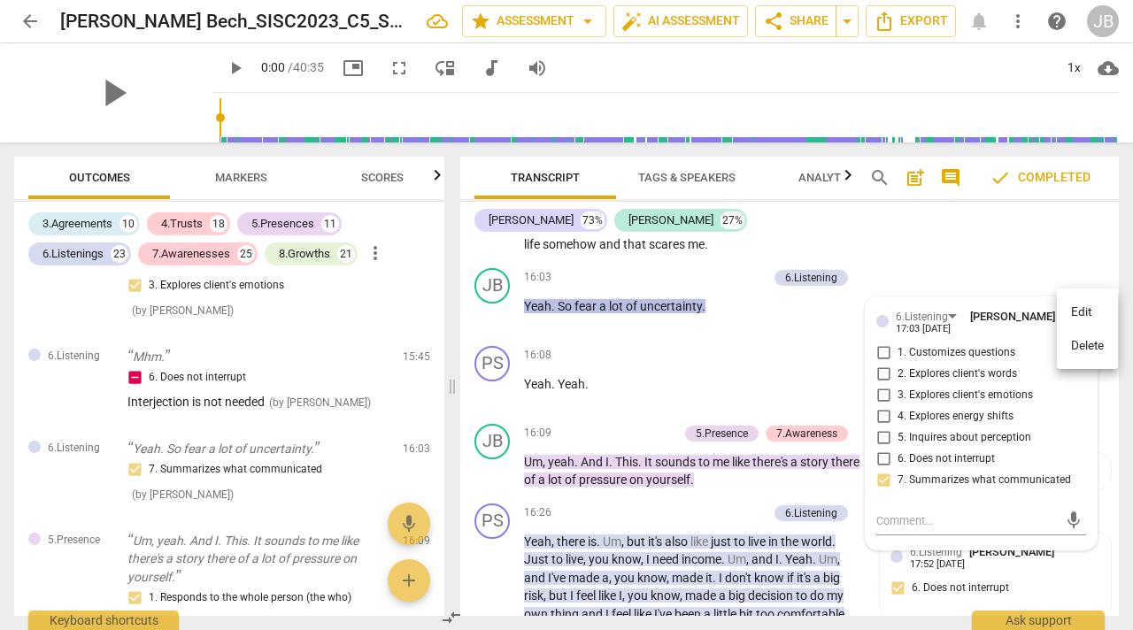
click at [1067, 339] on li "Delete" at bounding box center [1087, 346] width 61 height 34
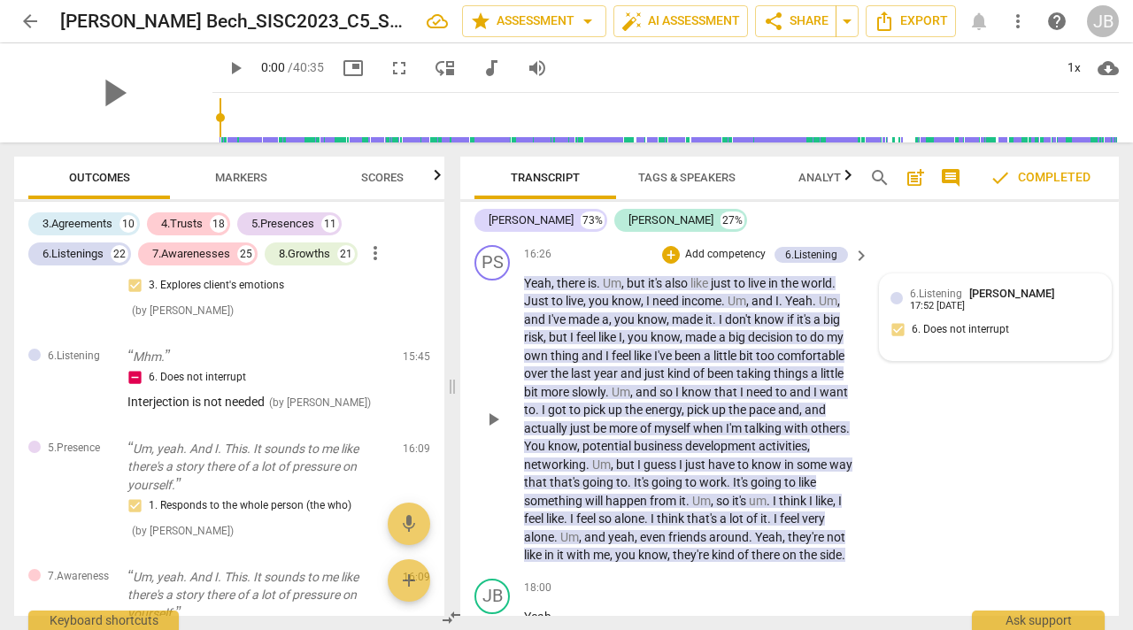
scroll to position [8435, 0]
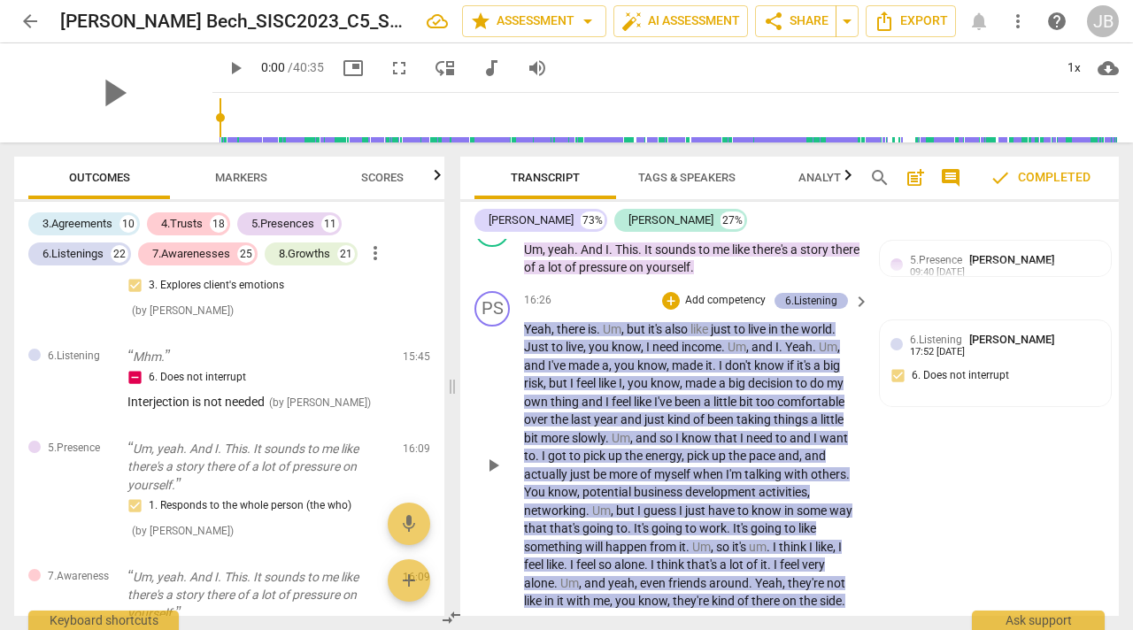
click at [811, 293] on div "6.Listening" at bounding box center [811, 301] width 52 height 16
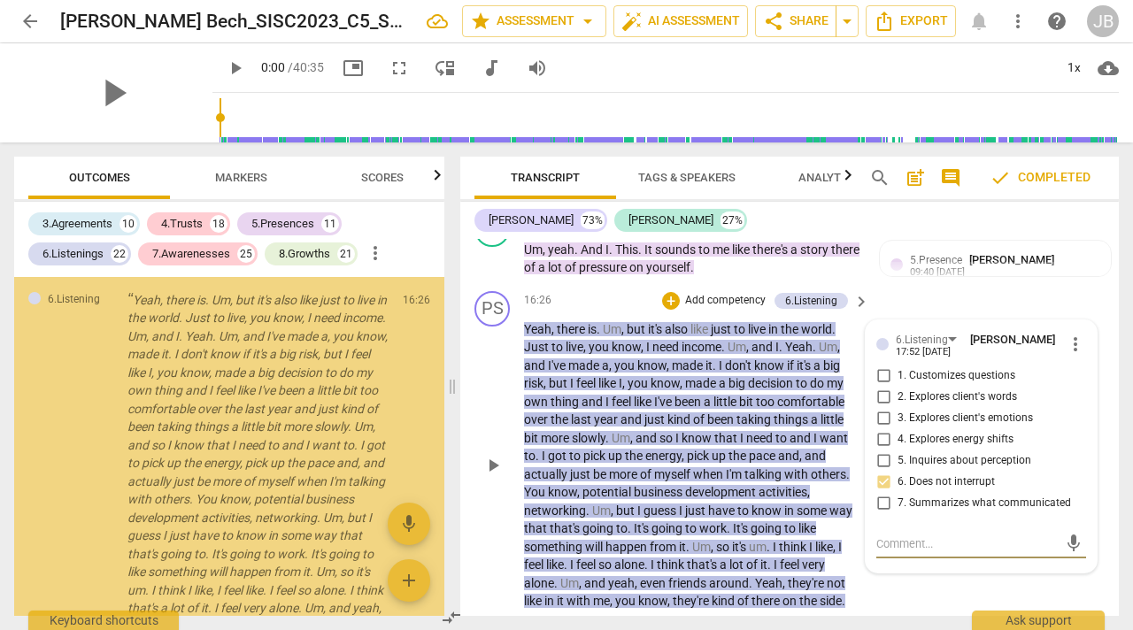
scroll to position [7013, 0]
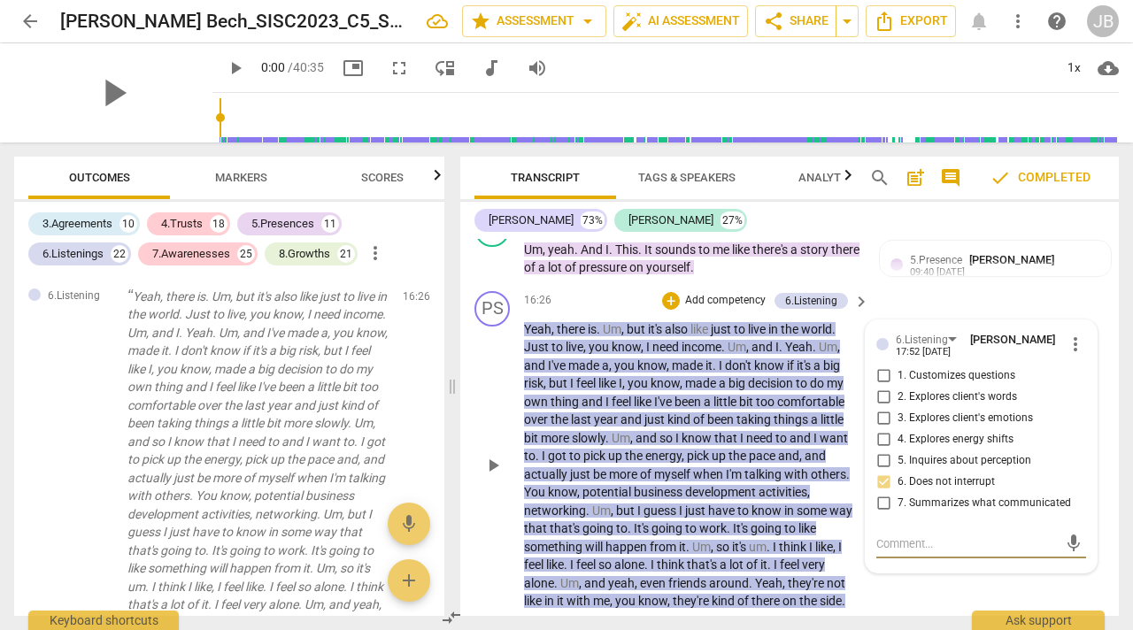
click at [1069, 334] on span "more_vert" at bounding box center [1075, 344] width 21 height 21
click at [1072, 359] on li "Delete" at bounding box center [1087, 369] width 61 height 34
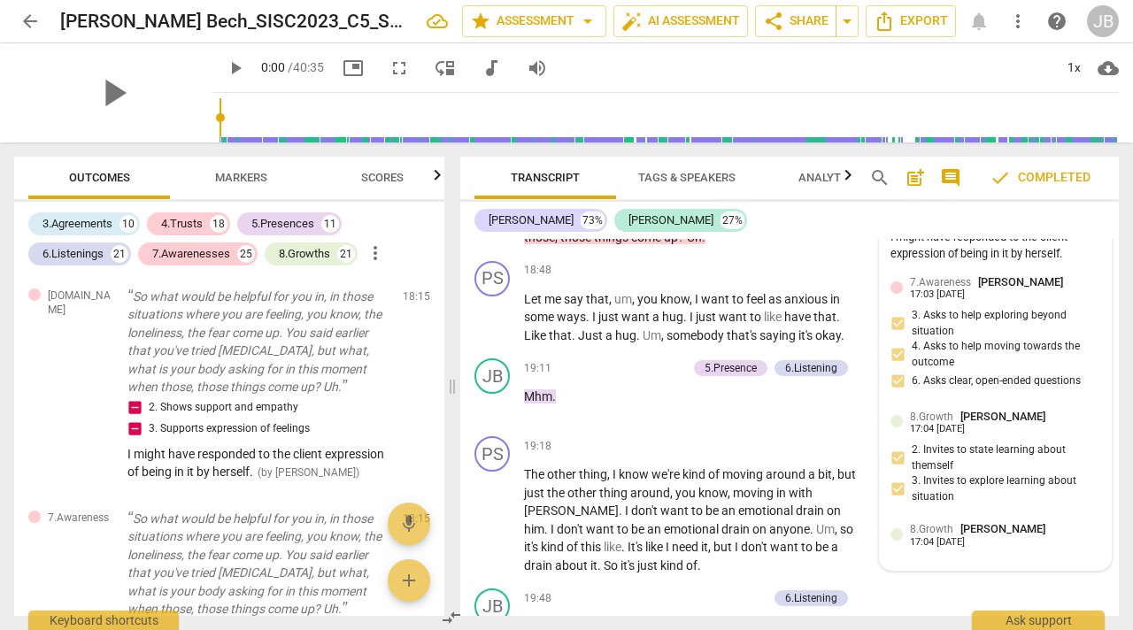
scroll to position [9137, 0]
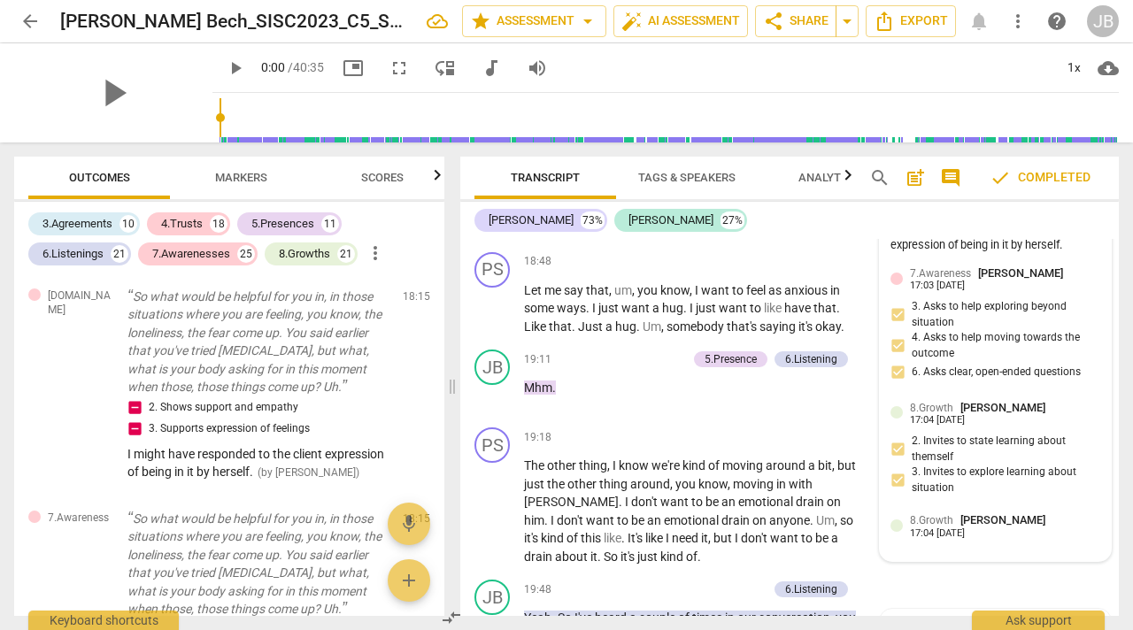
click at [963, 514] on span "[PERSON_NAME]" at bounding box center [1003, 520] width 85 height 13
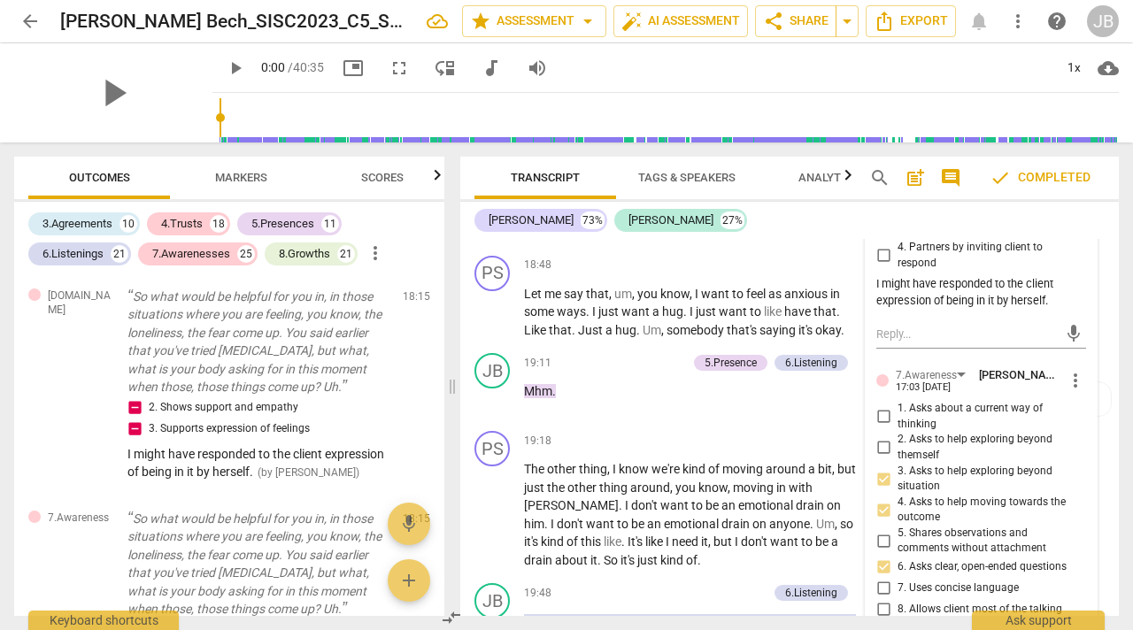
scroll to position [9135, 0]
click at [768, 396] on div "19:11 + Add competency 5.Presence 6.Listening keyboard_arrow_right Mhm ." at bounding box center [697, 384] width 347 height 64
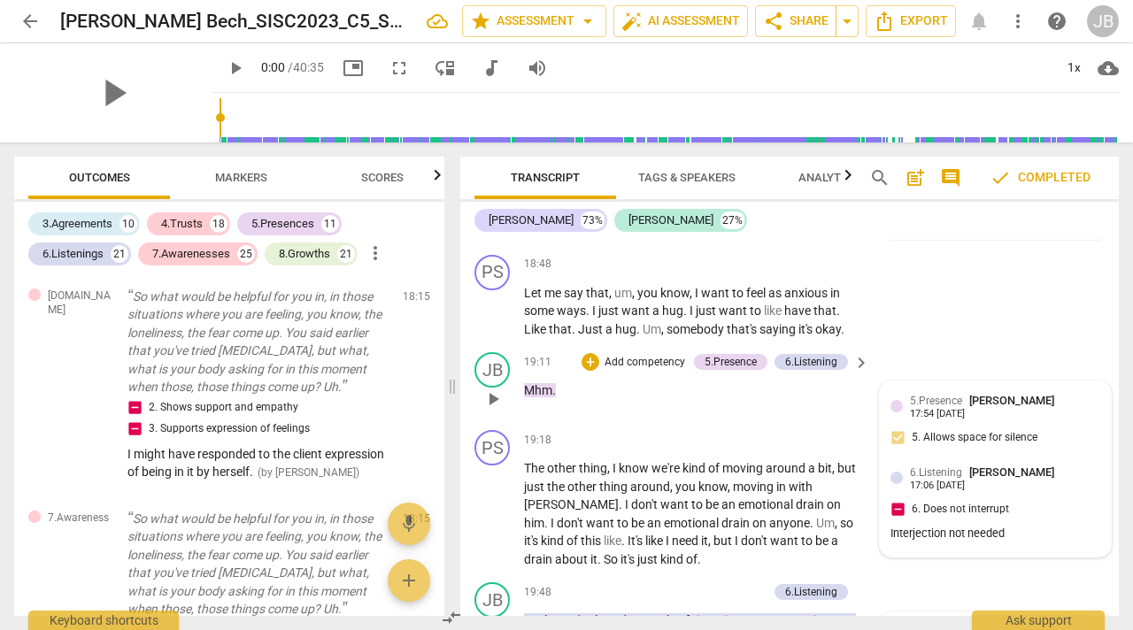
click at [965, 409] on div "17:54 [DATE]" at bounding box center [937, 415] width 55 height 12
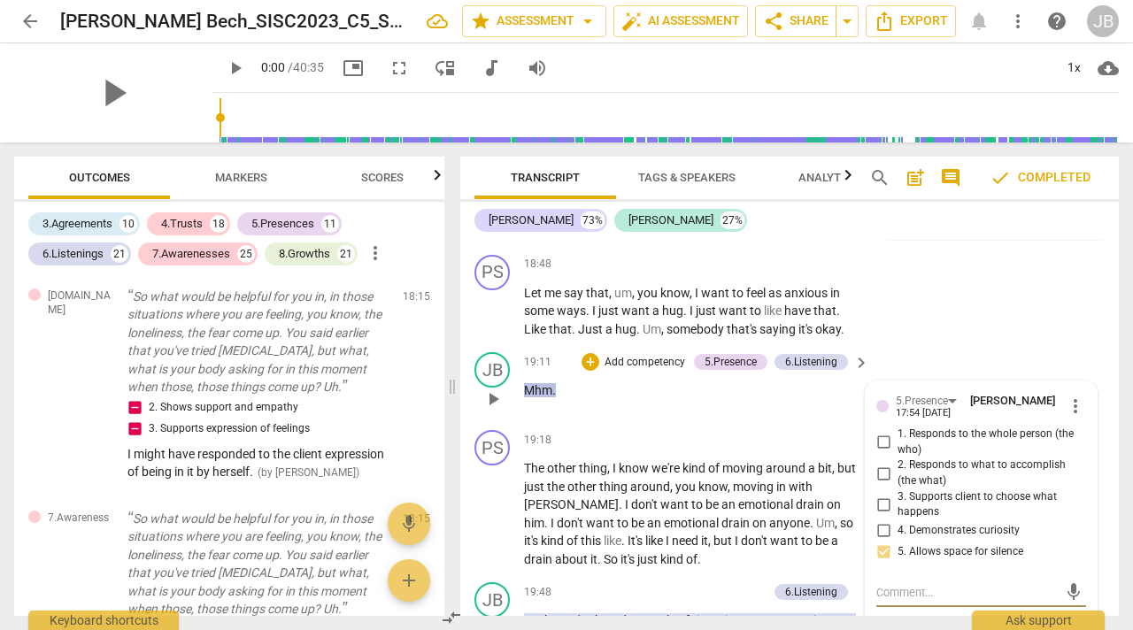
click at [1069, 399] on span "more_vert" at bounding box center [1075, 406] width 21 height 21
click at [1073, 422] on li "Delete" at bounding box center [1087, 431] width 61 height 34
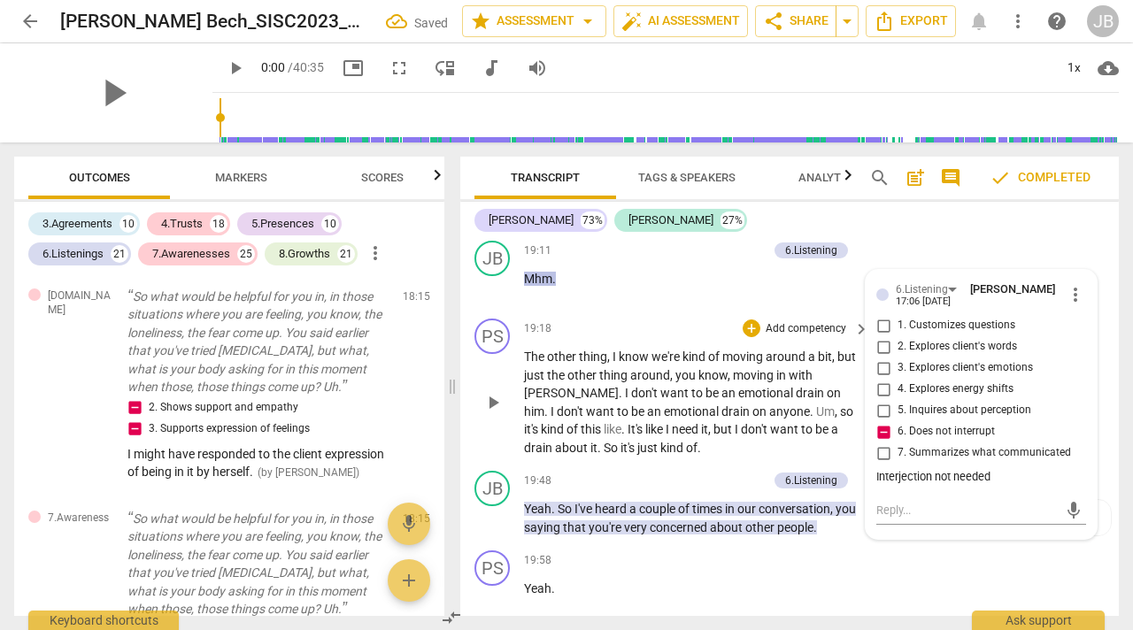
scroll to position [9251, 0]
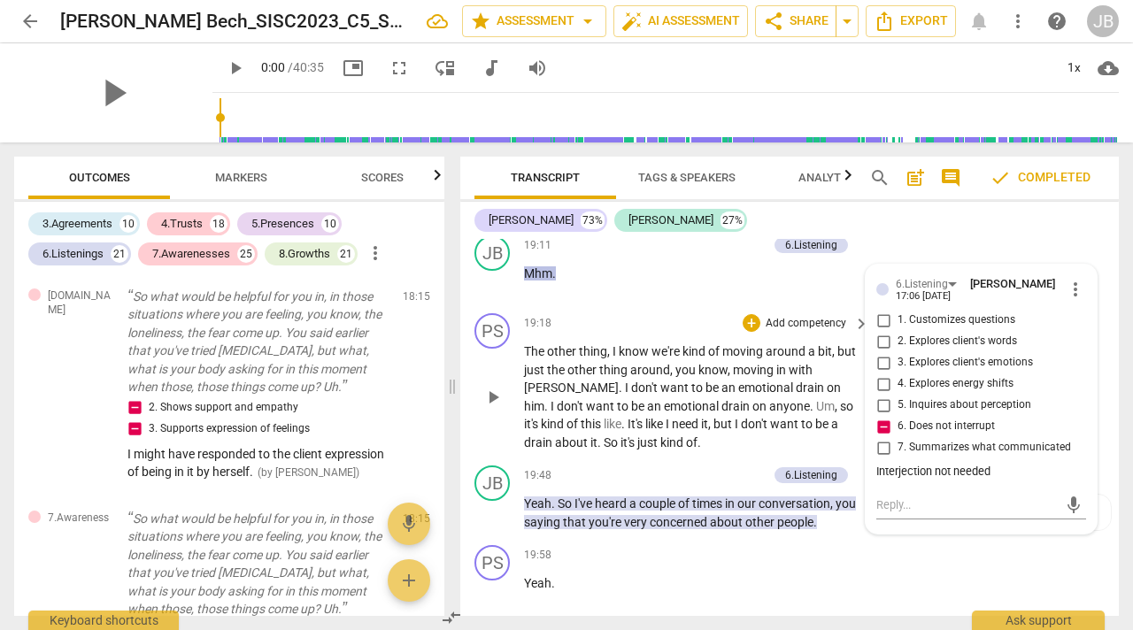
click at [672, 417] on span "need" at bounding box center [686, 424] width 29 height 14
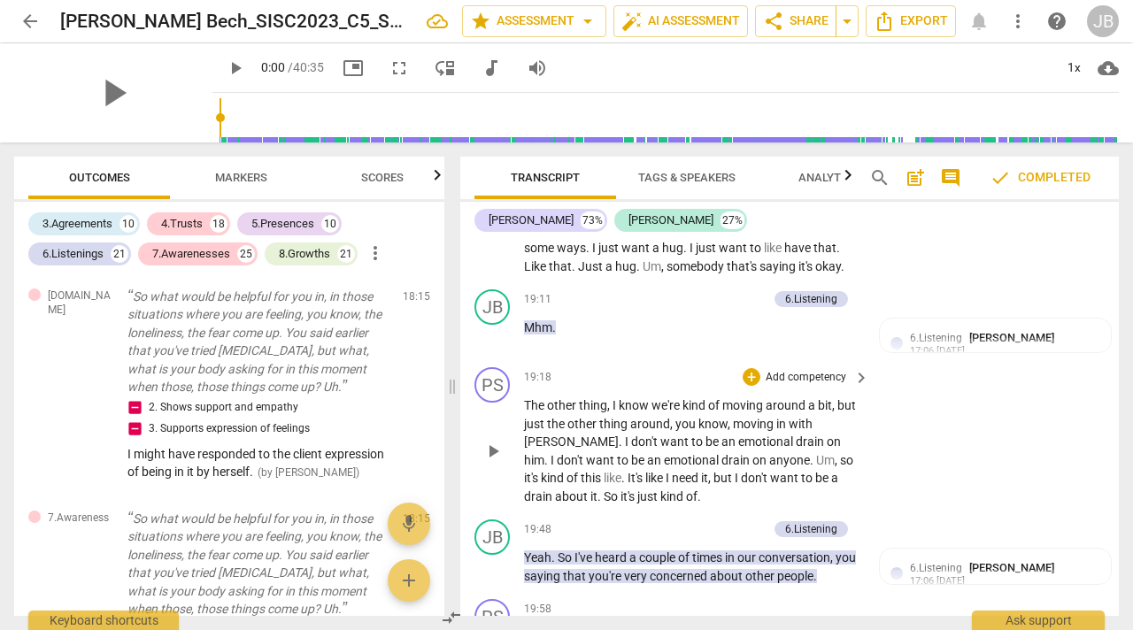
scroll to position [9183, 0]
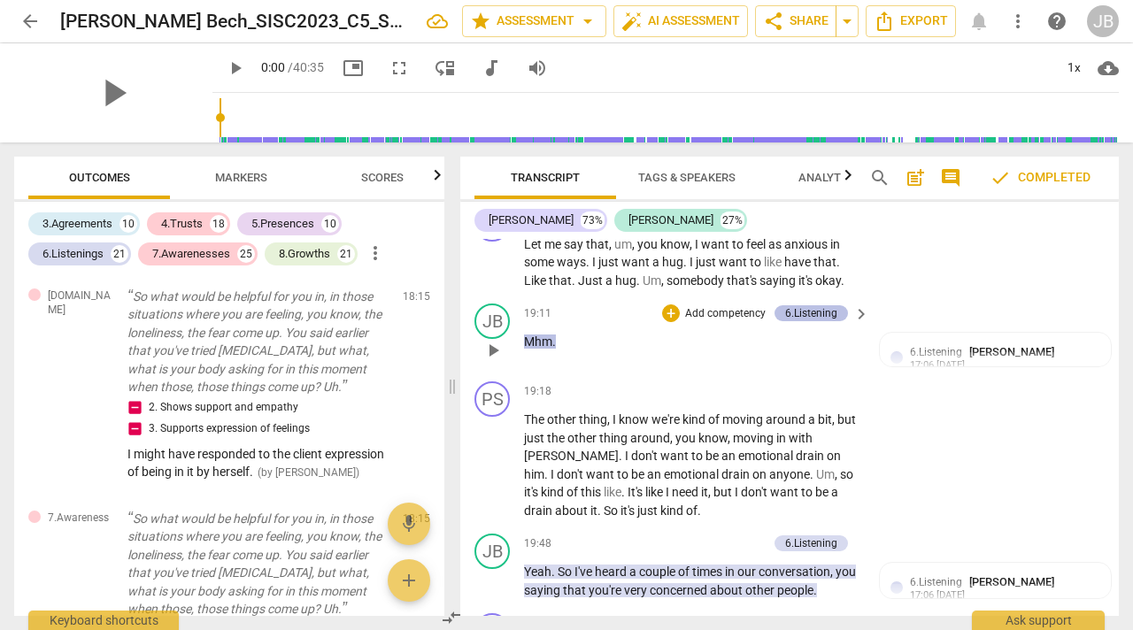
click at [823, 305] on div "6.Listening" at bounding box center [811, 313] width 52 height 16
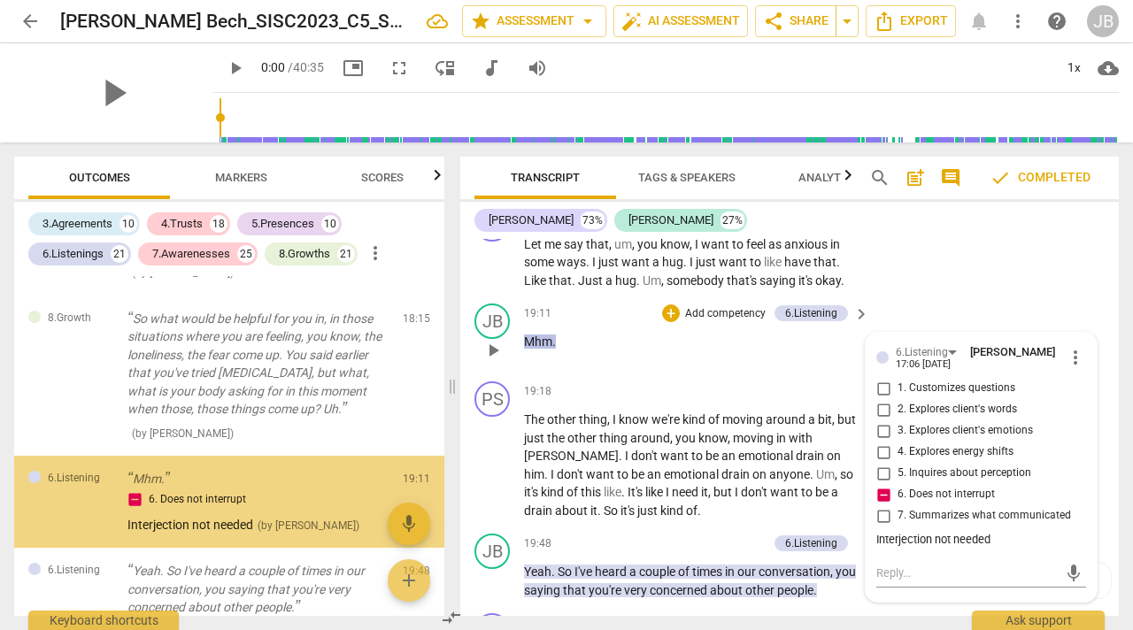
scroll to position [7662, 0]
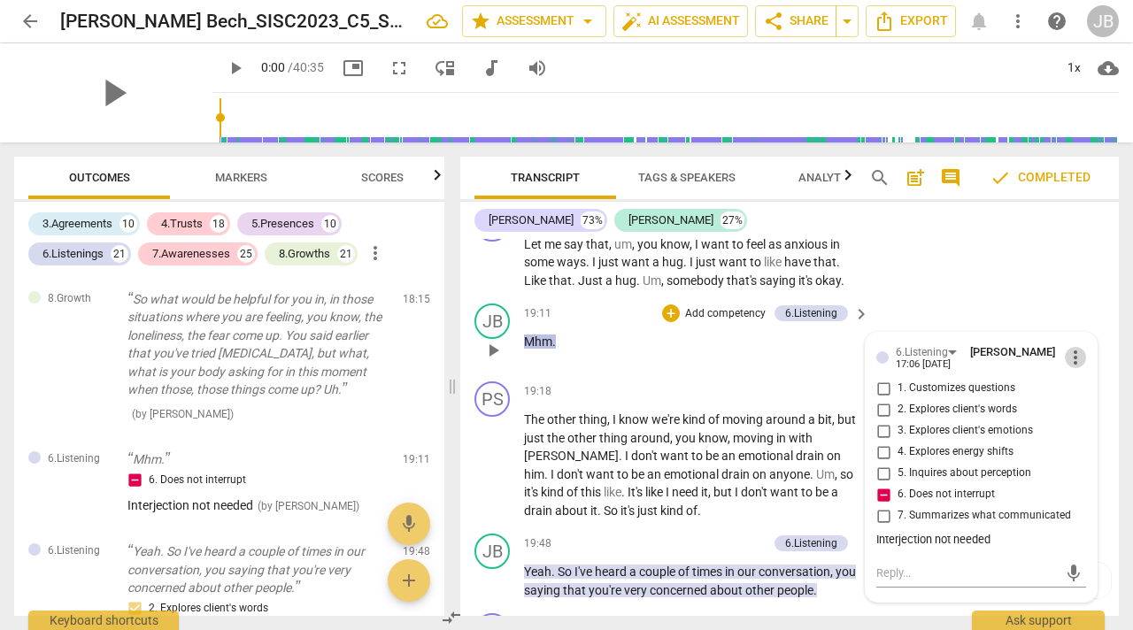
click at [1069, 350] on span "more_vert" at bounding box center [1075, 357] width 21 height 21
click at [1081, 376] on li "Delete" at bounding box center [1087, 382] width 61 height 34
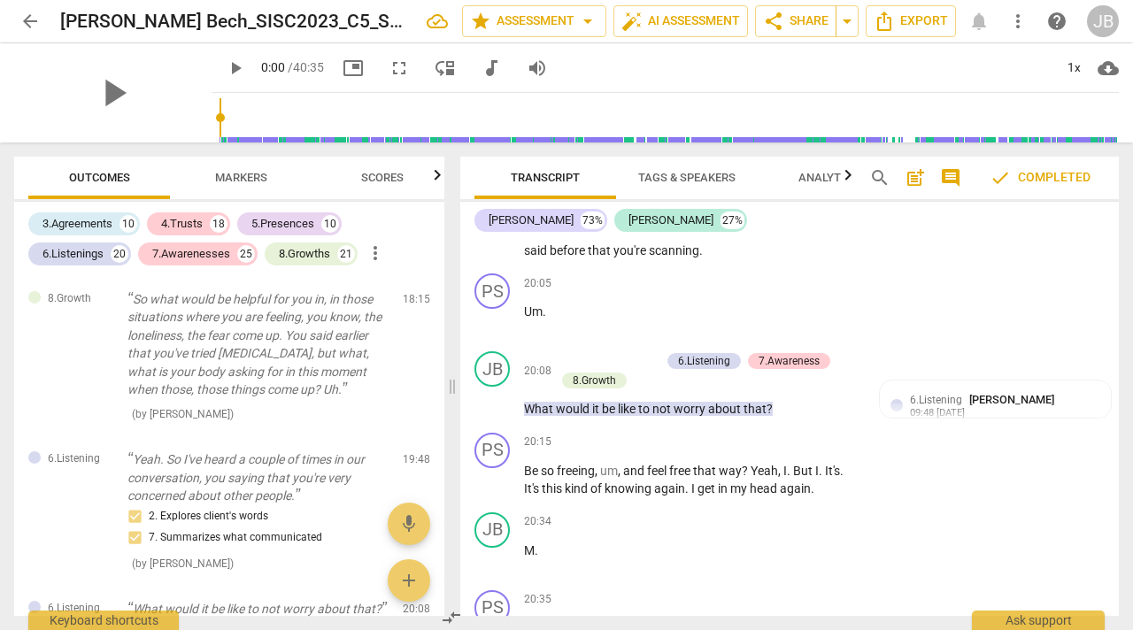
scroll to position [9683, 0]
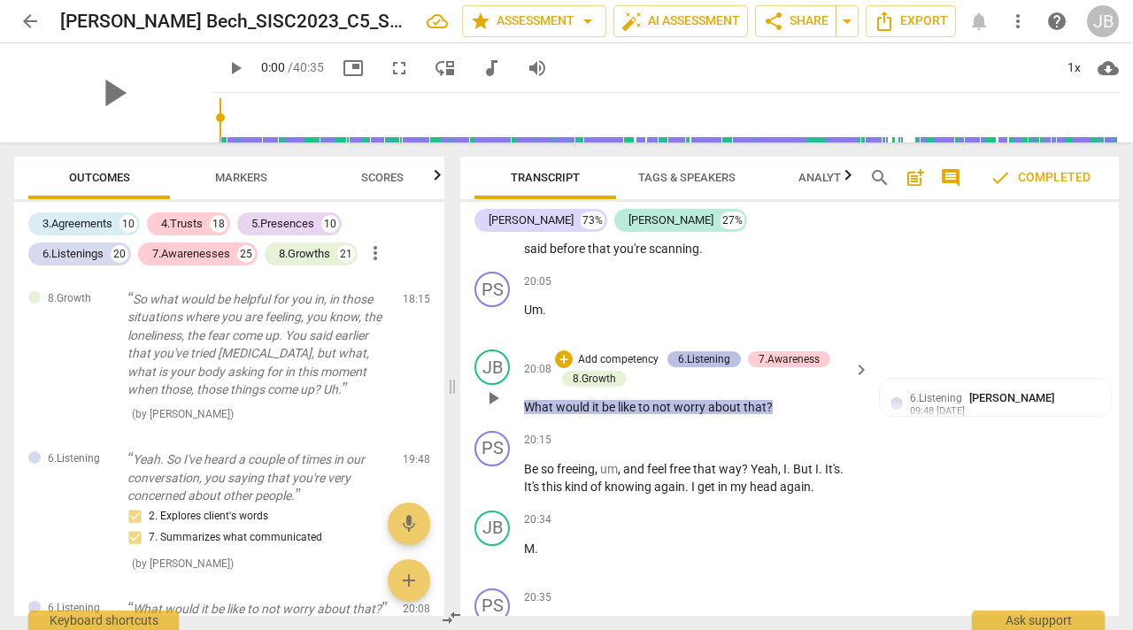
click at [704, 352] on div "6.Listening" at bounding box center [704, 360] width 52 height 16
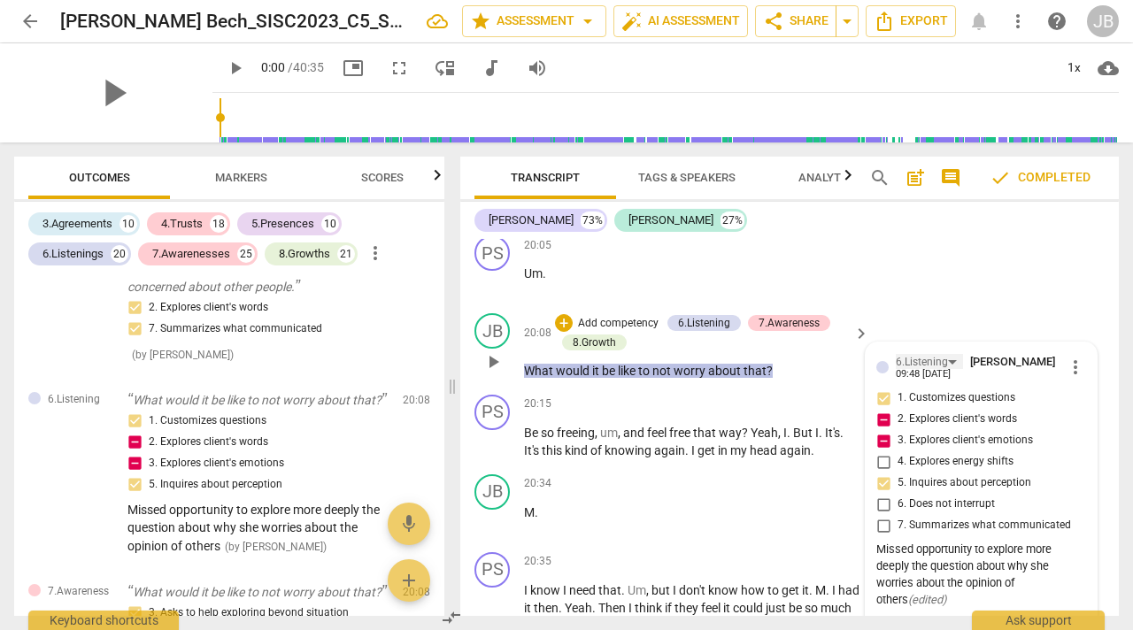
scroll to position [9723, 0]
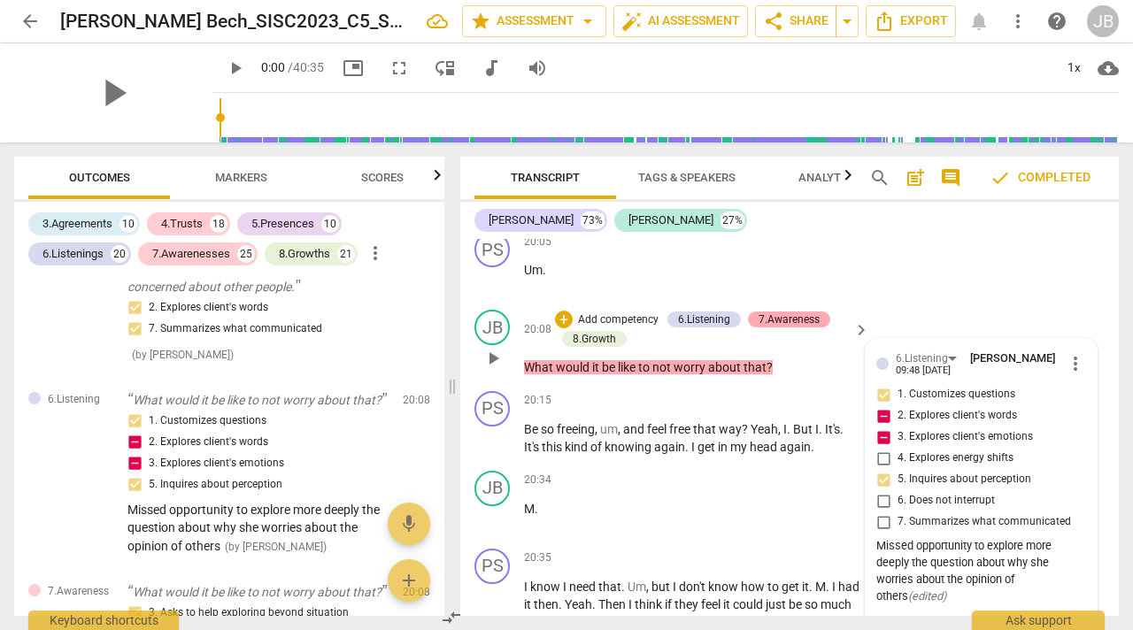
click at [789, 312] on div "7.Awareness" at bounding box center [789, 320] width 61 height 16
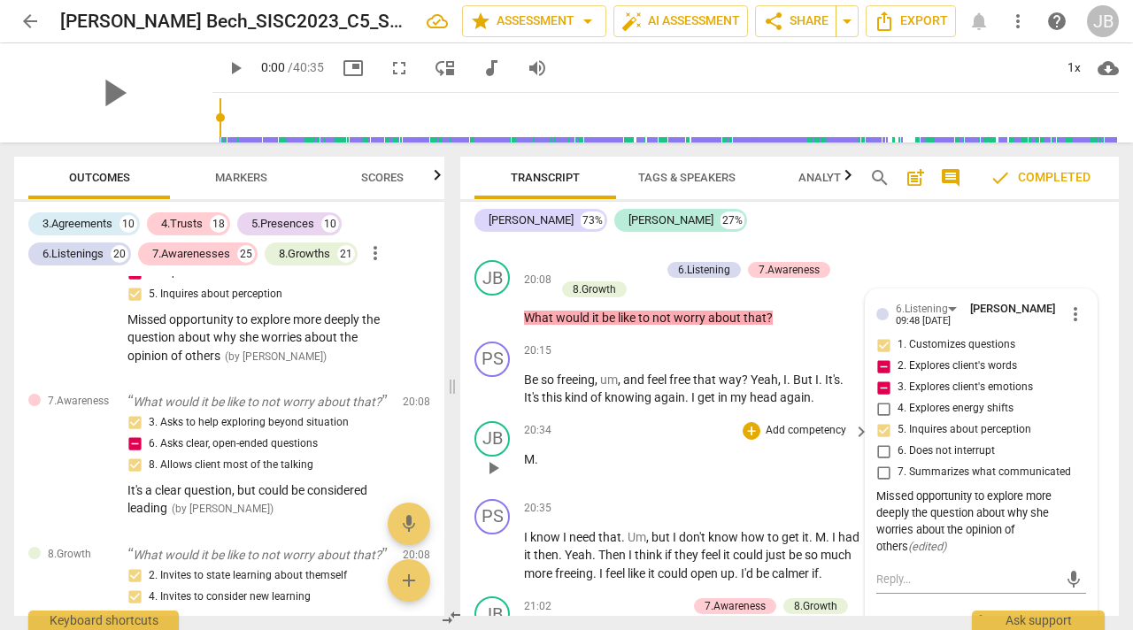
scroll to position [9777, 0]
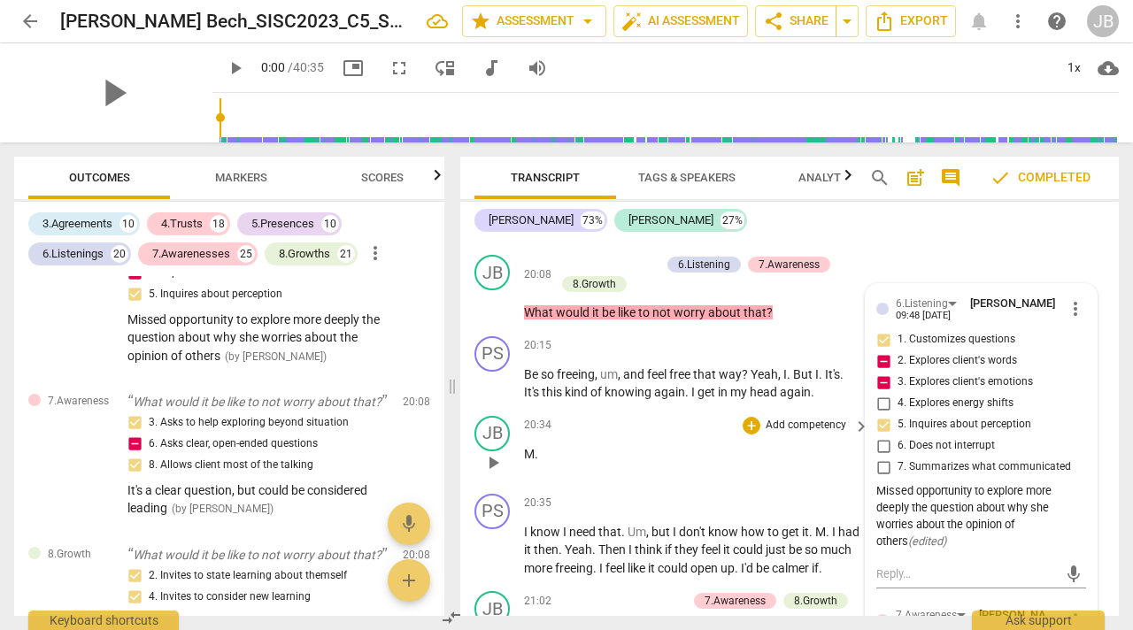
click at [588, 399] on div "PS play_arrow pause 00:00 + Add competency keyboard_arrow_right Memory . JB pla…" at bounding box center [789, 427] width 659 height 377
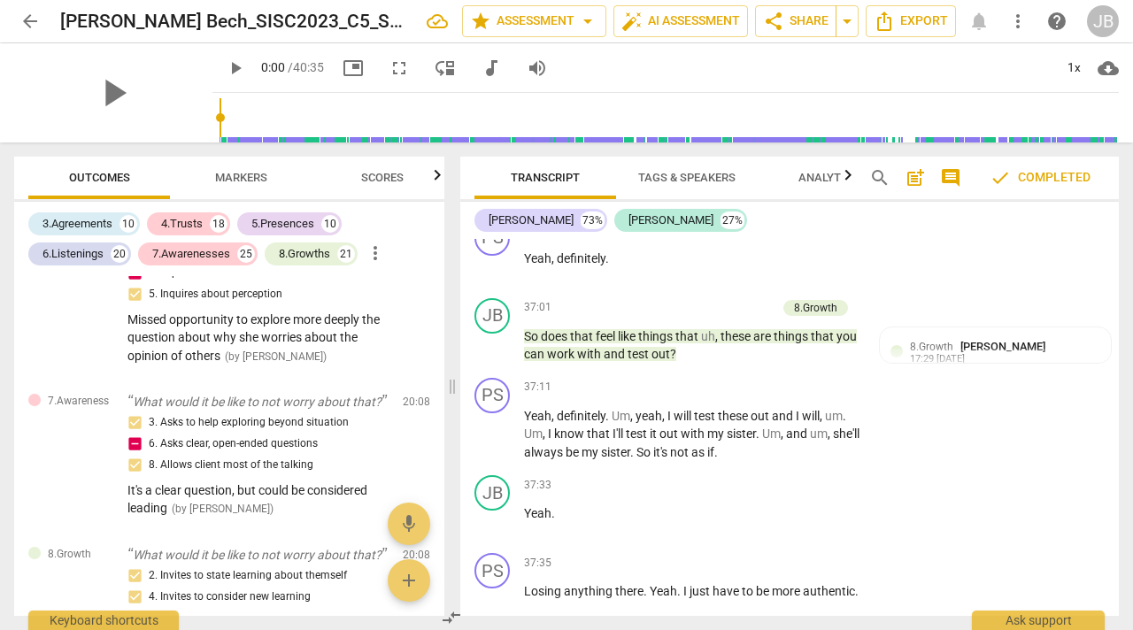
scroll to position [15992, 0]
